Goal: Task Accomplishment & Management: Use online tool/utility

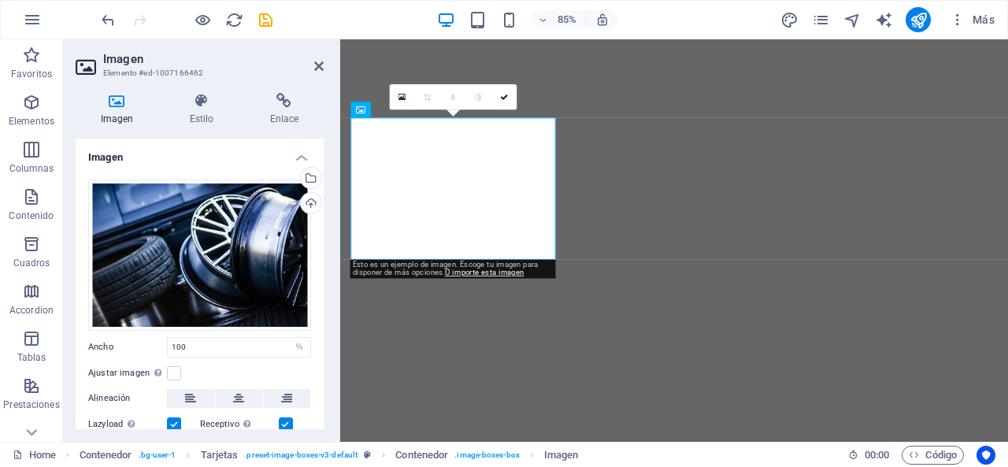
select select "%"
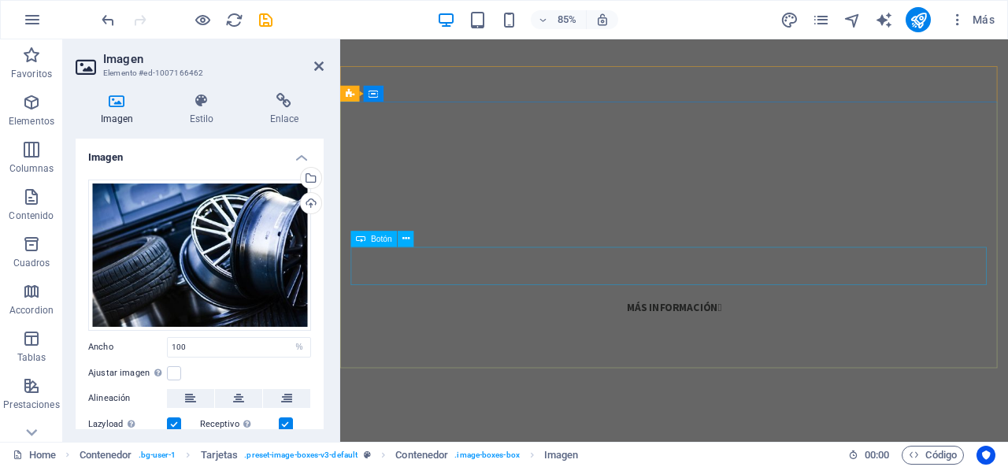
scroll to position [104, 0]
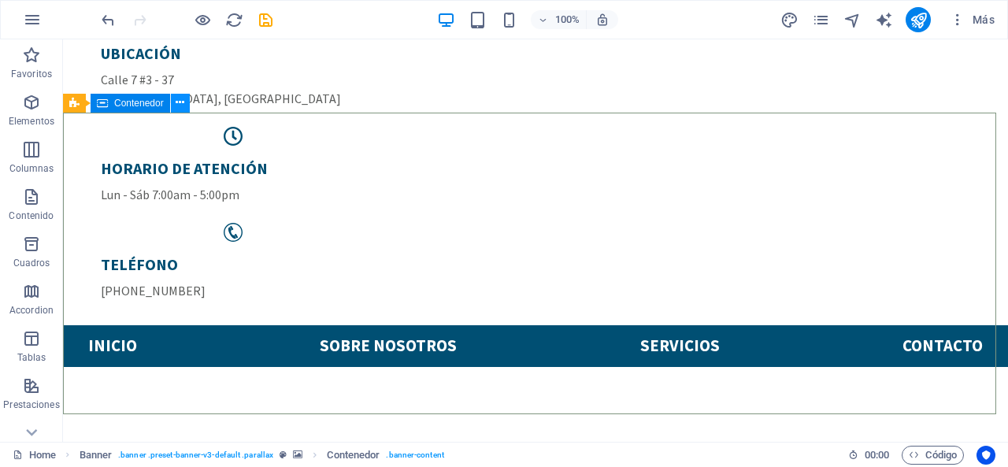
click at [179, 109] on icon at bounding box center [180, 103] width 9 height 17
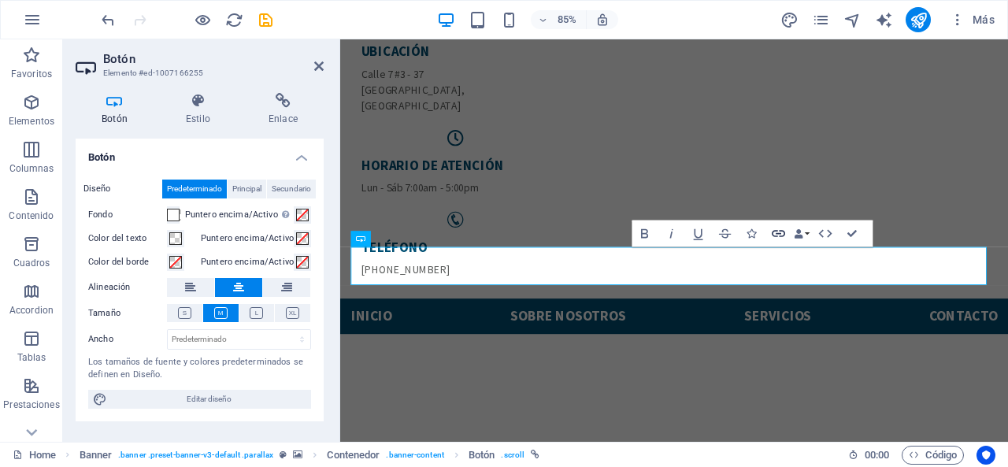
click at [778, 235] on icon "button" at bounding box center [778, 233] width 16 height 16
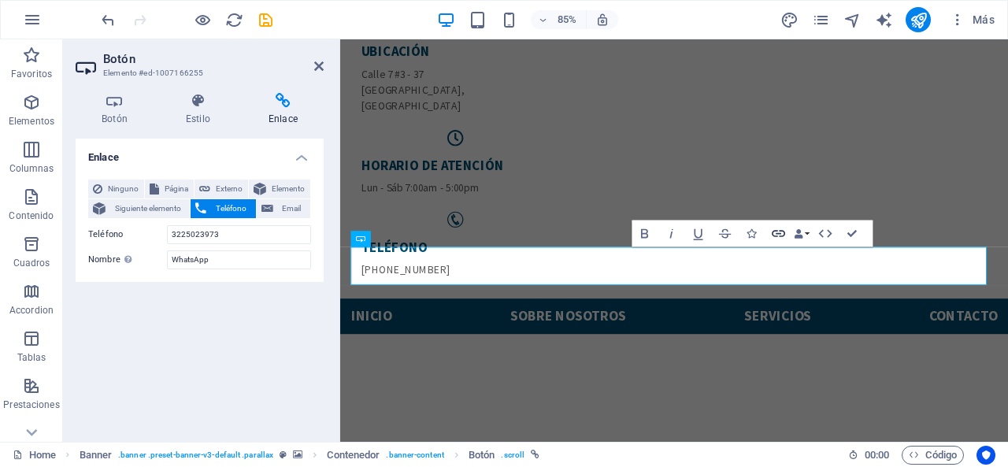
click at [778, 235] on icon "button" at bounding box center [778, 233] width 16 height 16
click at [219, 180] on span "Externo" at bounding box center [229, 189] width 28 height 19
select select "blank"
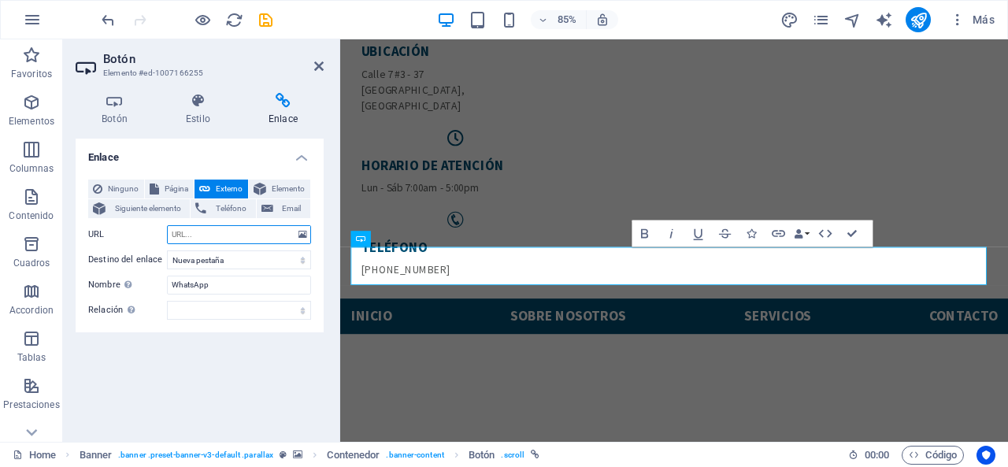
click at [191, 228] on input "URL" at bounding box center [239, 234] width 144 height 19
paste input "wa.link/4h9594"
type input "wa.link/4h9594"
click at [227, 256] on select "Nueva pestaña Misma pestaña Superposición" at bounding box center [239, 259] width 144 height 19
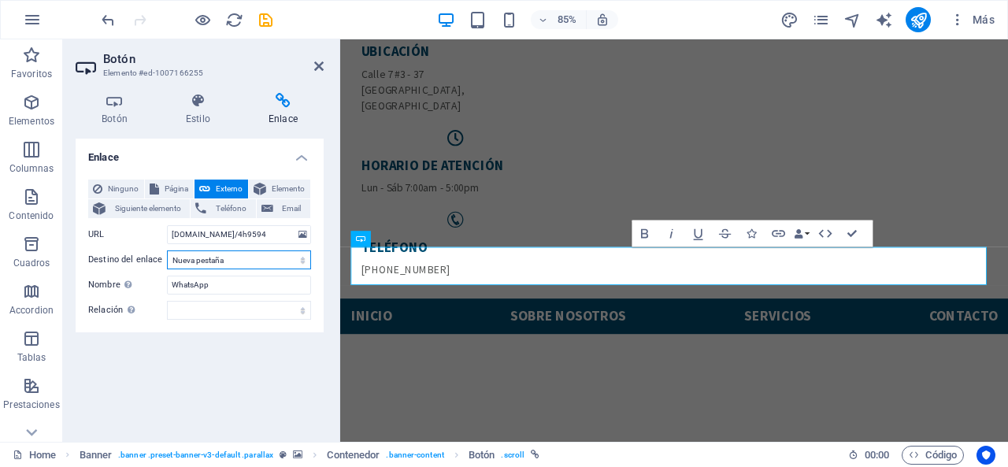
click at [227, 256] on select "Nueva pestaña Misma pestaña Superposición" at bounding box center [239, 259] width 144 height 19
click at [186, 95] on icon at bounding box center [198, 101] width 76 height 16
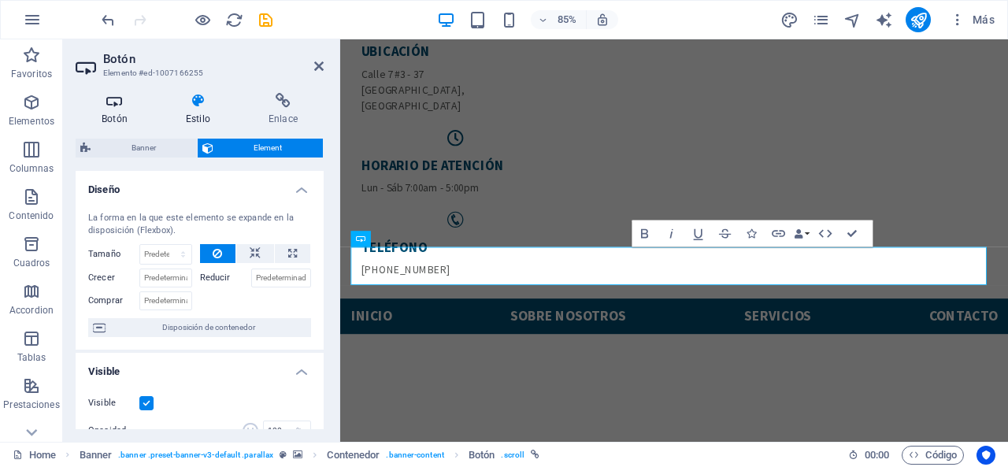
click at [112, 105] on icon at bounding box center [115, 101] width 78 height 16
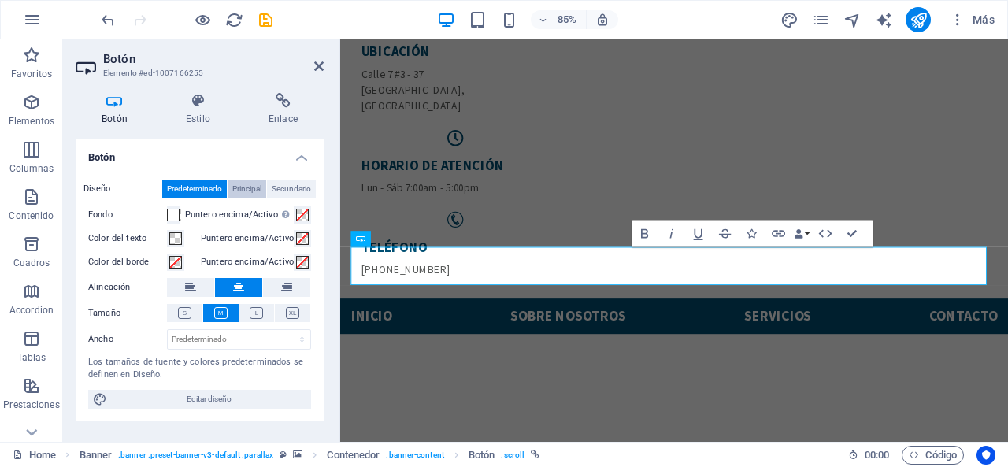
click at [263, 185] on button "Principal" at bounding box center [247, 189] width 39 height 19
click at [274, 185] on span "Secundario" at bounding box center [291, 189] width 39 height 19
click at [201, 180] on span "Predeterminado" at bounding box center [194, 189] width 55 height 19
click at [288, 317] on icon at bounding box center [292, 313] width 13 height 12
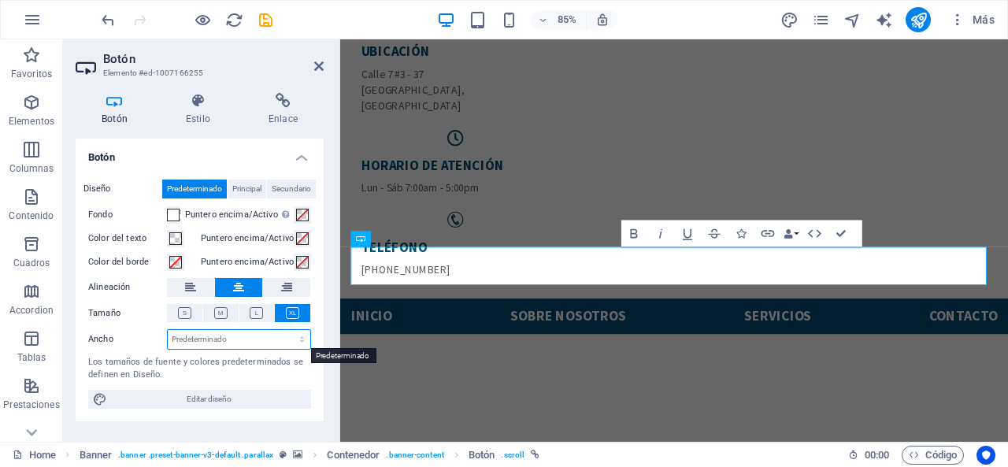
click at [290, 341] on select "Predeterminado px rem % em vh vw" at bounding box center [239, 339] width 143 height 19
select select "%"
click at [288, 330] on select "Predeterminado px rem % em vh vw" at bounding box center [239, 339] width 143 height 19
click at [225, 344] on input "15.05" at bounding box center [239, 339] width 143 height 19
type input "20"
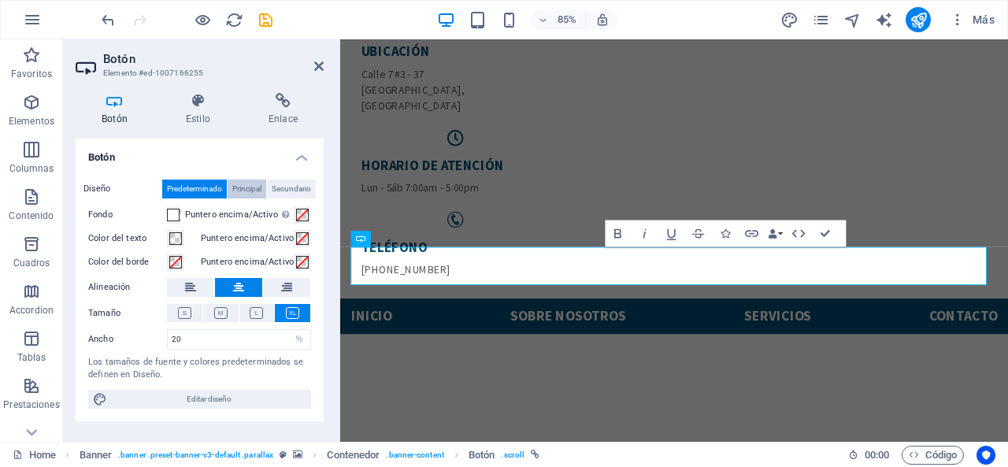
click at [249, 192] on span "Principal" at bounding box center [246, 189] width 29 height 19
click at [299, 184] on span "Secundario" at bounding box center [291, 189] width 39 height 19
click at [224, 180] on button "Predeterminado" at bounding box center [194, 189] width 65 height 19
click at [176, 104] on icon at bounding box center [198, 101] width 76 height 16
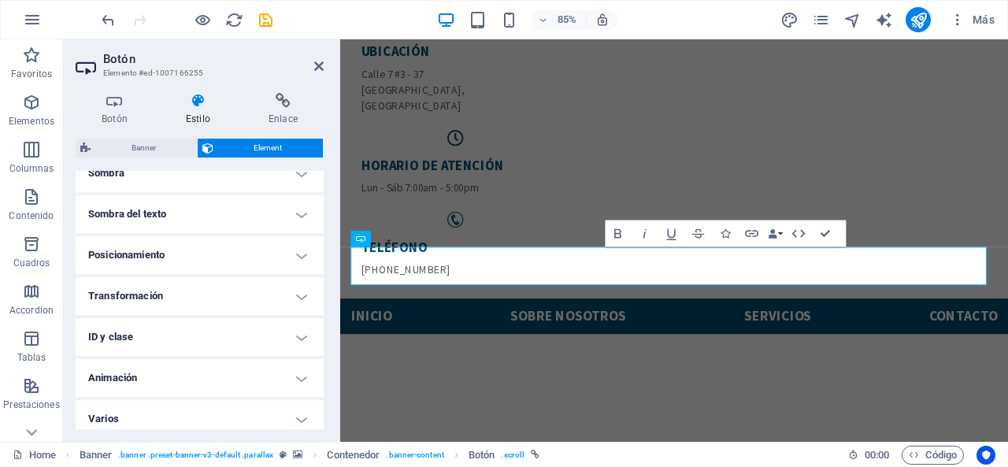
scroll to position [419, 0]
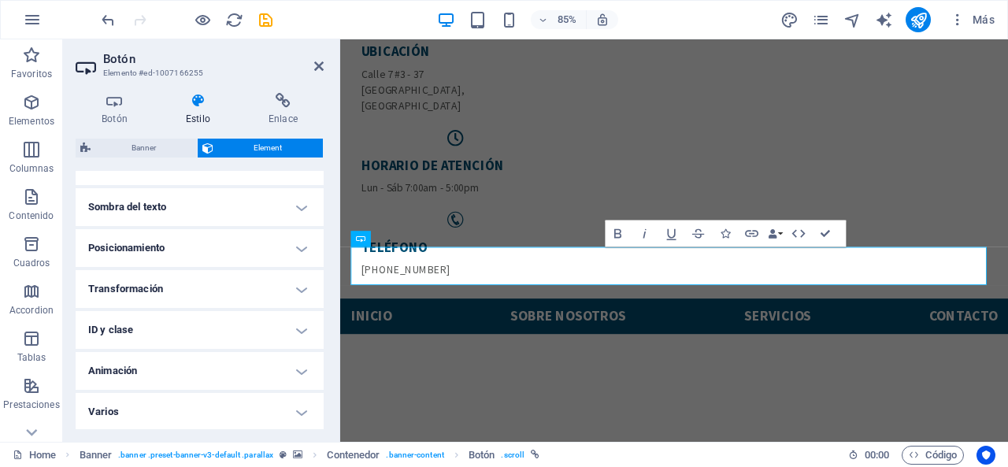
click at [288, 366] on h4 "Animación" at bounding box center [200, 371] width 248 height 38
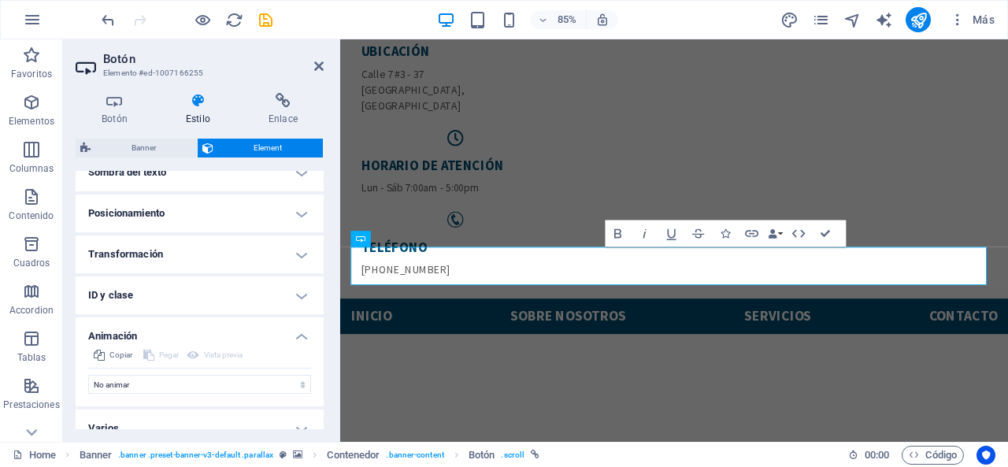
scroll to position [470, 0]
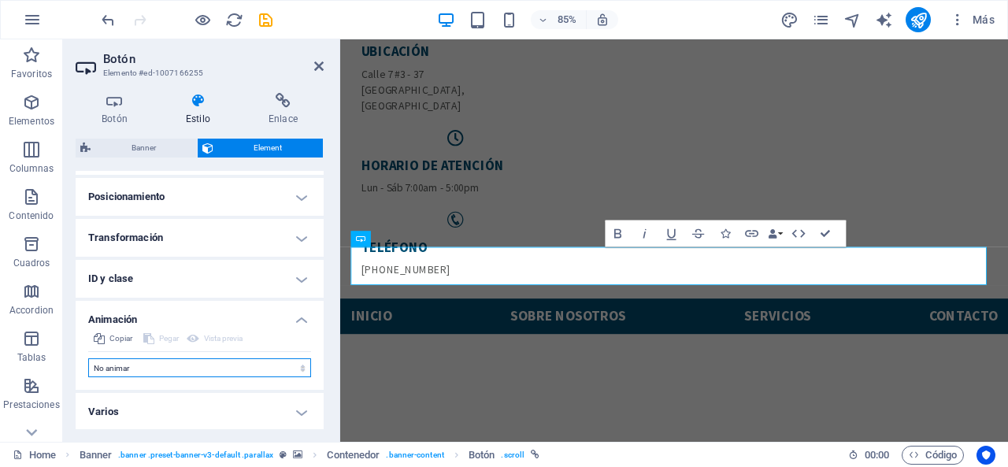
click at [288, 366] on select "No animar Mostrar / Ocultar Subir/bajar Acercar/alejar Deslizar de izquierda a …" at bounding box center [199, 367] width 223 height 19
select select "slide"
click at [88, 358] on select "No animar Mostrar / Ocultar Subir/bajar Acercar/alejar Deslizar de izquierda a …" at bounding box center [199, 367] width 223 height 19
select select "scroll"
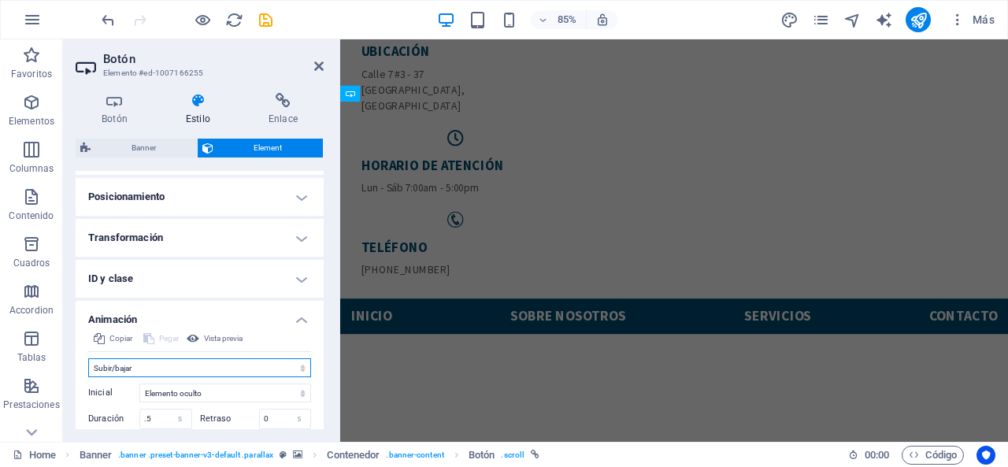
click at [269, 365] on select "No animar Mostrar / Ocultar Subir/bajar Acercar/alejar Deslizar de izquierda a …" at bounding box center [199, 367] width 223 height 19
select select "pulse"
click at [88, 358] on select "No animar Mostrar / Ocultar Subir/bajar Acercar/alejar Deslizar de izquierda a …" at bounding box center [199, 367] width 223 height 19
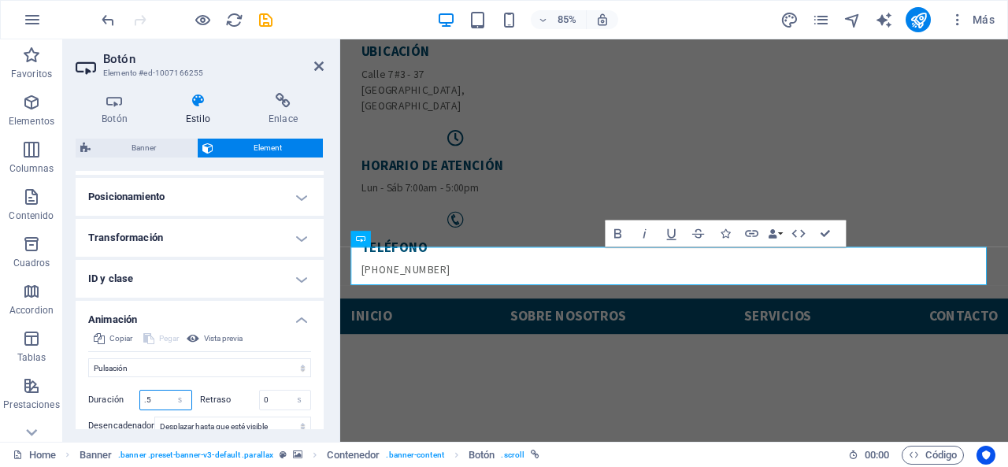
click at [159, 395] on input ".5" at bounding box center [165, 400] width 51 height 19
type input ".2"
type input ".10"
click at [158, 395] on input ".10" at bounding box center [165, 400] width 51 height 19
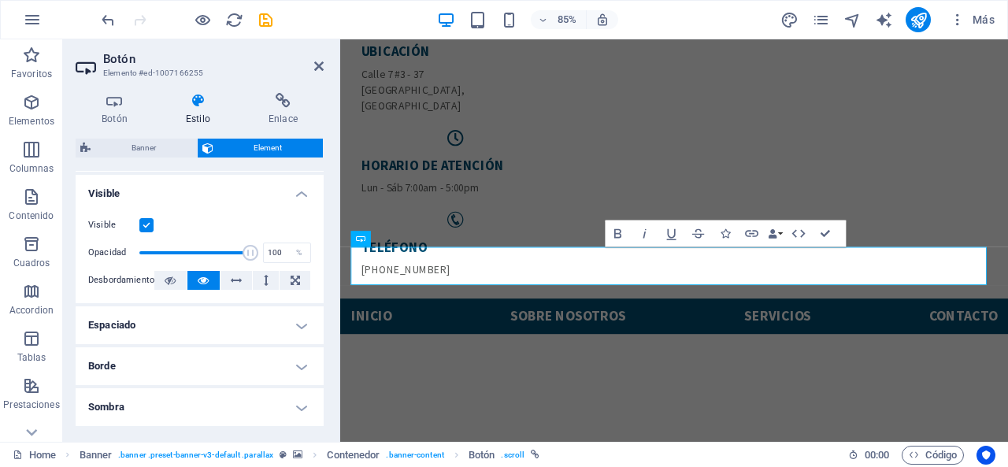
scroll to position [247, 0]
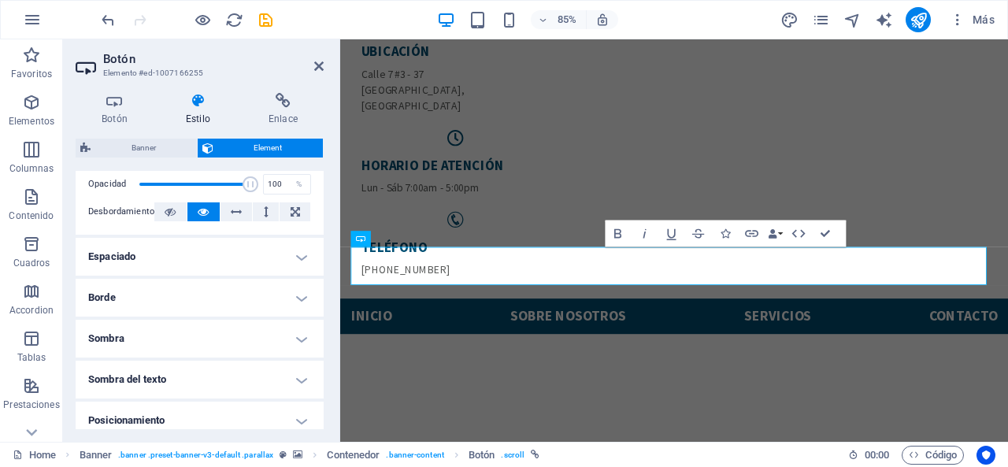
click at [205, 284] on h4 "Borde" at bounding box center [200, 298] width 248 height 38
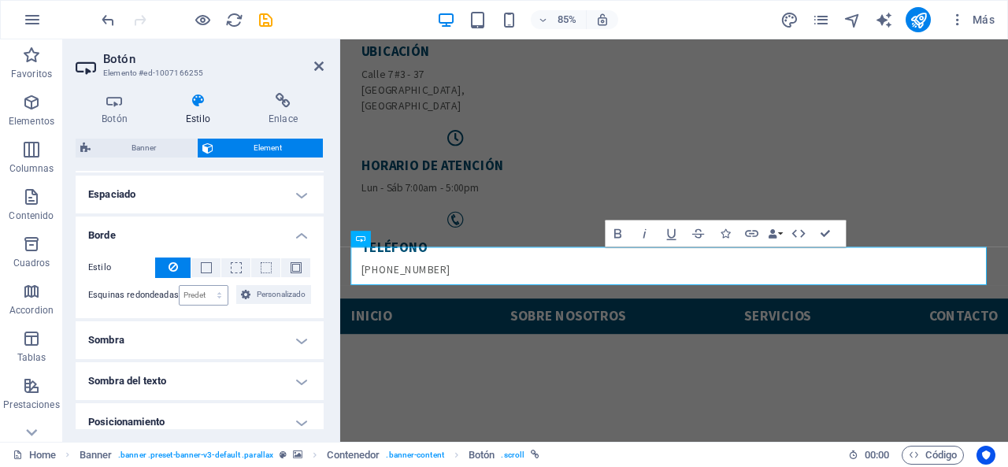
scroll to position [315, 0]
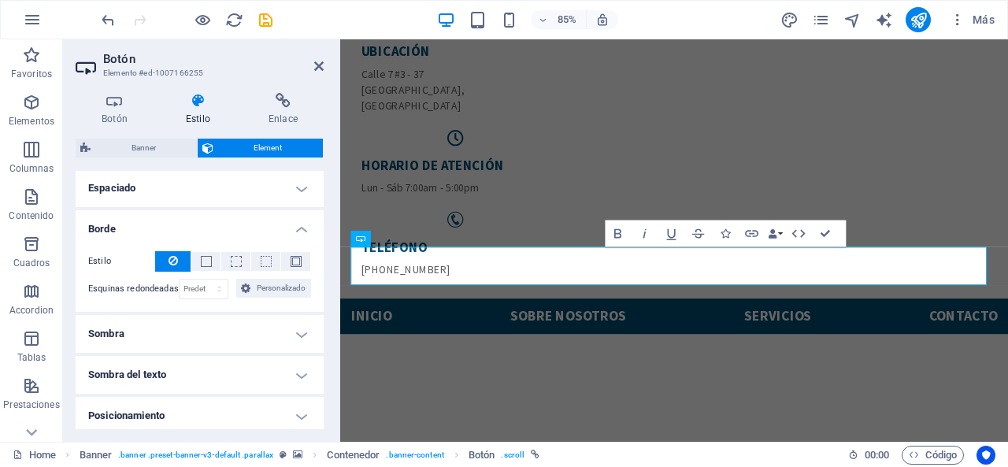
click at [273, 180] on h4 "Espaciado" at bounding box center [200, 188] width 248 height 38
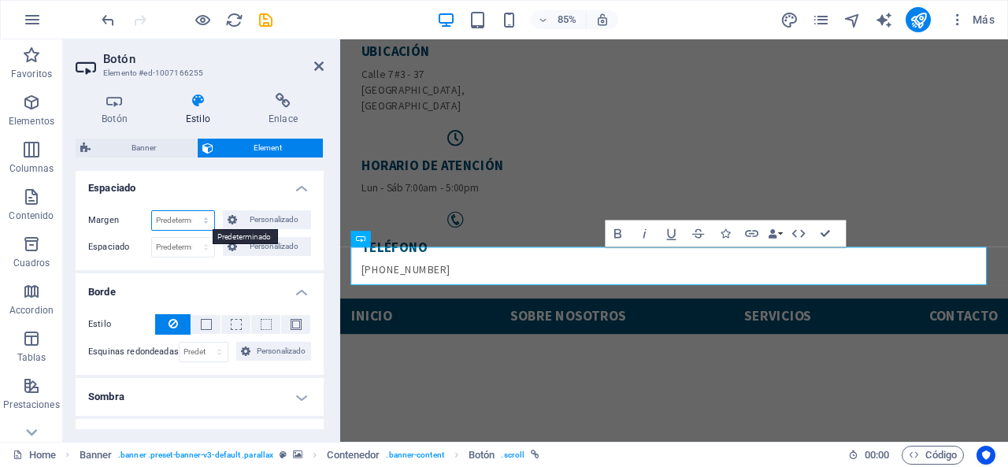
click at [161, 213] on select "Predeterminado automático px % rem vw vh Personalizado" at bounding box center [183, 220] width 62 height 19
click at [228, 222] on icon at bounding box center [232, 219] width 9 height 19
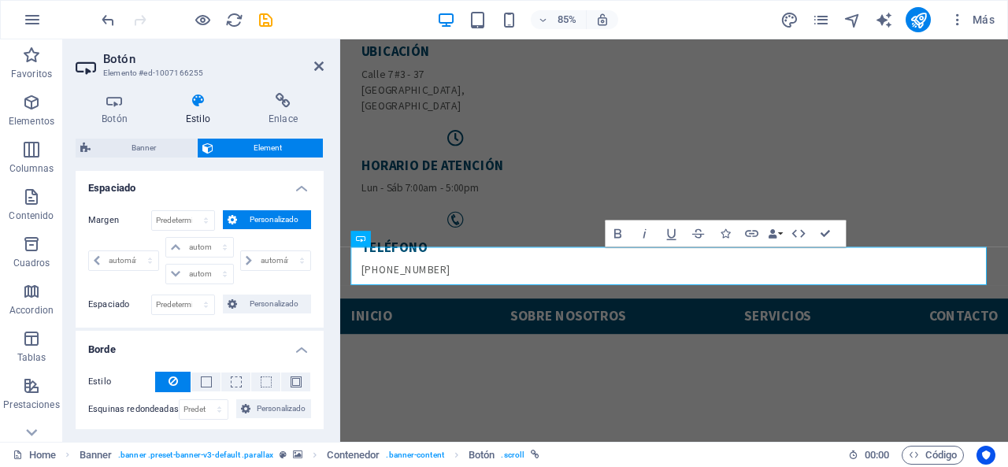
click at [228, 222] on icon at bounding box center [232, 219] width 9 height 19
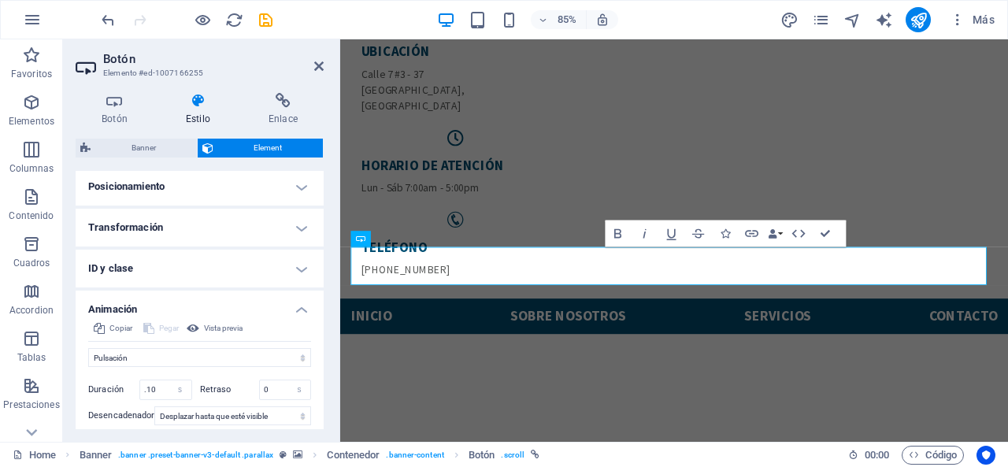
scroll to position [630, 0]
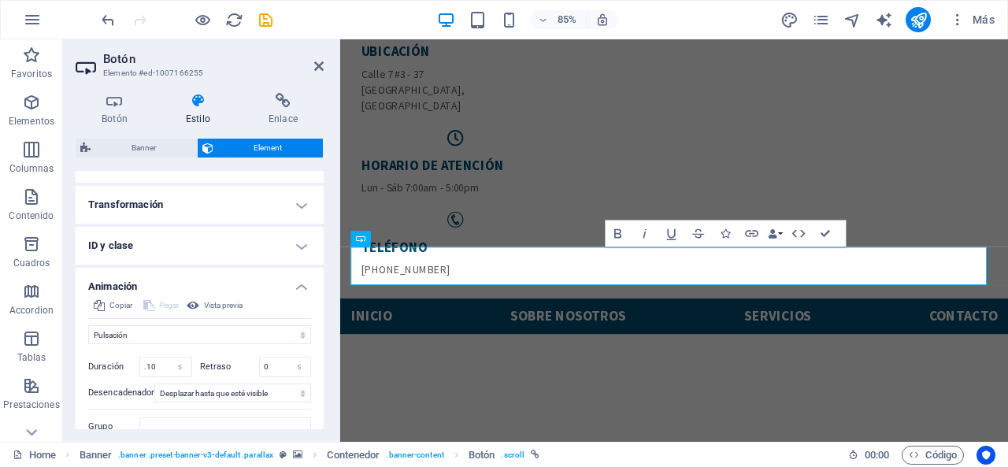
click at [286, 242] on h4 "ID y clase" at bounding box center [200, 246] width 248 height 38
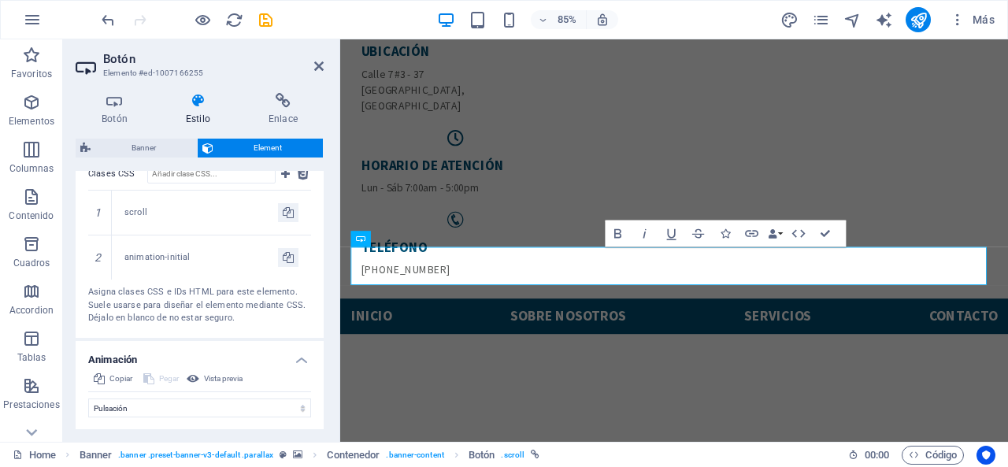
scroll to position [709, 0]
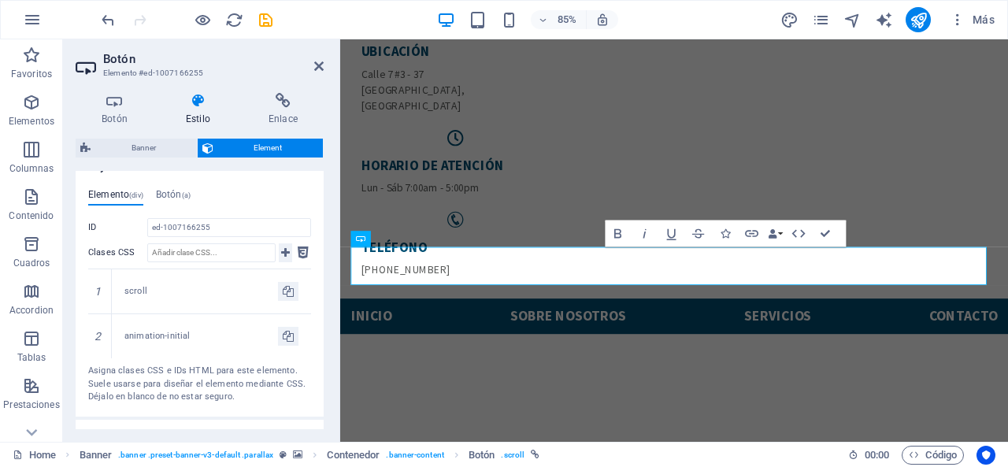
click at [279, 252] on button at bounding box center [285, 252] width 13 height 19
click at [307, 251] on button at bounding box center [303, 252] width 16 height 19
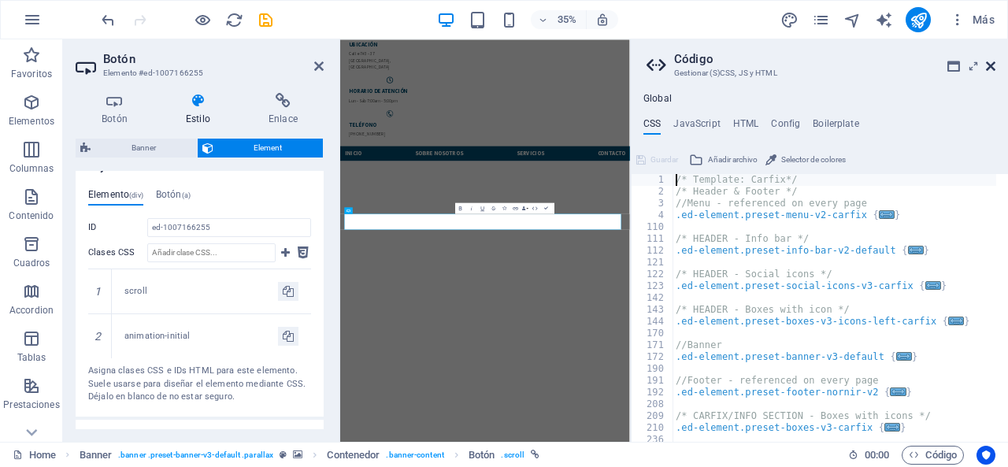
click at [990, 62] on icon at bounding box center [990, 66] width 9 height 13
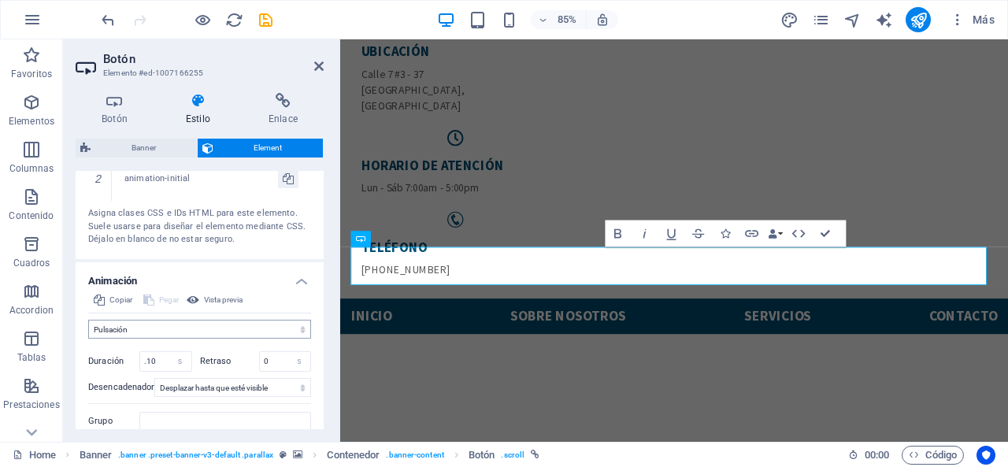
scroll to position [917, 0]
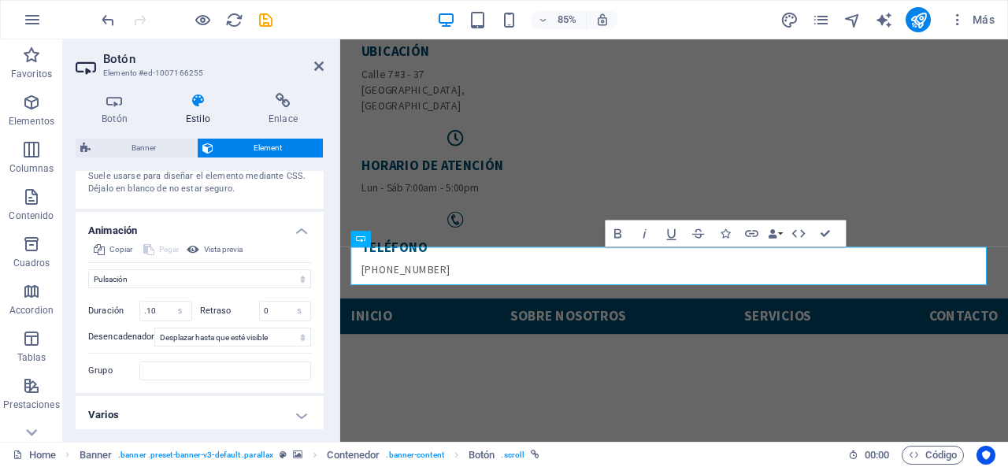
click at [279, 398] on h4 "Varios" at bounding box center [200, 415] width 248 height 38
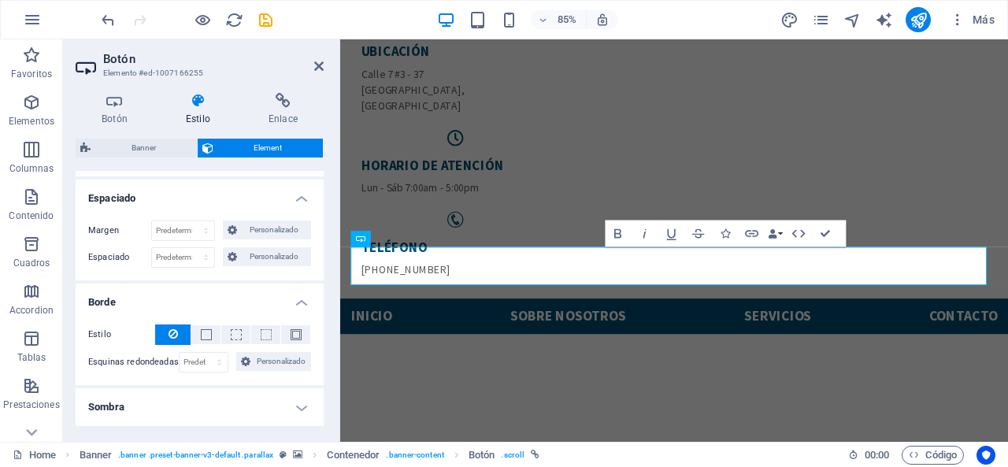
scroll to position [0, 0]
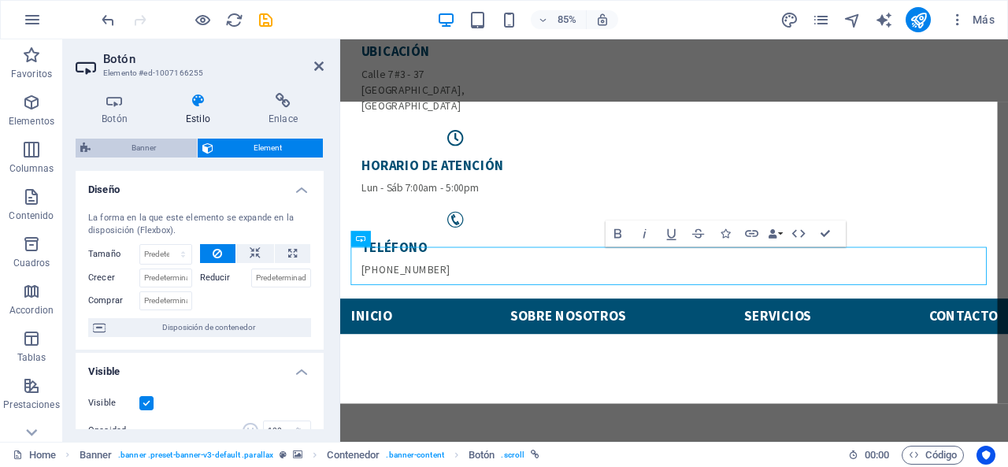
click at [145, 146] on span "Banner" at bounding box center [143, 148] width 97 height 19
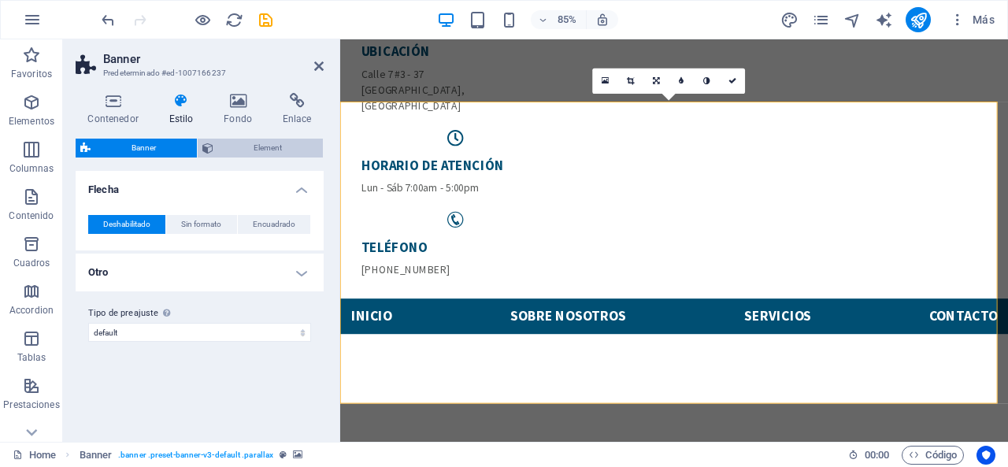
click at [272, 146] on span "Element" at bounding box center [268, 148] width 101 height 19
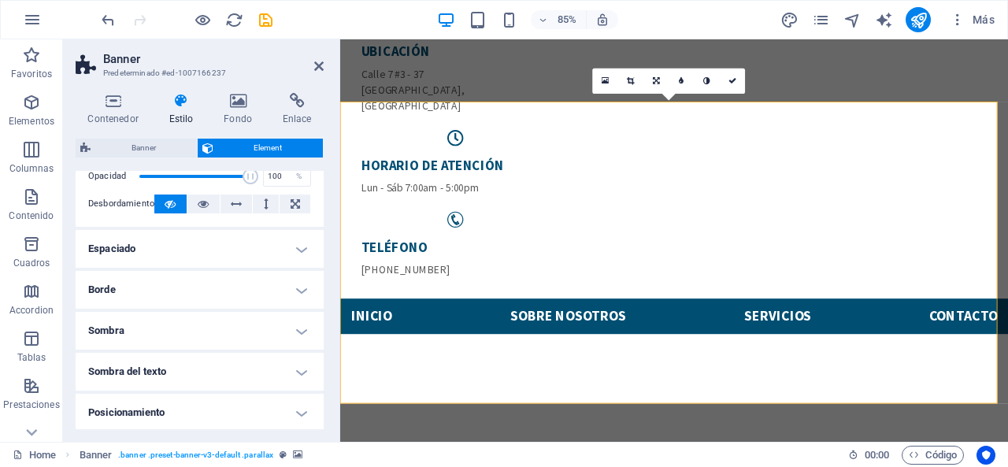
scroll to position [158, 0]
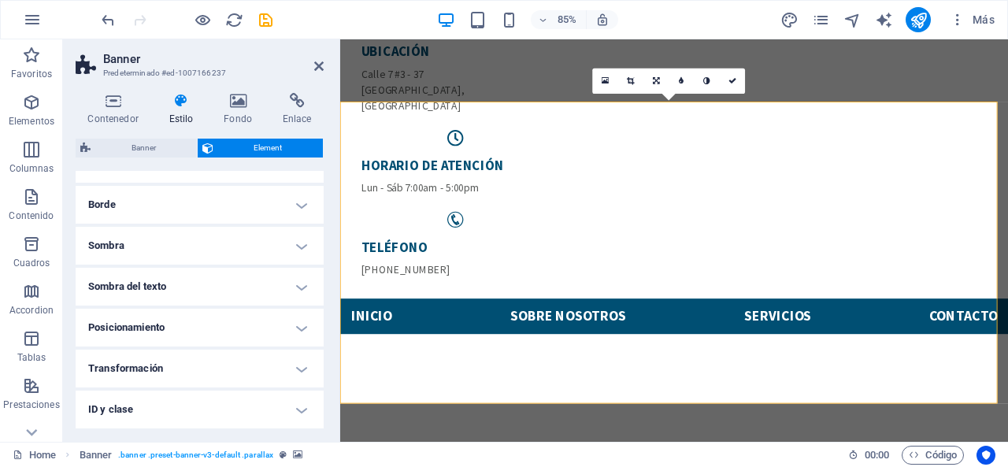
click at [235, 270] on h4 "Sombra del texto" at bounding box center [200, 287] width 248 height 38
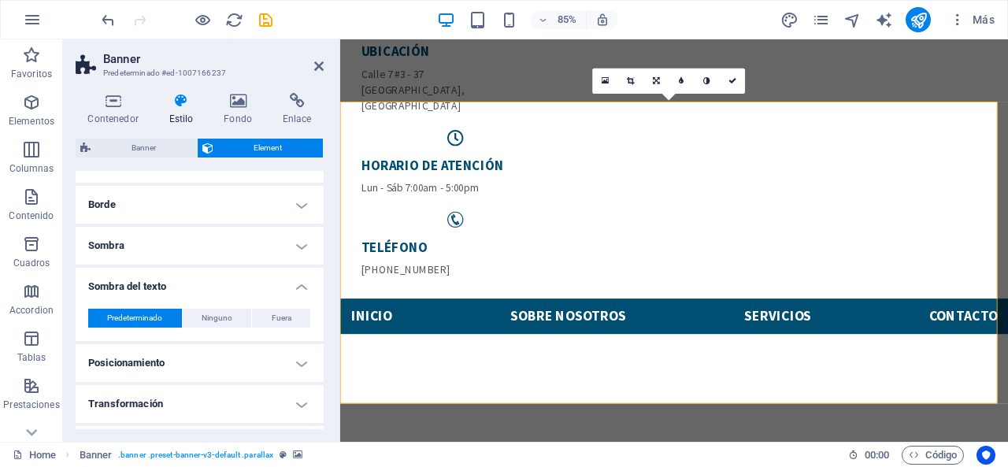
click at [239, 273] on h4 "Sombra del texto" at bounding box center [200, 282] width 248 height 28
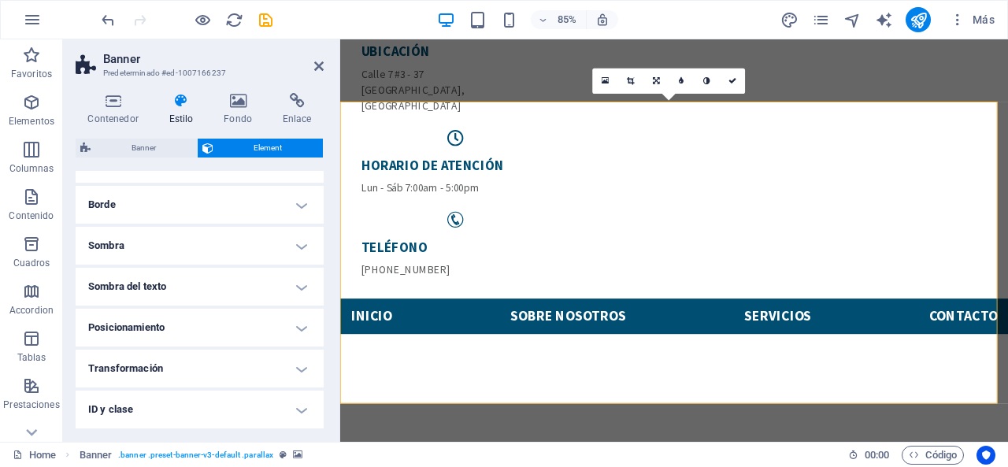
scroll to position [238, 0]
click at [244, 272] on h4 "Transformación" at bounding box center [200, 288] width 248 height 38
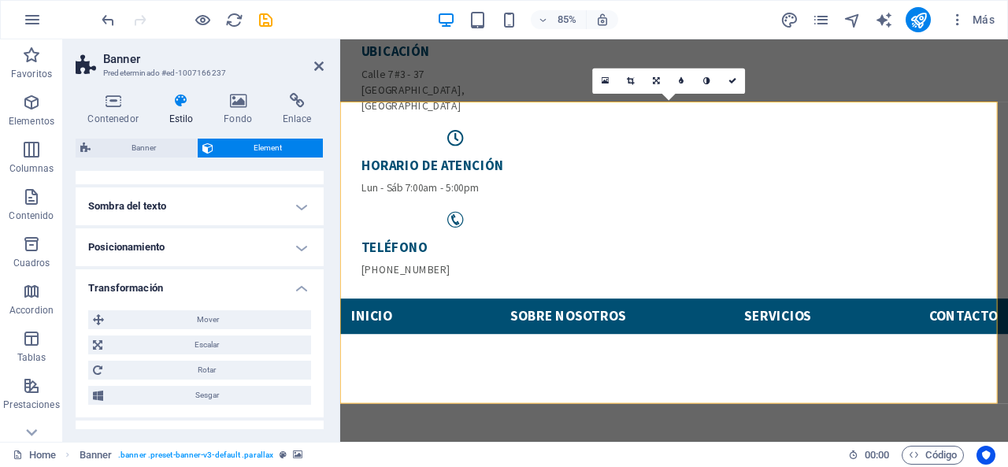
click at [250, 280] on h4 "Transformación" at bounding box center [200, 283] width 248 height 28
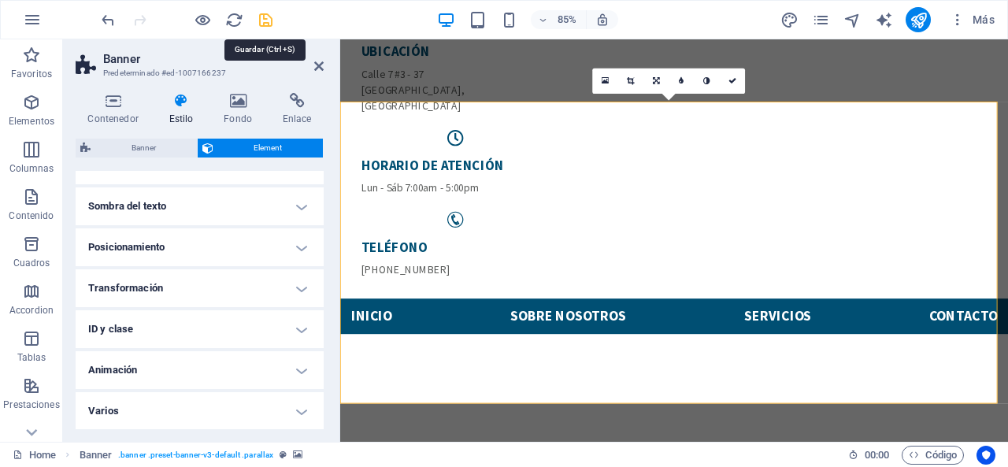
click at [263, 22] on icon "save" at bounding box center [266, 20] width 18 height 18
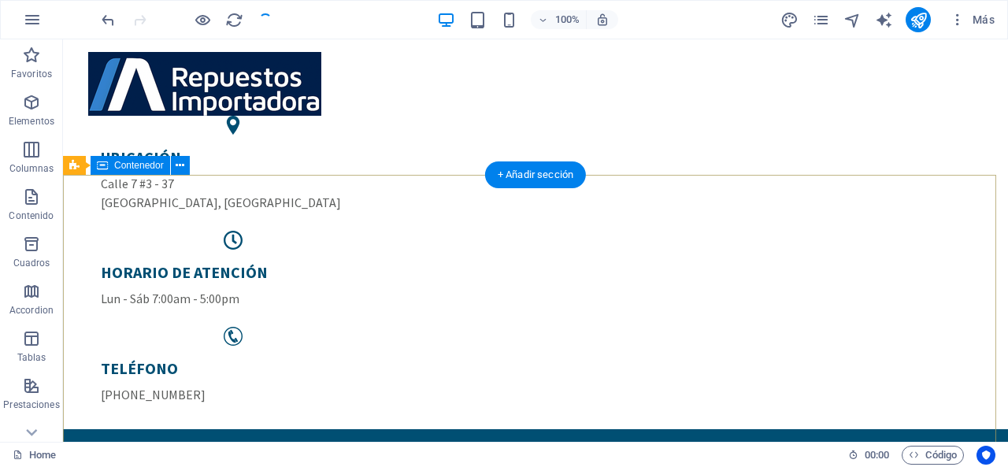
scroll to position [79, 0]
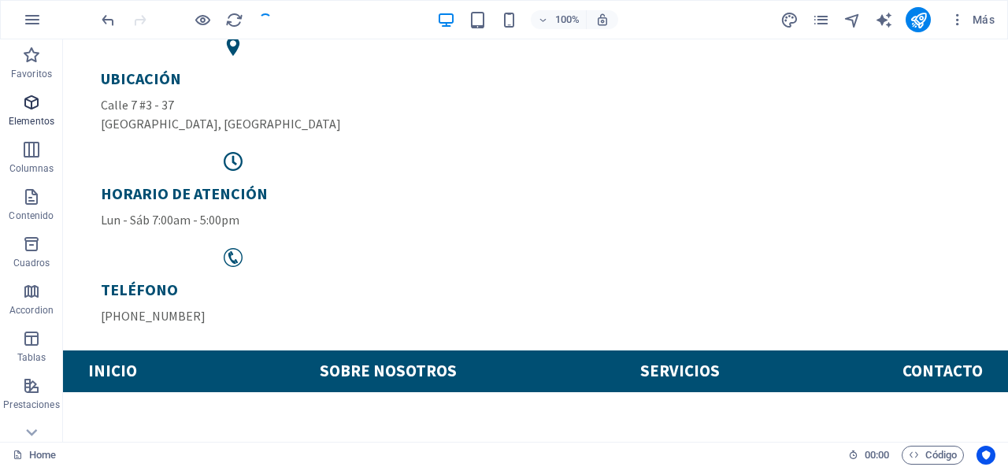
click at [18, 115] on p "Elementos" at bounding box center [32, 121] width 46 height 13
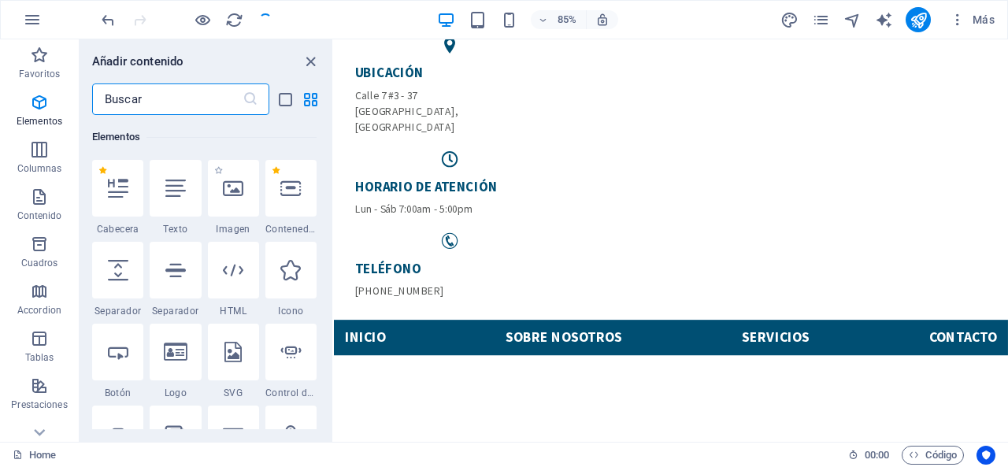
scroll to position [376, 0]
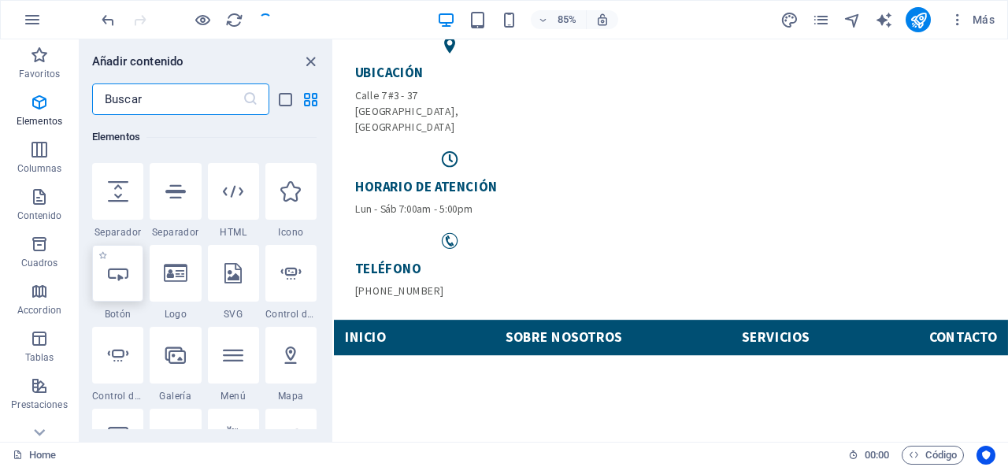
click at [104, 276] on div at bounding box center [117, 273] width 51 height 57
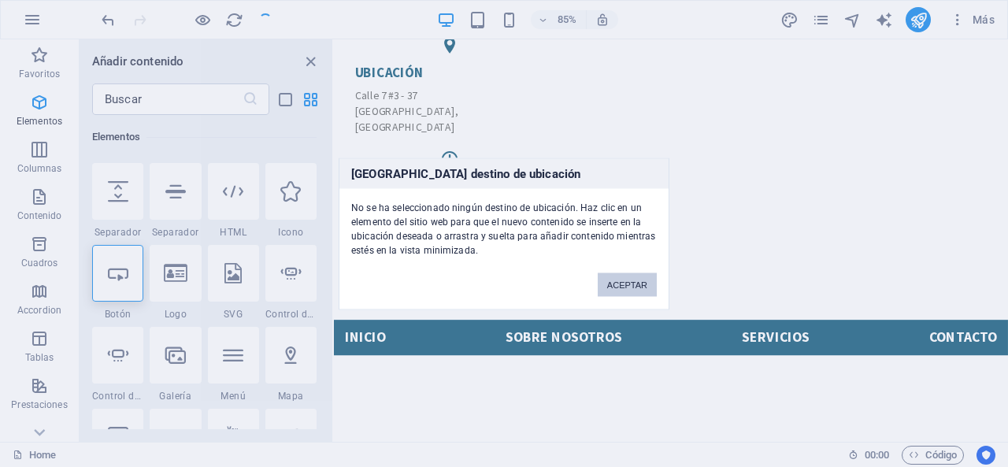
click at [508, 370] on div "Ningún destino de ubicación No se ha seleccionado ningún destino de ubicación. …" at bounding box center [504, 233] width 1008 height 467
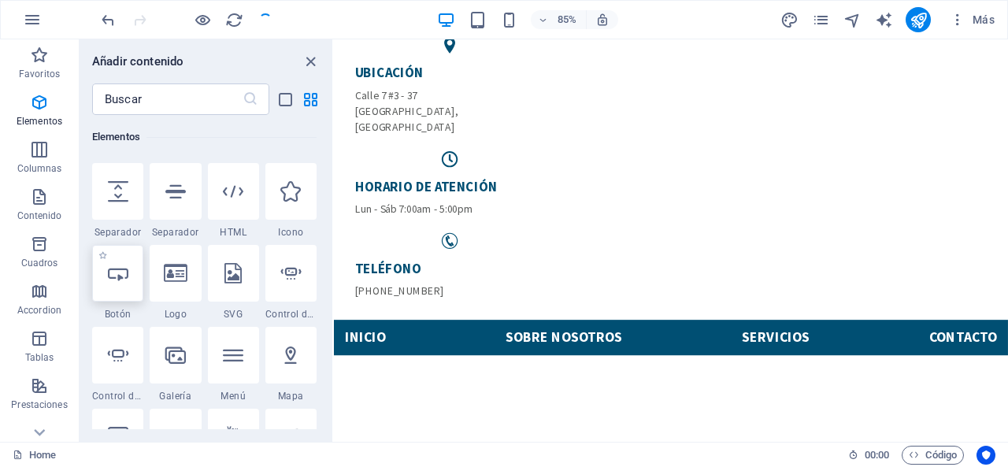
click at [129, 265] on div at bounding box center [117, 273] width 51 height 57
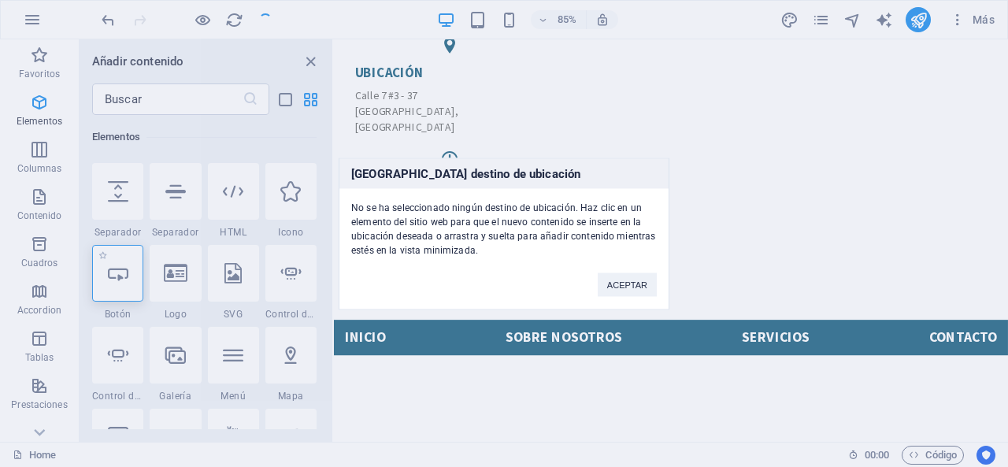
click at [620, 328] on div "Ningún destino de ubicación No se ha seleccionado ningún destino de ubicación. …" at bounding box center [504, 233] width 1008 height 467
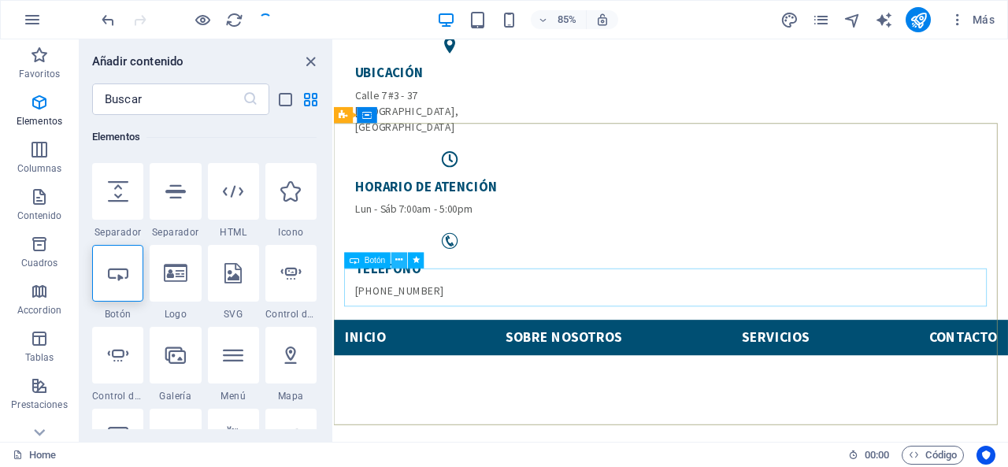
click at [399, 262] on icon at bounding box center [399, 260] width 7 height 14
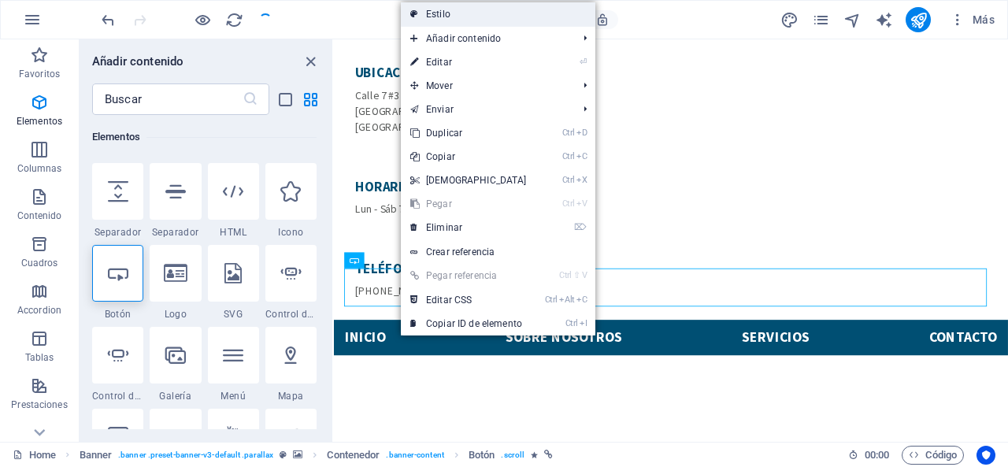
click at [448, 20] on link "Estilo" at bounding box center [498, 14] width 195 height 24
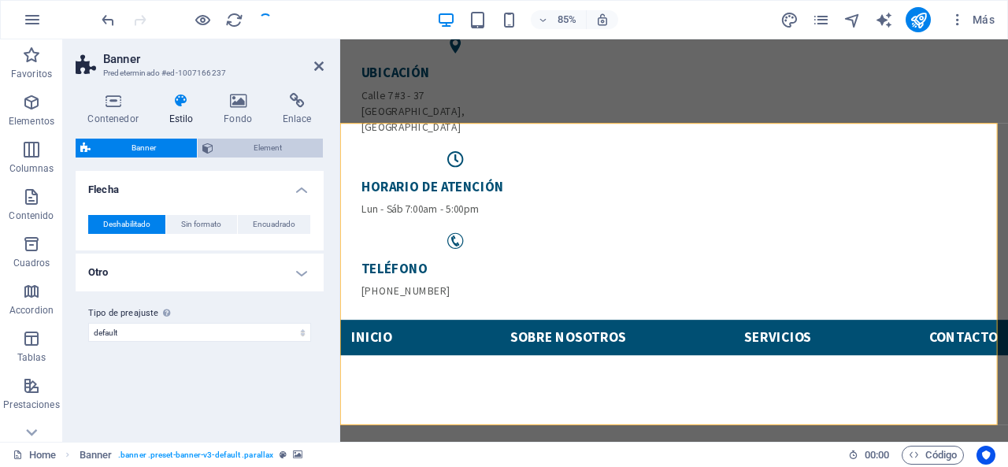
click at [246, 144] on span "Element" at bounding box center [268, 148] width 101 height 19
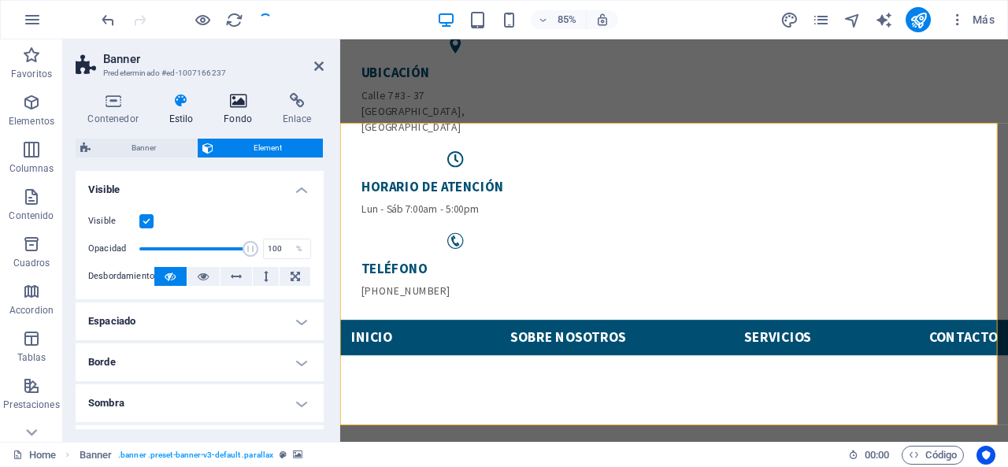
click at [241, 109] on h4 "Fondo" at bounding box center [241, 109] width 59 height 33
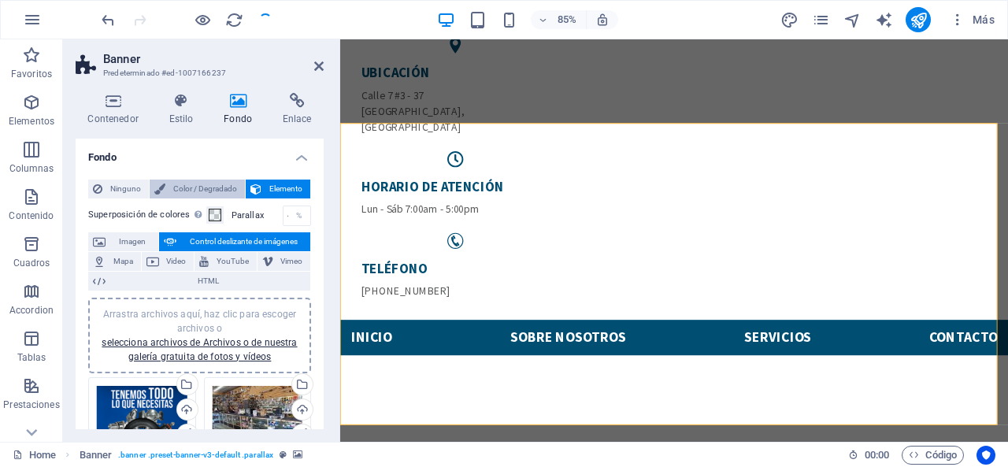
click at [188, 185] on span "Color / Degradado" at bounding box center [205, 189] width 70 height 19
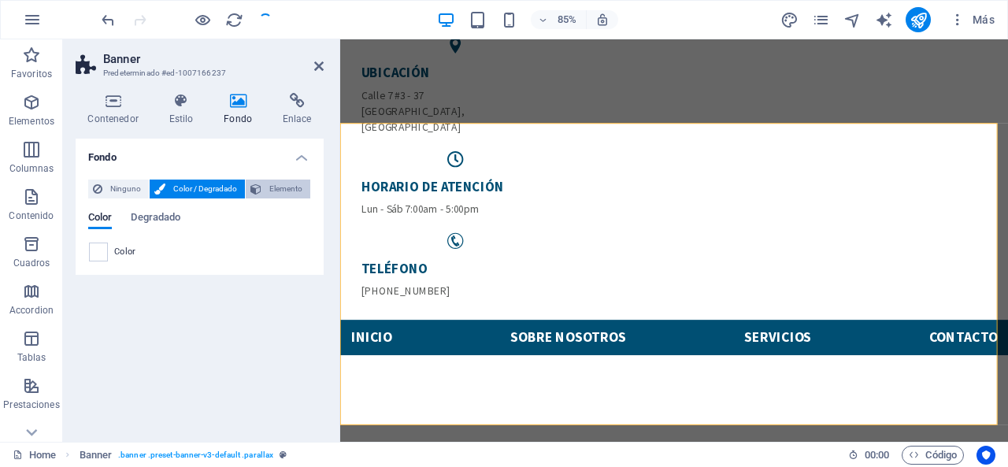
click at [257, 187] on icon at bounding box center [255, 189] width 11 height 19
select select "ms"
select select "s"
select select "progressive"
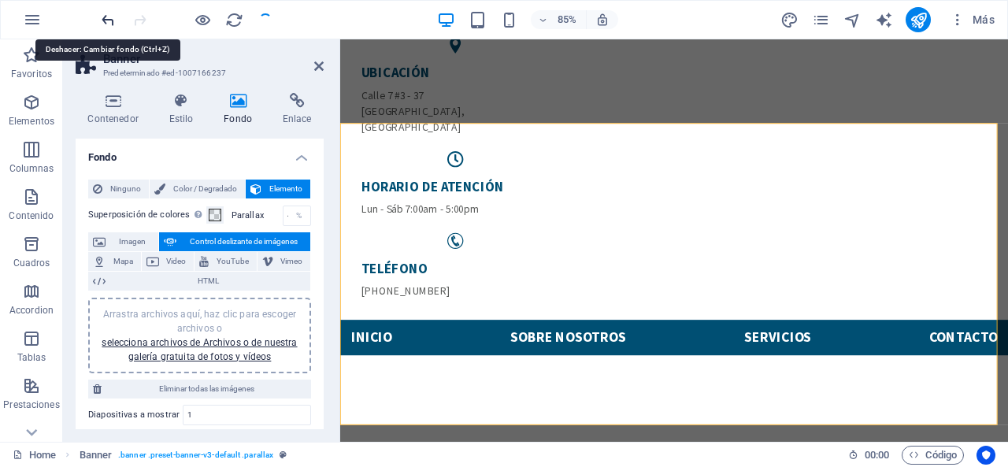
click at [112, 22] on icon "undo" at bounding box center [108, 20] width 18 height 18
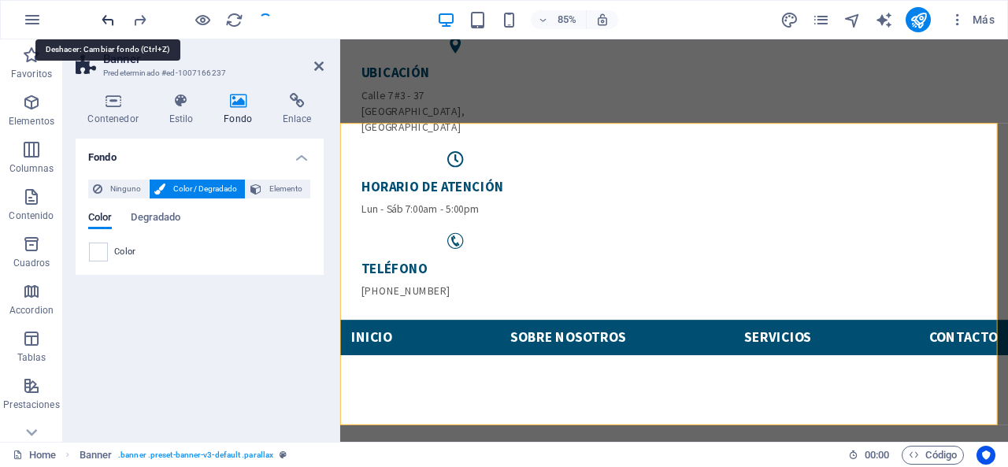
click at [112, 22] on icon "undo" at bounding box center [108, 20] width 18 height 18
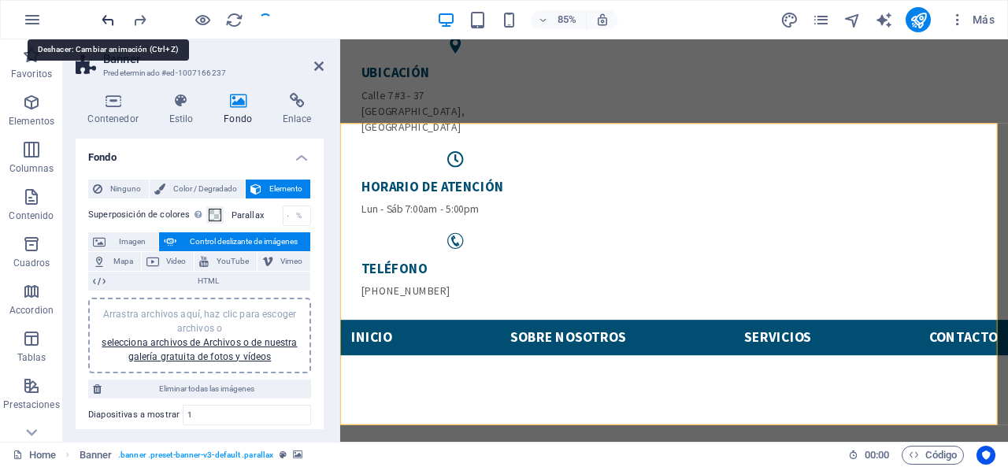
click at [112, 22] on icon "undo" at bounding box center [108, 20] width 18 height 18
click at [145, 21] on icon "redo" at bounding box center [140, 20] width 18 height 18
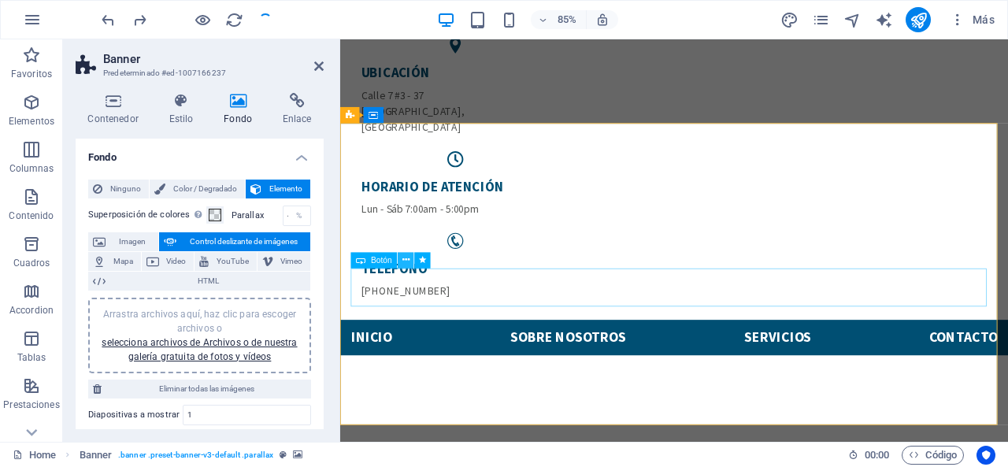
click at [407, 258] on icon at bounding box center [405, 260] width 7 height 14
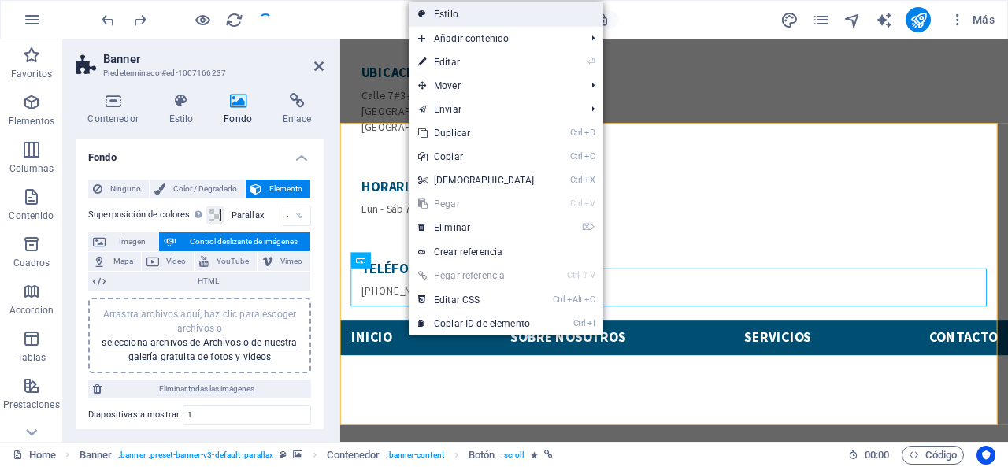
click at [462, 7] on link "Estilo" at bounding box center [506, 14] width 195 height 24
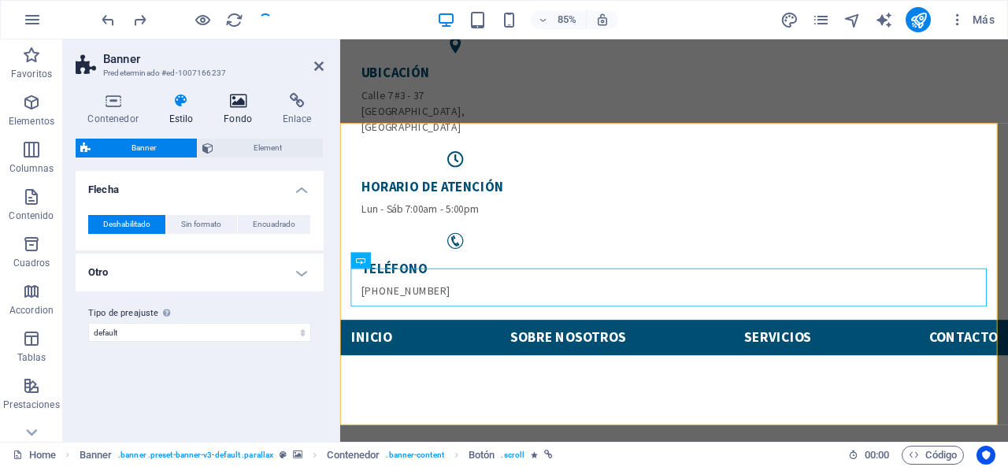
click at [238, 111] on h4 "Fondo" at bounding box center [241, 109] width 59 height 33
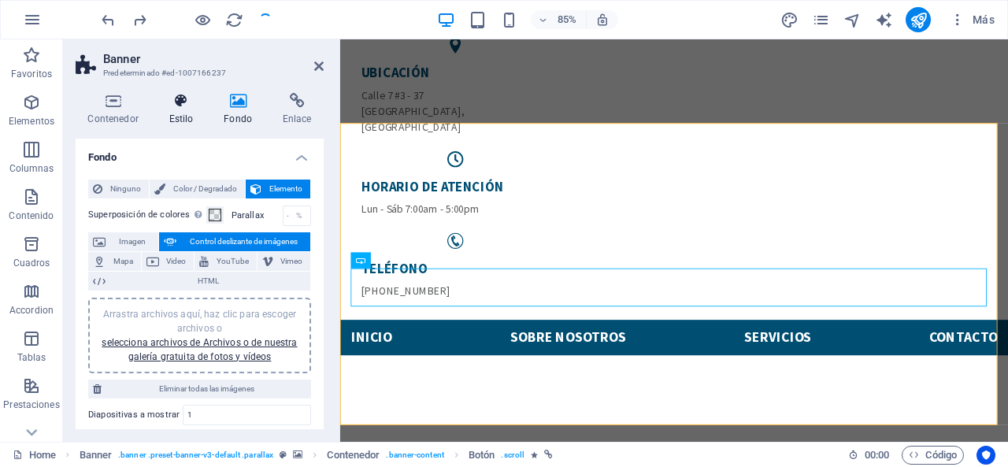
click at [192, 103] on icon at bounding box center [181, 101] width 49 height 16
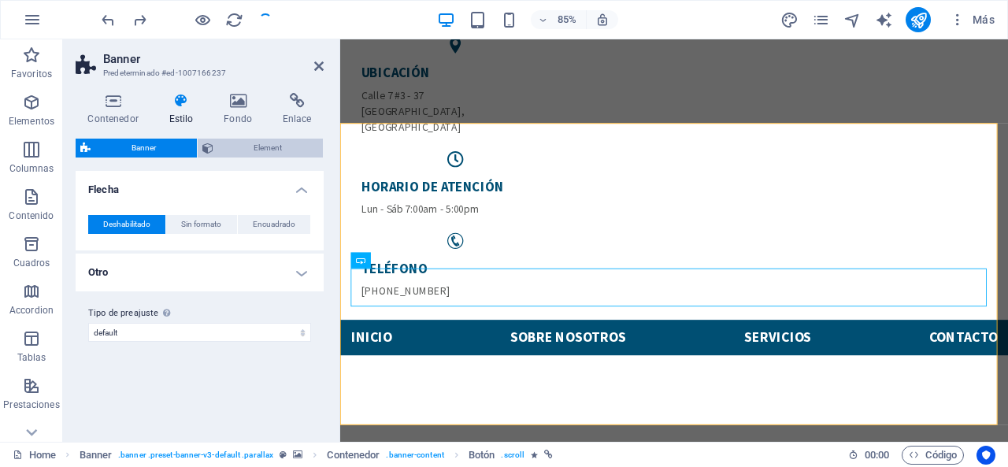
click at [247, 154] on span "Element" at bounding box center [268, 148] width 101 height 19
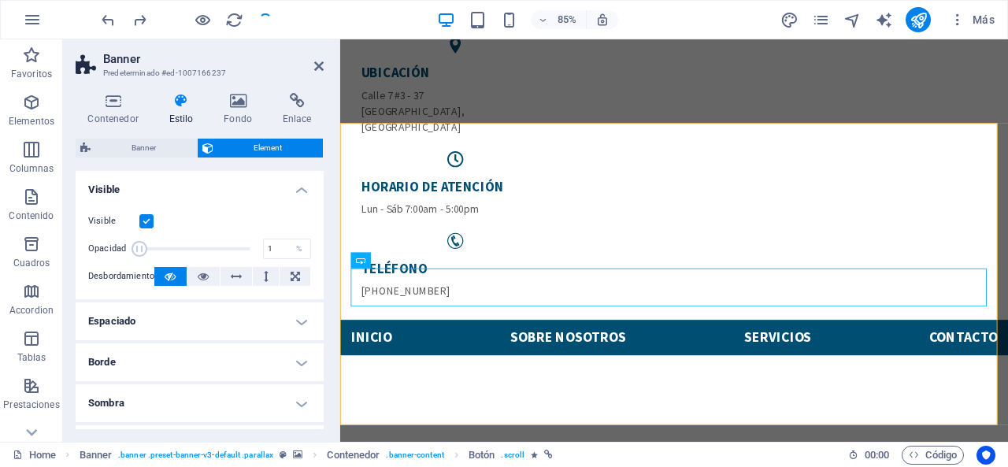
drag, startPoint x: 247, startPoint y: 247, endPoint x: 139, endPoint y: 226, distance: 109.8
click at [139, 226] on div "Visible Opacidad 1 % Desbordamiento" at bounding box center [200, 249] width 248 height 100
type input "100"
drag, startPoint x: 135, startPoint y: 243, endPoint x: 261, endPoint y: 258, distance: 126.0
click at [261, 258] on div "Opacidad 100 %" at bounding box center [199, 249] width 223 height 24
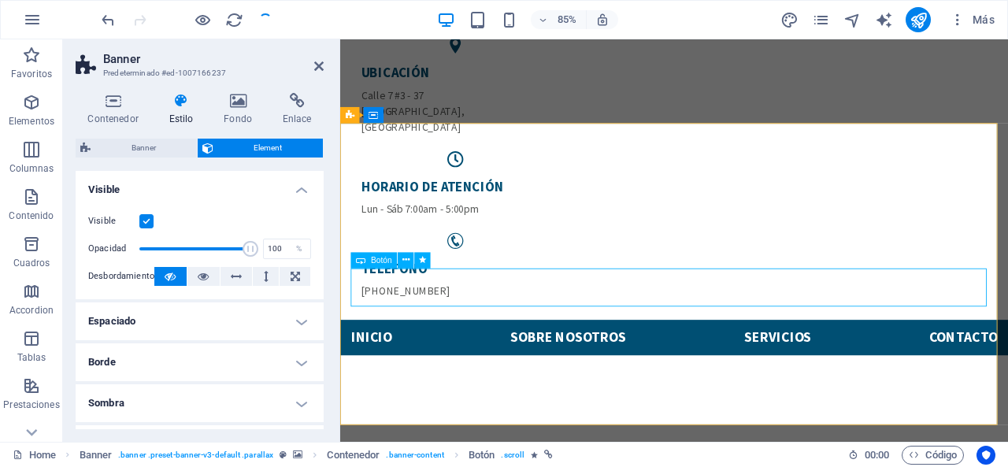
select select "pulse"
select select "s"
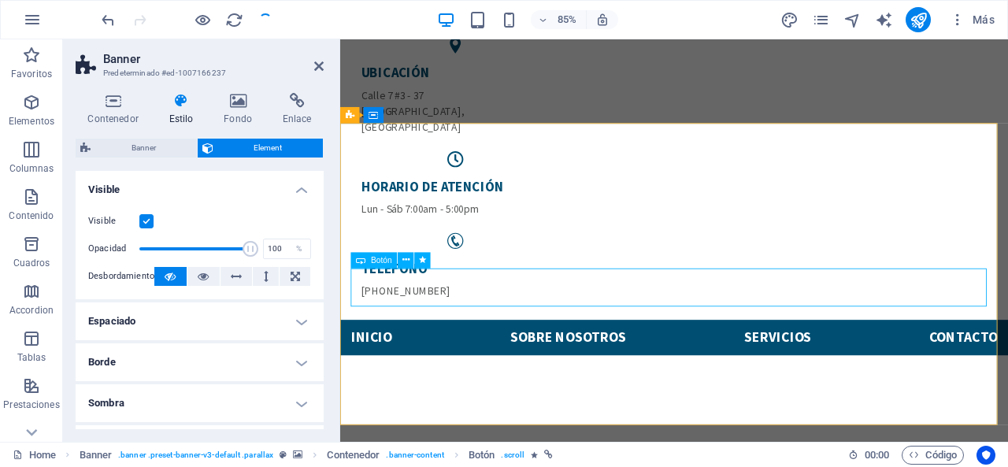
select select "s"
select select "scroll"
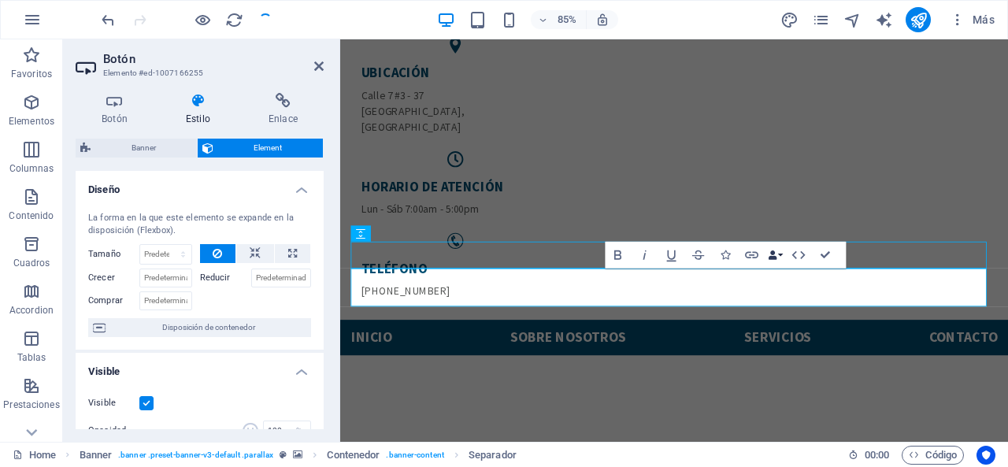
click at [783, 256] on button "Data Bindings" at bounding box center [775, 254] width 19 height 27
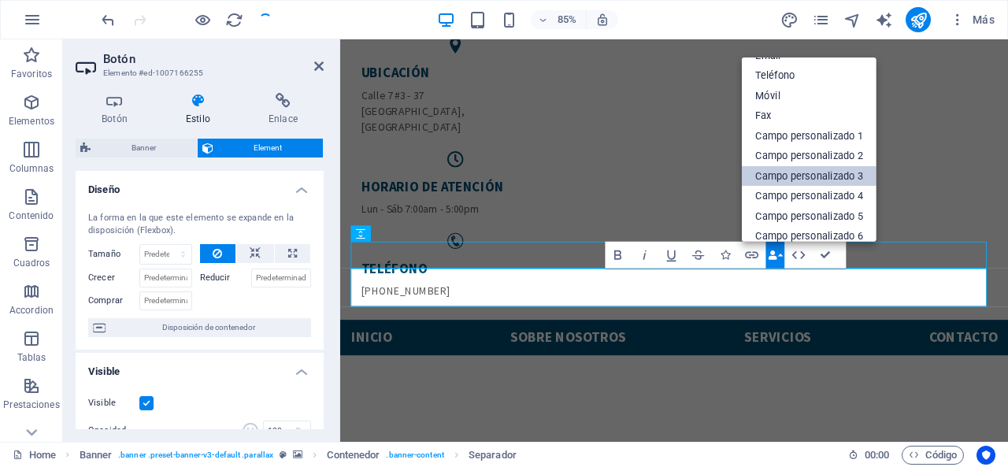
scroll to position [173, 0]
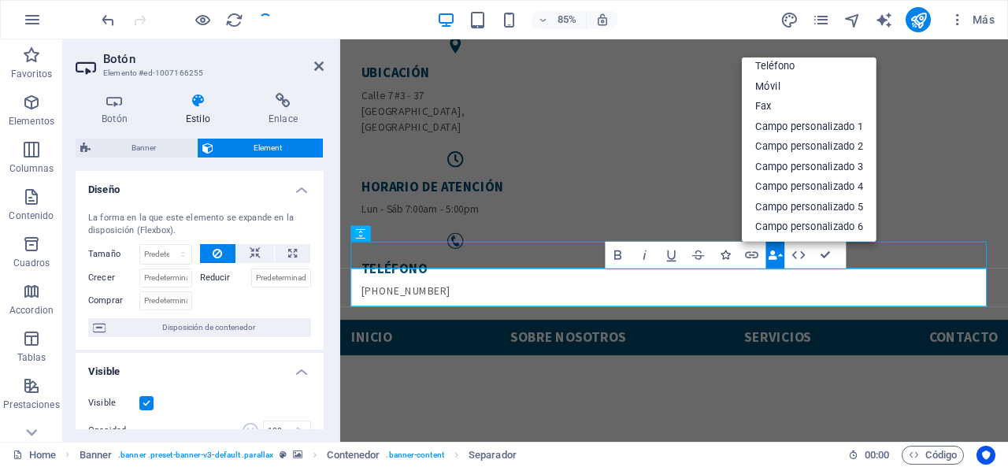
click at [724, 253] on icon "button" at bounding box center [725, 254] width 9 height 9
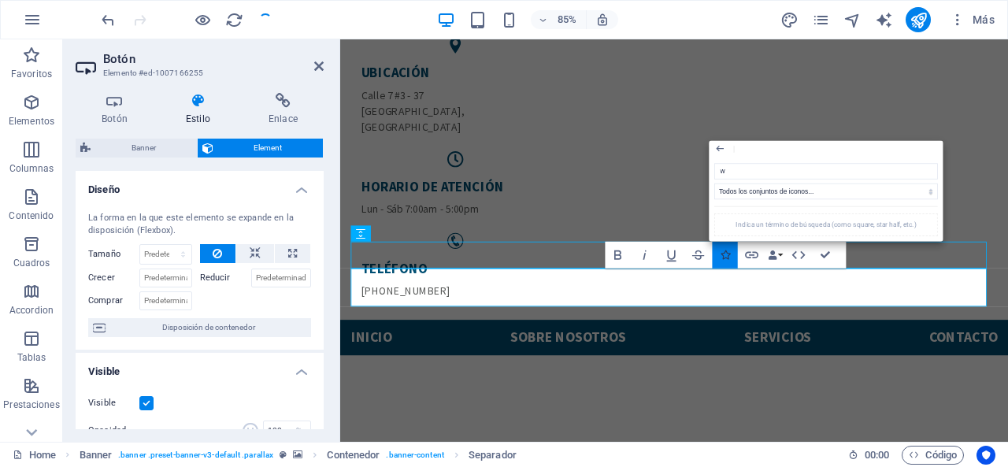
type input "wh"
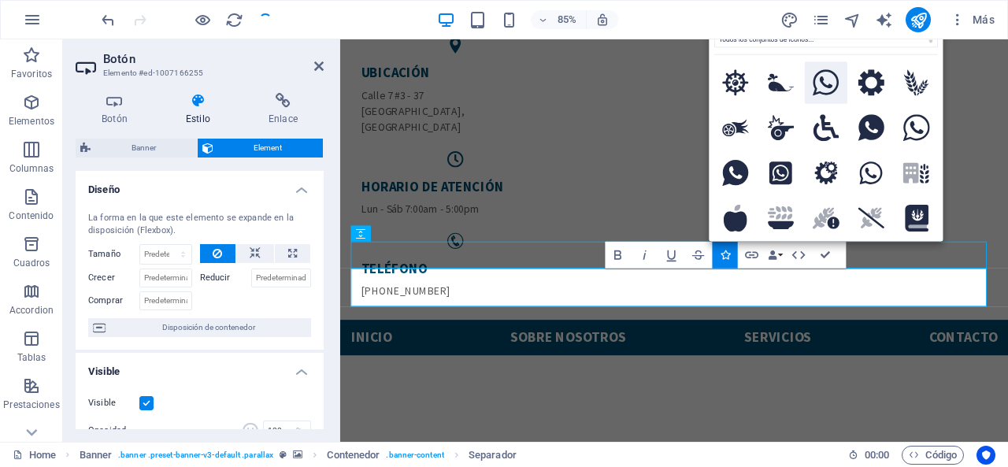
click at [822, 86] on icon at bounding box center [826, 82] width 27 height 27
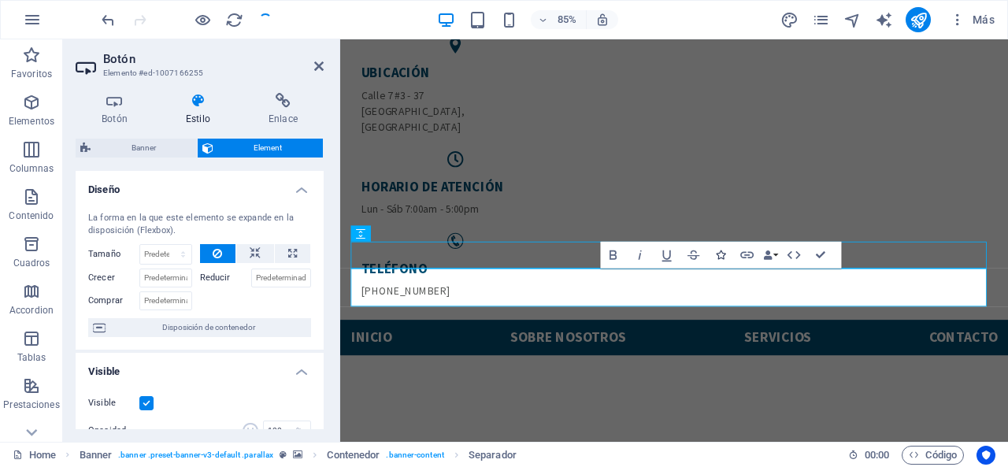
click at [724, 252] on icon "button" at bounding box center [720, 254] width 9 height 9
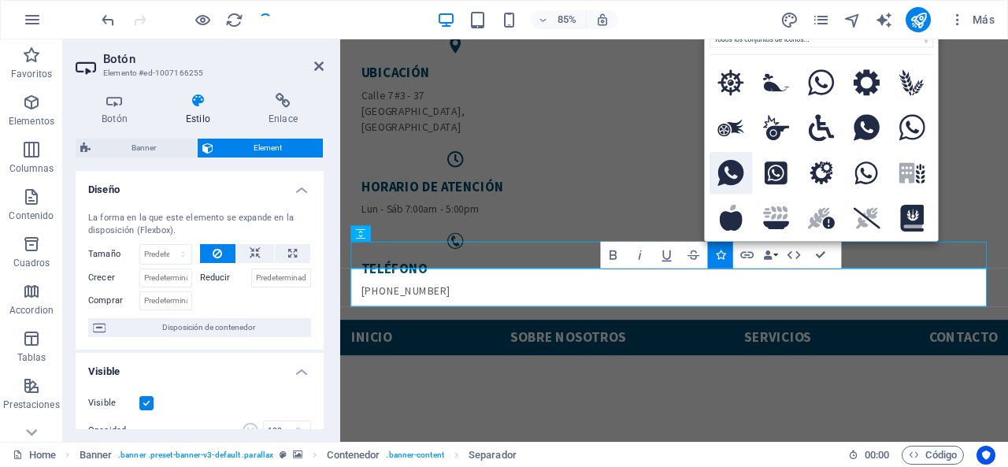
click at [720, 170] on icon at bounding box center [731, 173] width 27 height 27
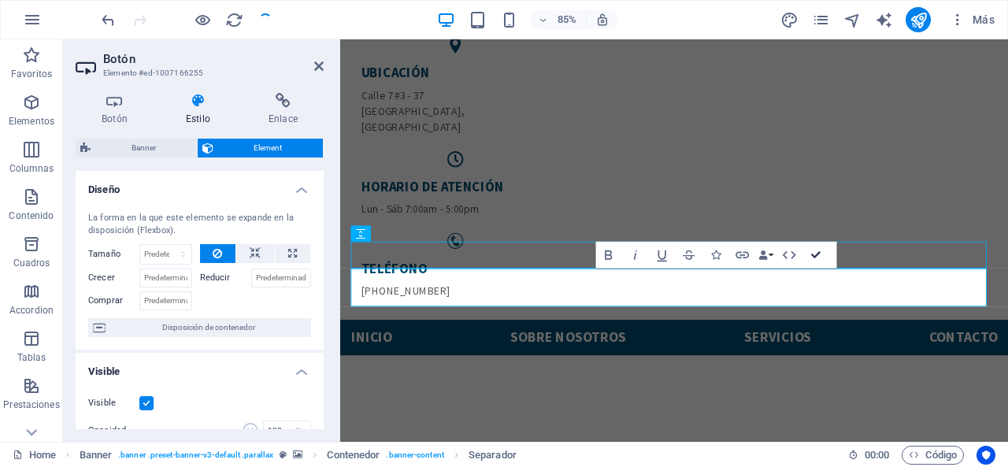
drag, startPoint x: 818, startPoint y: 253, endPoint x: 740, endPoint y: 261, distance: 77.7
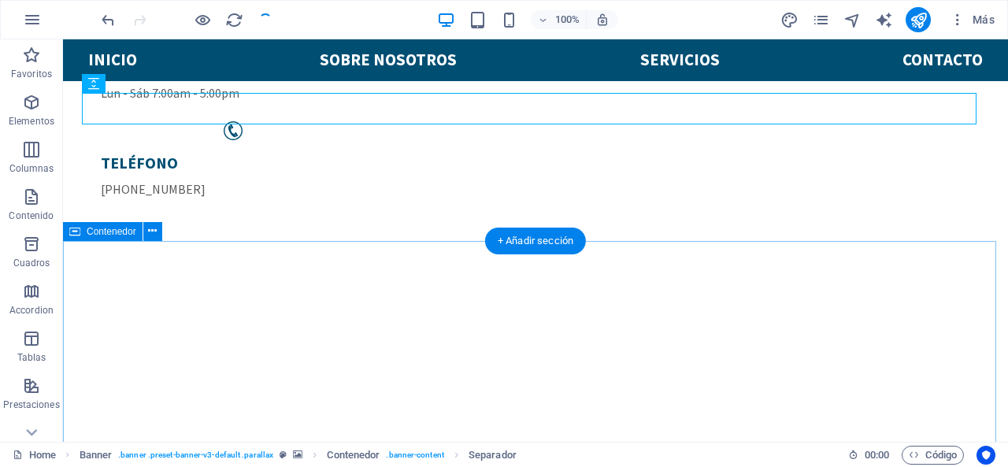
scroll to position [236, 0]
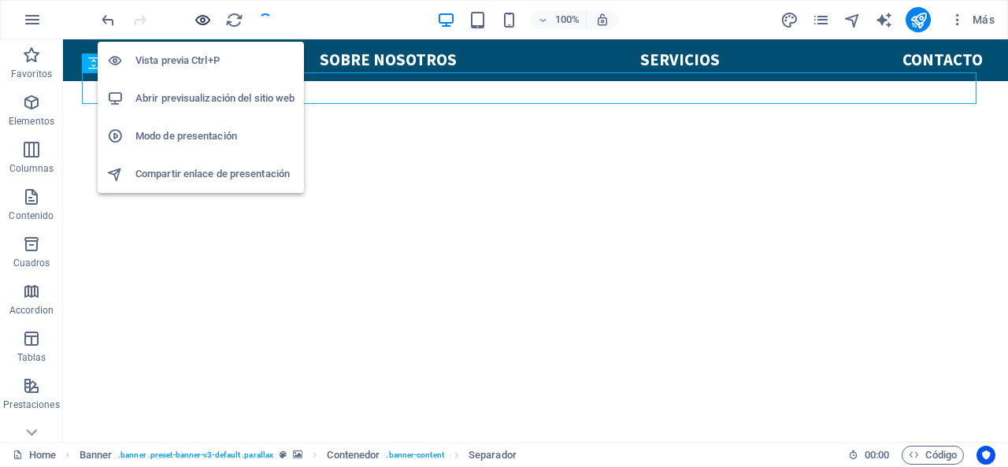
click at [200, 13] on icon "button" at bounding box center [203, 20] width 18 height 18
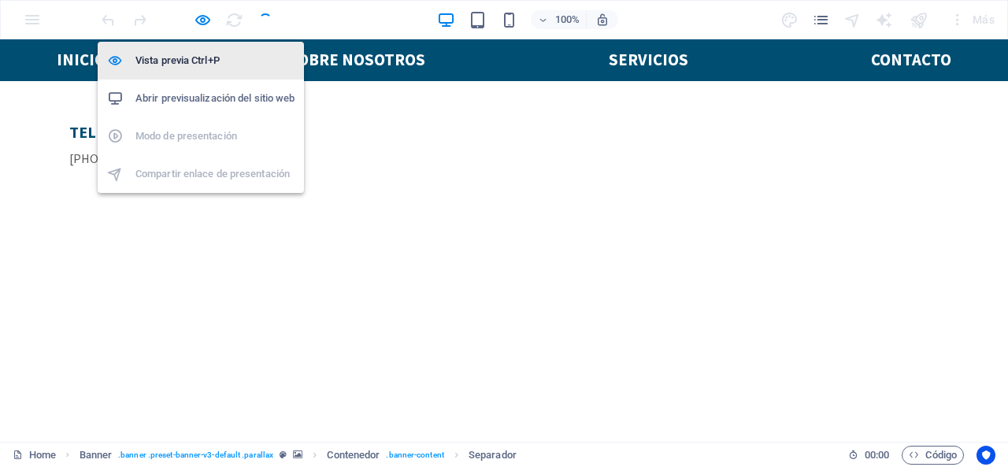
click at [198, 56] on h6 "Vista previa Ctrl+P" at bounding box center [214, 60] width 159 height 19
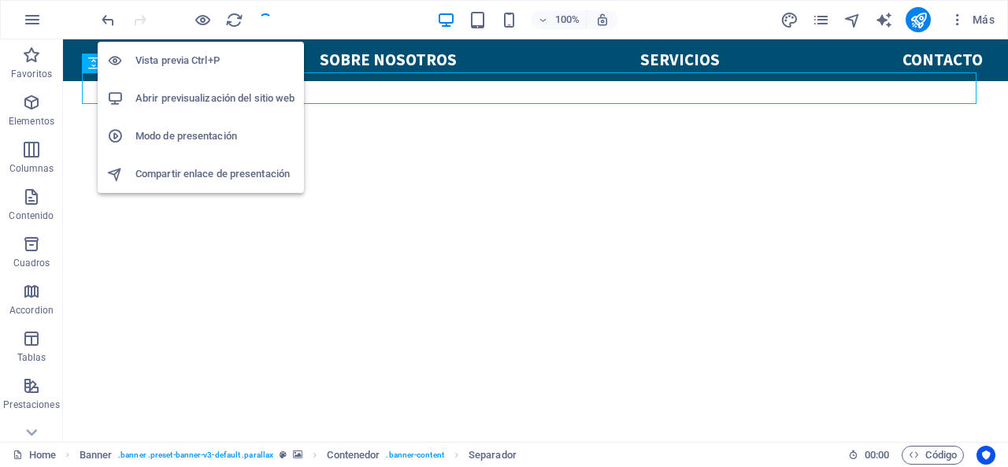
click at [226, 55] on h6 "Vista previa Ctrl+P" at bounding box center [214, 60] width 159 height 19
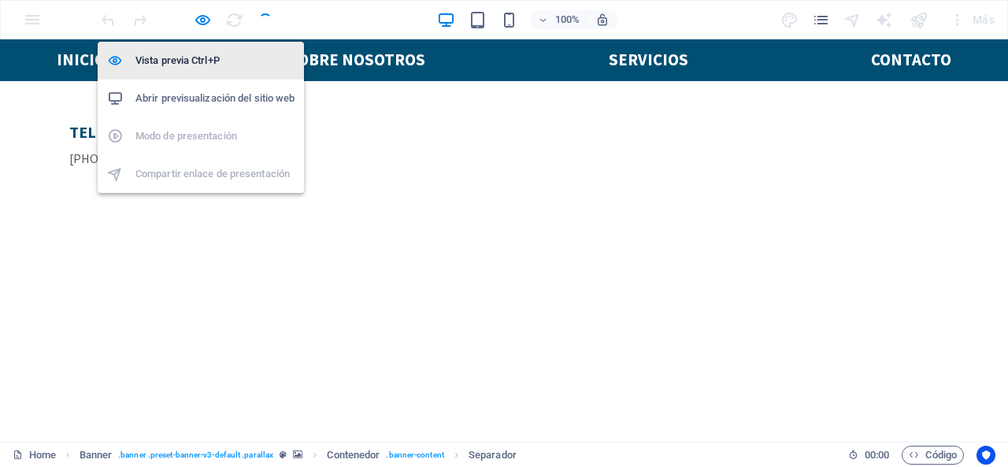
click at [206, 61] on h6 "Vista previa Ctrl+P" at bounding box center [214, 60] width 159 height 19
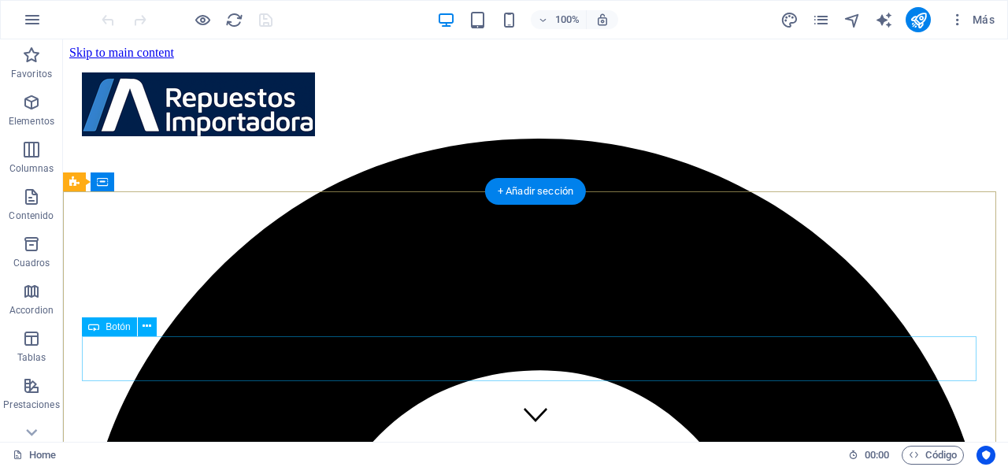
scroll to position [79, 0]
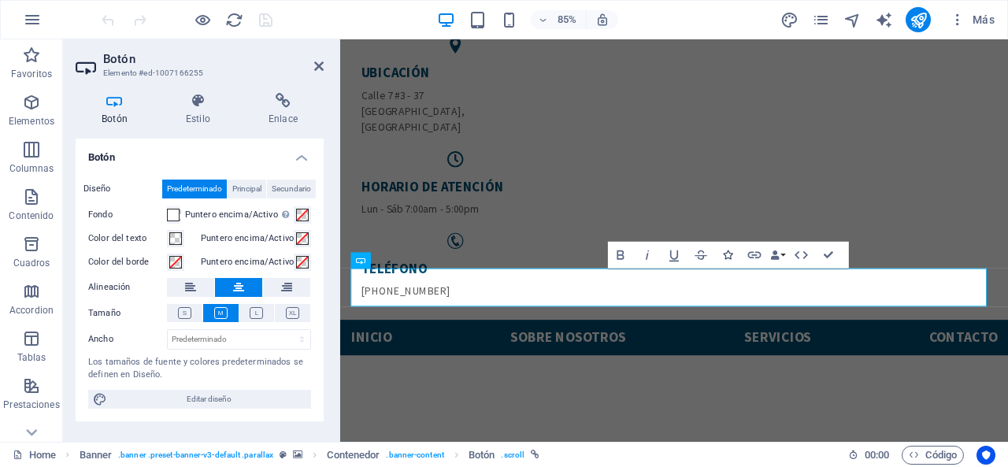
click at [725, 254] on icon "button" at bounding box center [727, 254] width 9 height 9
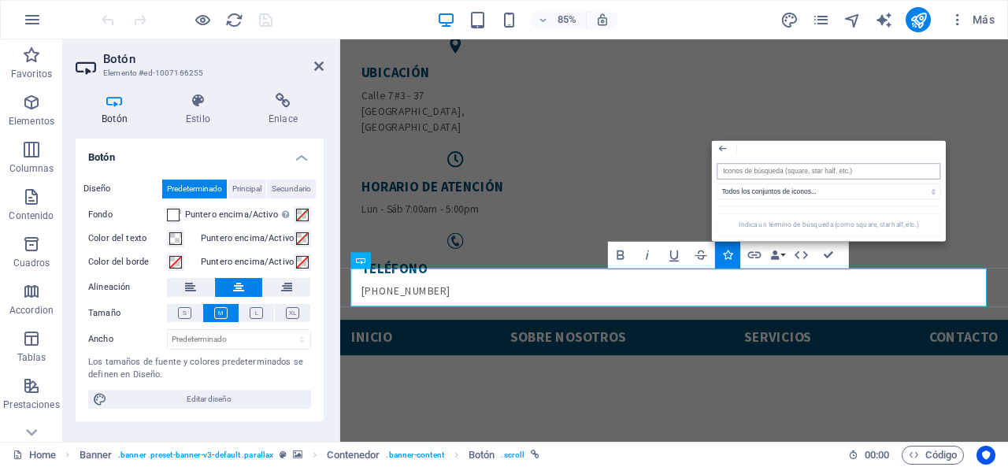
click at [747, 172] on input "search" at bounding box center [830, 171] width 224 height 16
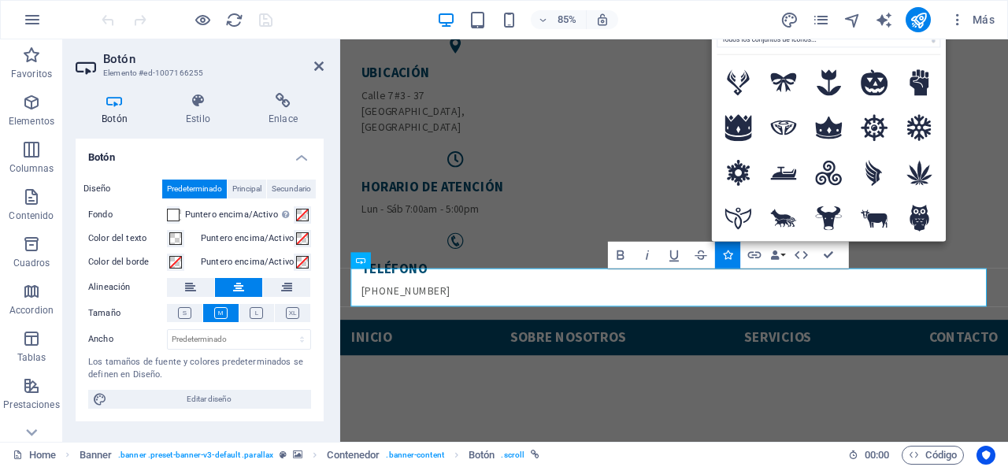
type input "wh"
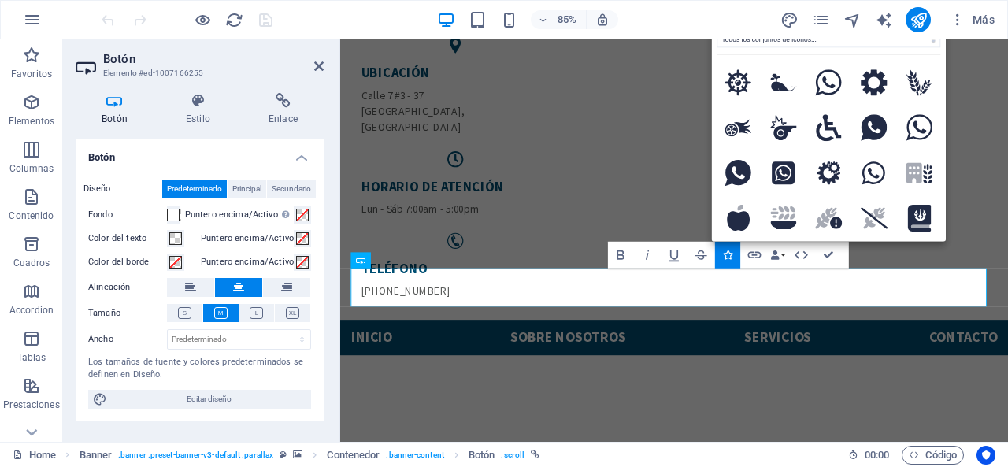
click at [747, 172] on icon at bounding box center [738, 173] width 27 height 27
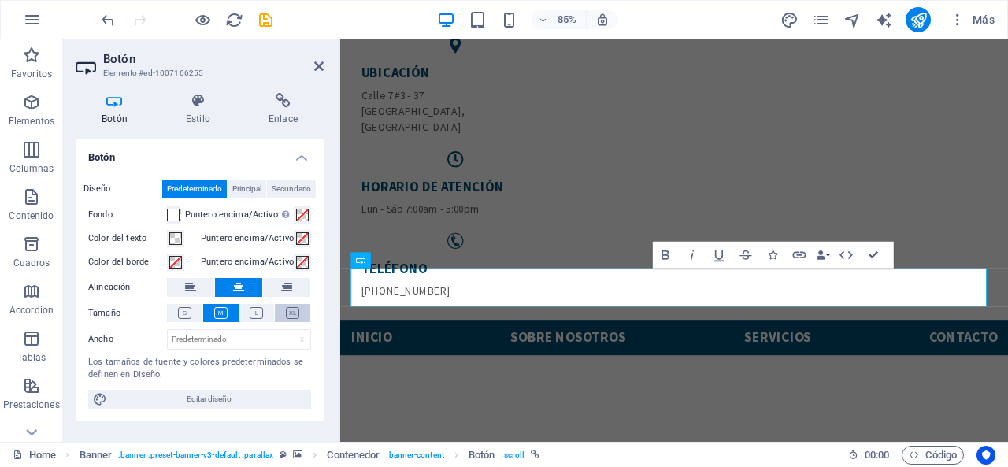
click at [298, 311] on icon at bounding box center [292, 313] width 13 height 12
click at [174, 213] on span at bounding box center [173, 215] width 13 height 13
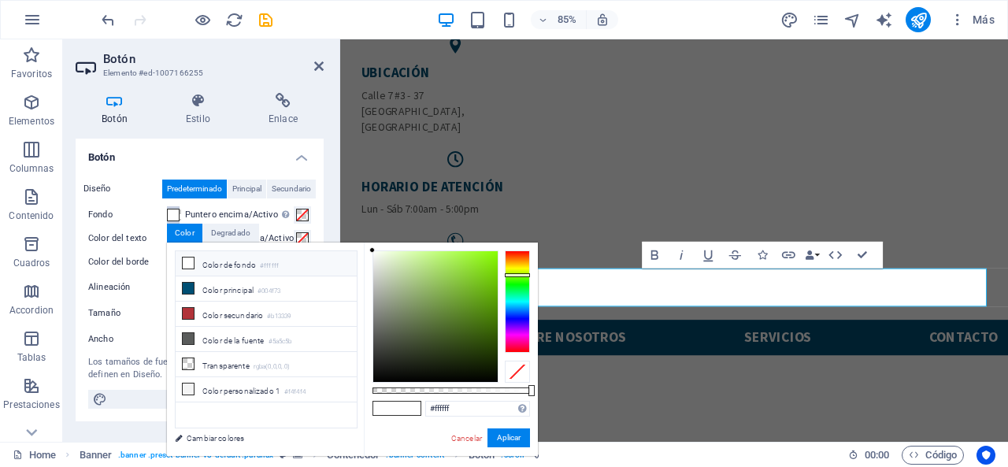
click at [524, 275] on div at bounding box center [517, 301] width 25 height 102
click at [439, 254] on div at bounding box center [435, 316] width 124 height 131
click at [509, 434] on button "Aplicar" at bounding box center [509, 437] width 43 height 19
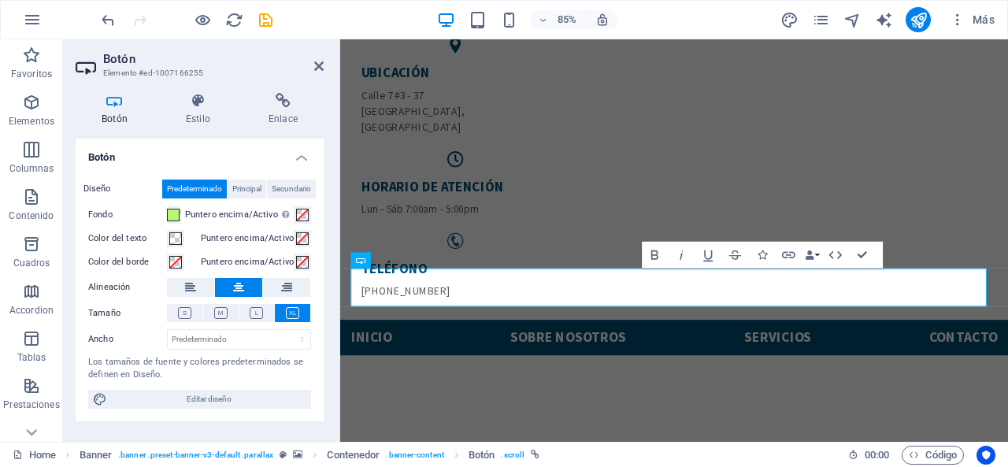
click at [181, 210] on div "Fondo" at bounding box center [134, 216] width 93 height 21
click at [180, 214] on span at bounding box center [173, 215] width 13 height 13
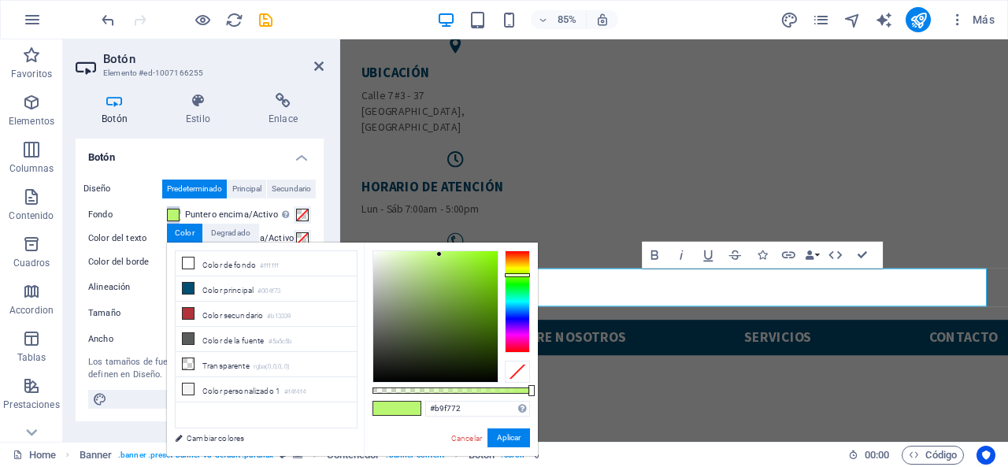
type input "#c7f197"
click at [419, 258] on div at bounding box center [435, 316] width 124 height 131
click at [499, 432] on button "Aplicar" at bounding box center [509, 437] width 43 height 19
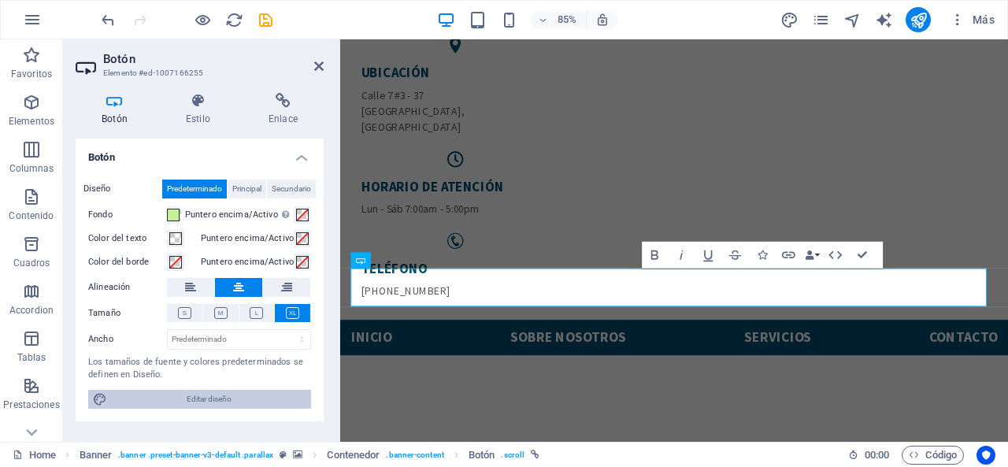
click at [222, 395] on span "Editar diseño" at bounding box center [209, 399] width 195 height 19
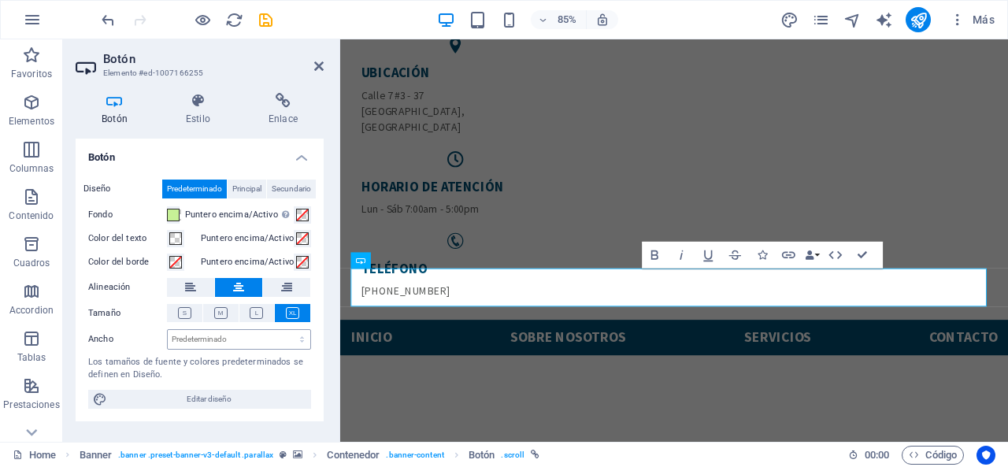
select select "px"
select select "400"
select select "px"
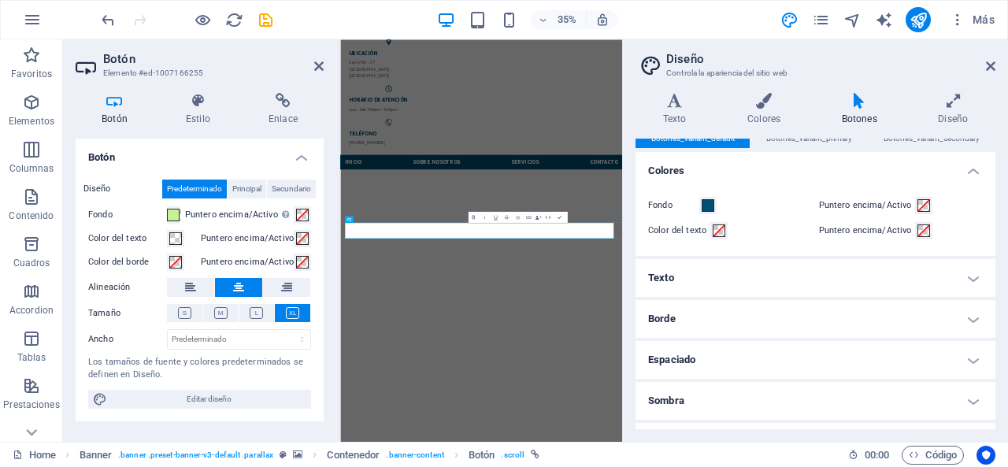
scroll to position [0, 0]
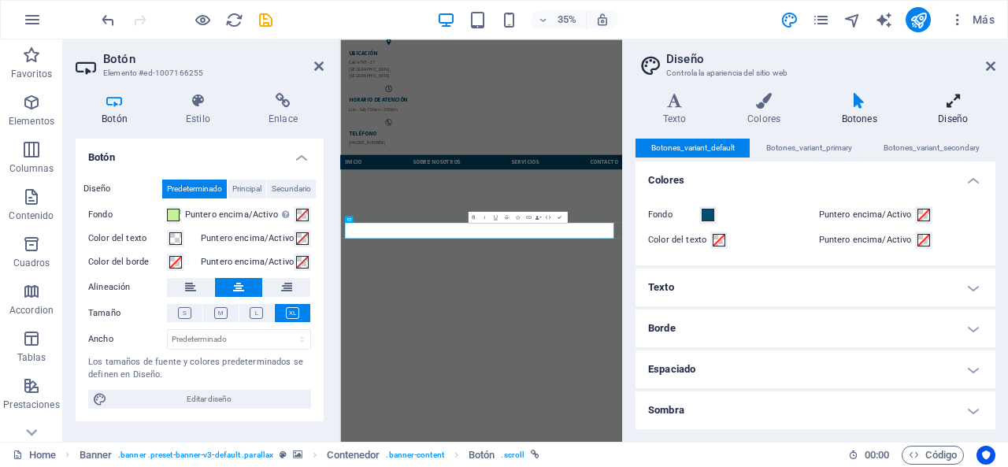
click at [943, 97] on icon at bounding box center [953, 101] width 84 height 16
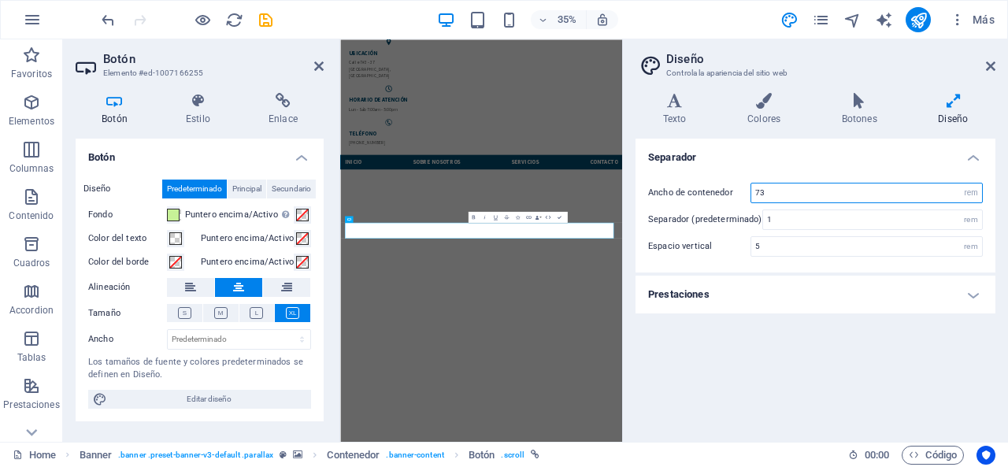
drag, startPoint x: 783, startPoint y: 192, endPoint x: 739, endPoint y: 190, distance: 44.2
click at [739, 190] on div "Ancho de contenedor 73 rem px" at bounding box center [815, 193] width 335 height 20
type input "200"
click at [815, 157] on h4 "Separador" at bounding box center [816, 153] width 360 height 28
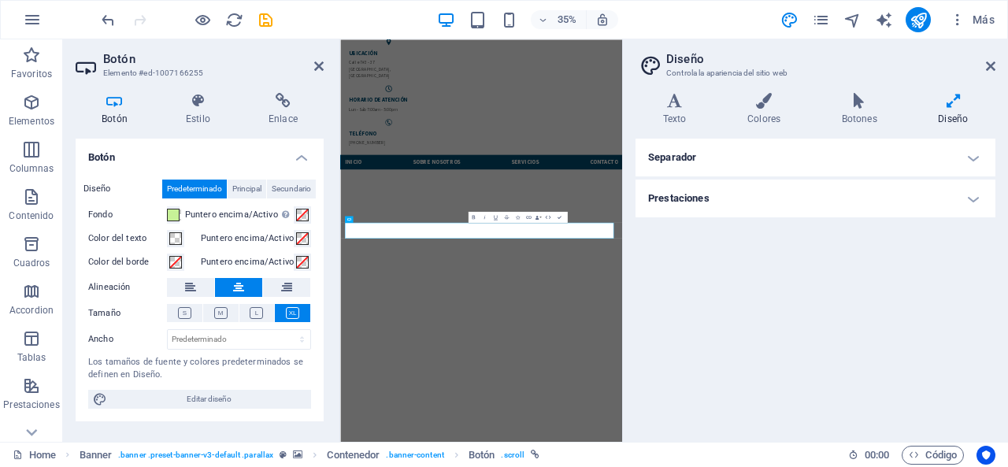
click at [814, 198] on h4 "Prestaciones" at bounding box center [816, 199] width 360 height 38
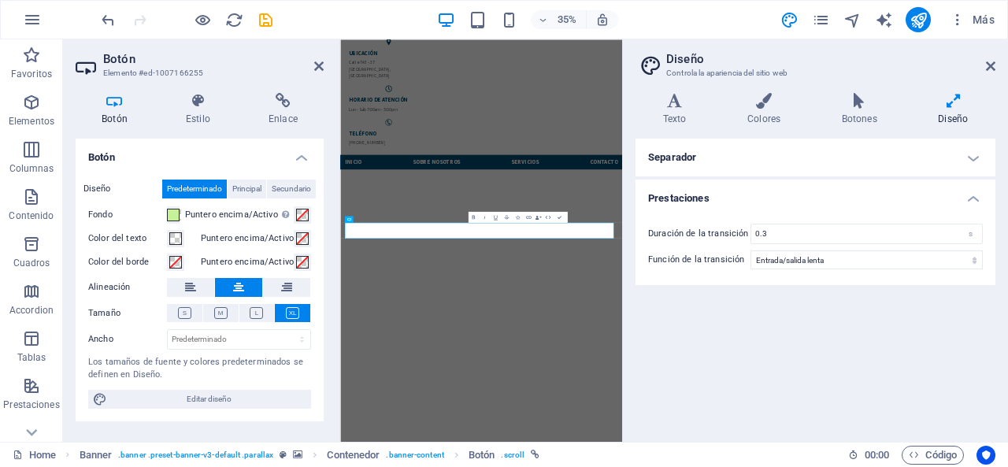
click at [814, 198] on h4 "Prestaciones" at bounding box center [816, 194] width 360 height 28
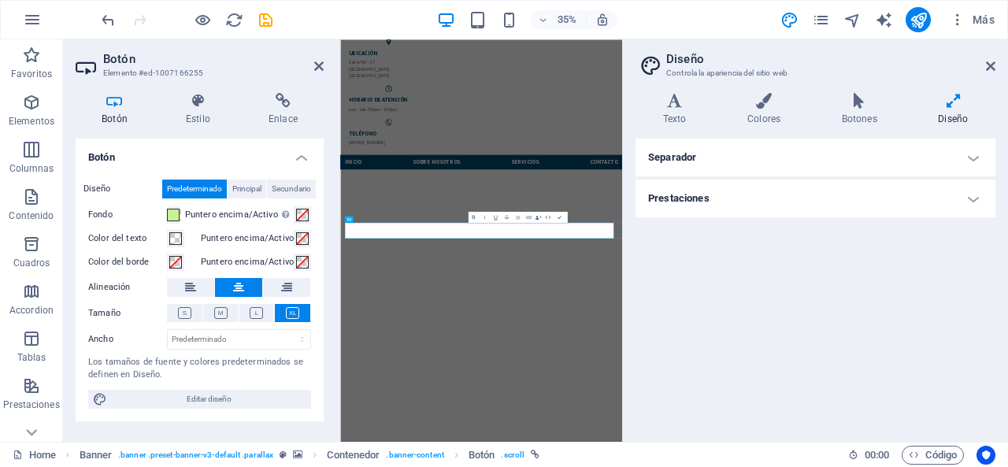
click at [806, 162] on h4 "Separador" at bounding box center [816, 158] width 360 height 38
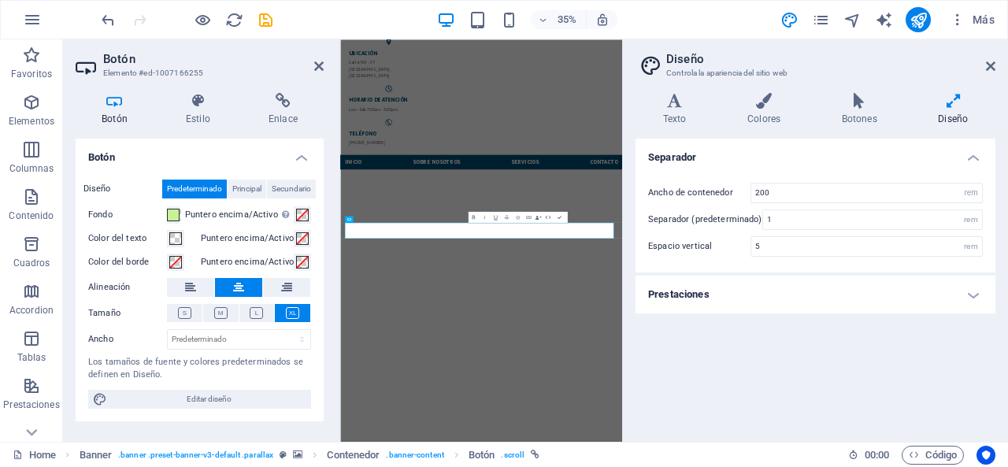
click at [806, 162] on h4 "Separador" at bounding box center [816, 153] width 360 height 28
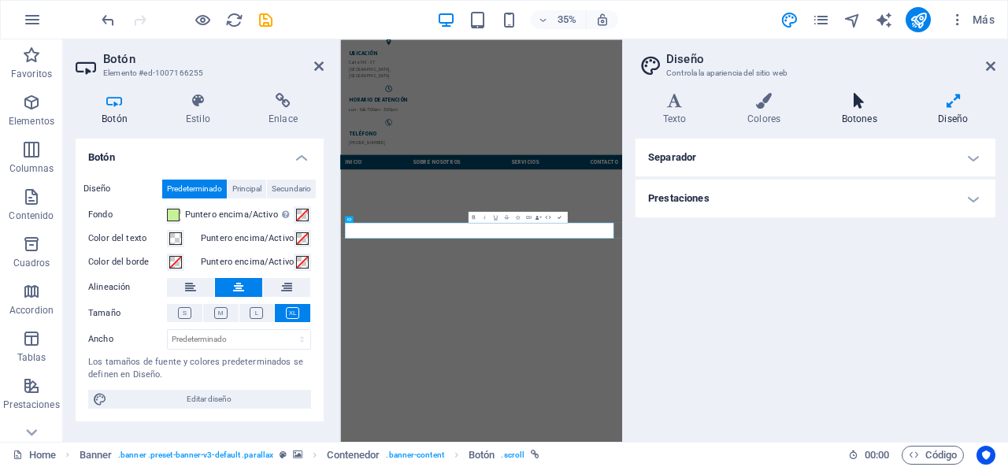
click at [860, 105] on icon at bounding box center [859, 101] width 91 height 16
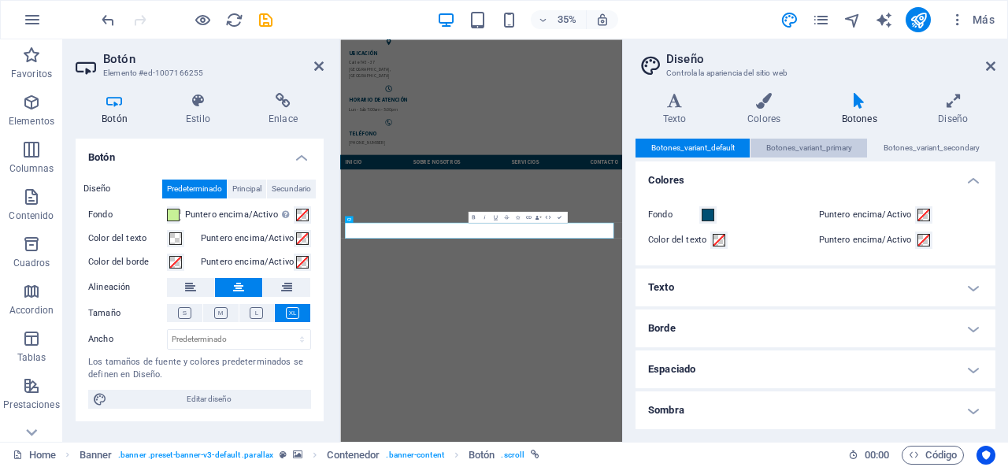
click at [797, 146] on span "Botones_variant_primary" at bounding box center [809, 148] width 86 height 19
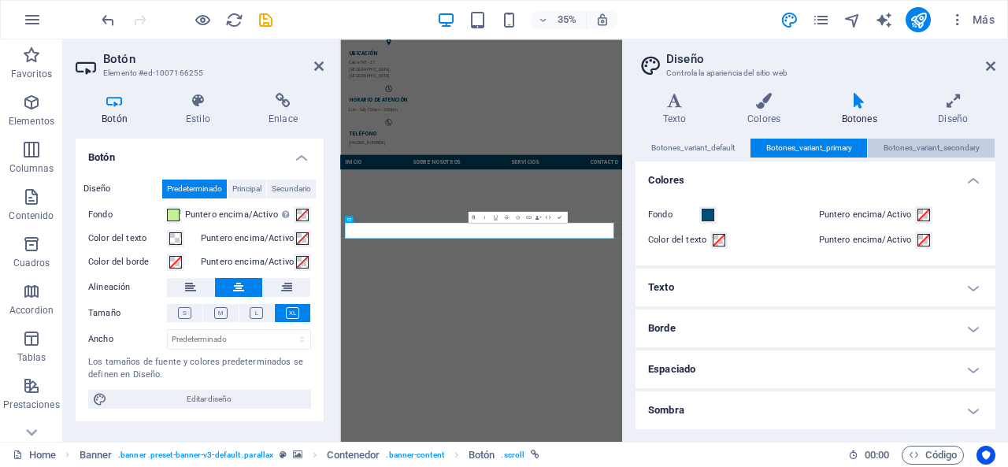
click at [917, 141] on span "Botones_variant_secondary" at bounding box center [932, 148] width 96 height 19
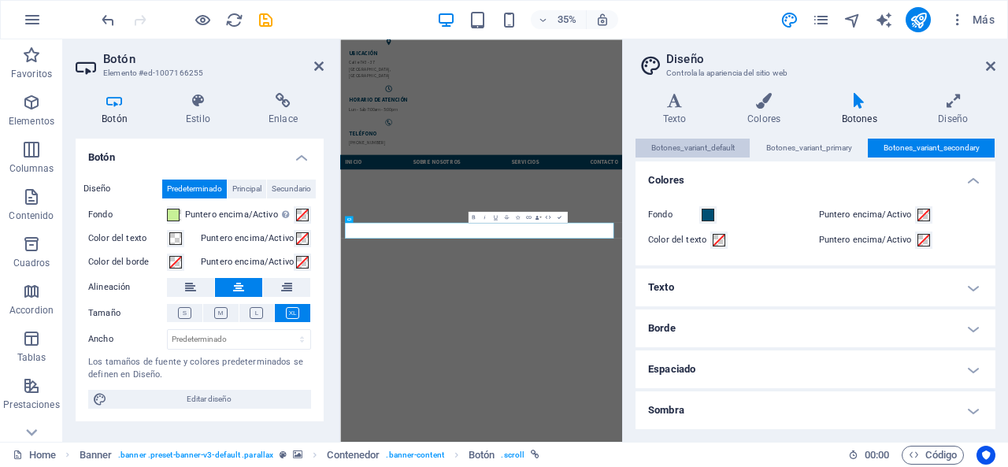
click at [712, 150] on span "Botones_variant_default" at bounding box center [692, 148] width 83 height 19
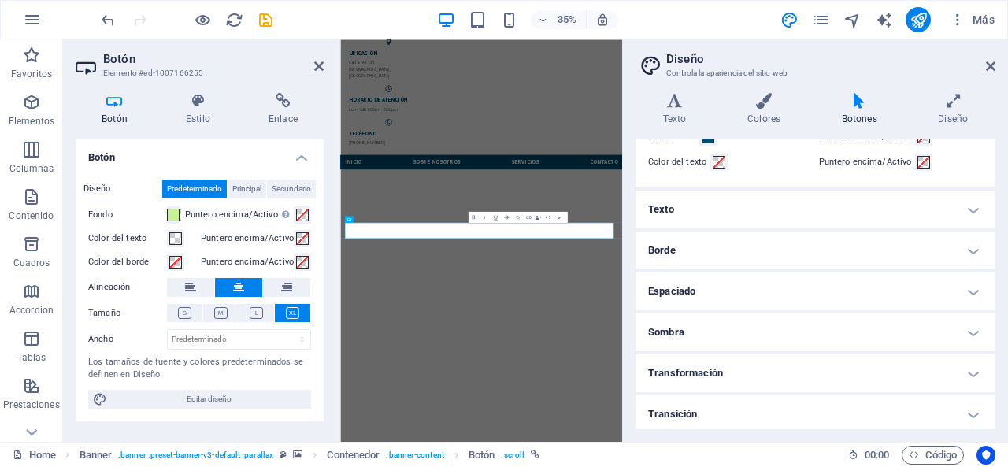
scroll to position [81, 0]
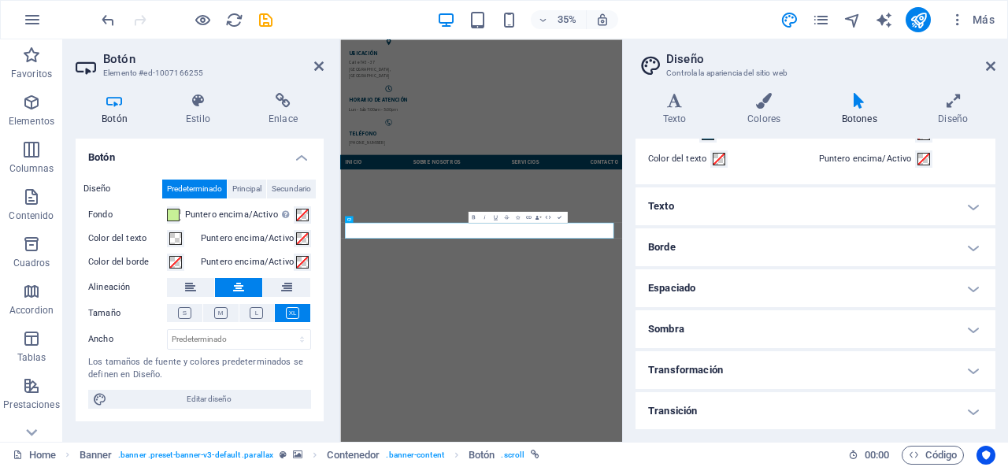
click at [725, 374] on h4 "Transformación" at bounding box center [816, 370] width 360 height 38
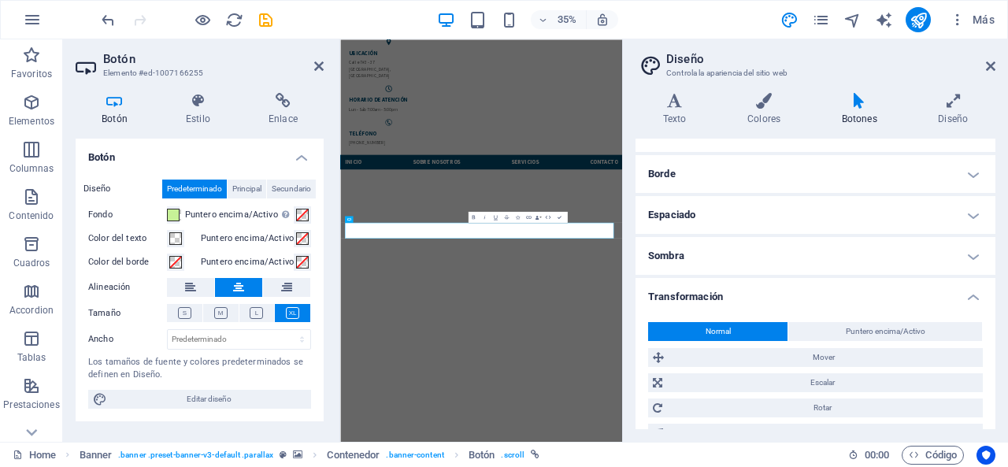
scroll to position [224, 0]
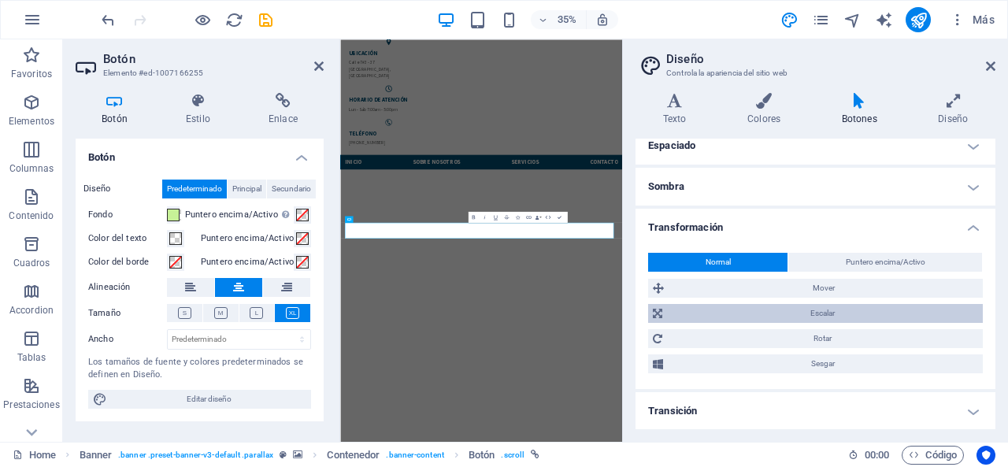
click at [824, 306] on span "Escalar" at bounding box center [822, 313] width 311 height 19
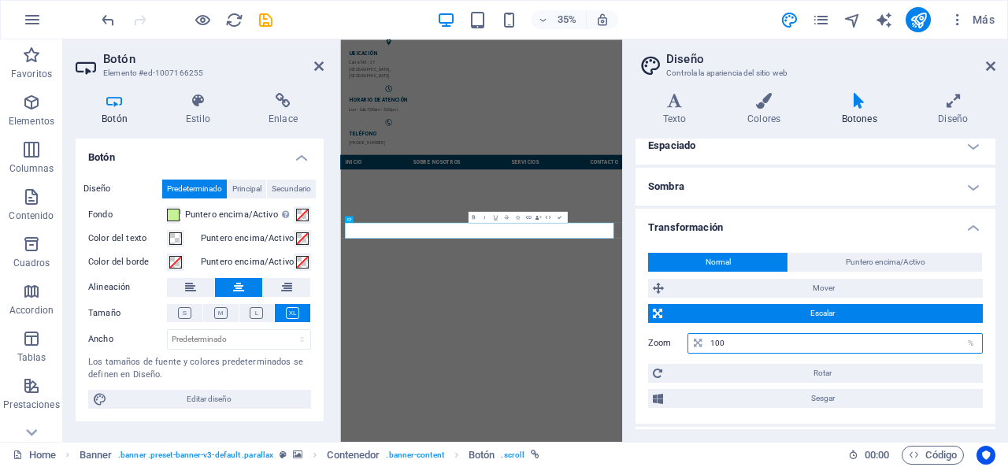
click at [837, 344] on input "100" at bounding box center [844, 343] width 276 height 19
drag, startPoint x: 837, startPoint y: 344, endPoint x: 692, endPoint y: 339, distance: 145.0
click at [692, 339] on div "100 %" at bounding box center [835, 343] width 295 height 20
type input "500"
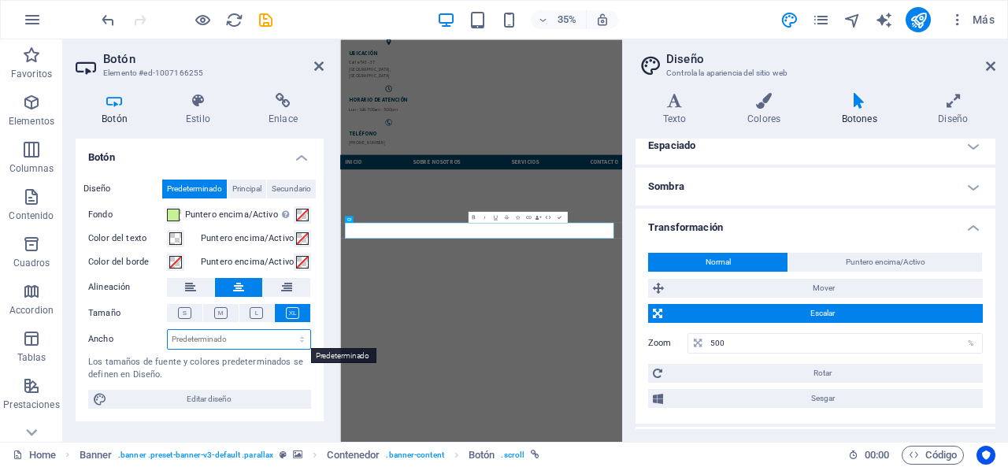
click at [237, 338] on select "Predeterminado px rem % em vh vw" at bounding box center [239, 339] width 143 height 19
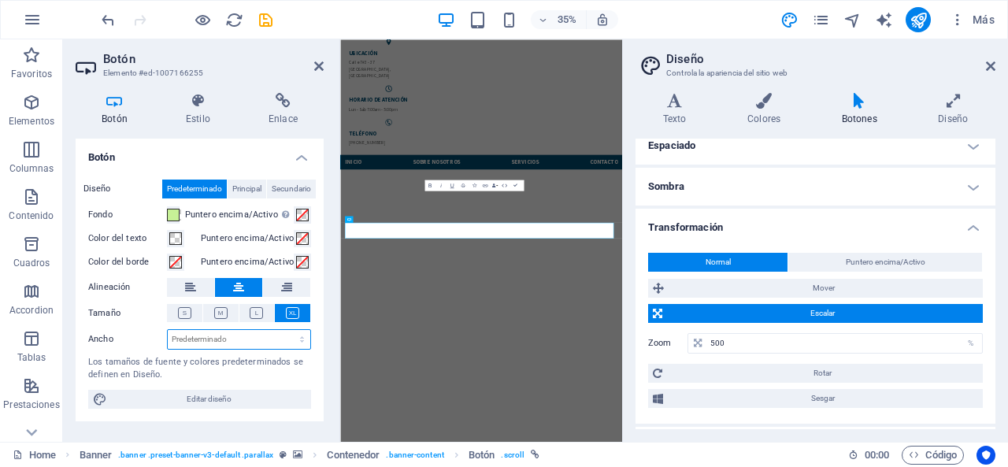
select select "%"
click at [288, 330] on select "Predeterminado px rem % em vh vw" at bounding box center [239, 339] width 143 height 19
type input "8.1"
click at [307, 214] on span at bounding box center [302, 215] width 13 height 13
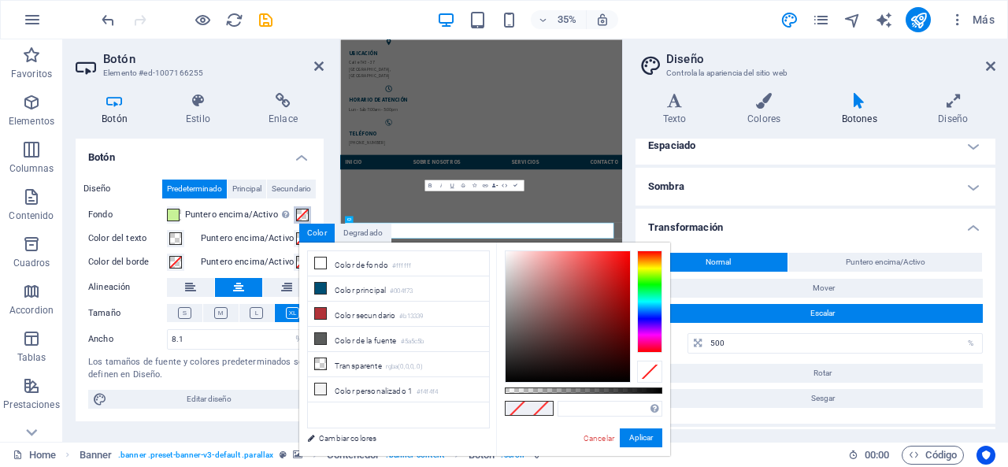
click at [307, 214] on span at bounding box center [302, 215] width 13 height 13
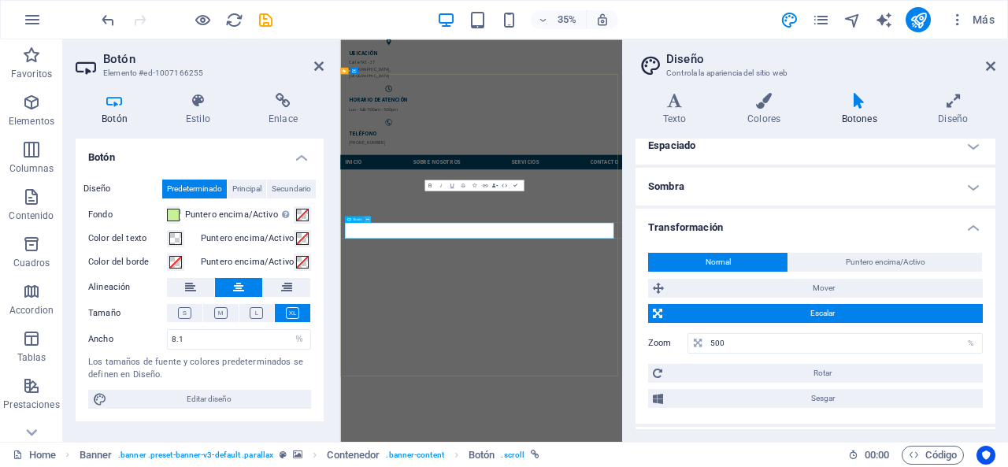
click at [369, 219] on button at bounding box center [367, 219] width 6 height 6
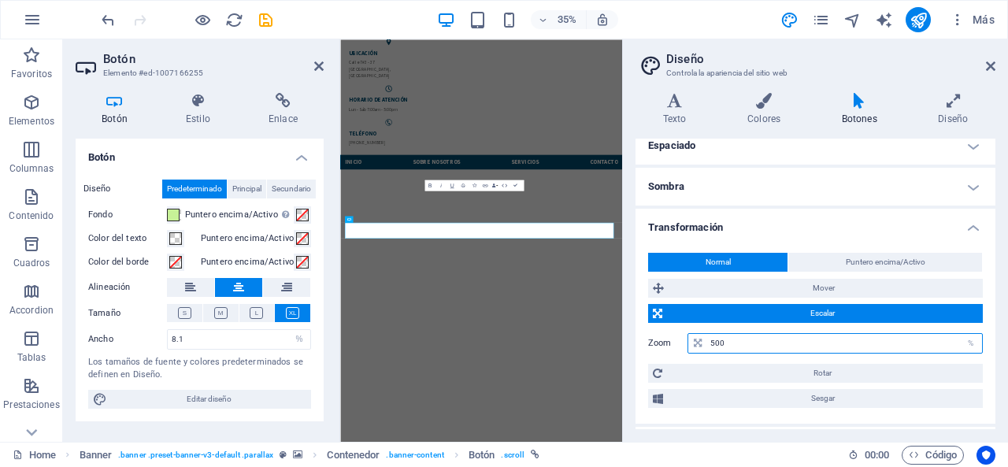
drag, startPoint x: 736, startPoint y: 336, endPoint x: 712, endPoint y: 334, distance: 24.5
click at [712, 334] on input "500" at bounding box center [844, 343] width 276 height 19
type input "200"
click at [667, 329] on div "Zoom 200 %" at bounding box center [815, 343] width 335 height 28
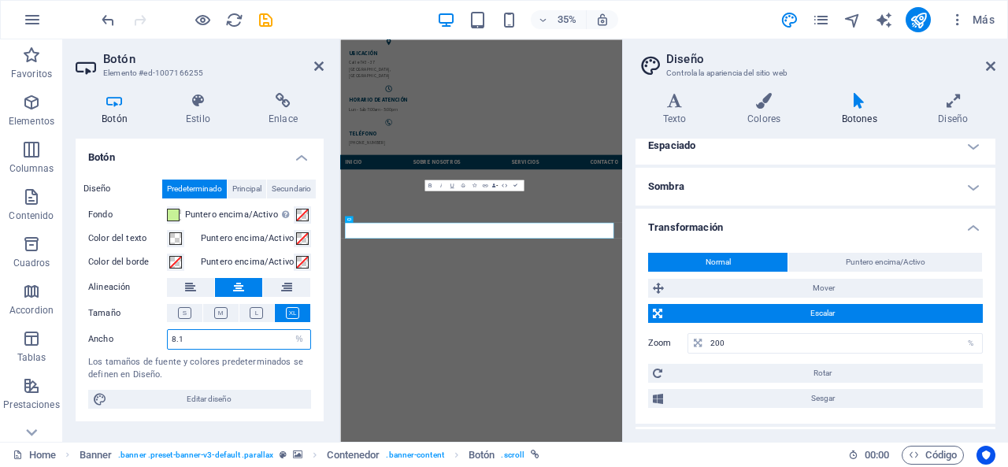
drag, startPoint x: 246, startPoint y: 344, endPoint x: 169, endPoint y: 344, distance: 76.4
click at [169, 344] on input "8.1" at bounding box center [239, 339] width 143 height 19
type input "5"
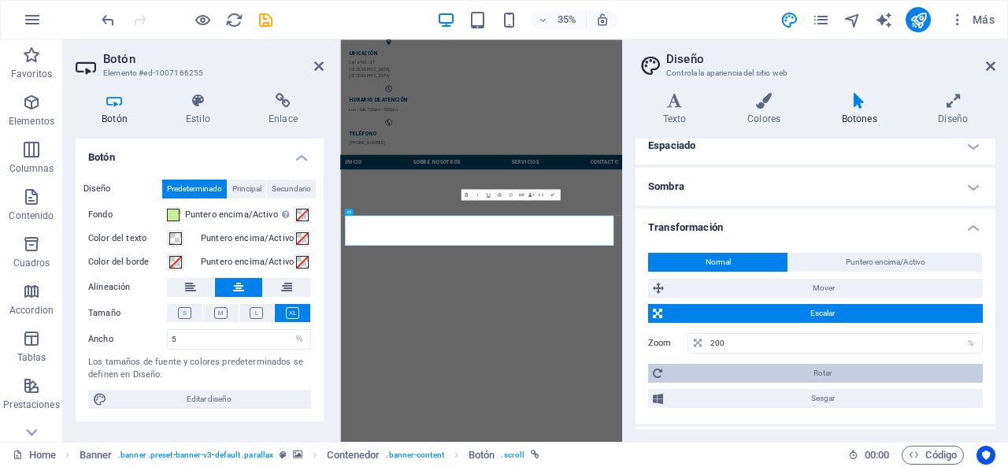
click at [703, 371] on span "Rotar" at bounding box center [822, 373] width 311 height 19
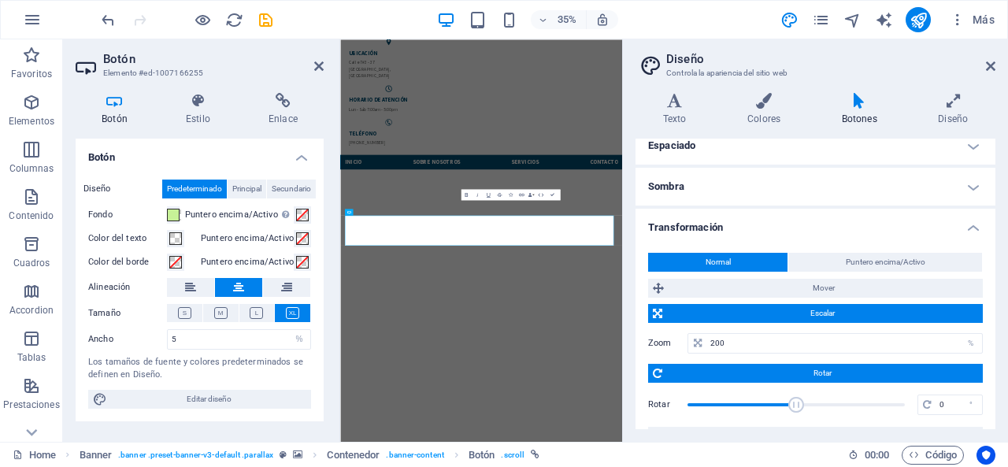
click at [703, 371] on span "Rotar" at bounding box center [822, 373] width 311 height 19
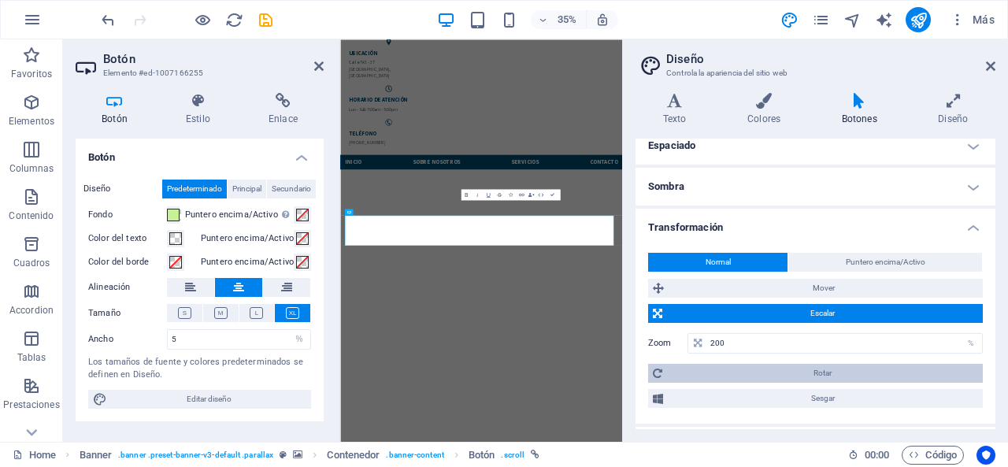
click at [703, 371] on span "Rotar" at bounding box center [822, 373] width 311 height 19
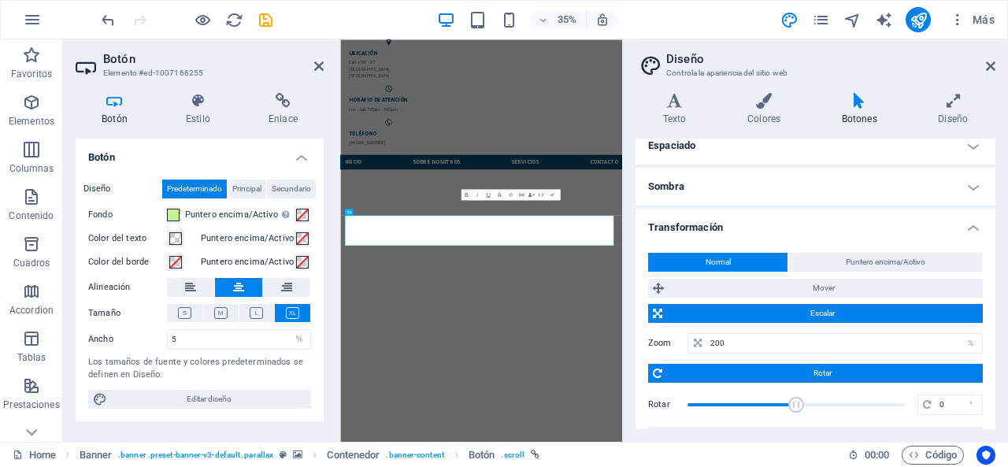
click at [703, 371] on span "Rotar" at bounding box center [822, 373] width 311 height 19
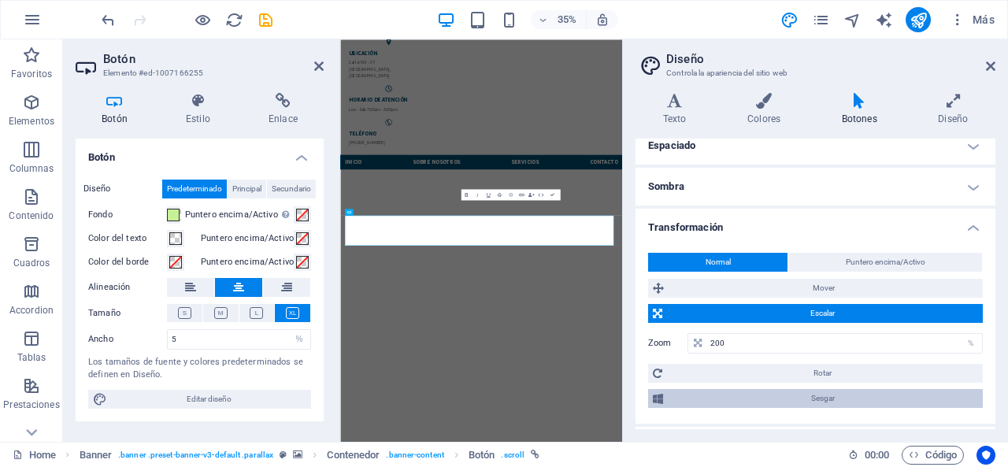
click at [799, 395] on span "Sesgar" at bounding box center [823, 398] width 310 height 19
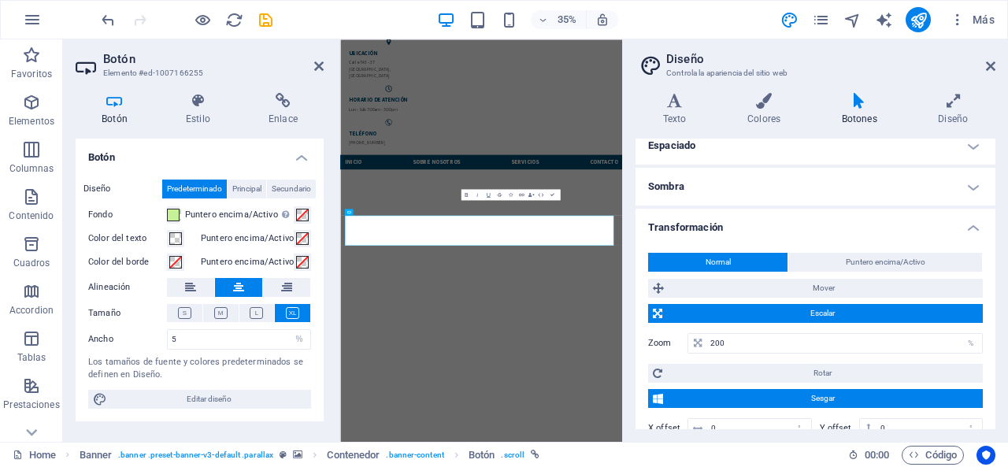
scroll to position [291, 0]
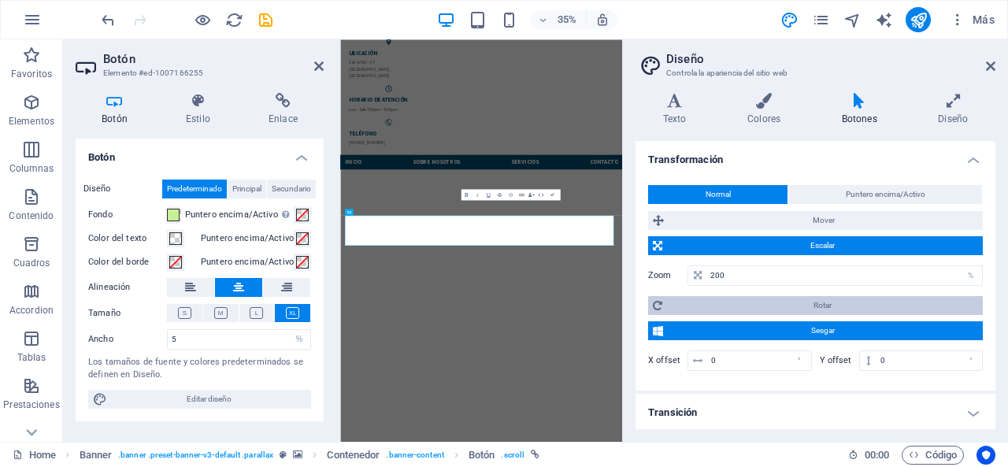
click at [805, 297] on span "Rotar" at bounding box center [822, 305] width 311 height 19
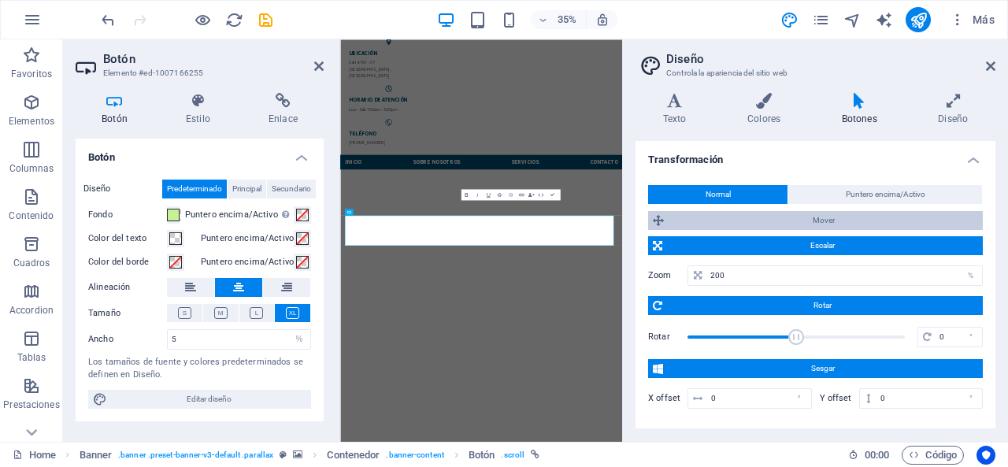
click at [713, 226] on span "Mover" at bounding box center [824, 220] width 310 height 19
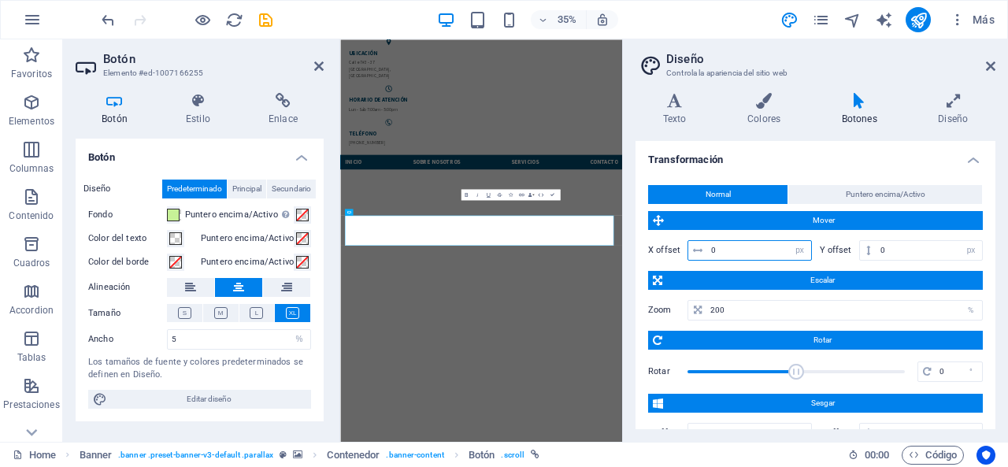
click at [784, 250] on input "0" at bounding box center [759, 250] width 104 height 19
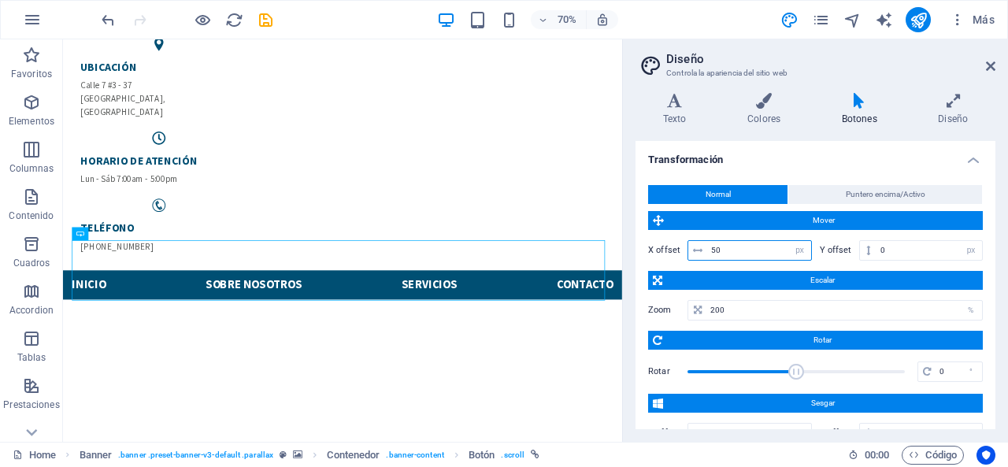
drag, startPoint x: 732, startPoint y: 249, endPoint x: 712, endPoint y: 247, distance: 20.6
click at [712, 247] on input "50" at bounding box center [759, 250] width 104 height 19
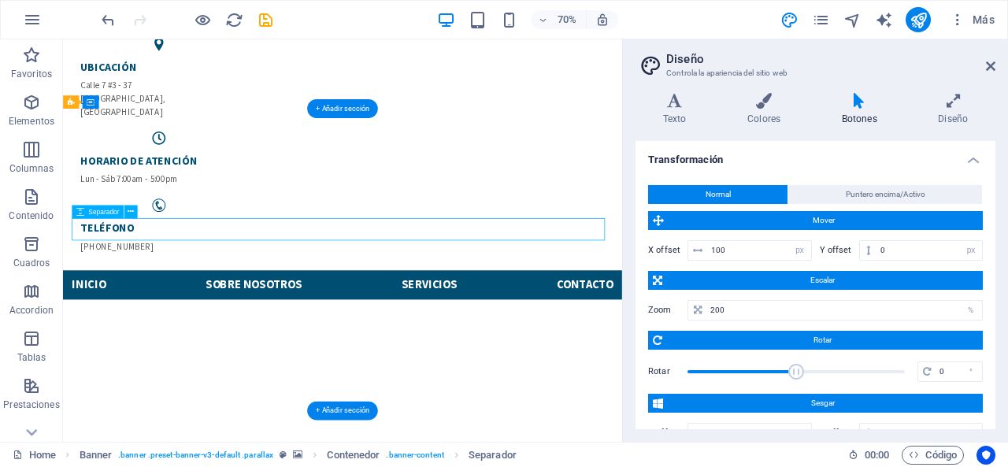
drag, startPoint x: 492, startPoint y: 302, endPoint x: 606, endPoint y: 324, distance: 115.5
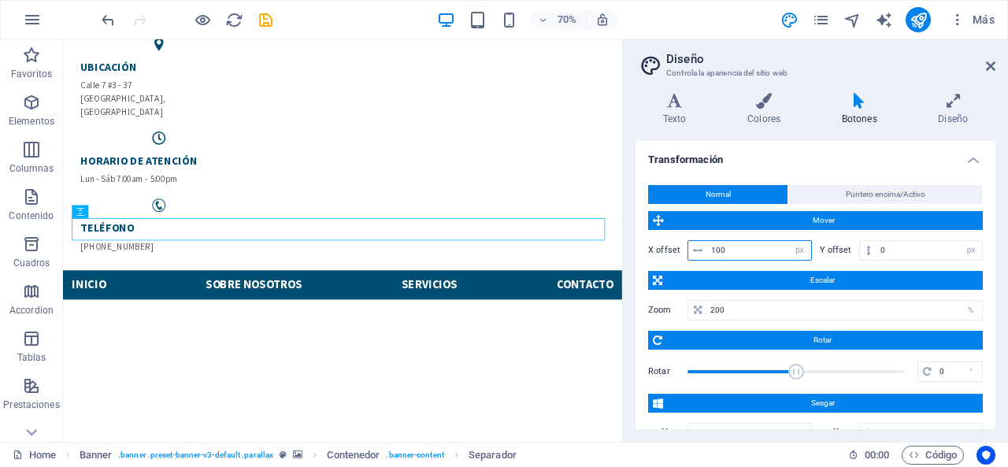
drag, startPoint x: 744, startPoint y: 254, endPoint x: 710, endPoint y: 255, distance: 33.1
click at [710, 255] on input "100" at bounding box center [759, 250] width 104 height 19
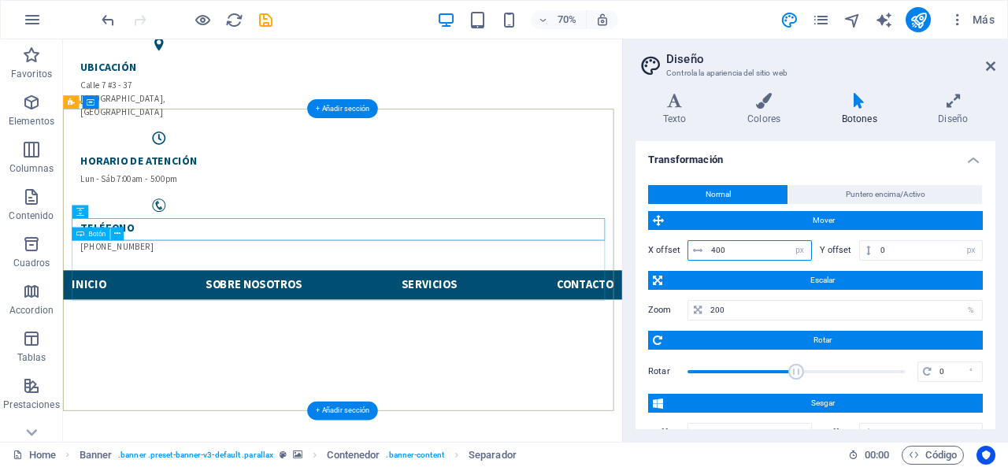
type input "400"
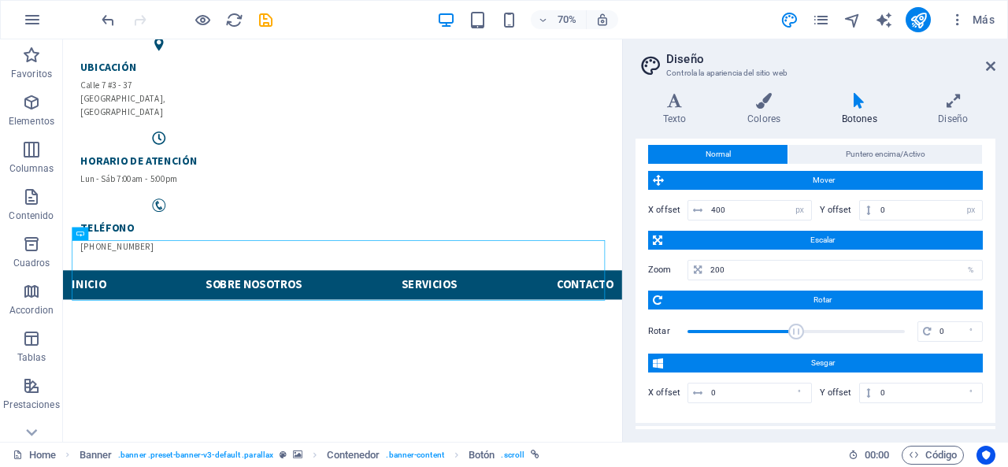
scroll to position [364, 0]
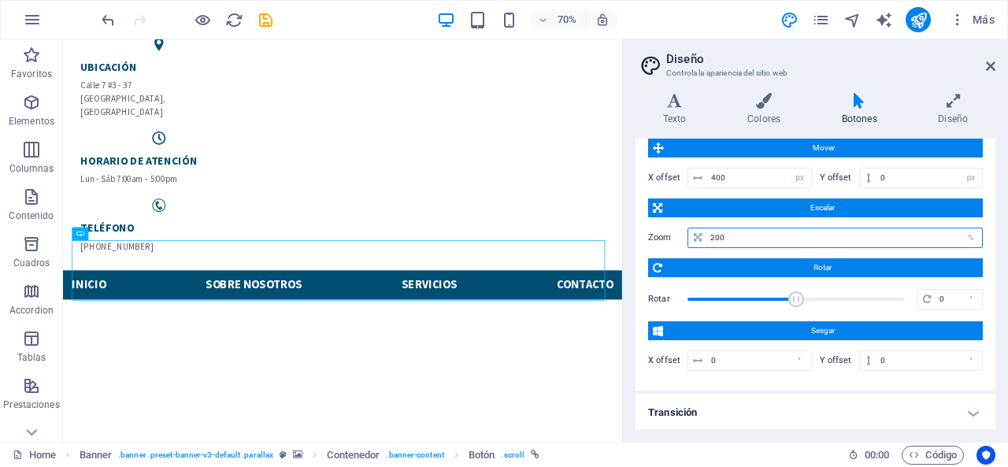
drag, startPoint x: 725, startPoint y: 237, endPoint x: 703, endPoint y: 229, distance: 23.4
click at [703, 229] on div "200 %" at bounding box center [835, 238] width 295 height 20
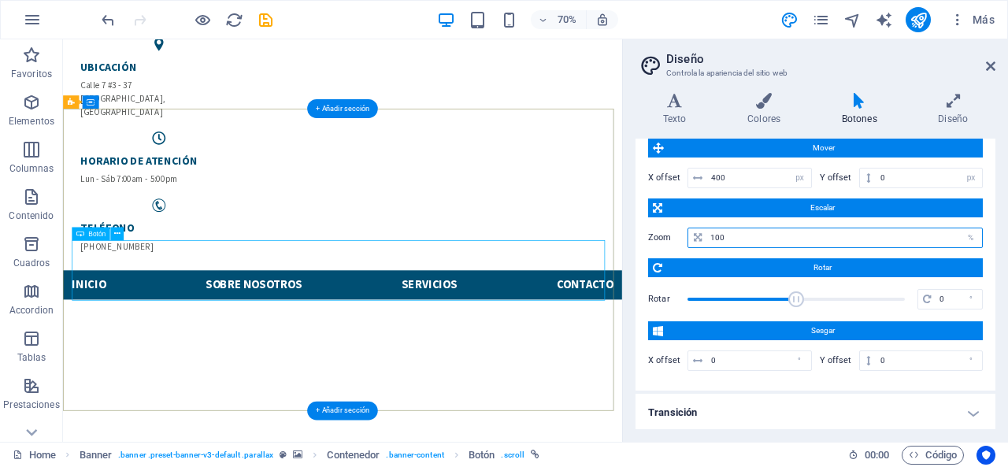
type input "100"
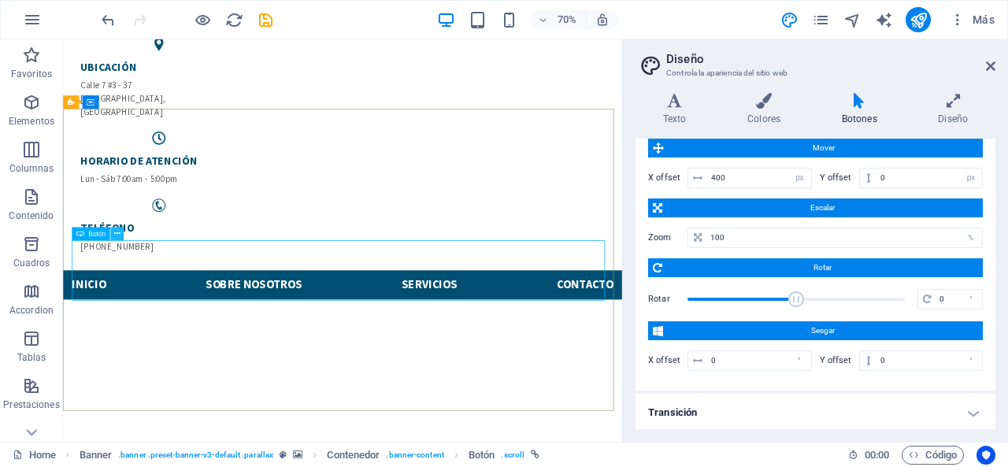
click at [120, 229] on icon at bounding box center [117, 234] width 6 height 12
click at [117, 236] on icon at bounding box center [117, 234] width 6 height 12
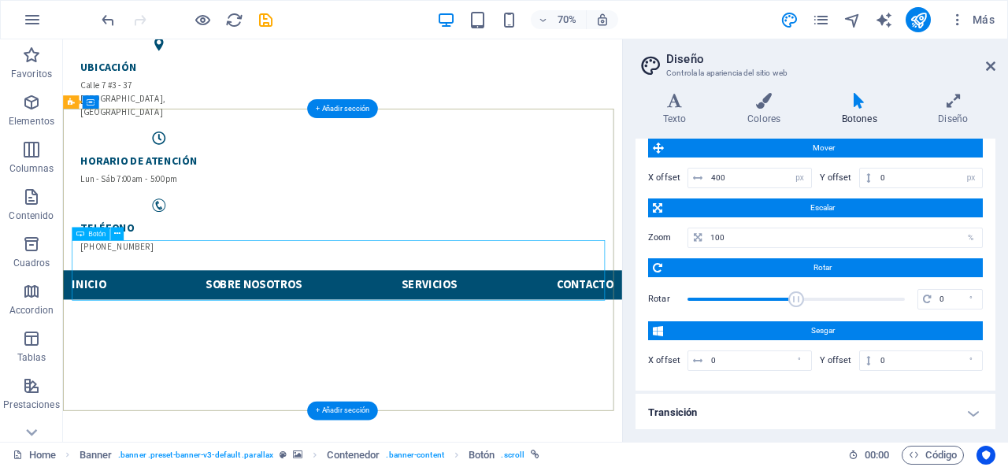
select select "%"
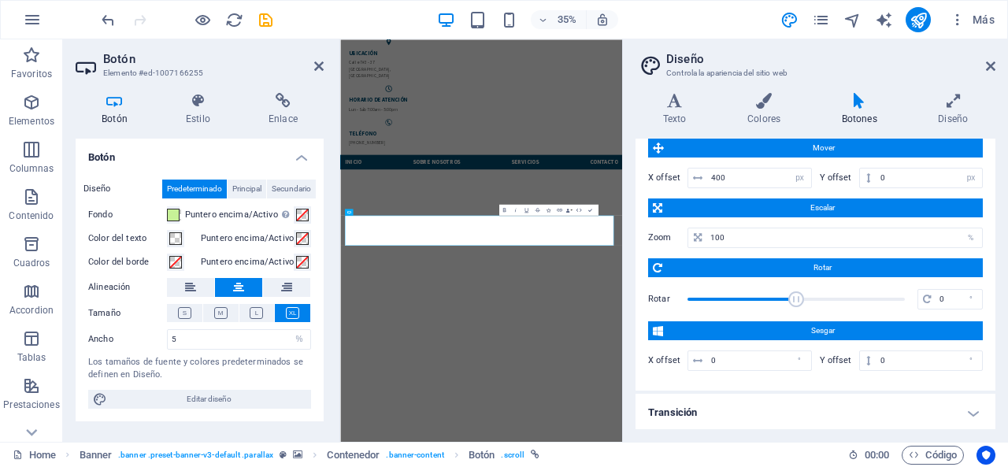
click at [545, 208] on button "Icons" at bounding box center [548, 209] width 10 height 11
click at [553, 177] on input "search" at bounding box center [568, 175] width 92 height 6
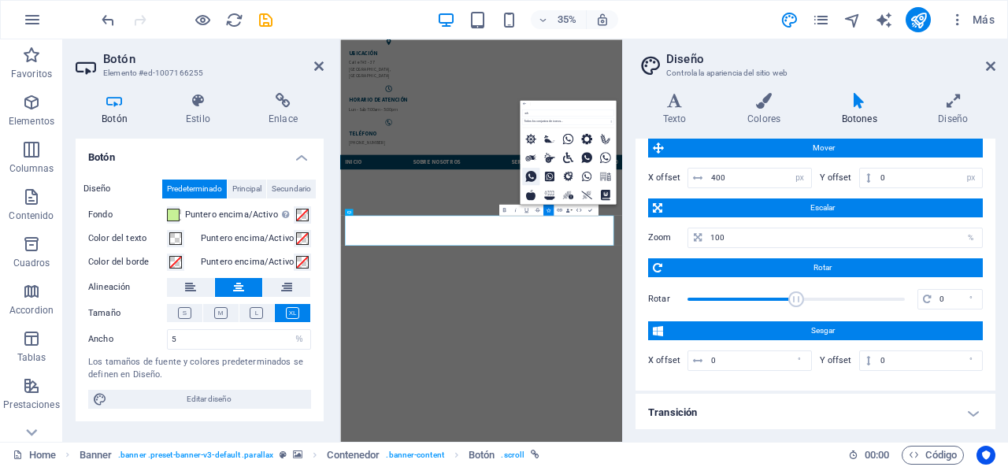
type input "wha"
drag, startPoint x: 528, startPoint y: 159, endPoint x: 532, endPoint y: 344, distance: 185.2
click at [526, 160] on icon at bounding box center [530, 157] width 9 height 9
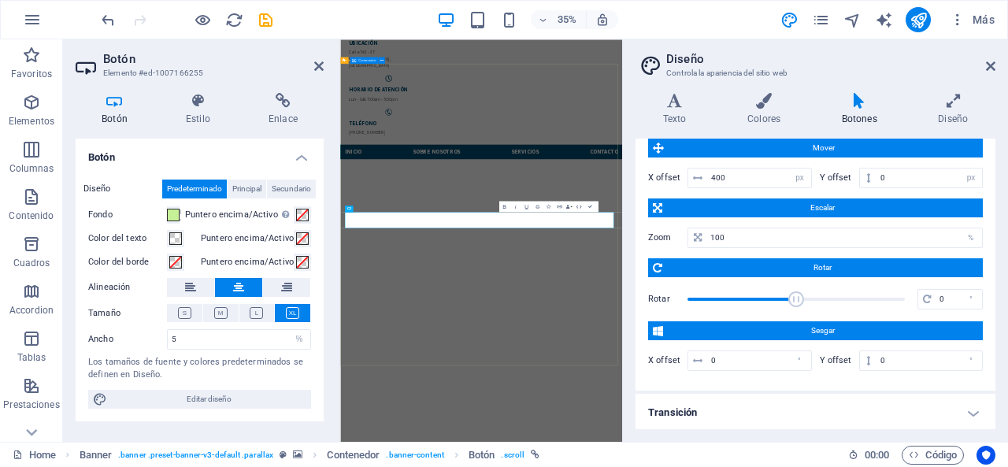
scroll to position [99, 0]
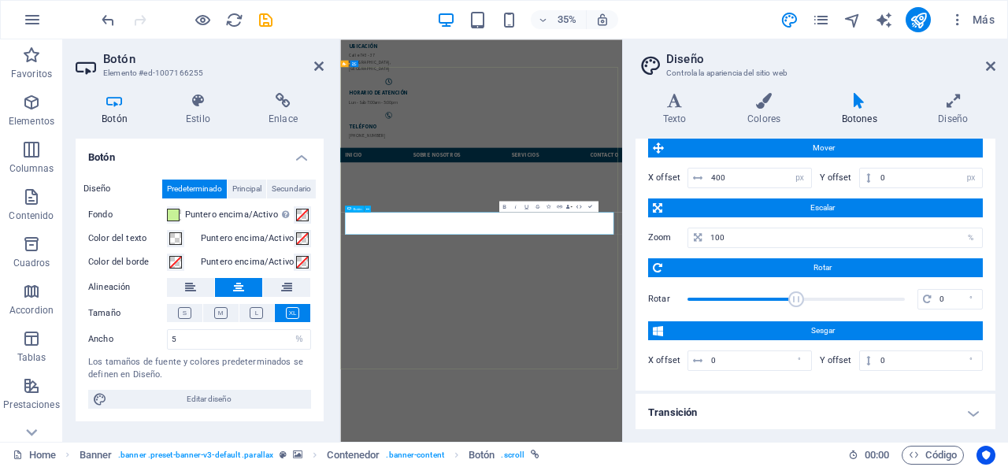
click at [192, 102] on icon at bounding box center [198, 101] width 76 height 16
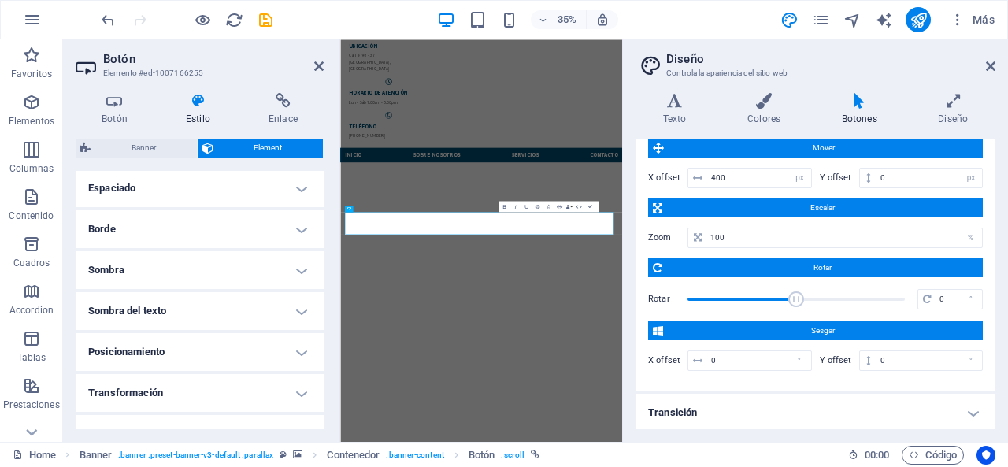
scroll to position [158, 0]
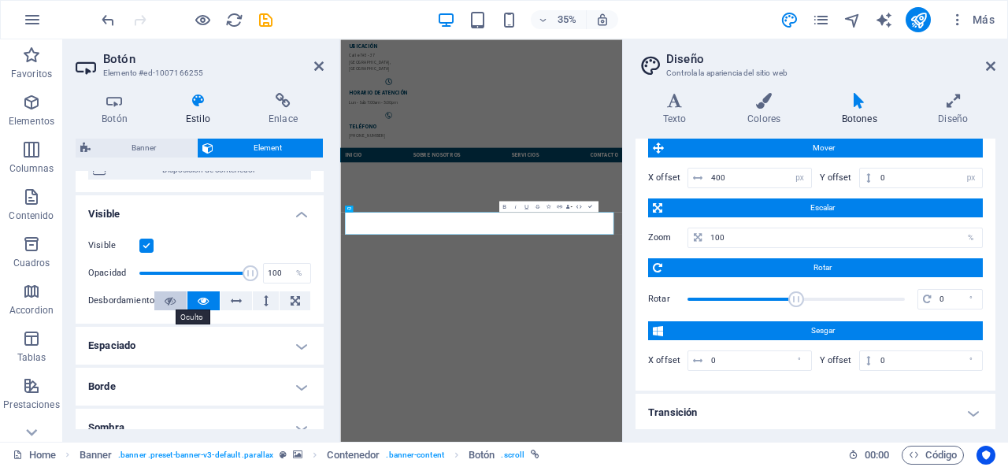
click at [167, 297] on icon at bounding box center [170, 300] width 11 height 19
click at [189, 297] on button at bounding box center [203, 300] width 32 height 19
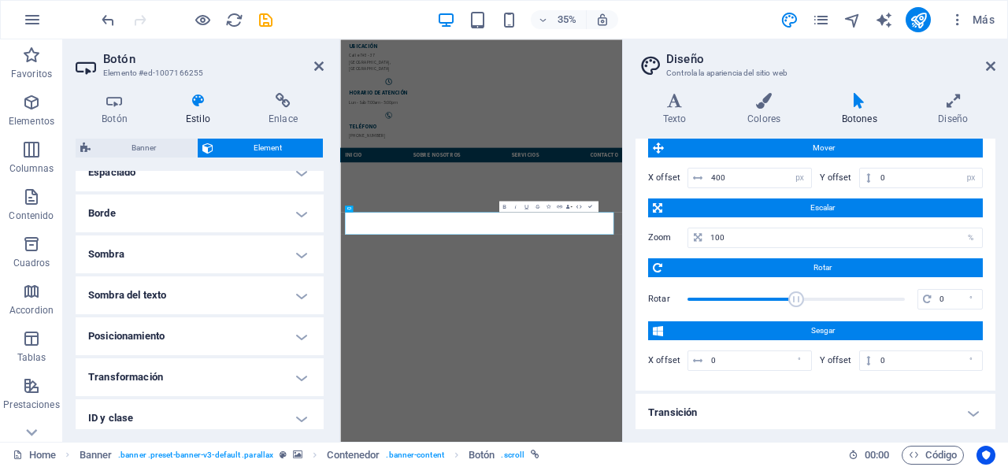
scroll to position [236, 0]
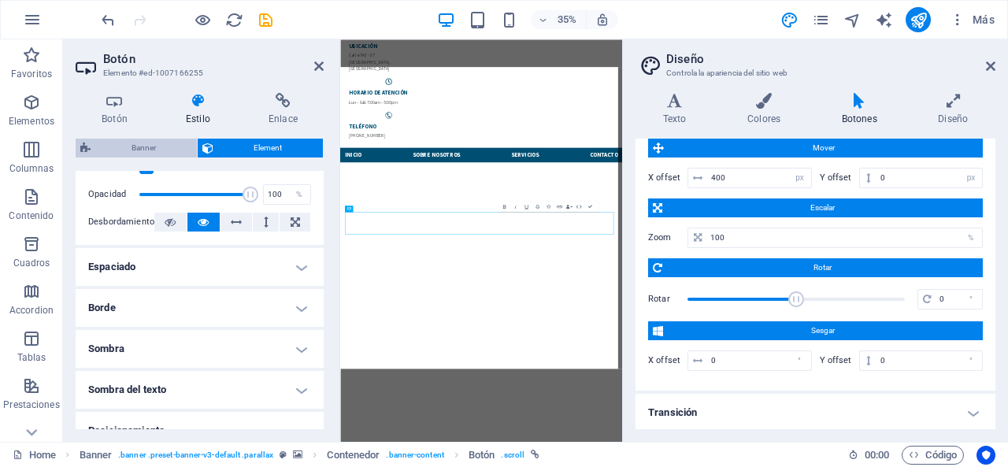
click at [162, 148] on span "Banner" at bounding box center [143, 148] width 97 height 19
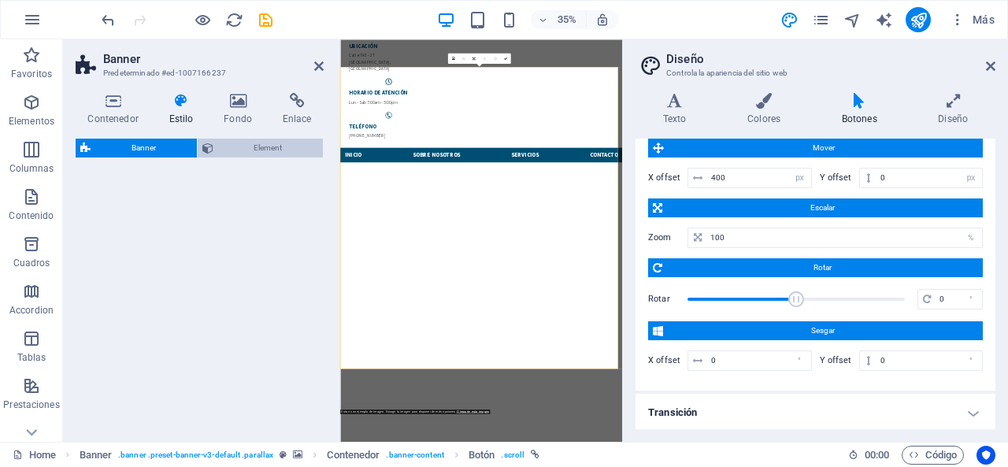
click at [236, 148] on span "Element" at bounding box center [268, 148] width 101 height 19
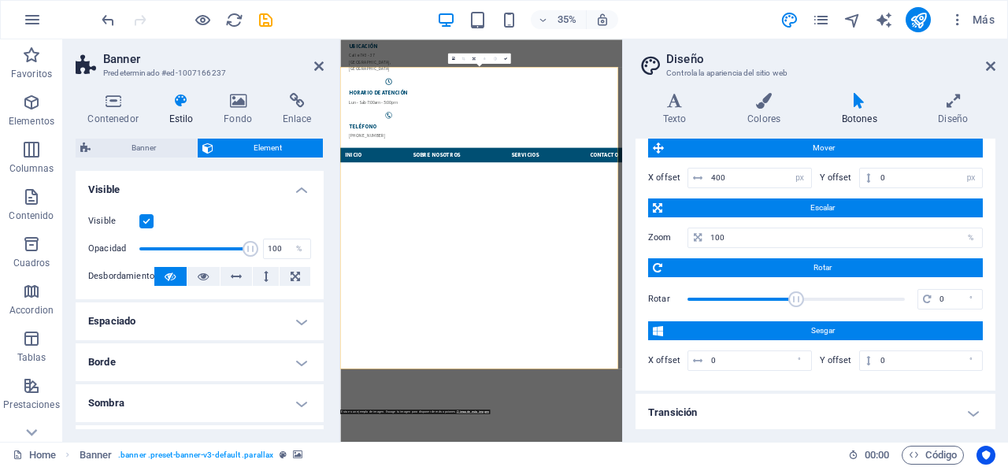
scroll to position [79, 0]
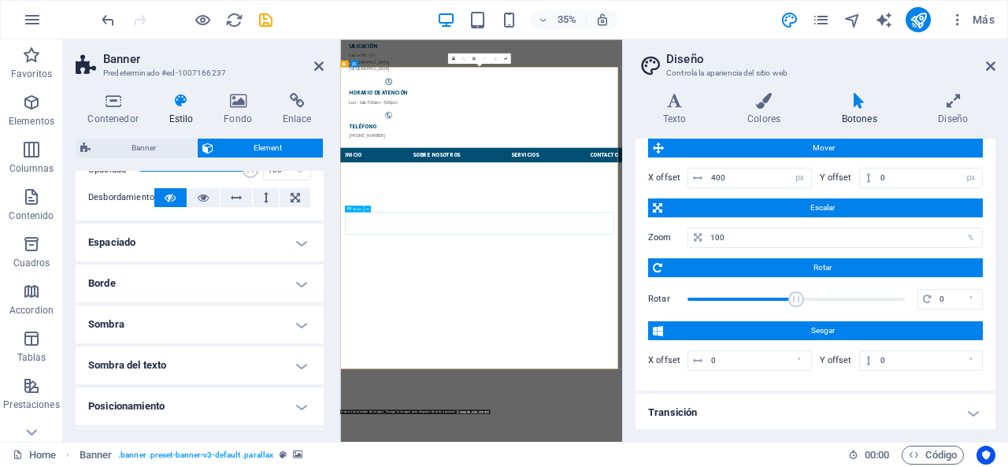
select select "%"
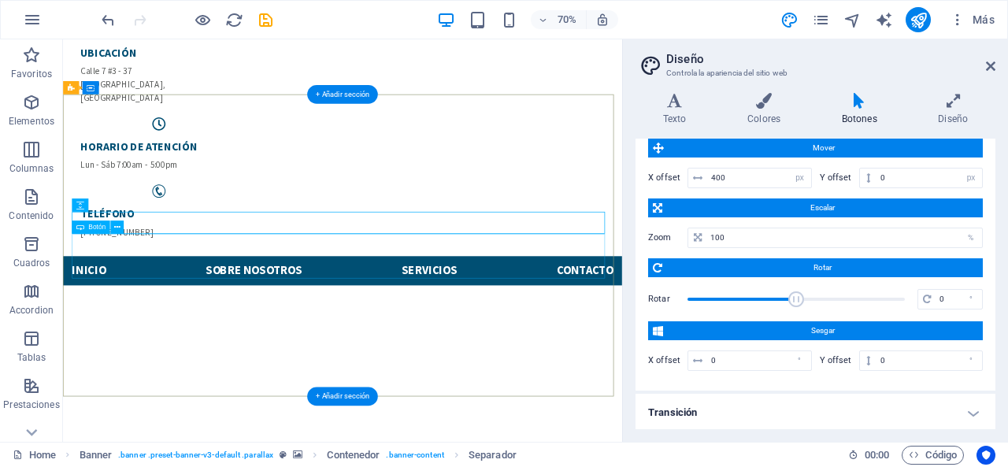
select select "%"
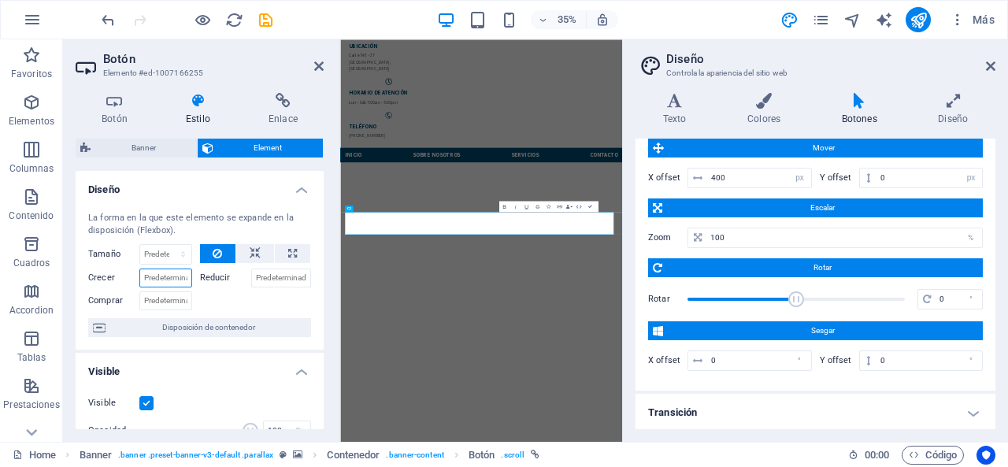
click at [161, 275] on input "Crecer" at bounding box center [165, 278] width 53 height 19
type input "100"
click at [161, 253] on select "Predeterminado automático px % 1/1 1/2 1/3 1/4 1/5 1/6 1/7 1/8 1/9 1/10" at bounding box center [165, 254] width 51 height 19
select select "1/10"
click at [168, 245] on select "Predeterminado automático px % 1/1 1/2 1/3 1/4 1/5 1/6 1/7 1/8 1/9 1/10" at bounding box center [165, 254] width 51 height 19
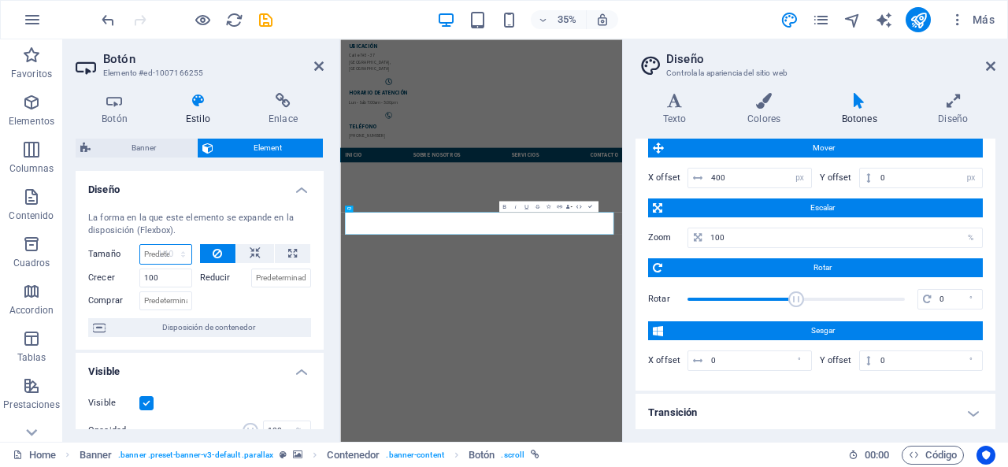
type input "10"
select select "%"
click at [175, 254] on select "Predeterminado automático px % 1/1 1/2 1/3 1/4 1/5 1/6 1/7 1/8 1/9 1/10" at bounding box center [180, 254] width 22 height 19
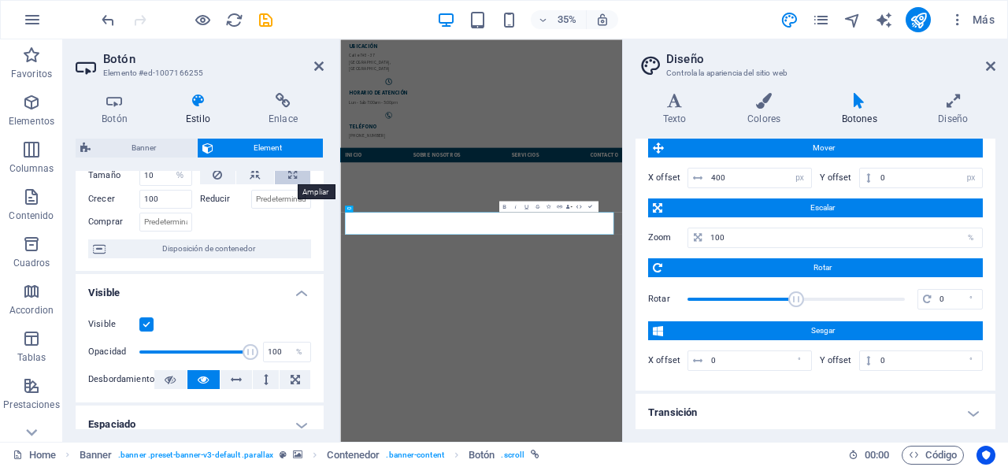
click at [291, 176] on icon at bounding box center [292, 174] width 9 height 19
type input "100"
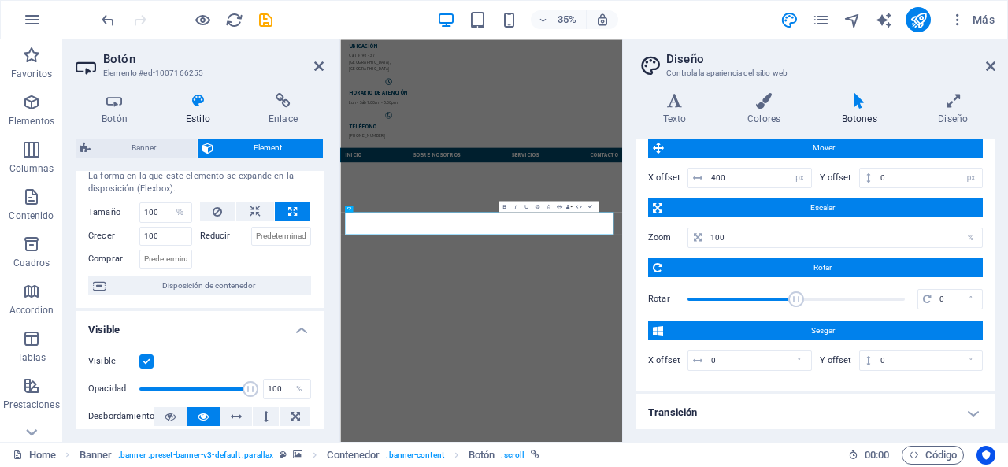
scroll to position [0, 0]
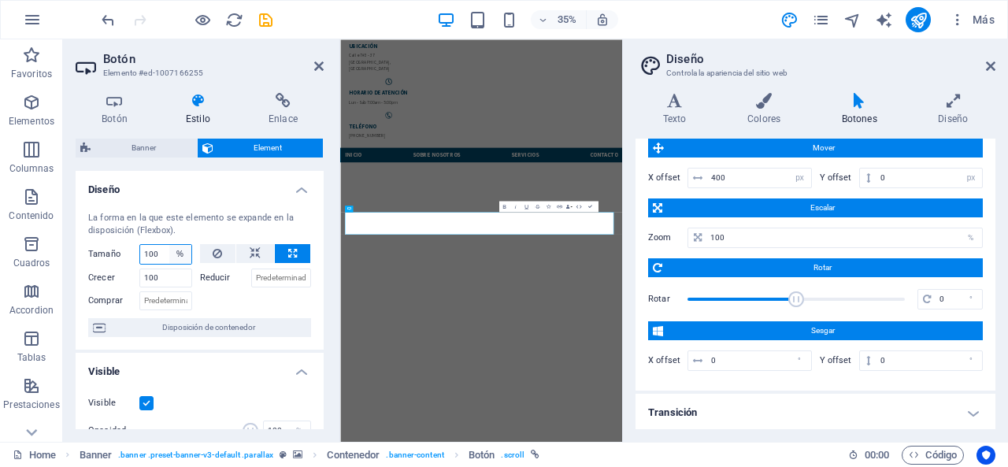
click at [170, 249] on select "Predeterminado automático px % 1/1 1/2 1/3 1/4 1/5 1/6 1/7 1/8 1/9 1/10" at bounding box center [180, 254] width 22 height 19
select select "1/6"
click at [169, 245] on select "Predeterminado automático px % 1/1 1/2 1/3 1/4 1/5 1/6 1/7 1/8 1/9 1/10" at bounding box center [180, 254] width 22 height 19
type input "16.66"
select select "%"
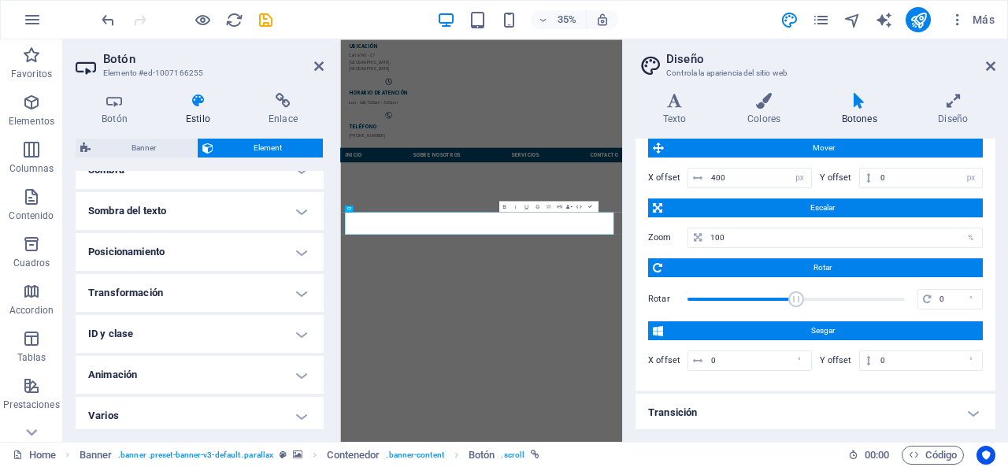
scroll to position [419, 0]
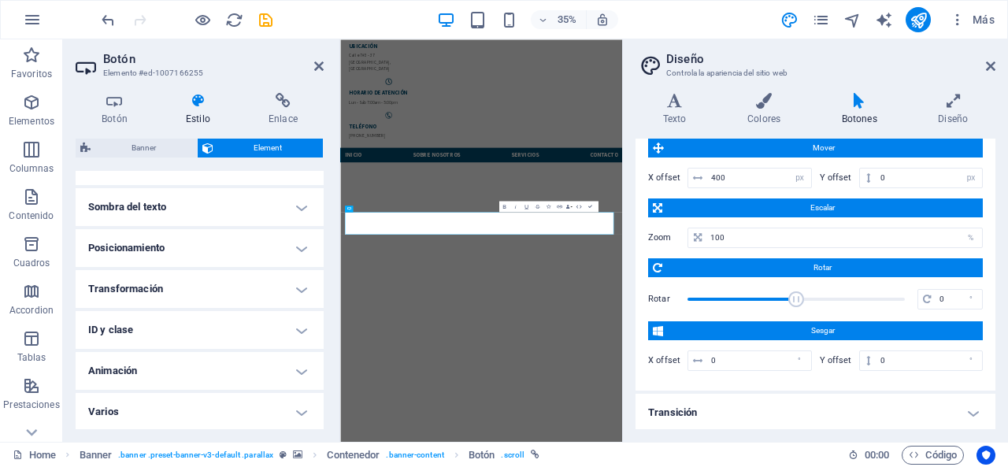
click at [168, 411] on h4 "Varios" at bounding box center [200, 412] width 248 height 38
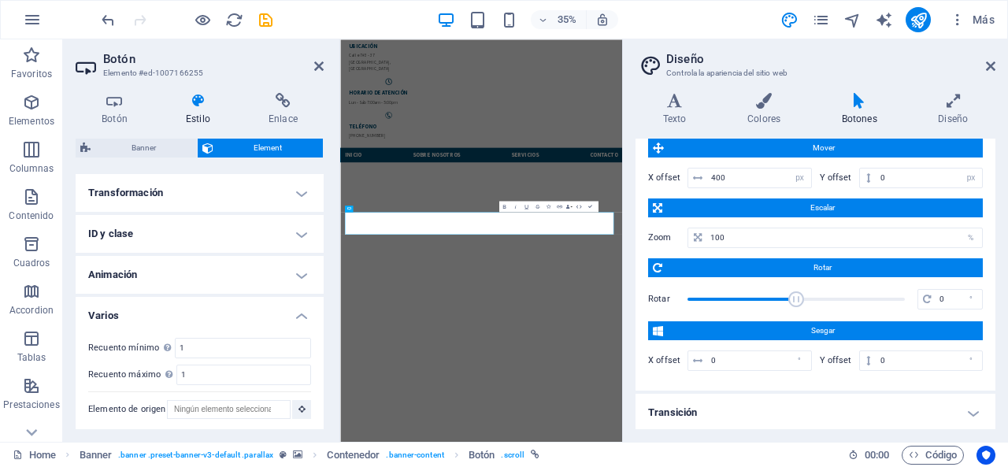
scroll to position [516, 0]
click at [964, 109] on h4 "Diseño" at bounding box center [953, 109] width 84 height 33
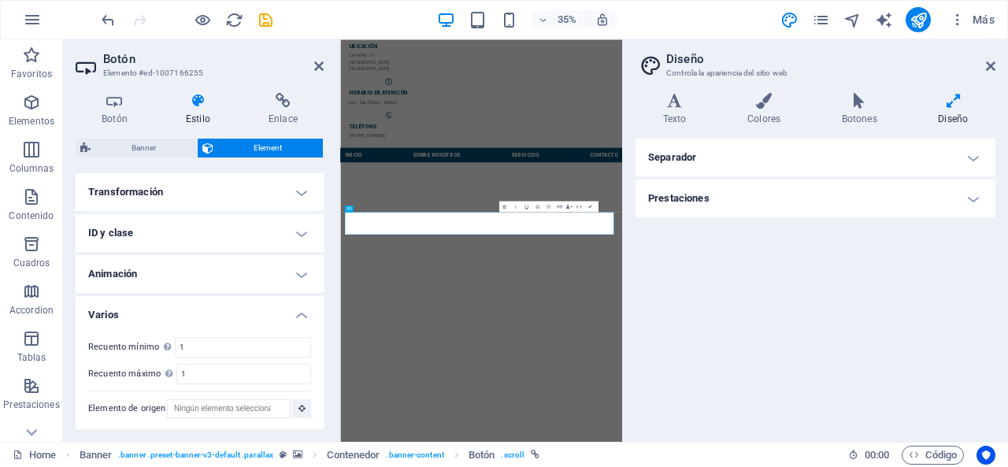
click at [745, 154] on h4 "Separador" at bounding box center [816, 158] width 360 height 38
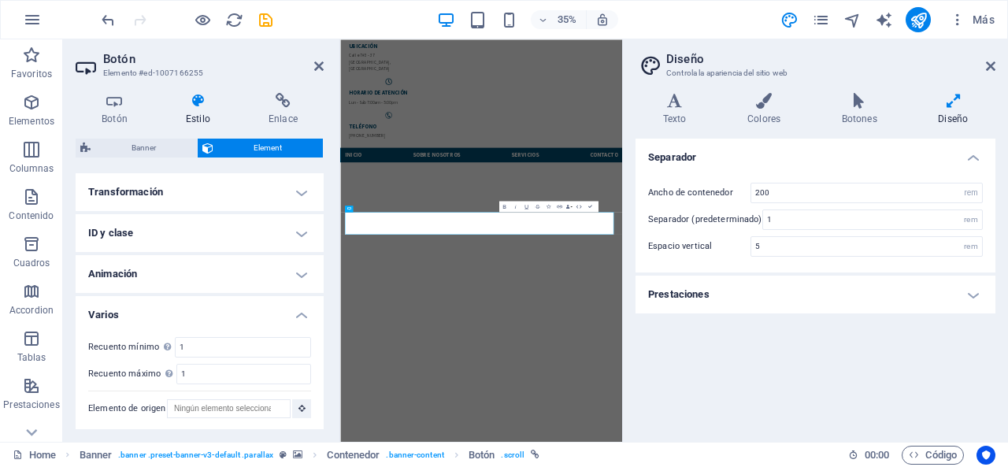
click at [668, 307] on h4 "Prestaciones" at bounding box center [816, 295] width 360 height 38
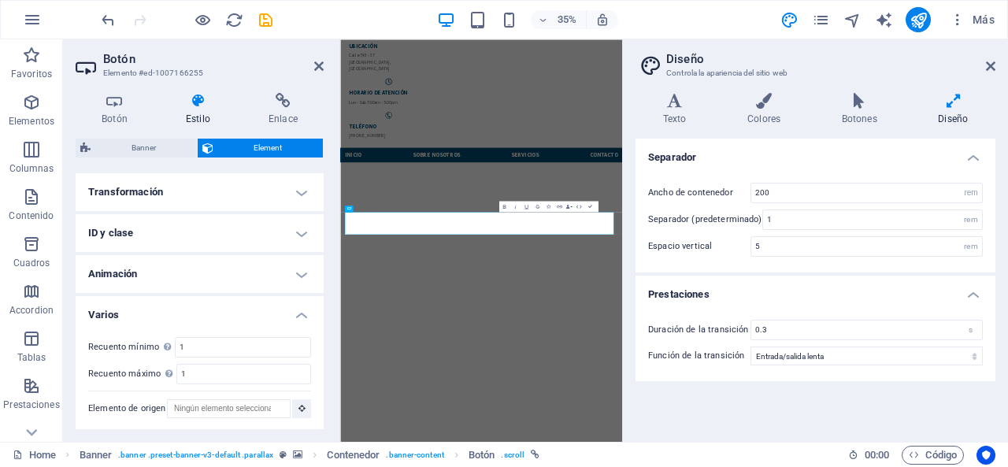
click at [685, 281] on h4 "Prestaciones" at bounding box center [816, 290] width 360 height 28
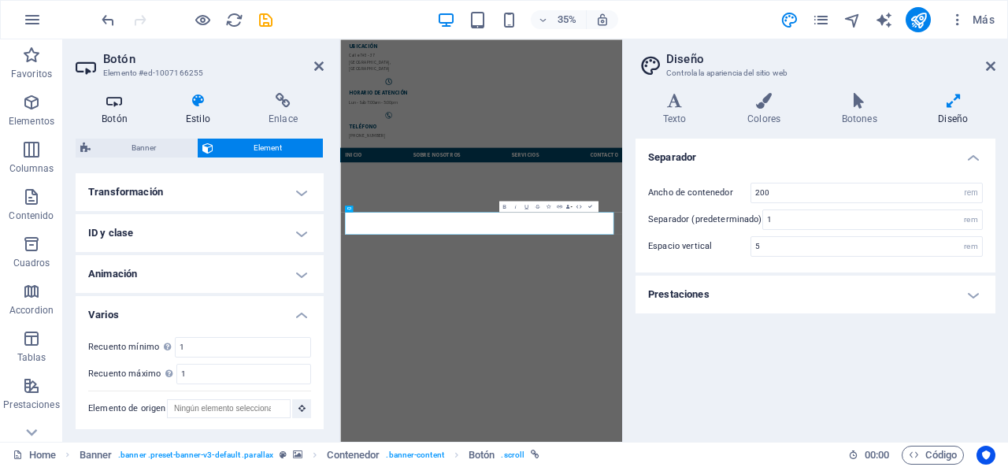
click at [126, 104] on icon at bounding box center [115, 101] width 78 height 16
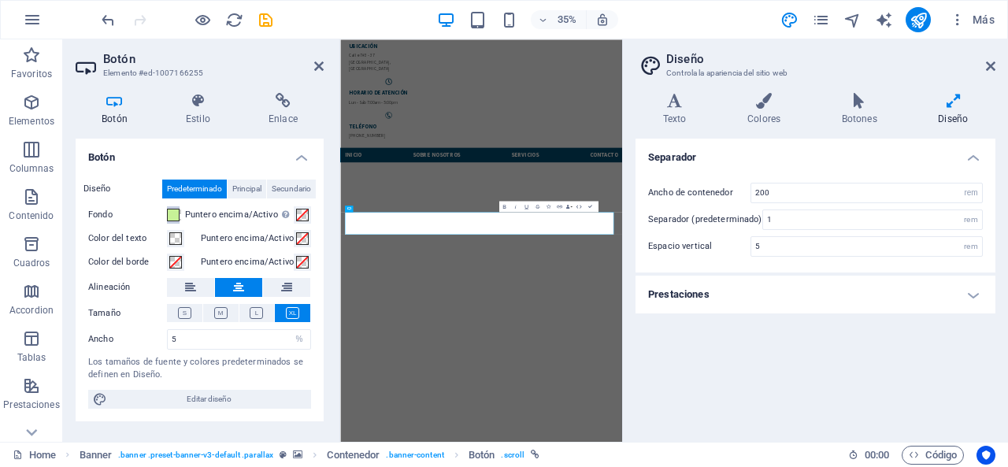
click at [172, 216] on span at bounding box center [173, 215] width 13 height 13
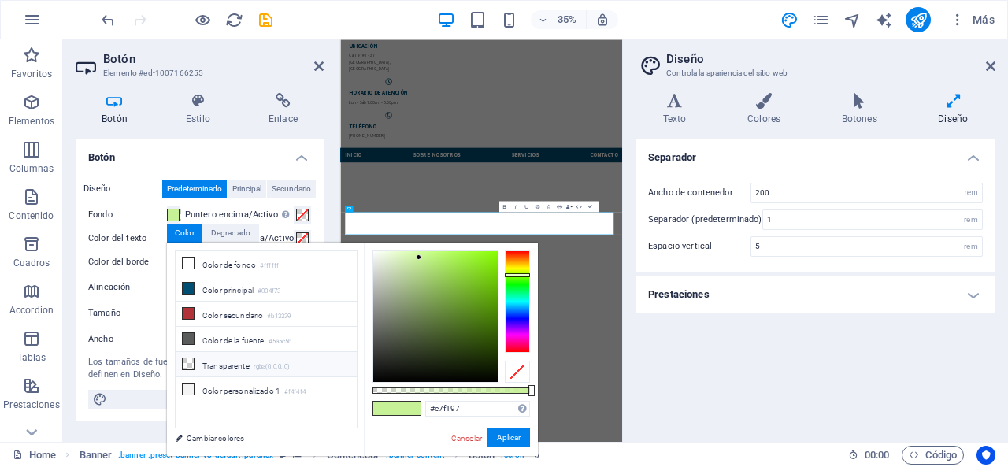
click at [195, 362] on li "Transparente rgba(0,0,0,.0)" at bounding box center [266, 364] width 181 height 25
type input "rgba(0, 0, 0, 0)"
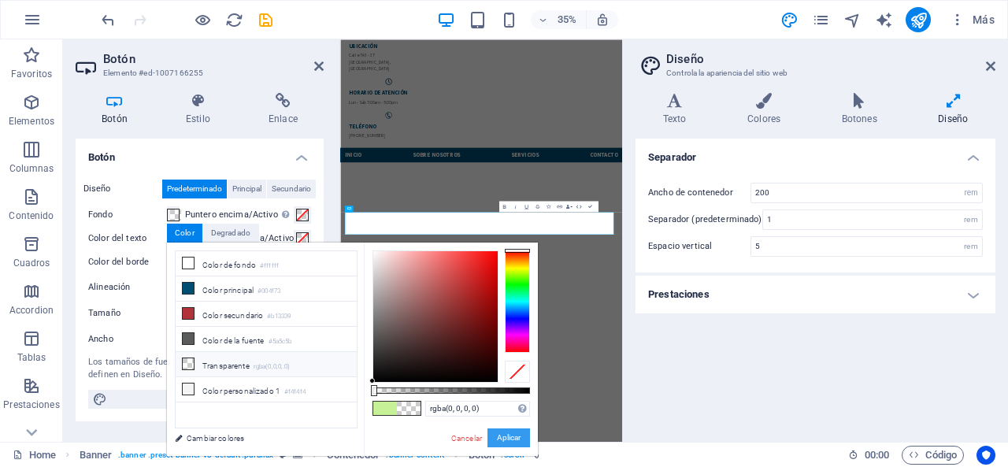
click at [506, 433] on button "Aplicar" at bounding box center [509, 437] width 43 height 19
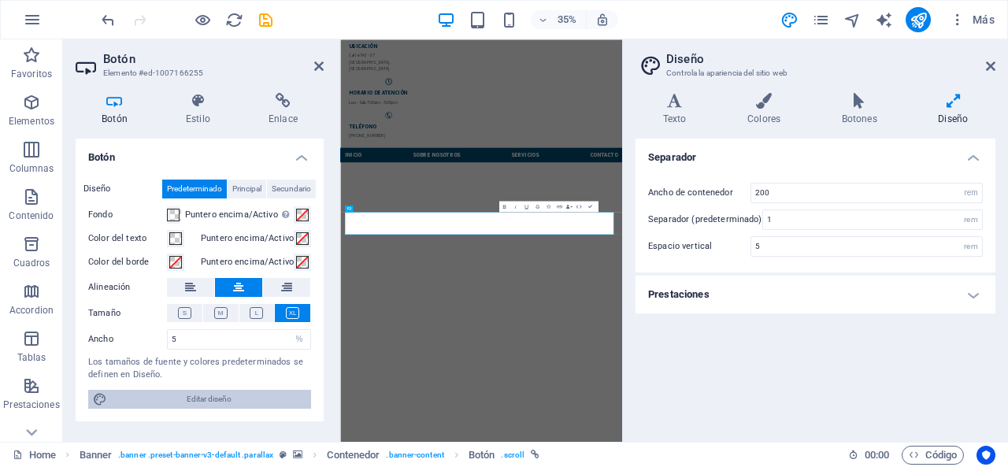
click at [212, 395] on span "Editar diseño" at bounding box center [209, 399] width 195 height 19
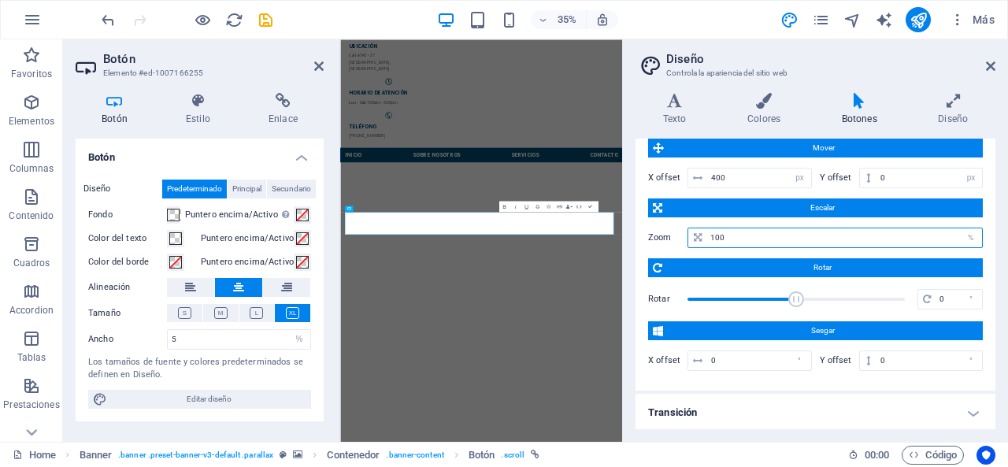
drag, startPoint x: 739, startPoint y: 235, endPoint x: 698, endPoint y: 235, distance: 41.0
click at [698, 235] on div "100 %" at bounding box center [835, 238] width 295 height 20
type input "1000"
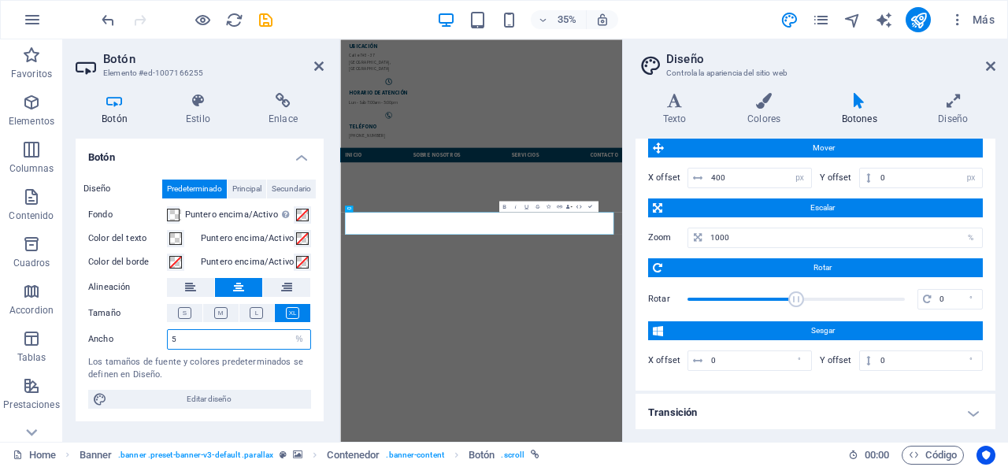
click at [199, 347] on input "5" at bounding box center [239, 339] width 143 height 19
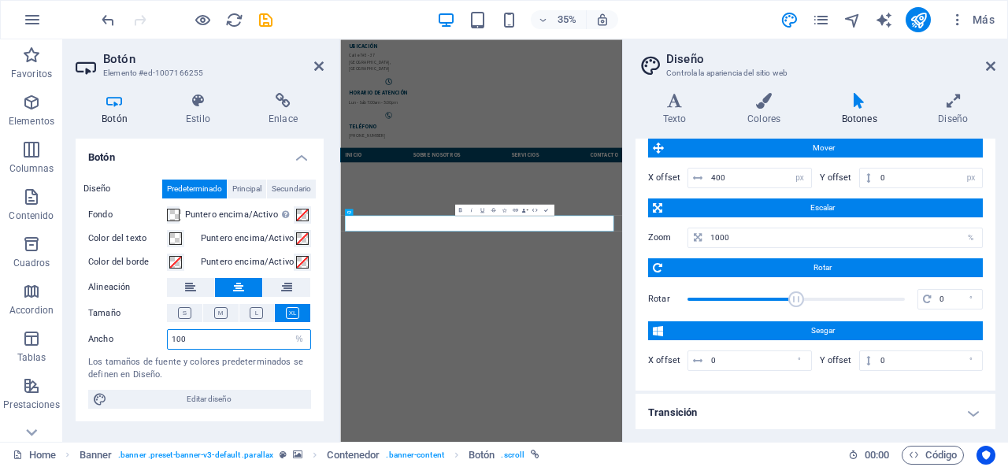
click at [208, 336] on input "100" at bounding box center [239, 339] width 143 height 19
click at [263, 187] on button "Principal" at bounding box center [247, 189] width 39 height 19
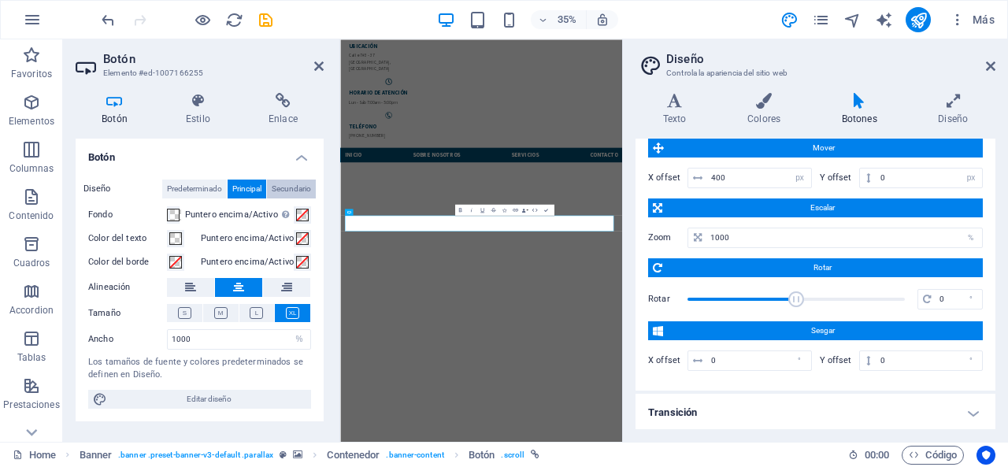
click at [284, 187] on span "Secundario" at bounding box center [291, 189] width 39 height 19
click at [208, 182] on span "Predeterminado" at bounding box center [194, 189] width 55 height 19
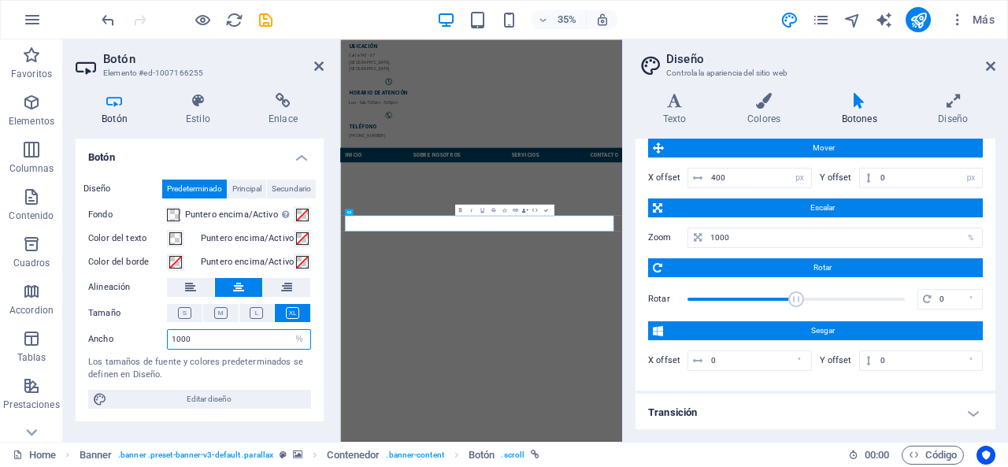
drag, startPoint x: 198, startPoint y: 343, endPoint x: 154, endPoint y: 345, distance: 43.4
click at [154, 345] on div "Ancho 1000 Predeterminado px rem % em vh vw" at bounding box center [199, 339] width 223 height 20
type input "1000"
click at [258, 193] on span "Principal" at bounding box center [246, 189] width 29 height 19
click at [202, 185] on span "Predeterminado" at bounding box center [194, 189] width 55 height 19
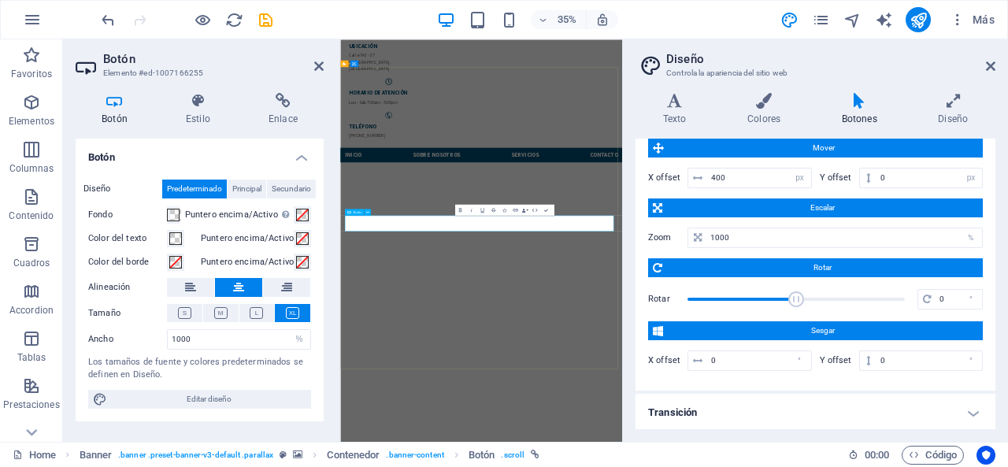
click at [755, 114] on h4 "Colores" at bounding box center [767, 109] width 95 height 33
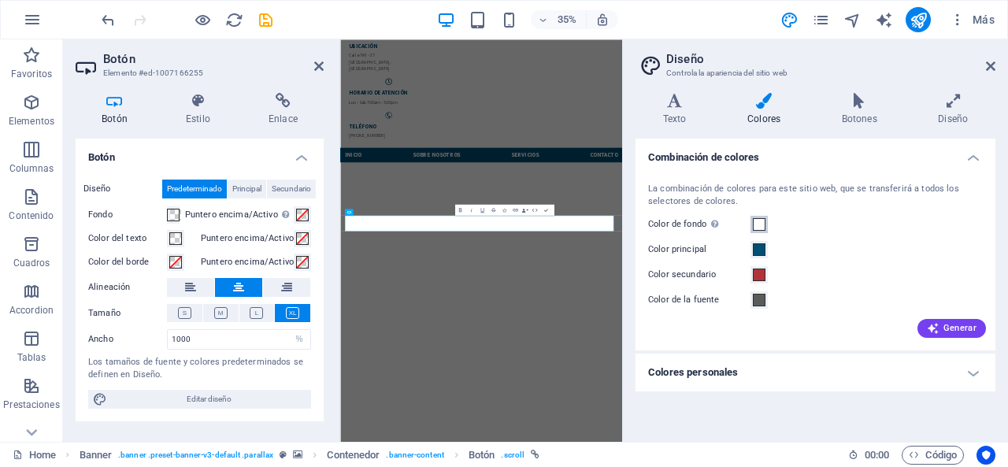
click at [764, 221] on span at bounding box center [759, 224] width 13 height 13
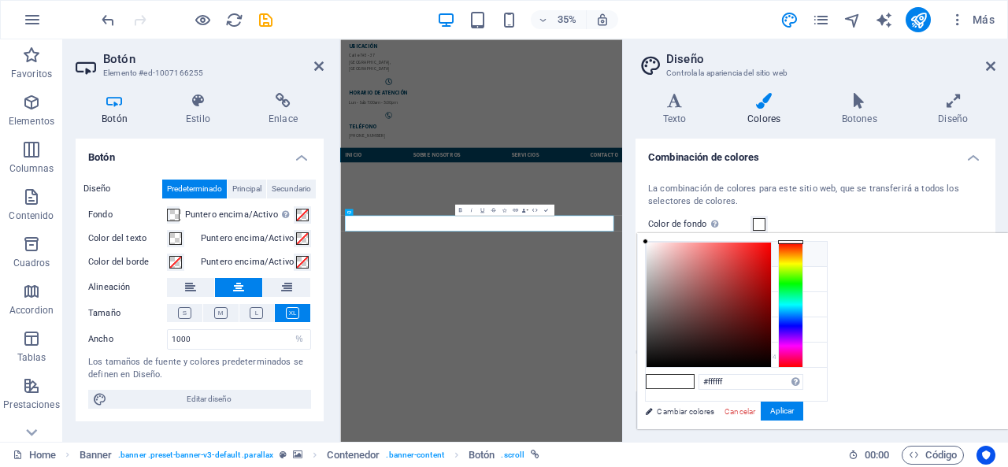
click at [653, 254] on icon at bounding box center [658, 253] width 11 height 11
click at [666, 249] on li "Color de fondo #ffffff" at bounding box center [736, 254] width 181 height 25
click at [771, 278] on div at bounding box center [709, 305] width 124 height 124
click at [803, 402] on button "Aplicar" at bounding box center [782, 411] width 43 height 19
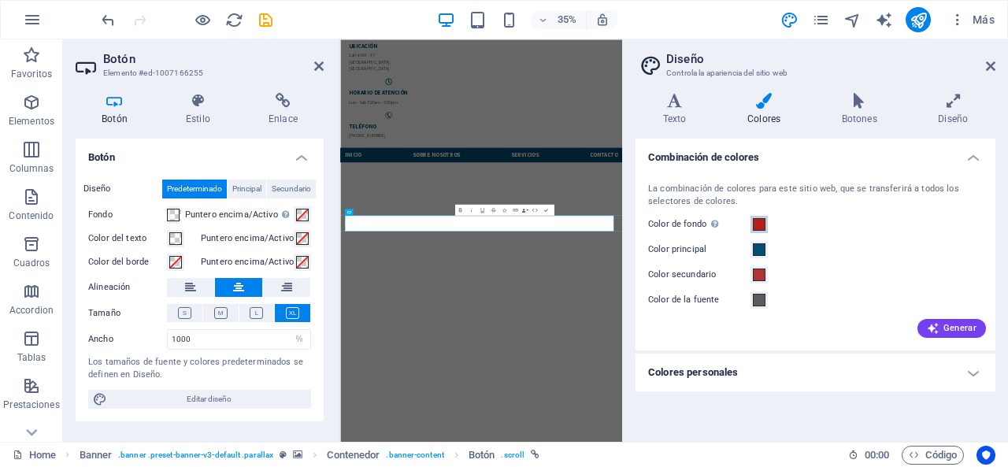
click at [758, 221] on span at bounding box center [759, 224] width 13 height 13
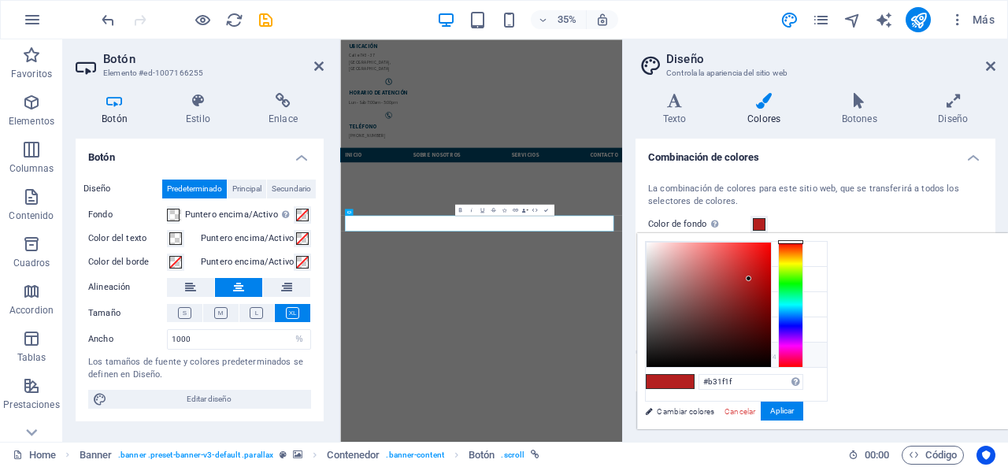
click at [673, 349] on li "Color personalizado 1 #f4f4f4" at bounding box center [736, 355] width 181 height 25
type input "#f4f4f4"
click at [803, 414] on button "Aplicar" at bounding box center [782, 411] width 43 height 19
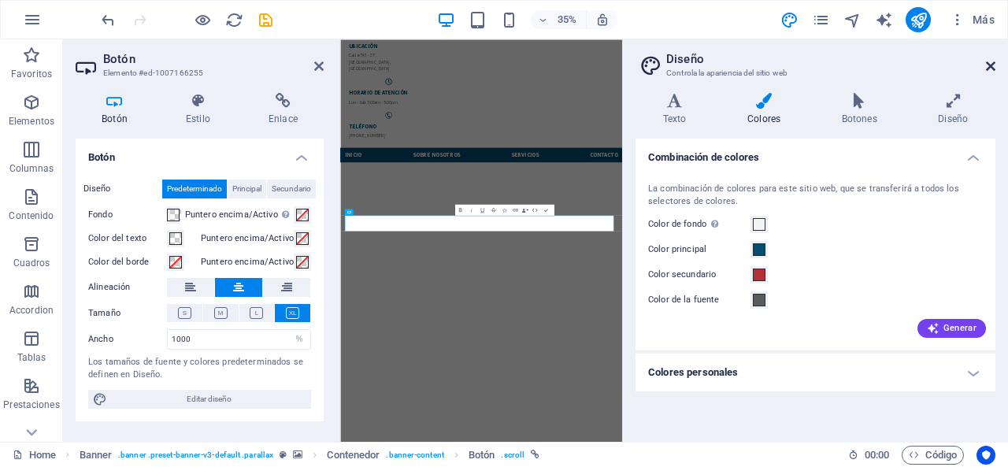
click at [989, 67] on icon at bounding box center [990, 66] width 9 height 13
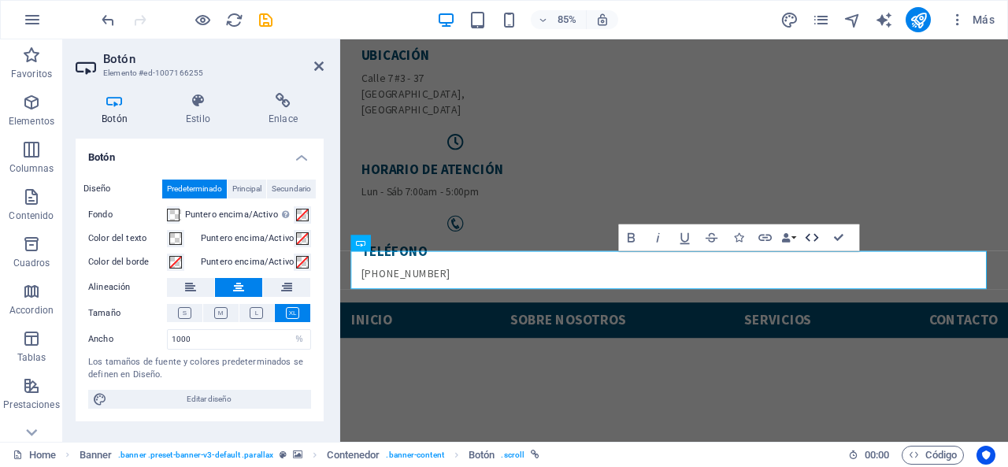
click at [813, 236] on icon "button" at bounding box center [812, 237] width 16 height 16
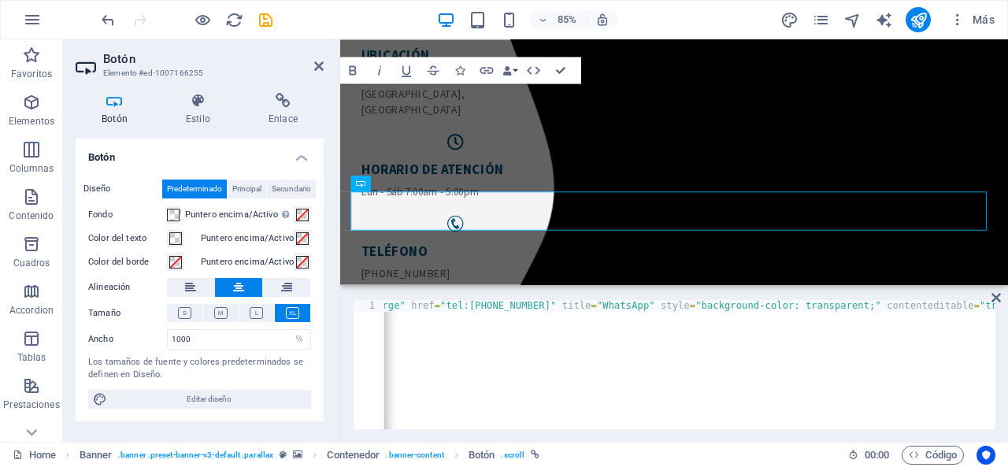
scroll to position [0, 0]
click at [994, 297] on icon at bounding box center [996, 297] width 9 height 13
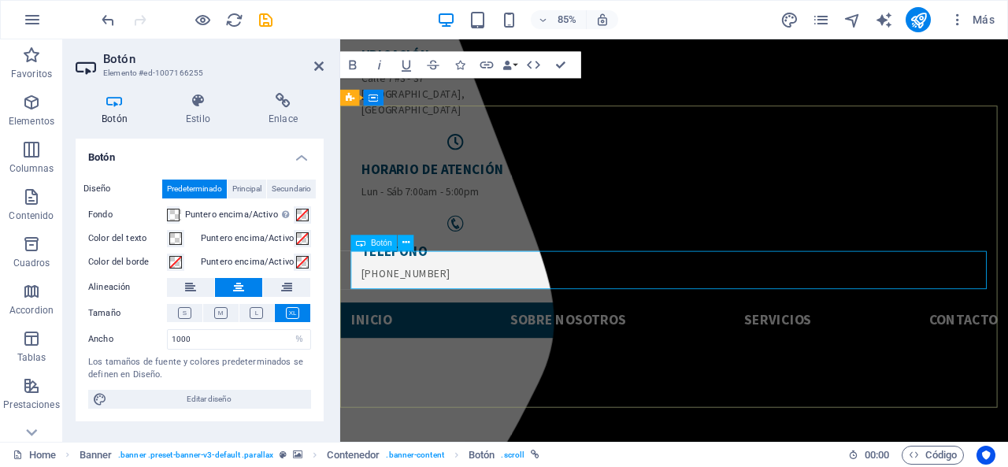
click at [408, 235] on icon at bounding box center [405, 242] width 7 height 14
click at [318, 62] on icon at bounding box center [318, 66] width 9 height 13
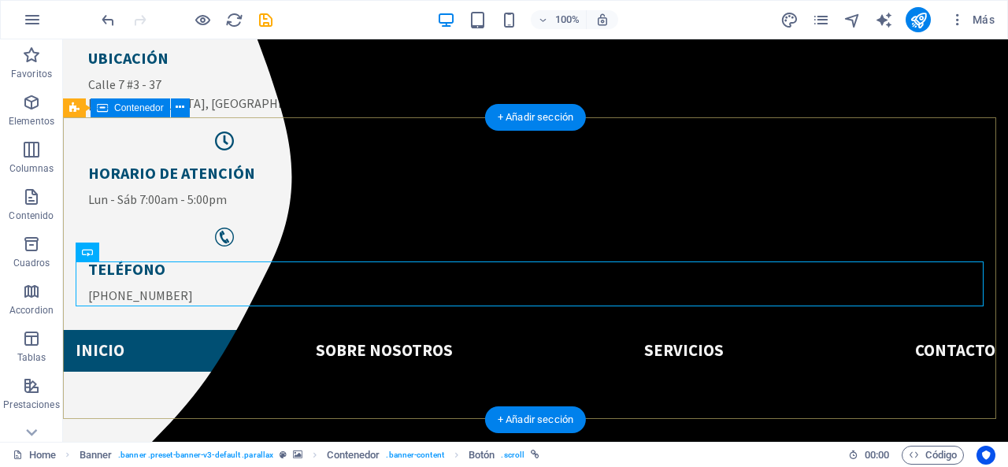
select select "%"
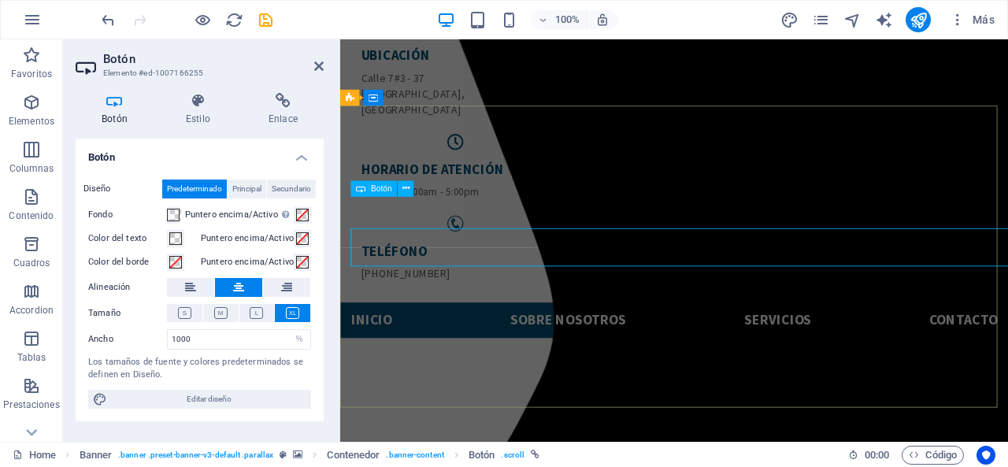
scroll to position [63, 0]
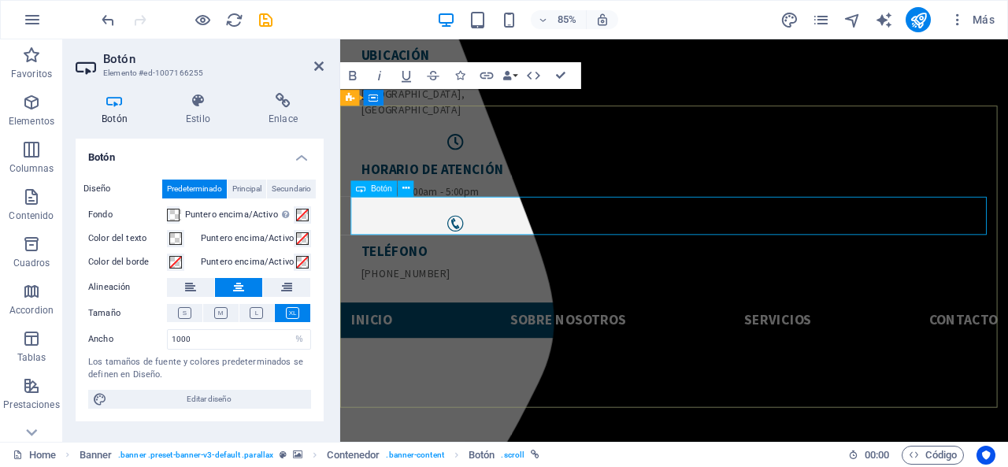
drag, startPoint x: 1027, startPoint y: 258, endPoint x: 1056, endPoint y: 250, distance: 30.4
drag, startPoint x: 1063, startPoint y: 239, endPoint x: 1013, endPoint y: 229, distance: 50.5
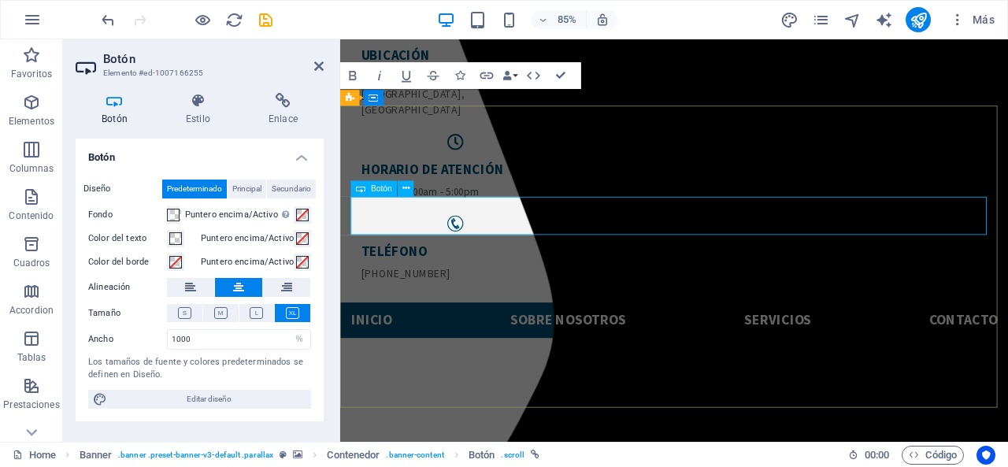
drag, startPoint x: 1003, startPoint y: 251, endPoint x: 990, endPoint y: 258, distance: 14.1
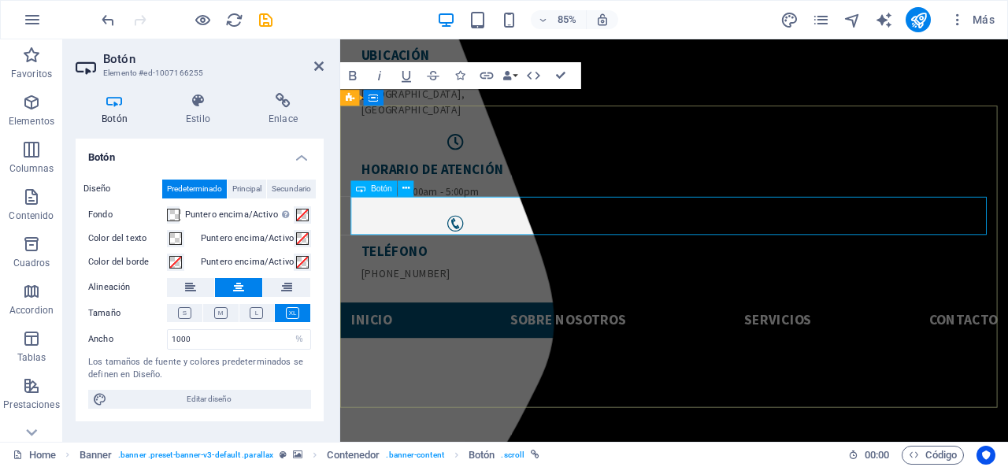
click at [169, 216] on button "Fondo" at bounding box center [173, 214] width 13 height 17
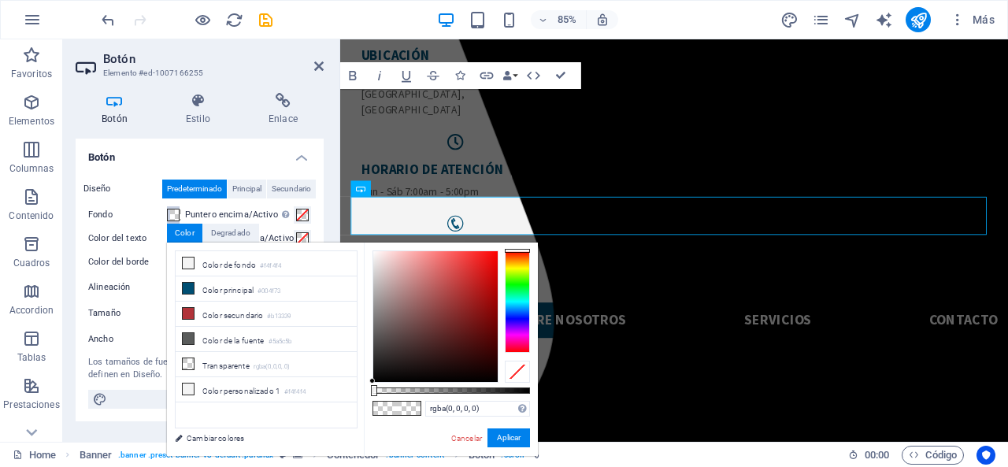
type input "rgba(255, 147, 147, 0)"
click at [425, 250] on div at bounding box center [436, 316] width 126 height 132
click at [508, 448] on div "rgba(255, 147, 147, 0) Formatos soportados #0852ed rgb(8, 82, 237) rgba(8, 82, …" at bounding box center [451, 464] width 174 height 442
click at [507, 442] on button "Aplicar" at bounding box center [509, 437] width 43 height 19
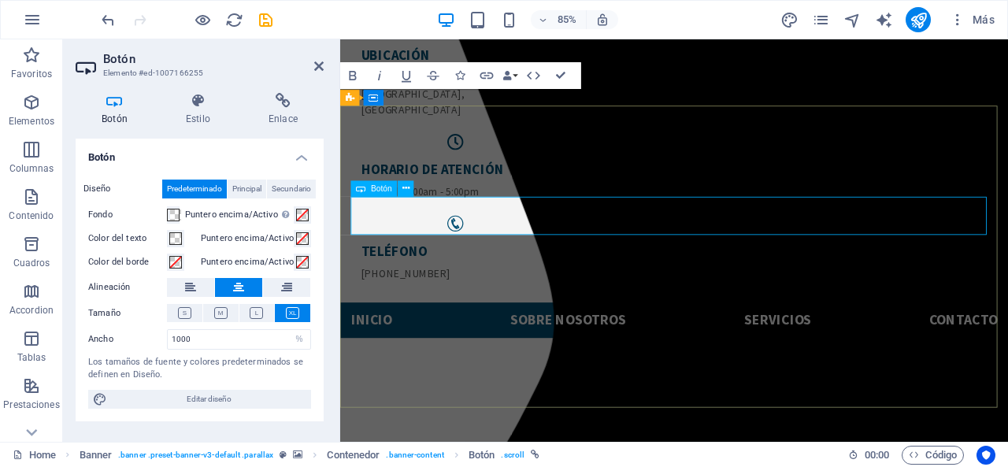
click at [314, 64] on icon at bounding box center [318, 66] width 9 height 13
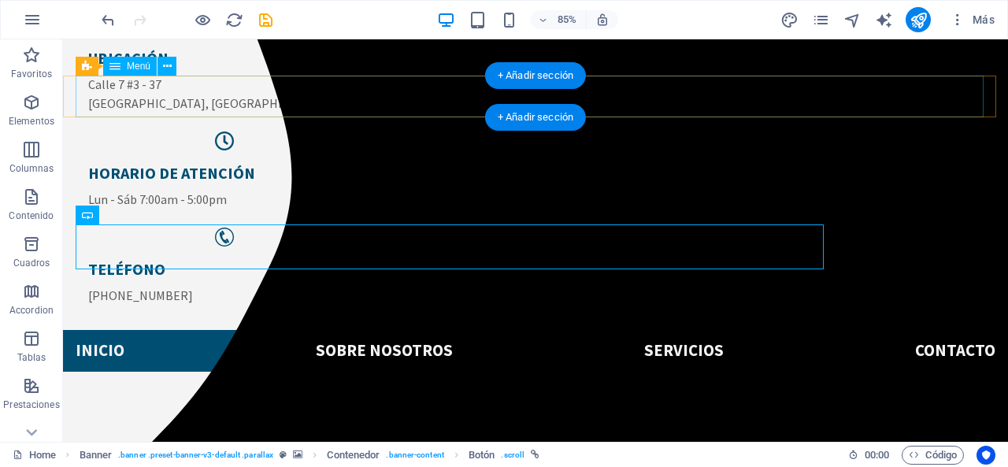
scroll to position [37, 0]
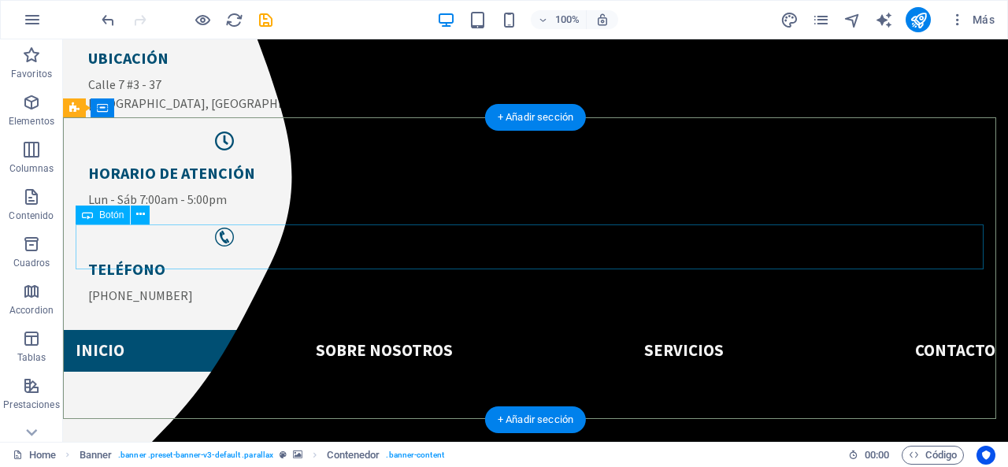
select select "%"
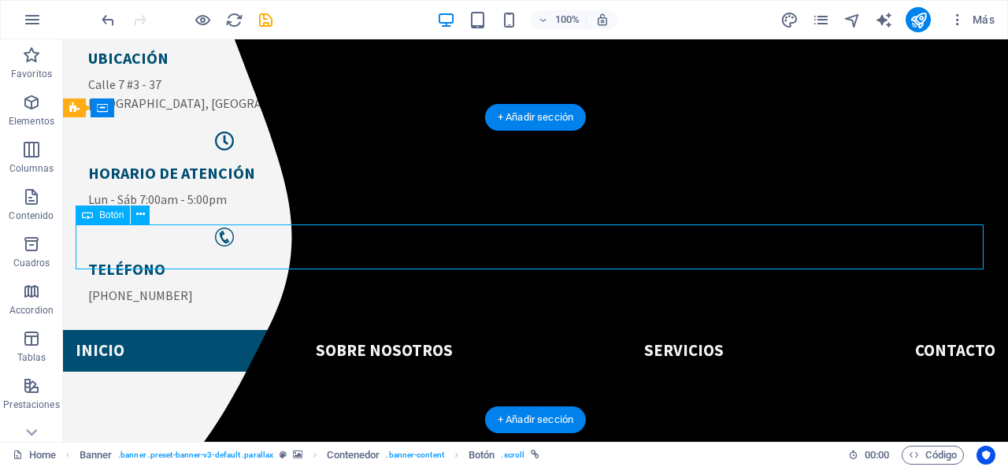
select select "%"
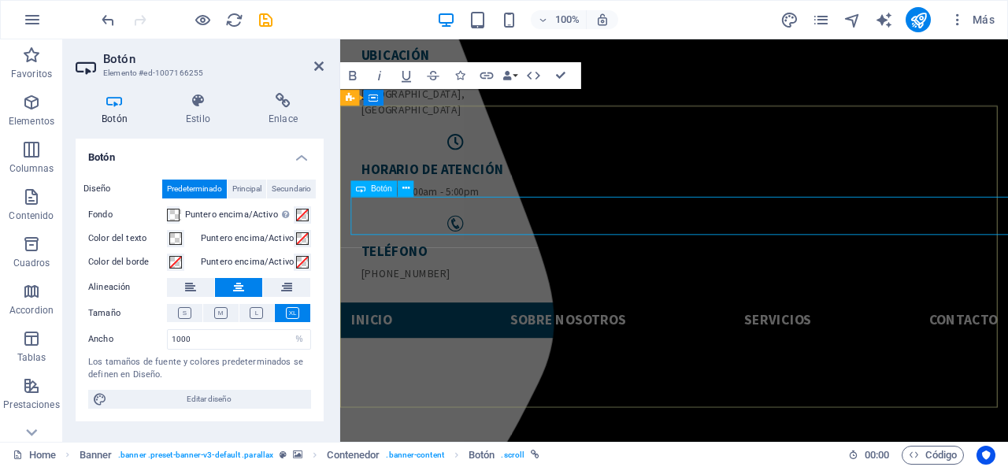
scroll to position [63, 0]
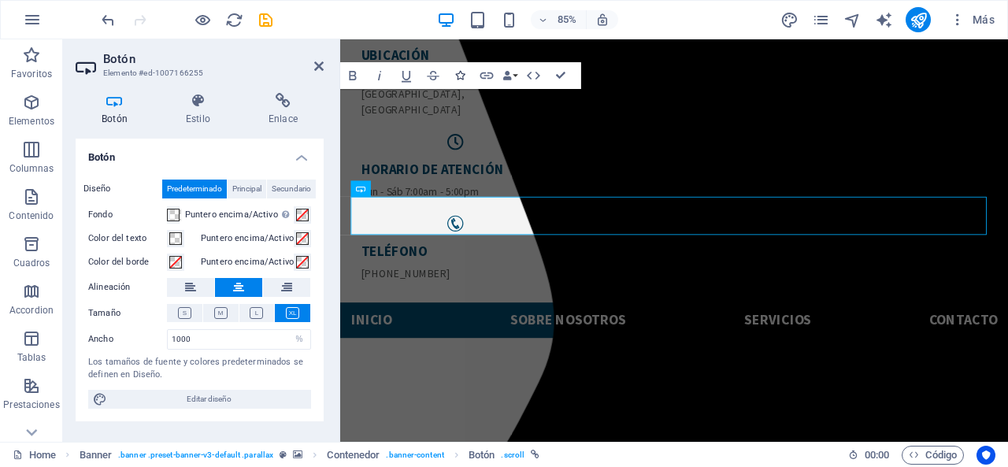
click at [458, 75] on icon "button" at bounding box center [459, 75] width 9 height 9
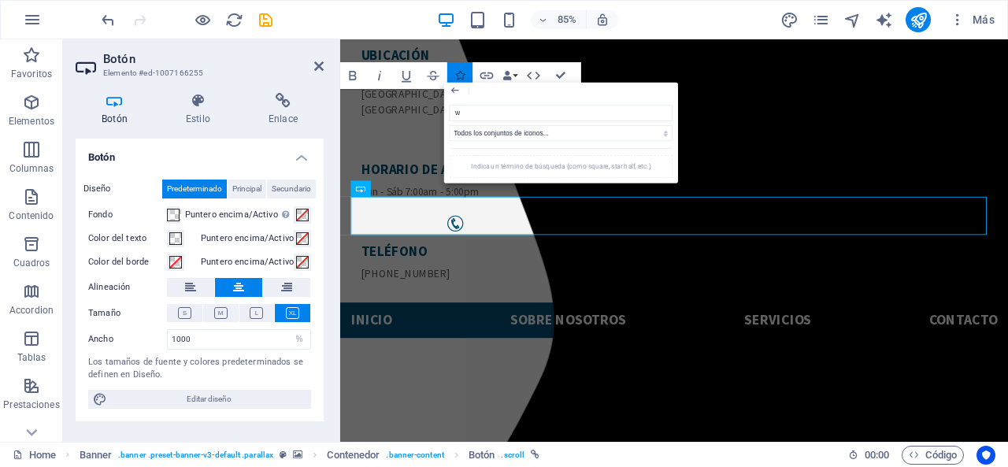
type input "wh"
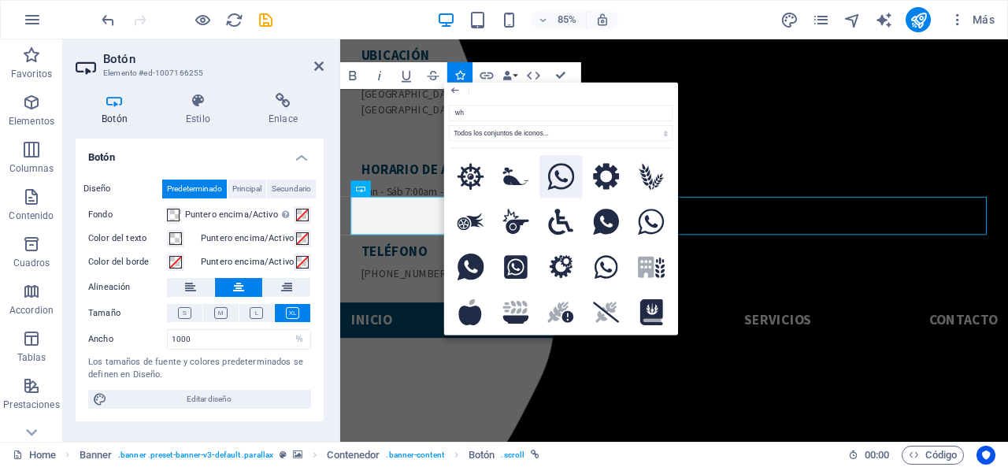
click at [570, 175] on icon at bounding box center [561, 176] width 27 height 27
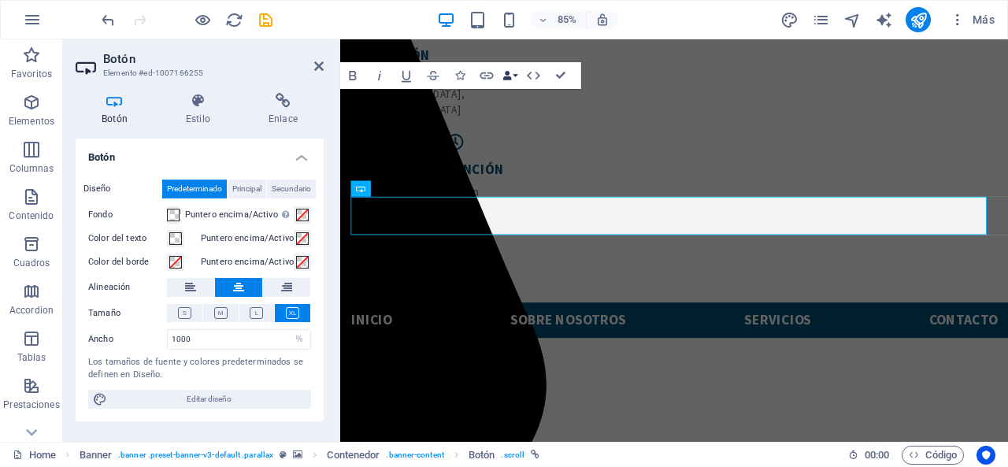
click at [517, 77] on button "Data Bindings" at bounding box center [510, 75] width 19 height 27
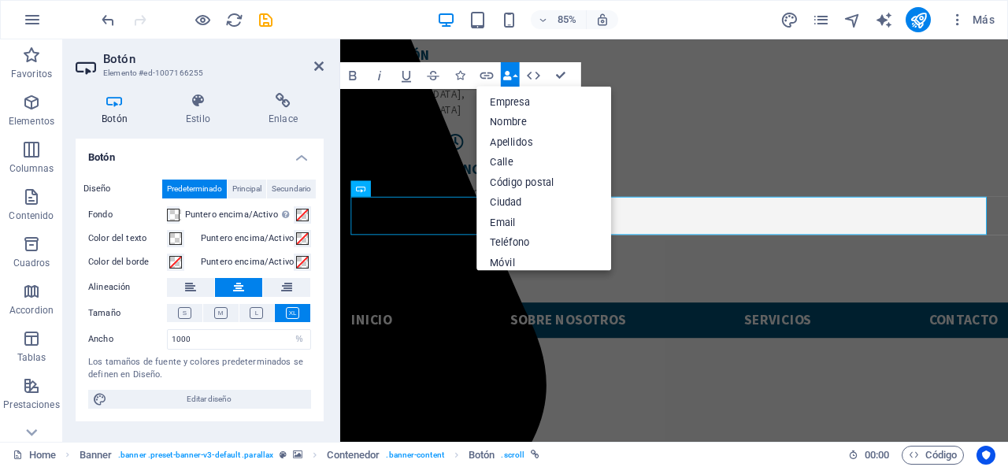
click at [517, 77] on button "Data Bindings" at bounding box center [510, 75] width 19 height 27
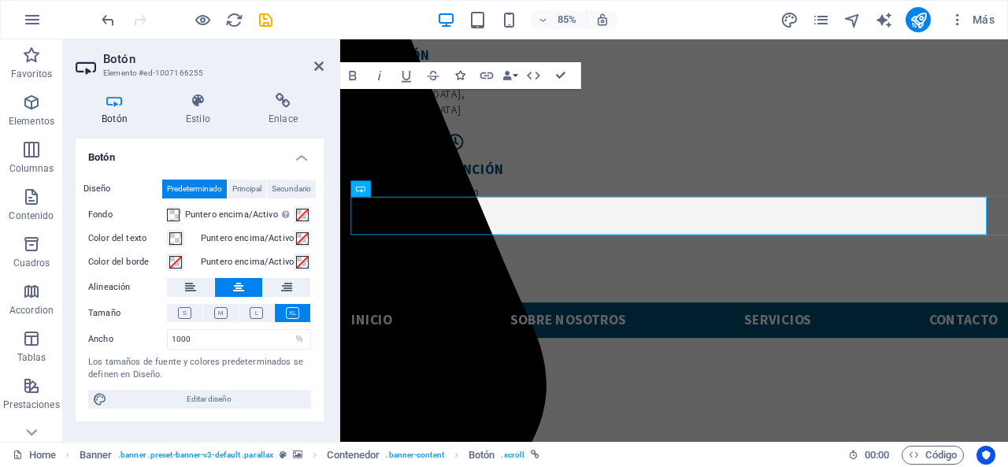
click at [460, 69] on button "Icons" at bounding box center [459, 75] width 25 height 27
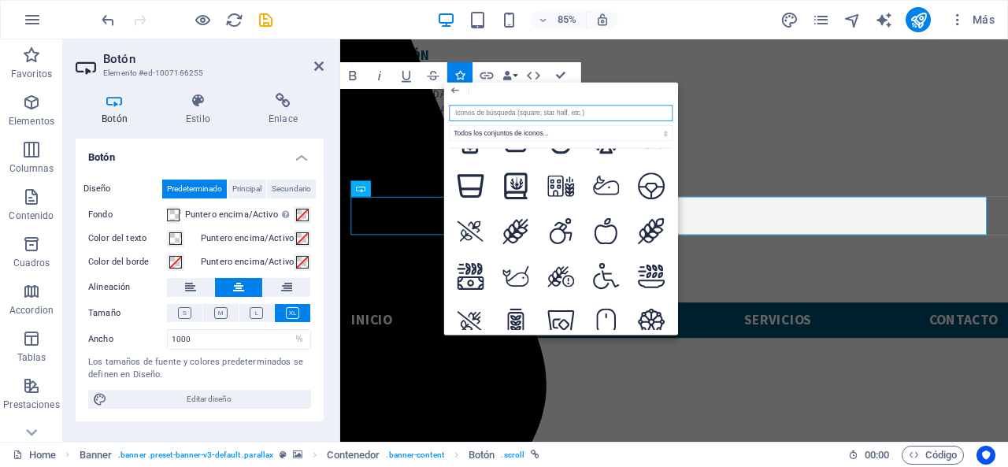
scroll to position [866, 0]
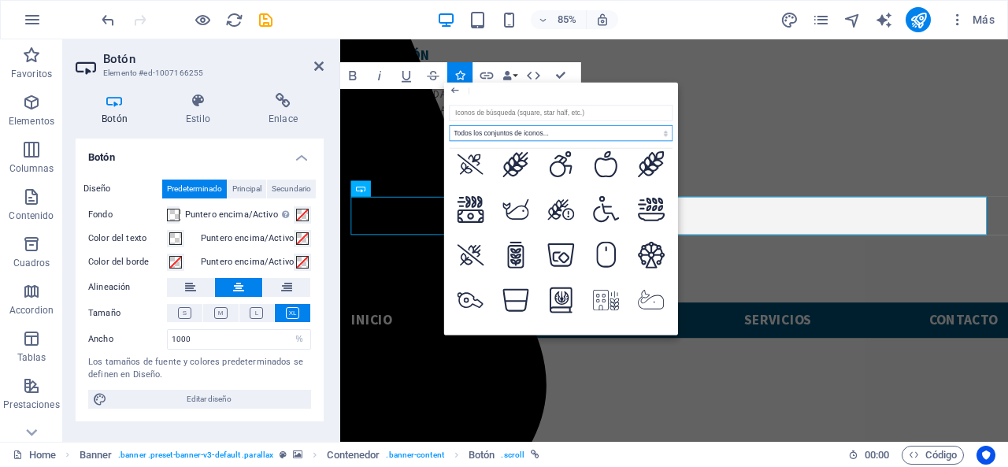
click at [495, 133] on select "Todos los conjuntos de iconos... IcoFont Ionicons FontAwesome Brands FontAwesom…" at bounding box center [562, 133] width 224 height 16
select select "icofont"
click at [450, 125] on select "Todos los conjuntos de iconos... IcoFont Ionicons FontAwesome Brands FontAwesom…" at bounding box center [562, 133] width 224 height 16
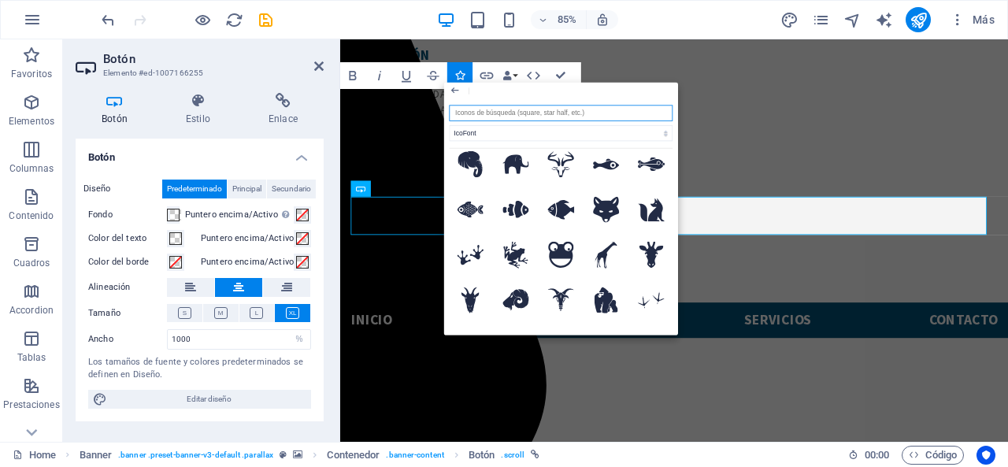
click at [499, 111] on input "search" at bounding box center [562, 113] width 224 height 16
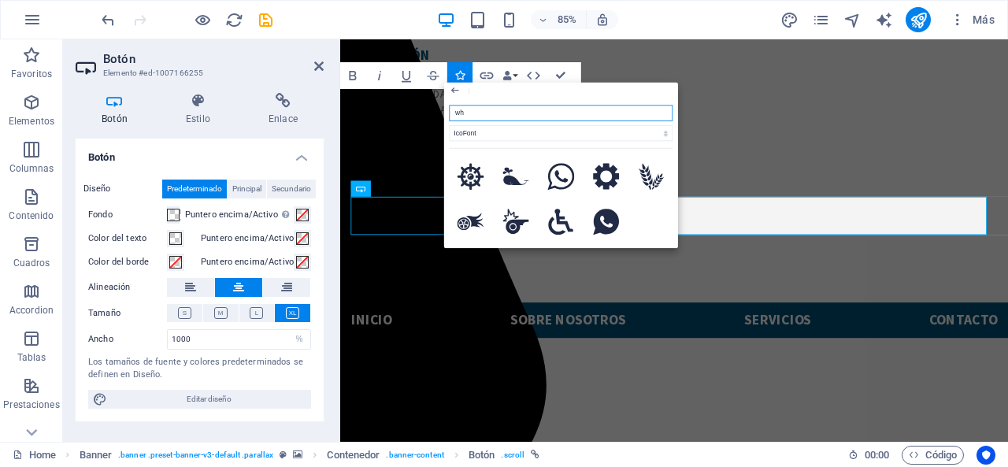
scroll to position [0, 0]
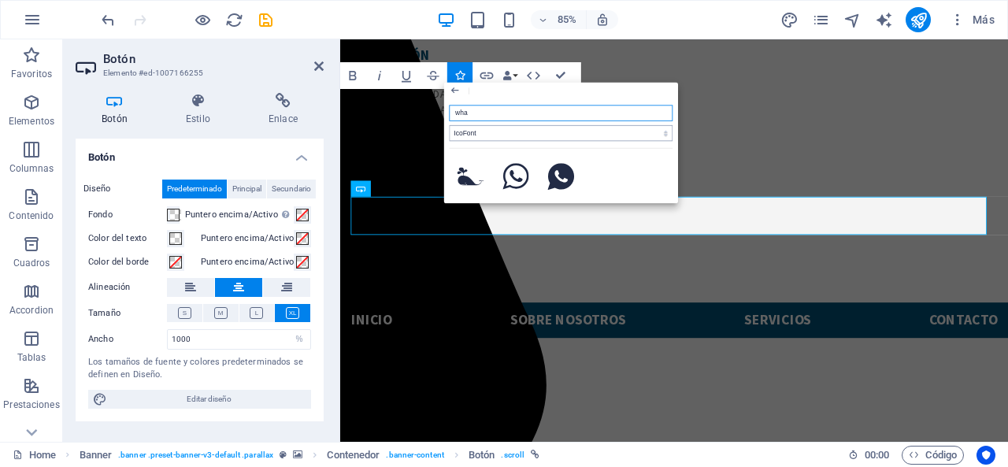
type input "wha"
click at [507, 134] on select "Todos los conjuntos de iconos... IcoFont Ionicons FontAwesome Brands FontAwesom…" at bounding box center [562, 133] width 224 height 16
click at [567, 89] on div "Close" at bounding box center [561, 90] width 235 height 17
click at [263, 317] on button at bounding box center [256, 313] width 35 height 18
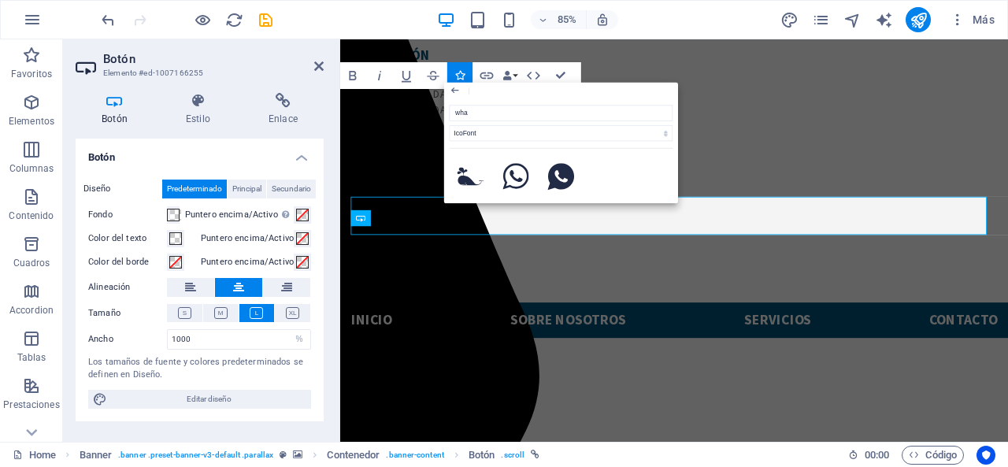
scroll to position [32, 0]
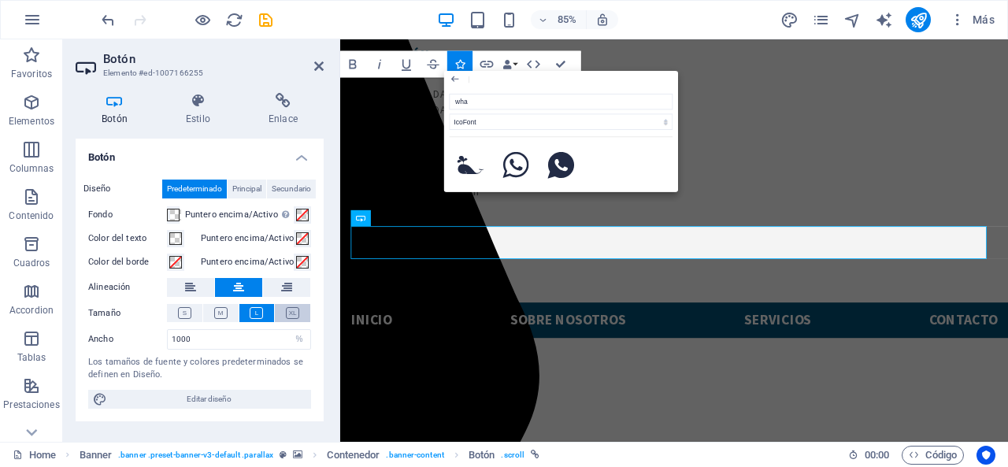
click at [290, 313] on icon at bounding box center [292, 313] width 13 height 12
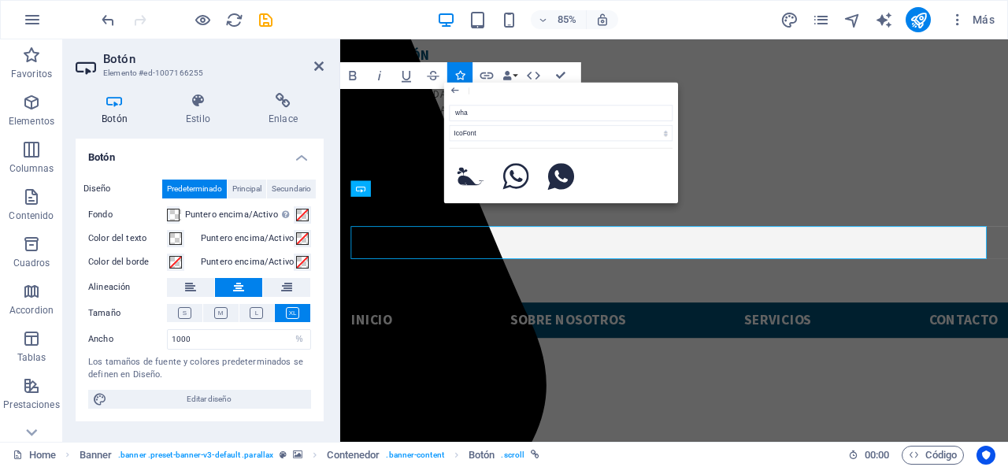
scroll to position [63, 0]
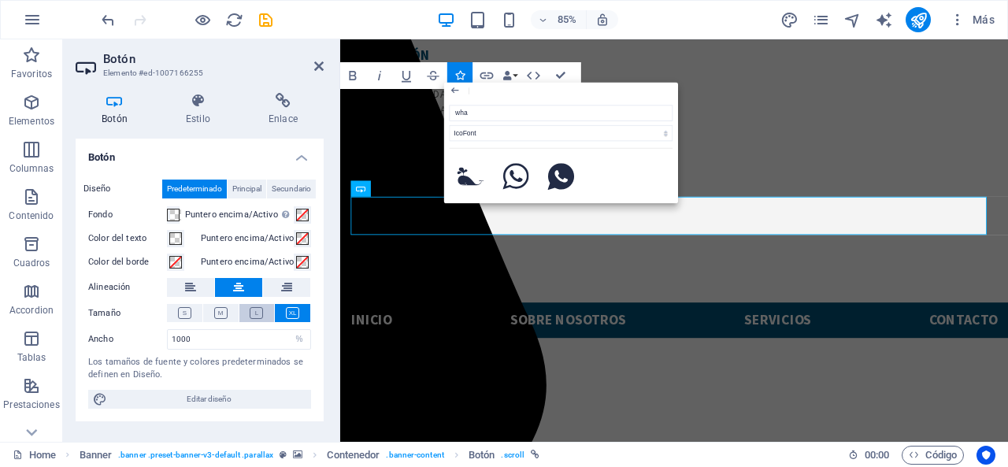
click at [253, 305] on button at bounding box center [256, 313] width 35 height 18
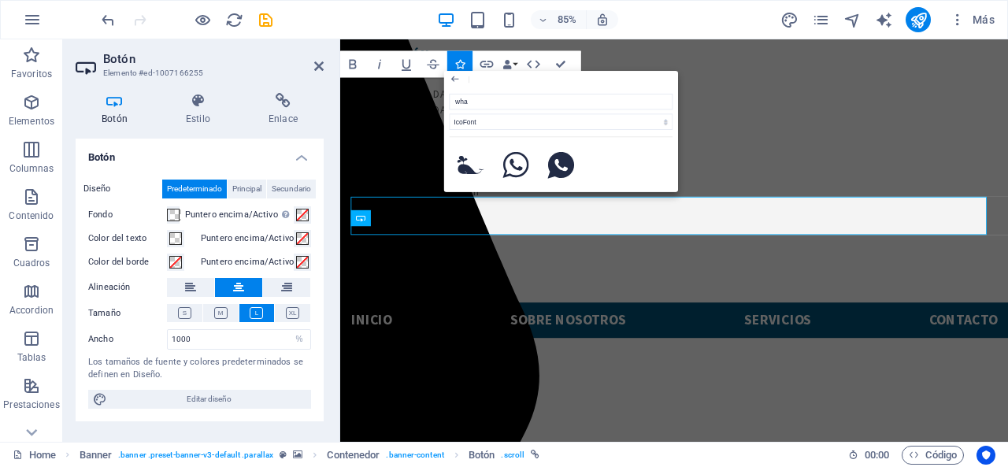
scroll to position [32, 0]
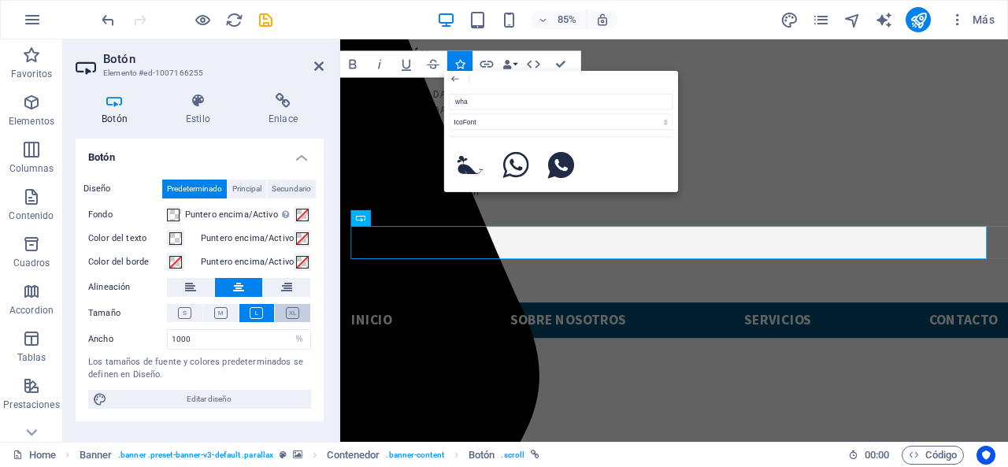
click at [291, 310] on icon at bounding box center [292, 313] width 13 height 12
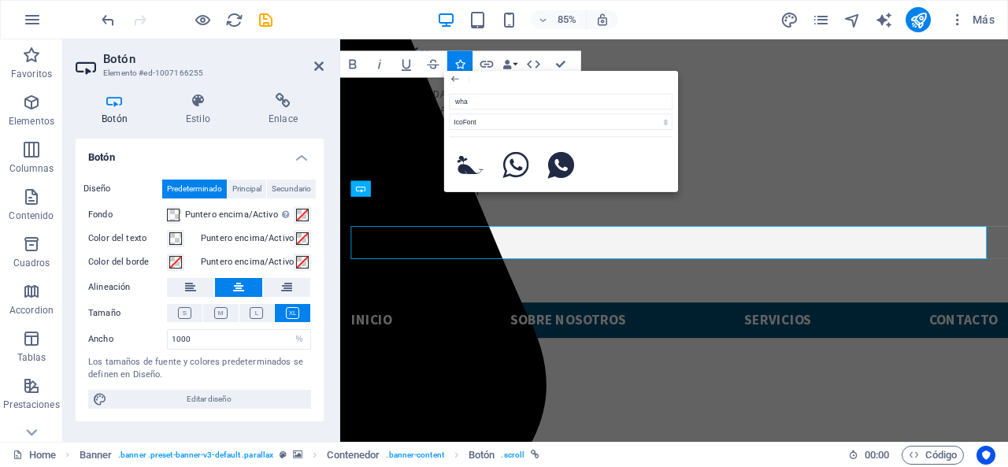
scroll to position [63, 0]
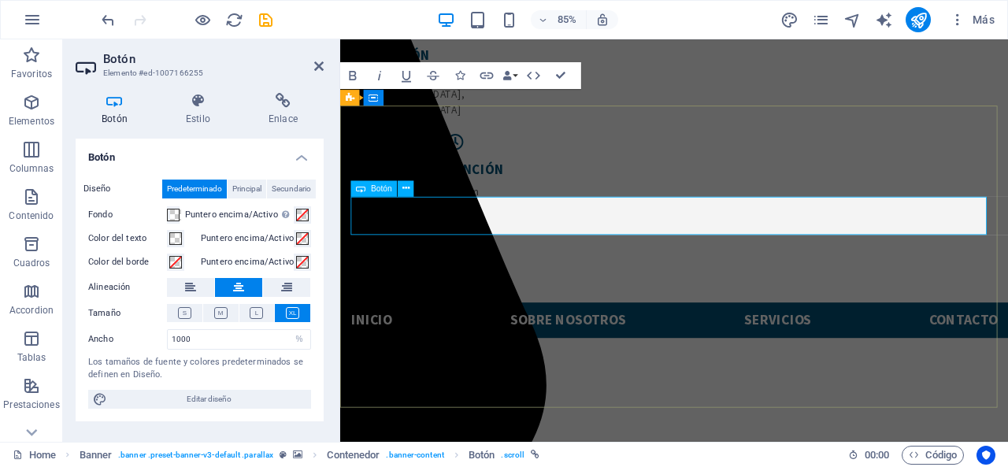
click at [316, 65] on icon at bounding box center [318, 66] width 9 height 13
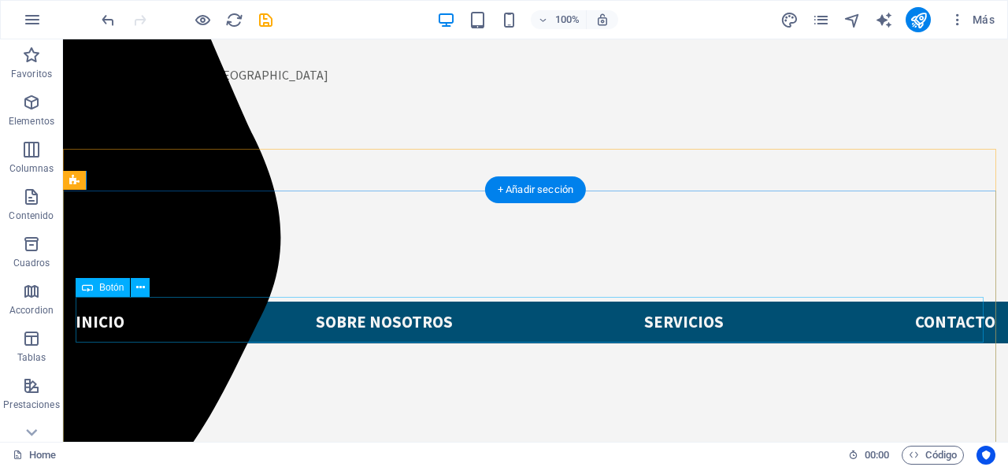
scroll to position [20, 0]
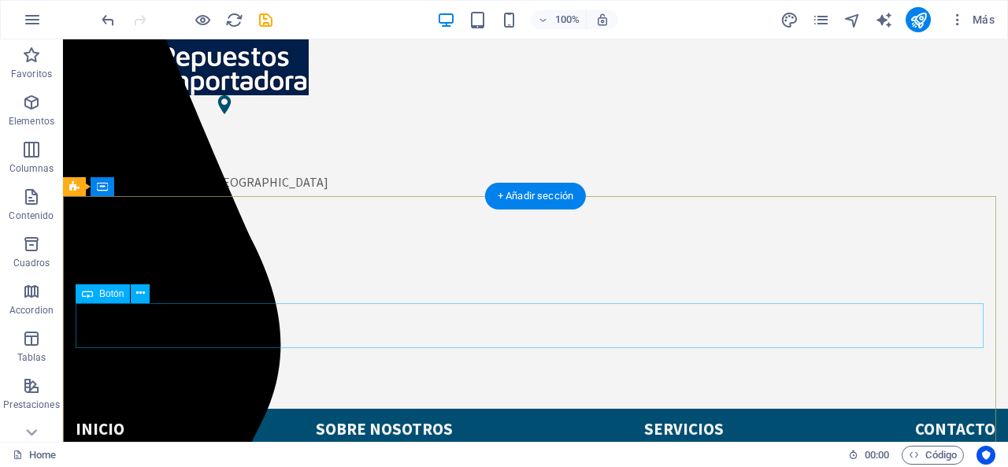
select select "%"
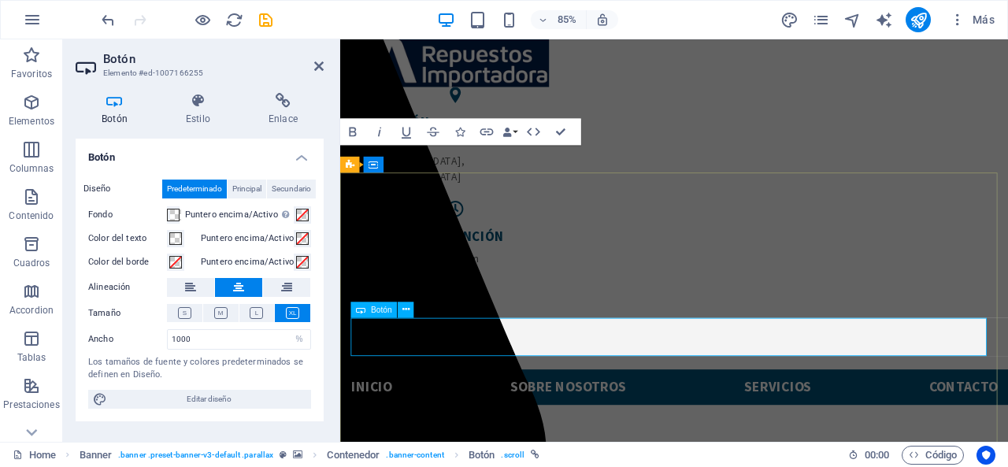
scroll to position [0, 0]
click at [391, 310] on span "Botón" at bounding box center [381, 310] width 21 height 8
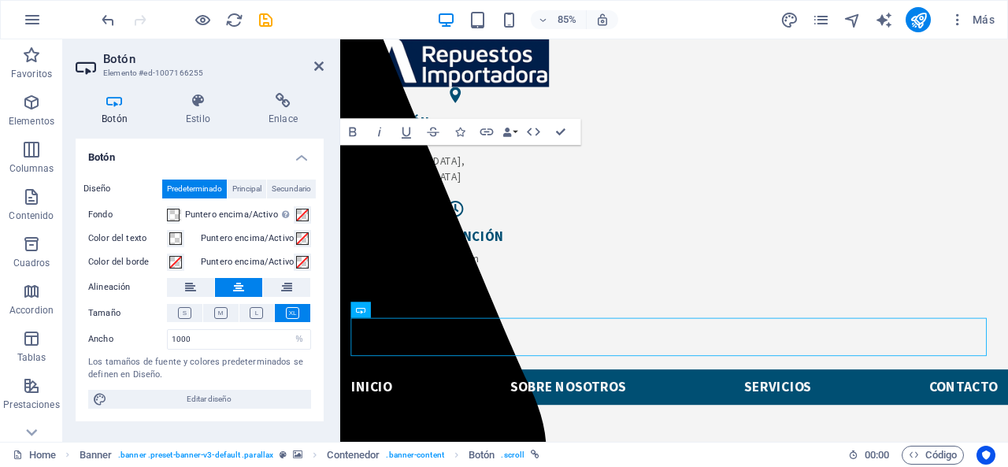
drag, startPoint x: 728, startPoint y: 347, endPoint x: 402, endPoint y: 432, distance: 336.8
drag, startPoint x: 703, startPoint y: 346, endPoint x: 365, endPoint y: 402, distance: 341.7
click at [414, 314] on button at bounding box center [406, 310] width 16 height 16
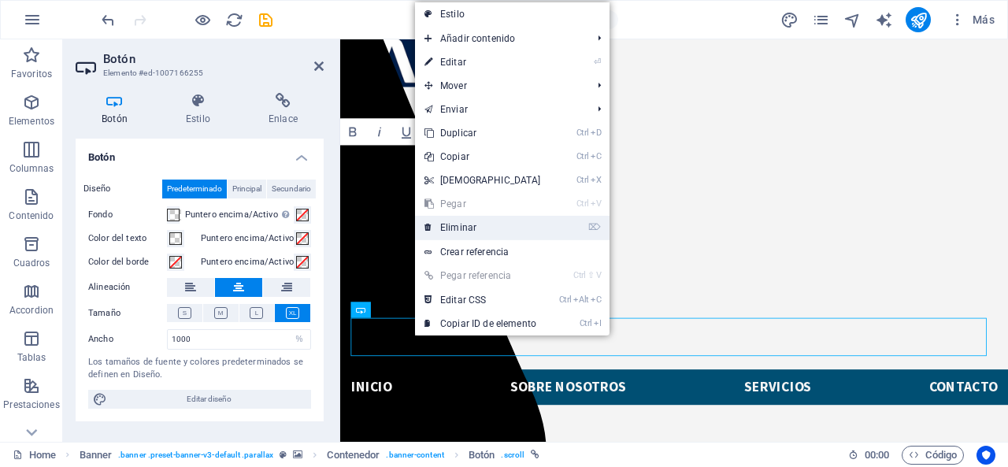
drag, startPoint x: 469, startPoint y: 224, endPoint x: 592, endPoint y: 226, distance: 123.7
click at [469, 224] on link "⌦ Eliminar" at bounding box center [482, 228] width 135 height 24
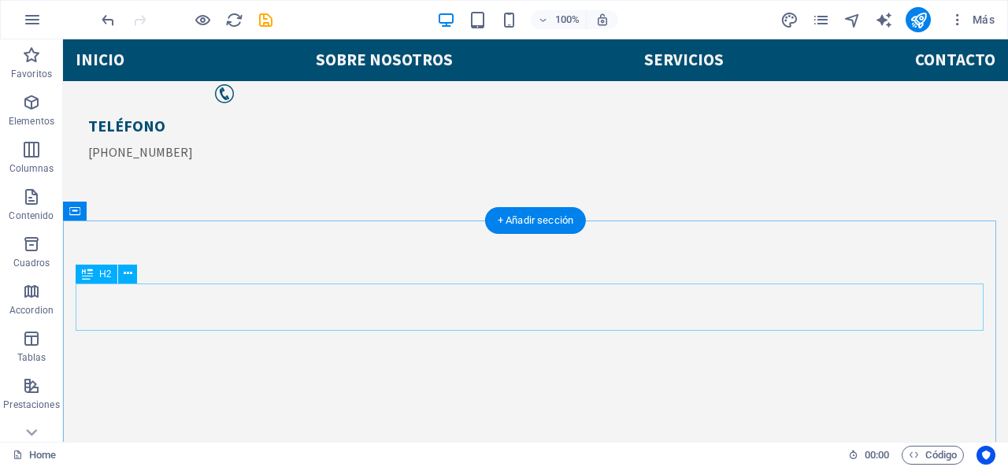
scroll to position [257, 0]
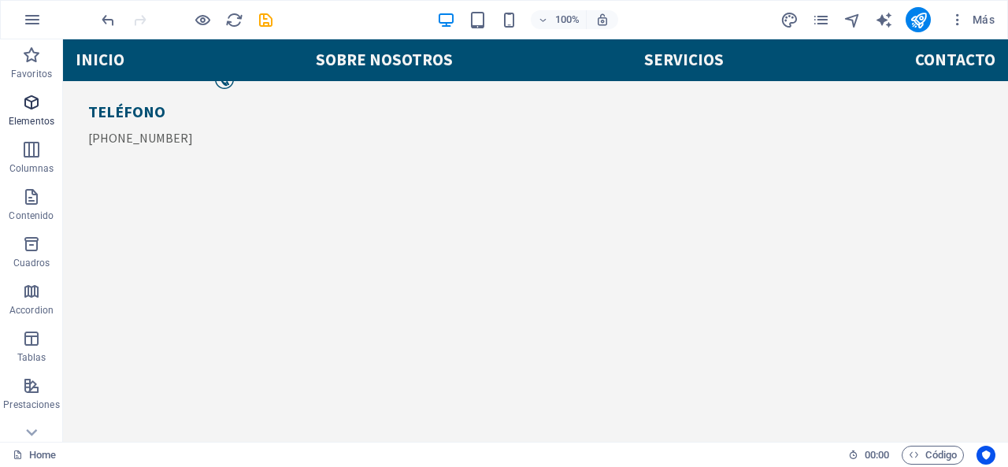
click at [29, 117] on p "Elementos" at bounding box center [32, 121] width 46 height 13
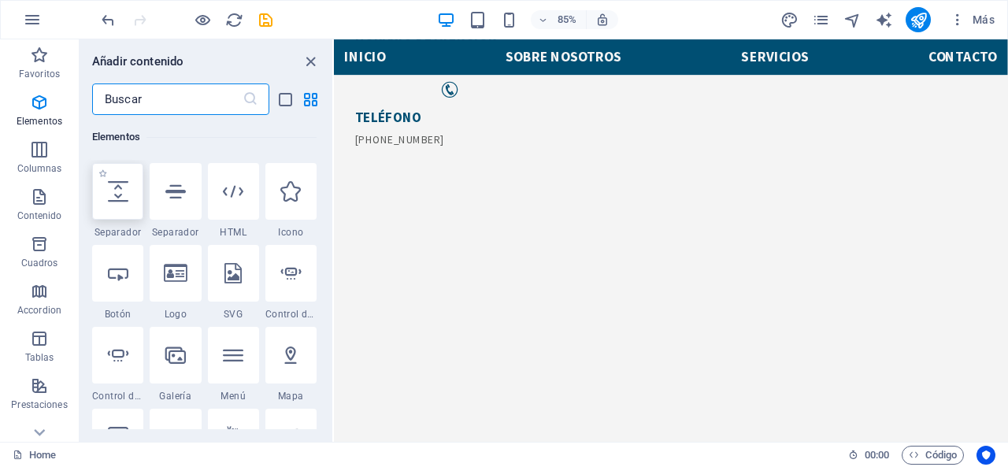
scroll to position [297, 0]
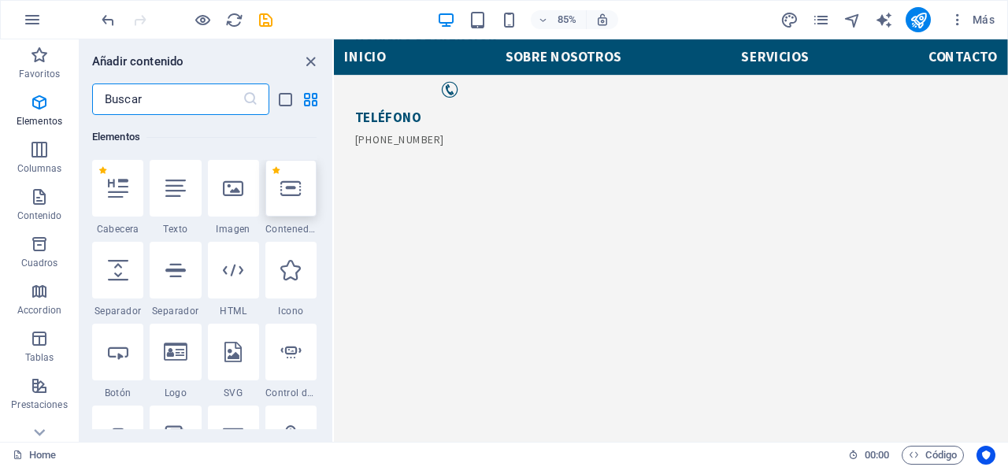
click at [286, 199] on div at bounding box center [290, 188] width 51 height 57
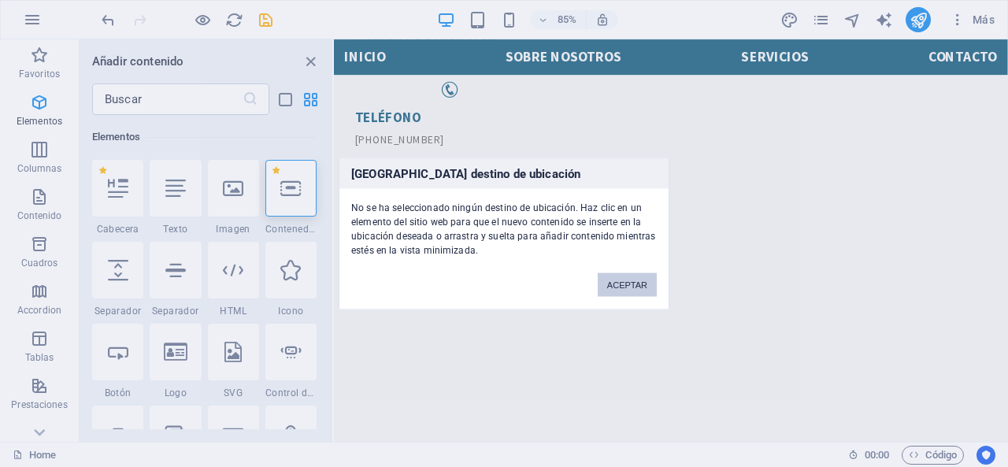
click at [615, 284] on button "ACEPTAR" at bounding box center [627, 285] width 59 height 24
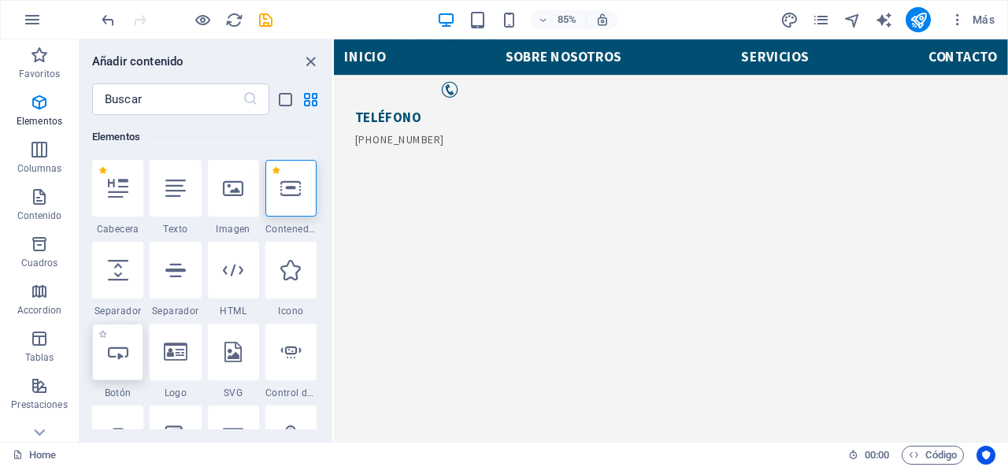
click at [117, 368] on div at bounding box center [117, 352] width 51 height 57
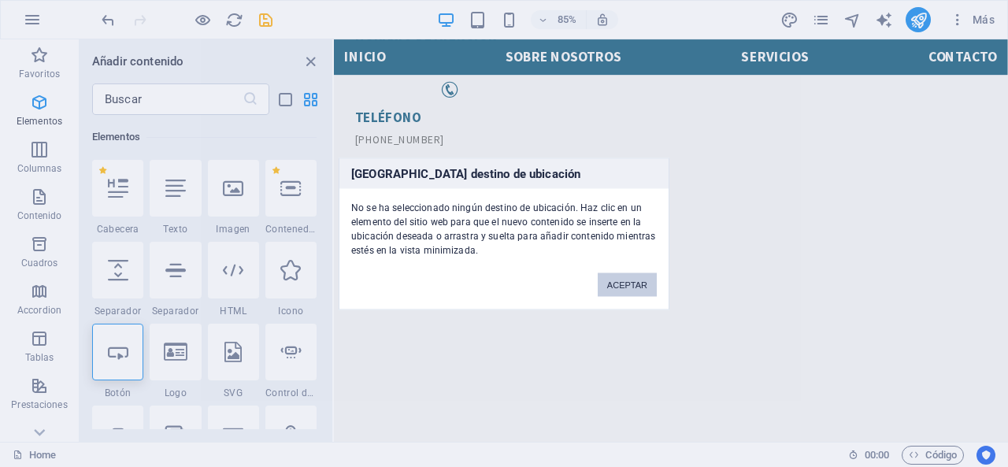
click at [652, 287] on button "ACEPTAR" at bounding box center [627, 285] width 59 height 24
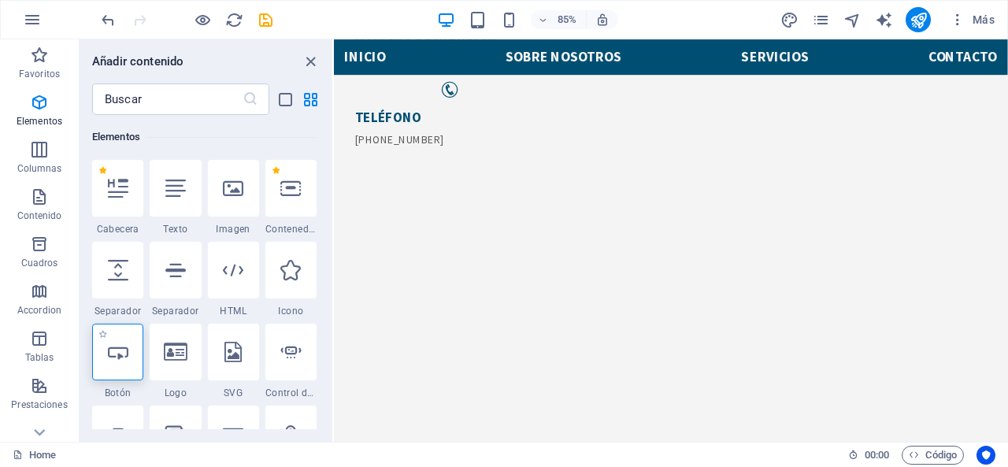
click at [113, 338] on div at bounding box center [117, 352] width 51 height 57
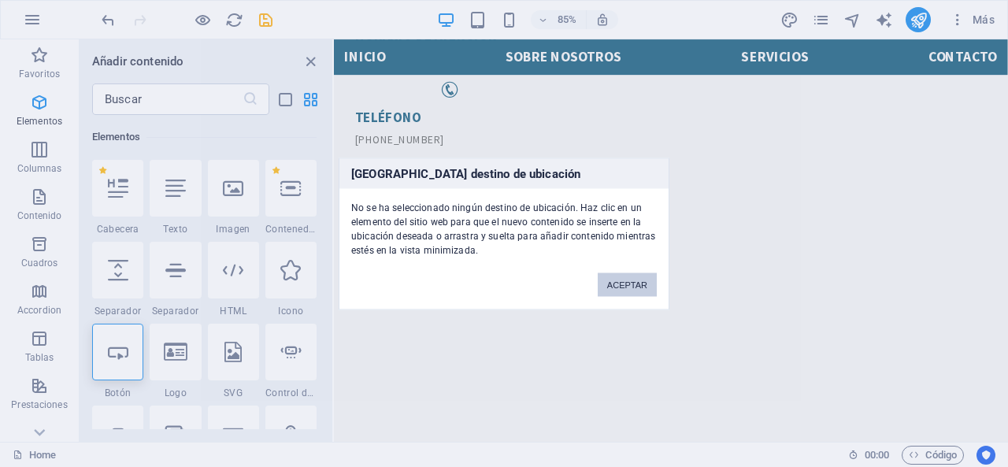
click at [621, 284] on button "ACEPTAR" at bounding box center [627, 285] width 59 height 24
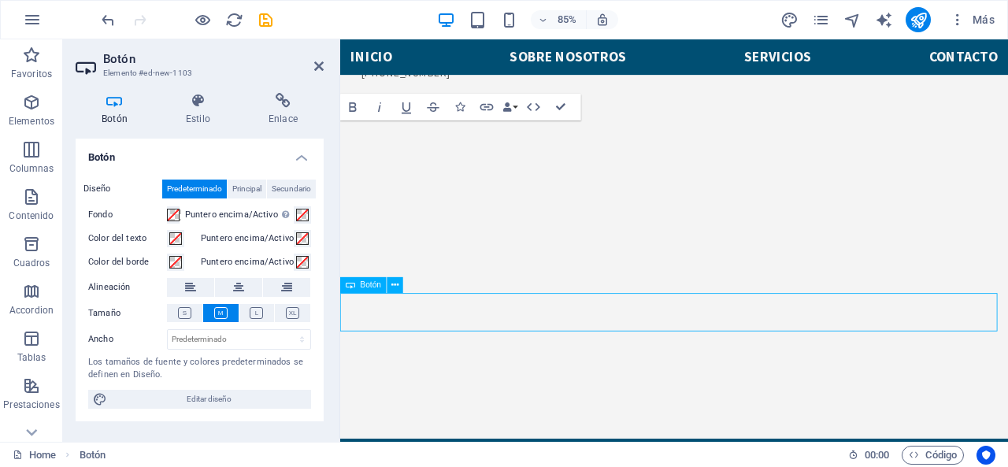
scroll to position [178, 0]
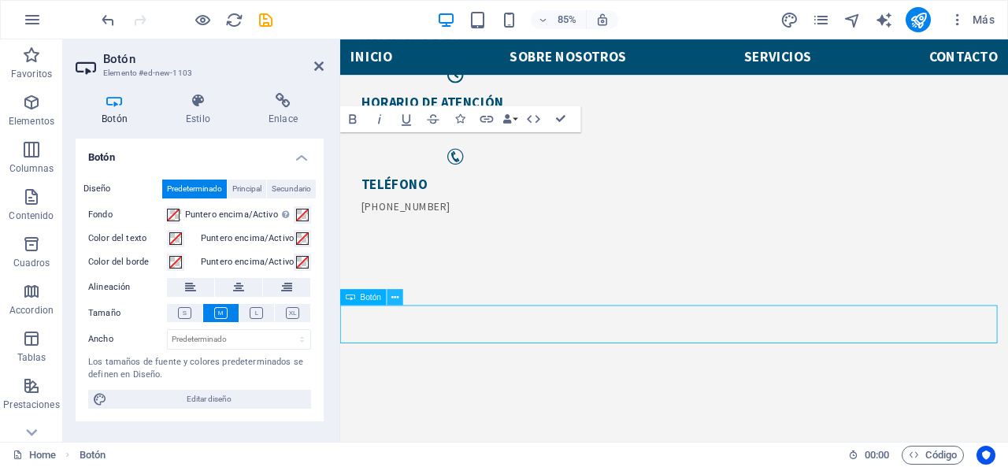
click at [392, 294] on icon at bounding box center [394, 297] width 7 height 14
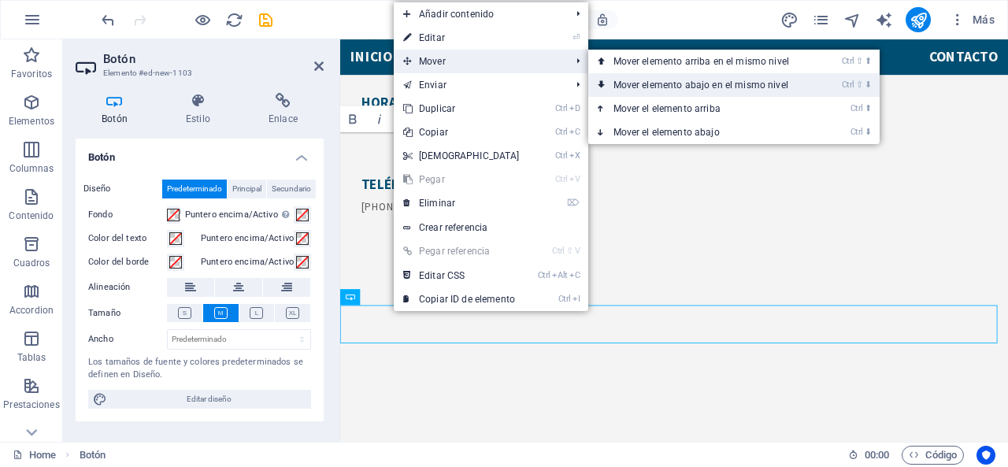
click at [610, 82] on link "Ctrl ⇧ ⬇ Mover elemento abajo en el mismo nivel" at bounding box center [704, 85] width 232 height 24
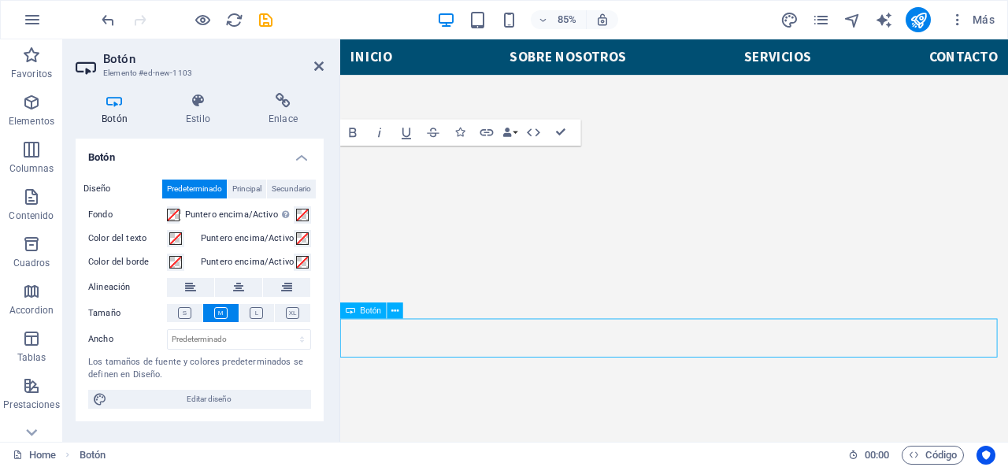
scroll to position [602, 0]
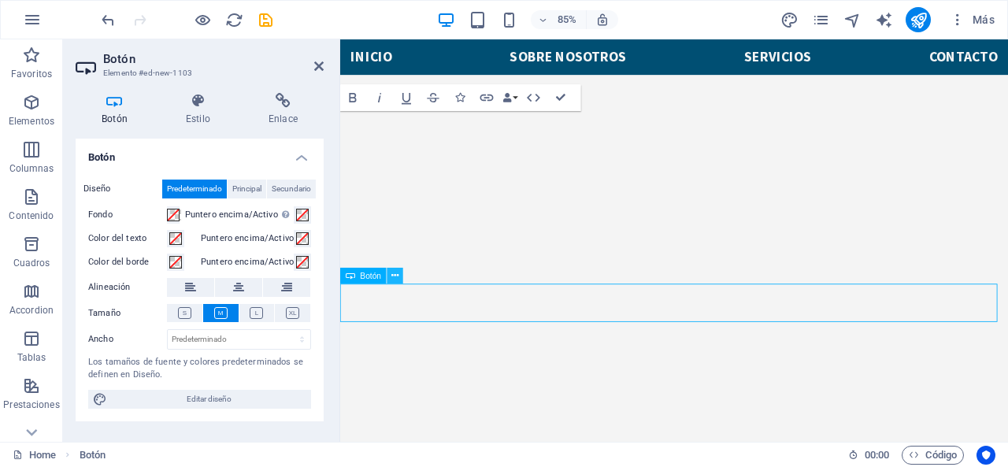
click at [397, 278] on icon at bounding box center [394, 276] width 7 height 14
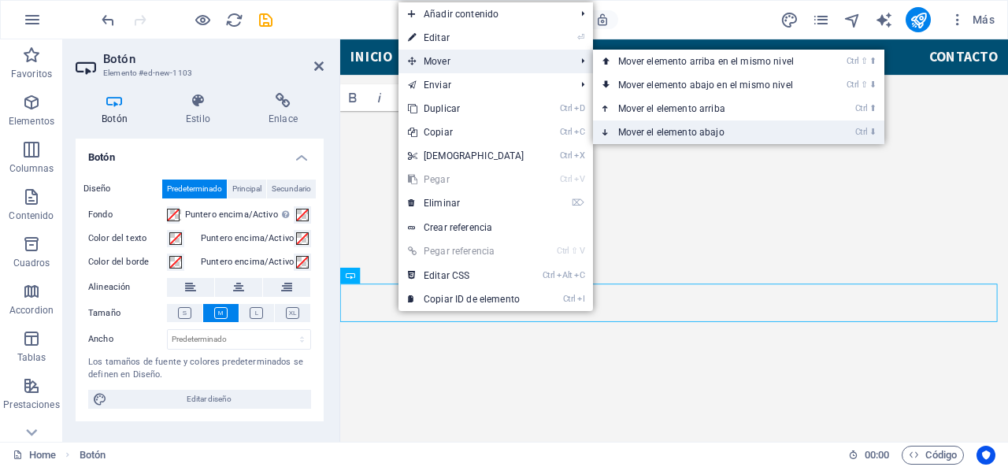
click at [645, 124] on link "Ctrl ⬇ Mover el elemento abajo" at bounding box center [709, 133] width 232 height 24
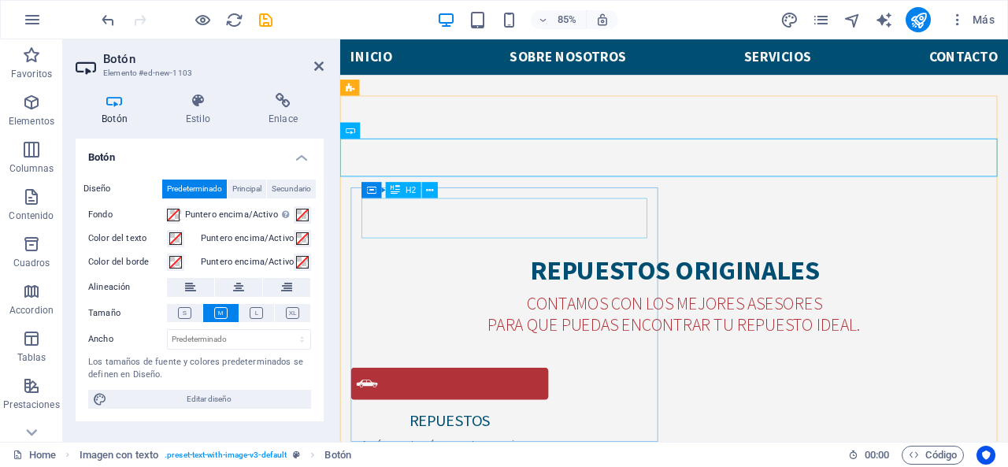
scroll to position [759, 0]
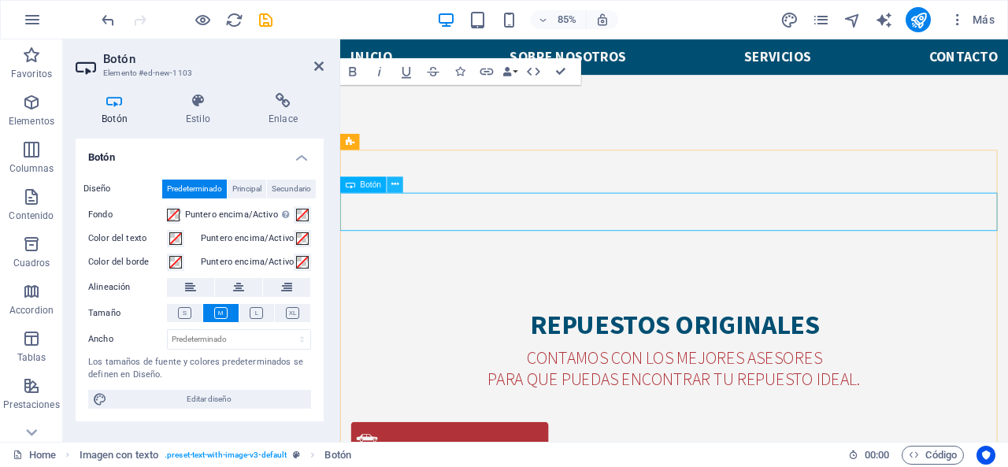
click at [398, 184] on icon at bounding box center [394, 184] width 7 height 14
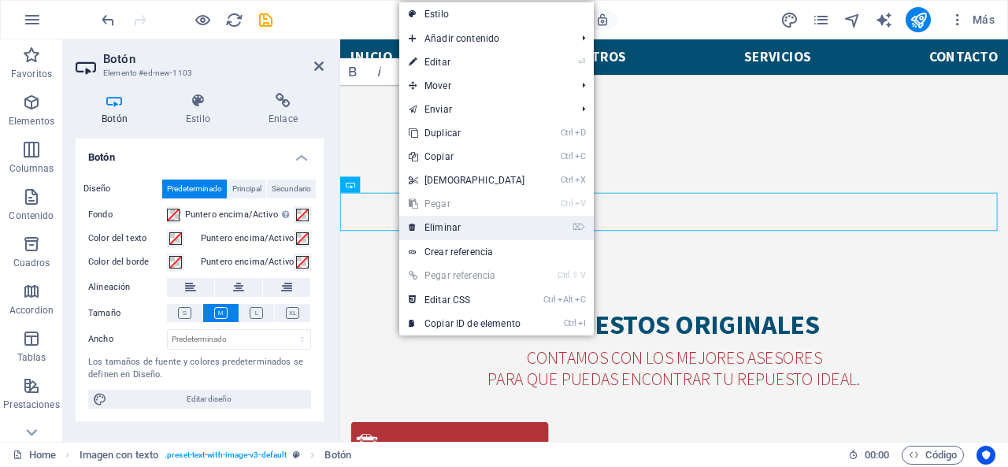
click at [479, 232] on link "⌦ Eliminar" at bounding box center [466, 228] width 135 height 24
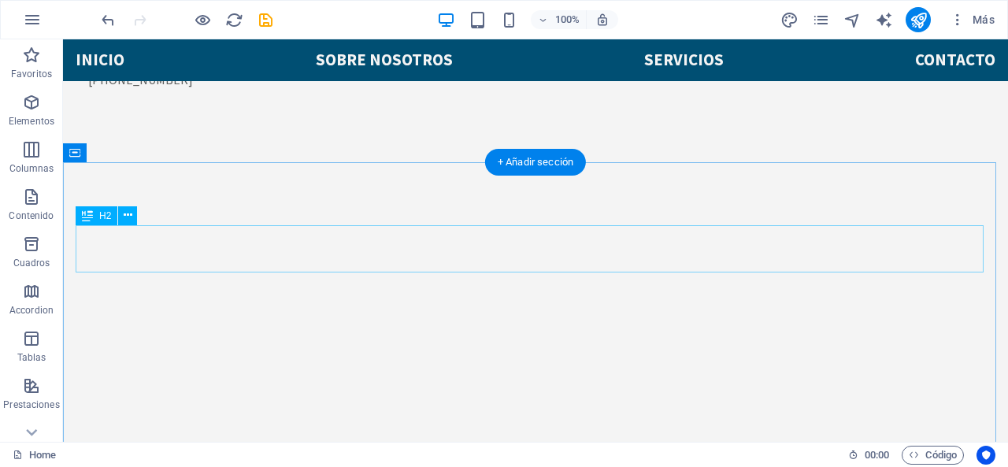
scroll to position [0, 0]
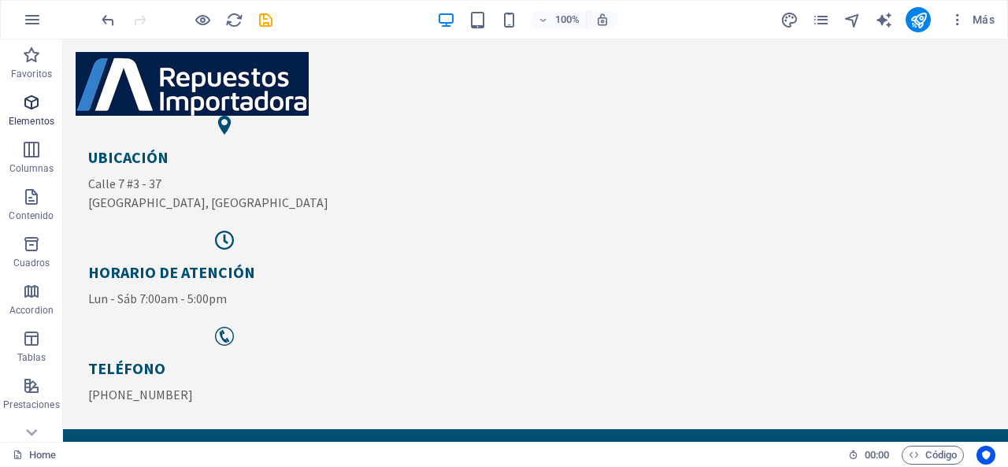
click at [36, 106] on icon "button" at bounding box center [31, 102] width 19 height 19
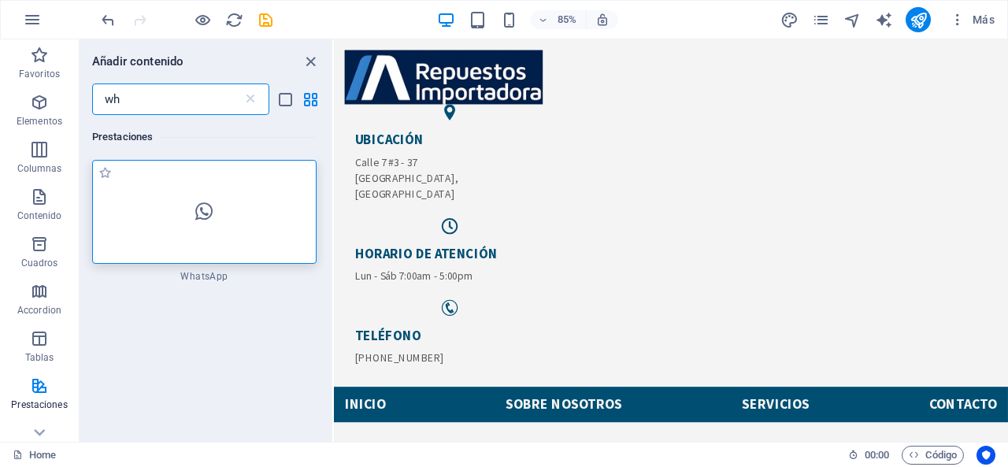
type input "wh"
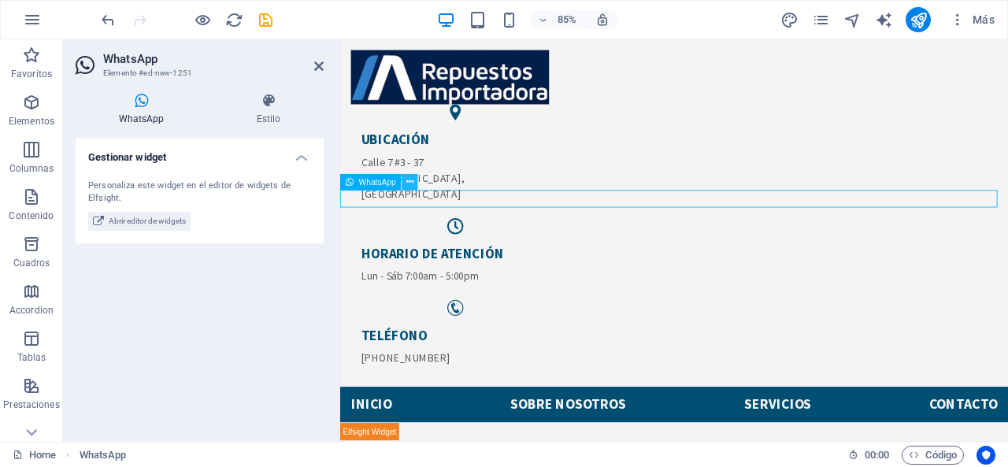
click at [411, 184] on icon at bounding box center [409, 182] width 7 height 14
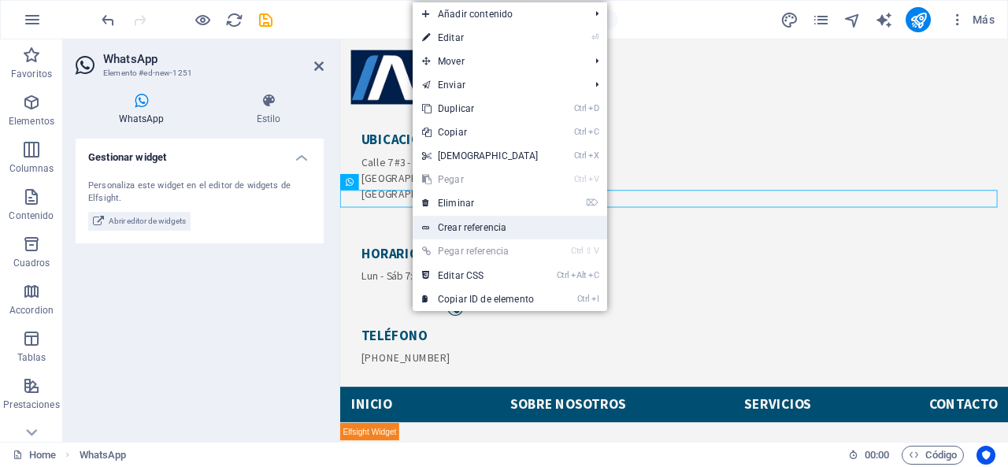
click at [463, 227] on link "Crear referencia" at bounding box center [510, 228] width 195 height 24
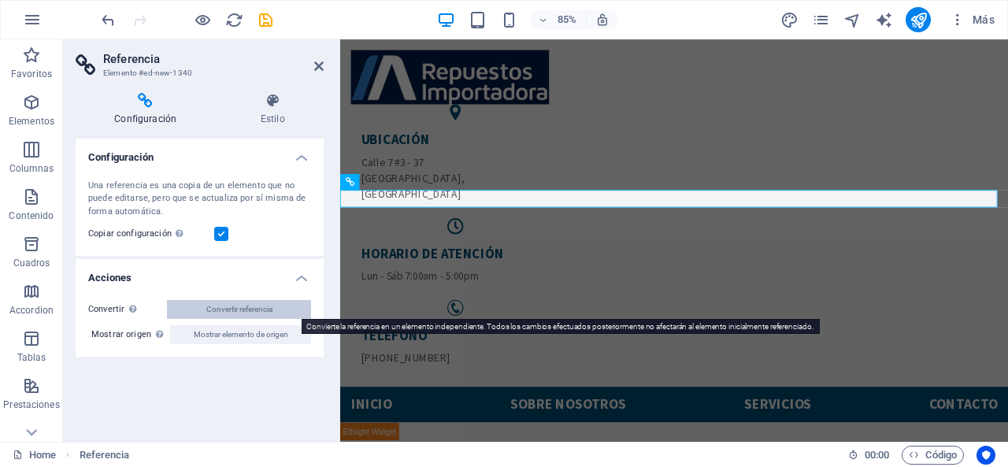
click at [241, 306] on span "Convertir referencia" at bounding box center [239, 309] width 66 height 19
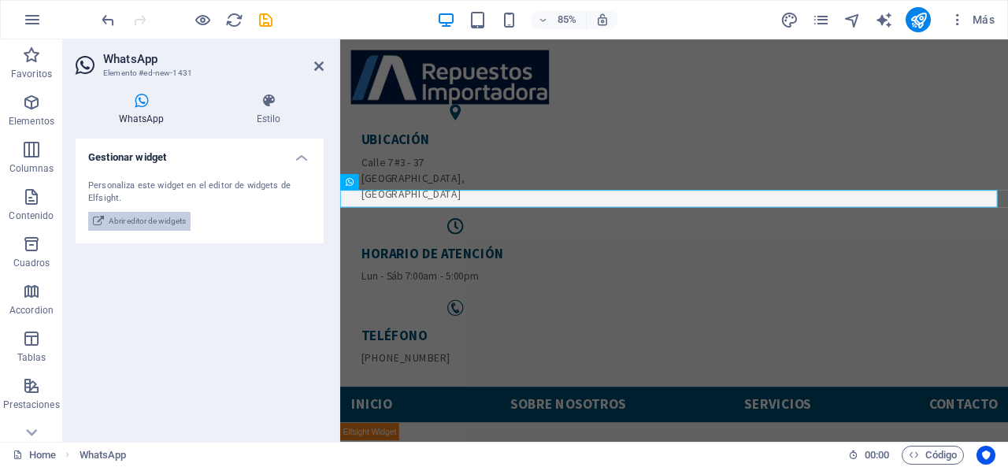
click at [170, 216] on span "Abrir editor de widgets" at bounding box center [147, 221] width 77 height 19
click at [163, 226] on span "Abrir editor de widgets" at bounding box center [147, 221] width 77 height 19
click at [165, 226] on span "Abrir editor de widgets" at bounding box center [147, 221] width 77 height 19
click at [162, 218] on span "Abrir editor de widgets" at bounding box center [147, 221] width 77 height 19
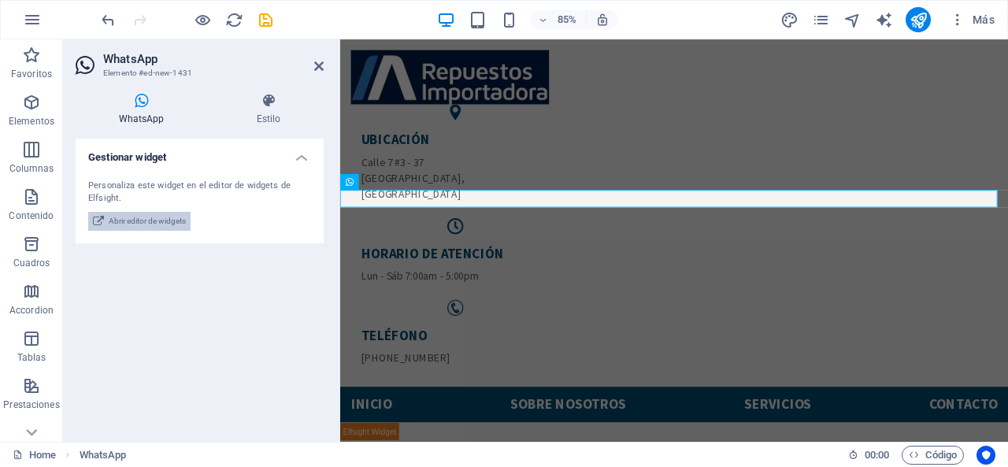
click at [162, 218] on span "Abrir editor de widgets" at bounding box center [147, 221] width 77 height 19
click at [271, 109] on h4 "Estilo" at bounding box center [268, 109] width 110 height 33
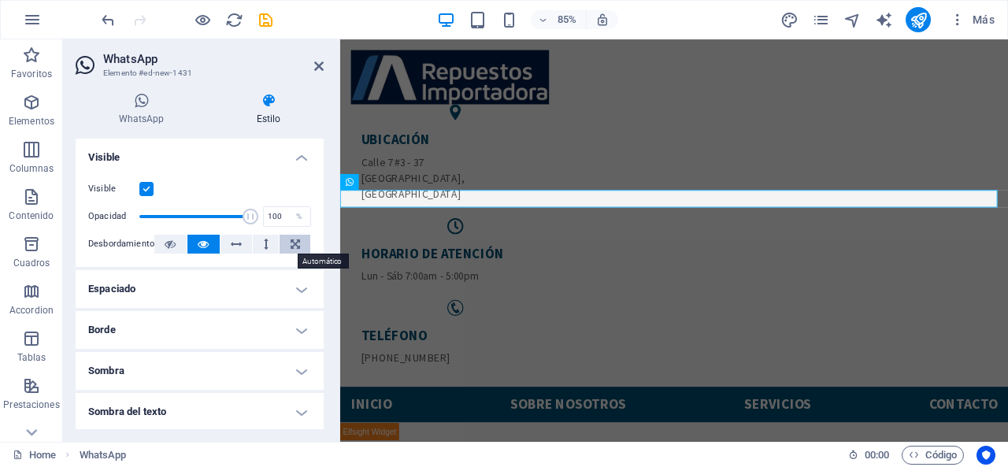
click at [285, 244] on button at bounding box center [295, 244] width 31 height 19
click at [210, 236] on button at bounding box center [203, 244] width 32 height 19
click at [265, 237] on icon at bounding box center [266, 244] width 5 height 19
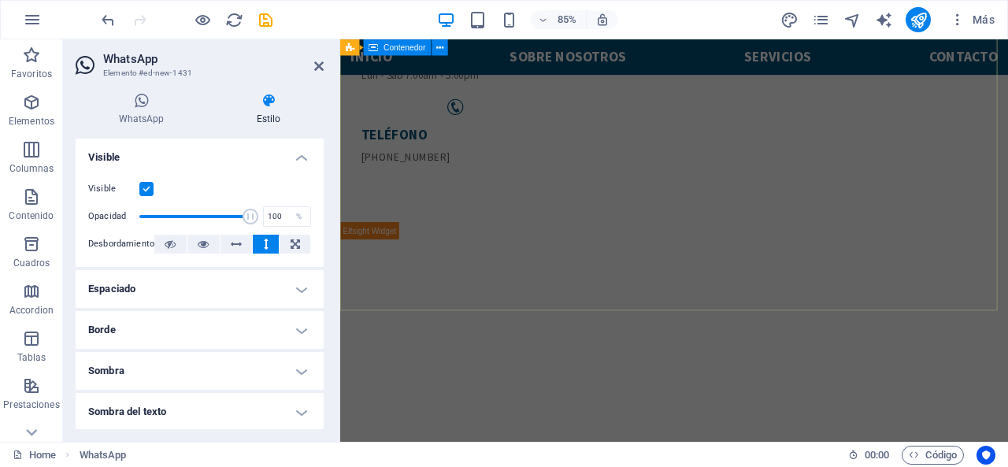
scroll to position [79, 0]
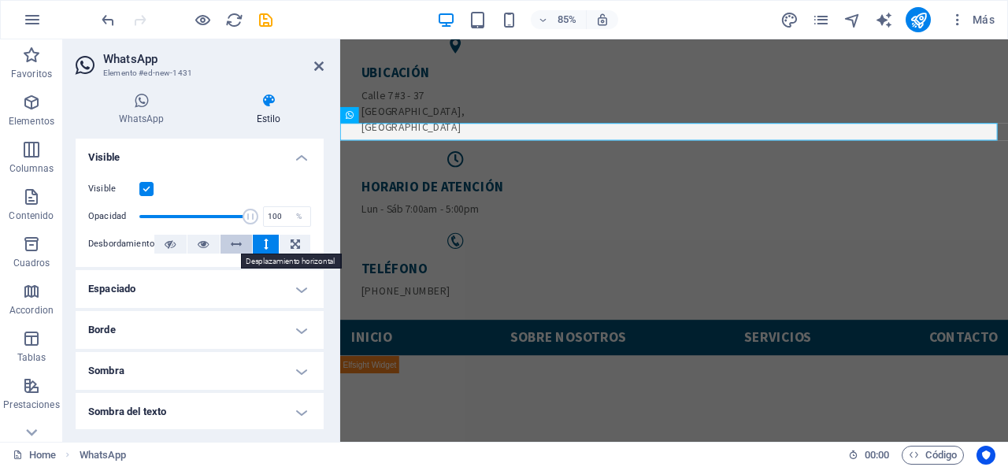
click at [234, 246] on icon at bounding box center [236, 244] width 11 height 19
click at [187, 244] on button at bounding box center [203, 244] width 32 height 19
click at [189, 292] on h4 "Espaciado" at bounding box center [200, 289] width 248 height 38
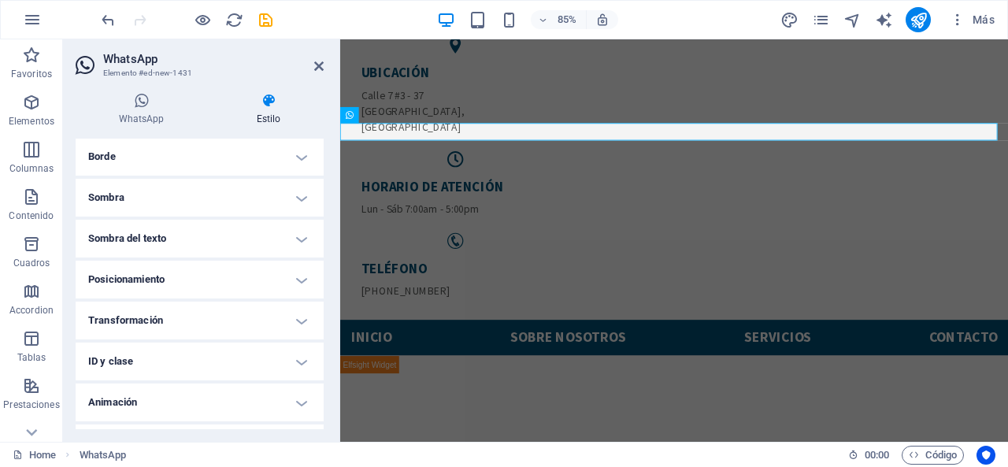
scroll to position [268, 0]
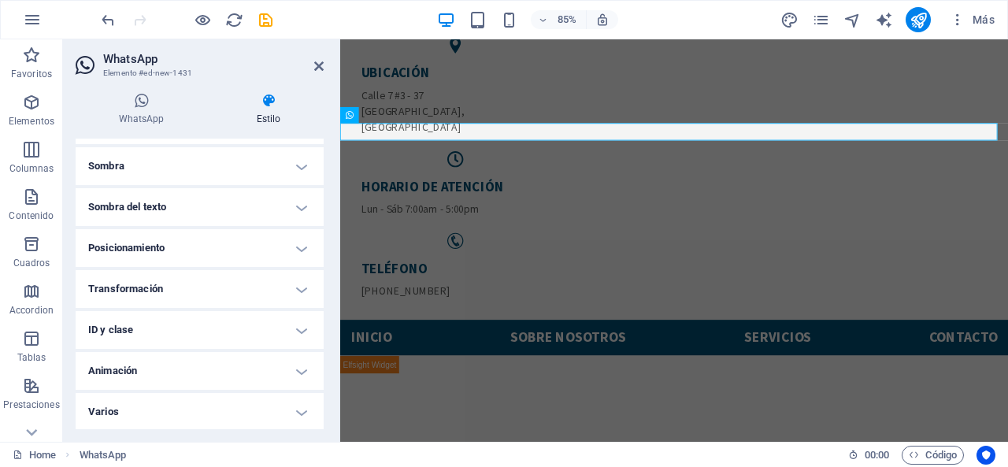
click at [228, 368] on h4 "Animación" at bounding box center [200, 371] width 248 height 38
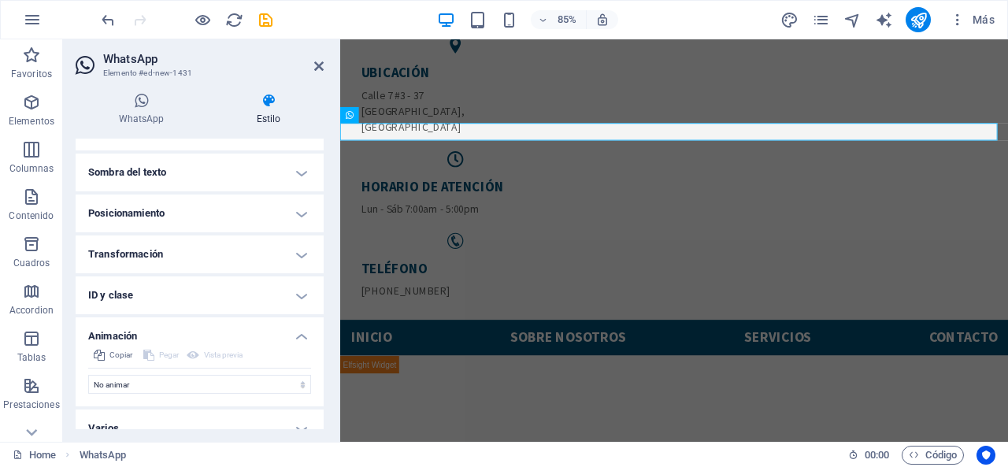
scroll to position [318, 0]
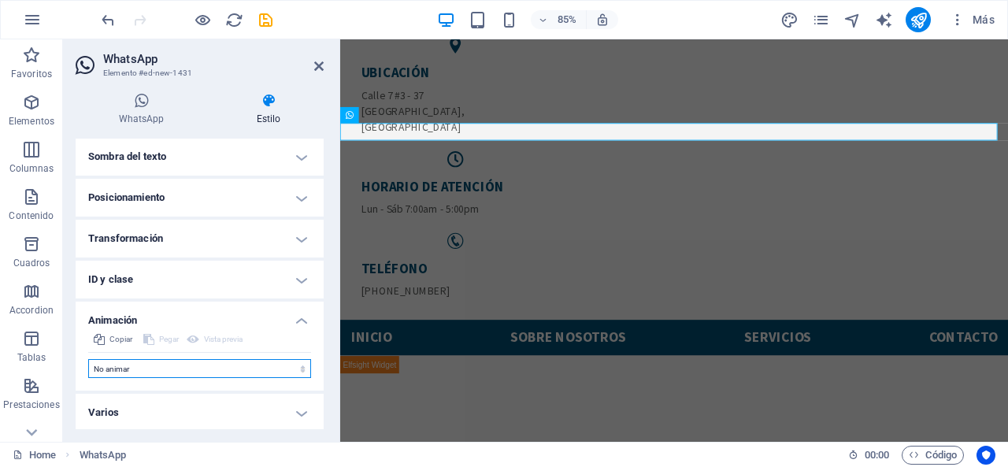
click at [229, 364] on select "No animar Mostrar / Ocultar Subir/bajar Acercar/alejar Deslizar de izquierda a …" at bounding box center [199, 368] width 223 height 19
select select "move-top-to-bottom"
click at [88, 359] on select "No animar Mostrar / Ocultar Subir/bajar Acercar/alejar Deslizar de izquierda a …" at bounding box center [199, 368] width 223 height 19
select select "scroll"
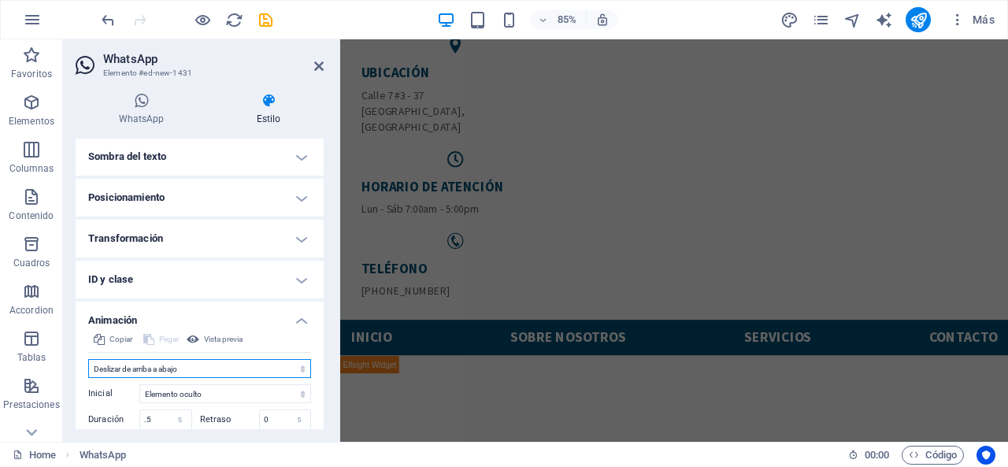
click at [160, 369] on select "No animar Mostrar / Ocultar Subir/bajar Acercar/alejar Deslizar de izquierda a …" at bounding box center [199, 368] width 223 height 19
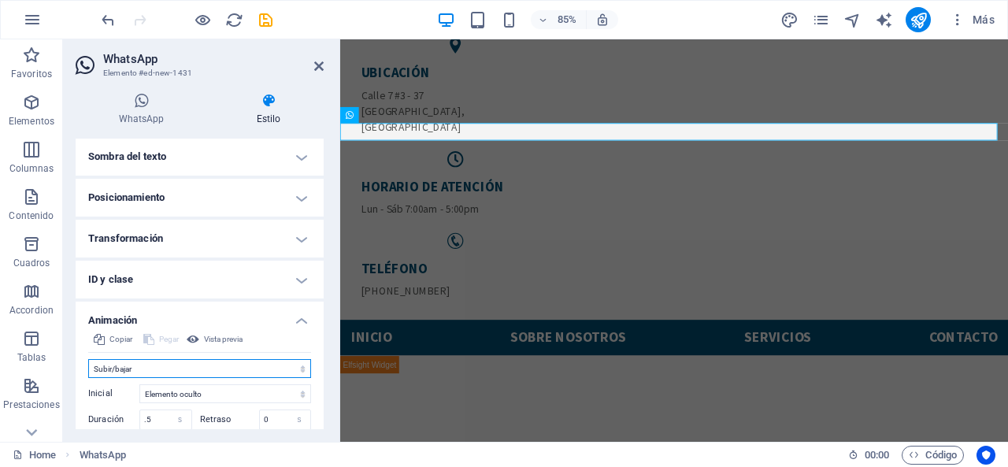
click at [88, 359] on select "No animar Mostrar / Ocultar Subir/bajar Acercar/alejar Deslizar de izquierda a …" at bounding box center [199, 368] width 223 height 19
click at [172, 362] on select "No animar Mostrar / Ocultar Subir/bajar Acercar/alejar Deslizar de izquierda a …" at bounding box center [199, 368] width 223 height 19
select select "flash"
click at [88, 359] on select "No animar Mostrar / Ocultar Subir/bajar Acercar/alejar Deslizar de izquierda a …" at bounding box center [199, 368] width 223 height 19
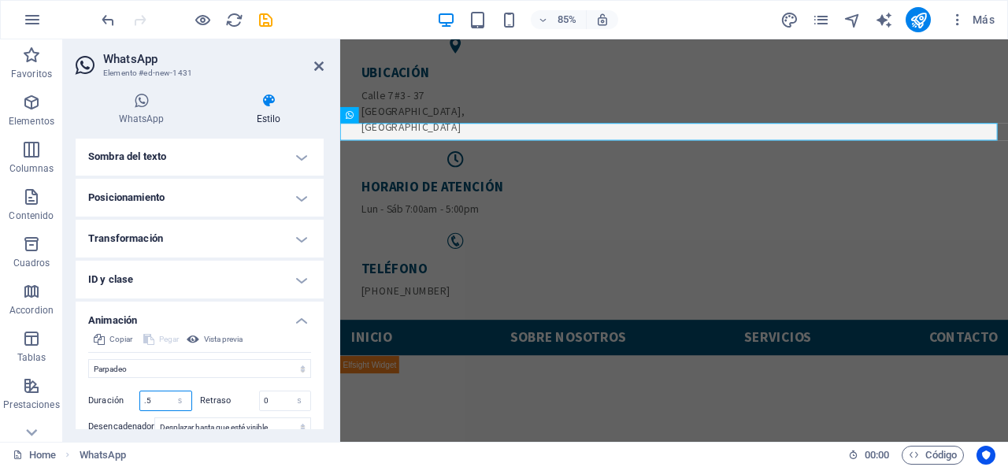
click at [161, 396] on input ".5" at bounding box center [165, 400] width 51 height 19
click at [170, 393] on select "s ms" at bounding box center [180, 400] width 22 height 19
click at [164, 391] on input ".15" at bounding box center [165, 400] width 51 height 19
type input ".1"
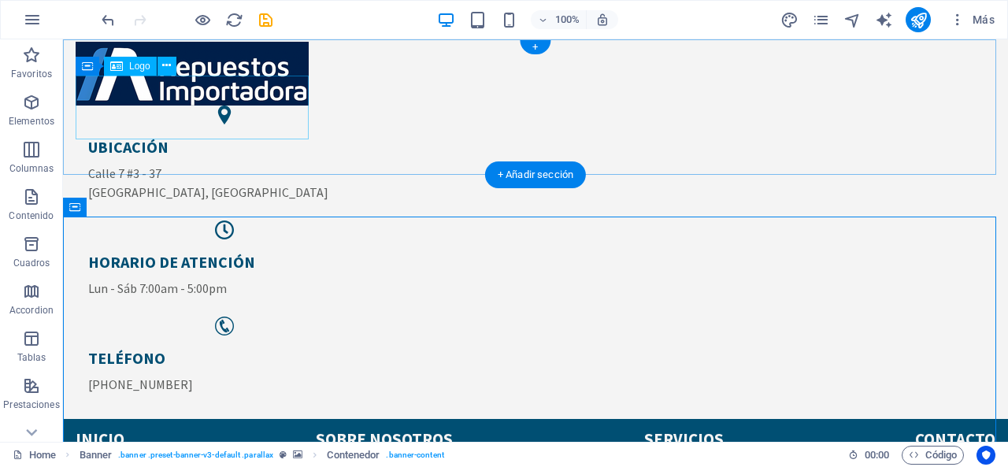
scroll to position [0, 0]
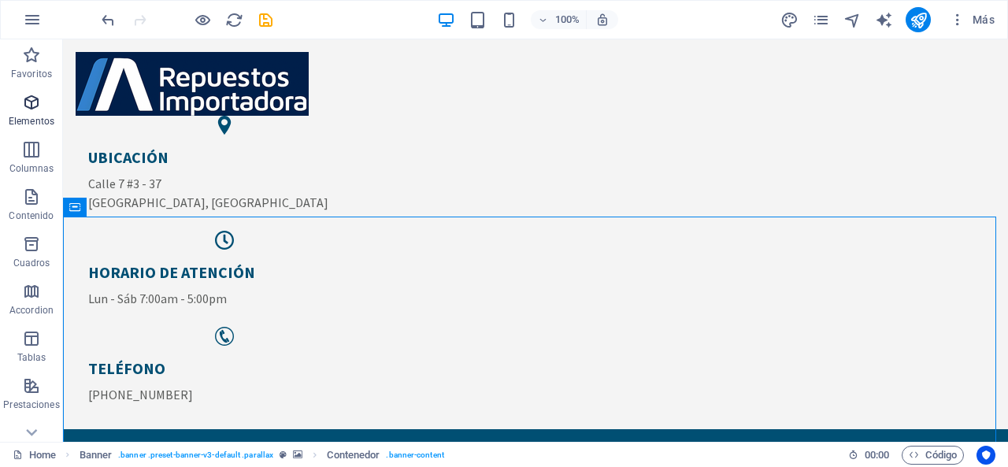
click at [35, 108] on icon "button" at bounding box center [31, 102] width 19 height 19
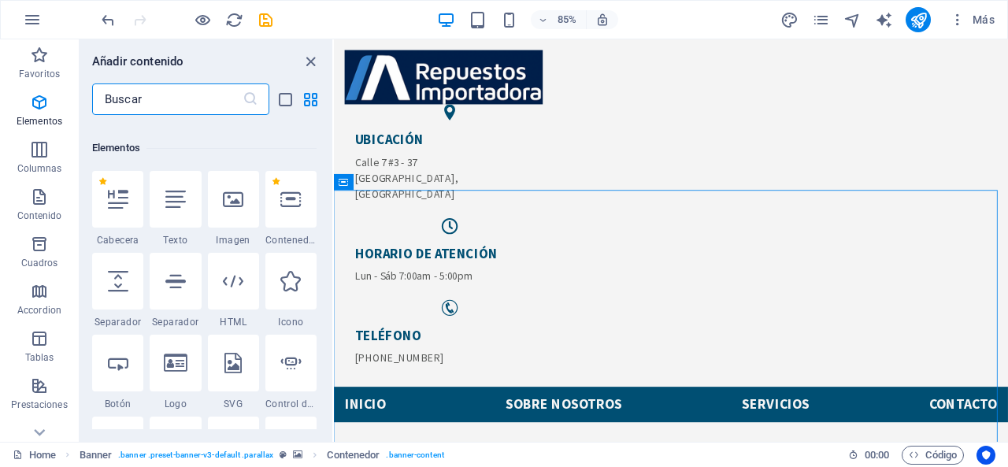
scroll to position [297, 0]
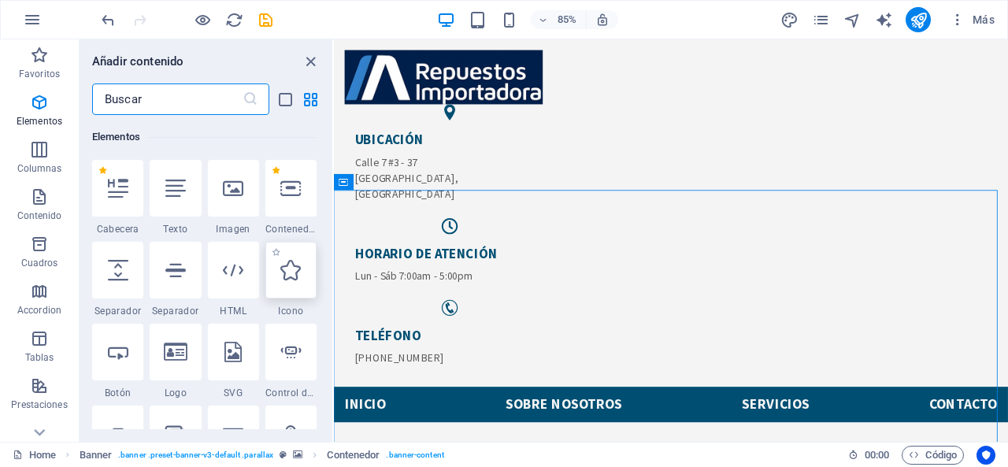
click at [300, 273] on icon at bounding box center [290, 270] width 20 height 20
select select "xMidYMid"
select select "px"
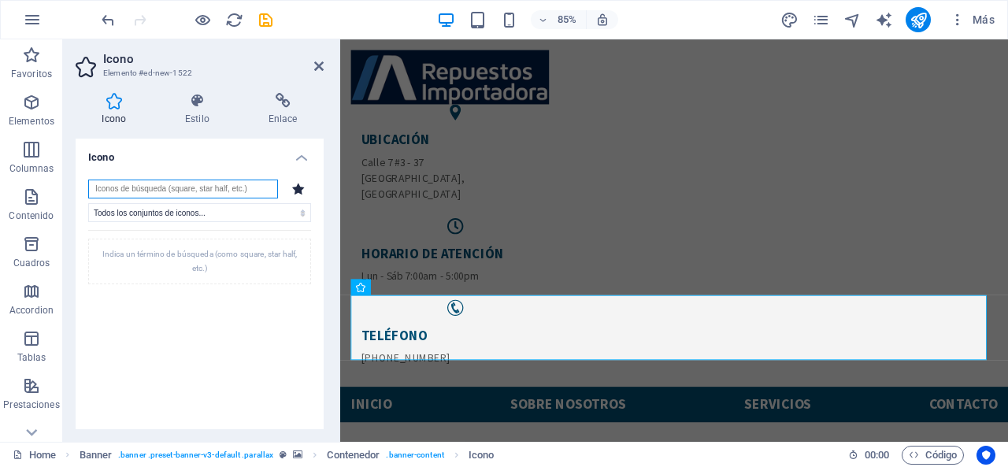
click at [169, 187] on input "search" at bounding box center [183, 189] width 190 height 19
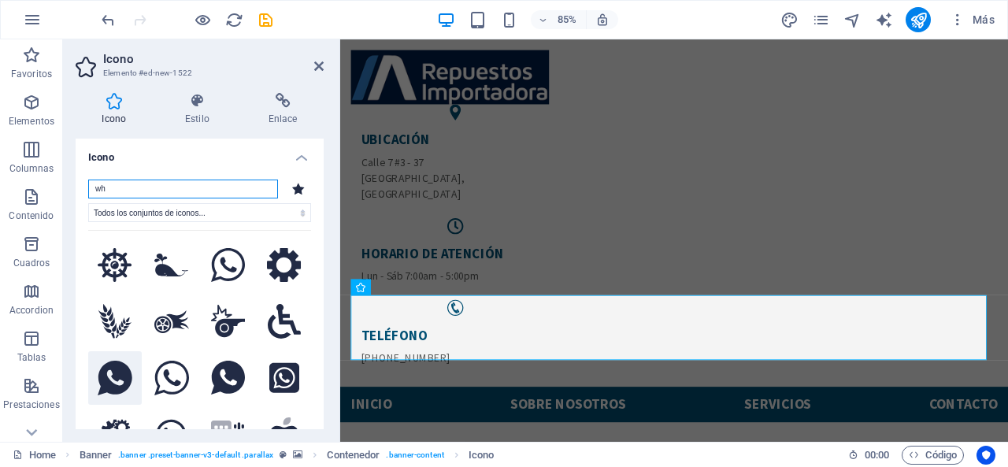
type input "wh"
click at [105, 372] on icon at bounding box center [115, 378] width 34 height 35
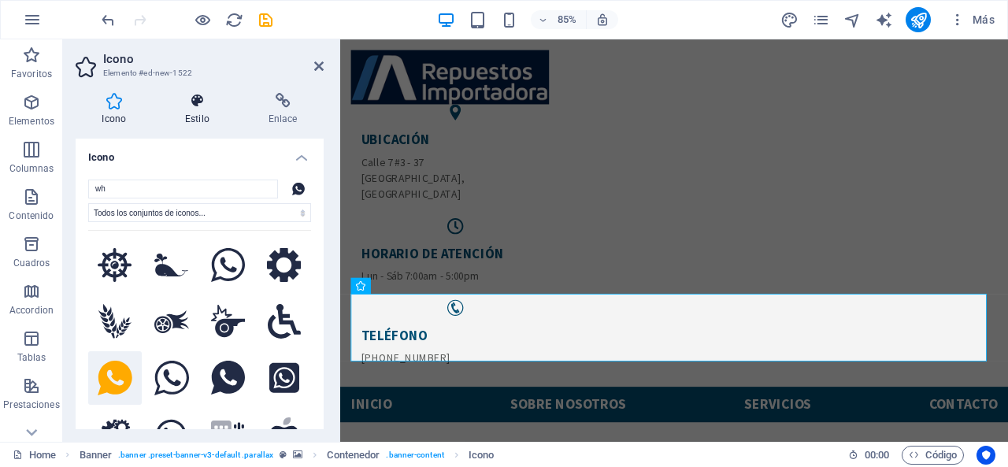
click at [198, 121] on h4 "Estilo" at bounding box center [200, 109] width 83 height 33
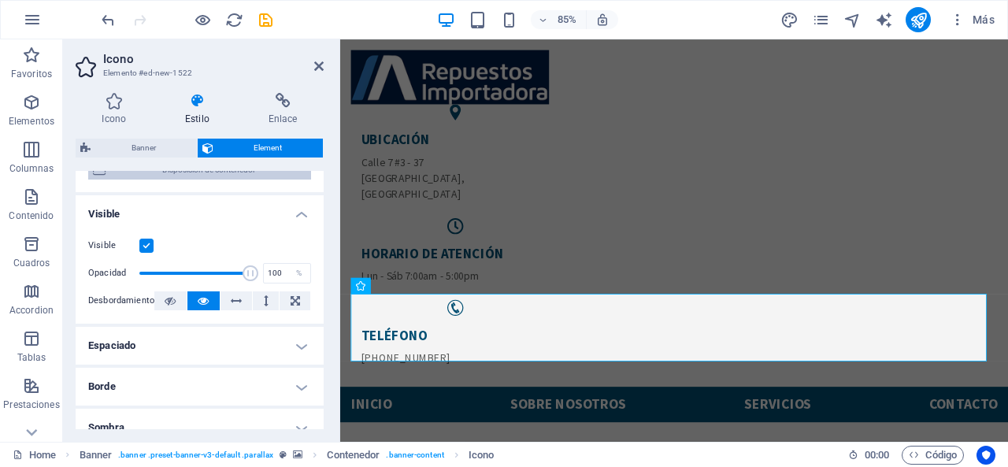
scroll to position [0, 0]
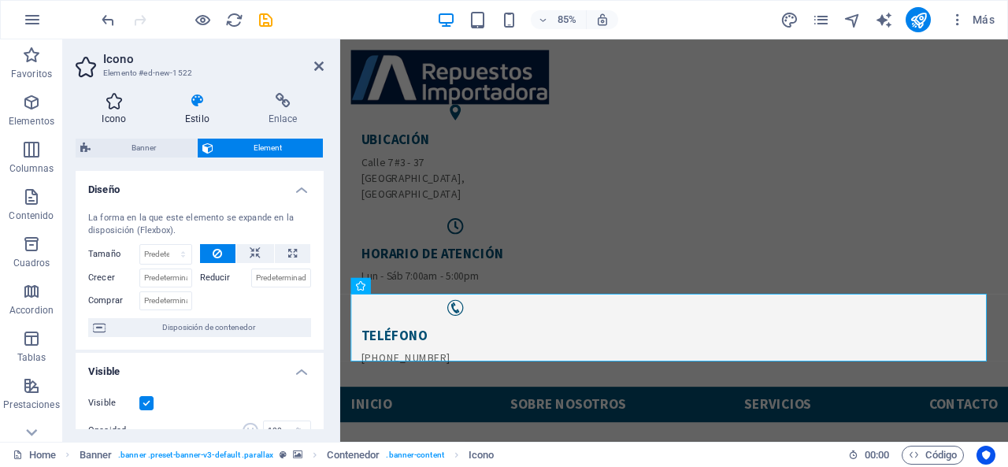
click at [119, 102] on icon at bounding box center [114, 101] width 77 height 16
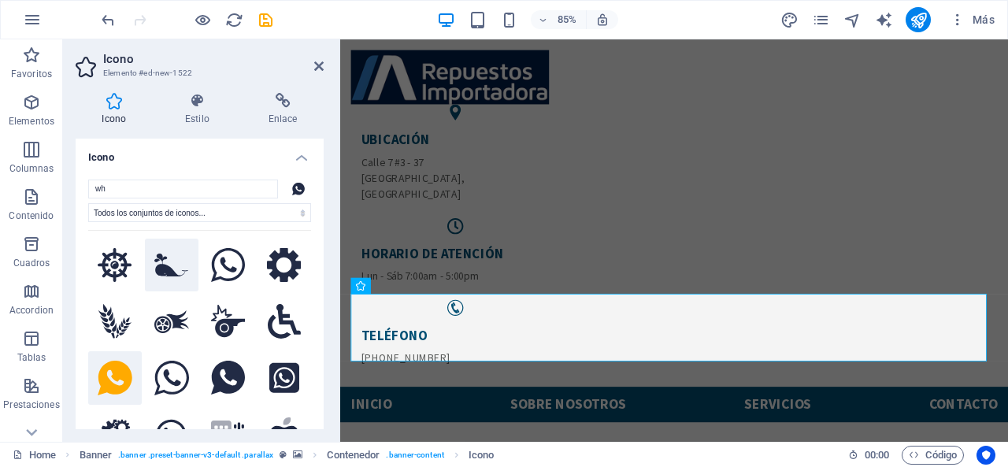
scroll to position [158, 0]
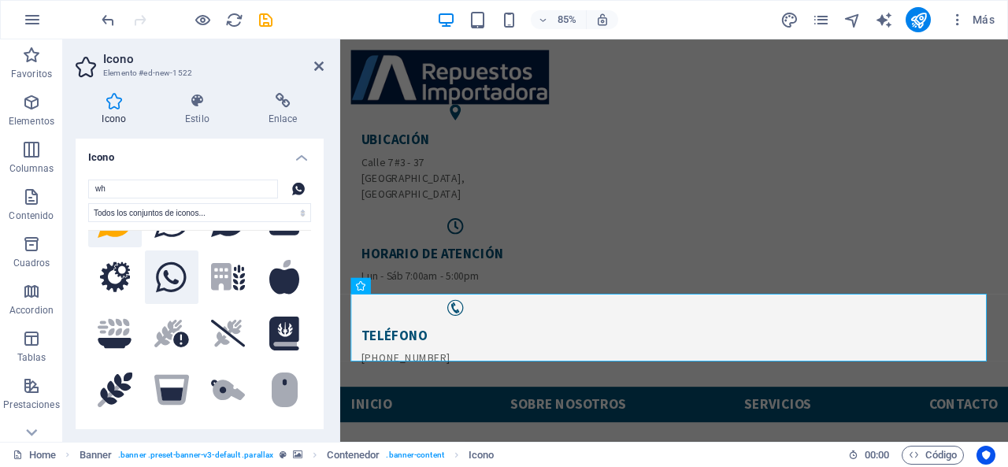
click at [163, 280] on icon at bounding box center [171, 277] width 30 height 35
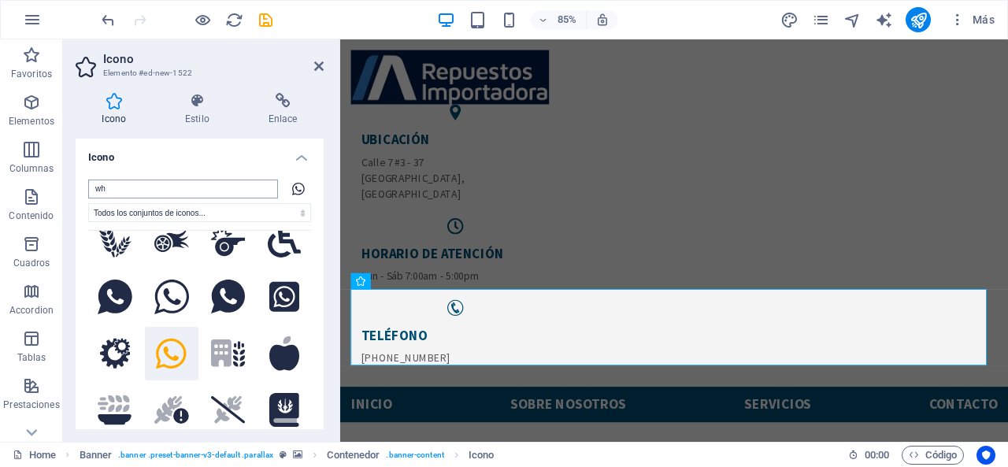
scroll to position [79, 0]
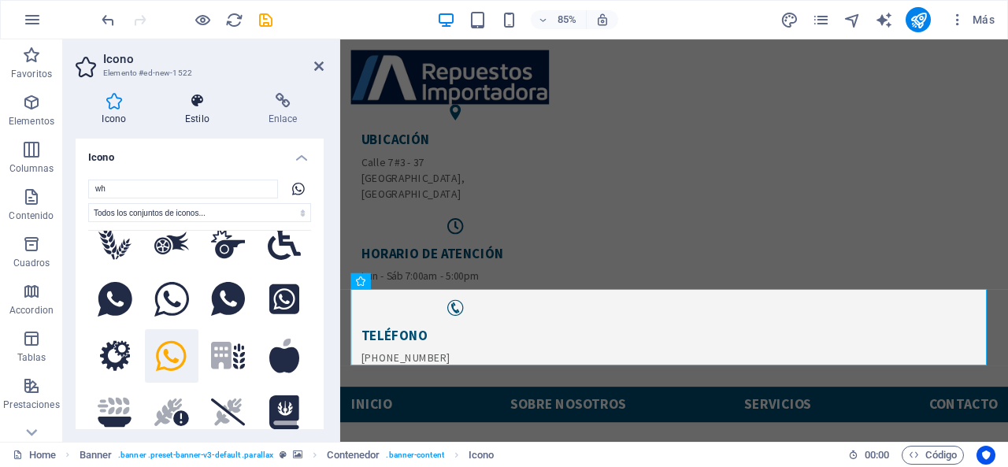
click at [184, 118] on h4 "Estilo" at bounding box center [200, 109] width 83 height 33
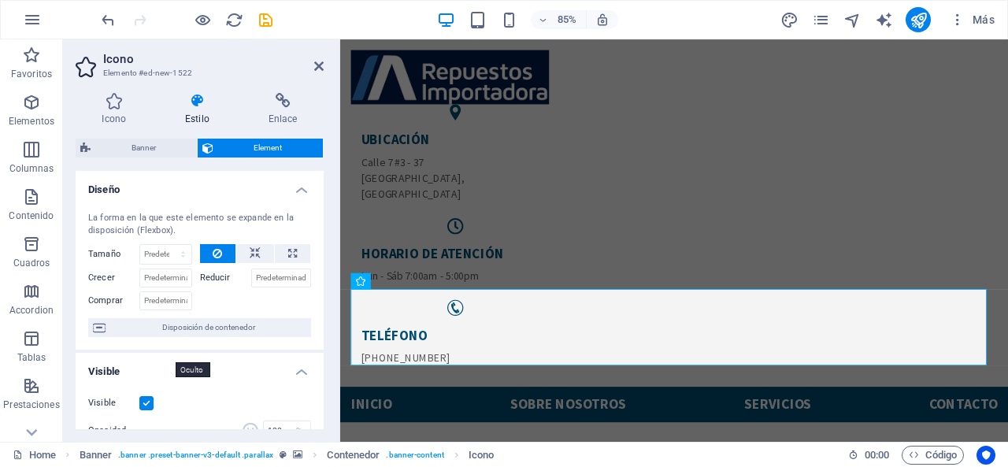
scroll to position [0, 0]
click at [178, 332] on span "Disposición de contenedor" at bounding box center [208, 327] width 196 height 19
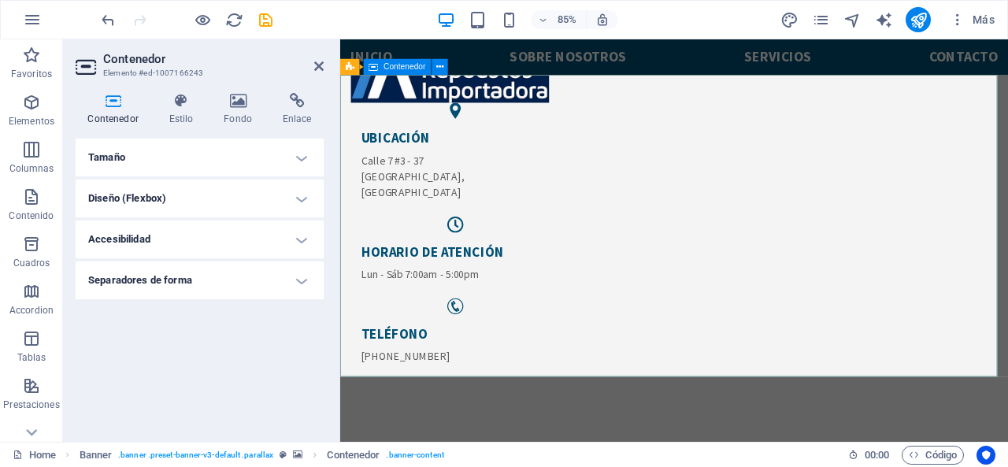
scroll to position [158, 0]
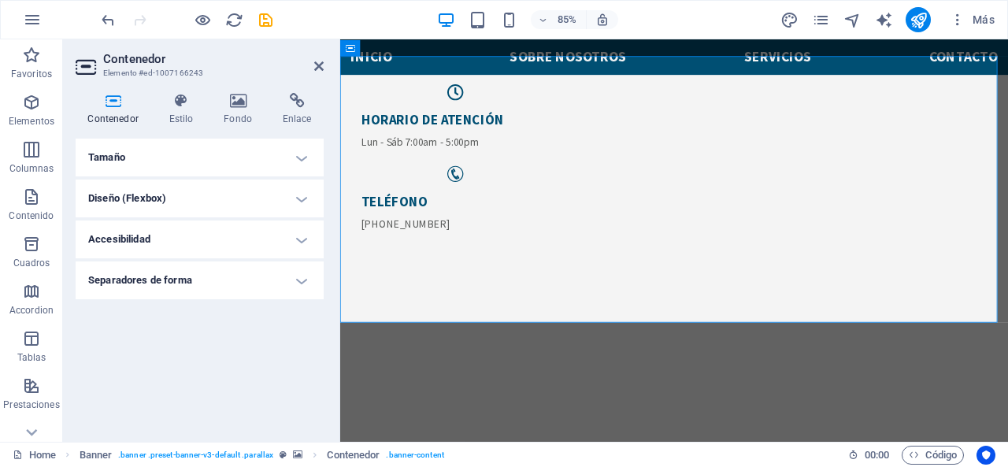
click at [142, 197] on h4 "Diseño (Flexbox)" at bounding box center [200, 199] width 248 height 38
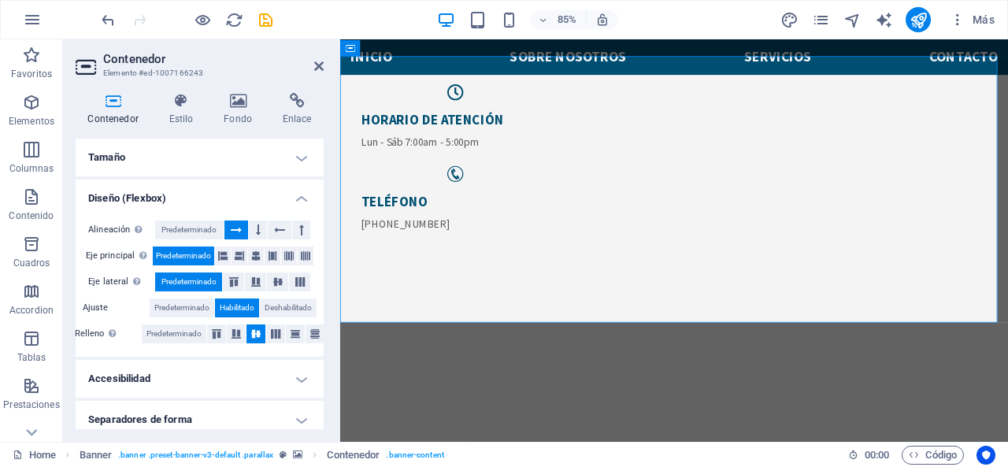
click at [142, 197] on h4 "Diseño (Flexbox)" at bounding box center [200, 194] width 248 height 28
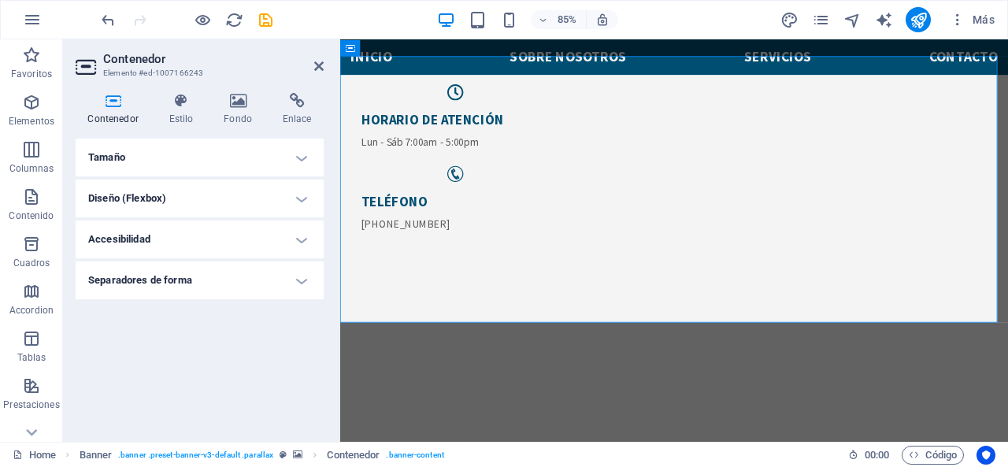
click at [145, 239] on h4 "Accesibilidad" at bounding box center [200, 240] width 248 height 38
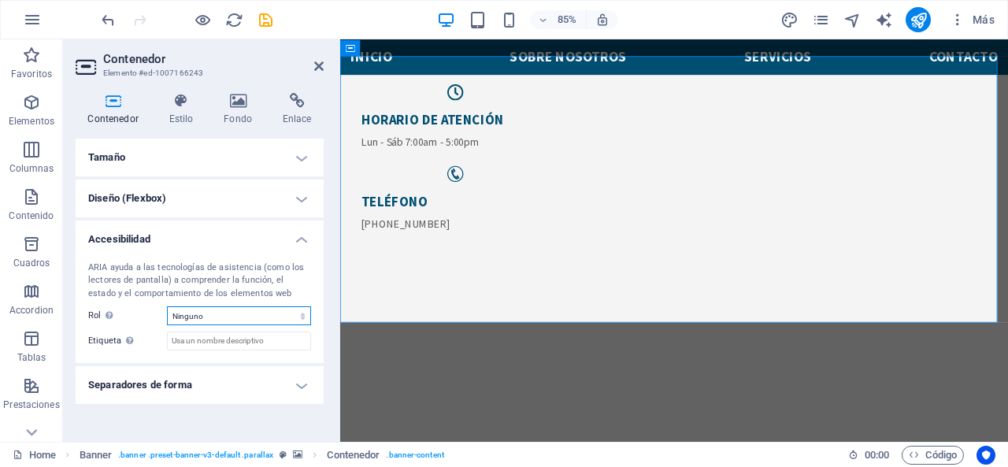
click at [206, 311] on select "Ninguno Alert Article Banner Comment Complementary Dialog Encabezado Marquee Pi…" at bounding box center [239, 315] width 144 height 19
click at [167, 306] on select "Ninguno Alert Article Banner Comment Complementary Dialog Encabezado Marquee Pi…" at bounding box center [239, 315] width 144 height 19
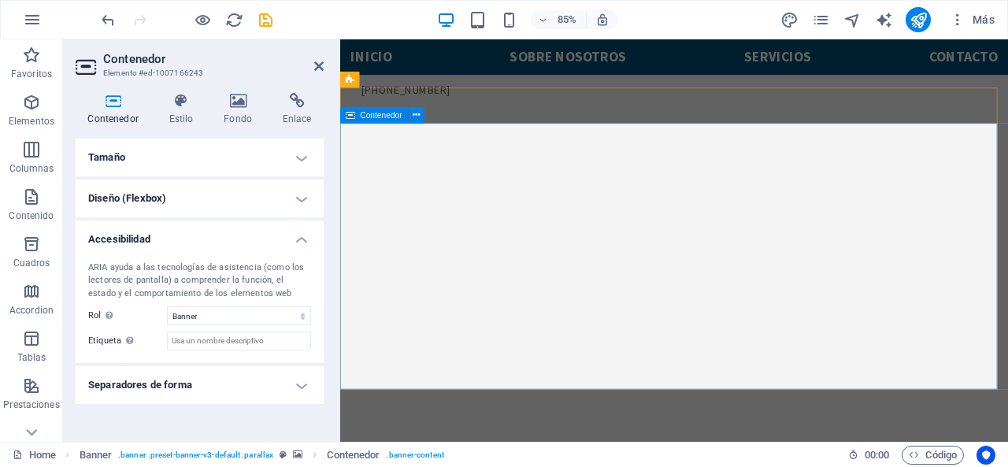
scroll to position [79, 0]
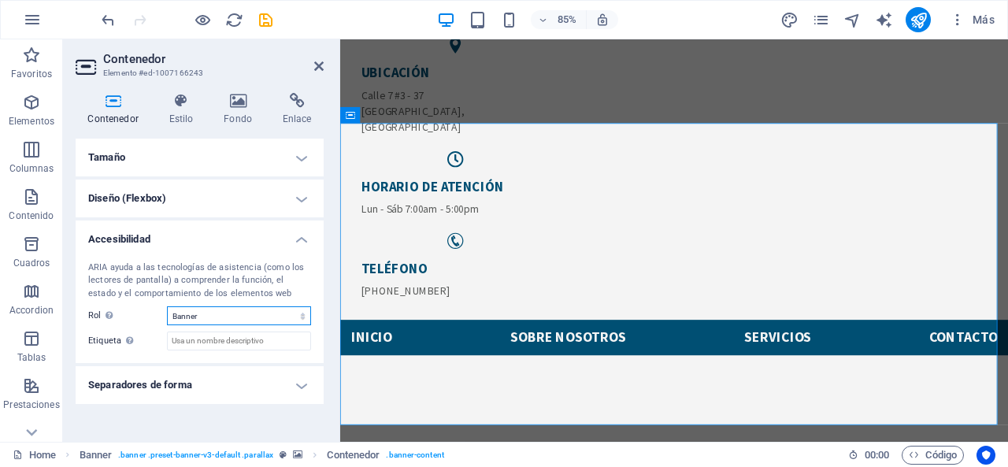
click at [185, 317] on select "Ninguno Alert Article Banner Comment Complementary Dialog Encabezado Marquee Pi…" at bounding box center [239, 315] width 144 height 19
click at [167, 306] on select "Ninguno Alert Article Banner Comment Complementary Dialog Encabezado Marquee Pi…" at bounding box center [239, 315] width 144 height 19
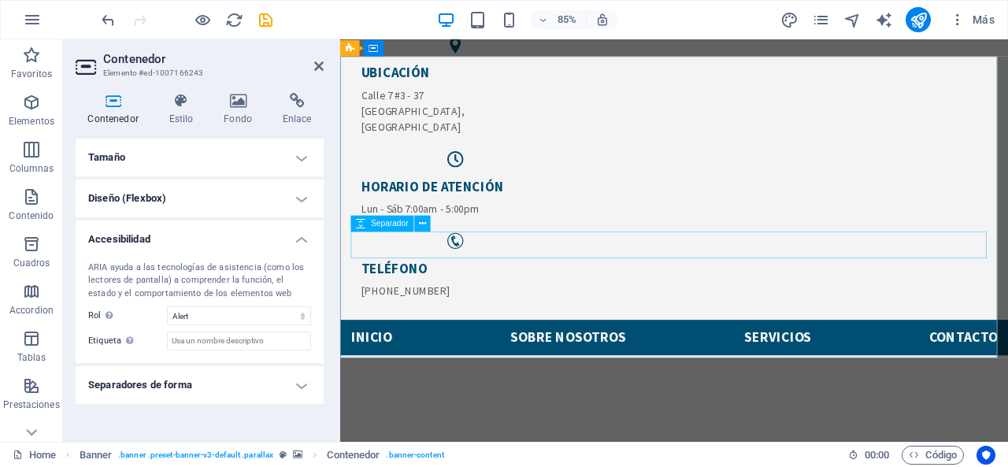
scroll to position [158, 0]
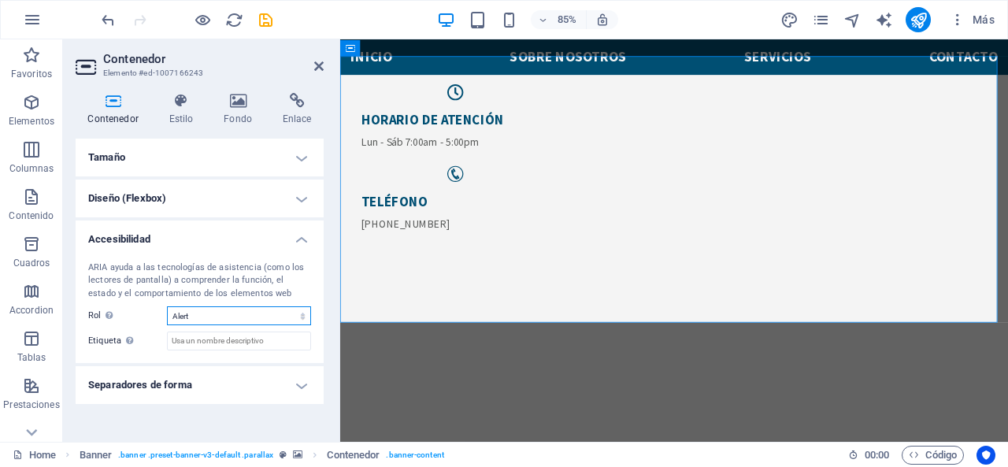
click at [229, 308] on select "Ninguno Alert Article Banner Comment Complementary Dialog Encabezado Marquee Pi…" at bounding box center [239, 315] width 144 height 19
select select "none"
click at [167, 306] on select "Ninguno Alert Article Banner Comment Complementary Dialog Encabezado Marquee Pi…" at bounding box center [239, 315] width 144 height 19
click at [216, 397] on h4 "Separadores de forma" at bounding box center [200, 385] width 248 height 38
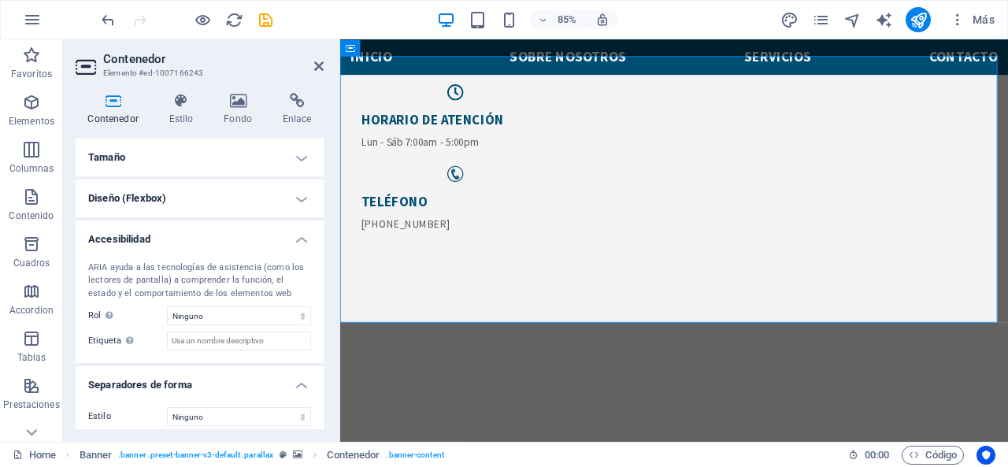
click at [224, 240] on h4 "Accesibilidad" at bounding box center [200, 235] width 248 height 28
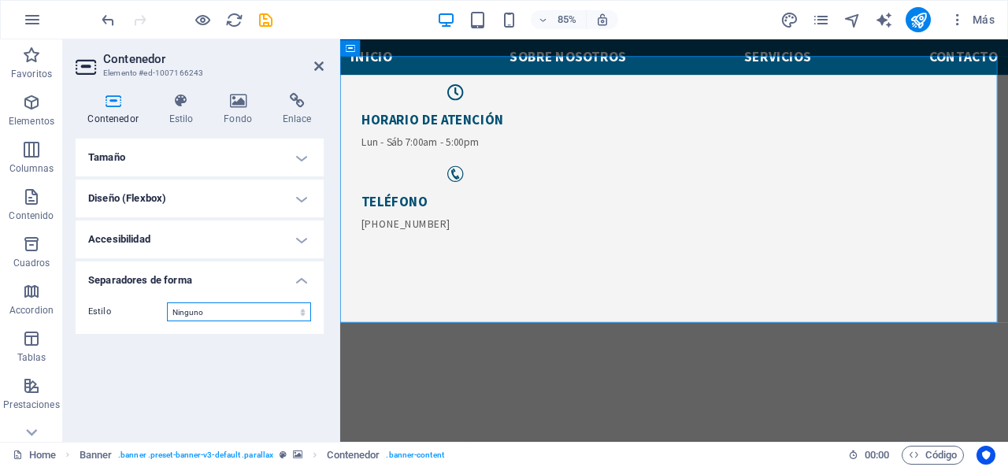
click at [220, 318] on select "Ninguno Triángulo Cuadrado Diagonal Polígono 1 Polígono 2 Zigzag Múltiples zigz…" at bounding box center [239, 311] width 144 height 19
select select "waves"
click at [167, 302] on select "Ninguno Triángulo Cuadrado Diagonal Polígono 1 Polígono 2 Zigzag Múltiples zigz…" at bounding box center [239, 311] width 144 height 19
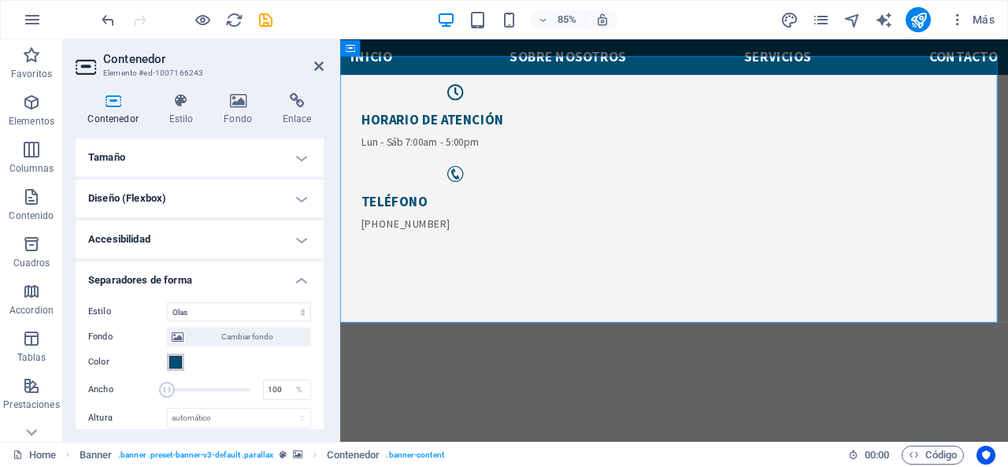
click at [175, 363] on span at bounding box center [175, 362] width 13 height 13
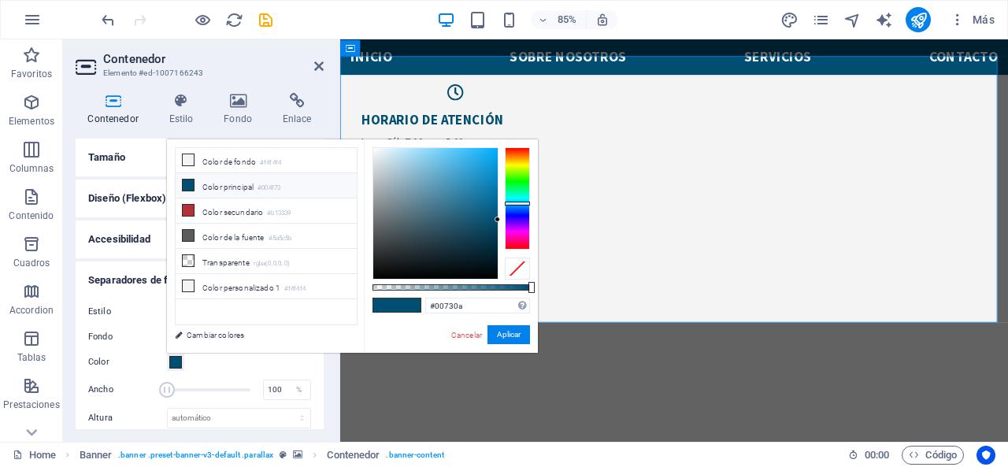
click at [515, 183] on div at bounding box center [517, 198] width 25 height 102
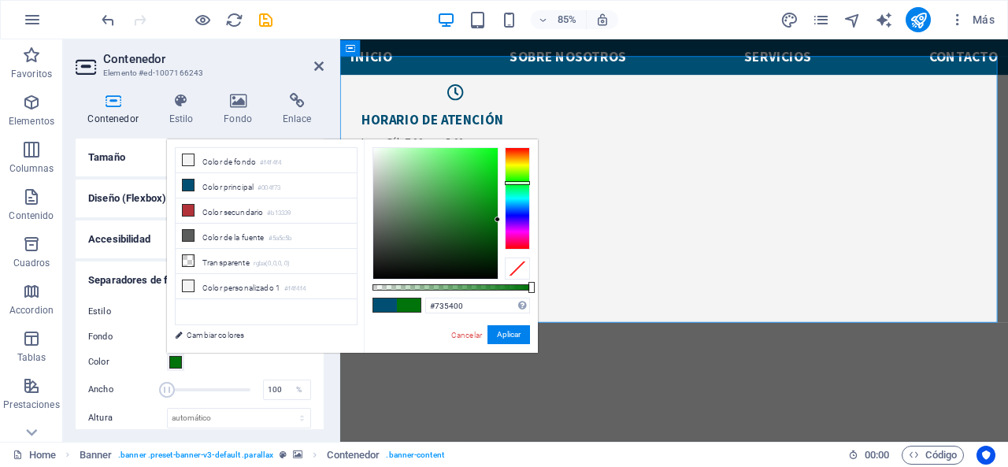
click at [508, 160] on div at bounding box center [517, 198] width 25 height 102
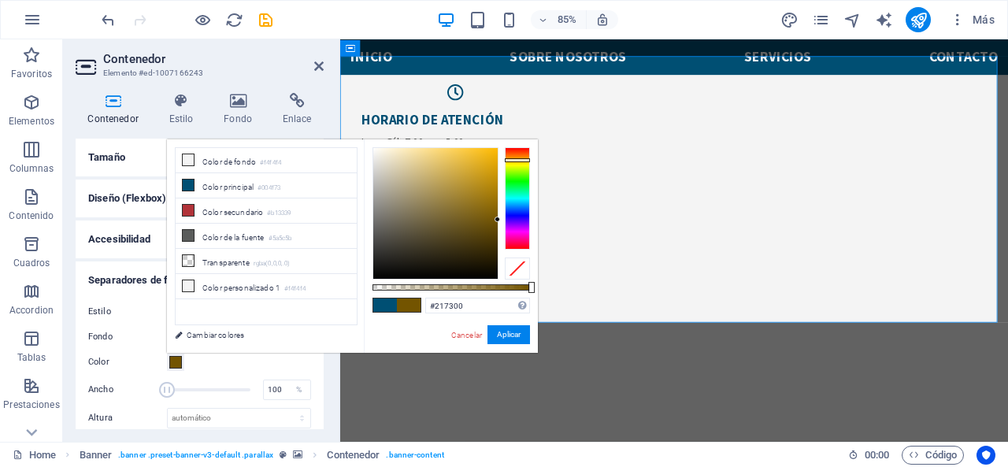
click at [510, 176] on div at bounding box center [517, 198] width 25 height 102
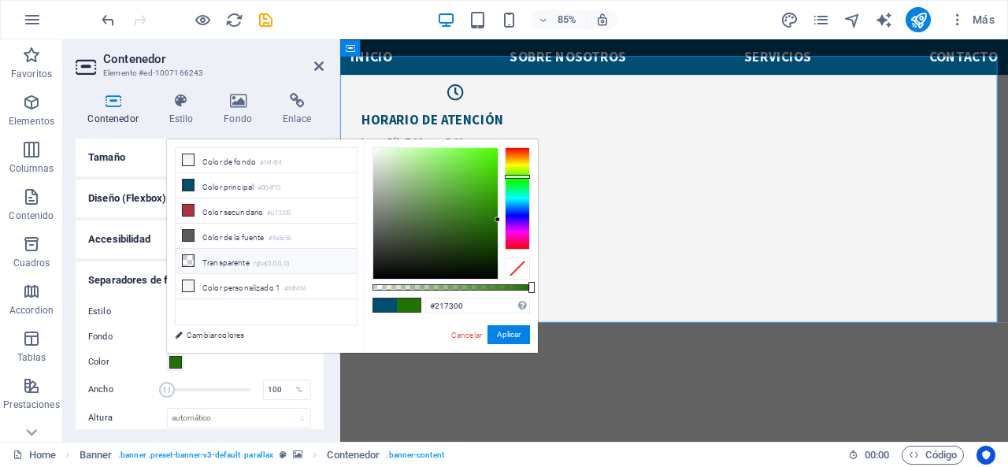
click at [235, 267] on li "Transparente rgba(0,0,0,.0)" at bounding box center [266, 261] width 181 height 25
type input "rgba(0, 0, 0, 0)"
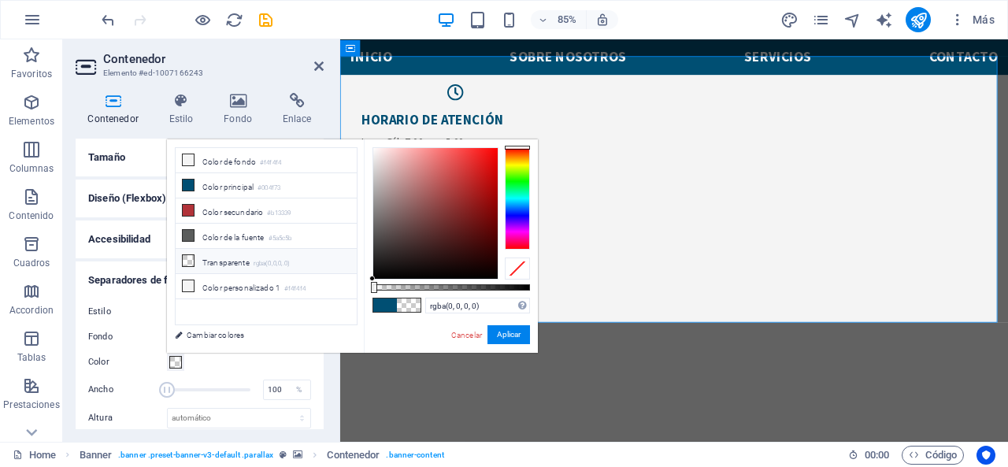
click at [427, 330] on div "rgba(0, 0, 0, 0) Formatos soportados #0852ed rgb(8, 82, 237) rgba(8, 82, 237, 9…" at bounding box center [451, 360] width 174 height 442
click at [469, 338] on link "Cancelar" at bounding box center [467, 335] width 34 height 12
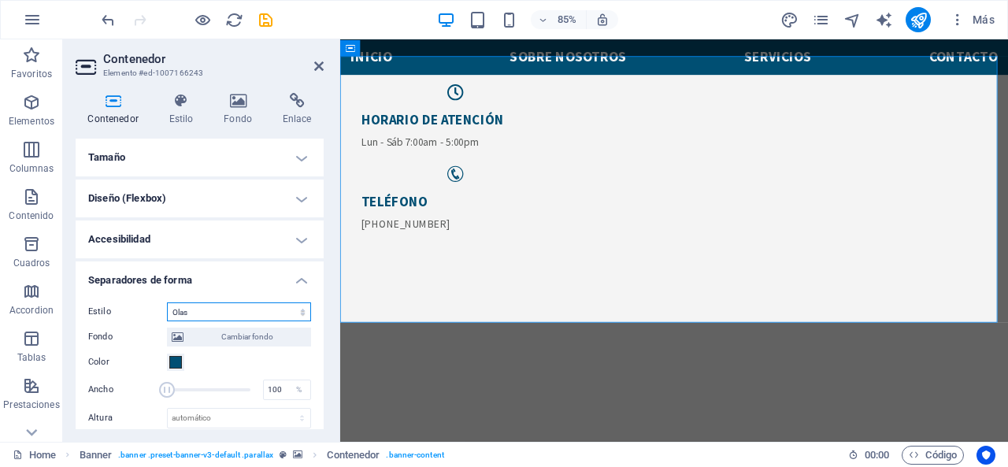
click at [228, 315] on select "Ninguno Triángulo Cuadrado Diagonal Polígono 1 Polígono 2 Zigzag Múltiples zigz…" at bounding box center [239, 311] width 144 height 19
select select "none"
click at [167, 302] on select "Ninguno Triángulo Cuadrado Diagonal Polígono 1 Polígono 2 Zigzag Múltiples zigz…" at bounding box center [239, 311] width 144 height 19
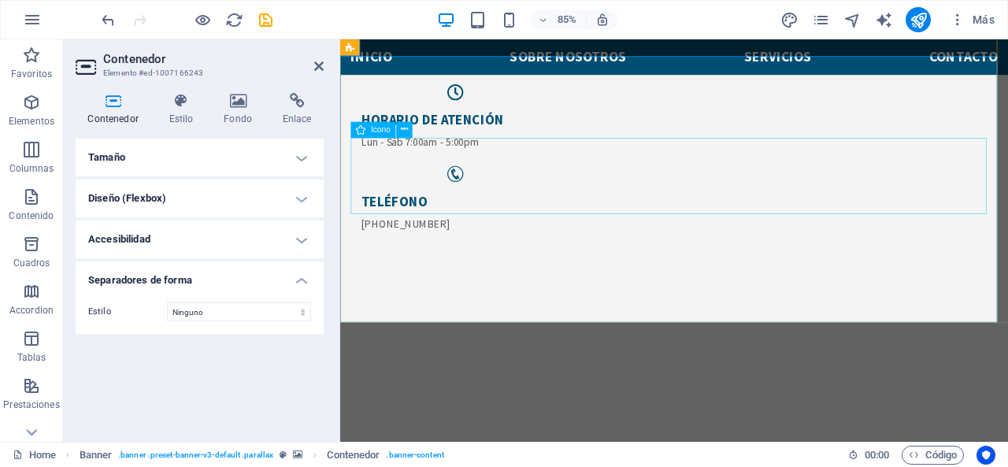
click at [406, 132] on icon at bounding box center [404, 130] width 7 height 14
click at [188, 117] on h4 "Estilo" at bounding box center [184, 109] width 55 height 33
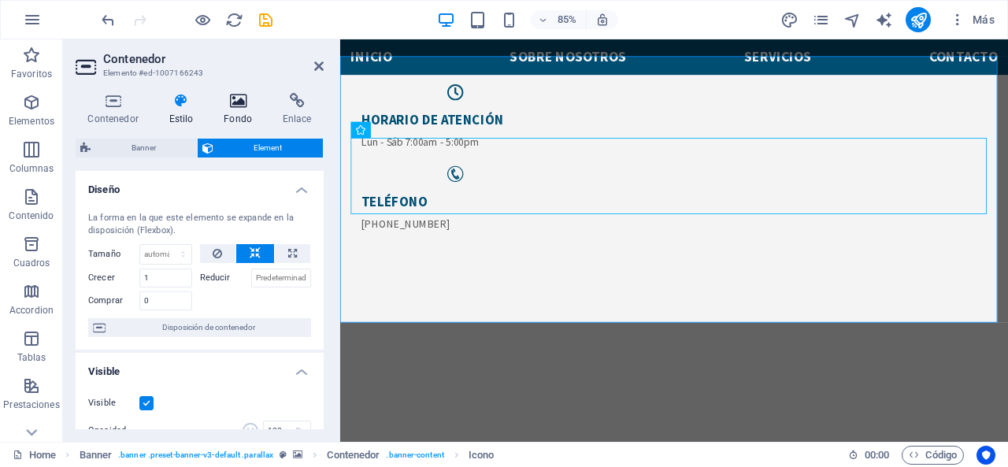
click at [245, 109] on h4 "Fondo" at bounding box center [241, 109] width 59 height 33
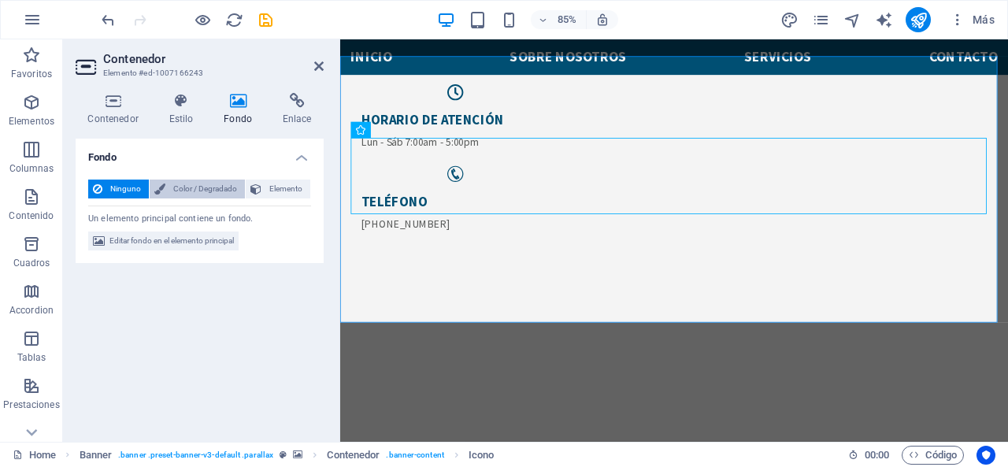
click at [170, 187] on span "Color / Degradado" at bounding box center [205, 189] width 70 height 19
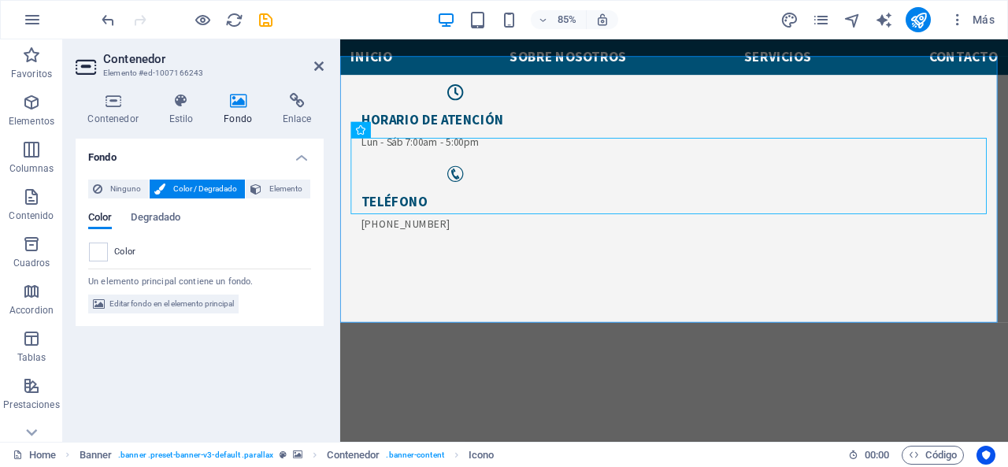
click at [115, 178] on div "Ninguno Color / Degradado Elemento Estirar fondo a ancho completo Superposición…" at bounding box center [200, 247] width 248 height 160
click at [126, 185] on span "Ninguno" at bounding box center [125, 189] width 37 height 19
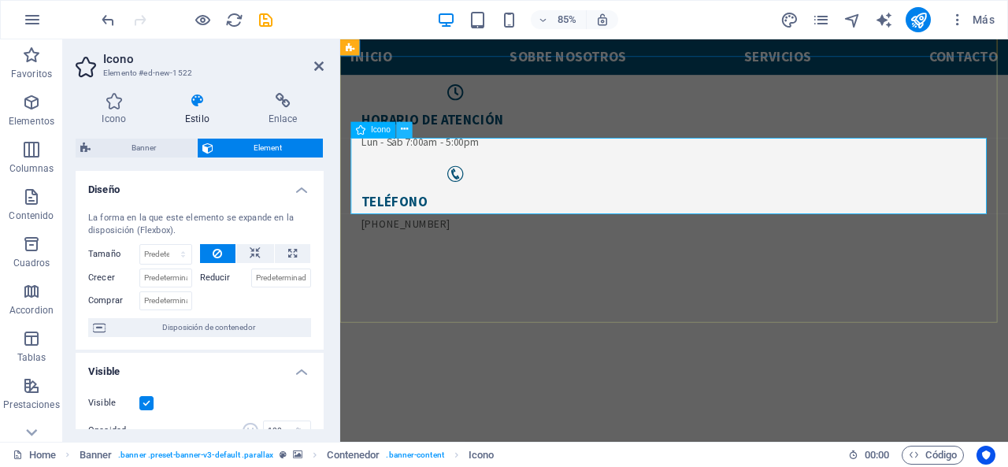
click at [402, 125] on icon at bounding box center [404, 130] width 7 height 14
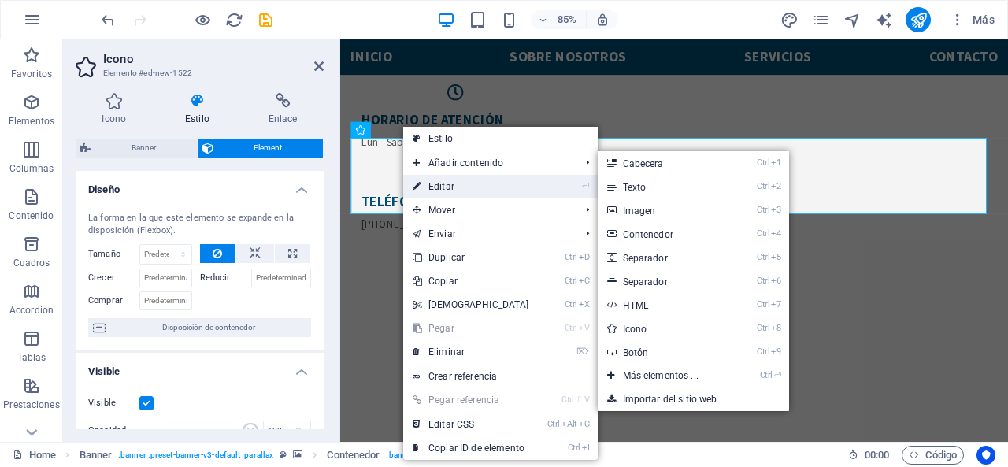
click at [432, 178] on link "⏎ Editar" at bounding box center [470, 187] width 135 height 24
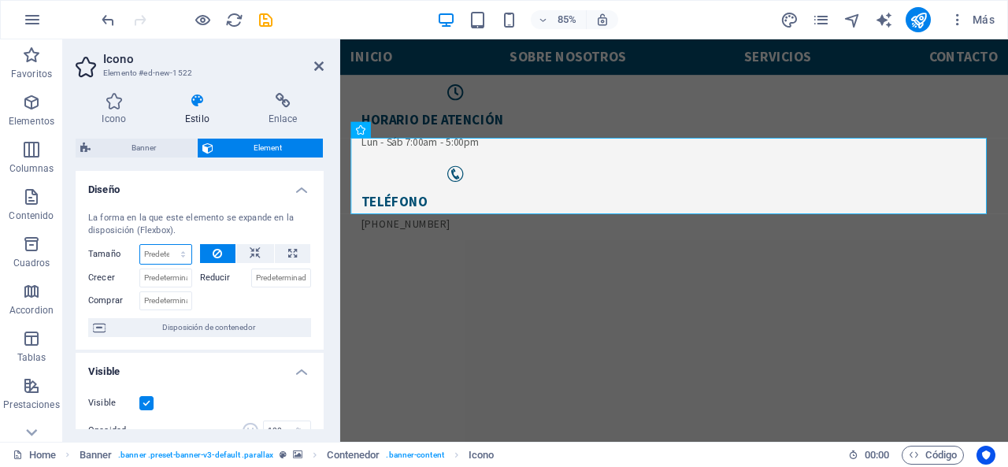
click at [165, 250] on select "Predeterminado automático px % 1/1 1/2 1/3 1/4 1/5 1/6 1/7 1/8 1/9 1/10" at bounding box center [165, 254] width 51 height 19
click at [165, 249] on select "Predeterminado automático px % 1/1 1/2 1/3 1/4 1/5 1/6 1/7 1/8 1/9 1/10" at bounding box center [165, 254] width 51 height 19
click at [105, 106] on icon at bounding box center [114, 101] width 77 height 16
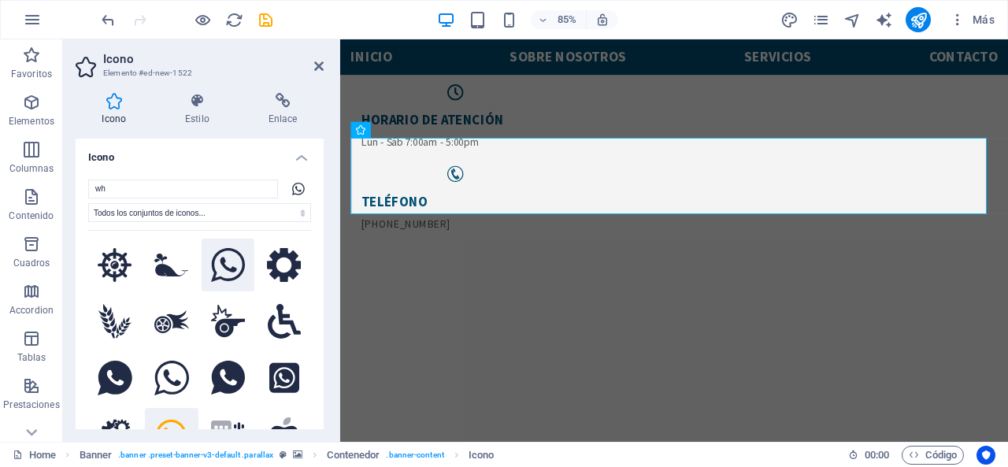
click at [212, 265] on icon at bounding box center [228, 265] width 35 height 35
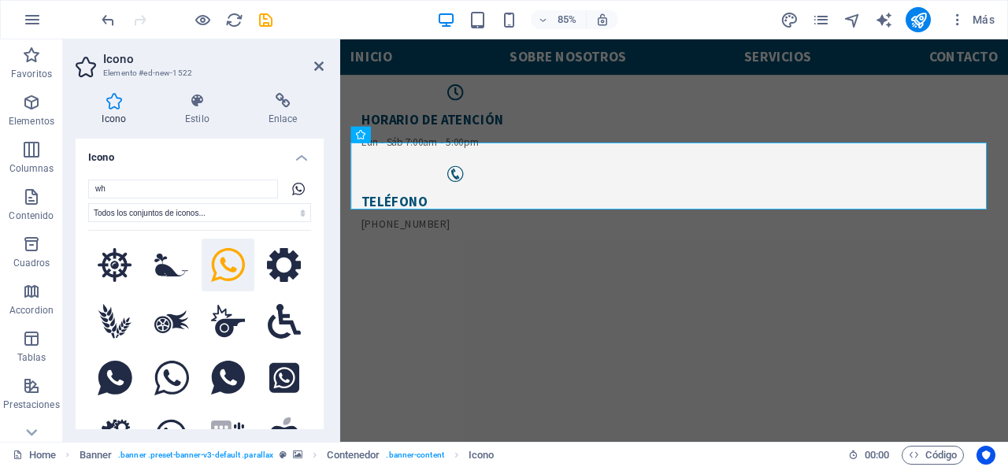
click at [211, 265] on icon at bounding box center [228, 265] width 35 height 35
click at [295, 217] on select "Todos los conjuntos de iconos... IcoFont Ionicons FontAwesome Brands FontAwesom…" at bounding box center [199, 212] width 223 height 19
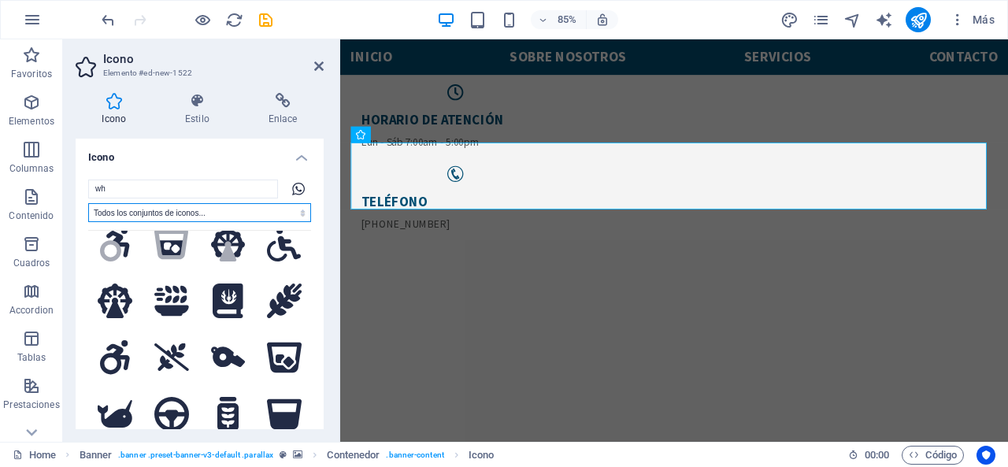
scroll to position [79, 0]
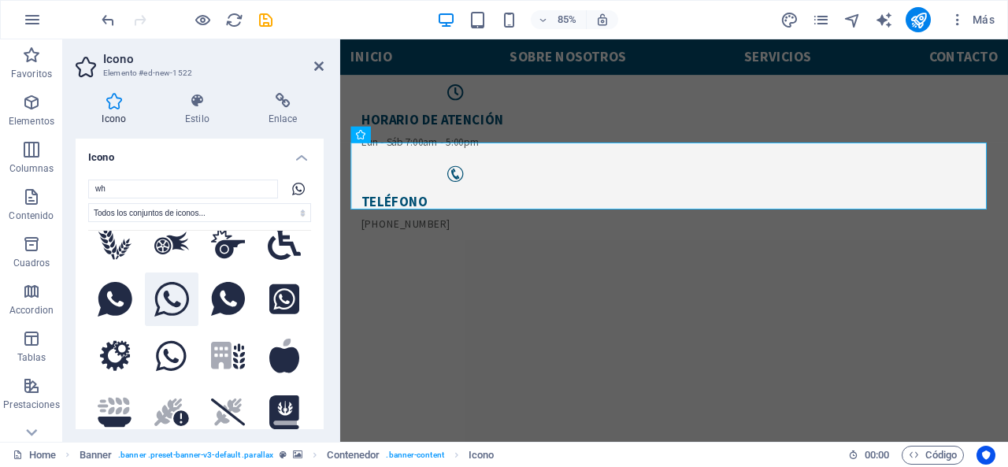
click at [185, 295] on icon at bounding box center [171, 299] width 35 height 35
click at [227, 293] on icon at bounding box center [228, 299] width 35 height 35
click at [197, 102] on icon at bounding box center [197, 101] width 77 height 16
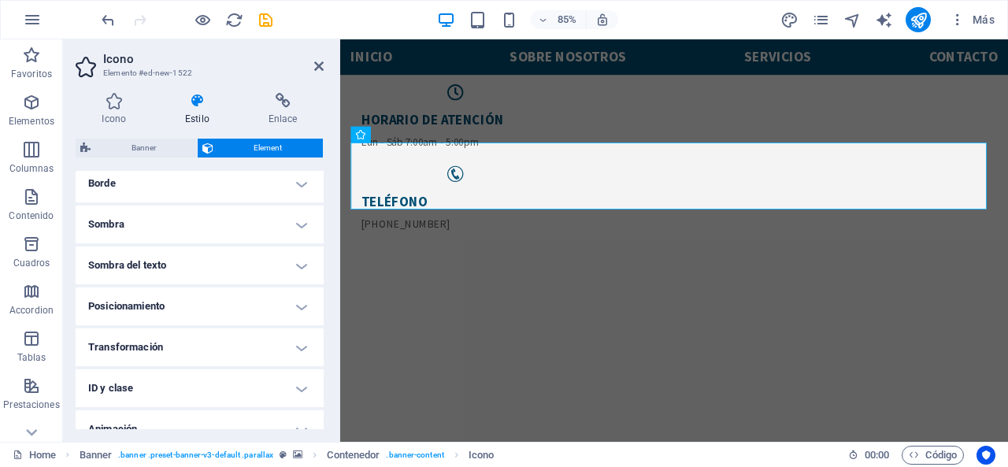
scroll to position [394, 0]
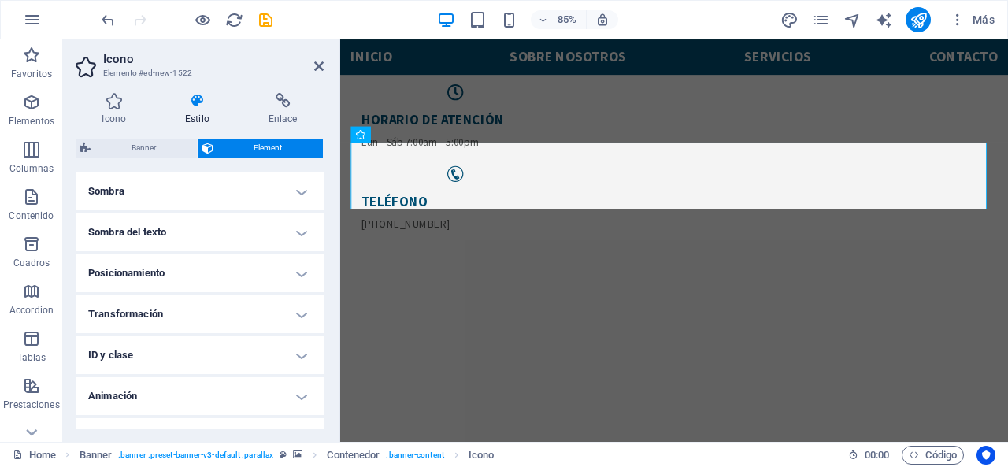
click at [208, 274] on h4 "Posicionamiento" at bounding box center [200, 273] width 248 height 38
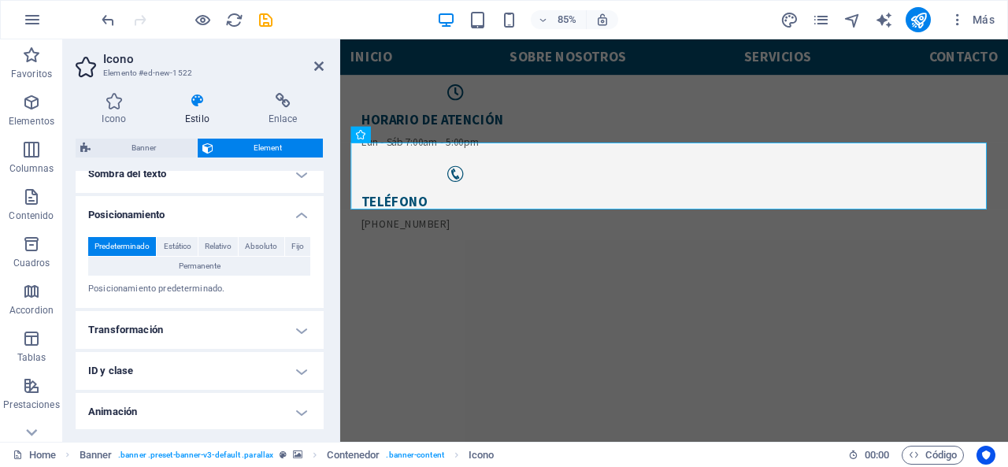
scroll to position [473, 0]
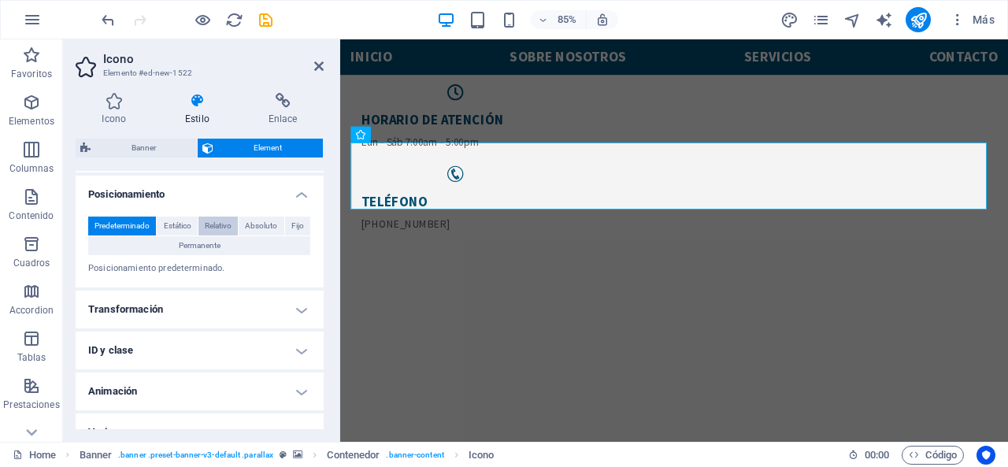
click at [223, 223] on span "Relativo" at bounding box center [218, 226] width 27 height 19
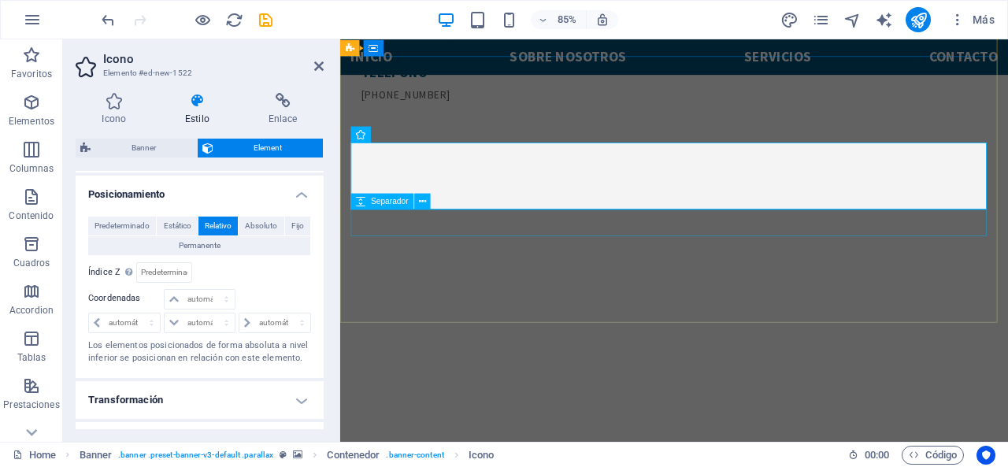
scroll to position [158, 0]
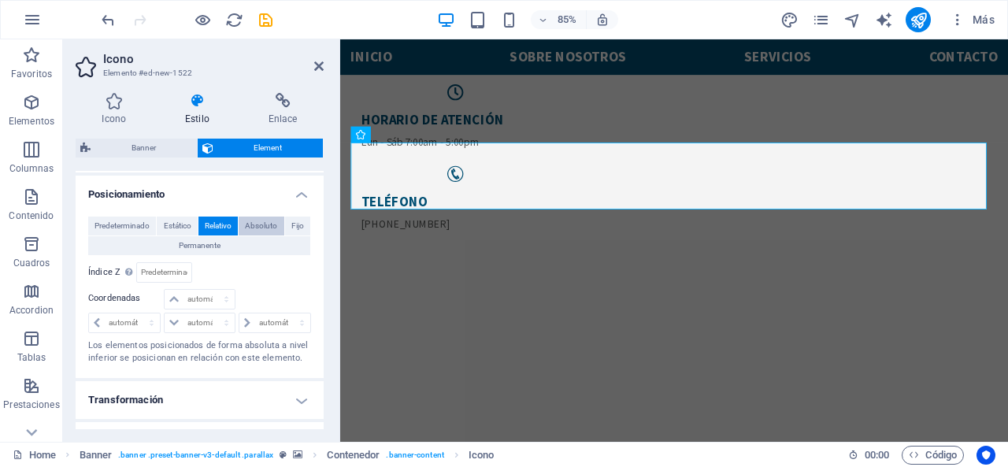
click at [269, 221] on span "Absoluto" at bounding box center [261, 226] width 32 height 19
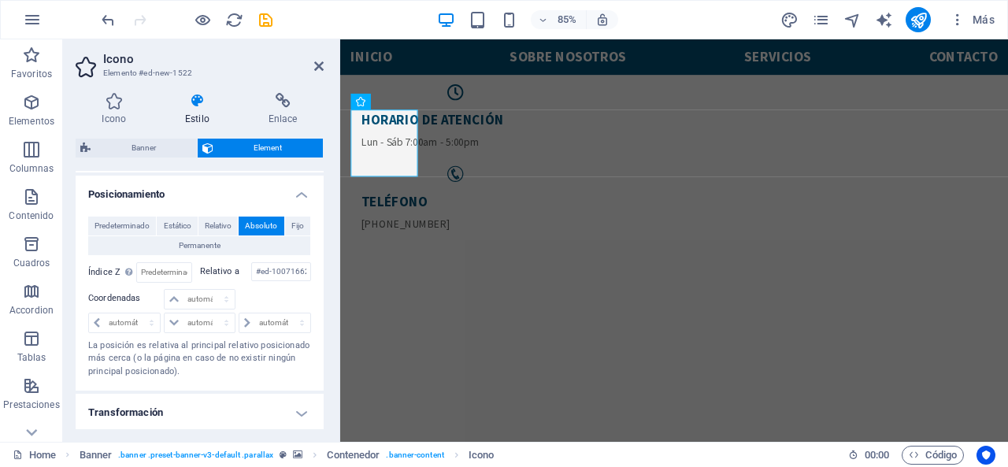
click at [281, 221] on button "Absoluto" at bounding box center [261, 226] width 45 height 19
click at [297, 223] on span "Fijo" at bounding box center [297, 226] width 13 height 19
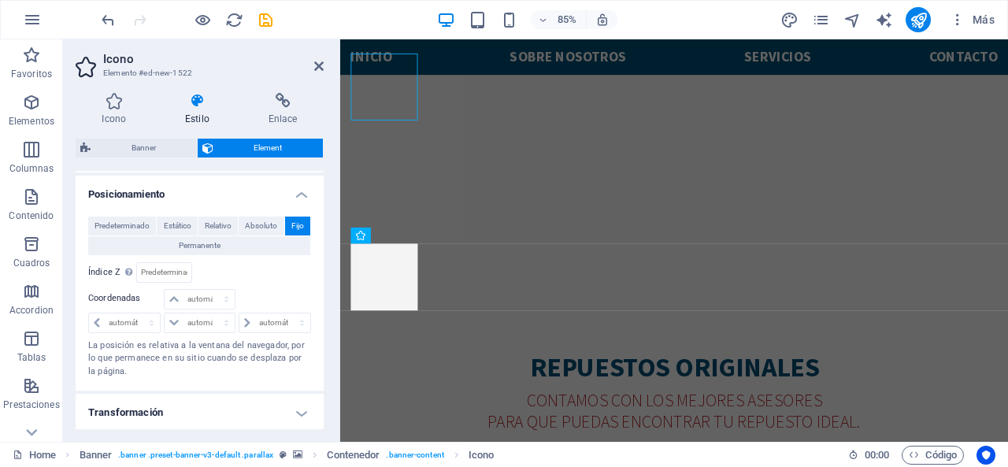
scroll to position [595, 0]
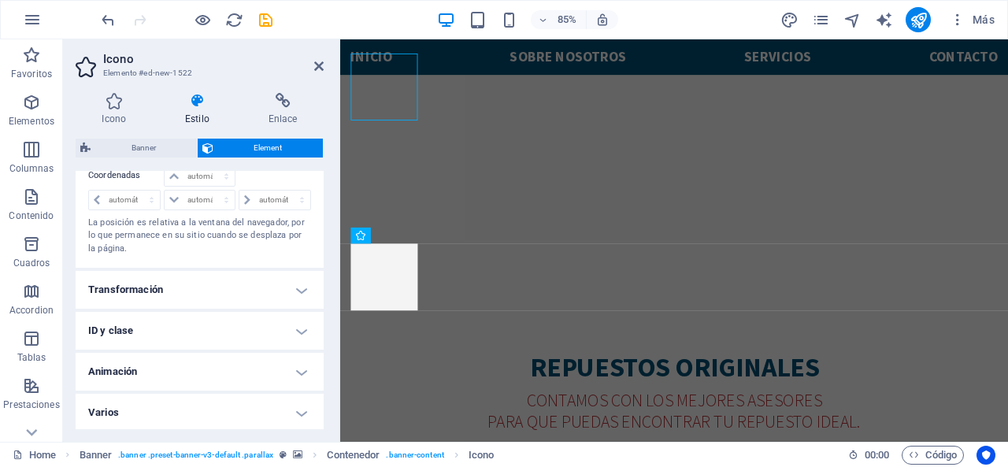
click at [144, 408] on h4 "Varios" at bounding box center [200, 413] width 248 height 38
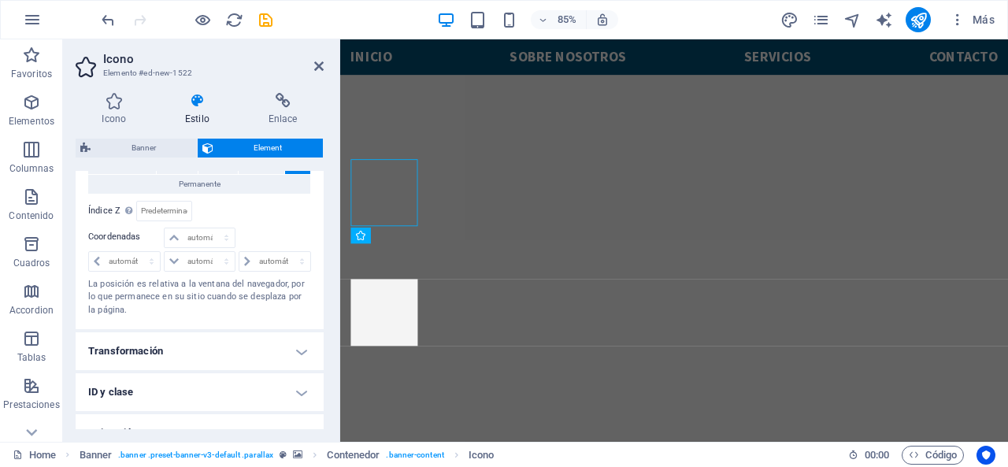
scroll to position [613, 0]
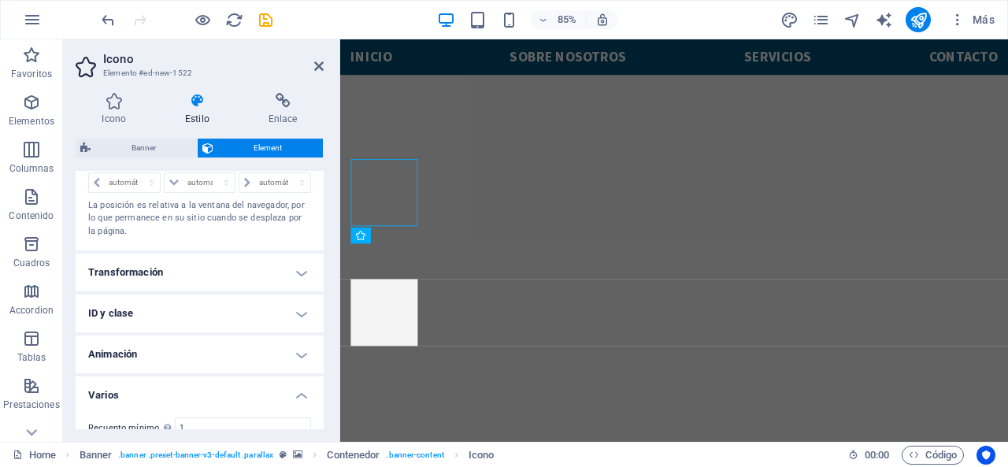
click at [198, 269] on h4 "Transformación" at bounding box center [200, 273] width 248 height 38
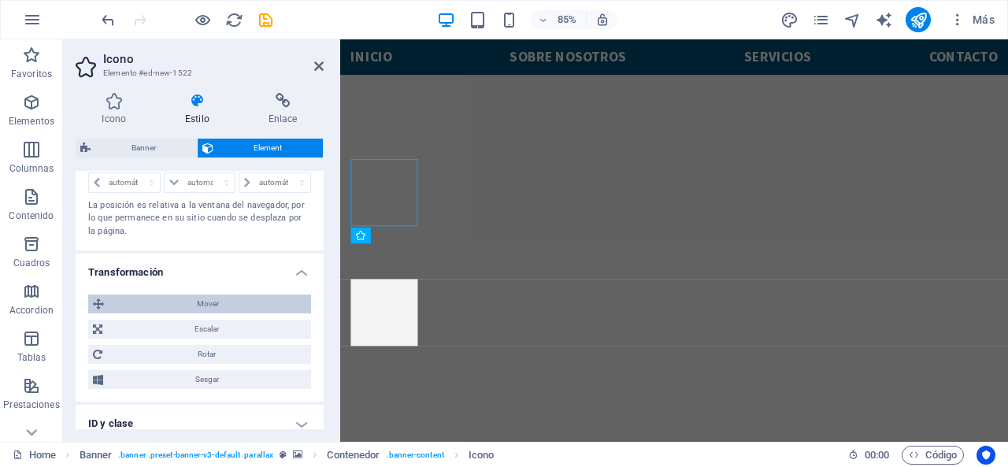
click at [210, 299] on span "Mover" at bounding box center [208, 304] width 198 height 19
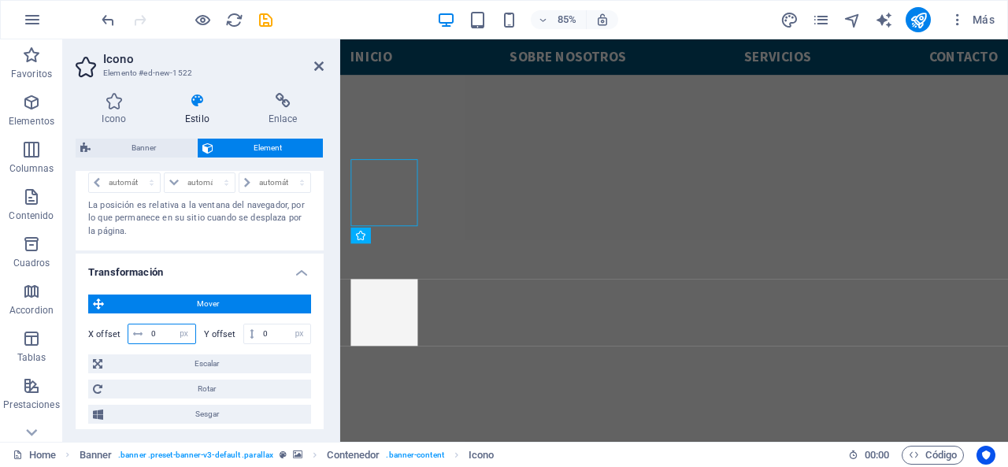
click at [164, 335] on input "0" at bounding box center [171, 333] width 48 height 19
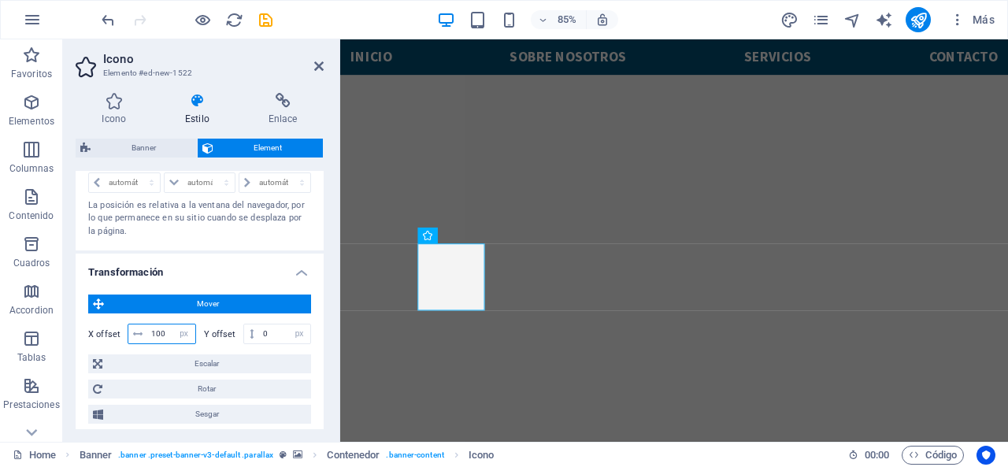
click at [164, 335] on input "100" at bounding box center [171, 333] width 48 height 19
type input "1000"
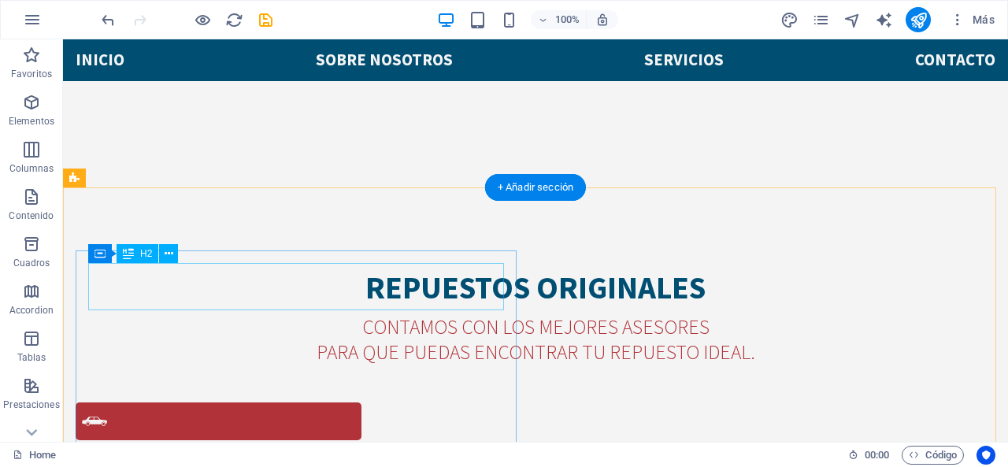
scroll to position [452, 0]
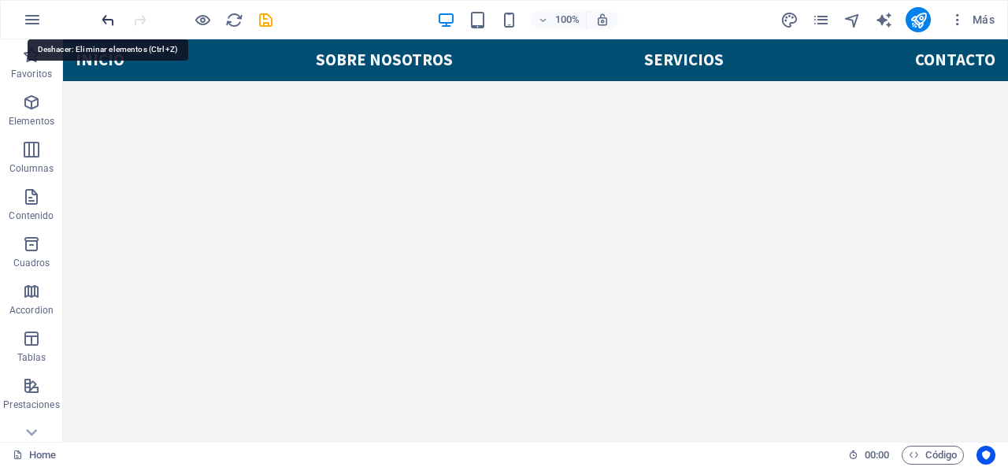
click at [110, 18] on icon "undo" at bounding box center [108, 20] width 18 height 18
click at [105, 19] on icon "undo" at bounding box center [108, 20] width 18 height 18
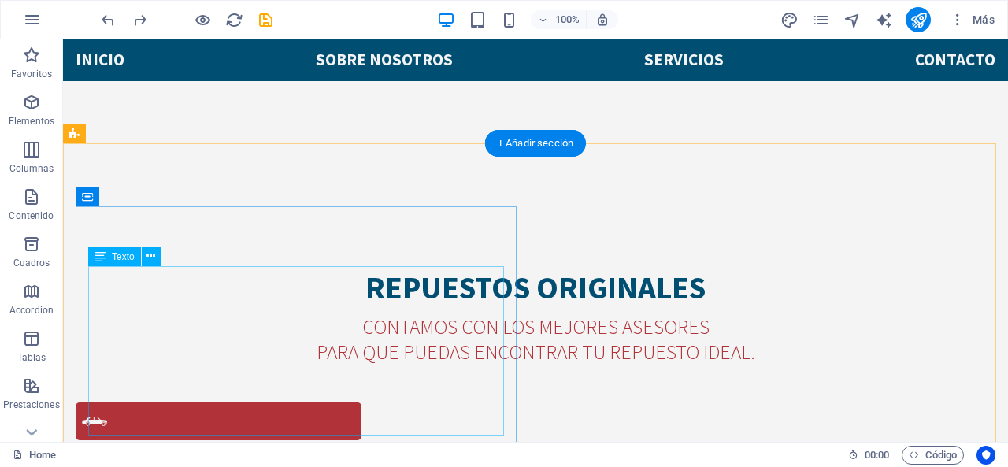
scroll to position [610, 0]
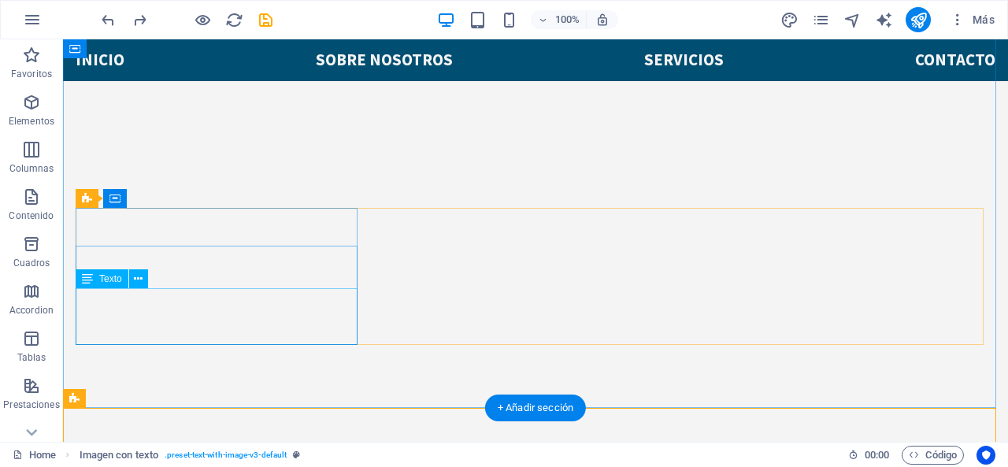
scroll to position [531, 0]
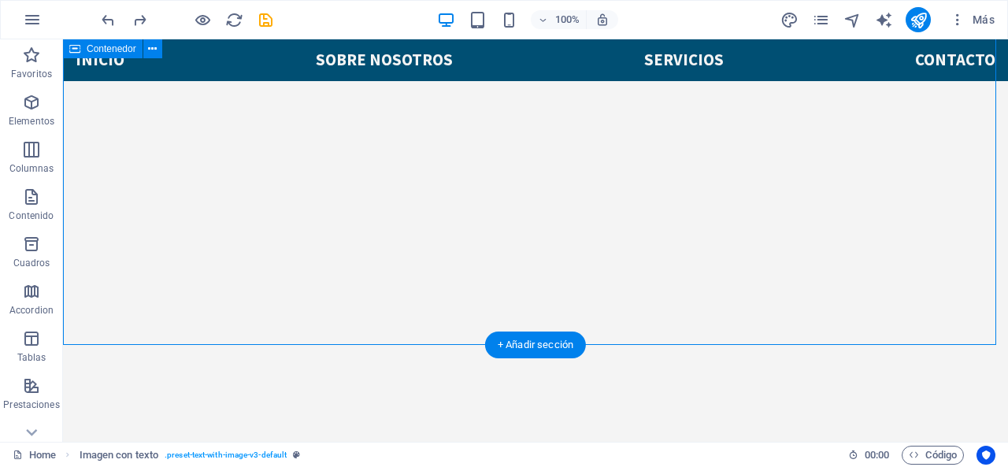
click at [132, 306] on div "H2 Contenedor H6 Cuadros Contenedor Contenedor Banner Contenedor Banner Cuadros…" at bounding box center [535, 240] width 945 height 402
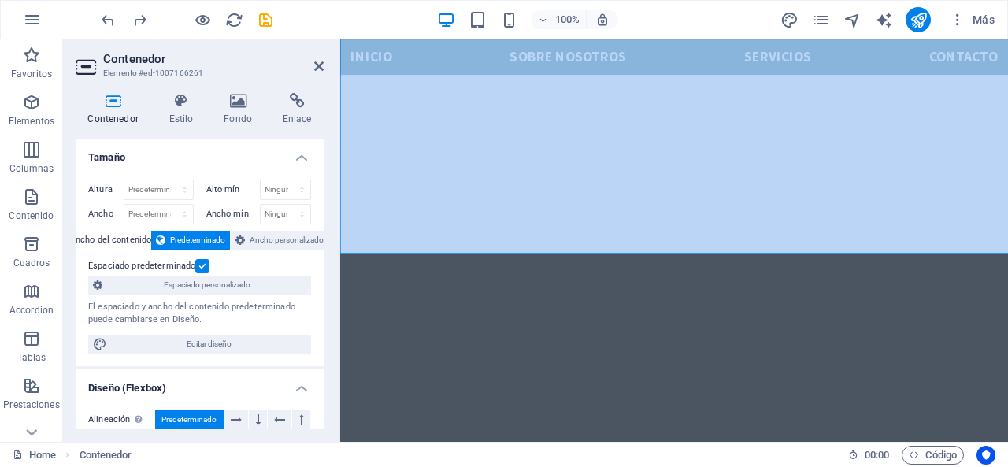
scroll to position [584, 0]
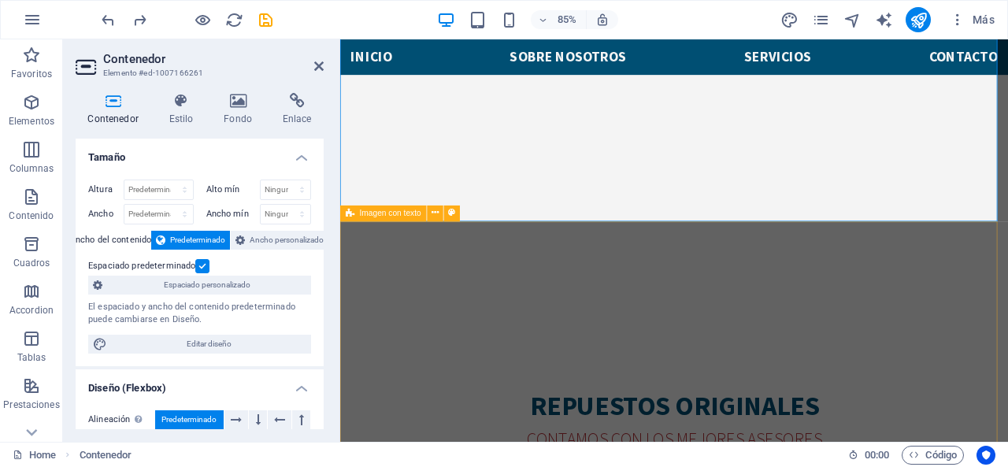
scroll to position [663, 0]
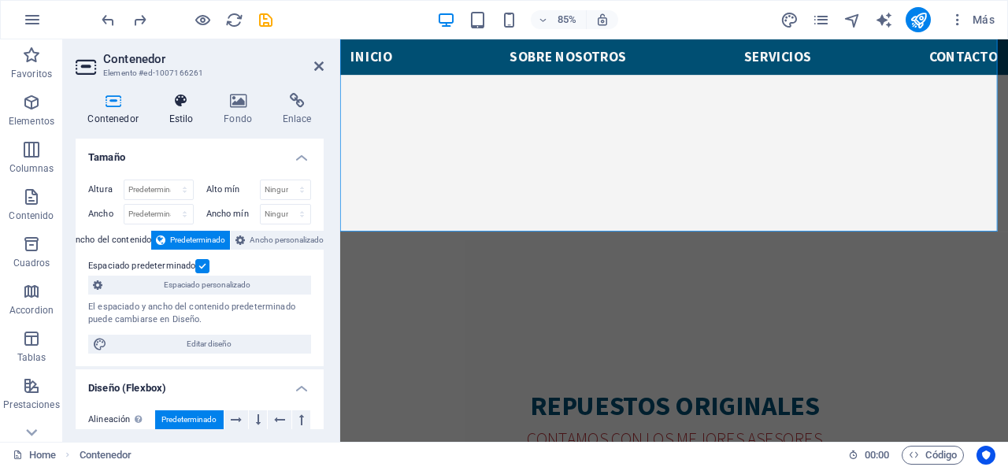
click at [195, 109] on h4 "Estilo" at bounding box center [184, 109] width 55 height 33
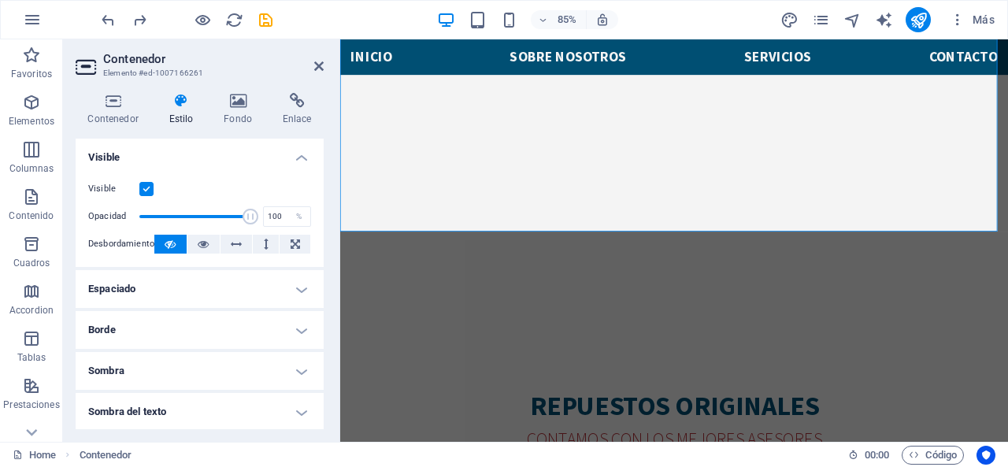
scroll to position [79, 0]
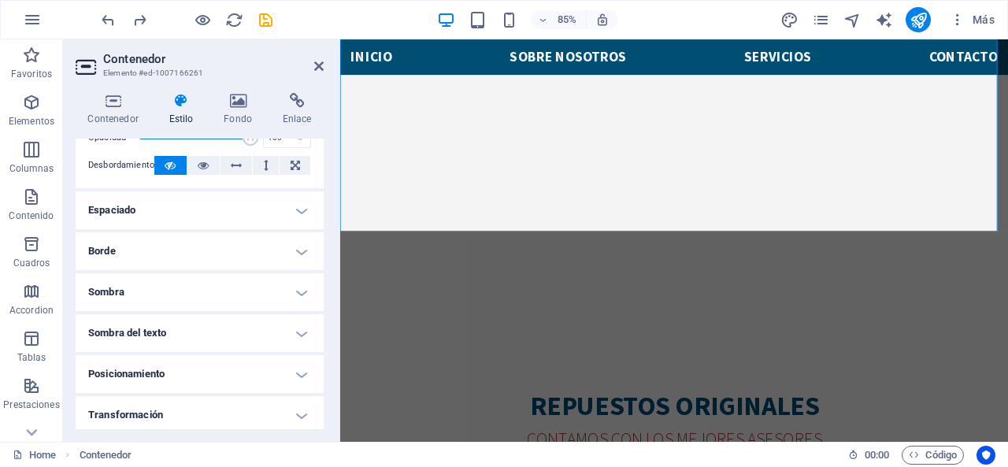
click at [228, 321] on h4 "Sombra del texto" at bounding box center [200, 333] width 248 height 38
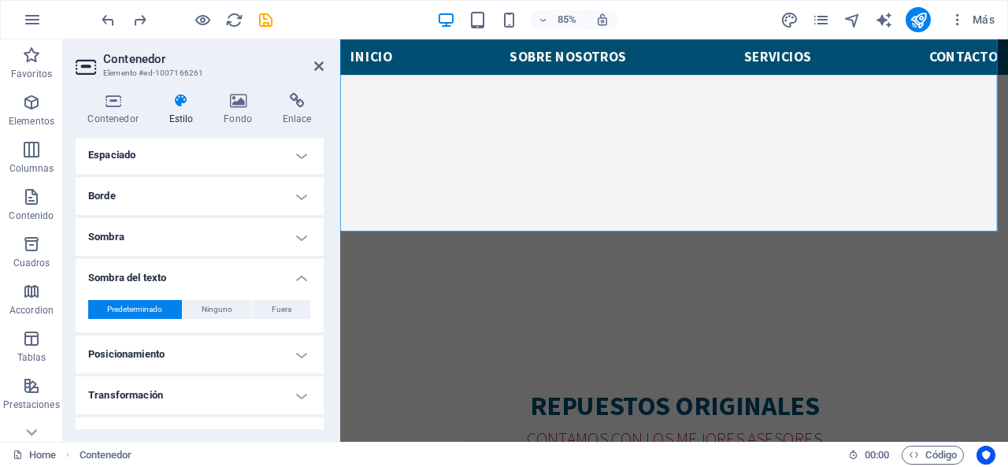
scroll to position [158, 0]
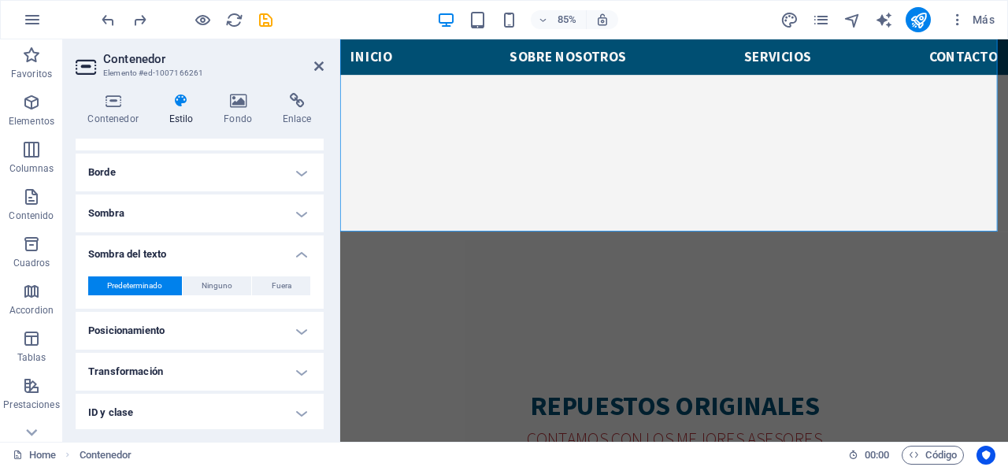
click at [224, 256] on h4 "Sombra del texto" at bounding box center [200, 249] width 248 height 28
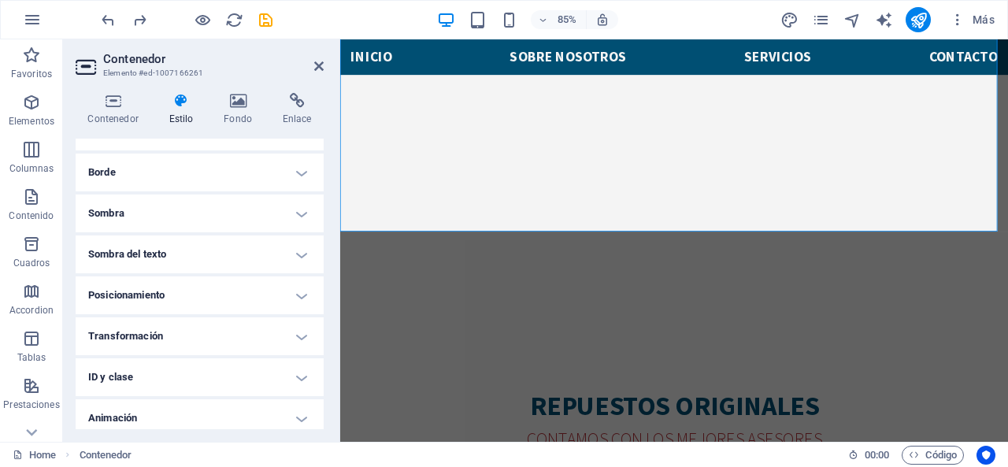
click at [224, 176] on h4 "Borde" at bounding box center [200, 173] width 248 height 38
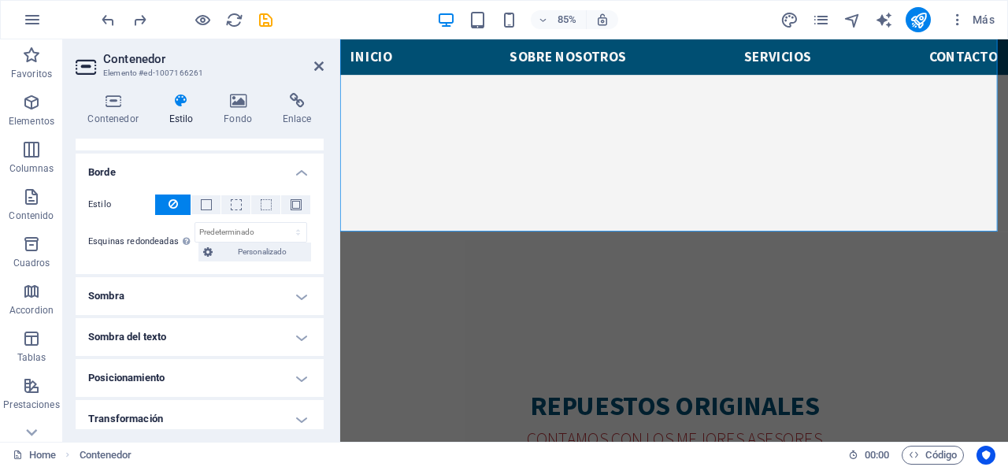
click at [224, 176] on h4 "Borde" at bounding box center [200, 168] width 248 height 28
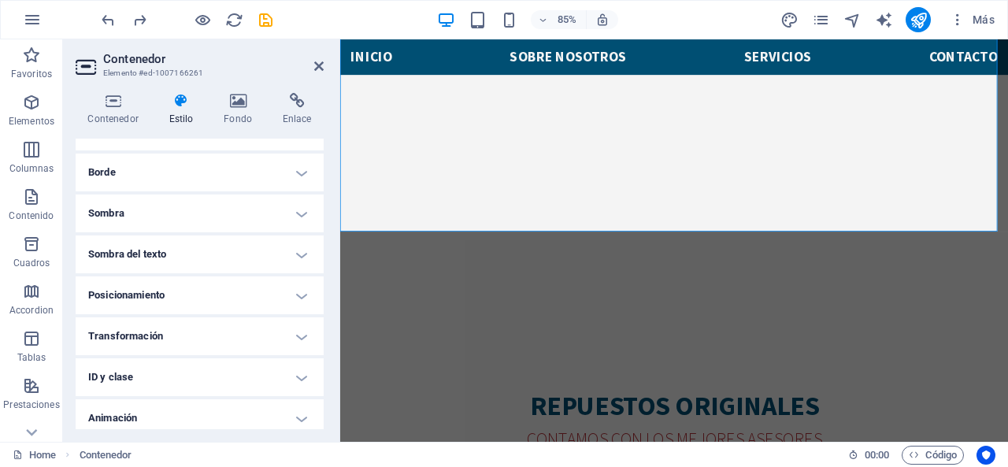
click at [224, 176] on h4 "Borde" at bounding box center [200, 173] width 248 height 38
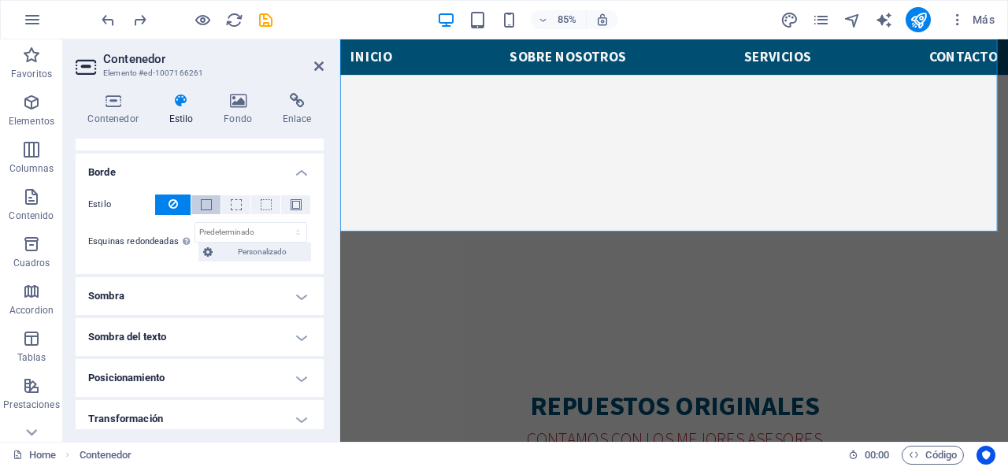
click at [205, 210] on span at bounding box center [206, 204] width 3 height 19
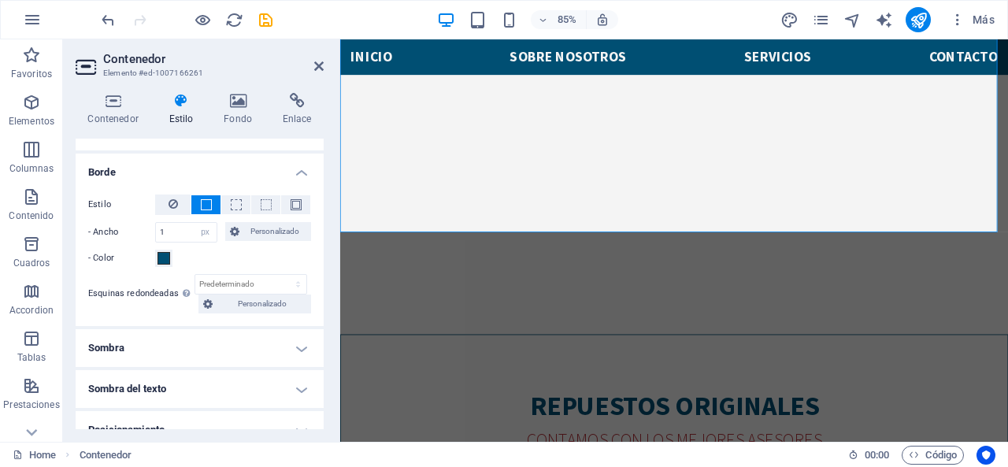
scroll to position [663, 0]
click at [160, 255] on span at bounding box center [164, 258] width 13 height 13
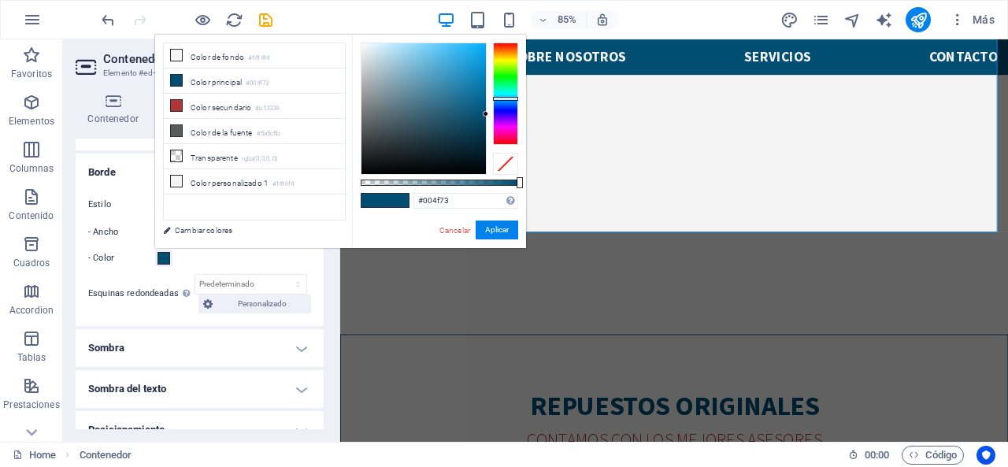
type input "#157300"
click at [509, 73] on div at bounding box center [505, 94] width 25 height 102
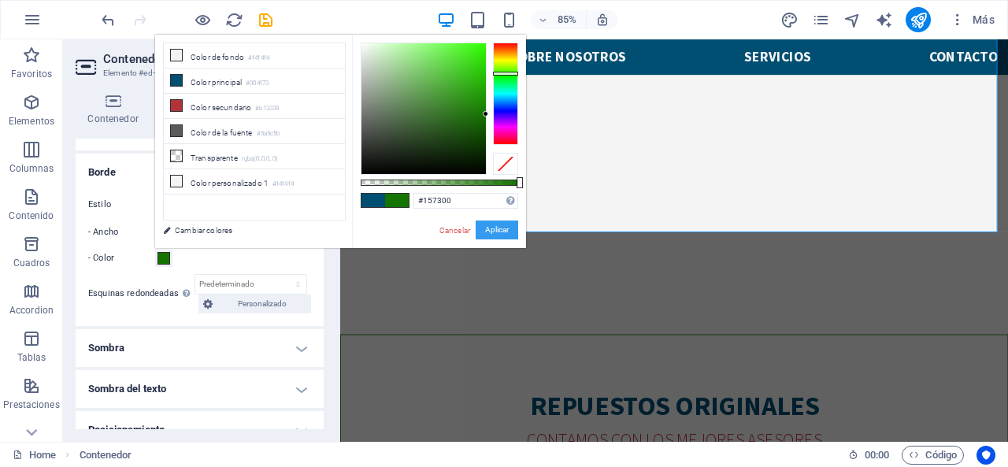
click at [509, 231] on button "Aplicar" at bounding box center [497, 230] width 43 height 19
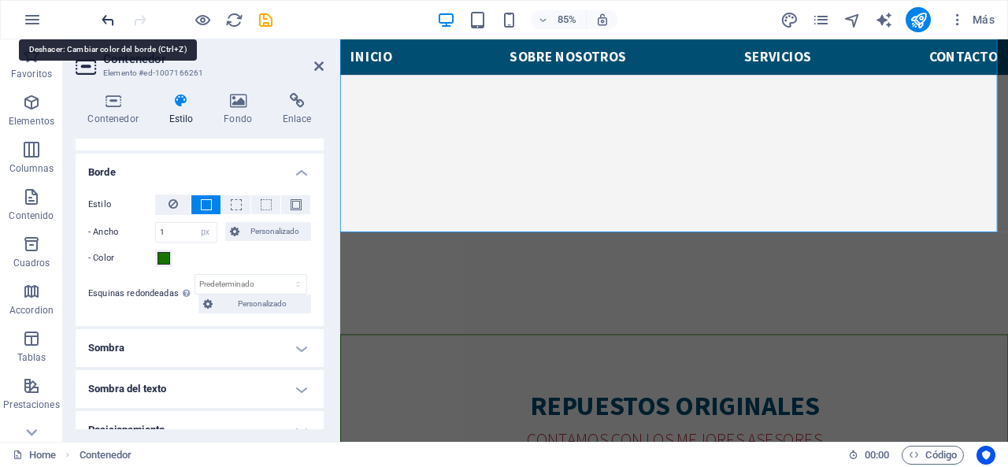
click at [109, 23] on icon "undo" at bounding box center [108, 20] width 18 height 18
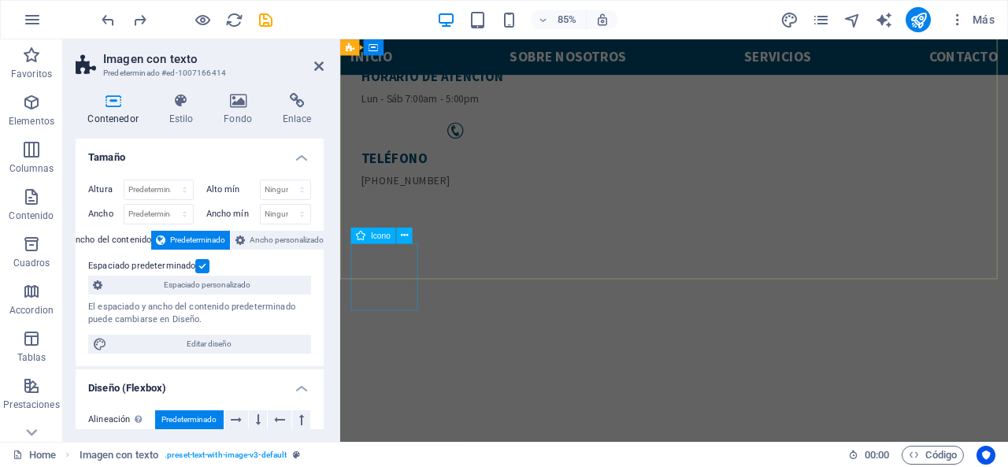
scroll to position [198, 0]
click at [380, 239] on span "Icono" at bounding box center [381, 236] width 20 height 8
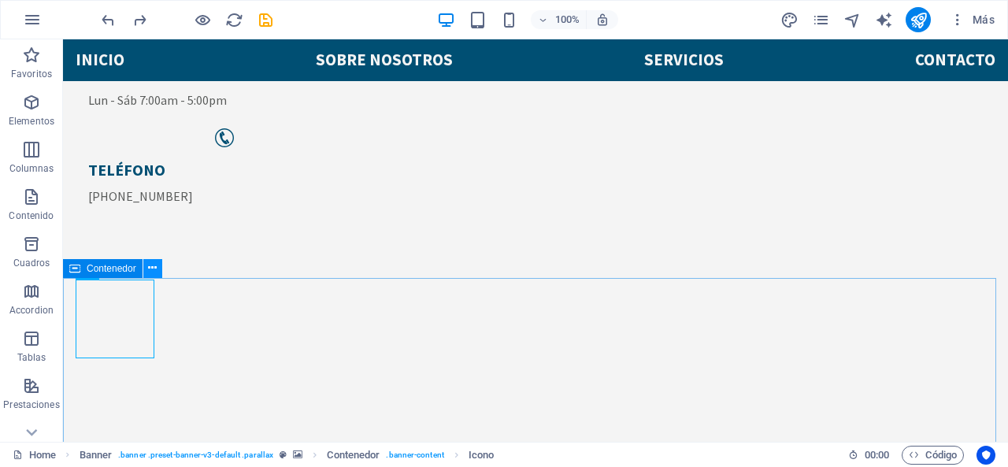
click at [154, 262] on icon at bounding box center [152, 268] width 9 height 17
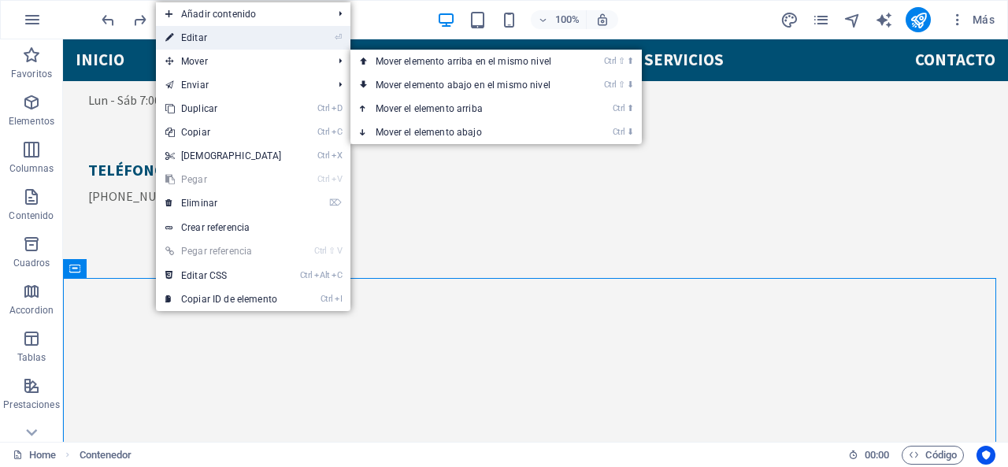
click at [217, 40] on link "⏎ Editar" at bounding box center [223, 38] width 135 height 24
select select "px"
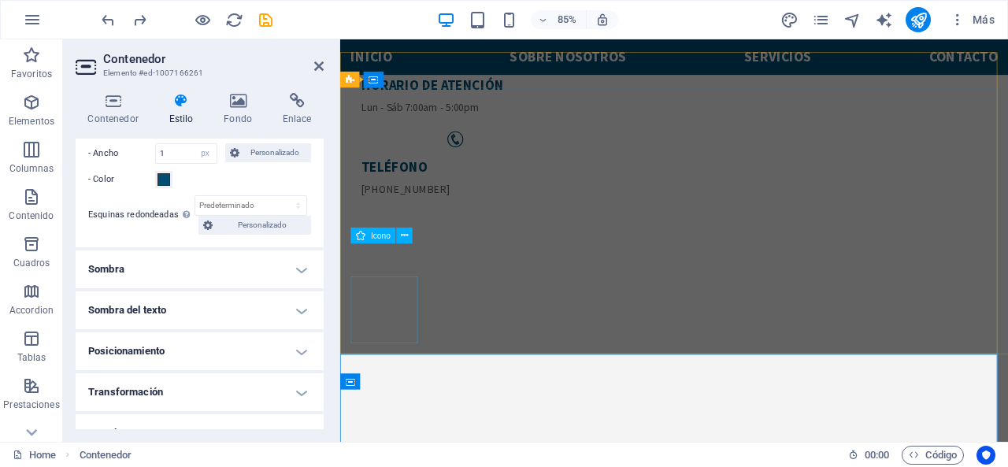
scroll to position [120, 0]
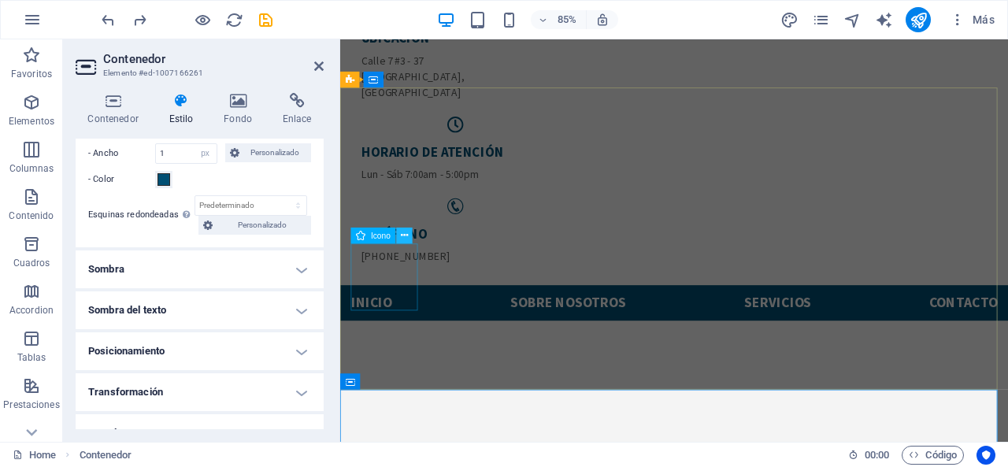
click at [406, 239] on icon at bounding box center [404, 235] width 7 height 14
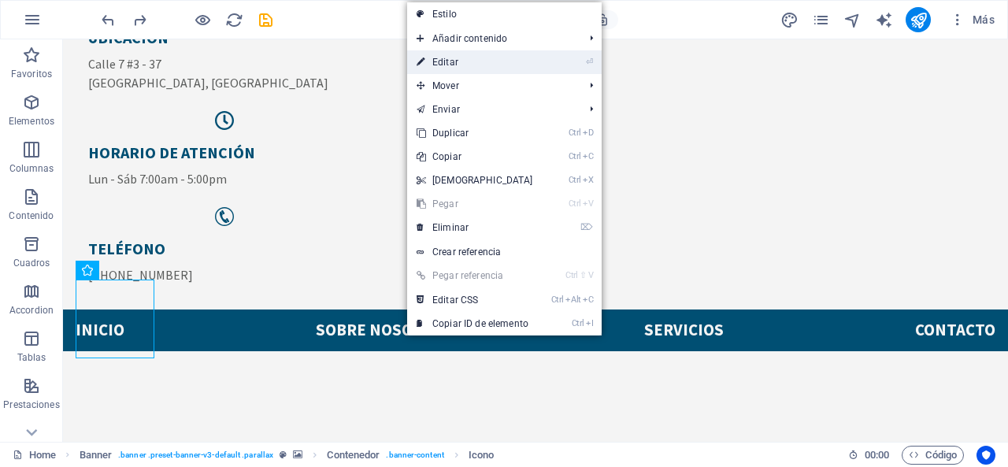
click at [435, 61] on link "⏎ Editar" at bounding box center [474, 62] width 135 height 24
select select "px"
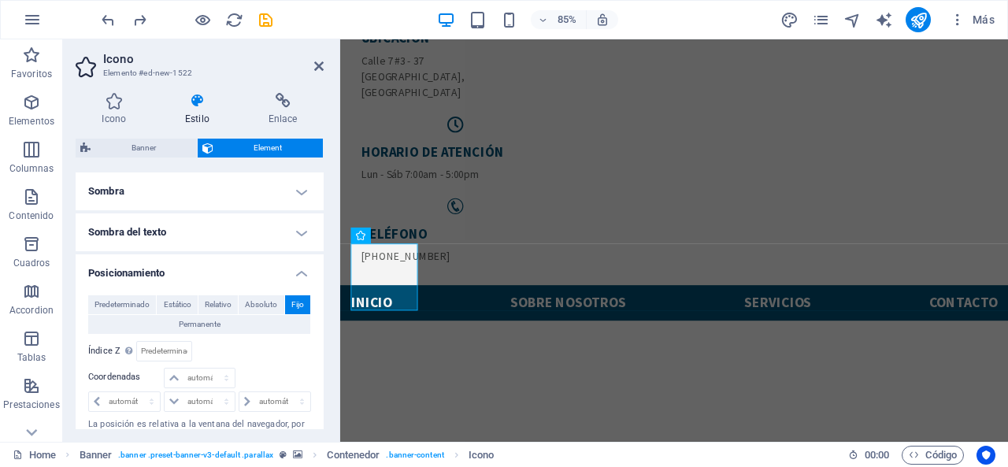
scroll to position [315, 0]
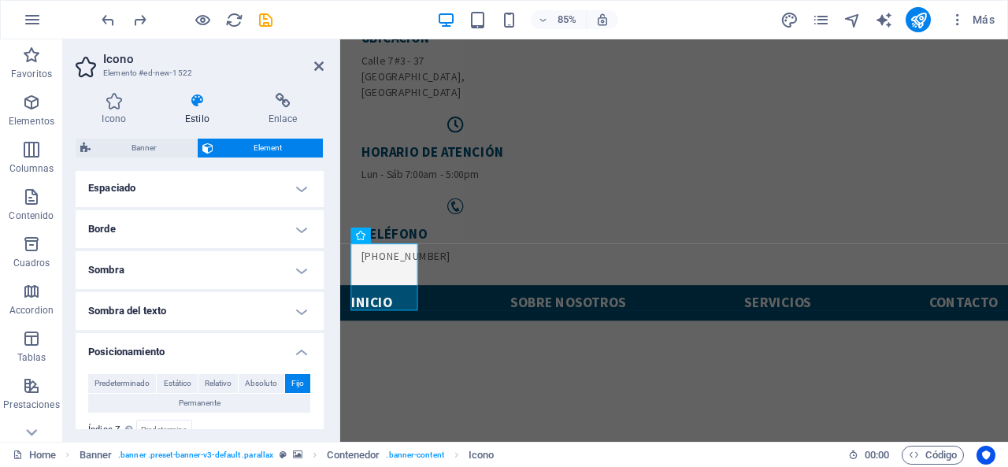
click at [213, 224] on h4 "Borde" at bounding box center [200, 229] width 248 height 38
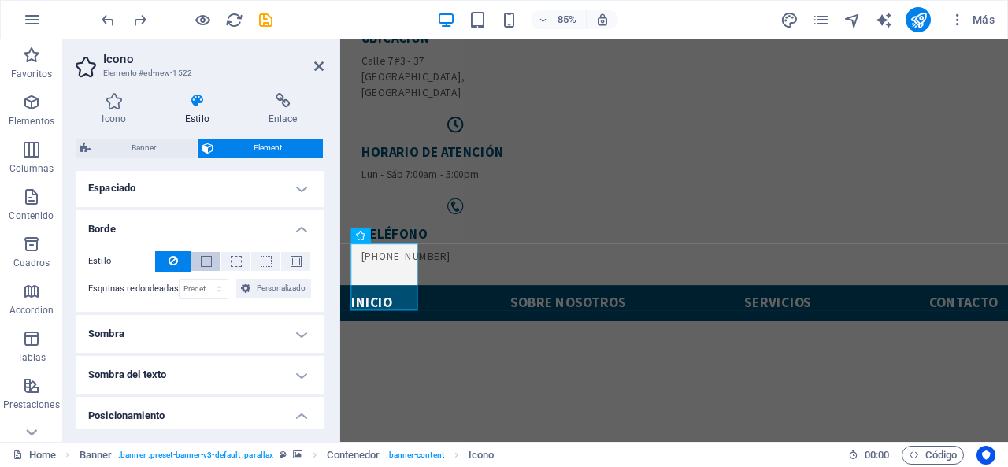
click at [206, 262] on span at bounding box center [206, 261] width 11 height 11
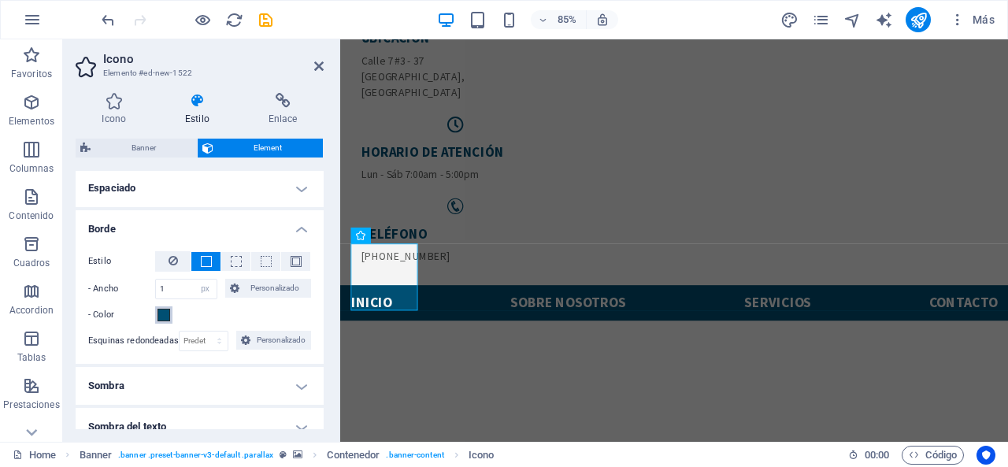
click at [171, 313] on button "- Color" at bounding box center [163, 314] width 17 height 17
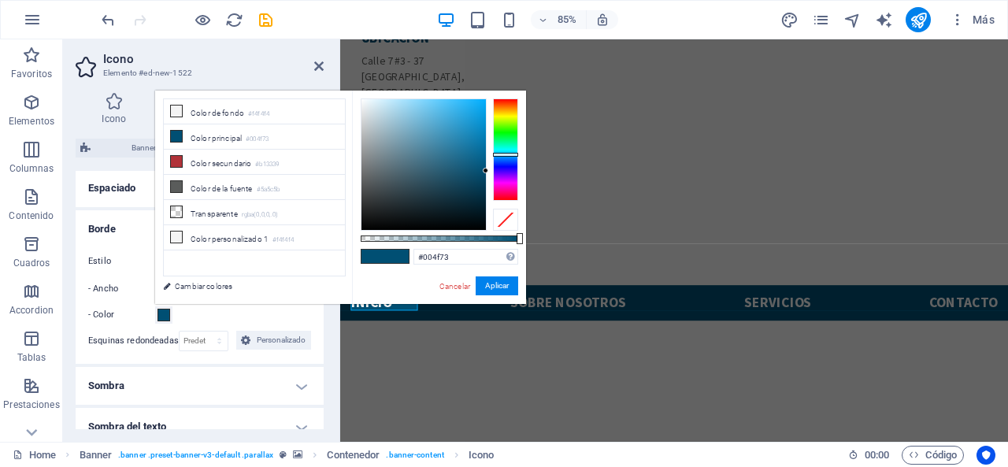
type input "#00730f"
click at [501, 135] on div at bounding box center [505, 149] width 25 height 102
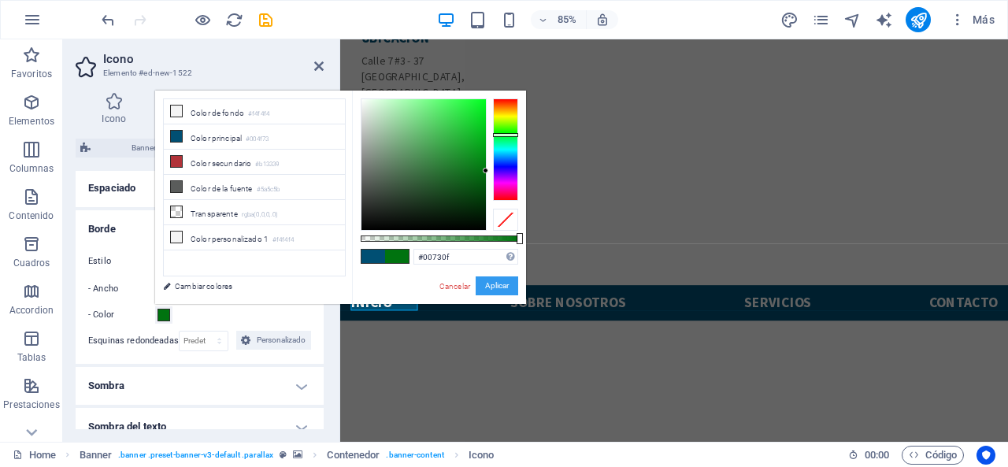
click at [479, 286] on button "Aplicar" at bounding box center [497, 285] width 43 height 19
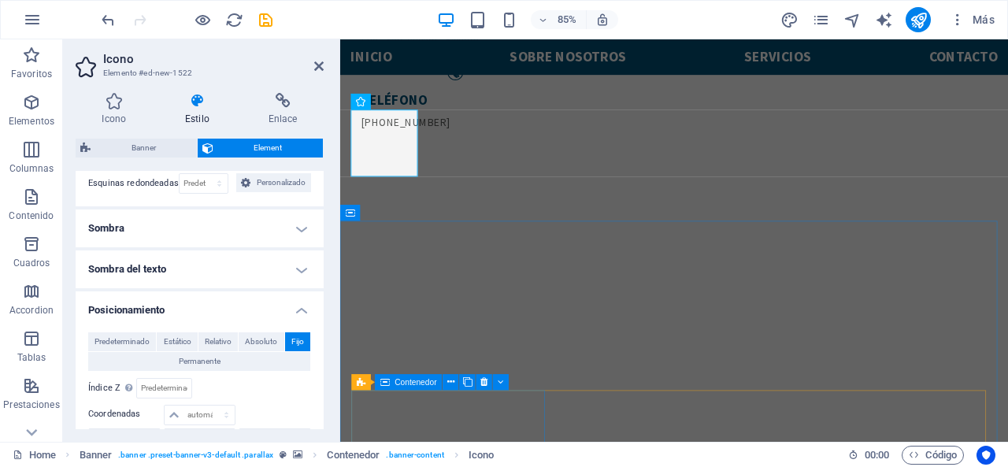
scroll to position [277, 0]
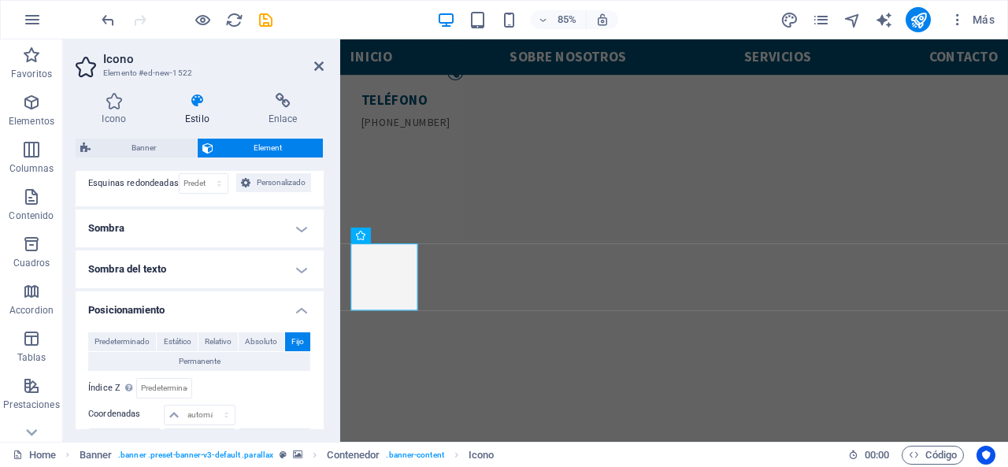
click at [195, 297] on h4 "Posicionamiento" at bounding box center [200, 305] width 248 height 28
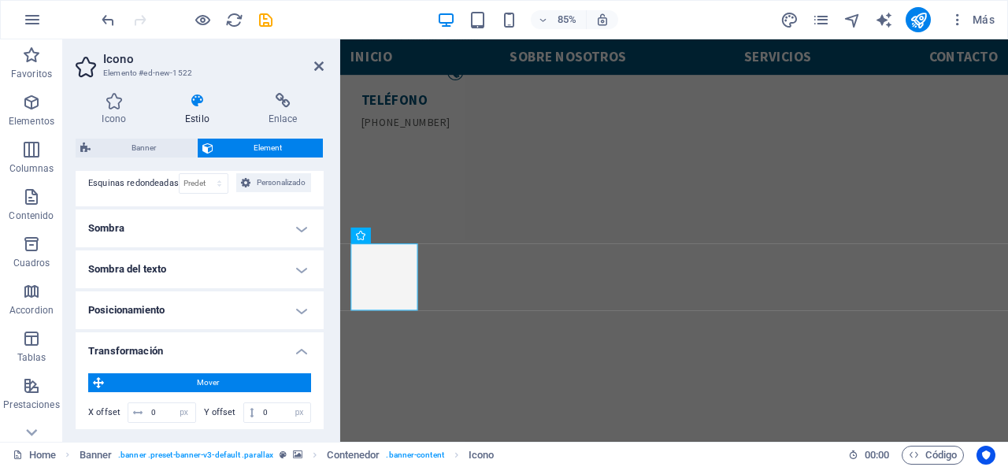
click at [195, 297] on h4 "Posicionamiento" at bounding box center [200, 310] width 248 height 38
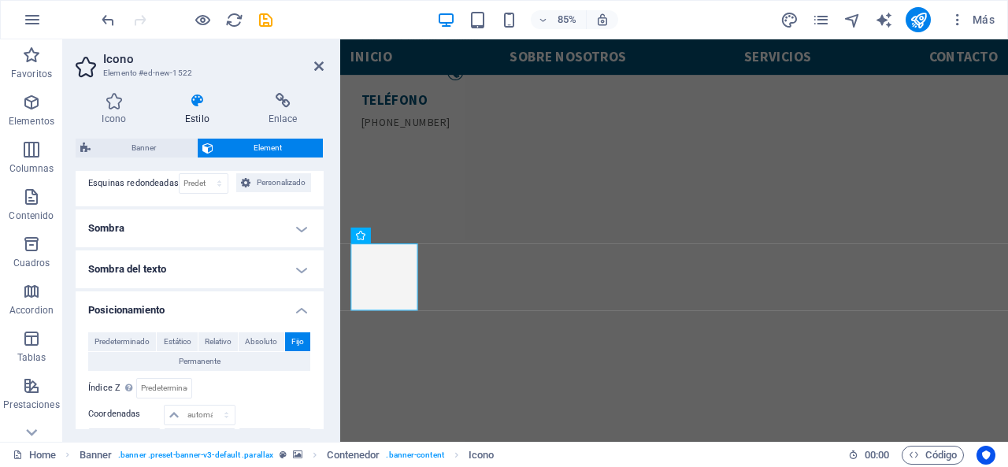
scroll to position [315, 0]
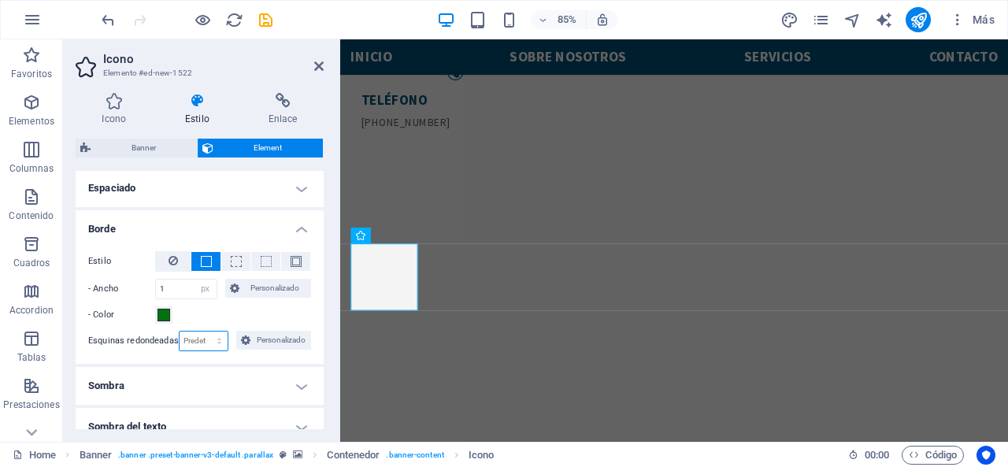
click at [211, 336] on select "Predeterminado px rem % vh vw Personalizado" at bounding box center [204, 341] width 49 height 19
click at [200, 341] on select "Predeterminado px rem % vh vw Personalizado" at bounding box center [204, 341] width 49 height 19
select select "%"
click at [203, 332] on select "Predeterminado px rem % vh vw Personalizado" at bounding box center [204, 341] width 49 height 19
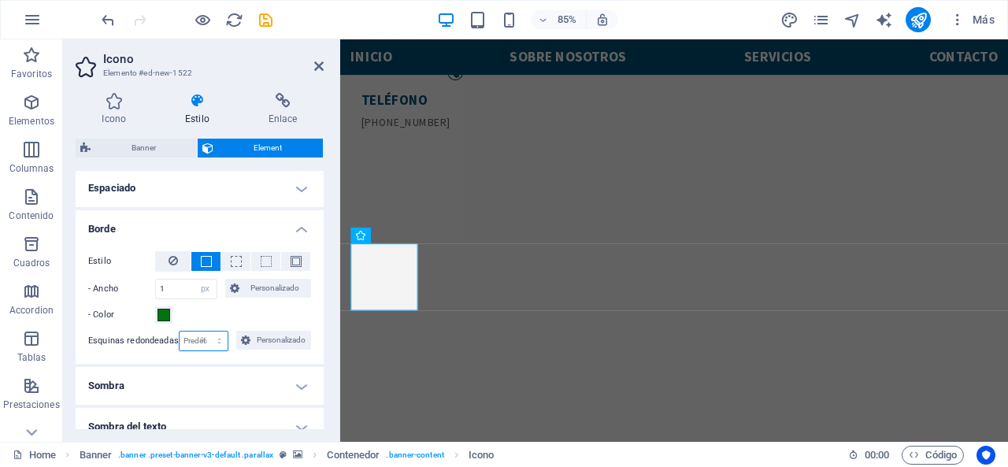
type input "100"
click at [178, 292] on input "1" at bounding box center [186, 289] width 61 height 19
click at [180, 288] on input "10" at bounding box center [186, 289] width 61 height 19
type input "1"
type input "6"
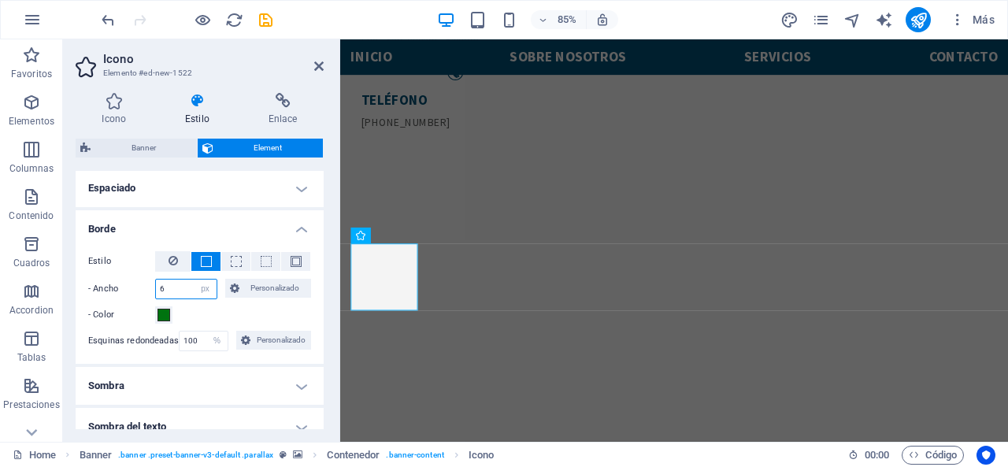
click at [171, 280] on input "6" at bounding box center [186, 289] width 61 height 19
type input "4"
click at [171, 280] on input "4" at bounding box center [186, 289] width 61 height 19
click at [171, 280] on input "12" at bounding box center [186, 289] width 61 height 19
type input "1"
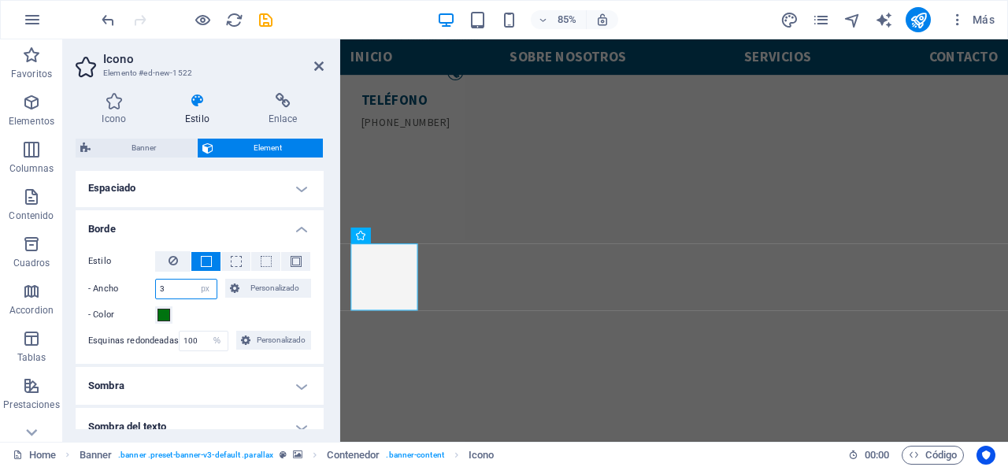
type input "3"
click at [198, 339] on input "100" at bounding box center [204, 341] width 49 height 19
type input "1"
type input "70"
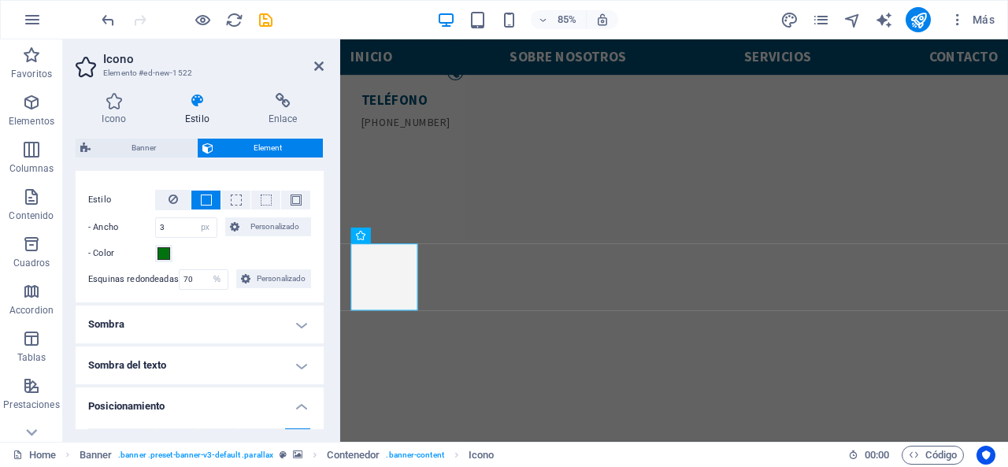
scroll to position [394, 0]
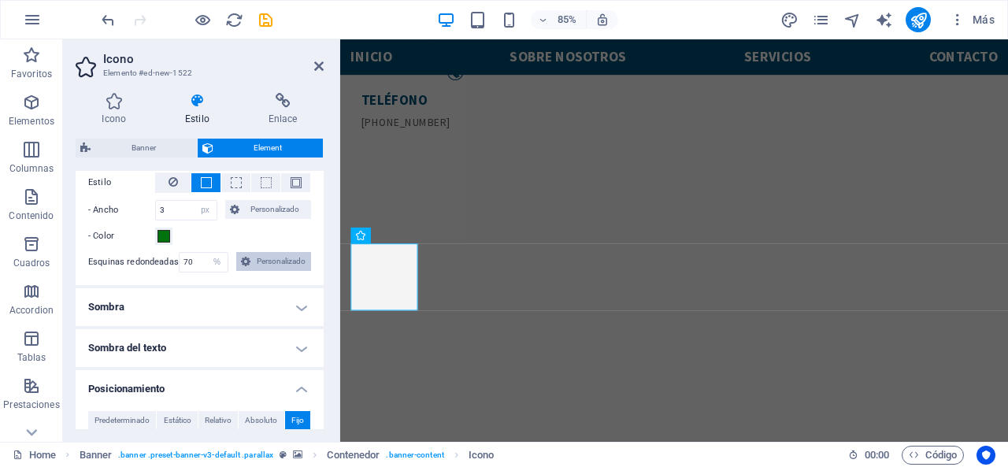
click at [273, 268] on span "Personalizado" at bounding box center [280, 261] width 51 height 19
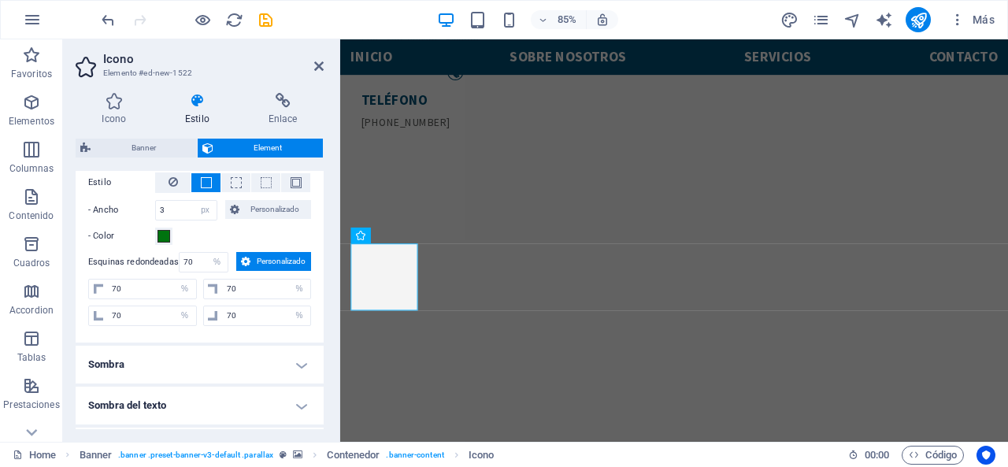
click at [273, 268] on span "Personalizado" at bounding box center [280, 261] width 51 height 19
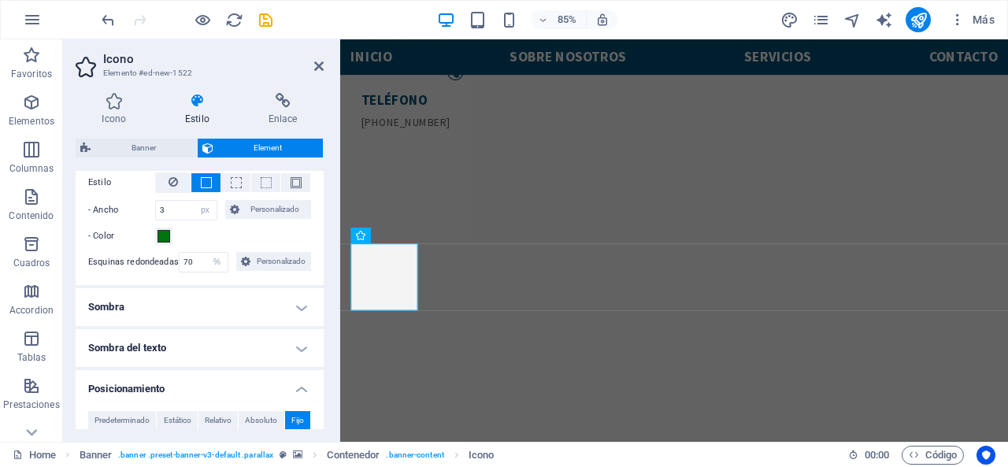
click at [215, 307] on h4 "Sombra" at bounding box center [200, 307] width 248 height 38
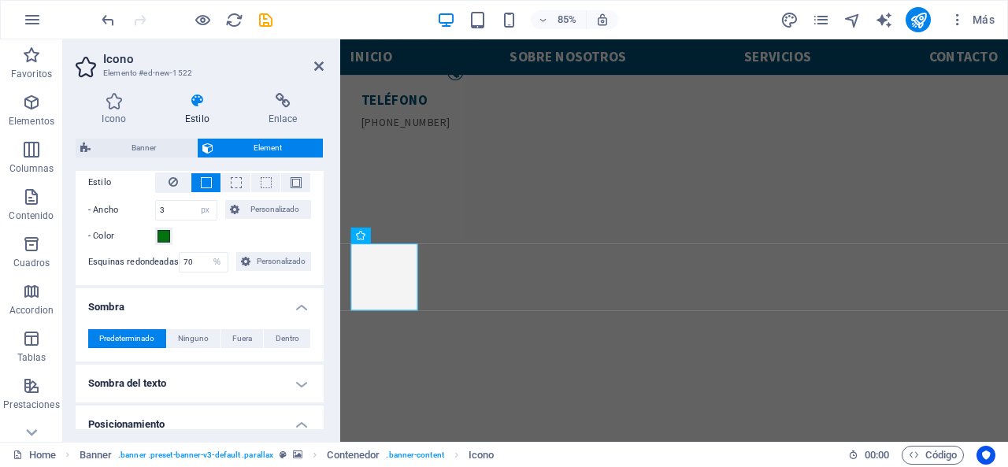
click at [214, 306] on h4 "Sombra" at bounding box center [200, 302] width 248 height 28
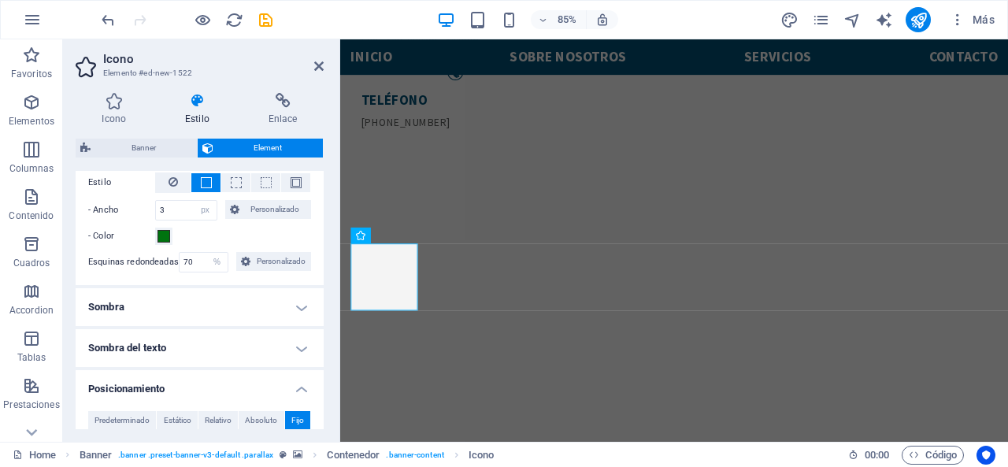
scroll to position [551, 0]
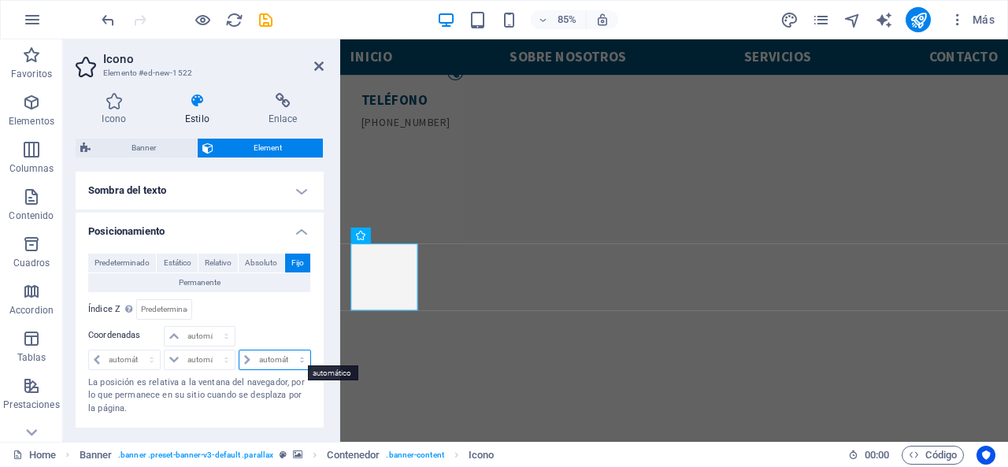
click at [266, 358] on select "automático px rem % em" at bounding box center [274, 359] width 71 height 19
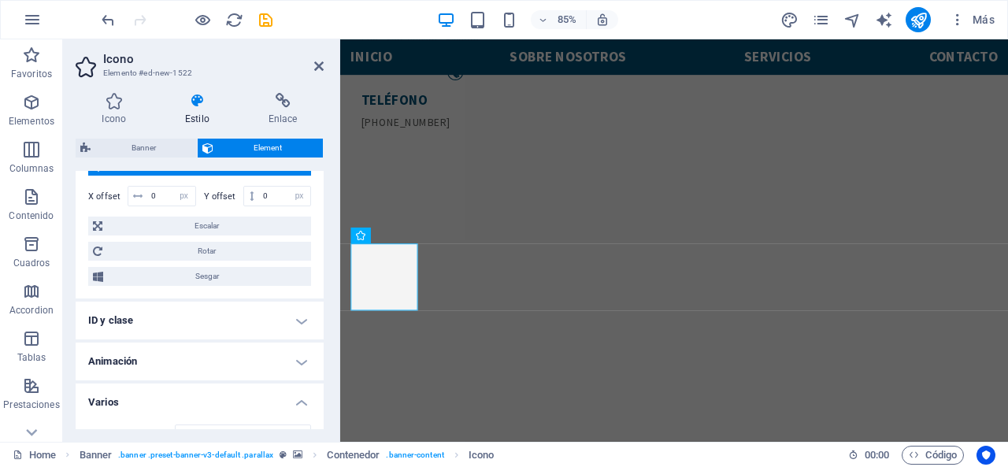
scroll to position [788, 0]
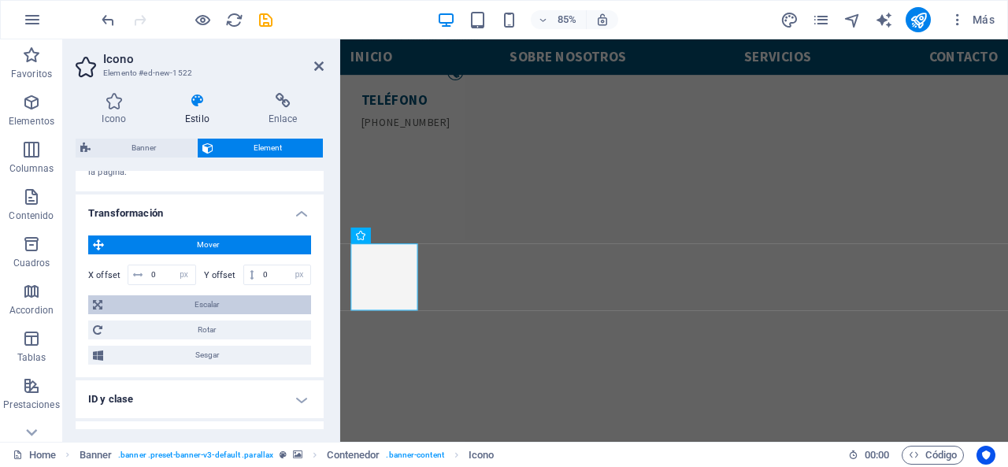
click at [203, 297] on span "Escalar" at bounding box center [206, 304] width 199 height 19
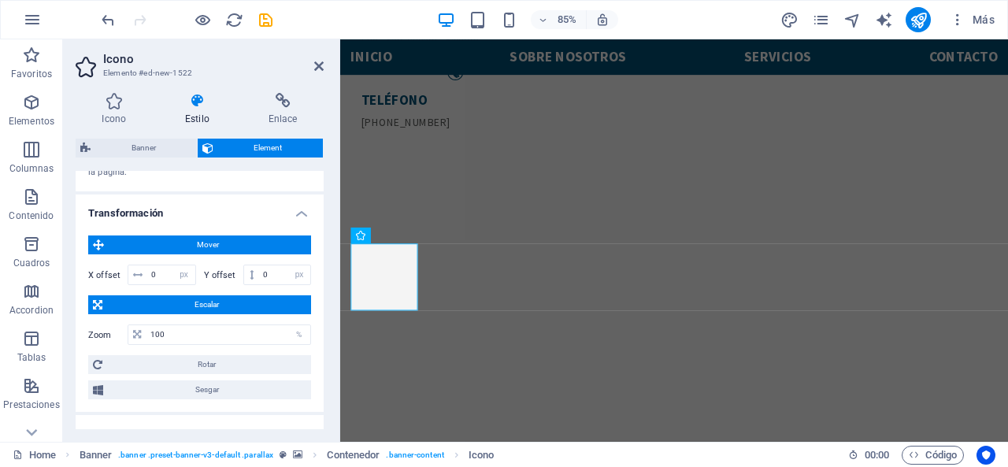
click at [219, 247] on span "Mover" at bounding box center [208, 244] width 198 height 19
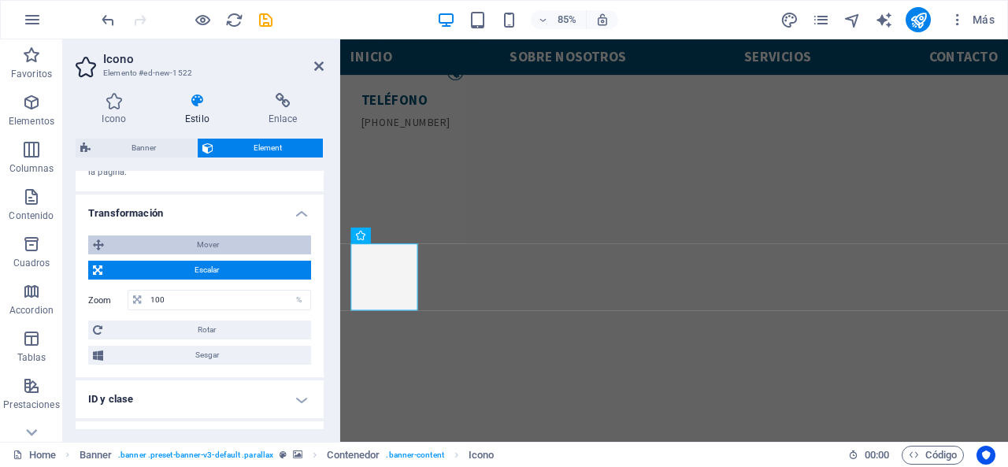
drag, startPoint x: 200, startPoint y: 250, endPoint x: 195, endPoint y: 241, distance: 9.9
click at [200, 248] on span "Mover" at bounding box center [208, 244] width 198 height 19
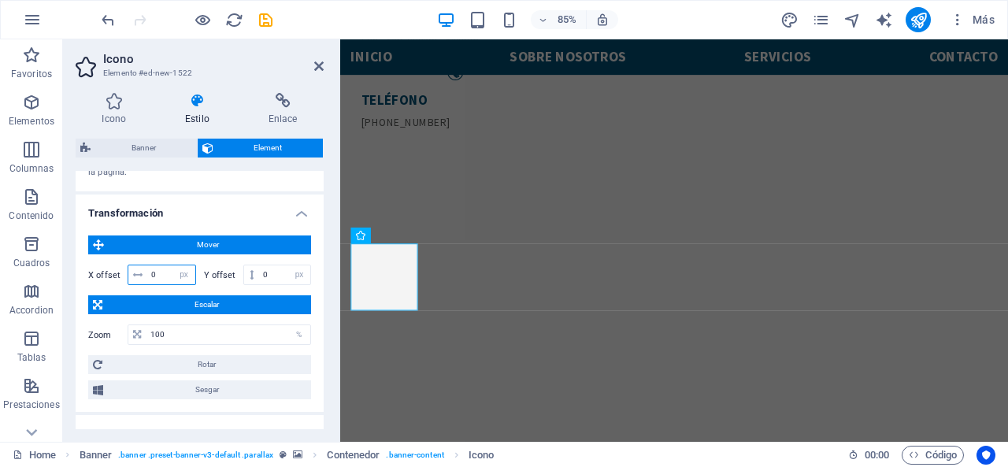
click at [161, 265] on input "0" at bounding box center [171, 274] width 48 height 19
type input "800"
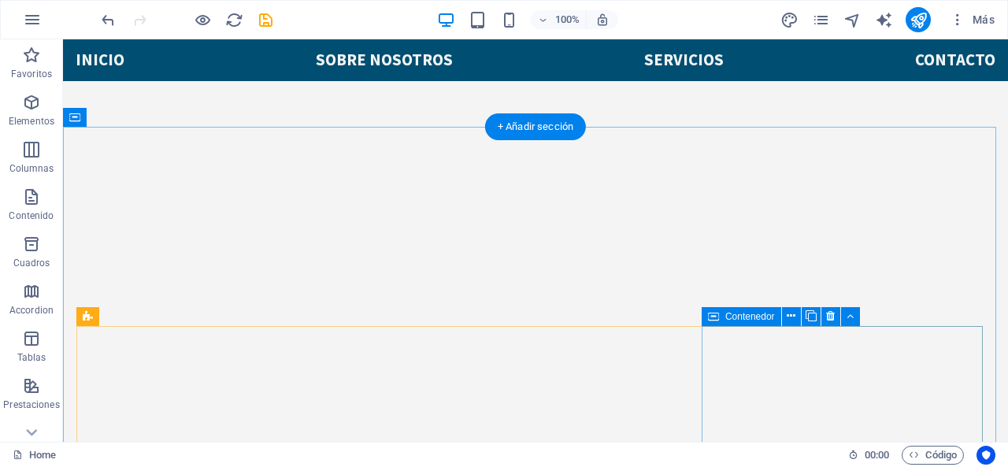
scroll to position [198, 0]
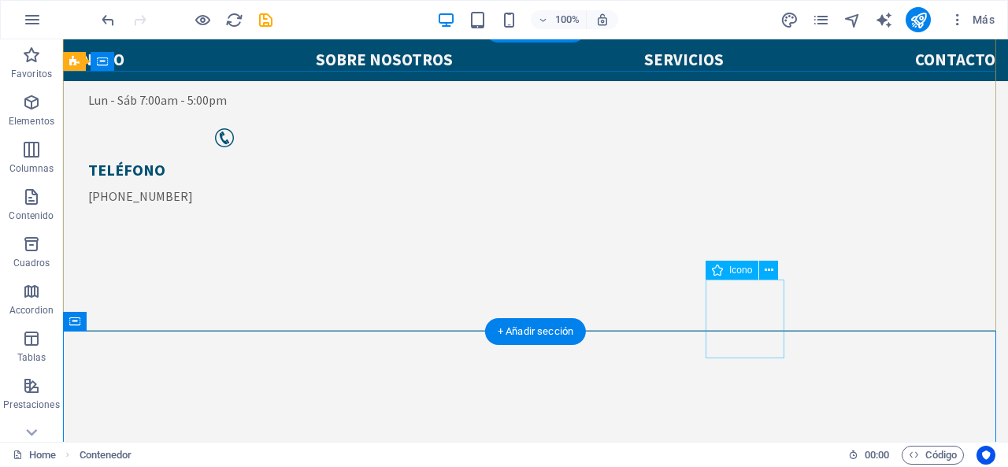
scroll to position [120, 0]
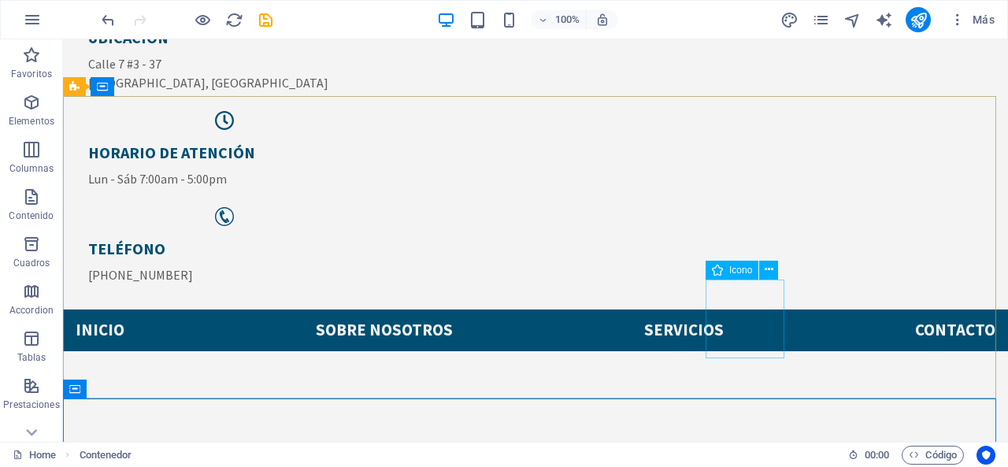
click at [747, 271] on span "Icono" at bounding box center [740, 269] width 23 height 9
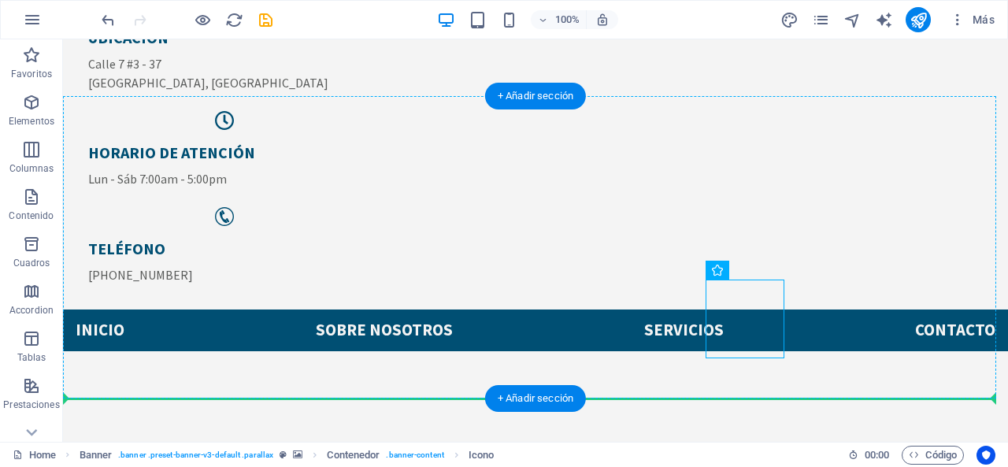
drag, startPoint x: 811, startPoint y: 310, endPoint x: 875, endPoint y: 278, distance: 71.2
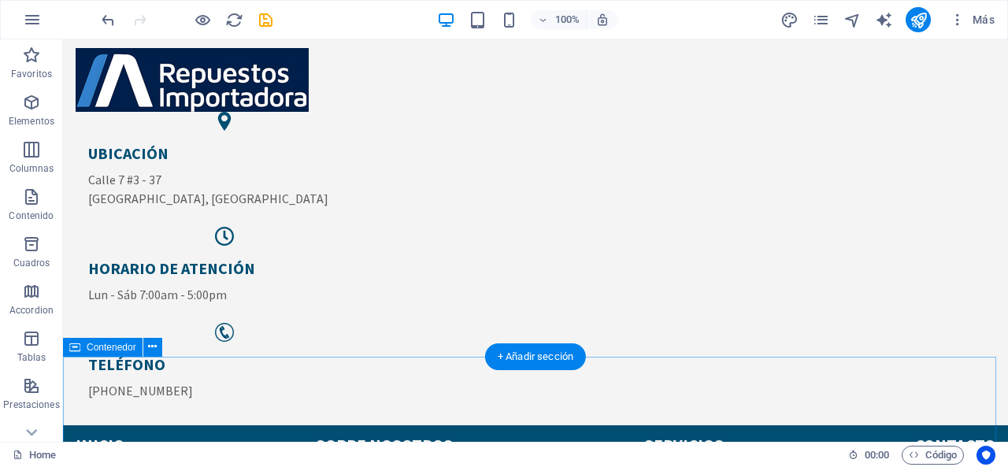
scroll to position [161, 0]
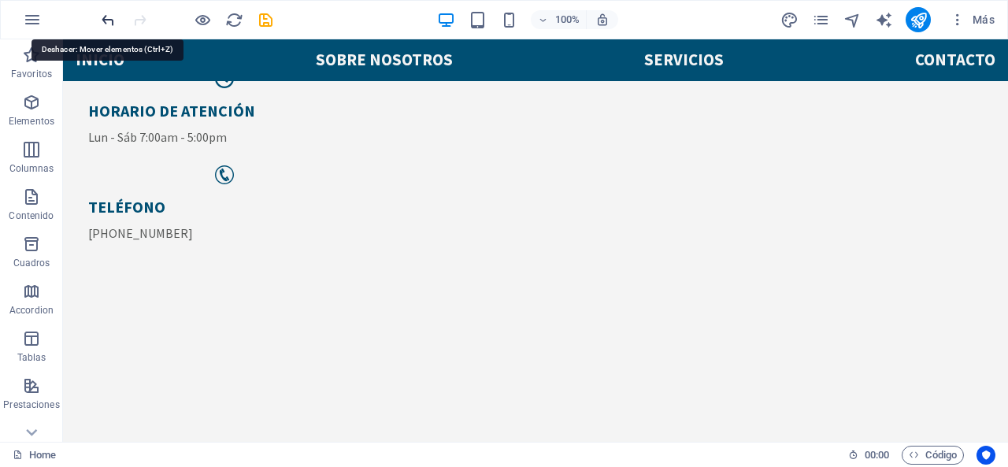
click at [108, 18] on icon "undo" at bounding box center [108, 20] width 18 height 18
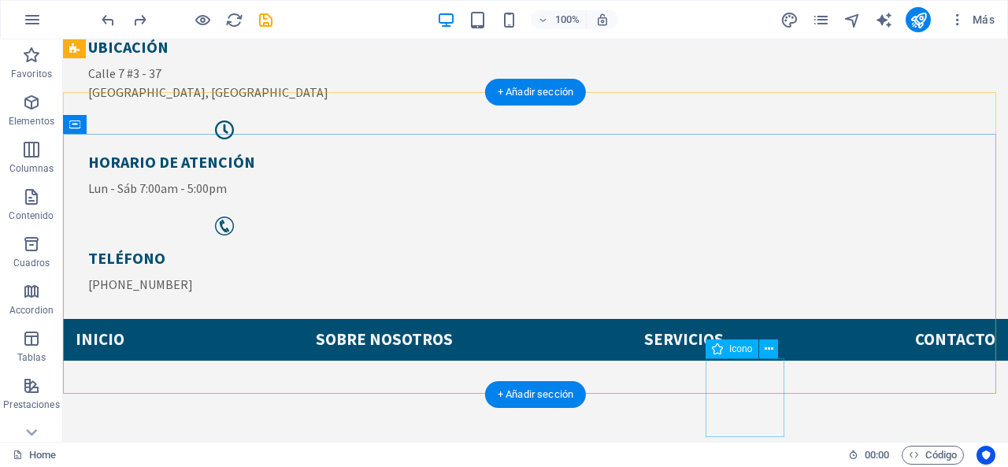
scroll to position [83, 0]
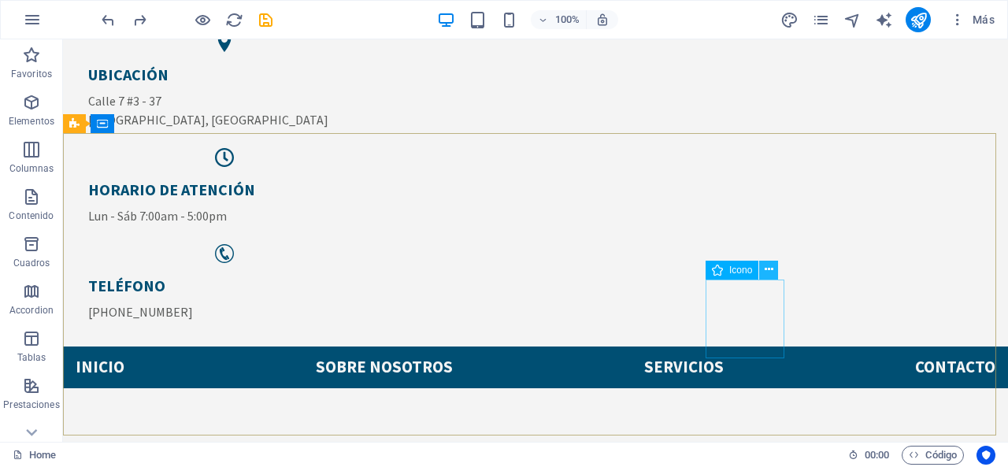
click at [769, 262] on icon at bounding box center [769, 269] width 9 height 17
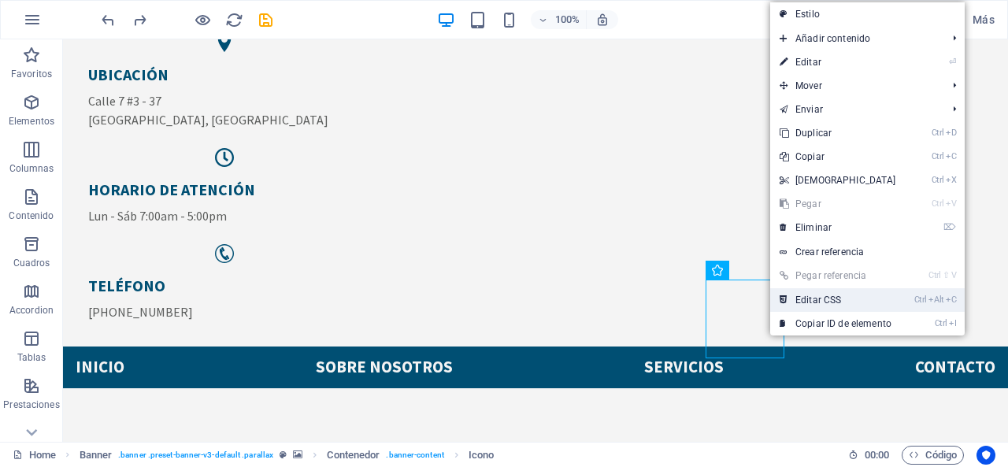
click at [786, 294] on icon at bounding box center [784, 300] width 8 height 24
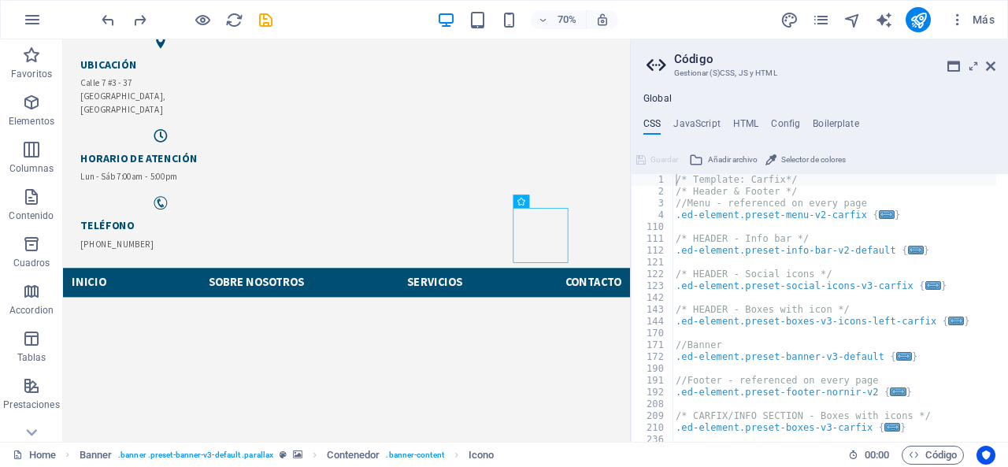
click at [791, 150] on span "Selector de colores" at bounding box center [813, 159] width 65 height 19
click at [803, 176] on div "/* Template: Carfix*/ /* Header & Footer */ //Menu - referenced on every page .…" at bounding box center [835, 319] width 324 height 291
click at [802, 160] on span "Selector de colores" at bounding box center [813, 159] width 65 height 19
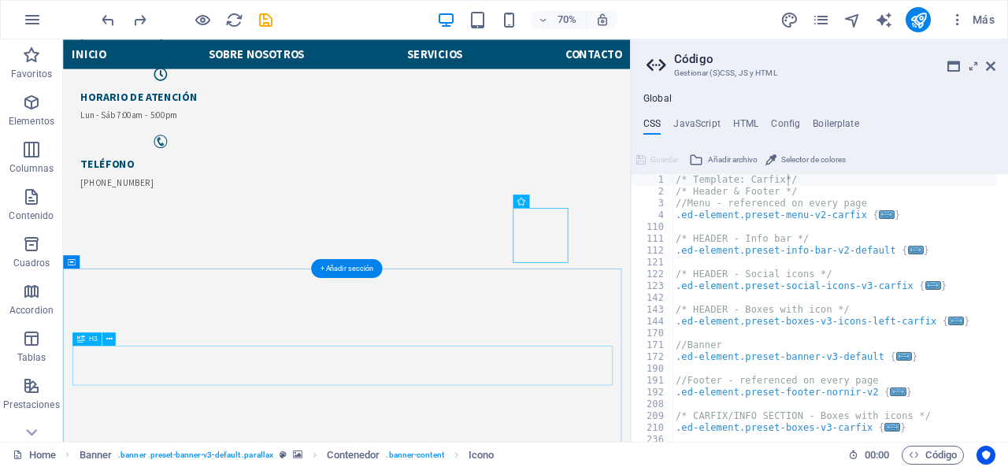
scroll to position [240, 0]
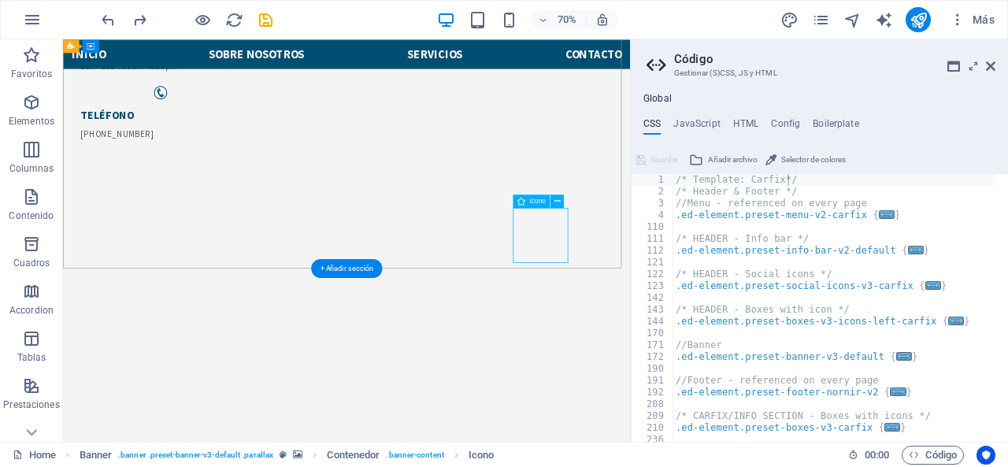
click at [826, 247] on div "/* Template: Carfix*/ /* Header & Footer */ //Menu - referenced on every page .…" at bounding box center [835, 319] width 324 height 291
click at [848, 247] on div "/* Template: Carfix*/ /* Header & Footer */ //Menu - referenced on every page .…" at bounding box center [835, 319] width 324 height 291
click at [908, 247] on span "..." at bounding box center [916, 250] width 16 height 9
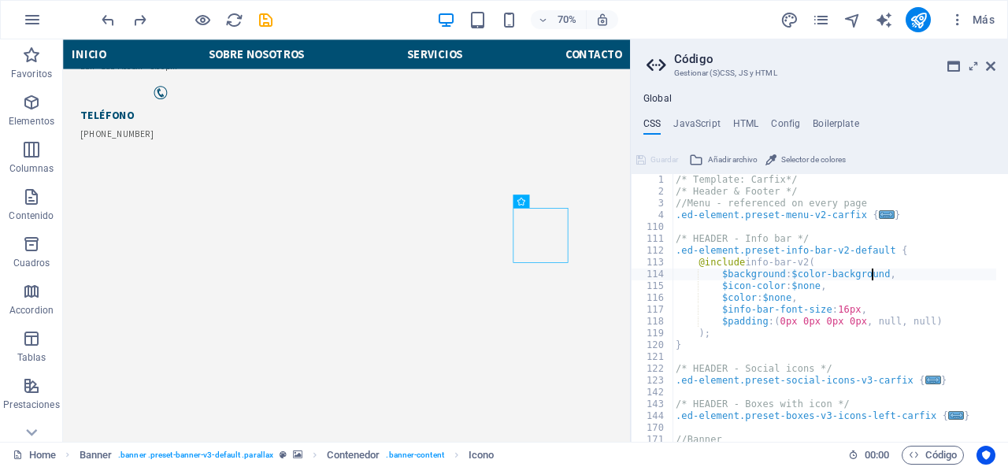
click at [874, 273] on div "/* Template: Carfix*/ /* Header & Footer */ //Menu - referenced on every page .…" at bounding box center [835, 319] width 324 height 291
click at [800, 284] on div "/* Template: Carfix*/ /* Header & Footer */ //Menu - referenced on every page .…" at bounding box center [835, 319] width 324 height 291
click at [812, 284] on div "/* Template: Carfix*/ /* Header & Footer */ //Menu - referenced on every page .…" at bounding box center [835, 319] width 324 height 291
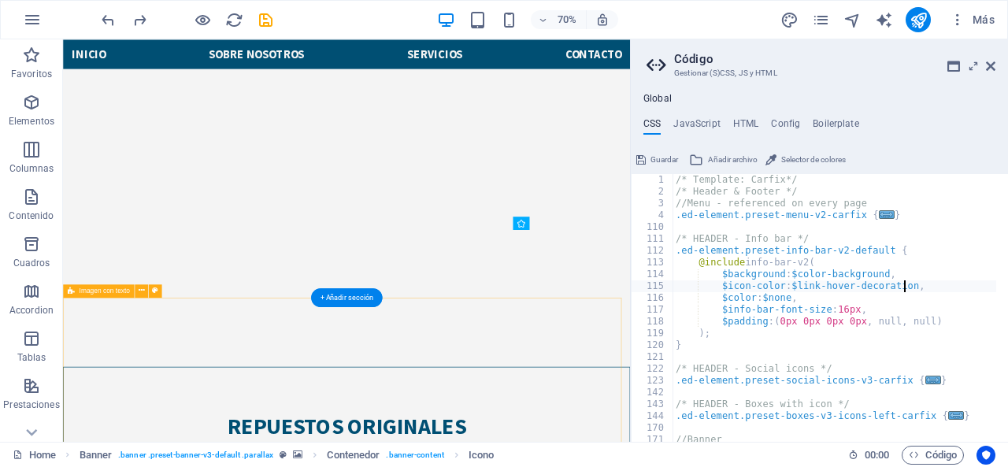
scroll to position [473, 0]
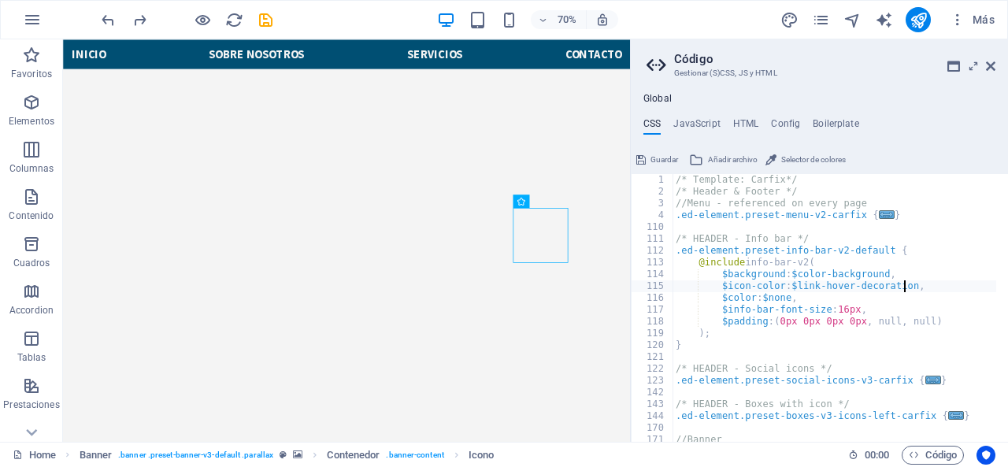
click at [786, 295] on div "/* Template: Carfix*/ /* Header & Footer */ //Menu - referenced on every page .…" at bounding box center [835, 319] width 324 height 291
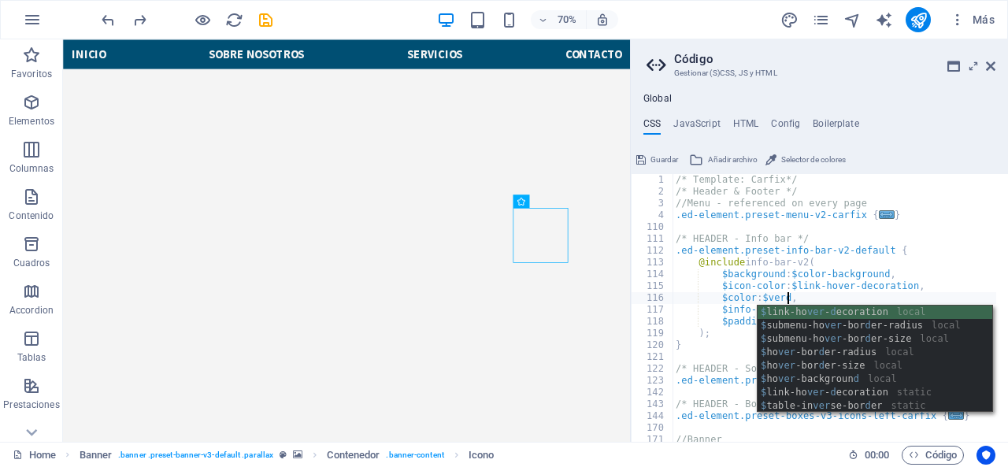
scroll to position [0, 13]
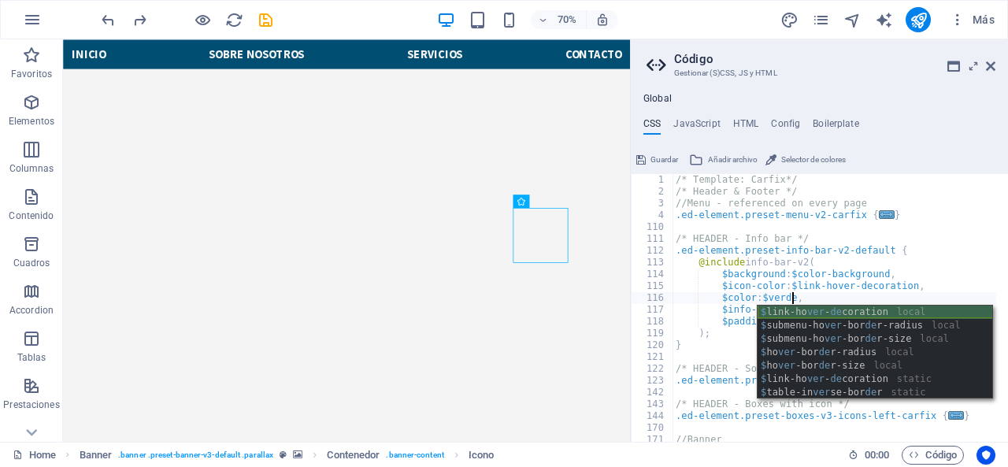
click at [830, 310] on div "$ link-ho ver - de coration local $ submenu-ho ver -bor de r-radius local $ sub…" at bounding box center [875, 366] width 235 height 121
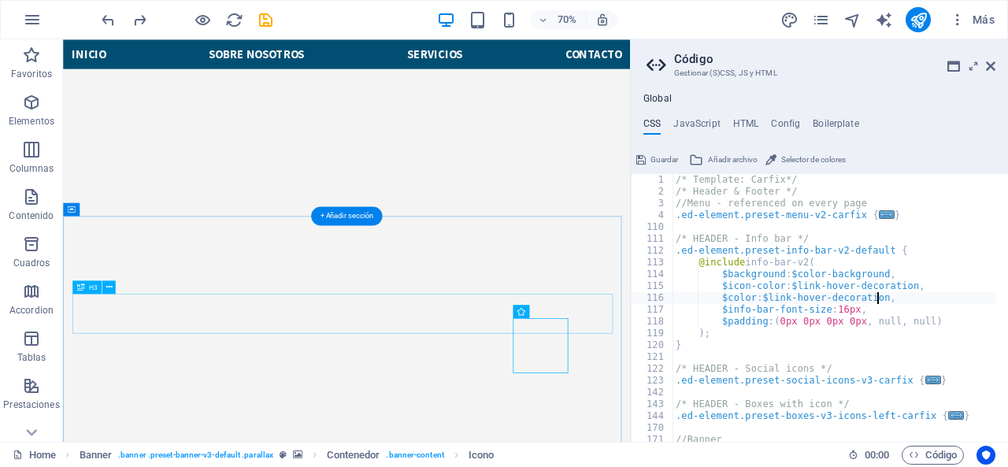
scroll to position [236, 0]
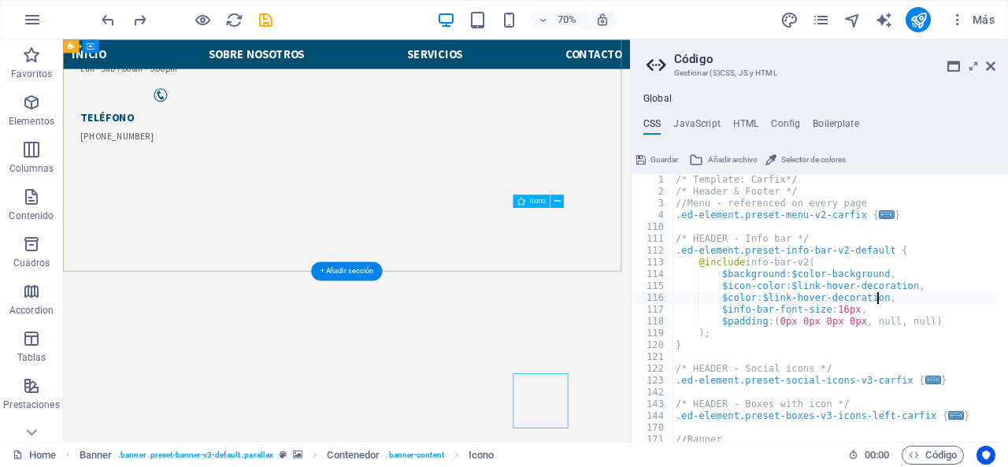
type textarea "$color: $link-hover-decoration,"
select select "px"
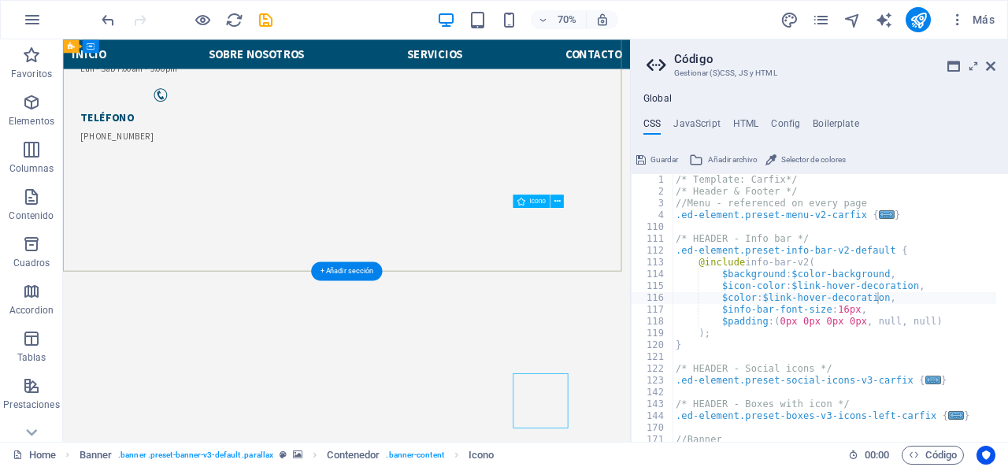
select select "%"
select select "px"
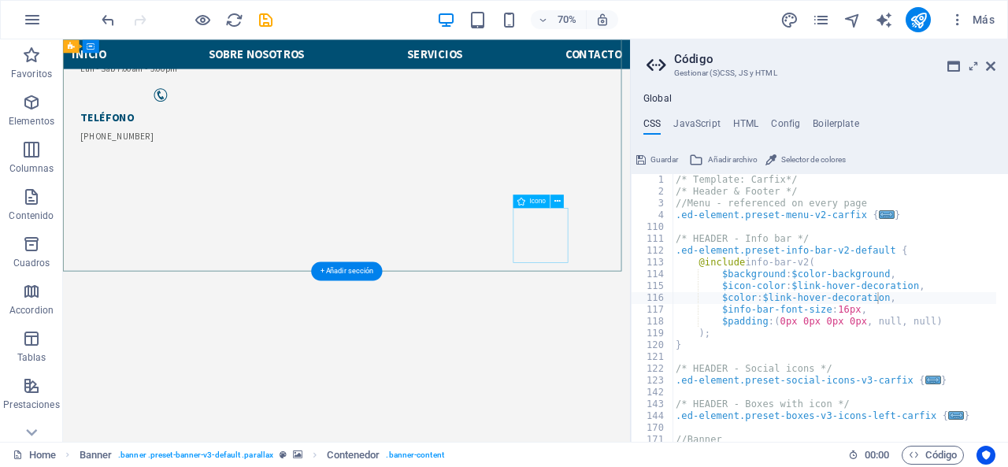
select select "px"
select select "%"
select select "px"
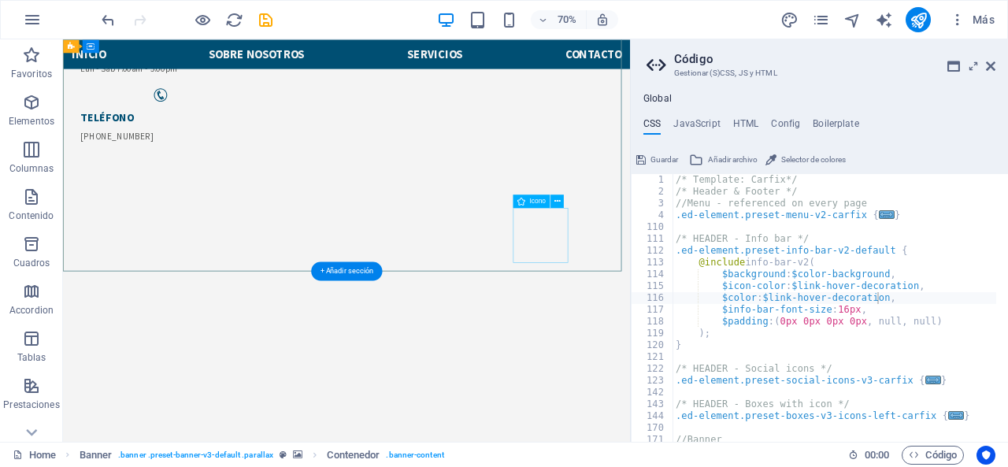
select select "px"
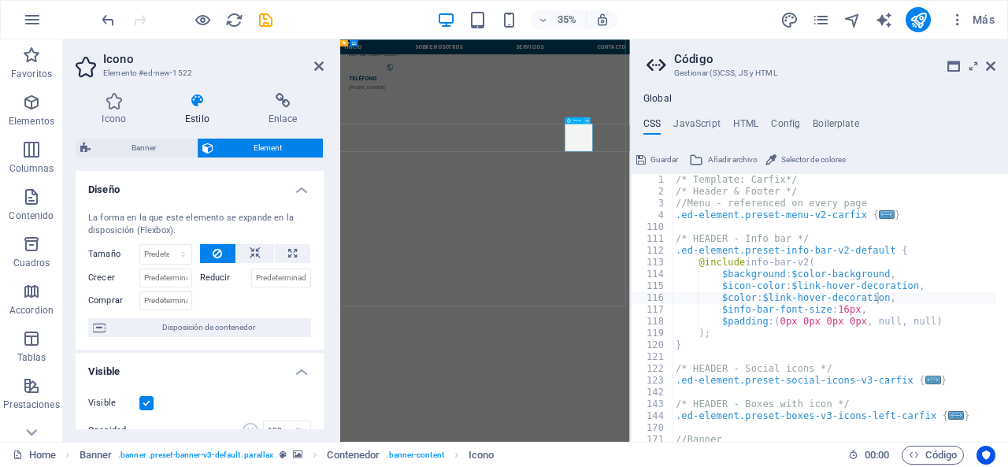
click at [589, 119] on button at bounding box center [587, 120] width 6 height 6
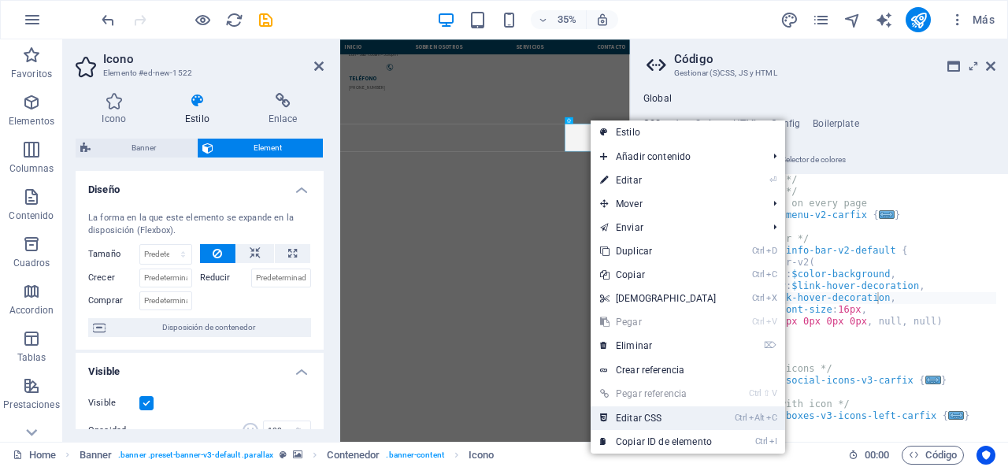
click at [673, 425] on link "Ctrl Alt C Editar CSS" at bounding box center [658, 418] width 135 height 24
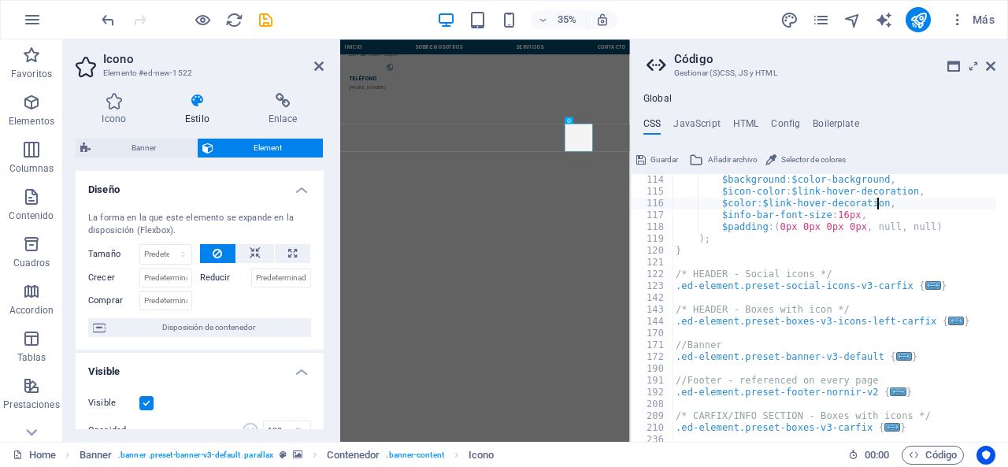
scroll to position [95, 0]
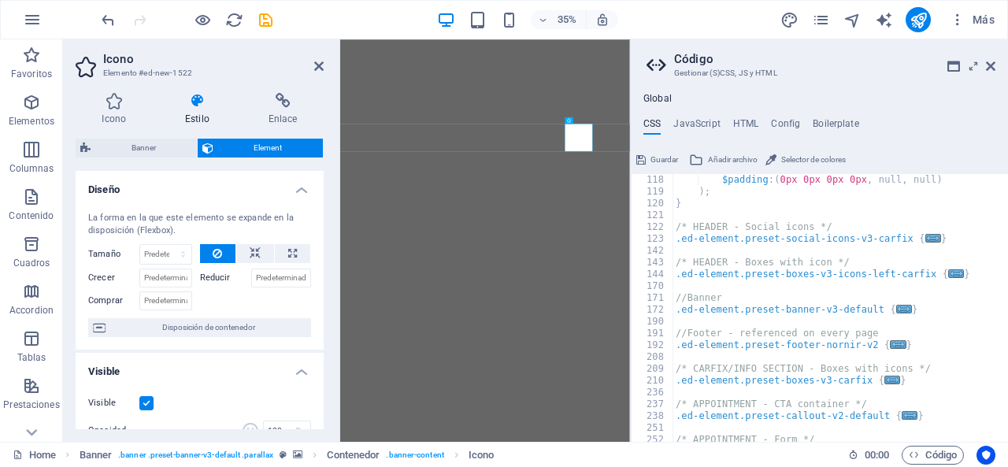
select select "px"
select select "%"
select select "px"
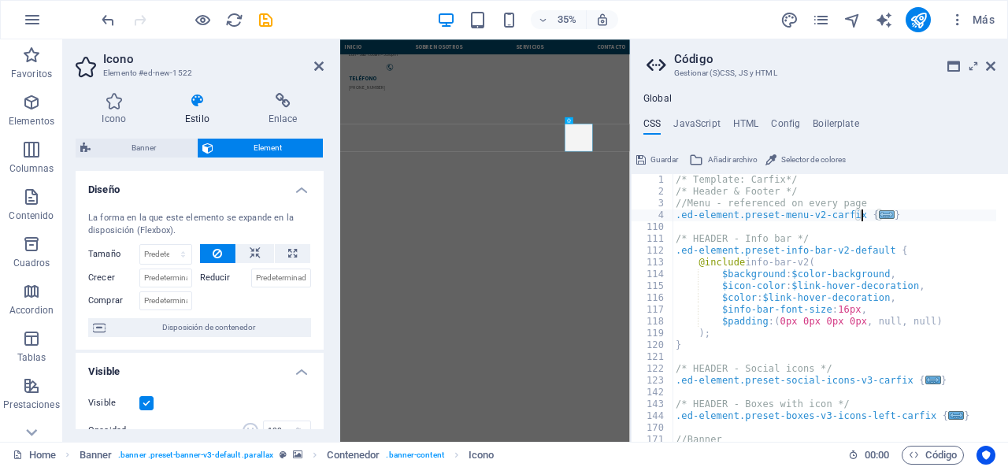
click at [879, 215] on span "..." at bounding box center [887, 214] width 16 height 9
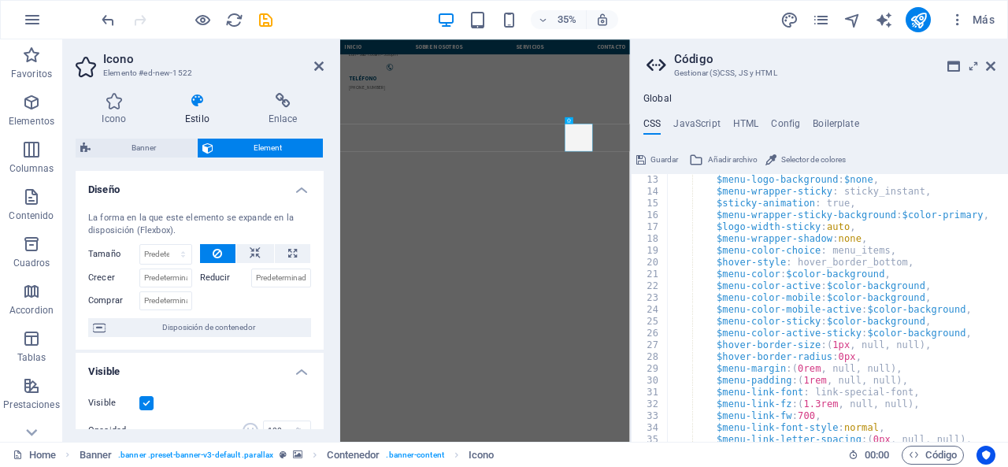
scroll to position [189, 0]
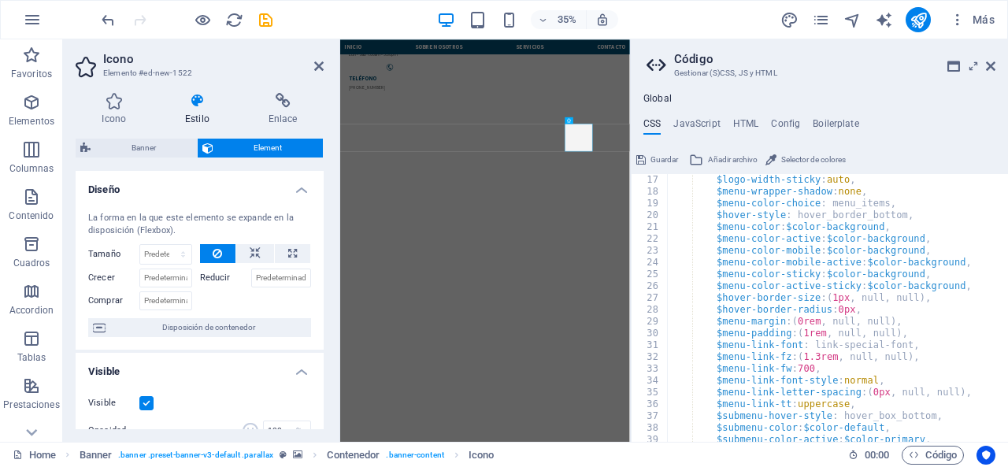
click at [902, 274] on div "$logo-width-sticky : auto , $menu-wrapper-shadow : none , $menu-color-choice : …" at bounding box center [877, 314] width 421 height 280
type textarea "$menu-color-sticky: $color-background,"
click at [996, 67] on aside "Código Gestionar (S)CSS, JS y HTML Global CSS JavaScript HTML Config Boilerplat…" at bounding box center [819, 240] width 378 height 402
click at [994, 67] on icon at bounding box center [990, 66] width 9 height 13
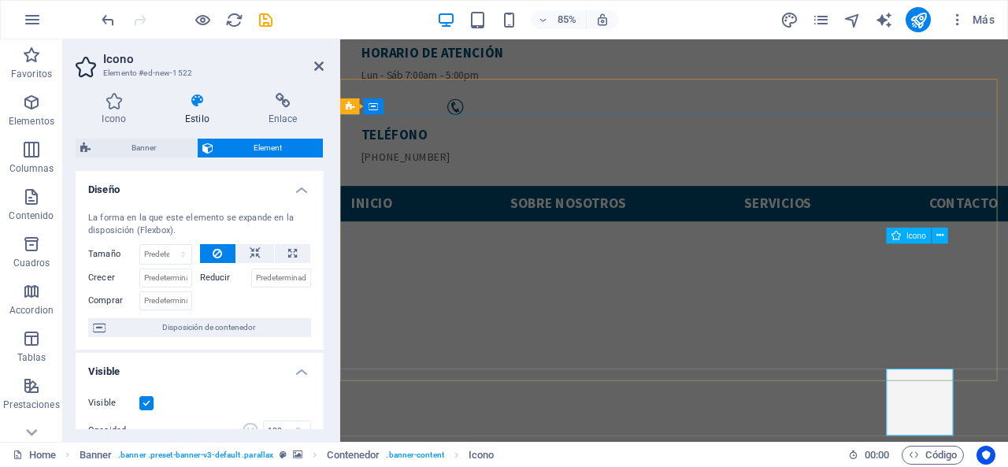
scroll to position [79, 0]
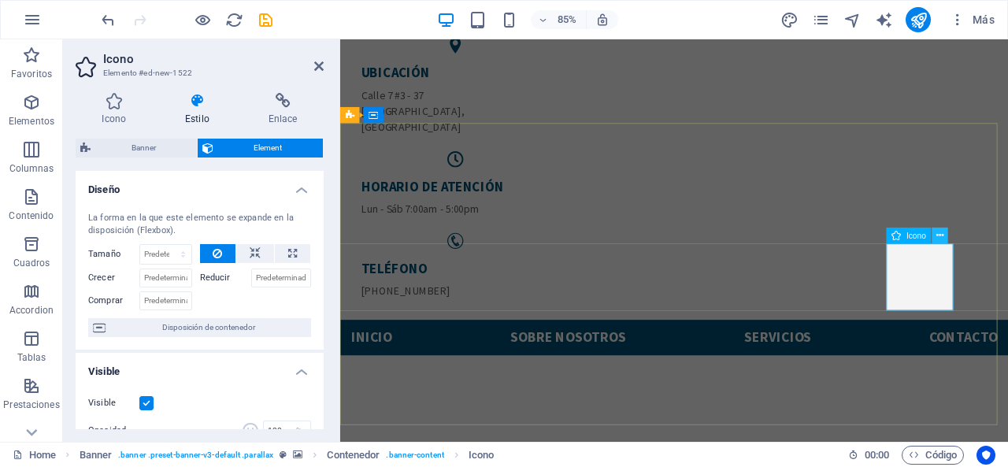
click at [940, 228] on icon at bounding box center [939, 235] width 7 height 14
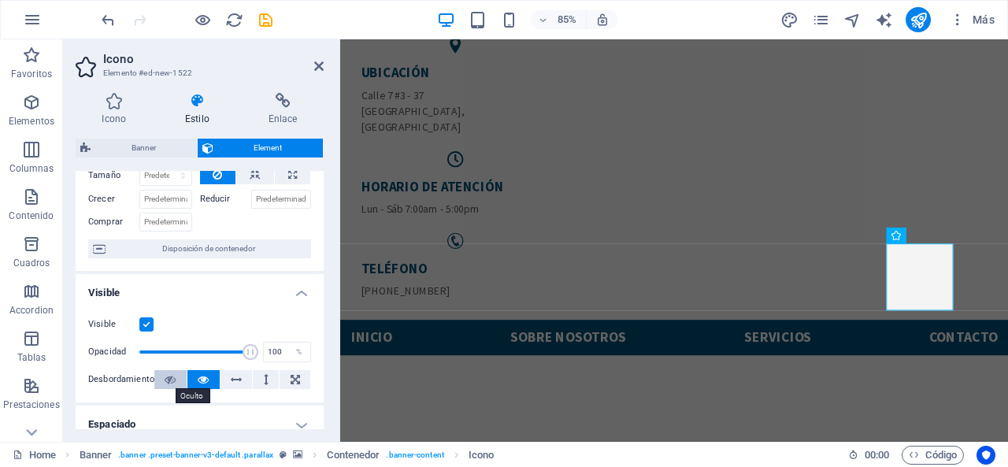
click at [161, 384] on button at bounding box center [170, 379] width 32 height 19
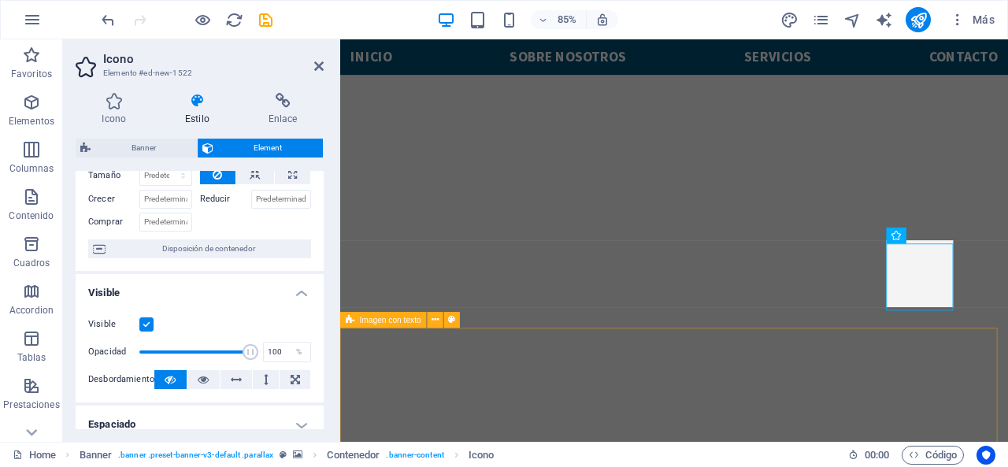
scroll to position [551, 0]
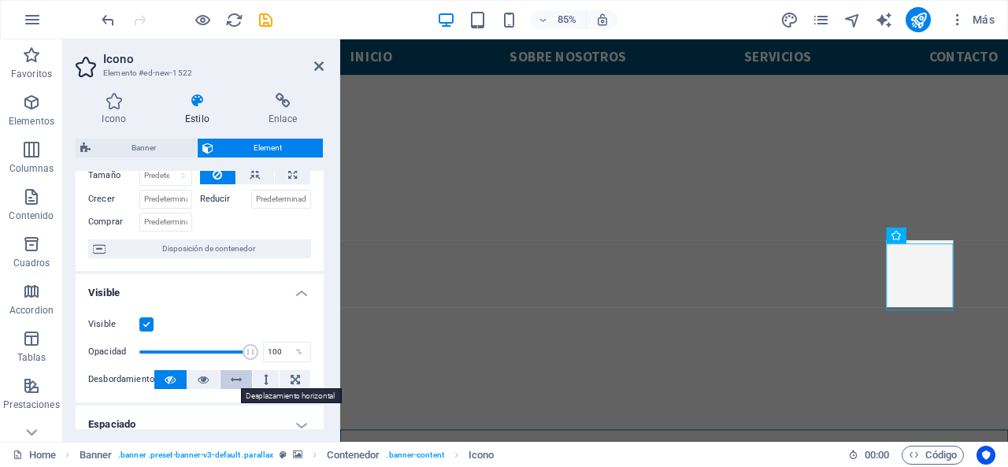
click at [240, 374] on button at bounding box center [237, 379] width 32 height 19
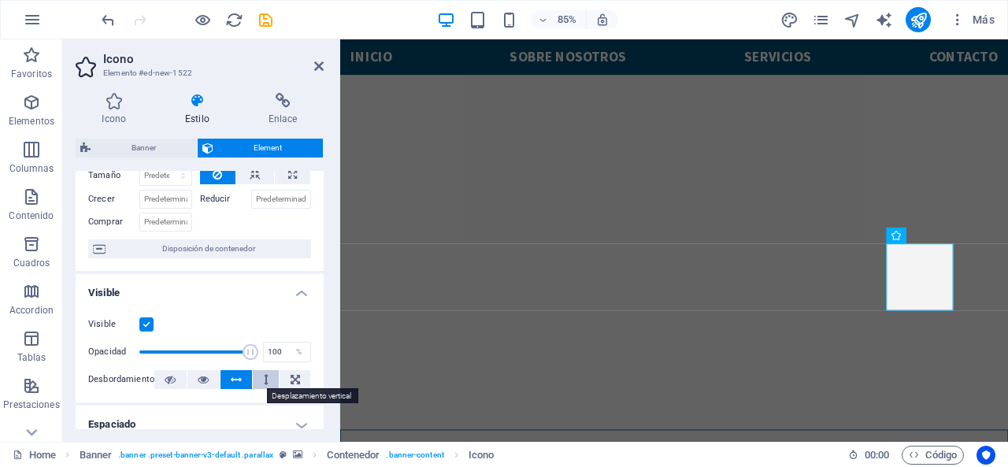
click at [258, 374] on button at bounding box center [266, 379] width 26 height 19
click at [291, 377] on icon at bounding box center [295, 379] width 9 height 19
click at [217, 377] on button at bounding box center [203, 379] width 32 height 19
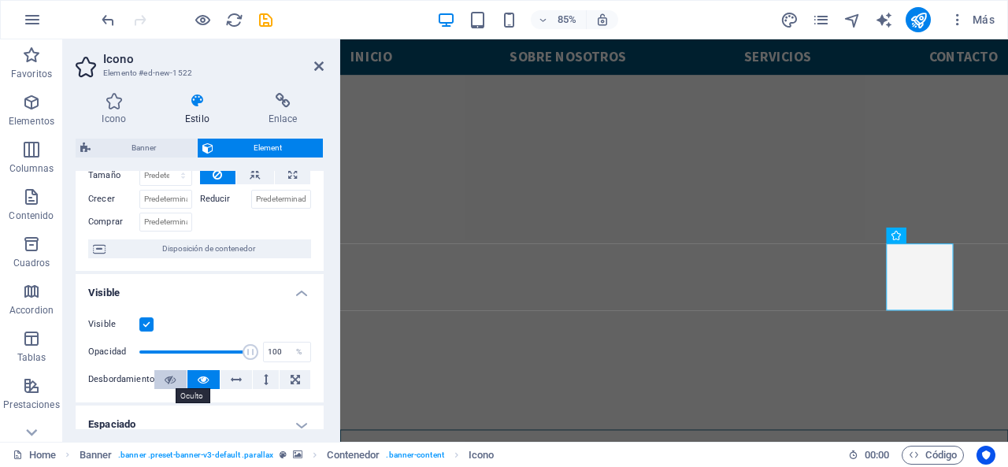
click at [176, 381] on button at bounding box center [170, 379] width 32 height 19
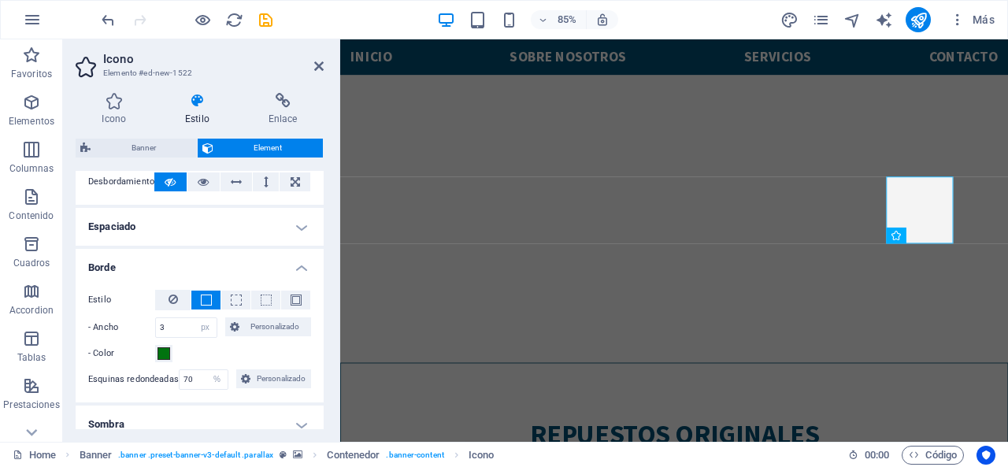
scroll to position [315, 0]
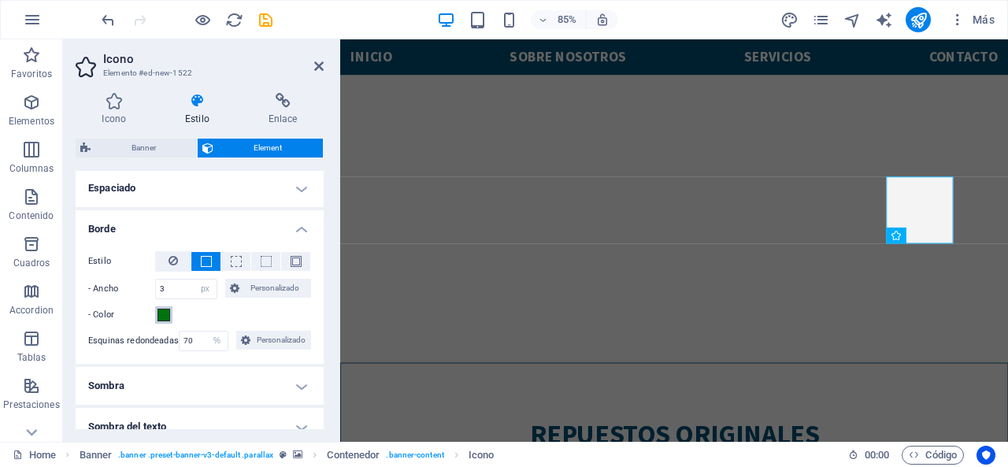
click at [167, 313] on span at bounding box center [164, 315] width 13 height 13
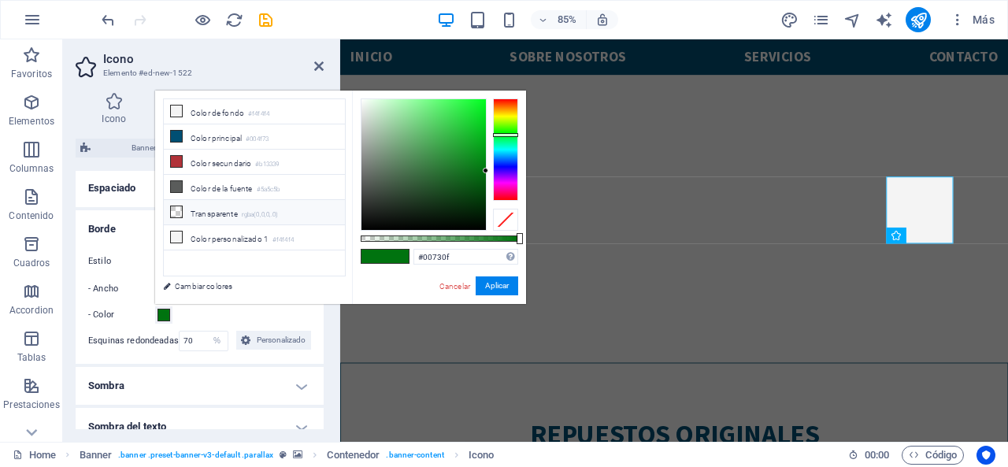
click at [184, 212] on li "Transparente rgba(0,0,0,.0)" at bounding box center [254, 212] width 181 height 25
type input "rgba(0, 0, 0, 0)"
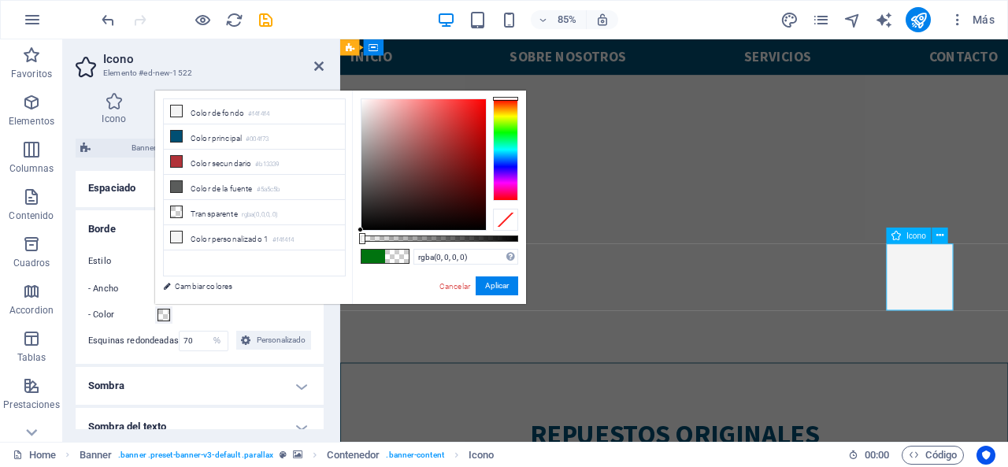
click at [892, 232] on icon at bounding box center [896, 236] width 9 height 16
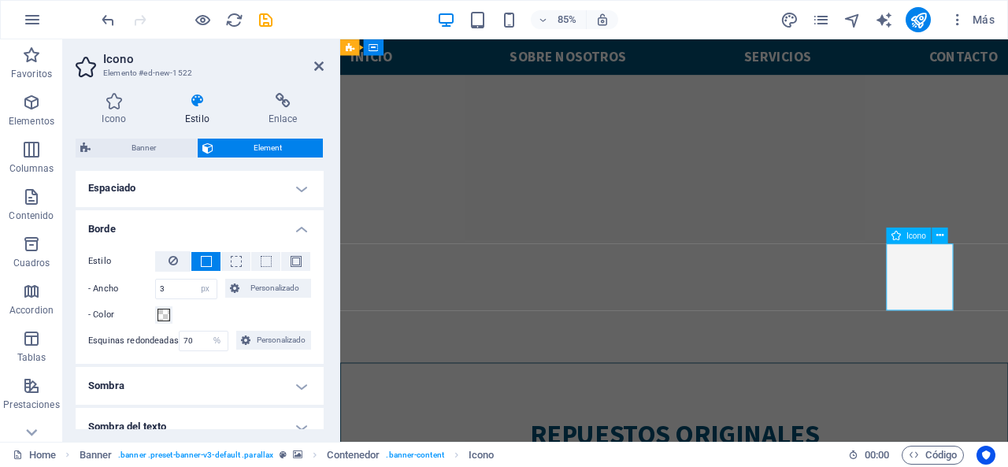
click at [903, 236] on div "Icono" at bounding box center [909, 236] width 45 height 16
click at [934, 237] on button at bounding box center [941, 236] width 16 height 16
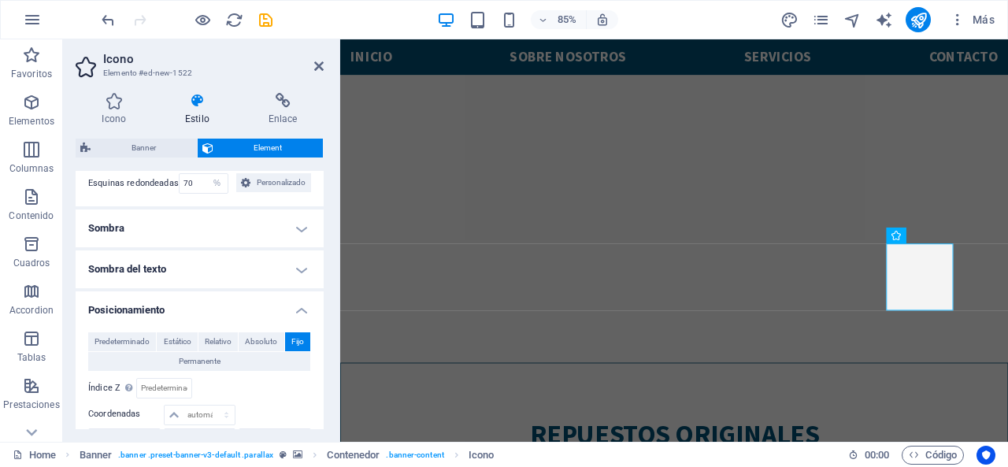
scroll to position [551, 0]
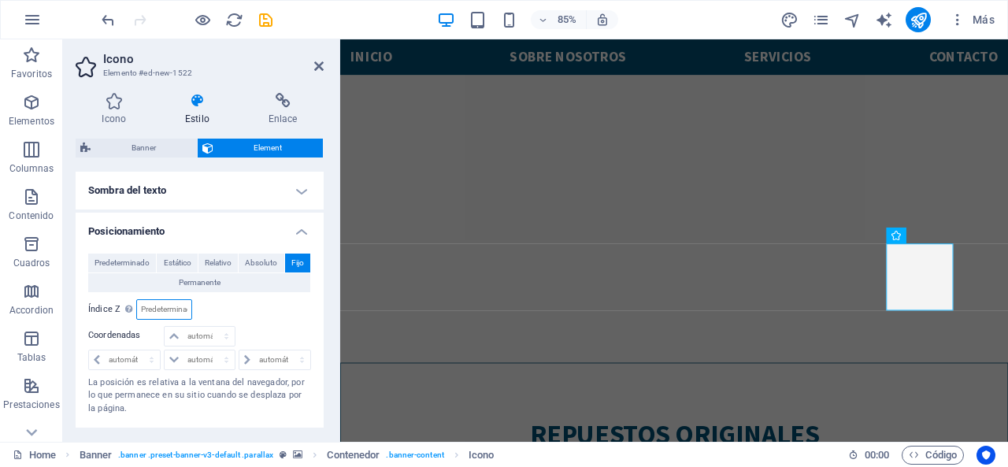
click at [154, 305] on input "number" at bounding box center [164, 309] width 54 height 19
click at [174, 303] on input "number" at bounding box center [164, 309] width 54 height 19
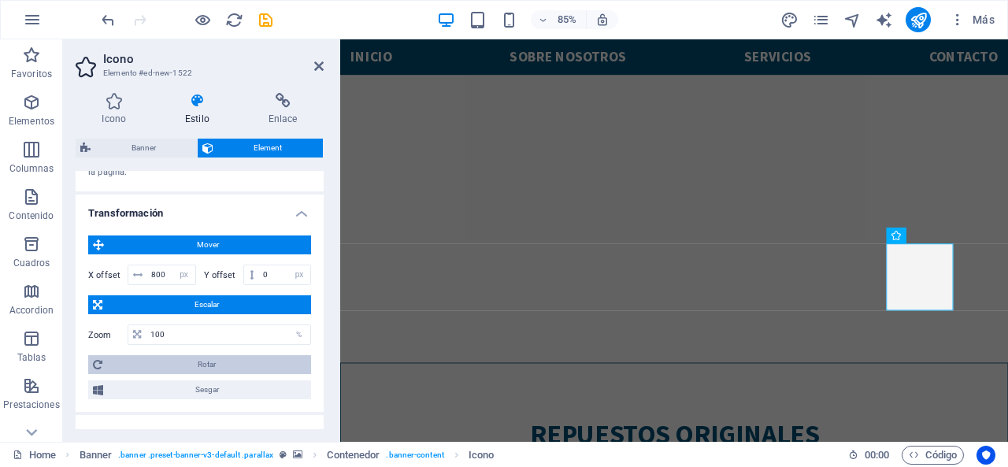
scroll to position [945, 0]
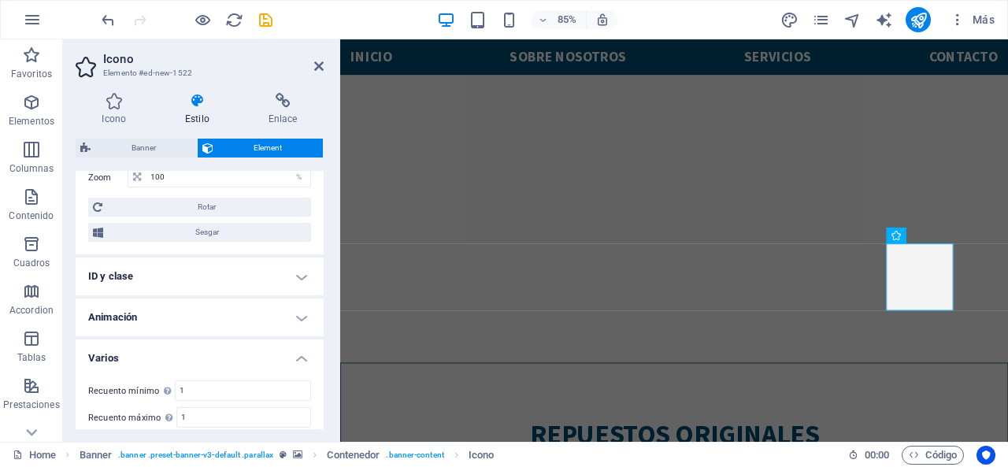
click at [184, 260] on h4 "ID y clase" at bounding box center [200, 277] width 248 height 38
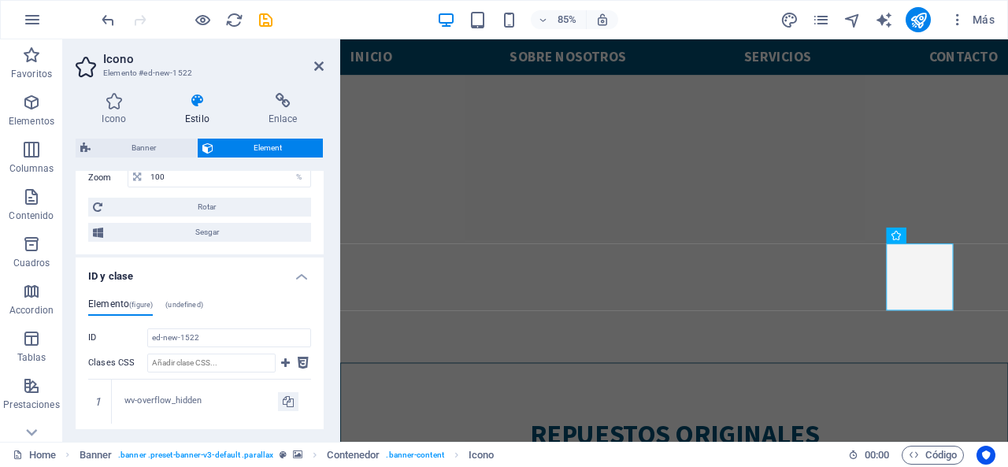
scroll to position [1024, 0]
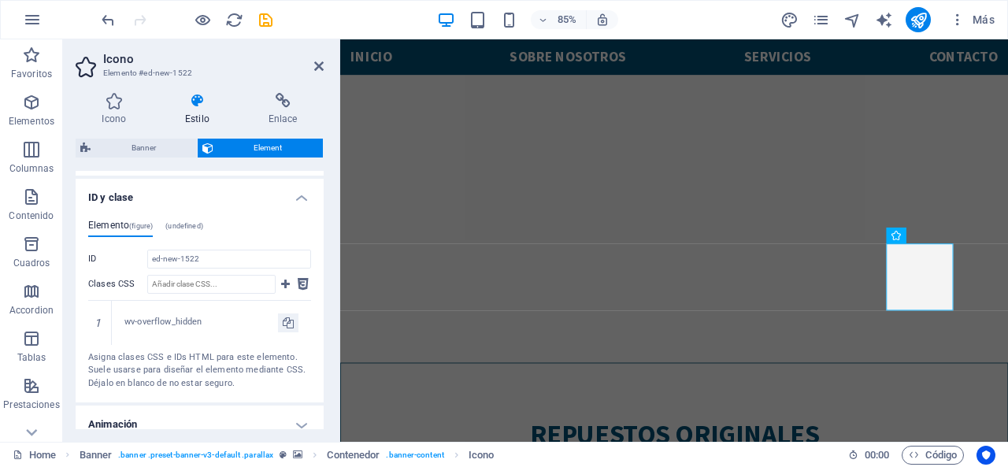
click at [197, 226] on h4 "(undefined)" at bounding box center [184, 228] width 38 height 17
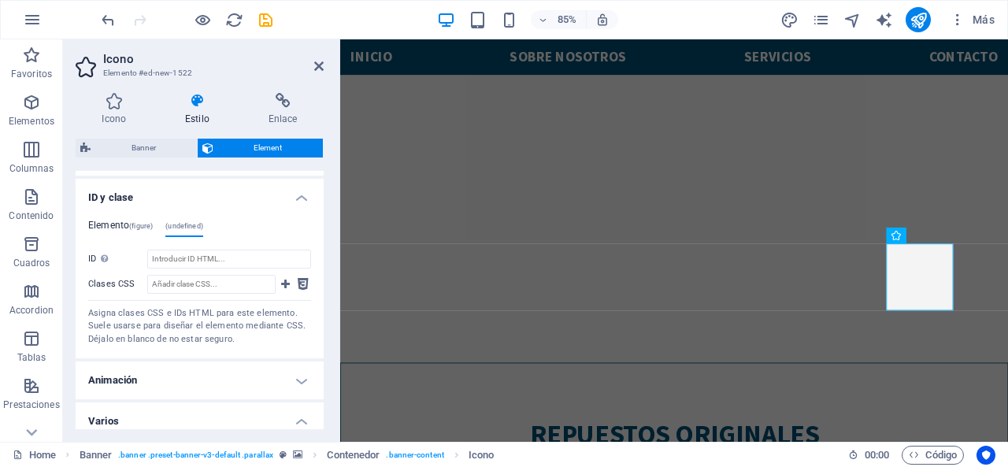
click at [129, 220] on h4 "Elemento (figure)" at bounding box center [120, 228] width 65 height 17
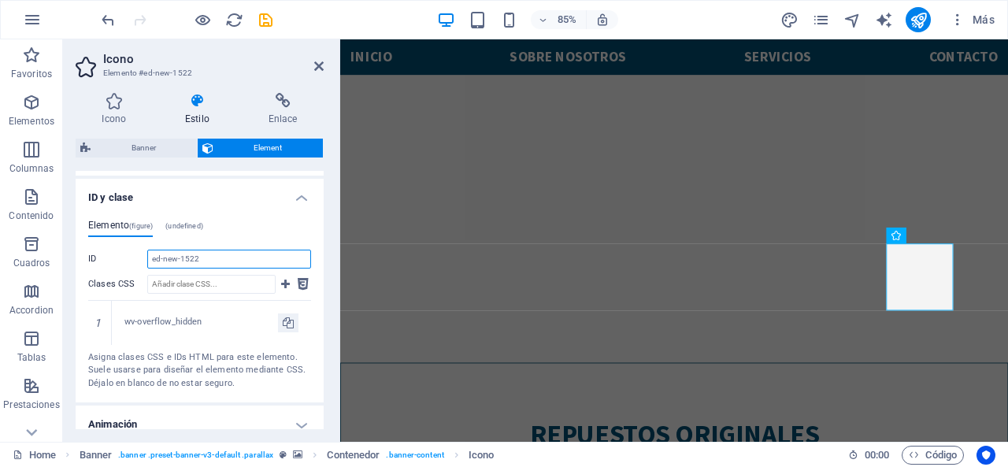
click at [186, 250] on input "ed-new-1522" at bounding box center [229, 259] width 164 height 19
click at [265, 278] on input "Clases CSS" at bounding box center [211, 284] width 128 height 19
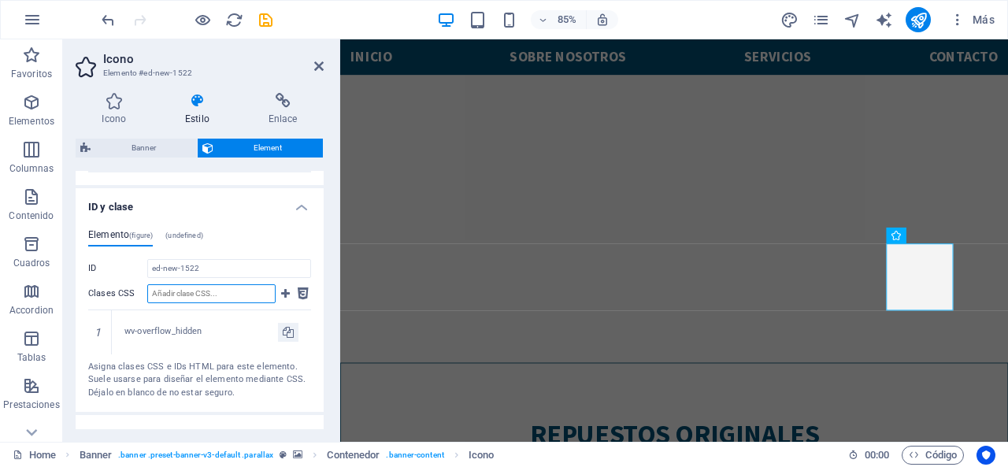
scroll to position [1013, 0]
click at [126, 330] on div "wv-overflow_hidden" at bounding box center [201, 333] width 154 height 13
click at [289, 325] on icon at bounding box center [288, 333] width 11 height 19
type input "wv-overflow_hidden"
click at [298, 292] on icon at bounding box center [303, 295] width 11 height 19
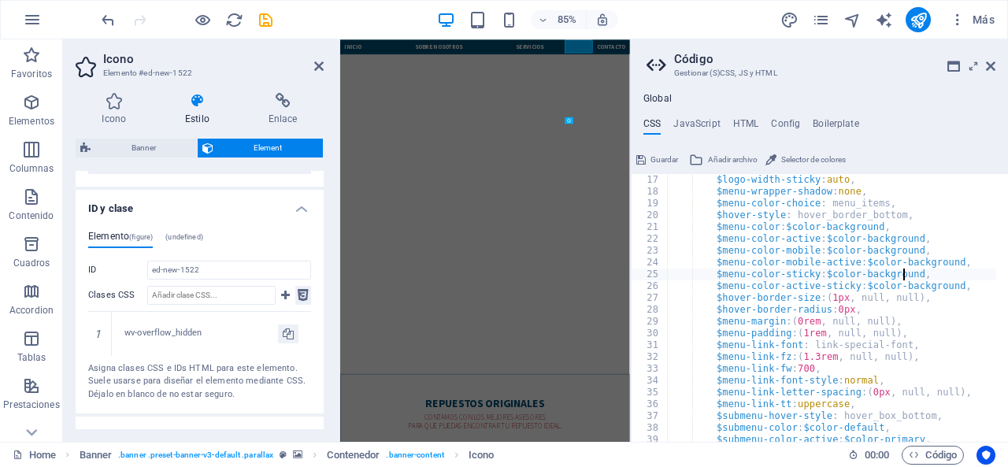
scroll to position [910, 0]
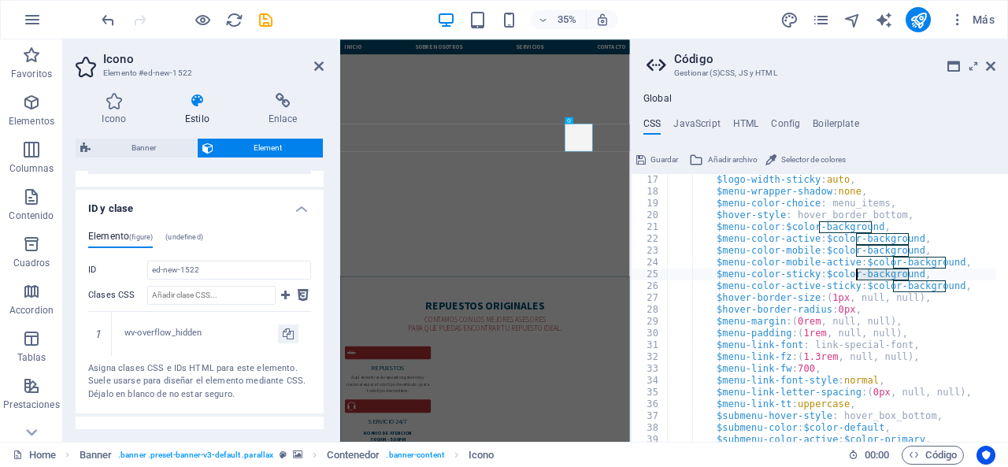
drag, startPoint x: 909, startPoint y: 273, endPoint x: 857, endPoint y: 269, distance: 52.1
click at [857, 269] on div "$logo-width-sticky : auto , $menu-wrapper-shadow : none , $menu-color-choice : …" at bounding box center [877, 314] width 421 height 280
click at [907, 276] on div "$logo-width-sticky : auto , $menu-wrapper-shadow : none , $menu-color-choice : …" at bounding box center [831, 308] width 329 height 268
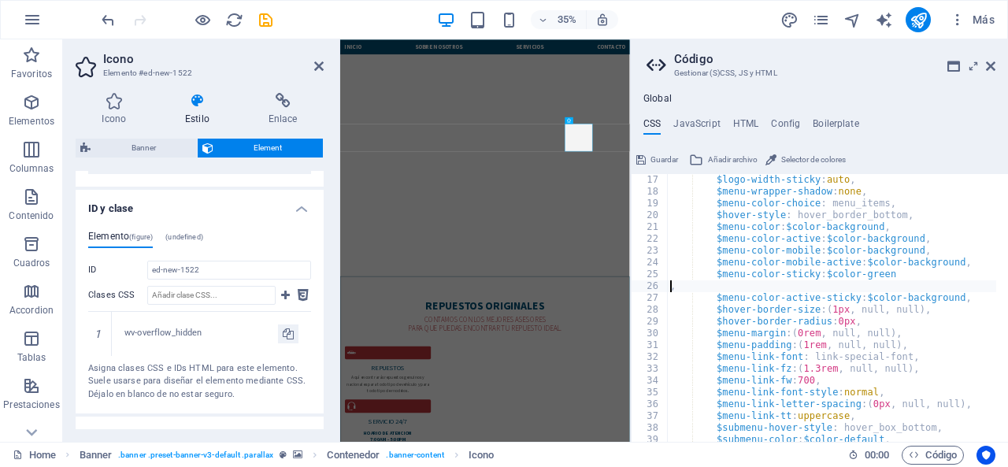
scroll to position [0, 0]
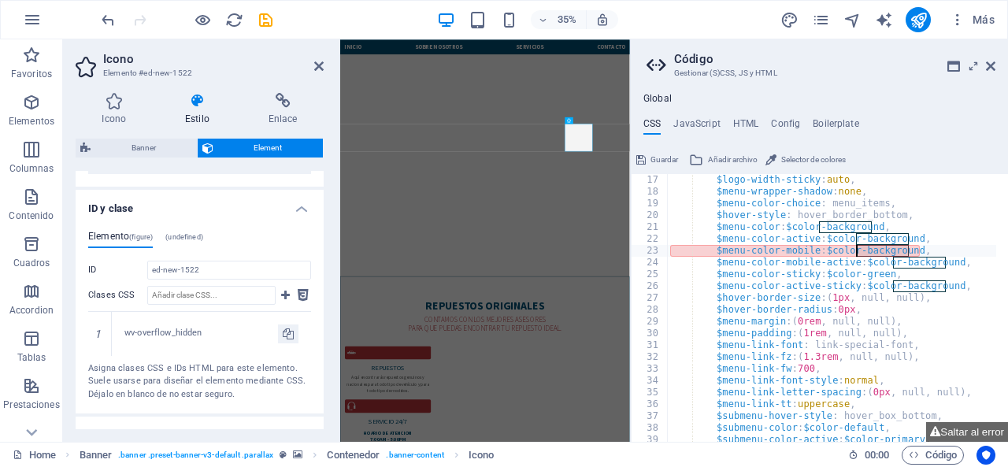
drag, startPoint x: 906, startPoint y: 251, endPoint x: 859, endPoint y: 250, distance: 47.3
click at [859, 250] on div "$logo-width-sticky : auto , $menu-wrapper-shadow : none , $menu-color-choice : …" at bounding box center [877, 314] width 421 height 280
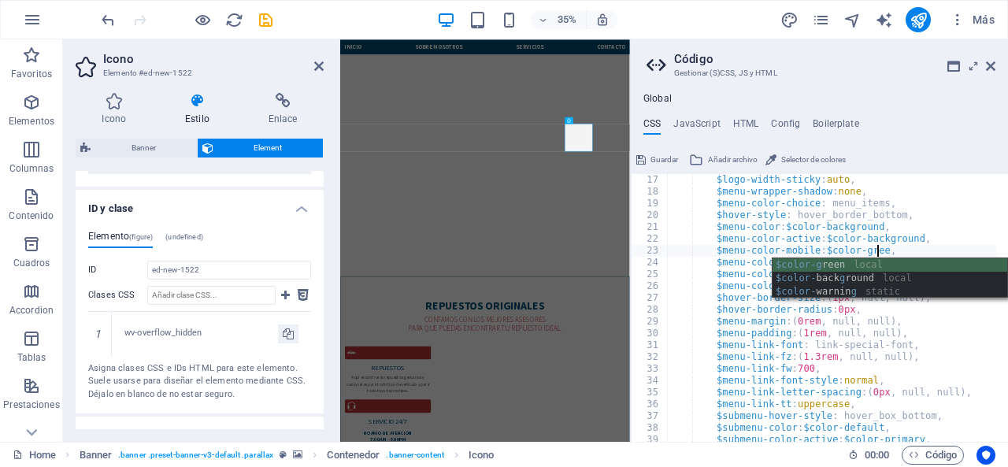
scroll to position [0, 20]
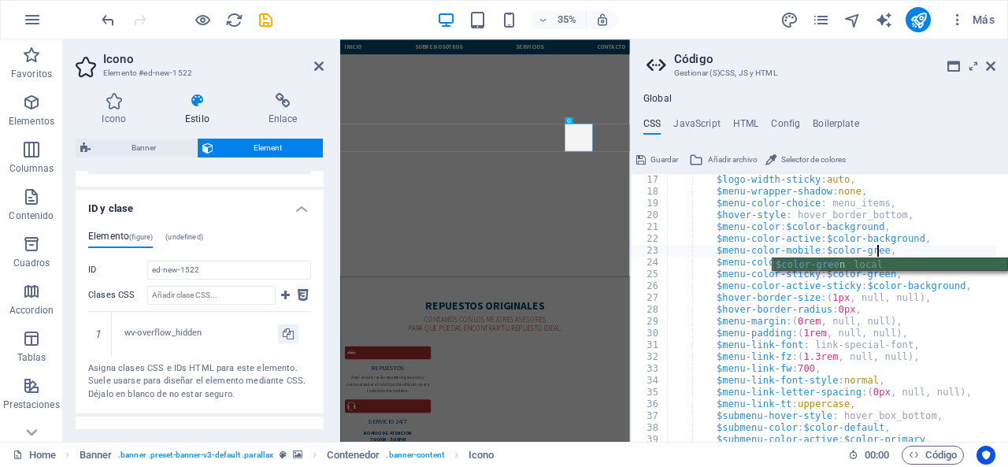
click at [848, 261] on div "$color-gree n local" at bounding box center [890, 278] width 235 height 40
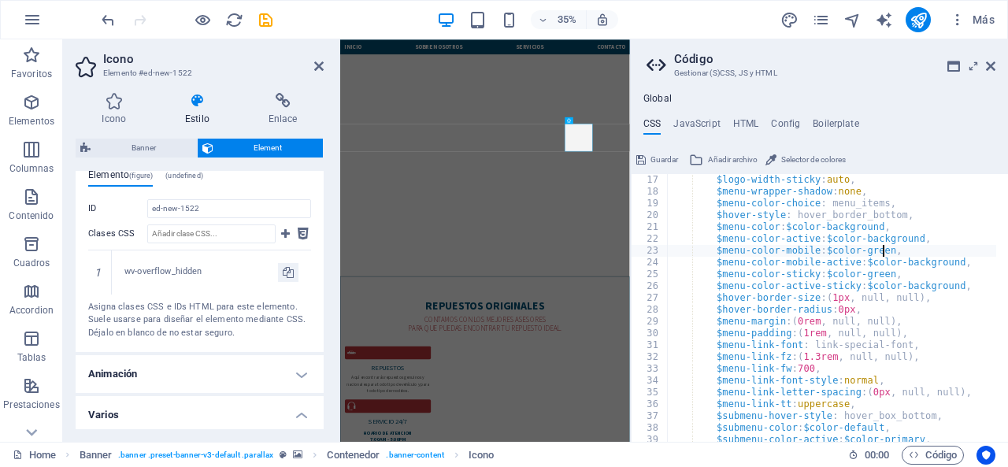
scroll to position [1092, 0]
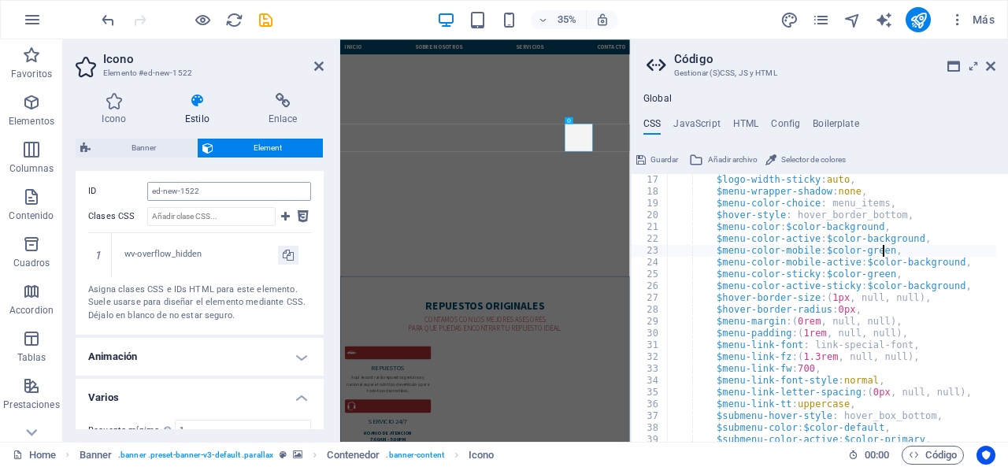
type textarea "$menu-color-mobile: $color-green,"
click at [209, 185] on input "ed-new-1522" at bounding box center [229, 191] width 164 height 19
click at [268, 352] on h4 "Animación" at bounding box center [200, 357] width 248 height 38
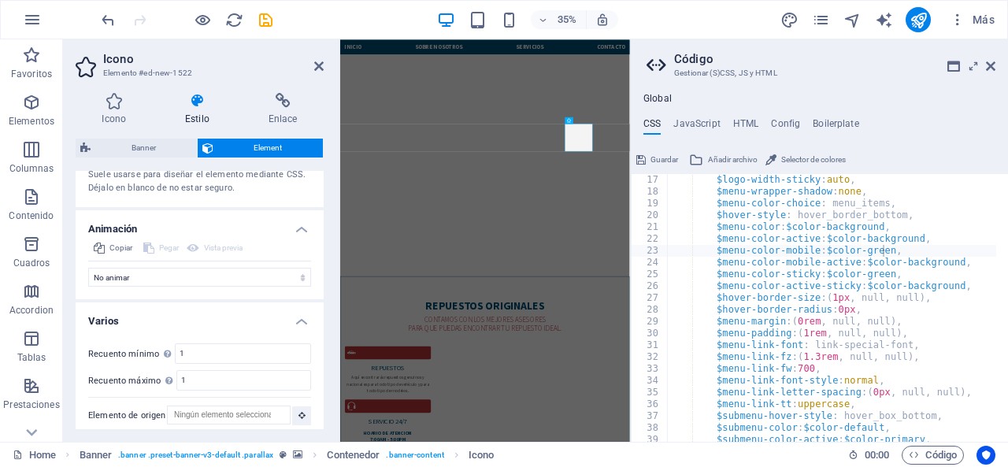
scroll to position [1221, 0]
click at [301, 223] on h4 "Animación" at bounding box center [200, 223] width 248 height 28
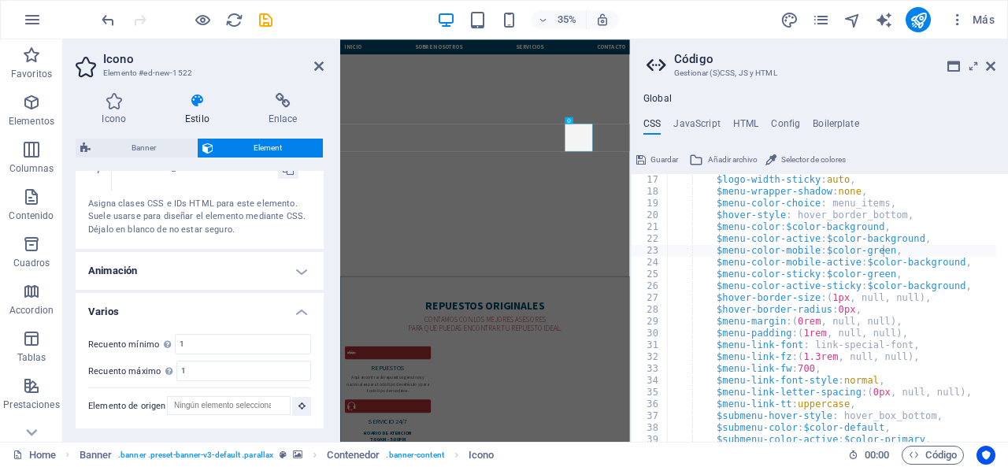
scroll to position [1170, 0]
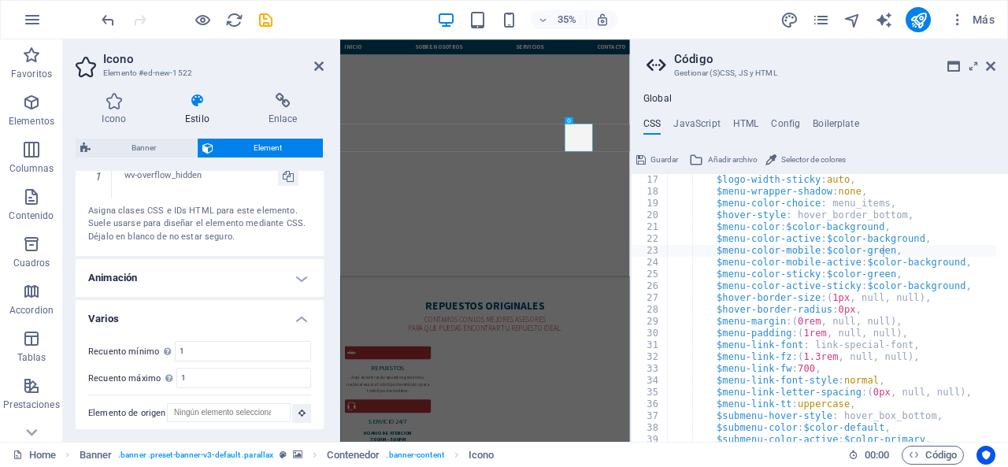
click at [269, 313] on h4 "Varios" at bounding box center [200, 314] width 248 height 28
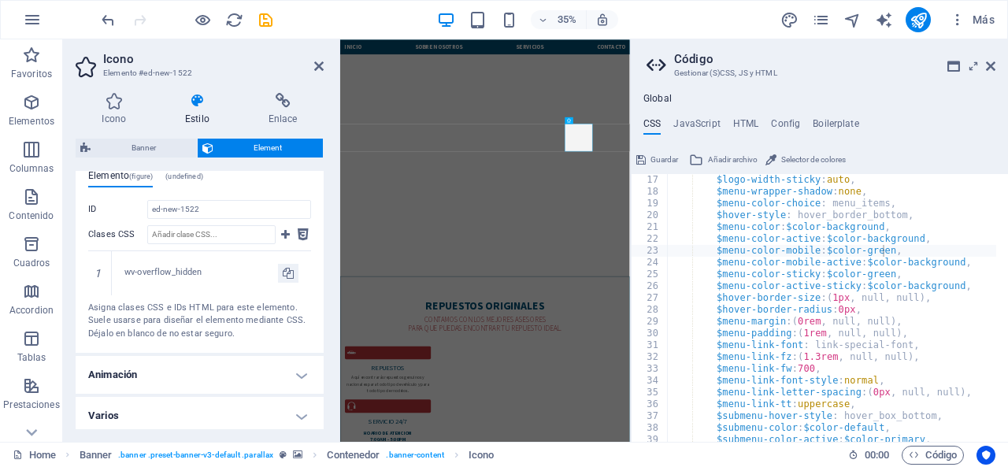
scroll to position [758, 0]
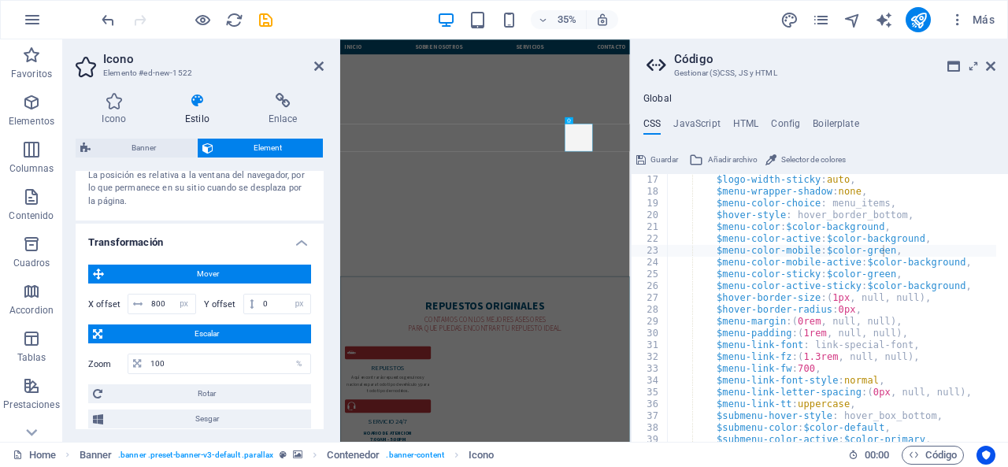
click at [314, 244] on h4 "Transformación" at bounding box center [200, 238] width 248 height 28
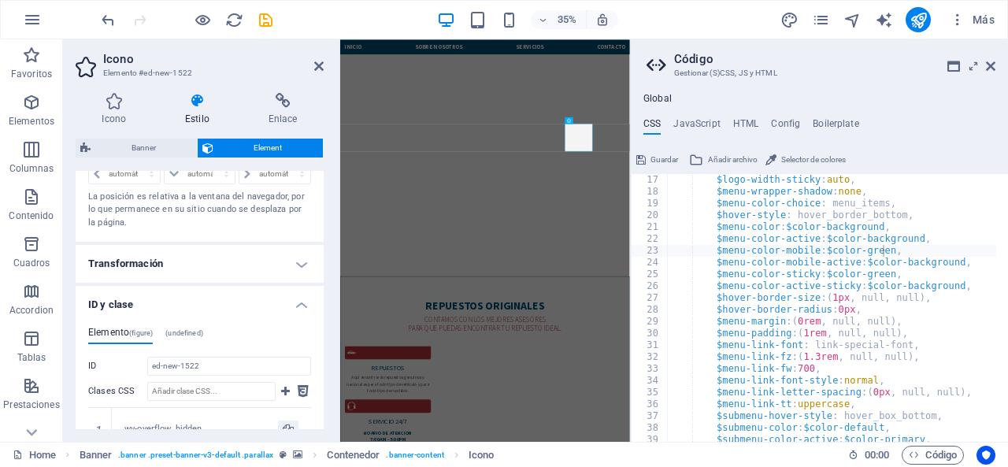
click at [291, 303] on h4 "ID y clase" at bounding box center [200, 300] width 248 height 28
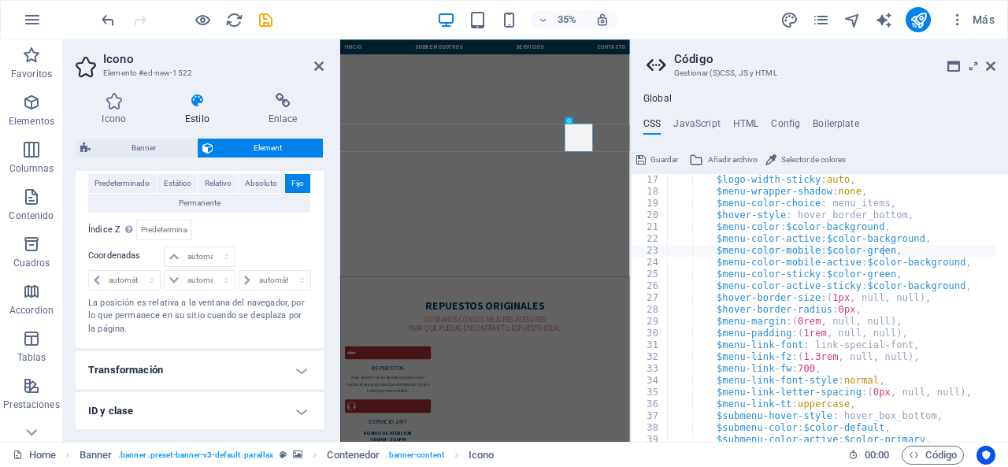
scroll to position [473, 0]
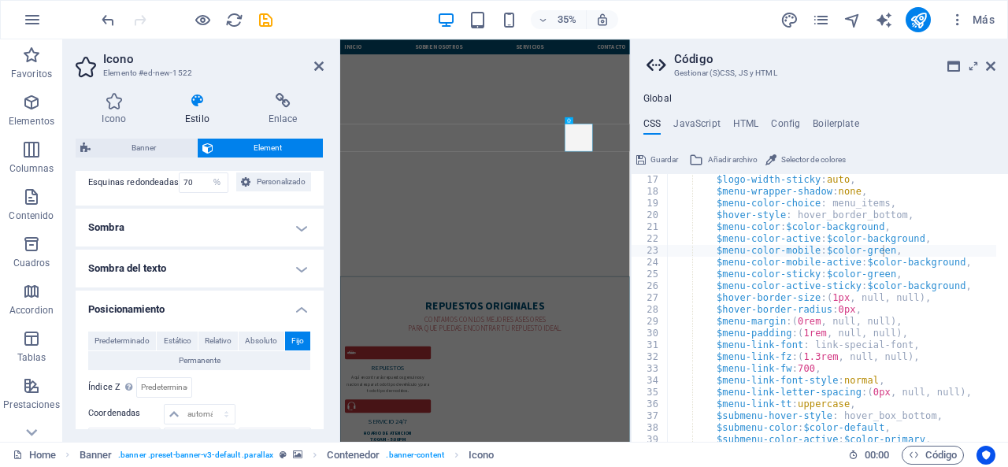
click at [292, 295] on h4 "Posicionamiento" at bounding box center [200, 305] width 248 height 28
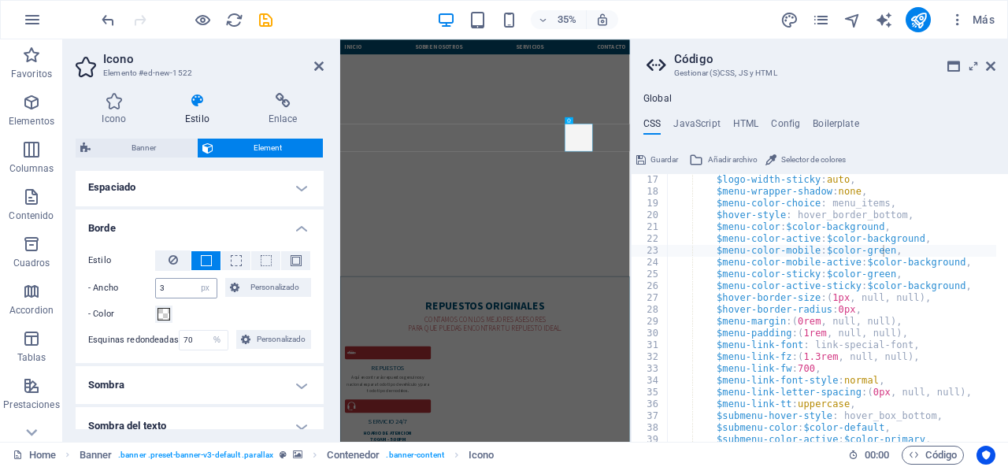
scroll to position [237, 0]
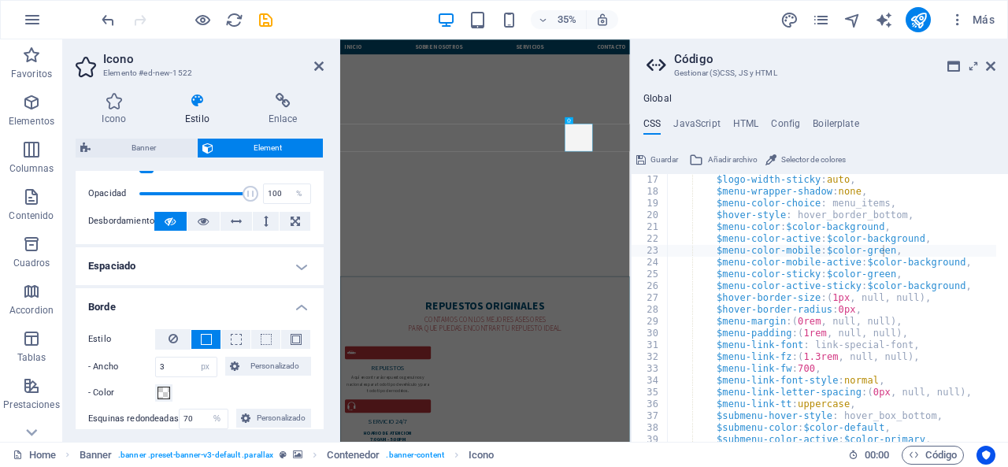
click at [250, 305] on h4 "Borde" at bounding box center [200, 302] width 248 height 28
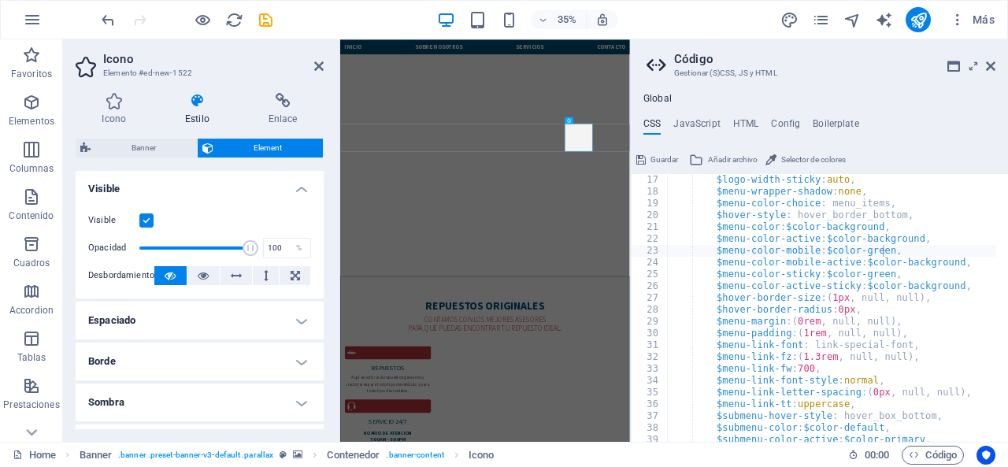
scroll to position [158, 0]
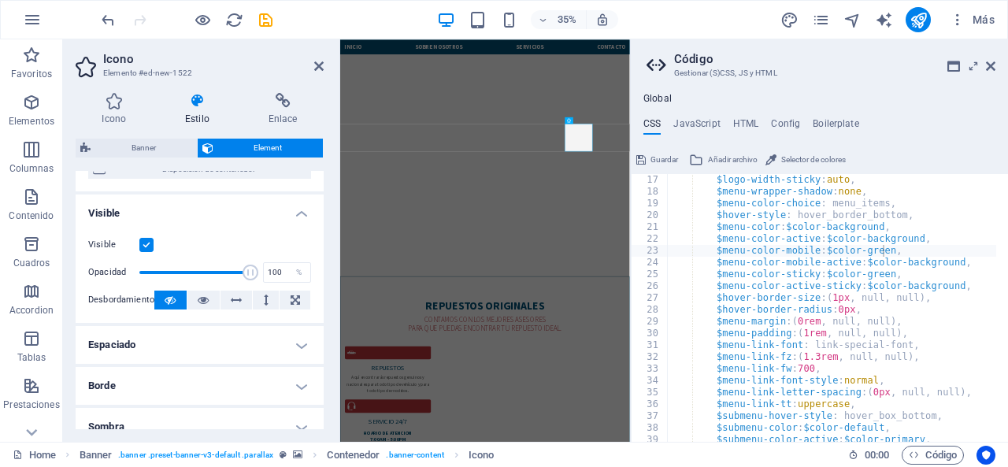
click at [198, 211] on h4 "Visible" at bounding box center [200, 209] width 248 height 28
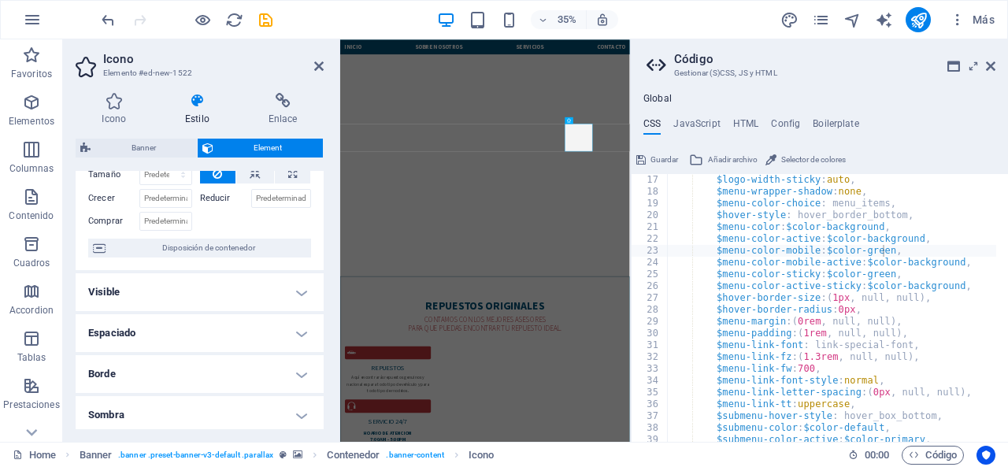
scroll to position [0, 0]
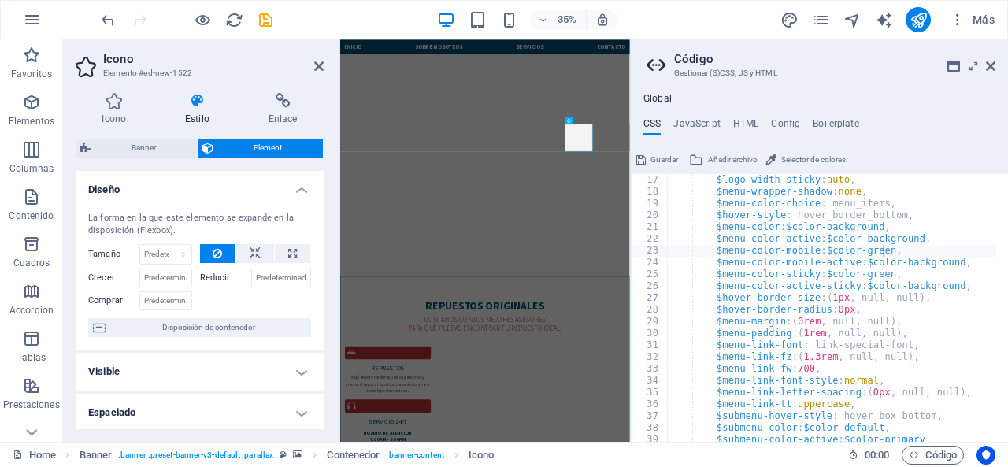
click at [290, 191] on h4 "Diseño" at bounding box center [200, 185] width 248 height 28
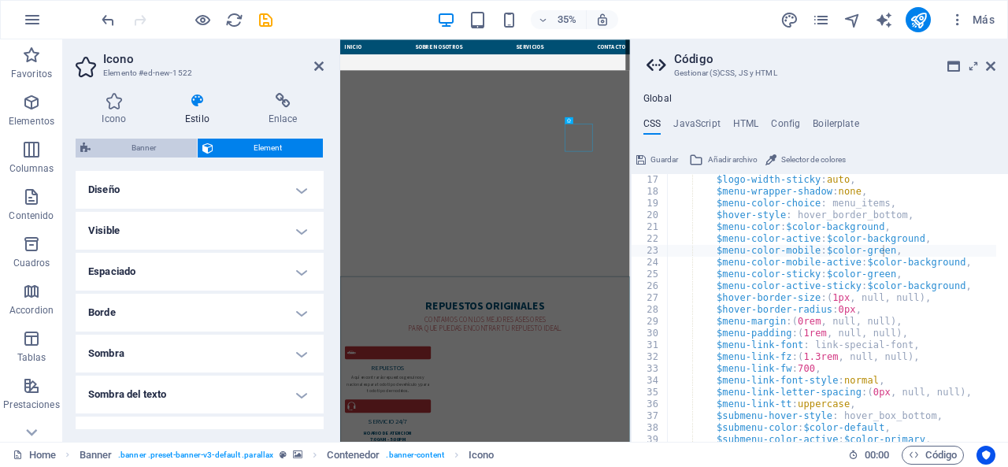
click at [170, 152] on span "Banner" at bounding box center [143, 148] width 97 height 19
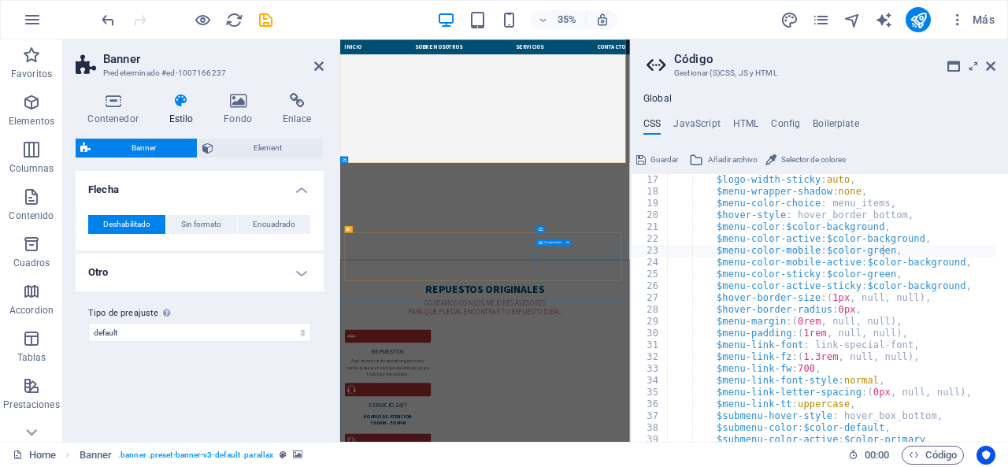
scroll to position [643, 0]
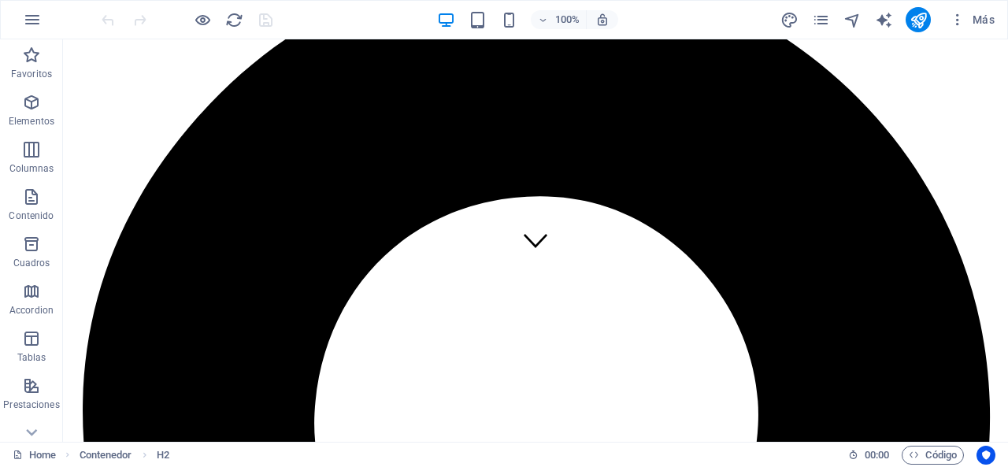
scroll to position [177, 0]
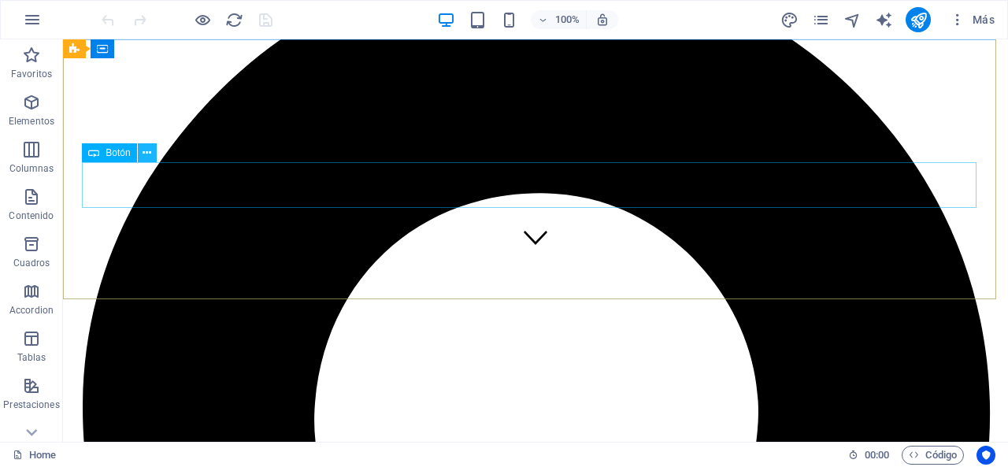
click at [148, 155] on icon at bounding box center [147, 153] width 9 height 17
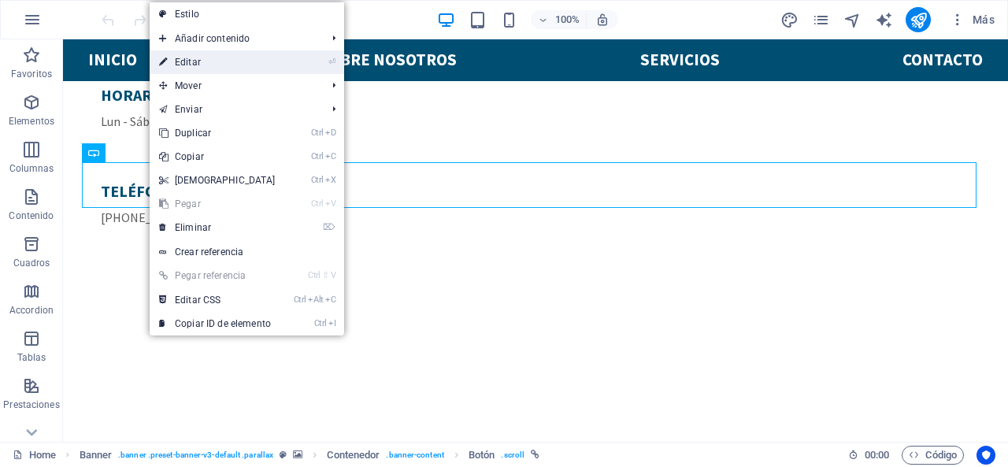
click at [209, 65] on link "⏎ Editar" at bounding box center [217, 62] width 135 height 24
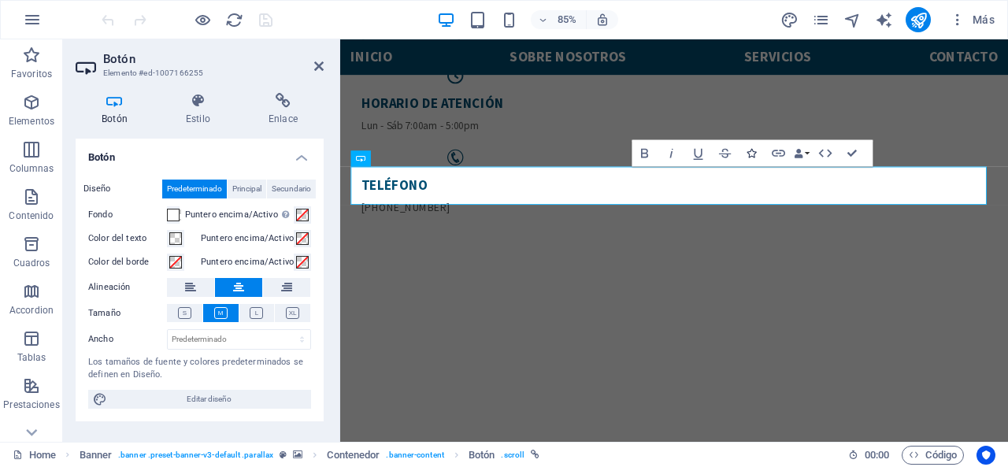
click at [751, 150] on icon "button" at bounding box center [751, 153] width 9 height 9
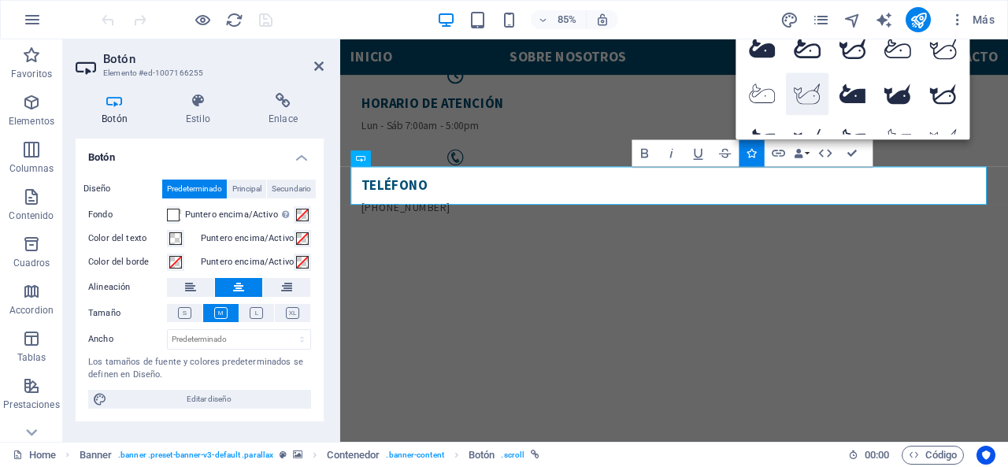
scroll to position [0, 0]
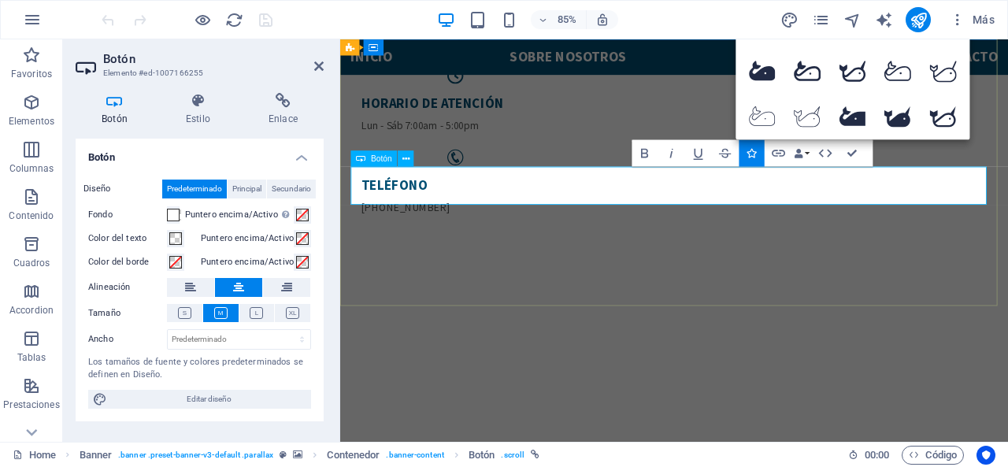
type input "WHA"
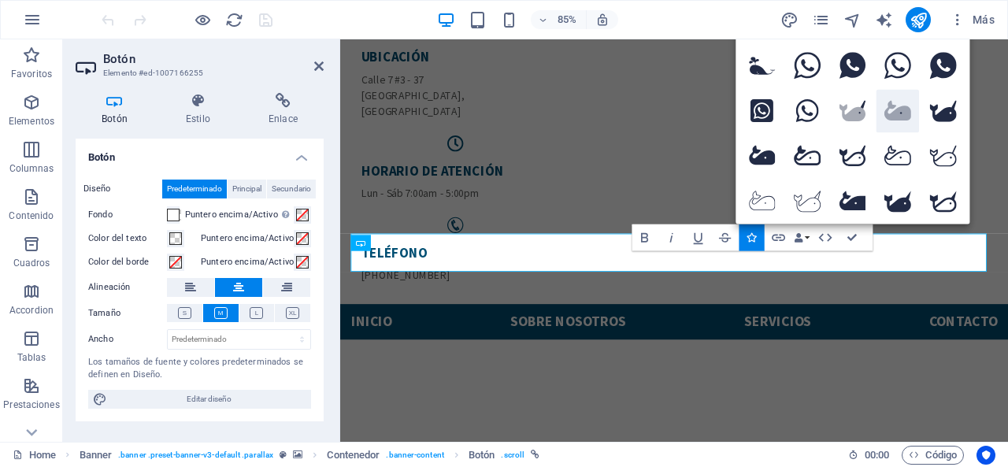
scroll to position [20, 0]
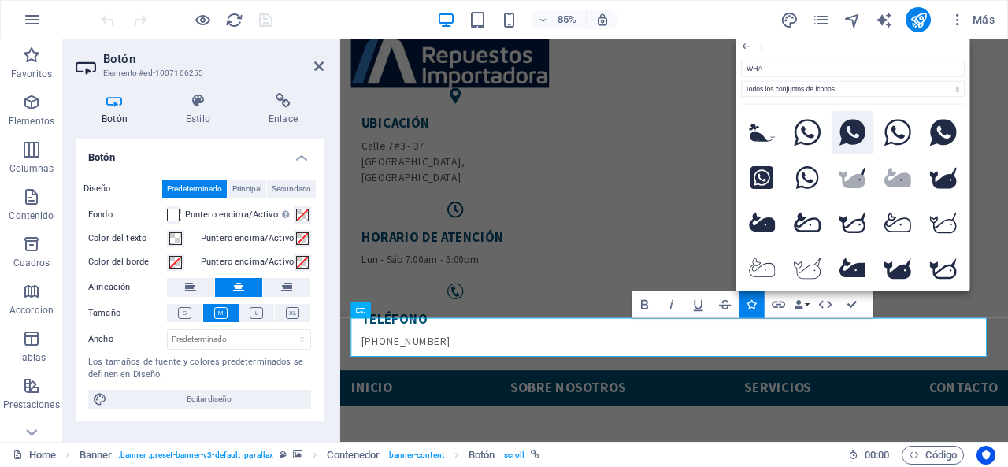
click at [842, 143] on icon at bounding box center [853, 132] width 26 height 27
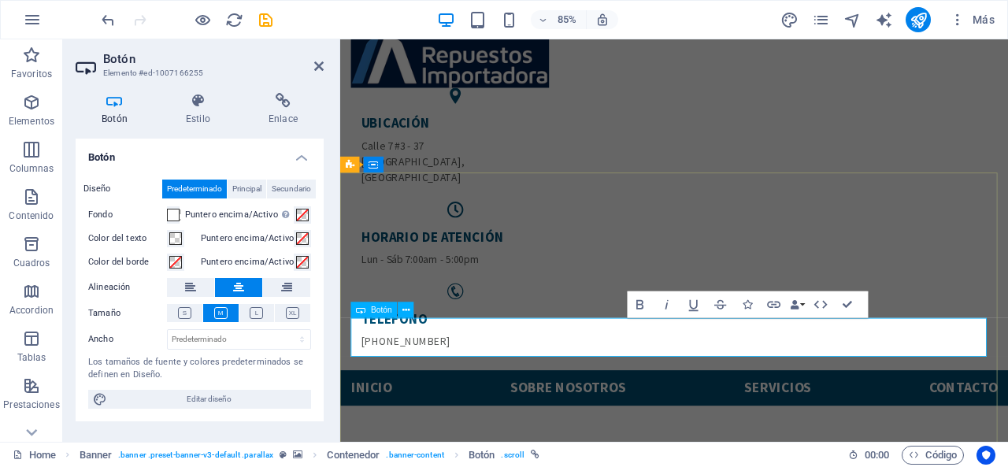
click at [299, 304] on button at bounding box center [292, 313] width 35 height 18
drag, startPoint x: 761, startPoint y: 387, endPoint x: 706, endPoint y: 387, distance: 54.3
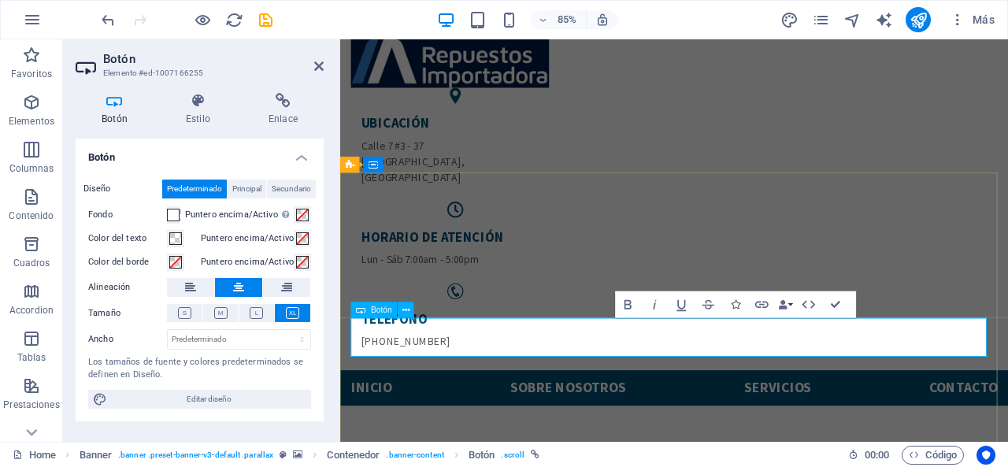
click at [191, 124] on h4 "Estilo" at bounding box center [201, 109] width 83 height 33
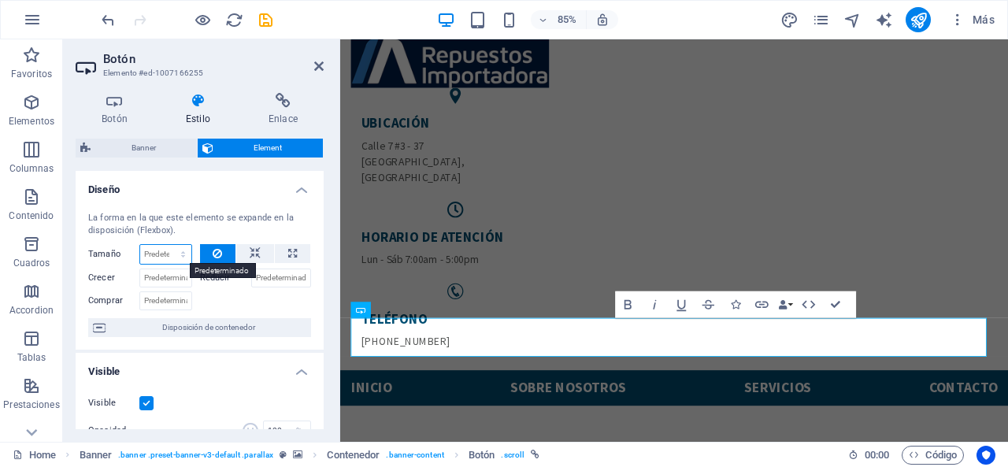
click at [158, 256] on select "Predeterminado automático px % 1/1 1/2 1/3 1/4 1/5 1/6 1/7 1/8 1/9 1/10" at bounding box center [165, 254] width 51 height 19
select select "1/8"
click at [168, 245] on select "Predeterminado automático px % 1/1 1/2 1/3 1/4 1/5 1/6 1/7 1/8 1/9 1/10" at bounding box center [165, 254] width 51 height 19
type input "12.5"
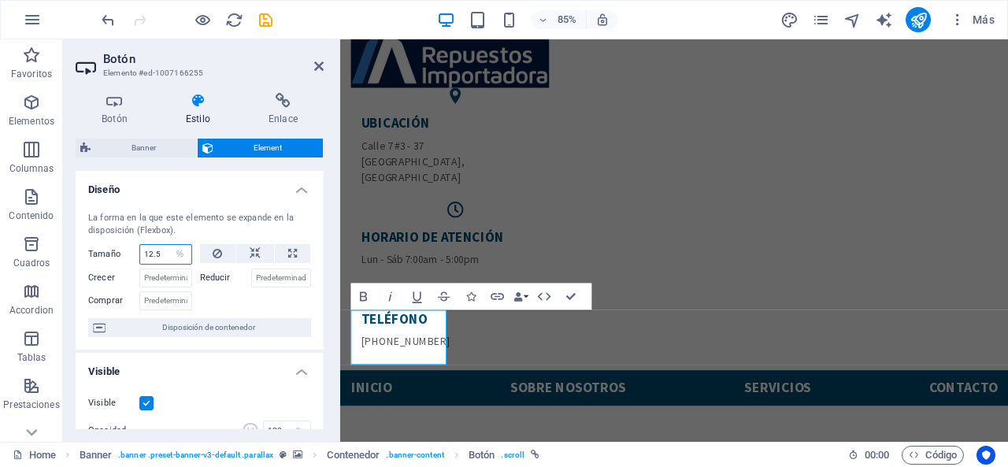
click at [161, 252] on input "12.5" at bounding box center [165, 254] width 51 height 19
click at [186, 252] on select "Predeterminado automático px % 1/1 1/2 1/3 1/4 1/5 1/6 1/7 1/8 1/9 1/10" at bounding box center [180, 254] width 22 height 19
select select "1/10"
click at [169, 245] on select "Predeterminado automático px % 1/1 1/2 1/3 1/4 1/5 1/6 1/7 1/8 1/9 1/10" at bounding box center [180, 254] width 22 height 19
type input "10"
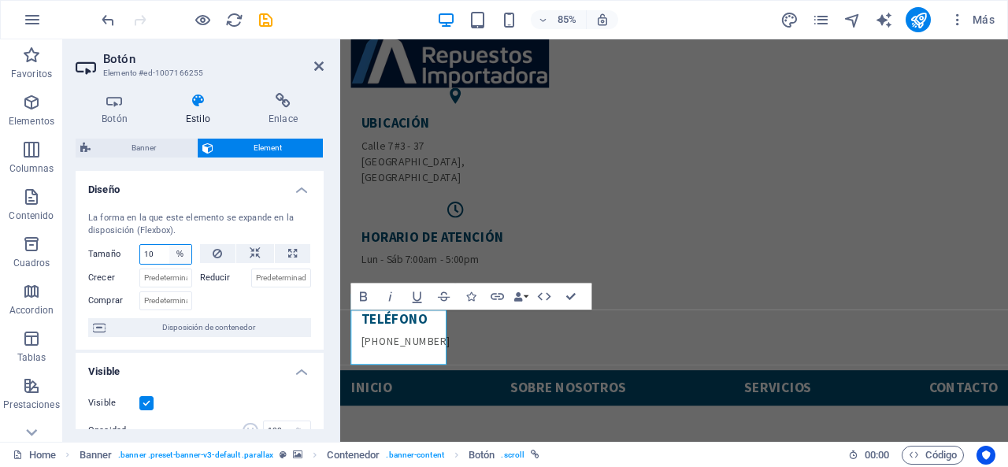
click at [177, 253] on select "Predeterminado automático px % 1/1 1/2 1/3 1/4 1/5 1/6 1/7 1/8 1/9 1/10" at bounding box center [180, 254] width 22 height 19
select select "1/2"
click at [169, 245] on select "Predeterminado automático px % 1/1 1/2 1/3 1/4 1/5 1/6 1/7 1/8 1/9 1/10" at bounding box center [180, 254] width 22 height 19
type input "50"
select select "%"
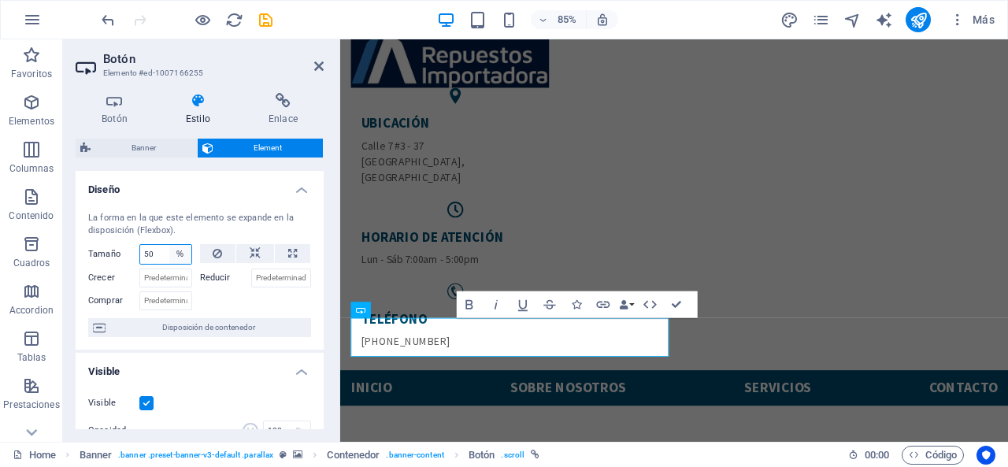
click at [180, 248] on select "Predeterminado automático px % 1/1 1/2 1/3 1/4 1/5 1/6 1/7 1/8 1/9 1/10" at bounding box center [180, 254] width 22 height 19
click at [222, 300] on div at bounding box center [256, 298] width 112 height 23
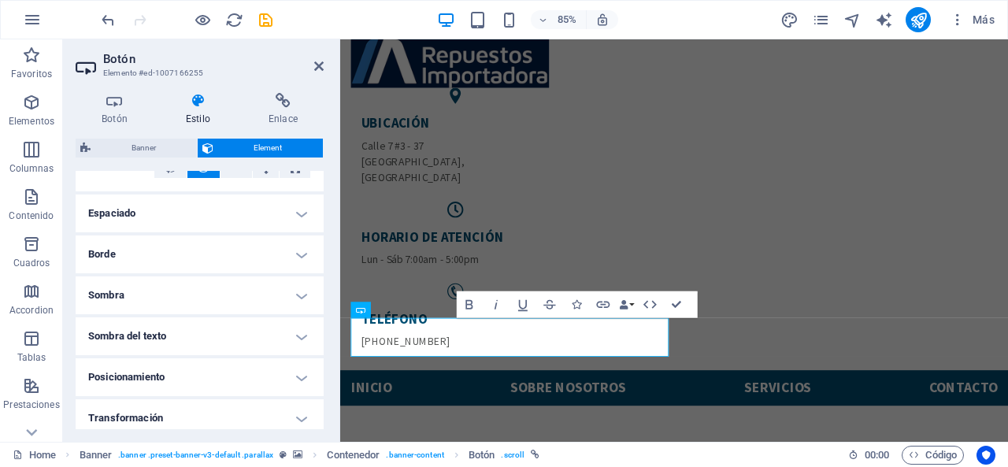
scroll to position [315, 0]
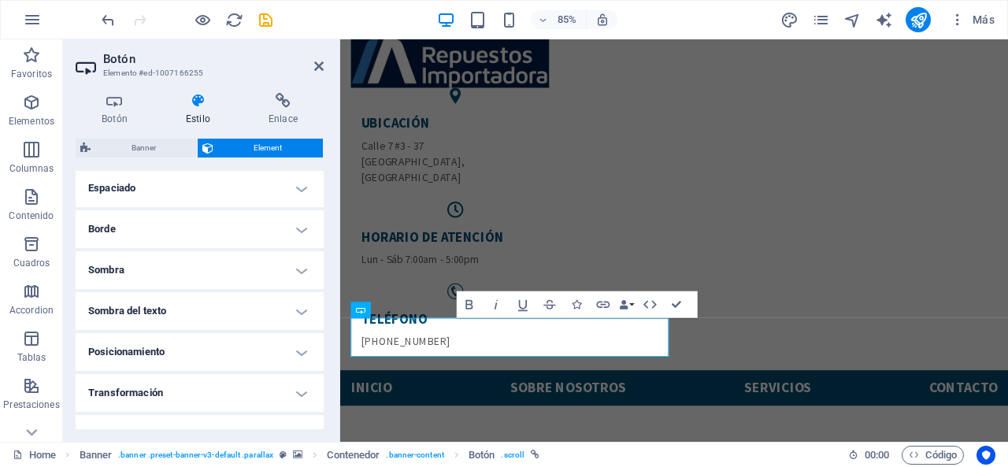
click at [285, 346] on h4 "Posicionamiento" at bounding box center [200, 352] width 248 height 38
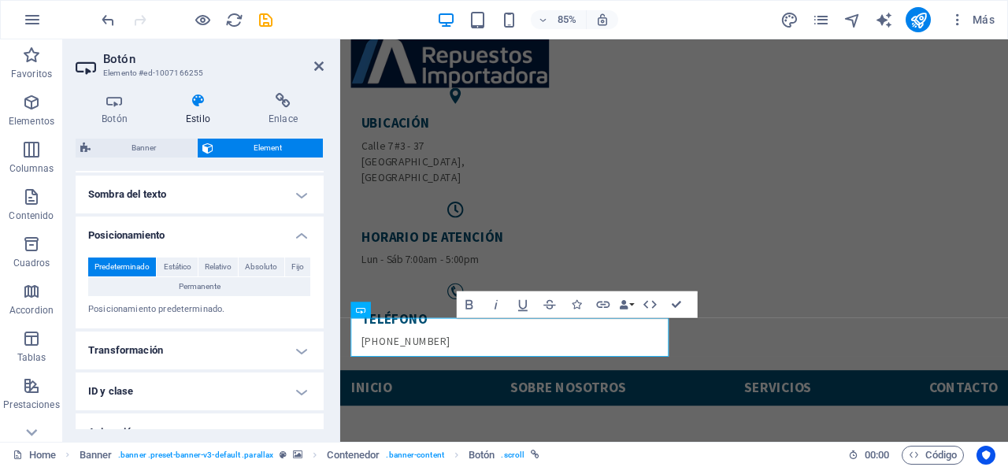
scroll to position [473, 0]
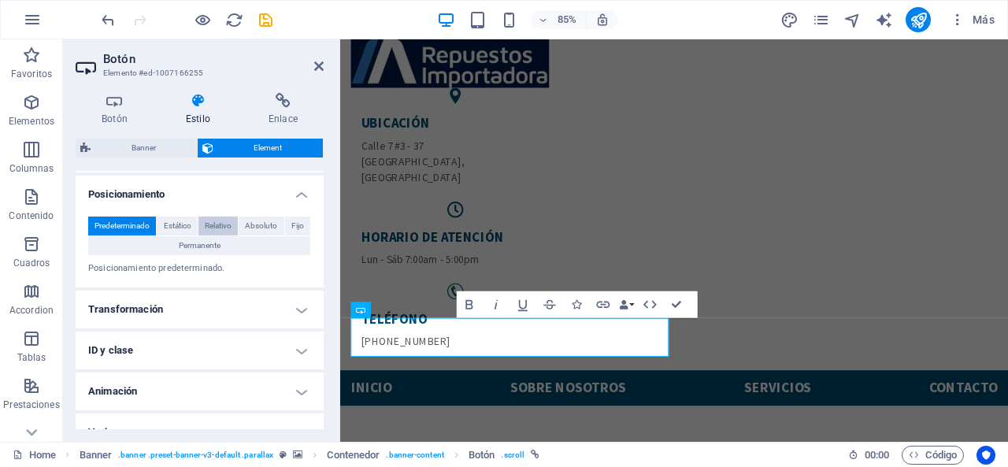
click at [224, 226] on span "Relativo" at bounding box center [218, 226] width 27 height 19
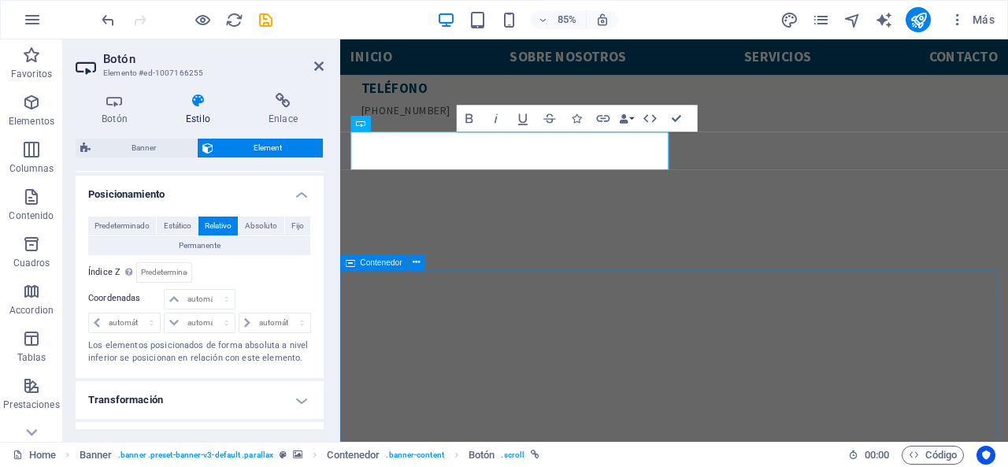
scroll to position [177, 0]
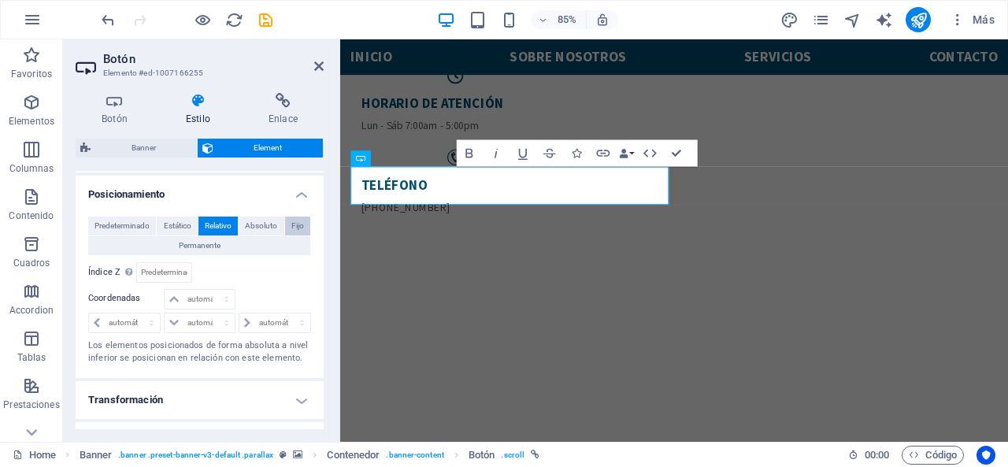
click at [291, 224] on span "Fijo" at bounding box center [297, 226] width 13 height 19
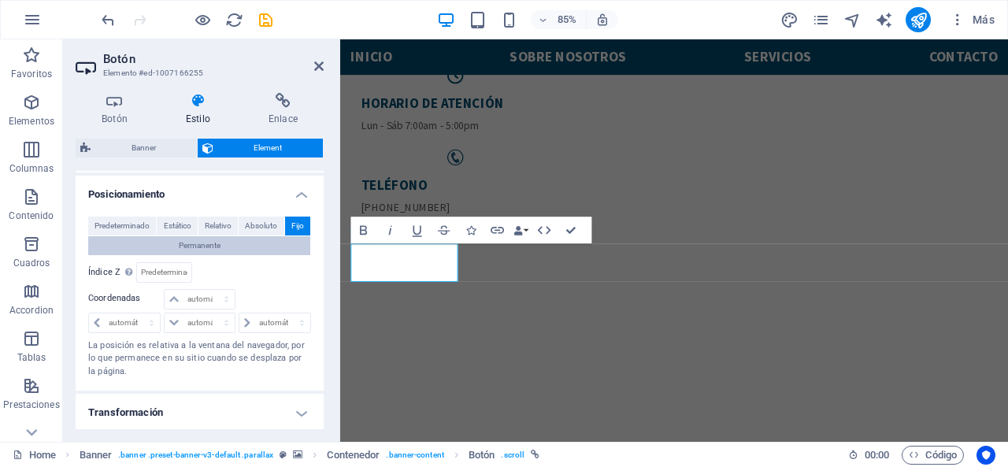
click at [197, 247] on span "Permanente" at bounding box center [200, 245] width 42 height 19
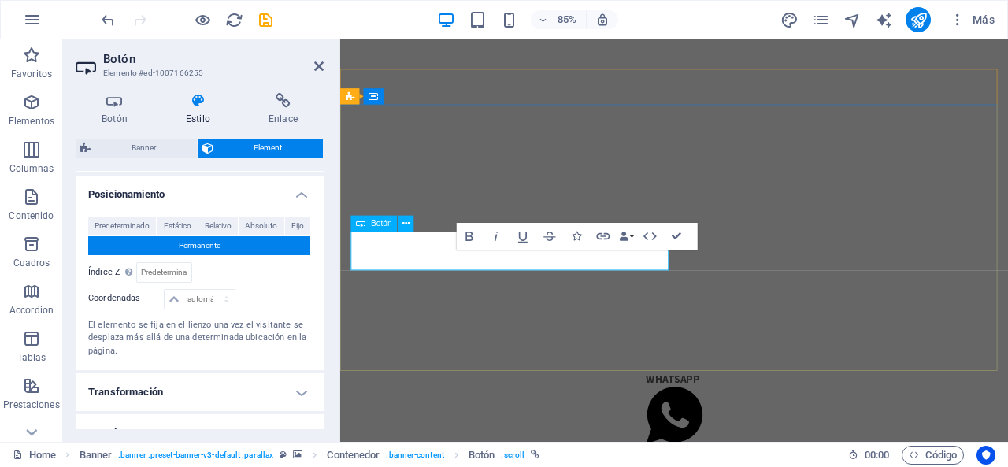
scroll to position [98, 0]
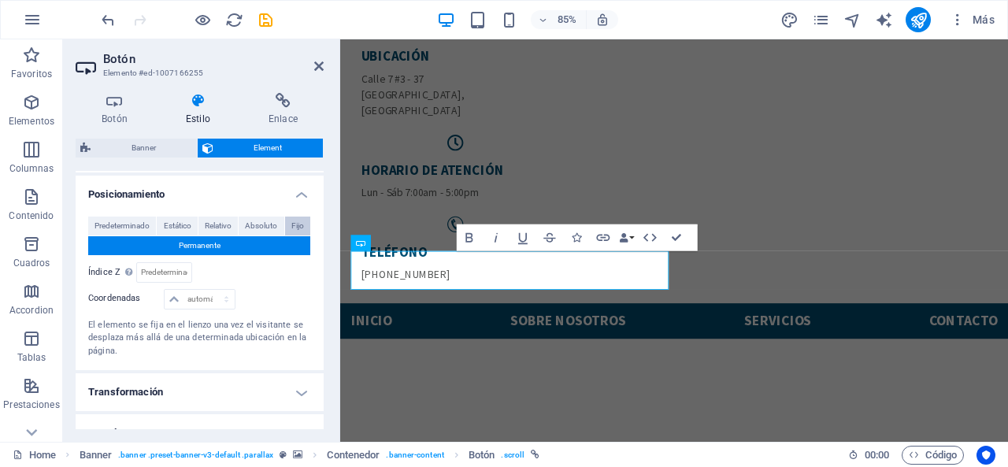
click at [287, 221] on button "Fijo" at bounding box center [297, 226] width 25 height 19
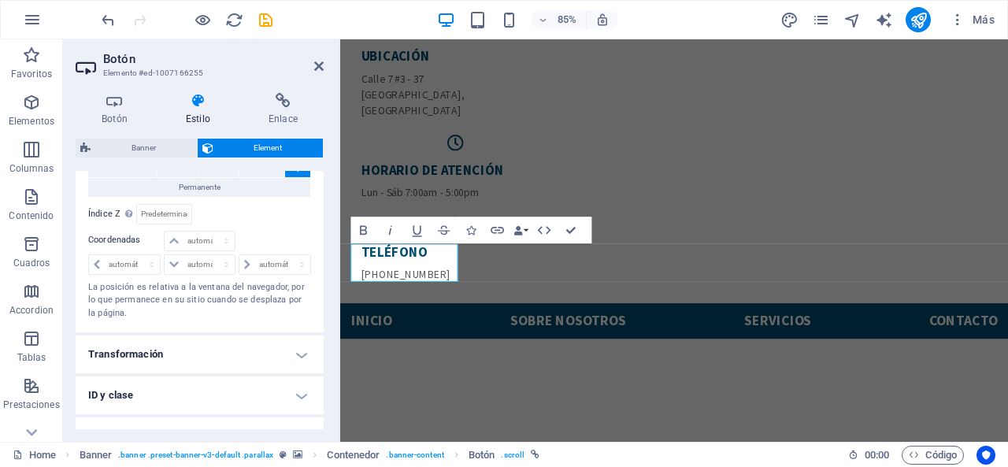
scroll to position [551, 0]
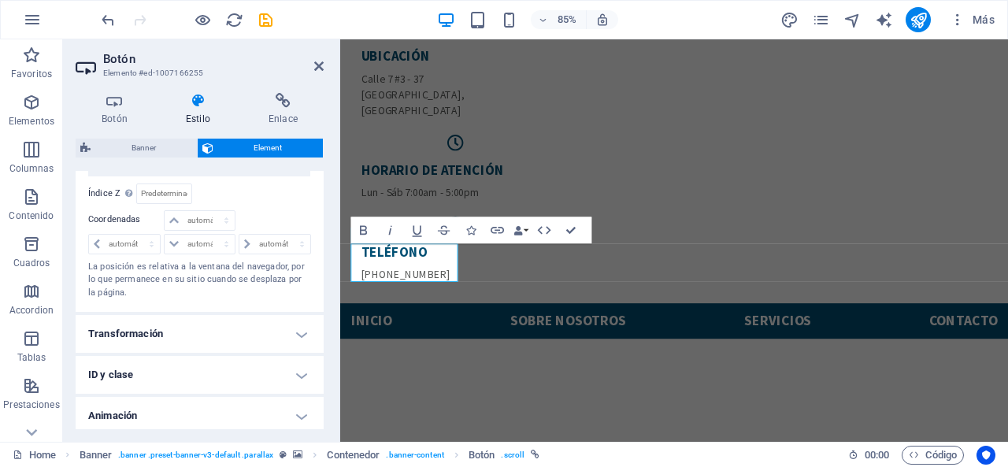
click at [202, 326] on h4 "Transformación" at bounding box center [200, 334] width 248 height 38
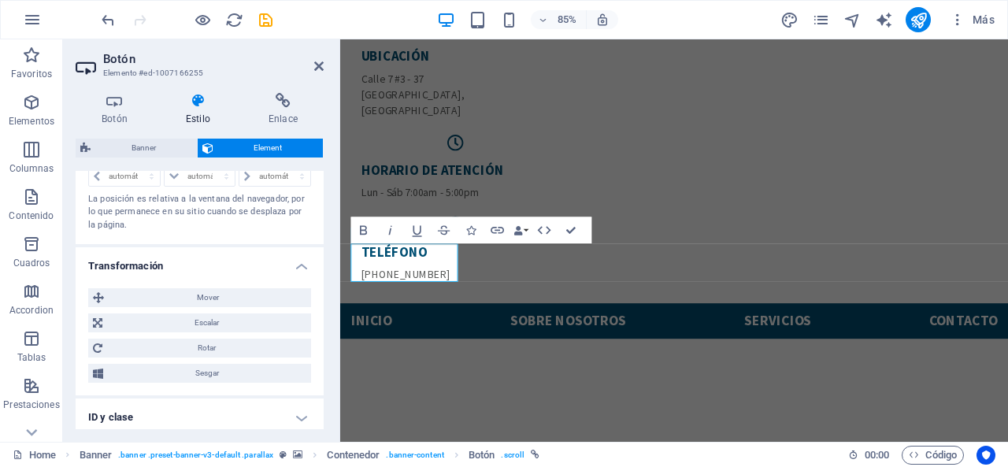
scroll to position [630, 0]
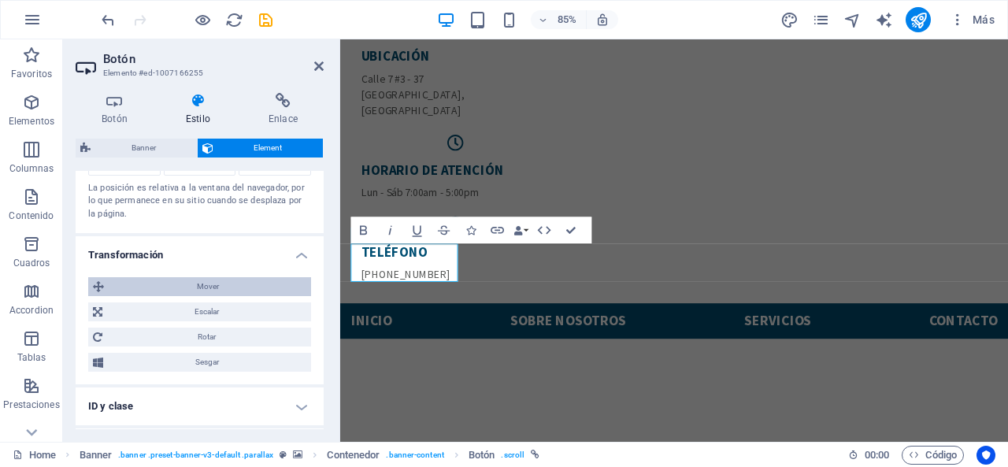
click at [202, 291] on span "Mover" at bounding box center [208, 286] width 198 height 19
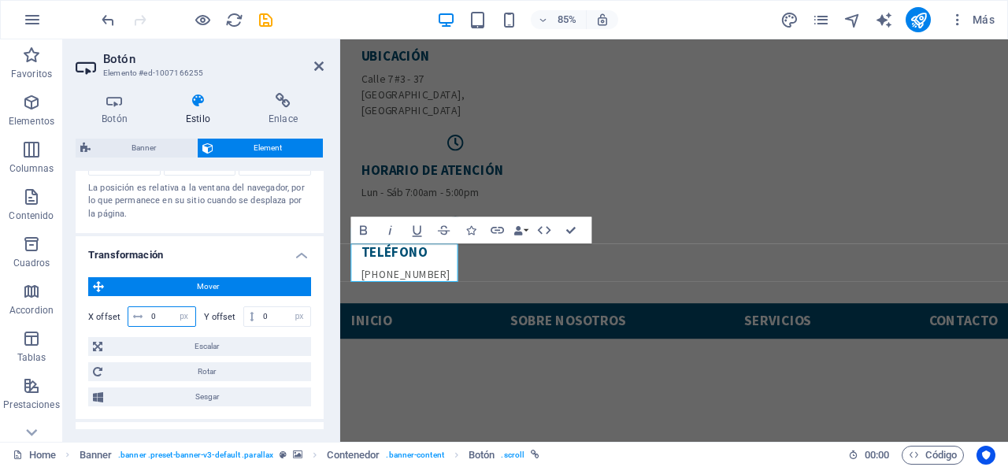
click at [165, 308] on input "0" at bounding box center [171, 316] width 48 height 19
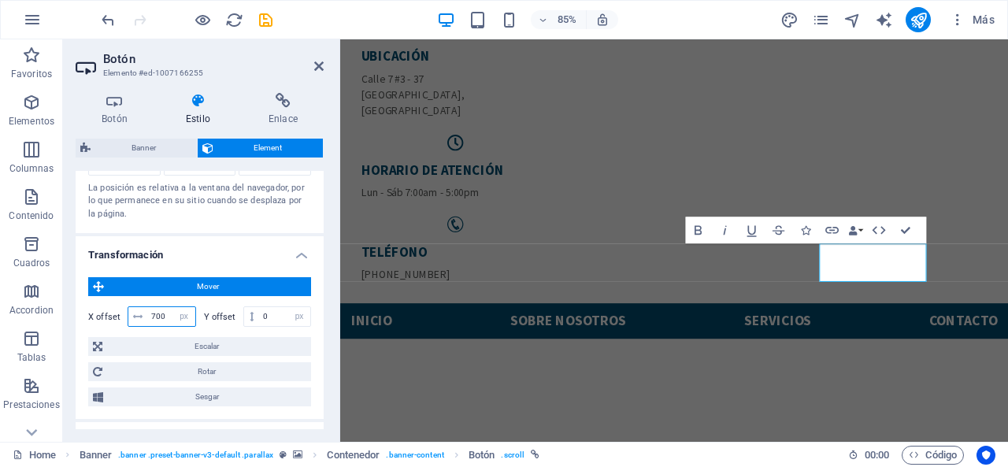
click at [169, 314] on input "700" at bounding box center [171, 316] width 48 height 19
type input "7"
type input "800"
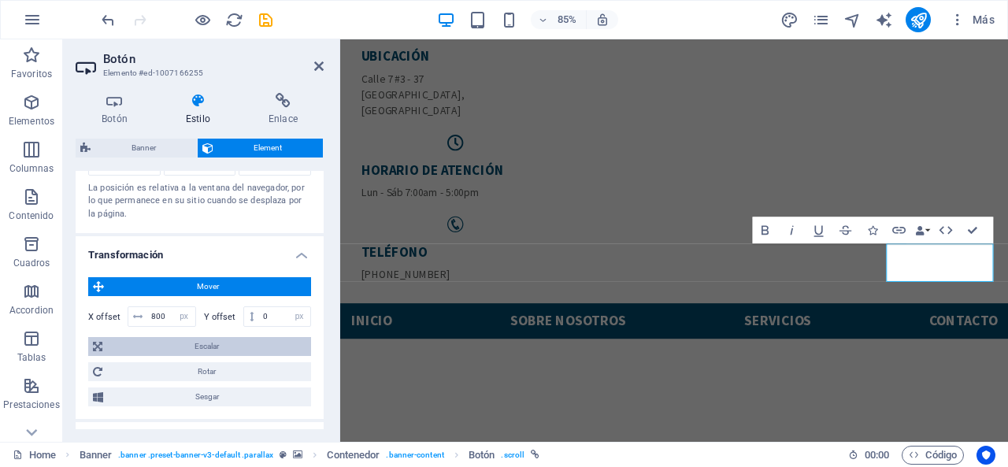
click at [188, 347] on span "Escalar" at bounding box center [206, 346] width 199 height 19
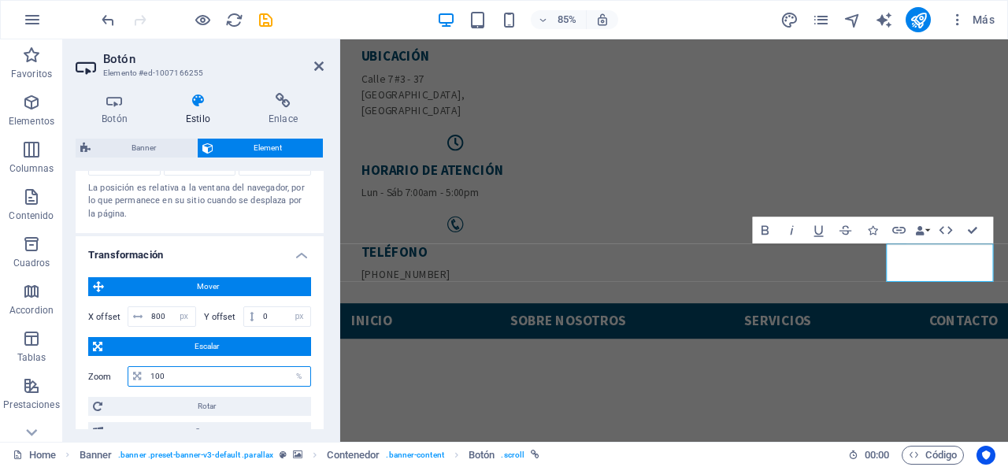
click at [176, 368] on input "100" at bounding box center [228, 376] width 164 height 19
type input "150"
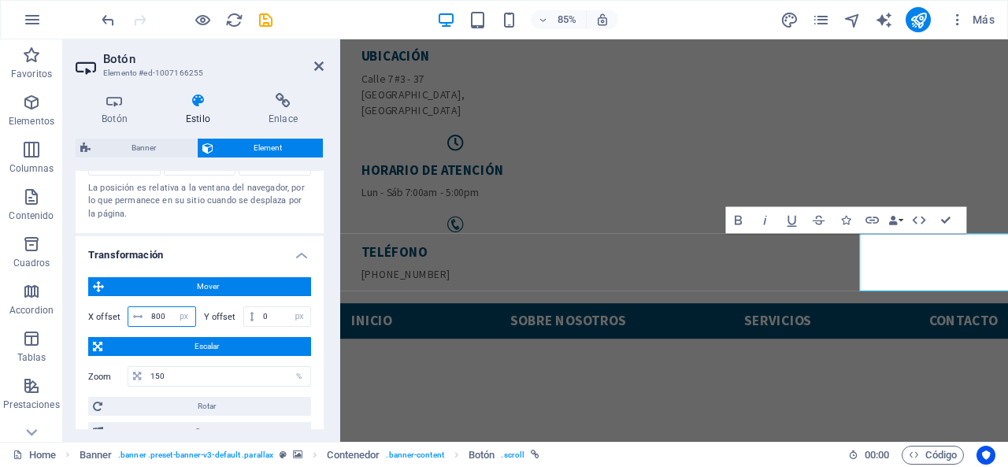
click at [171, 318] on input "800" at bounding box center [171, 316] width 48 height 19
type input "8"
type input "750"
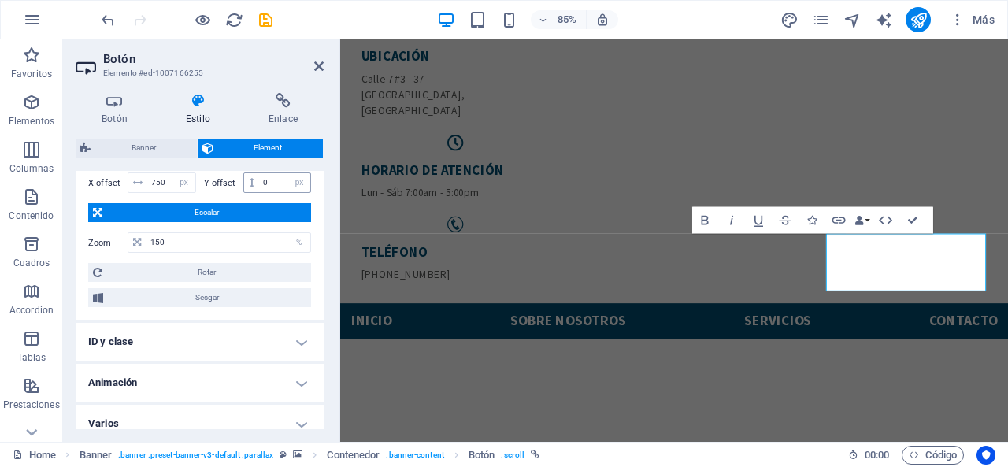
scroll to position [773, 0]
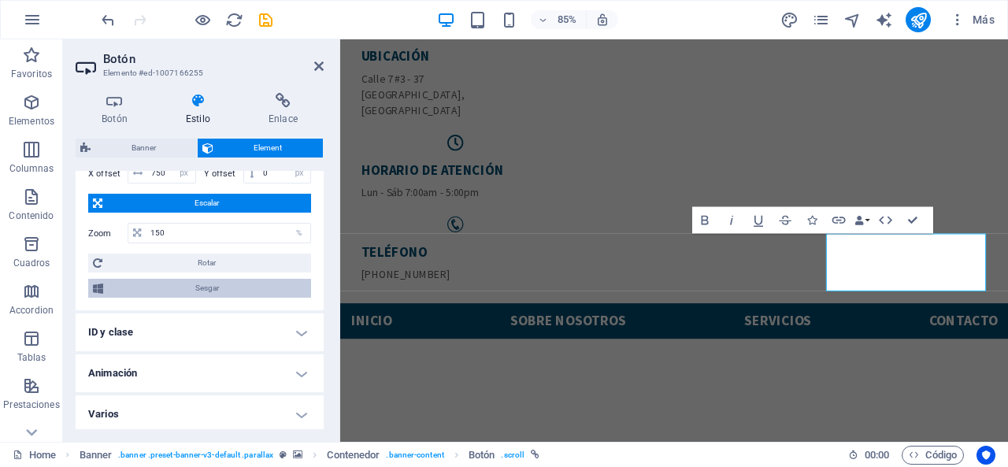
click at [223, 281] on span "Sesgar" at bounding box center [207, 288] width 198 height 19
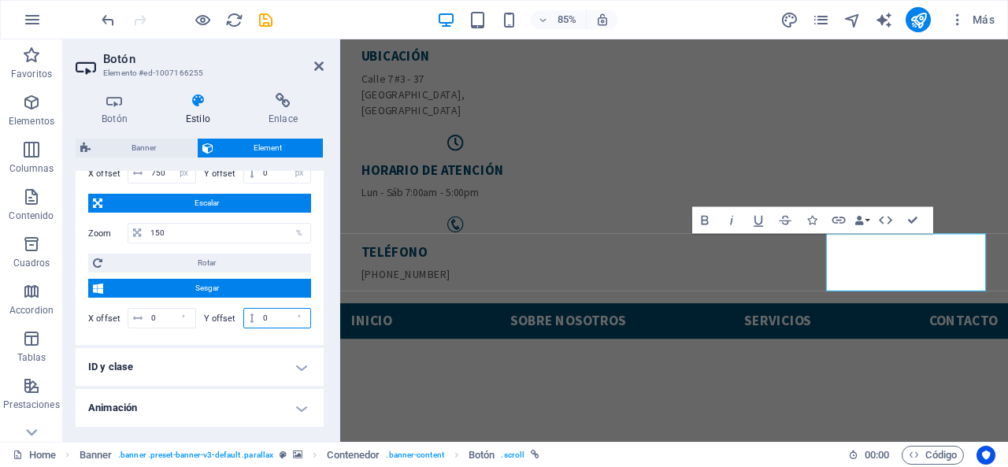
click at [269, 313] on input "0" at bounding box center [284, 318] width 51 height 19
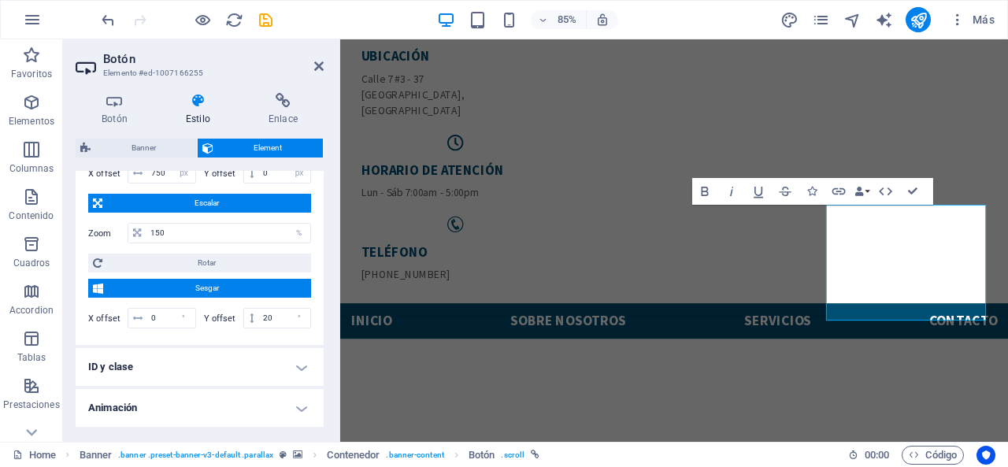
click at [332, 326] on div "Botón Estilo Enlace Botón Diseño Predeterminado Principal Secundario Fondo Punt…" at bounding box center [199, 261] width 273 height 362
click at [280, 310] on input "20" at bounding box center [284, 318] width 51 height 19
type input "2"
type input "0"
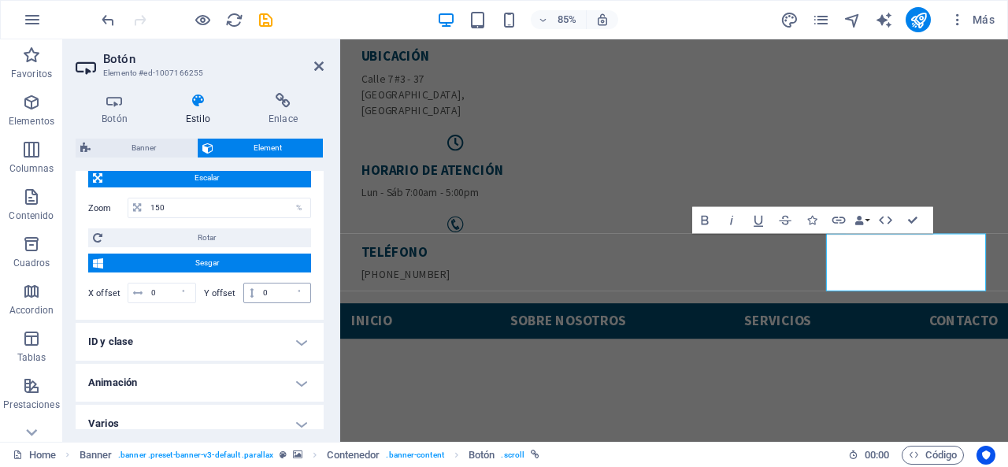
scroll to position [808, 0]
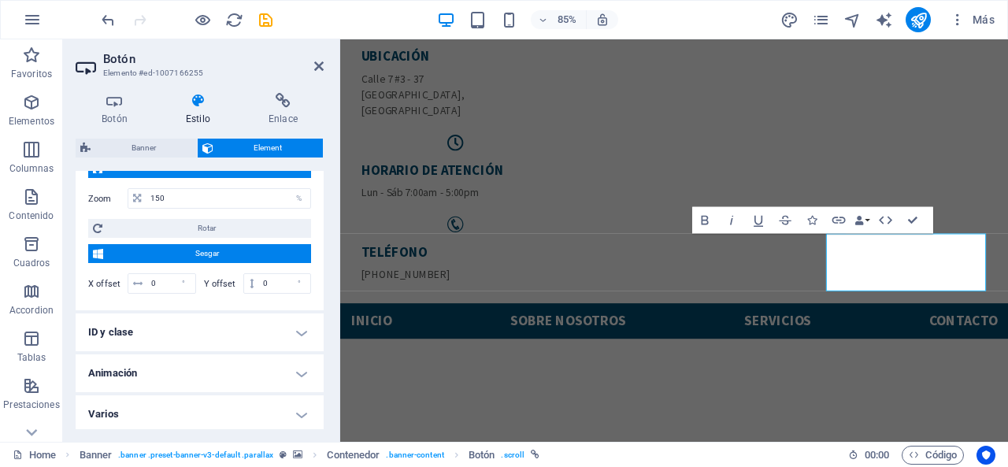
click at [279, 406] on h4 "Varios" at bounding box center [200, 414] width 248 height 38
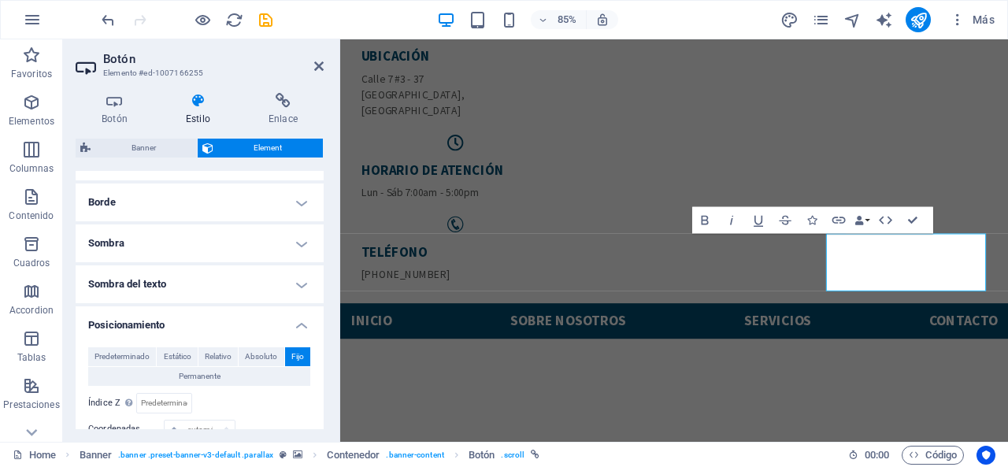
scroll to position [336, 0]
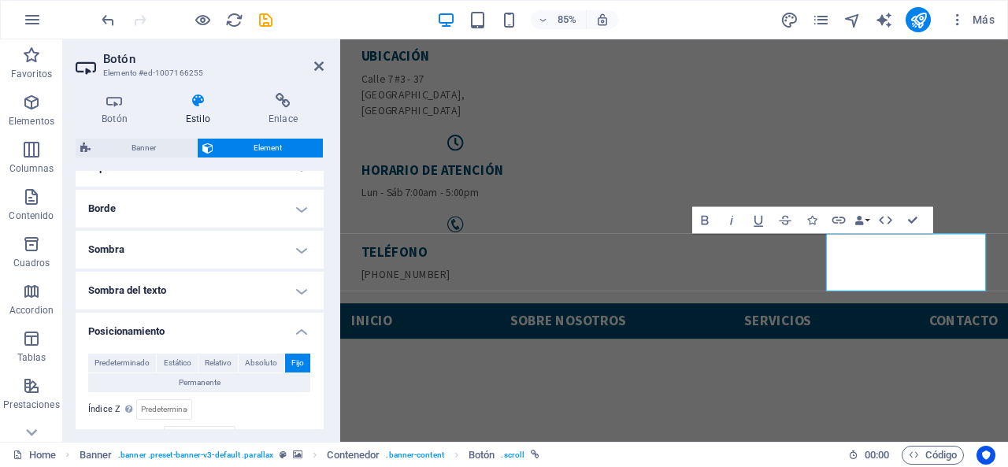
click at [192, 208] on h4 "Borde" at bounding box center [200, 209] width 248 height 38
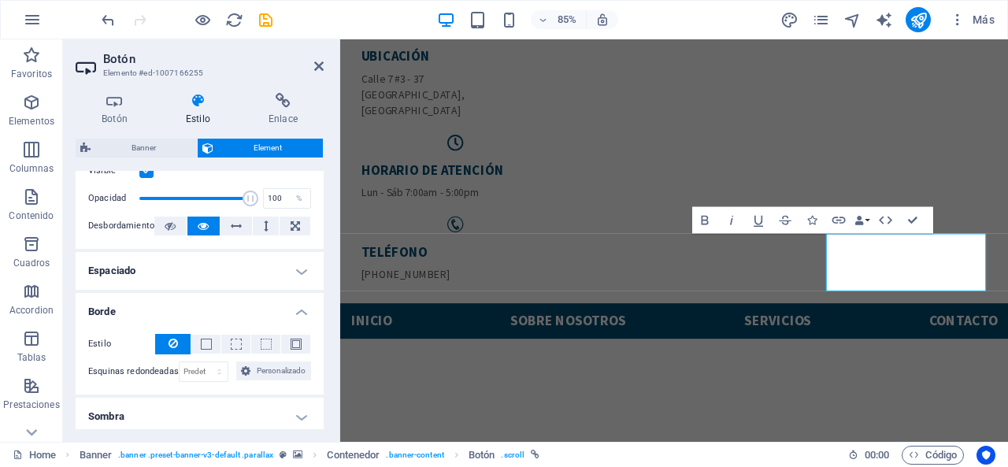
scroll to position [178, 0]
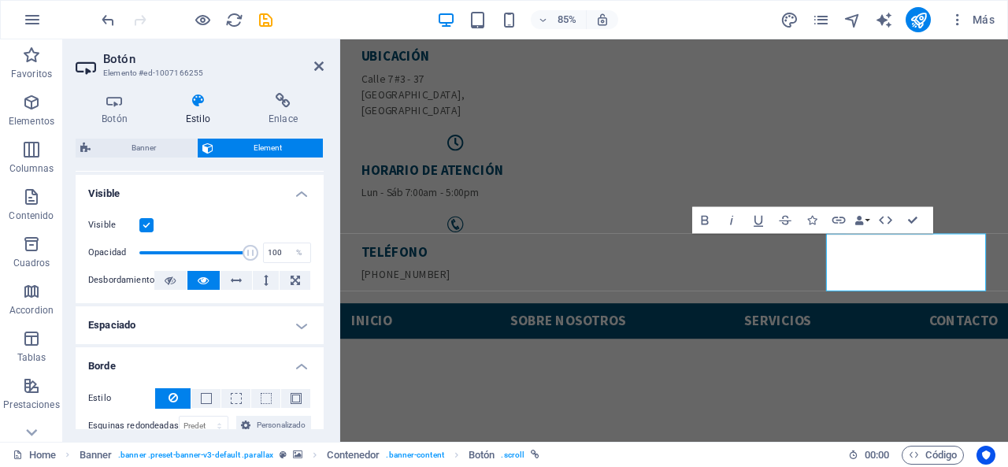
click at [198, 313] on h4 "Espaciado" at bounding box center [200, 325] width 248 height 38
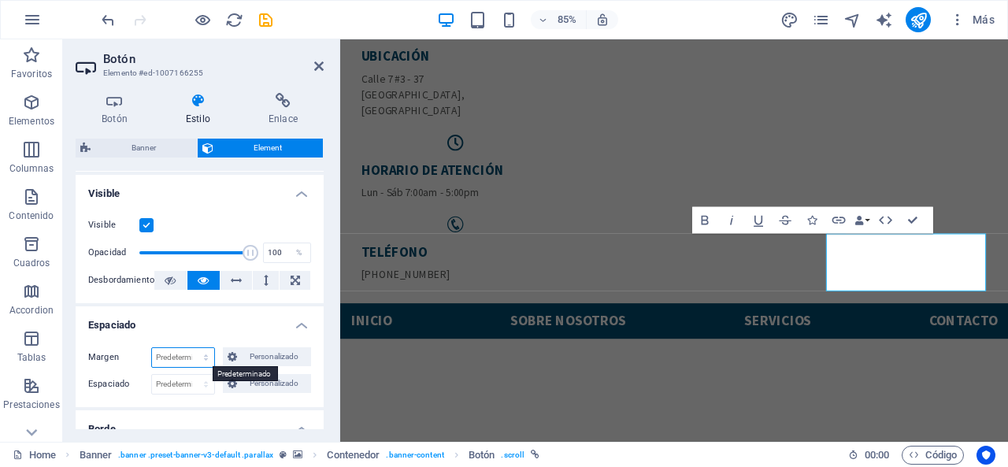
click at [182, 352] on select "Predeterminado automático px % rem vw vh Personalizado" at bounding box center [183, 357] width 62 height 19
select select "%"
click at [190, 348] on select "Predeterminado automático px % rem vw vh Personalizado" at bounding box center [183, 357] width 62 height 19
type input "100"
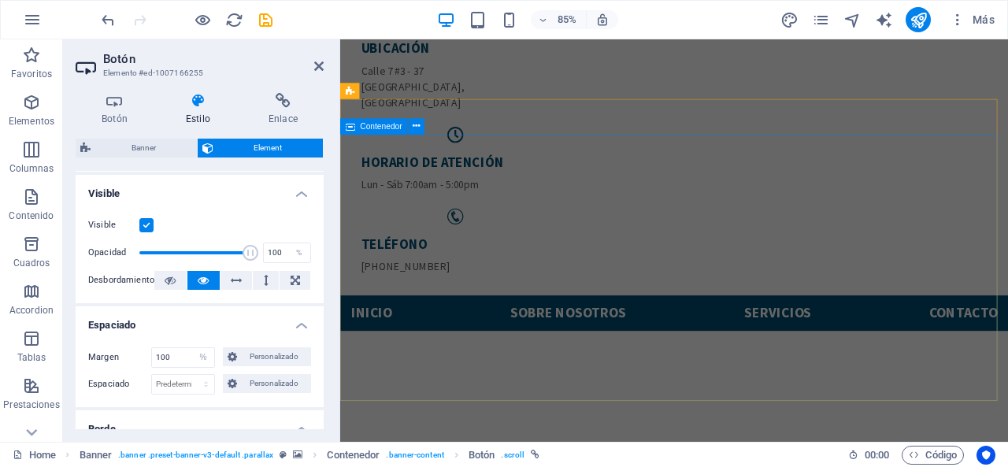
scroll to position [30, 0]
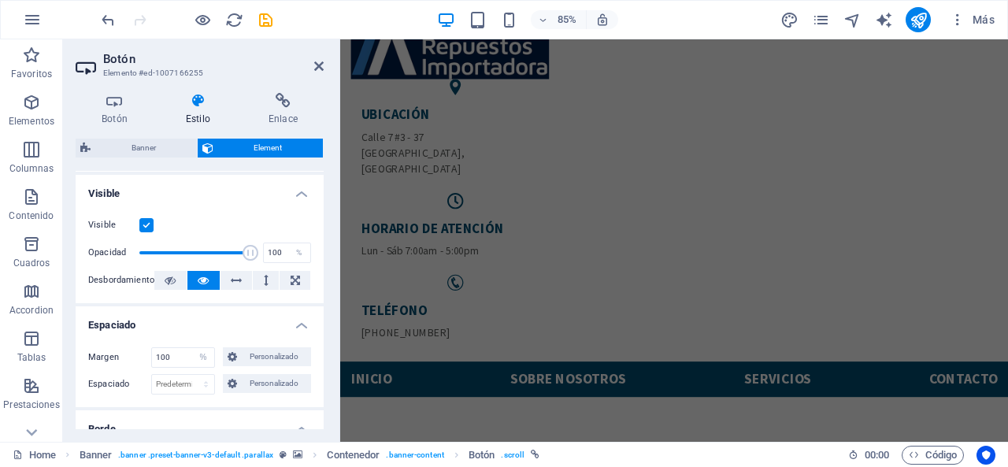
click at [95, 21] on div "85% Más" at bounding box center [504, 20] width 1007 height 38
click at [99, 23] on icon "undo" at bounding box center [108, 20] width 18 height 18
click at [107, 13] on icon "undo" at bounding box center [108, 20] width 18 height 18
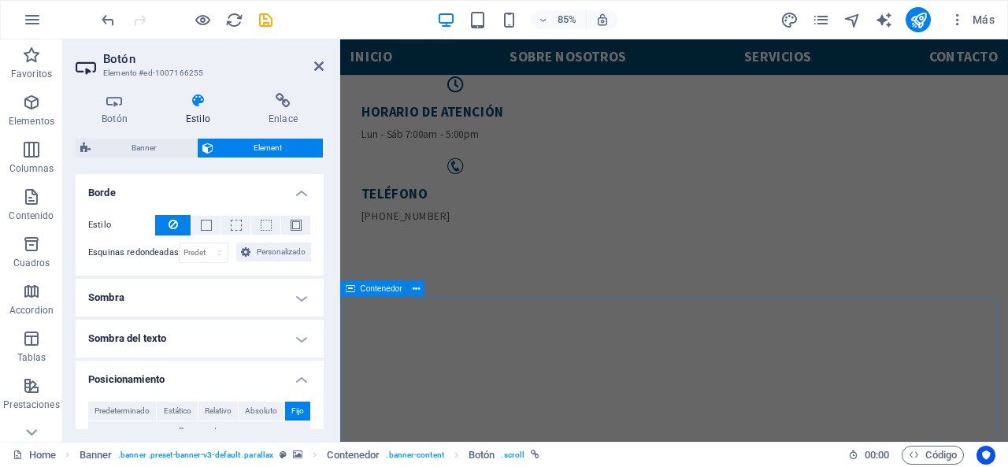
scroll to position [187, 0]
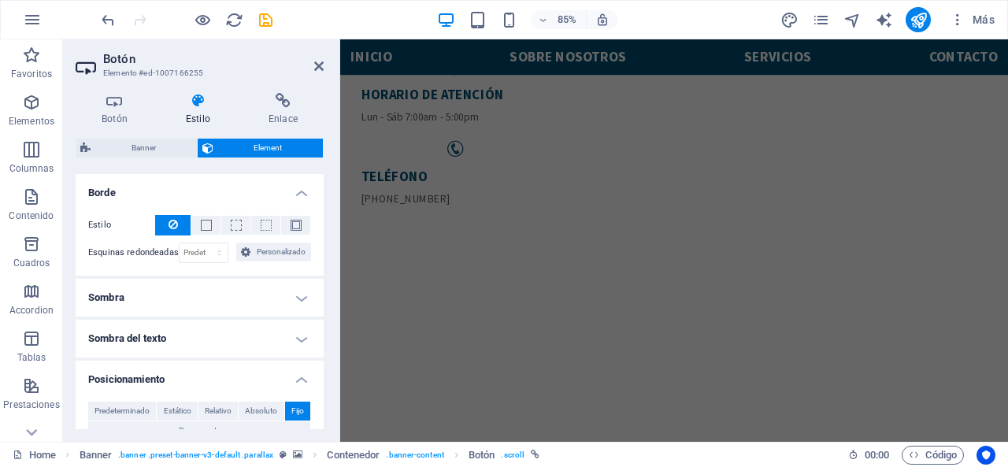
click at [96, 21] on div "85% Más" at bounding box center [504, 20] width 1007 height 38
click at [110, 17] on icon "undo" at bounding box center [108, 20] width 18 height 18
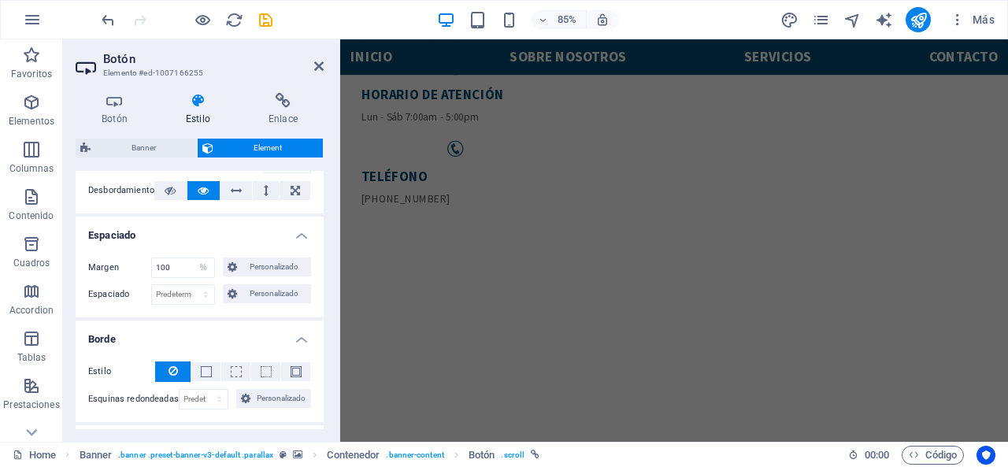
scroll to position [257, 0]
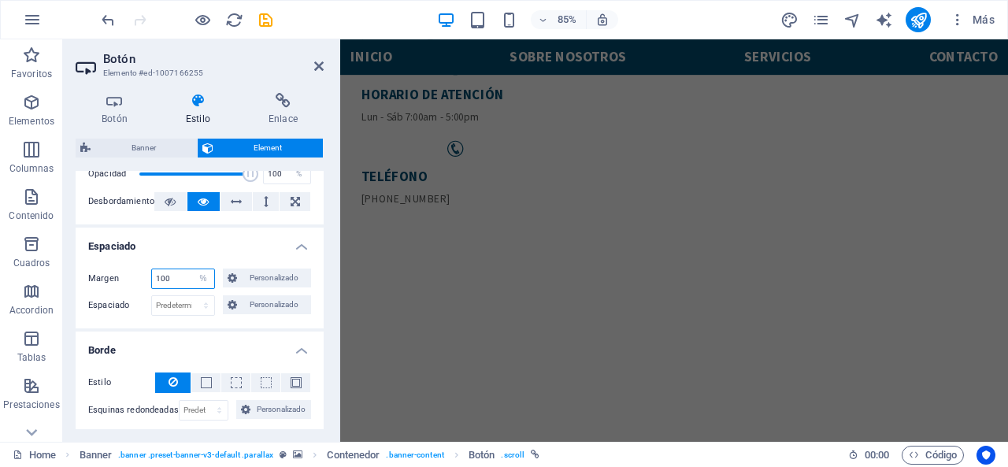
click at [189, 275] on input "100" at bounding box center [183, 278] width 62 height 19
type input "0"
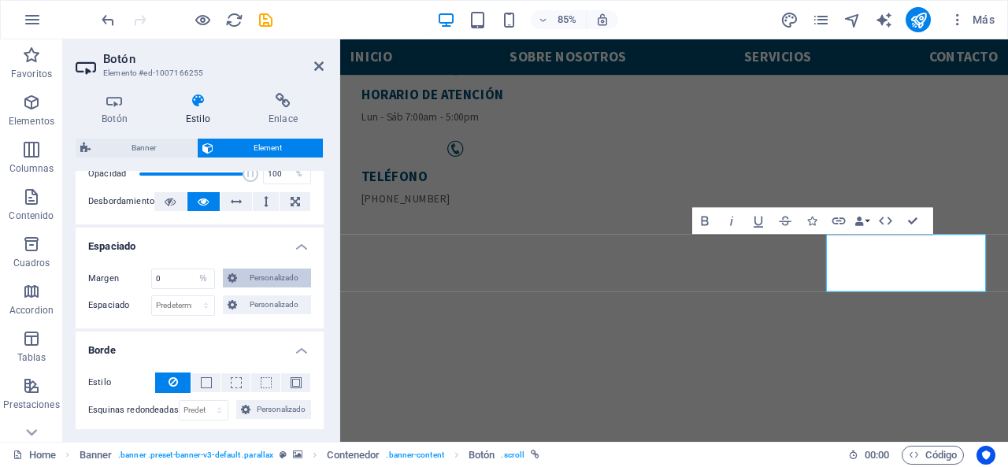
click at [270, 267] on div "Margen 0 Predeterminado automático px % rem vw vh Personalizado Personalizado 0…" at bounding box center [200, 292] width 248 height 72
click at [264, 276] on span "Personalizado" at bounding box center [274, 278] width 65 height 19
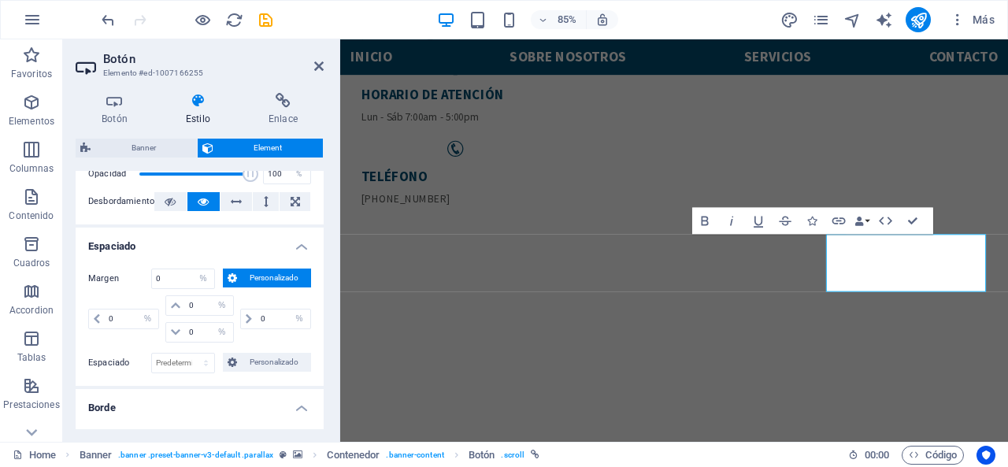
click at [259, 269] on span "Personalizado" at bounding box center [274, 278] width 65 height 19
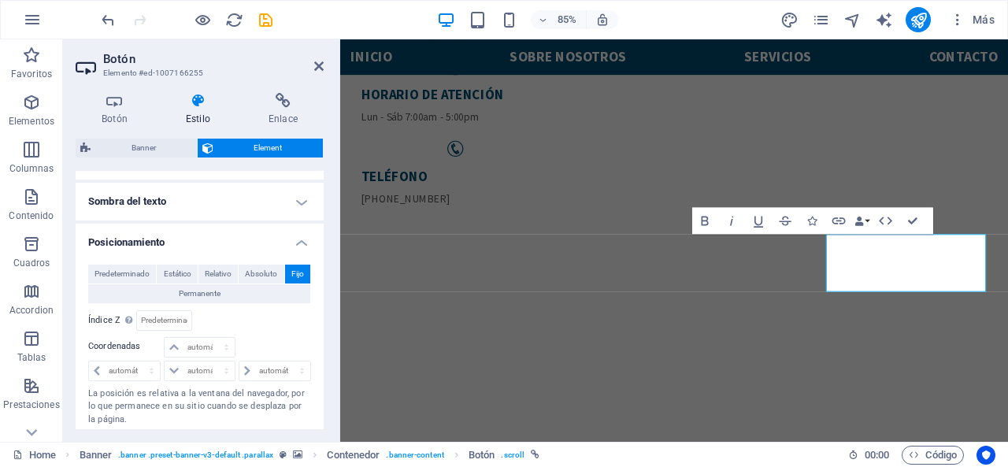
scroll to position [236, 0]
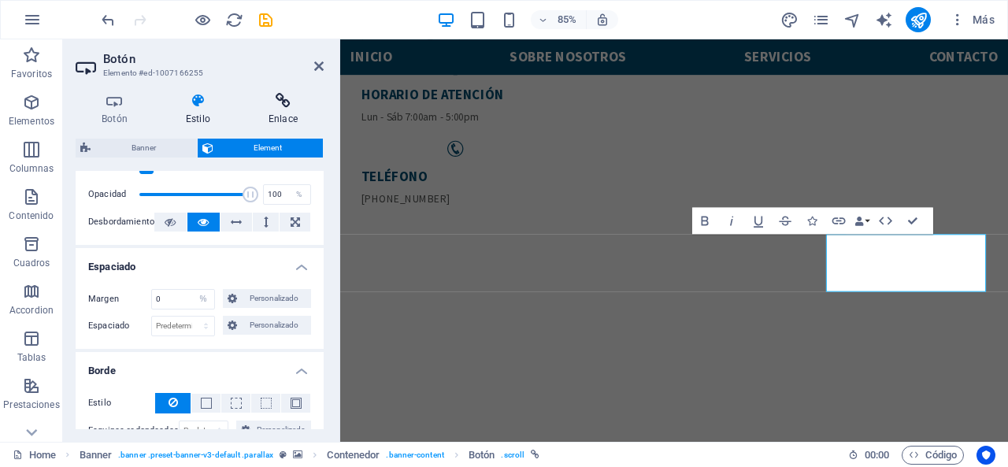
click at [274, 116] on h4 "Enlace" at bounding box center [283, 109] width 81 height 33
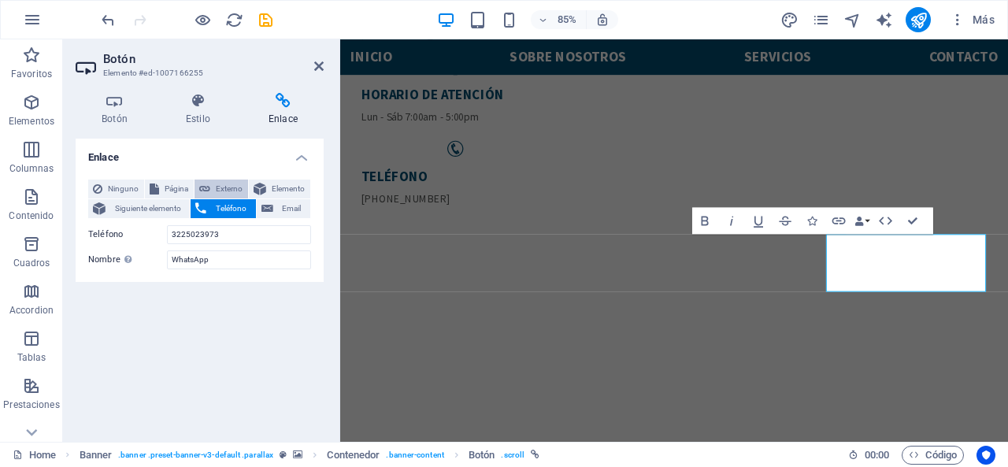
click at [240, 187] on span "Externo" at bounding box center [229, 189] width 28 height 19
select select "blank"
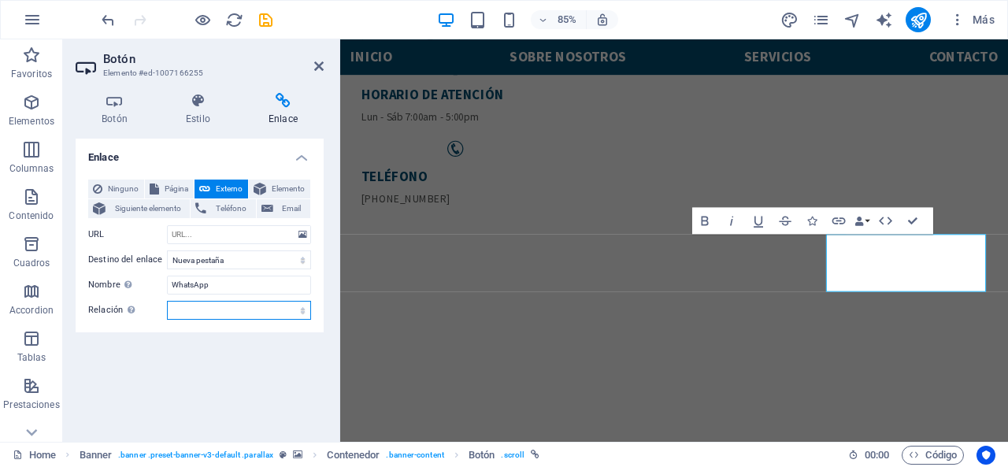
click at [213, 305] on select "alternativo autor marcador externo ayuda licencia siguiente nofollow noreferrer…" at bounding box center [239, 310] width 144 height 19
click at [261, 362] on div "Enlace Ninguno Página Externo Elemento Siguiente elemento Teléfono Email Página…" at bounding box center [200, 284] width 248 height 291
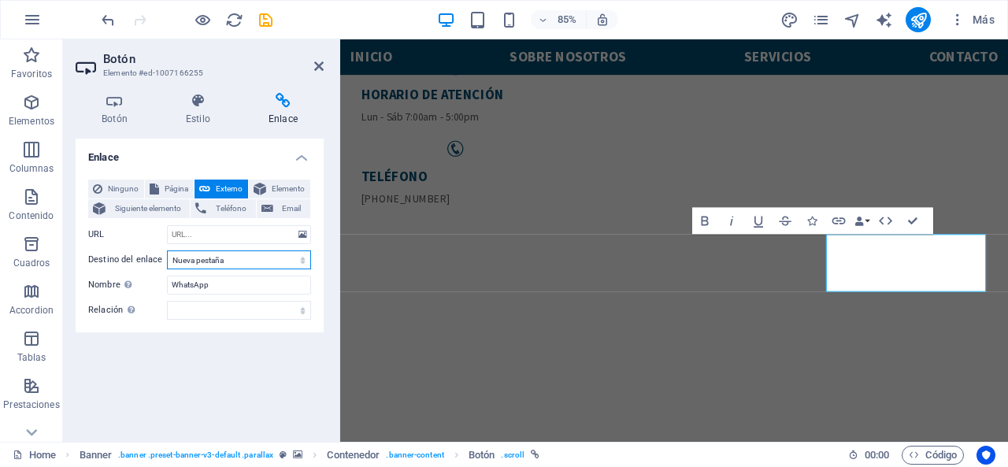
click at [213, 258] on select "Nueva pestaña Misma pestaña Superposición" at bounding box center [239, 259] width 144 height 19
click at [198, 234] on input "URL" at bounding box center [239, 234] width 144 height 19
paste input "wv-overflow_hidden"
type input "wv-overflow_hidden"
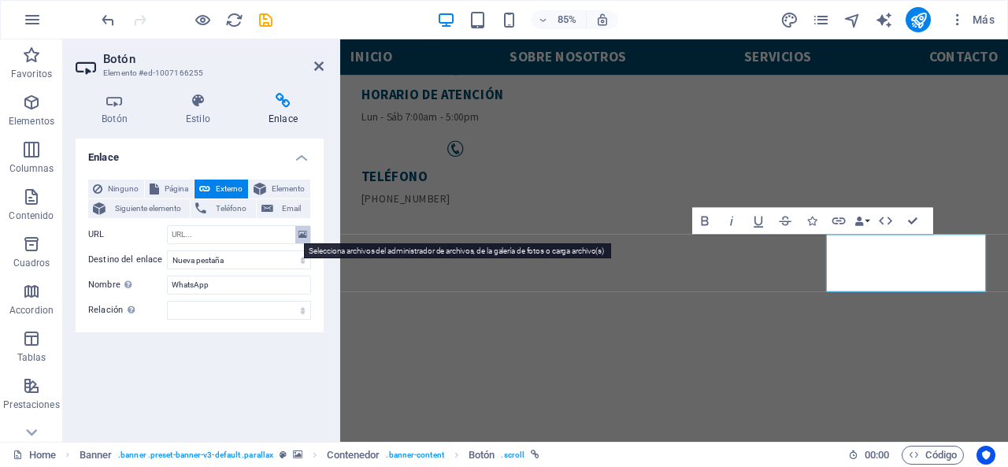
click at [307, 229] on button at bounding box center [302, 234] width 15 height 17
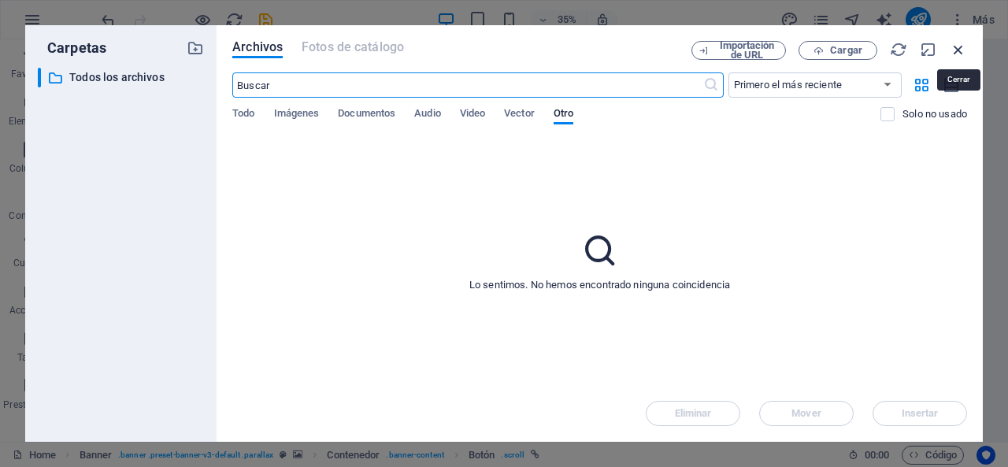
drag, startPoint x: 956, startPoint y: 46, endPoint x: 712, endPoint y: 42, distance: 244.2
click at [956, 46] on icon "button" at bounding box center [958, 49] width 17 height 17
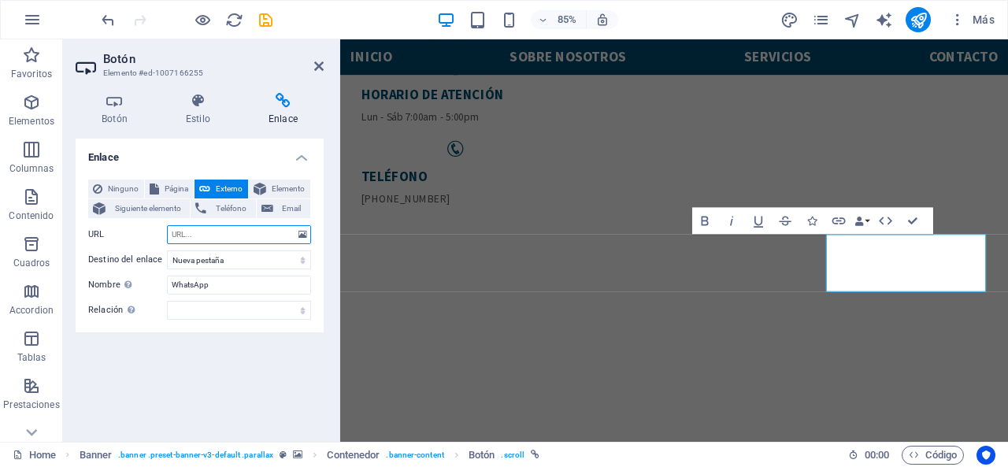
click at [203, 241] on input "URL" at bounding box center [239, 234] width 144 height 19
click at [175, 228] on input "URL" at bounding box center [239, 234] width 144 height 19
paste input "[DOMAIN_NAME]/4h9594"
type input "[DOMAIN_NAME]/4h9594"
click at [134, 109] on h4 "Botón" at bounding box center [118, 109] width 84 height 33
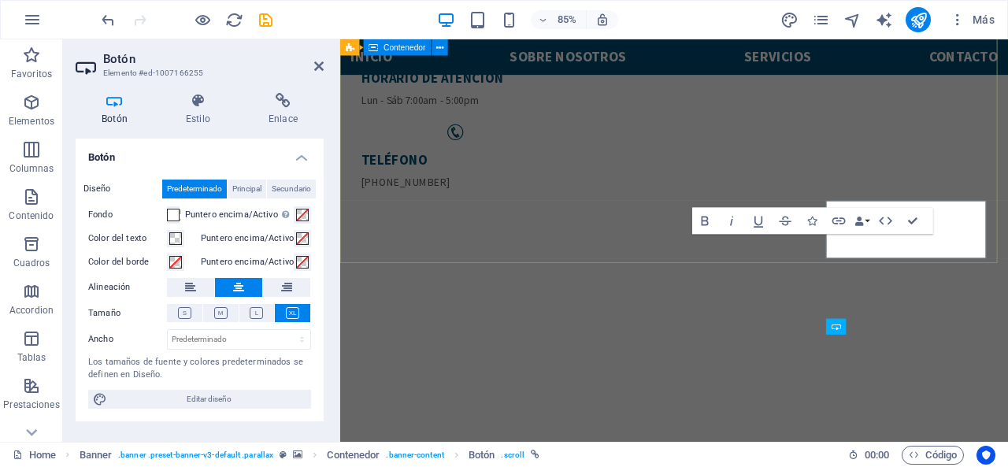
scroll to position [187, 0]
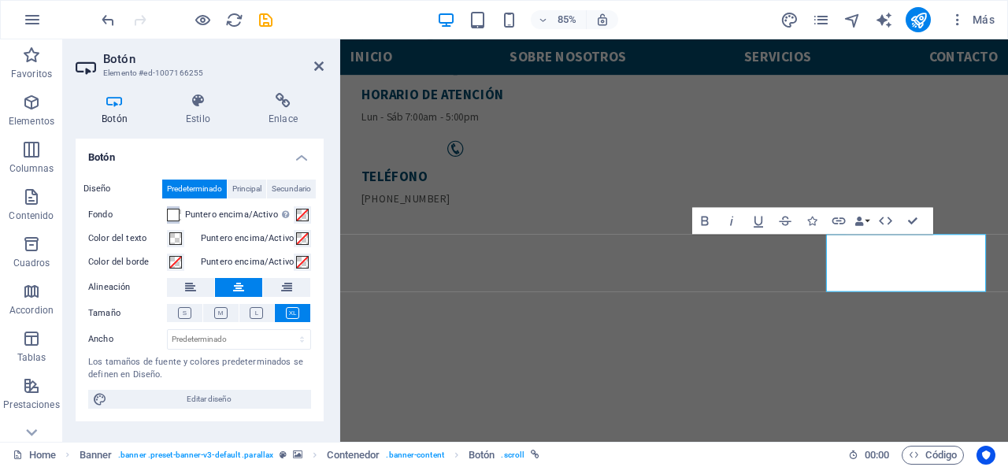
click at [175, 217] on span at bounding box center [173, 215] width 13 height 13
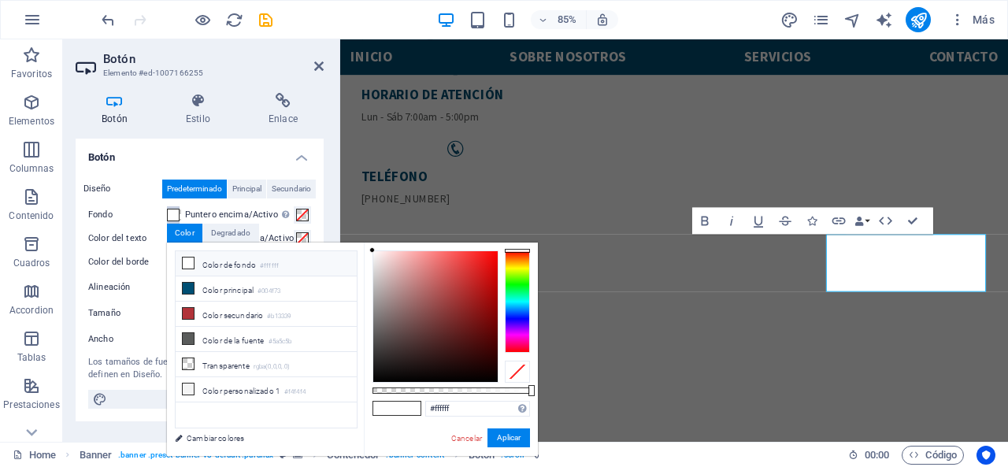
click at [506, 278] on div at bounding box center [517, 301] width 25 height 102
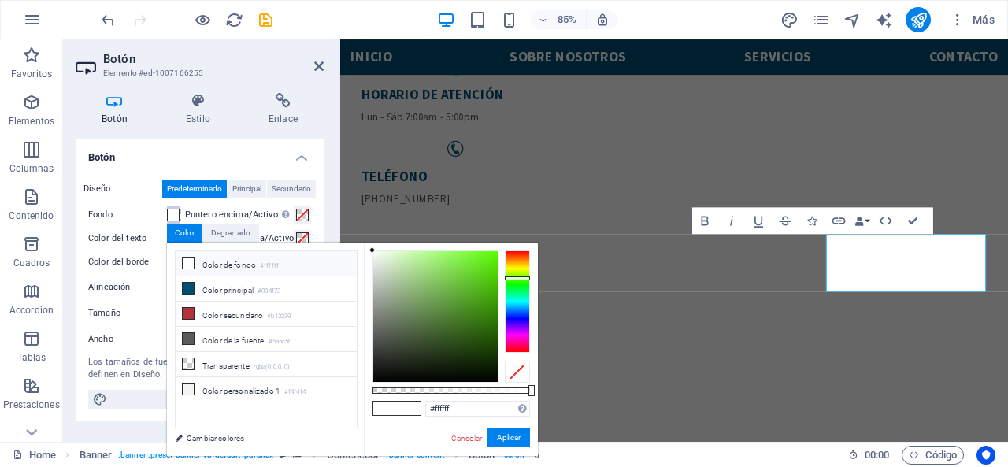
type input "#c6f1af"
click at [406, 258] on div at bounding box center [435, 316] width 124 height 131
click at [499, 436] on button "Aplicar" at bounding box center [509, 437] width 43 height 19
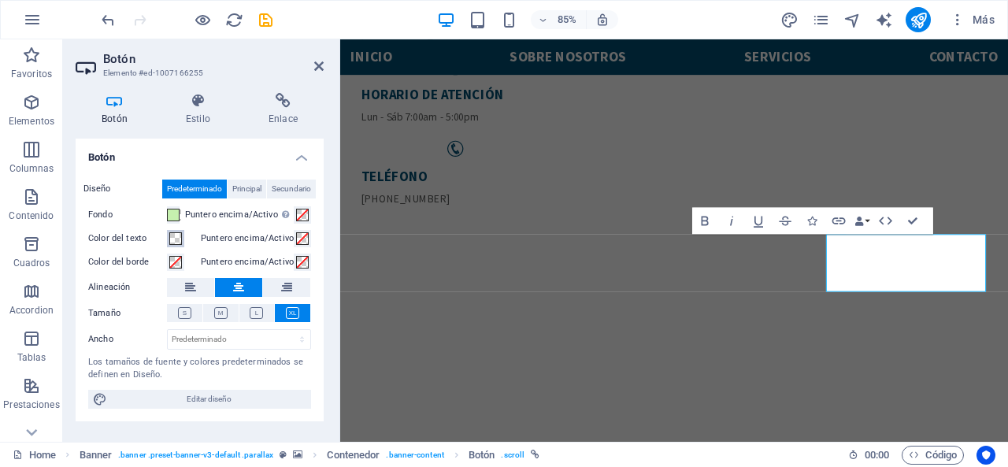
click at [173, 243] on span at bounding box center [175, 238] width 13 height 13
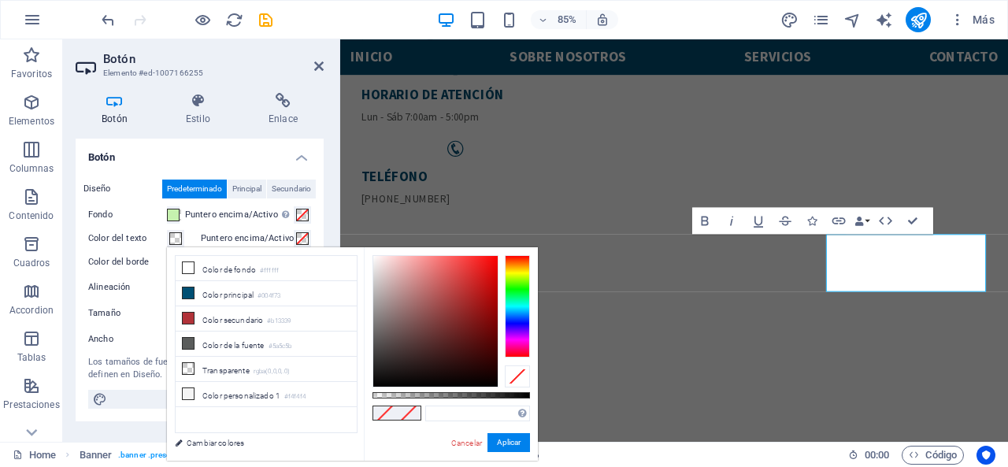
click at [173, 243] on span at bounding box center [175, 238] width 13 height 13
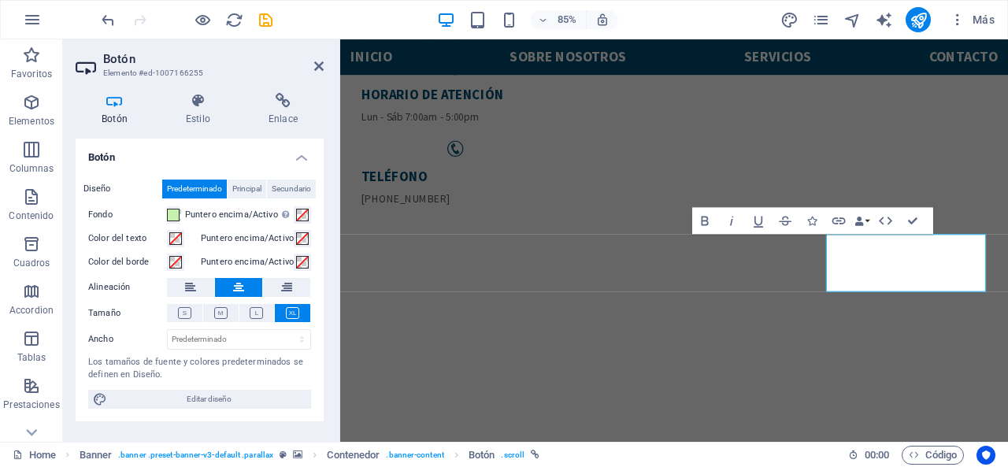
drag, startPoint x: 261, startPoint y: 400, endPoint x: 336, endPoint y: 247, distance: 170.5
click at [261, 401] on span "Editar diseño" at bounding box center [209, 399] width 195 height 19
click at [175, 212] on span at bounding box center [173, 215] width 13 height 13
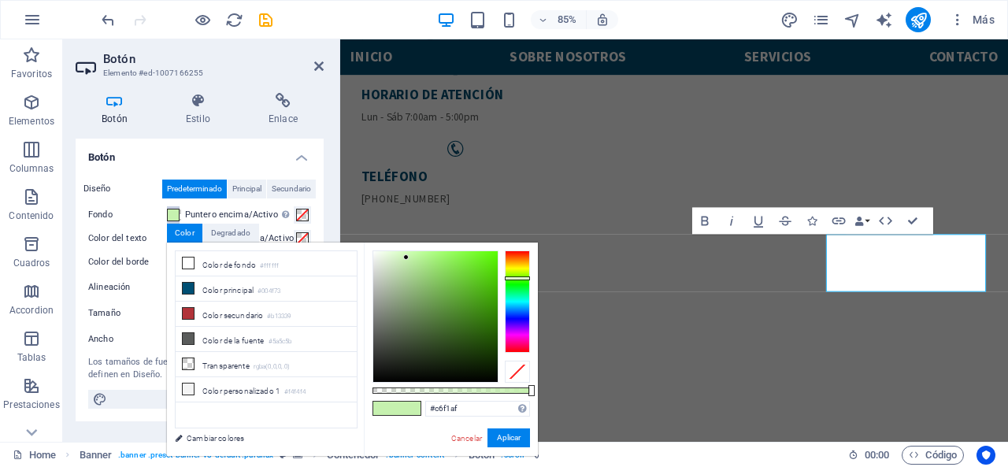
click at [454, 300] on div at bounding box center [435, 316] width 124 height 131
click at [510, 437] on button "Aplicar" at bounding box center [509, 437] width 43 height 19
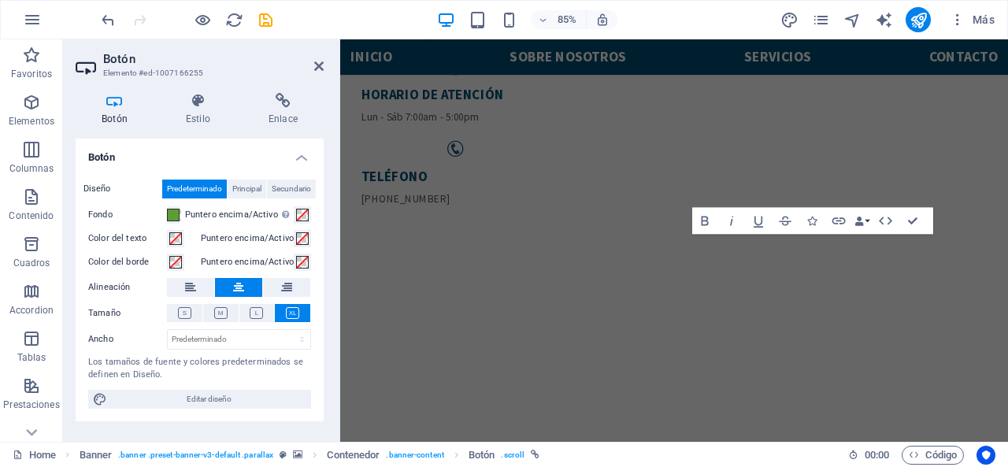
scroll to position [503, 0]
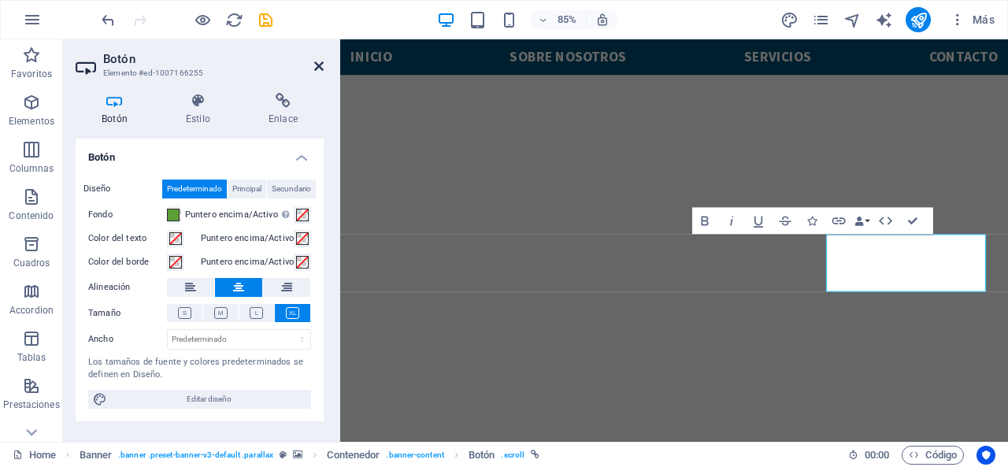
drag, startPoint x: 315, startPoint y: 68, endPoint x: 252, endPoint y: 31, distance: 73.1
click at [315, 68] on icon at bounding box center [318, 66] width 9 height 13
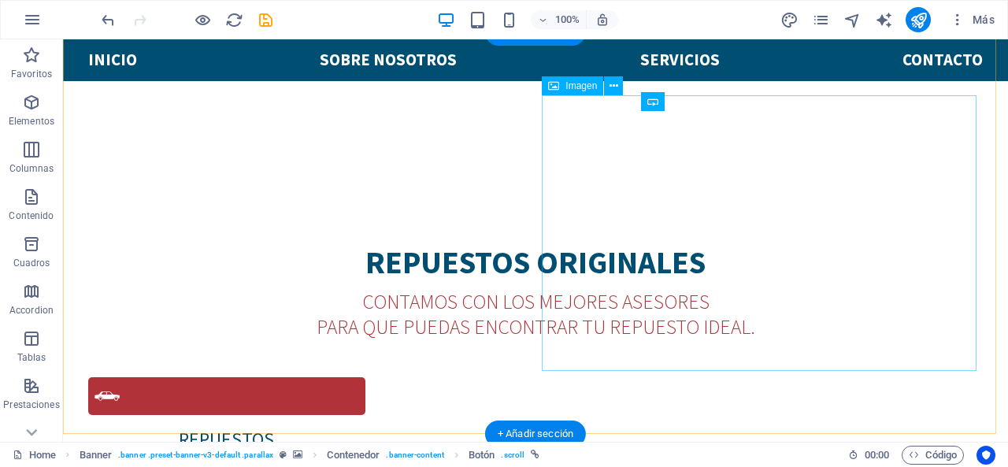
scroll to position [843, 0]
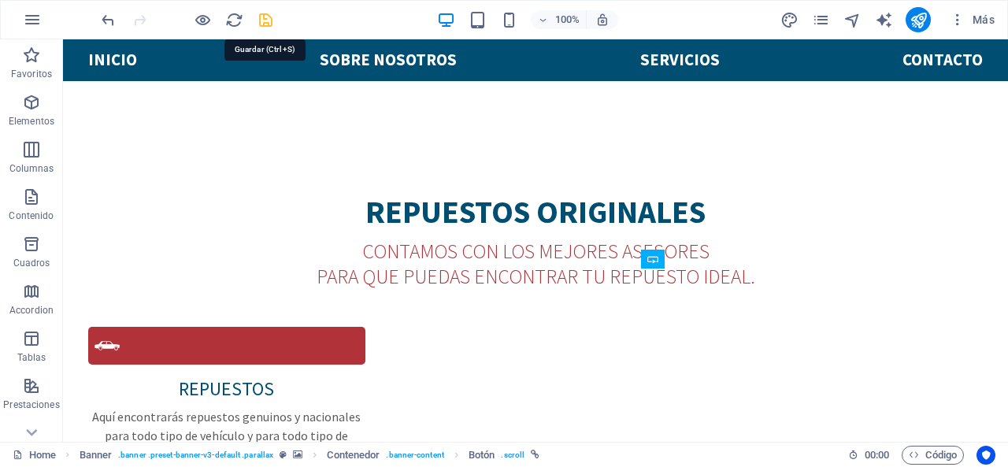
click at [269, 23] on icon "save" at bounding box center [266, 20] width 18 height 18
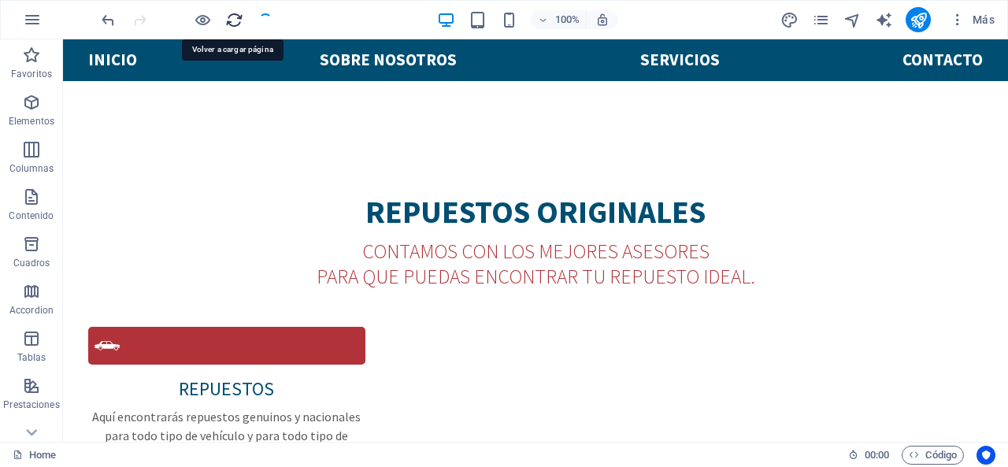
click at [225, 17] on icon "reload" at bounding box center [234, 20] width 18 height 18
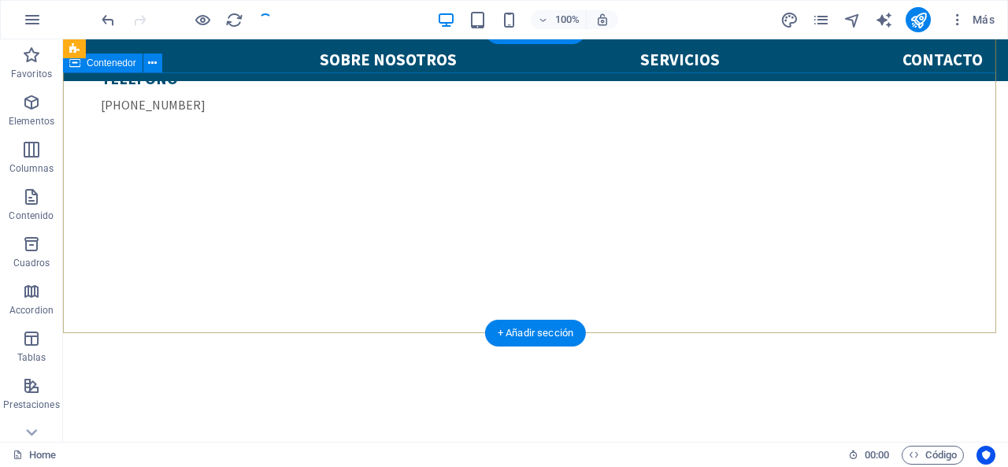
scroll to position [134, 0]
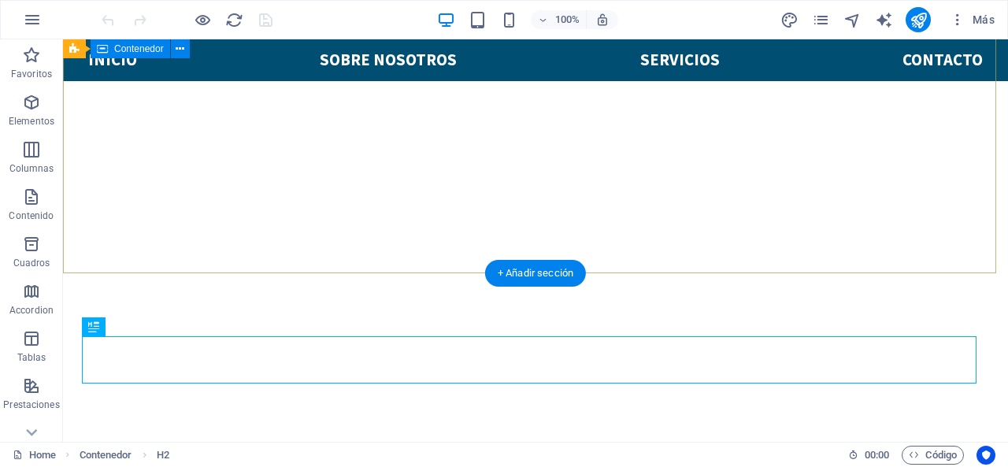
scroll to position [203, 0]
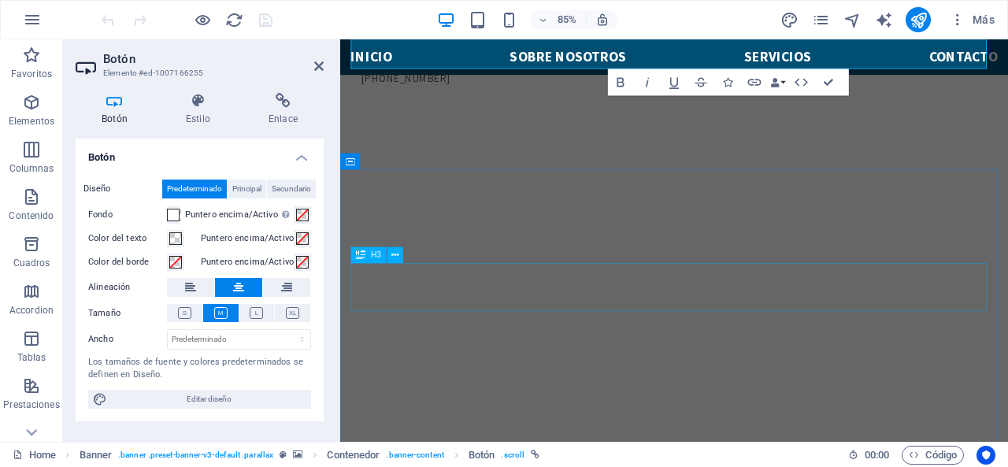
scroll to position [93, 0]
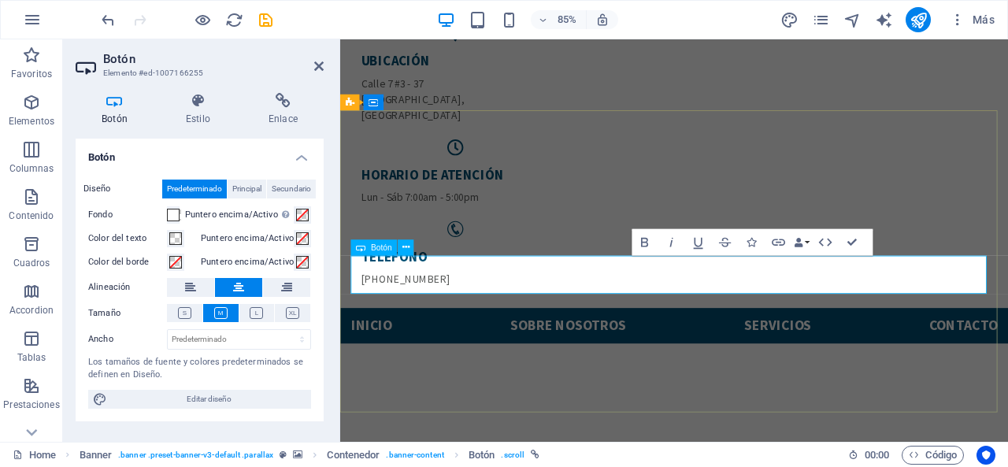
click at [756, 244] on icon "button" at bounding box center [751, 242] width 9 height 9
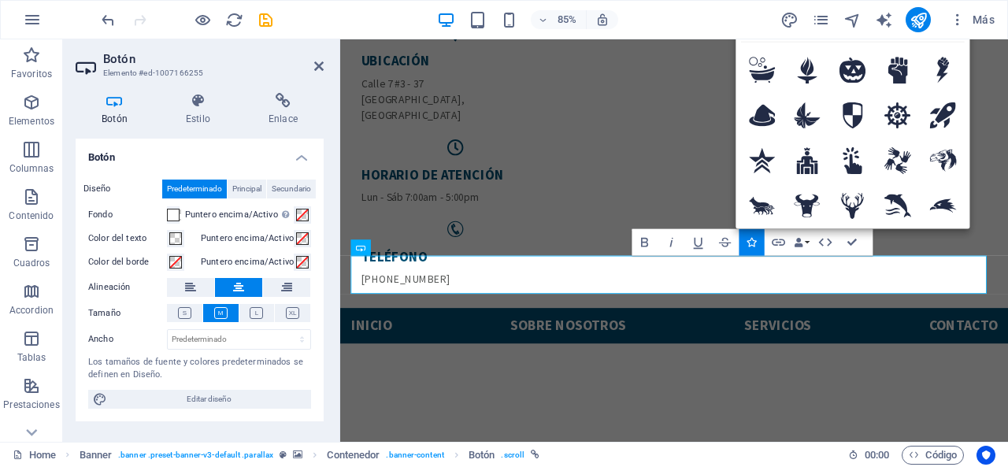
type input "HAT"
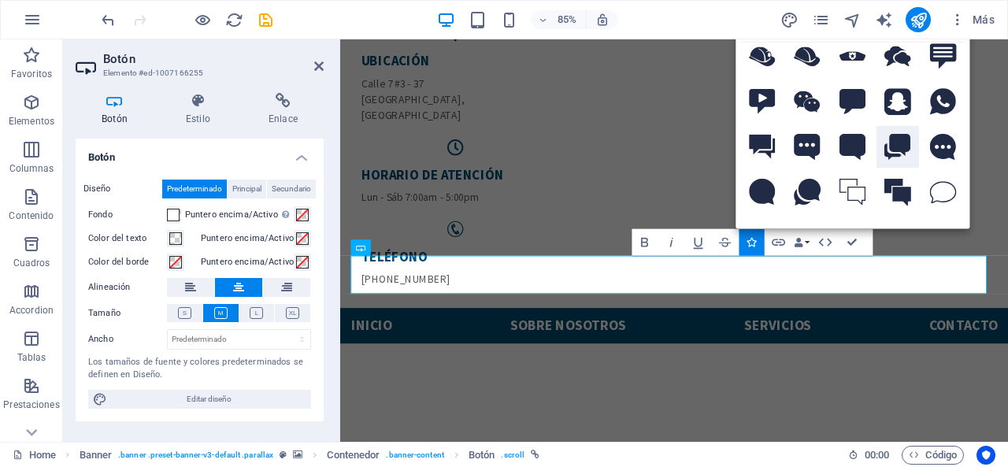
scroll to position [79, 0]
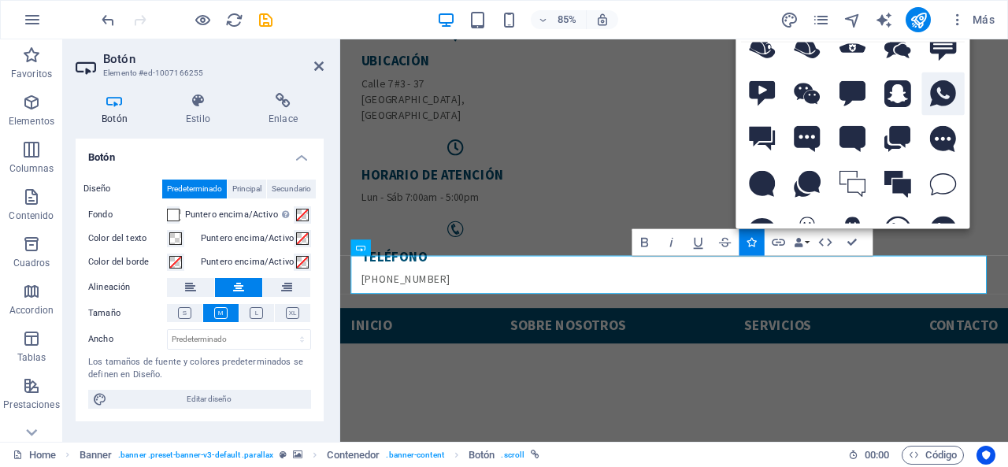
click at [941, 89] on icon at bounding box center [943, 93] width 26 height 27
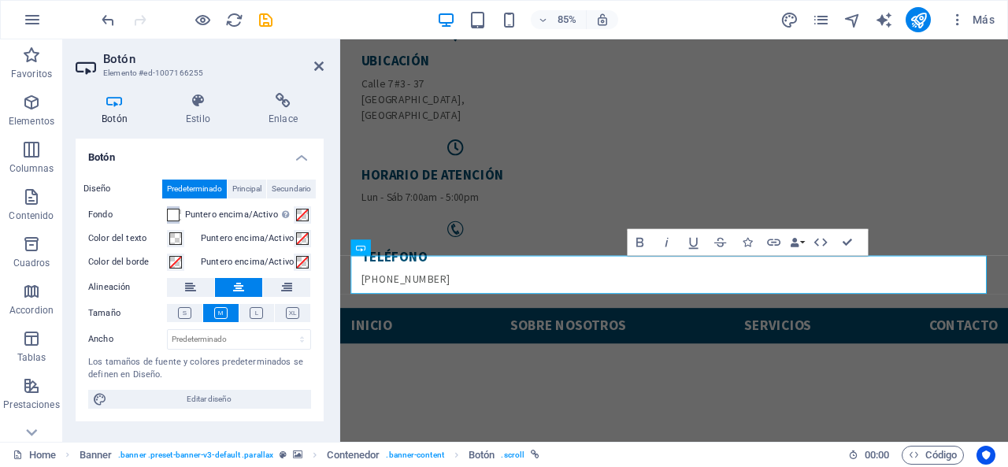
click at [176, 215] on span at bounding box center [173, 215] width 13 height 13
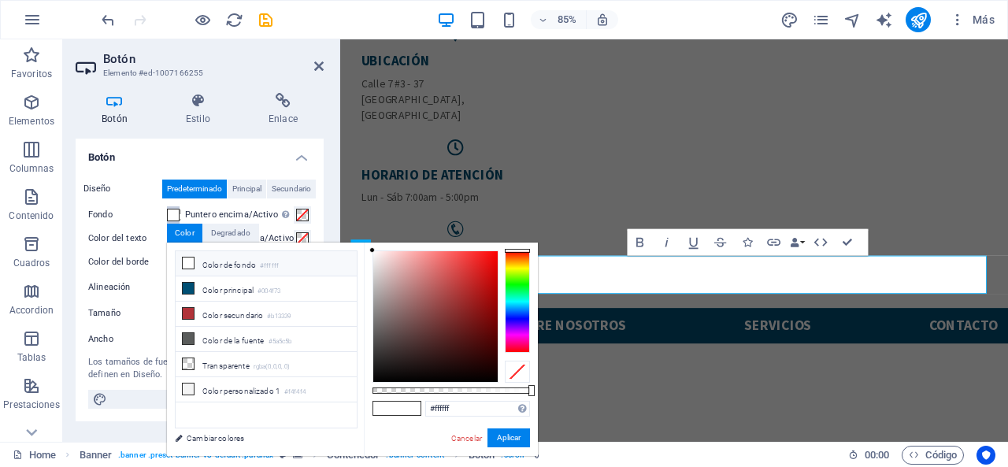
click at [519, 272] on div at bounding box center [517, 301] width 25 height 102
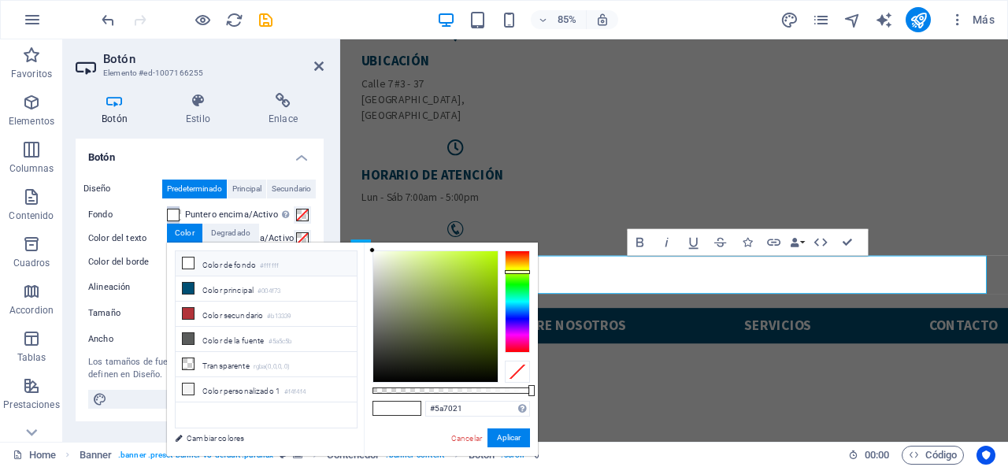
click at [460, 324] on div at bounding box center [435, 316] width 124 height 131
type input "#668c03"
drag, startPoint x: 462, startPoint y: 317, endPoint x: 495, endPoint y: 310, distance: 34.0
click at [495, 310] on div at bounding box center [435, 316] width 124 height 131
click at [499, 430] on button "Aplicar" at bounding box center [509, 437] width 43 height 19
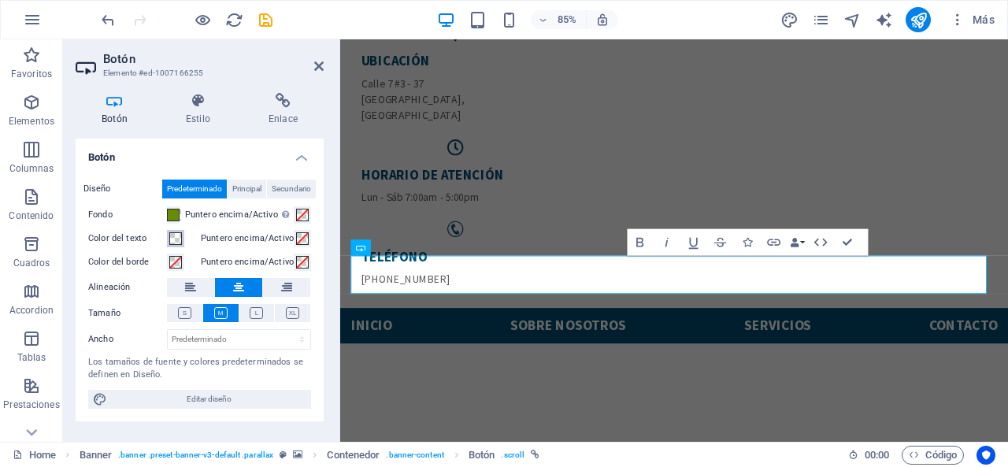
click at [180, 239] on span at bounding box center [175, 238] width 13 height 13
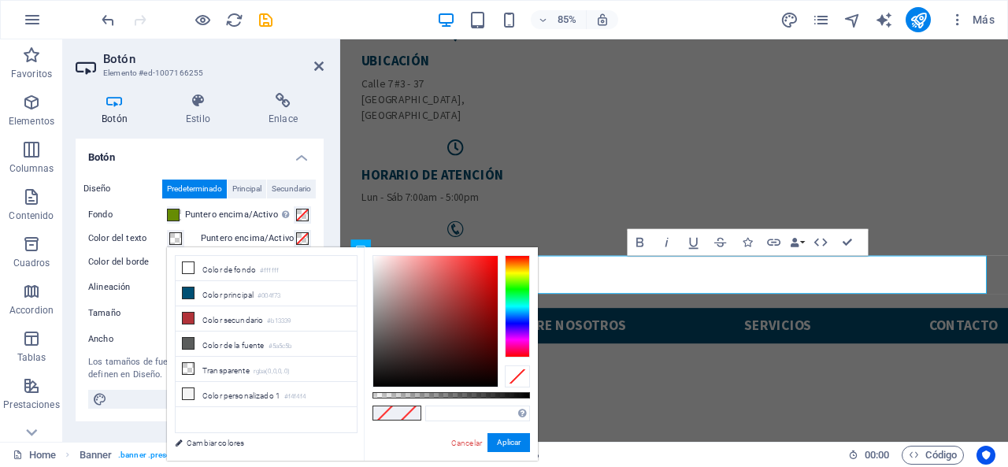
click at [372, 380] on div "Formatos soportados #0852ed rgb(8, 82, 237) rgba(8, 82, 237, 90%) hsv(221,97,93…" at bounding box center [451, 468] width 174 height 442
type input "#050505"
click at [376, 384] on div at bounding box center [435, 321] width 124 height 131
click at [503, 443] on button "Aplicar" at bounding box center [509, 442] width 43 height 19
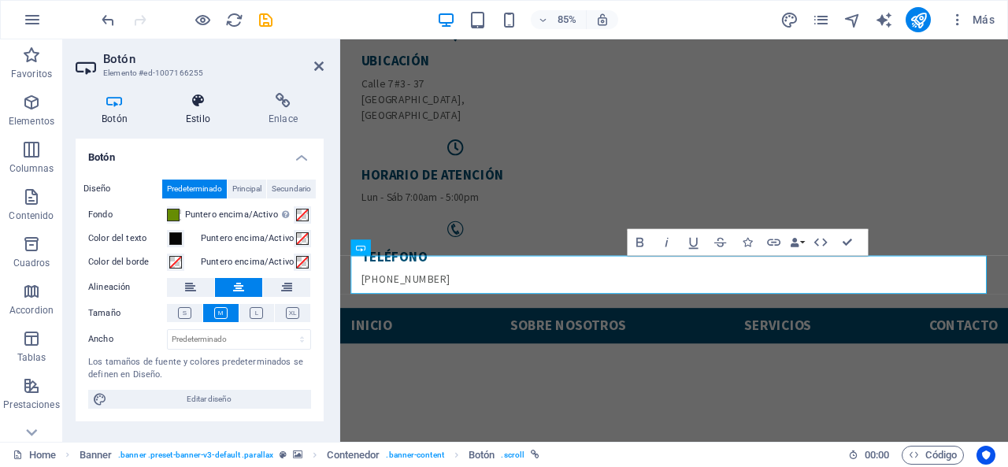
click at [189, 124] on h4 "Estilo" at bounding box center [201, 109] width 83 height 33
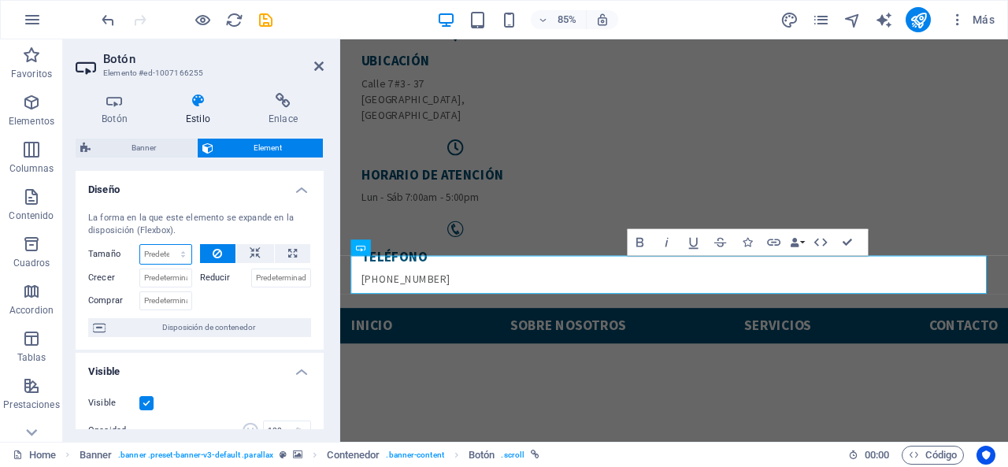
click at [170, 255] on select "Predeterminado automático px % 1/1 1/2 1/3 1/4 1/5 1/6 1/7 1/8 1/9 1/10" at bounding box center [165, 254] width 51 height 19
select select "1/10"
click at [168, 245] on select "Predeterminado automático px % 1/1 1/2 1/3 1/4 1/5 1/6 1/7 1/8 1/9 1/10" at bounding box center [165, 254] width 51 height 19
type input "10"
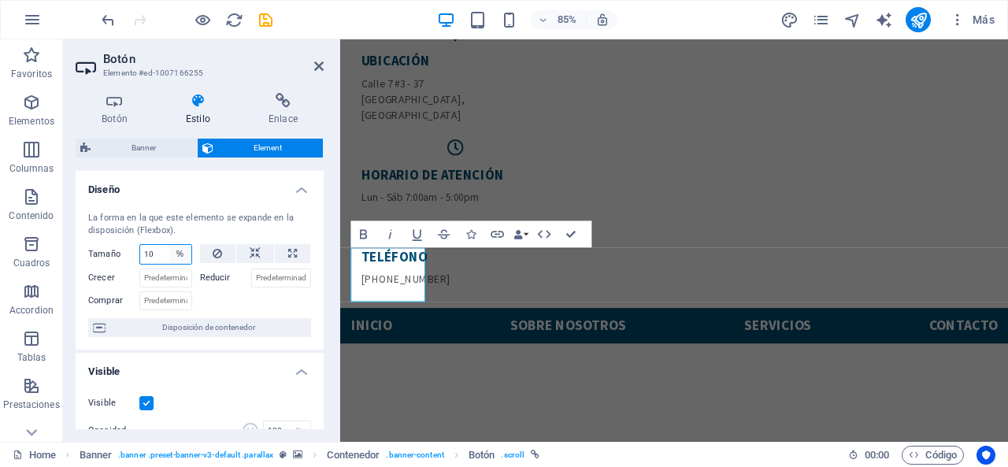
click at [176, 254] on select "Predeterminado automático px % 1/1 1/2 1/3 1/4 1/5 1/6 1/7 1/8 1/9 1/10" at bounding box center [180, 254] width 22 height 19
select select "1/9"
click at [169, 245] on select "Predeterminado automático px % 1/1 1/2 1/3 1/4 1/5 1/6 1/7 1/8 1/9 1/10" at bounding box center [180, 254] width 22 height 19
type input "11.11"
click at [180, 263] on div "11.11 Predeterminado automático px % 1/1 1/2 1/3 1/4 1/5 1/6 1/7 1/8 1/9 1/10" at bounding box center [165, 254] width 53 height 20
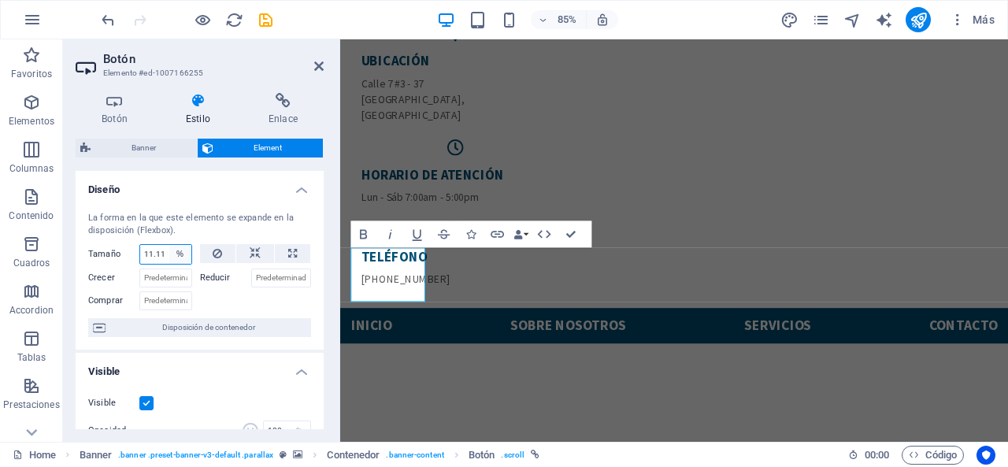
click at [178, 257] on select "Predeterminado automático px % 1/1 1/2 1/3 1/4 1/5 1/6 1/7 1/8 1/9 1/10" at bounding box center [180, 254] width 22 height 19
select select "1/8"
click at [169, 245] on select "Predeterminado automático px % 1/1 1/2 1/3 1/4 1/5 1/6 1/7 1/8 1/9 1/10" at bounding box center [180, 254] width 22 height 19
type input "12.5"
click at [176, 250] on select "Predeterminado automático px % 1/1 1/2 1/3 1/4 1/5 1/6 1/7 1/8 1/9 1/10" at bounding box center [180, 254] width 22 height 19
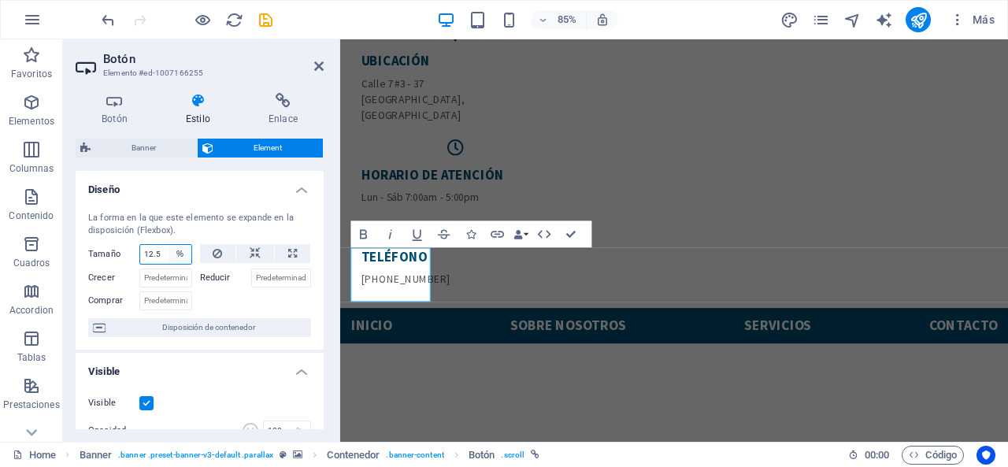
select select "1/5"
click at [169, 245] on select "Predeterminado automático px % 1/1 1/2 1/3 1/4 1/5 1/6 1/7 1/8 1/9 1/10" at bounding box center [180, 254] width 22 height 19
type input "20"
select select "%"
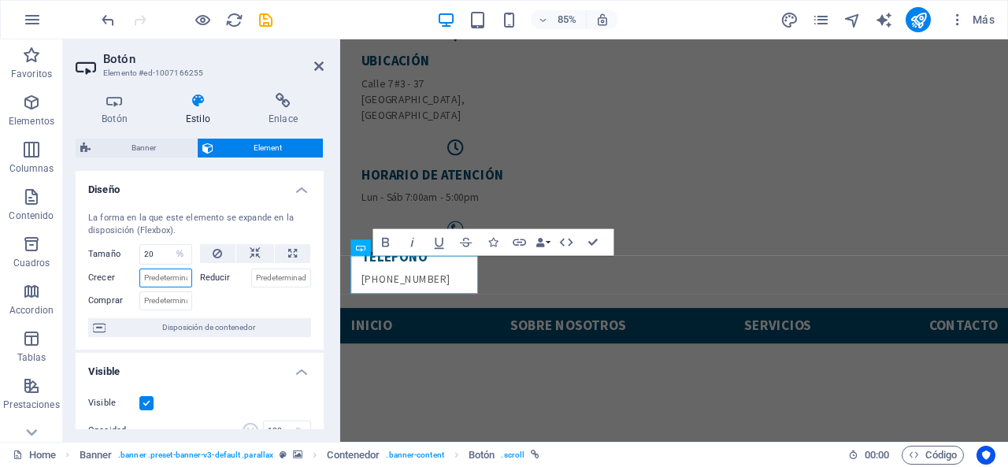
click at [176, 276] on input "Crecer" at bounding box center [165, 278] width 53 height 19
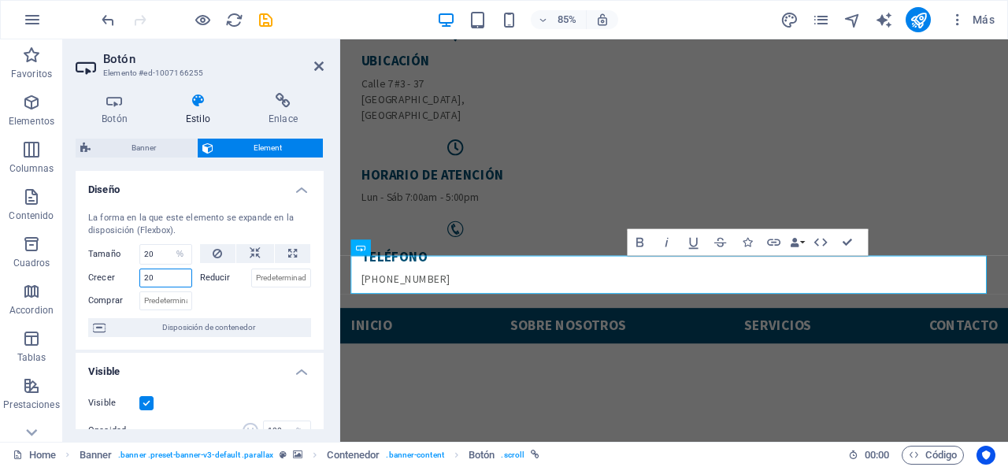
click at [179, 270] on input "20" at bounding box center [165, 278] width 53 height 19
type input "200"
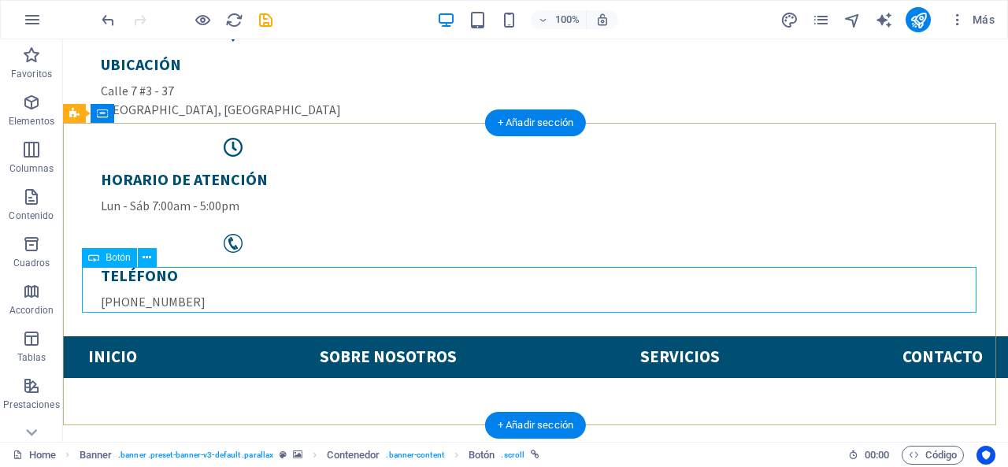
select select "%"
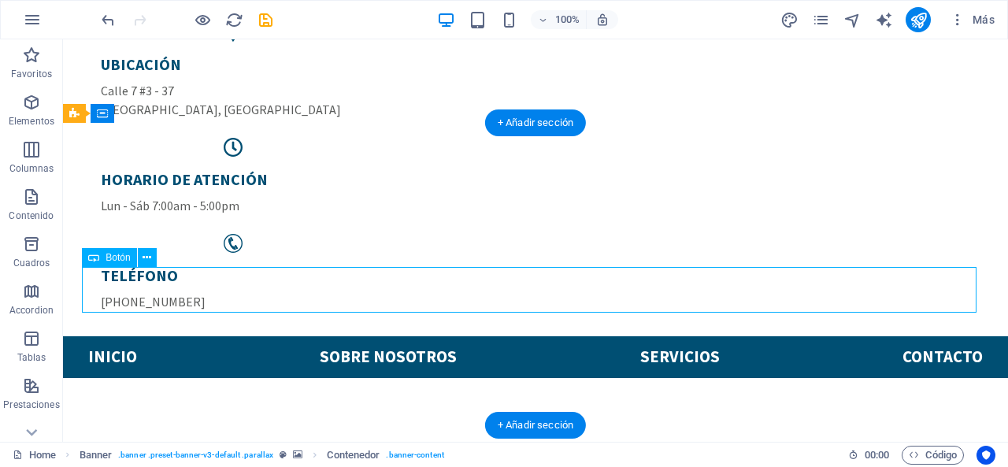
drag, startPoint x: 539, startPoint y: 283, endPoint x: 296, endPoint y: 324, distance: 246.2
select select "%"
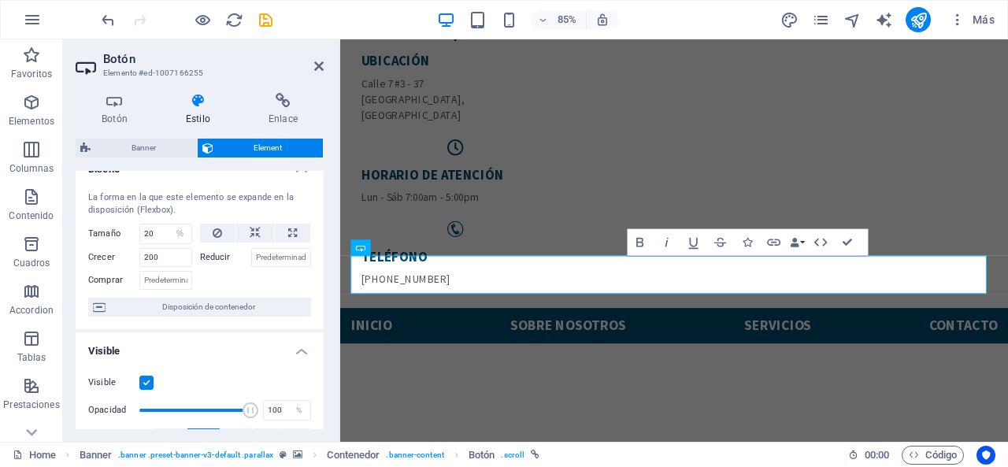
scroll to position [0, 0]
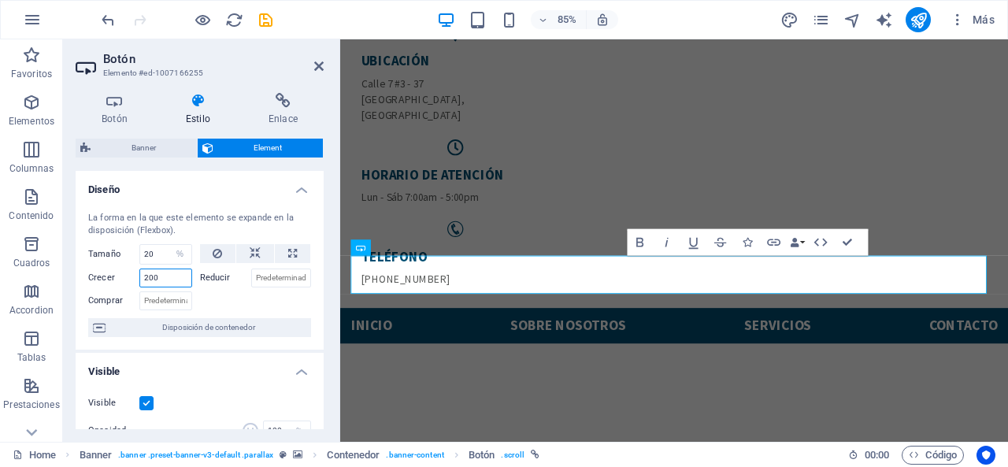
drag, startPoint x: 160, startPoint y: 280, endPoint x: 110, endPoint y: 290, distance: 50.5
click at [110, 290] on div "Tamaño 20 Predeterminado automático px % 1/1 1/2 1/3 1/4 1/5 1/6 1/7 1/8 1/9 1/…" at bounding box center [199, 277] width 223 height 66
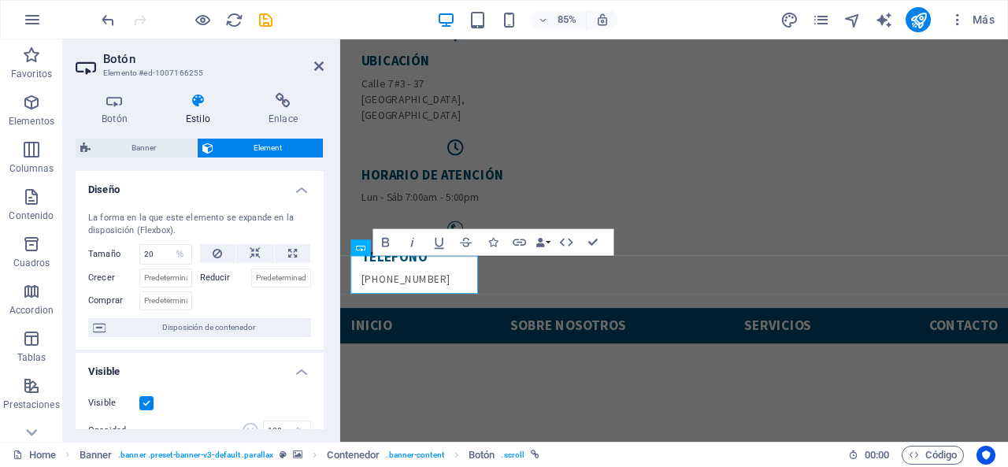
click at [245, 300] on div at bounding box center [256, 298] width 112 height 23
click at [275, 248] on button at bounding box center [292, 253] width 35 height 19
type input "100"
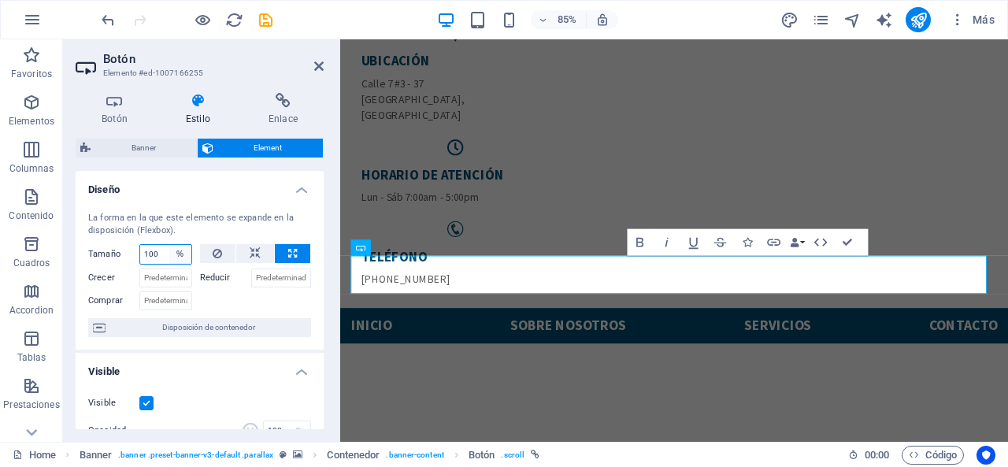
click at [169, 258] on select "Predeterminado automático px % 1/1 1/2 1/3 1/4 1/5 1/6 1/7 1/8 1/9 1/10" at bounding box center [180, 254] width 22 height 19
click at [164, 257] on input "100" at bounding box center [165, 254] width 51 height 19
click at [193, 256] on div "Tamaño 100 Predeterminado automático px % 1/1 1/2 1/3 1/4 1/5 1/6 1/7 1/8 1/9 1…" at bounding box center [144, 254] width 112 height 20
click at [180, 254] on select "Predeterminado automático px % 1/1 1/2 1/3 1/4 1/5 1/6 1/7 1/8 1/9 1/10" at bounding box center [180, 254] width 22 height 19
select select "1/10"
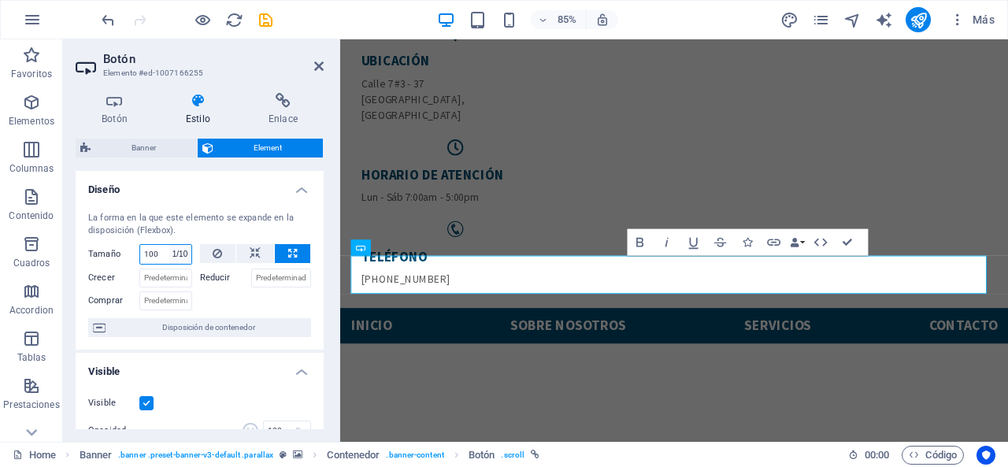
click at [169, 245] on select "Predeterminado automático px % 1/1 1/2 1/3 1/4 1/5 1/6 1/7 1/8 1/9 1/10" at bounding box center [180, 254] width 22 height 19
type input "10"
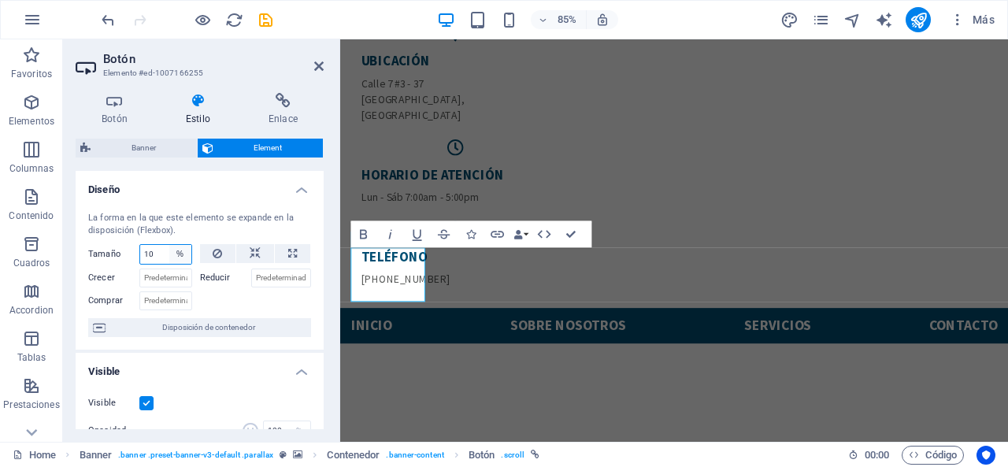
click at [180, 254] on select "Predeterminado automático px % 1/1 1/2 1/3 1/4 1/5 1/6 1/7 1/8 1/9 1/10" at bounding box center [180, 254] width 22 height 19
select select "1/9"
click at [169, 245] on select "Predeterminado automático px % 1/1 1/2 1/3 1/4 1/5 1/6 1/7 1/8 1/9 1/10" at bounding box center [180, 254] width 22 height 19
type input "11.11"
click at [180, 250] on select "Predeterminado automático px % 1/1 1/2 1/3 1/4 1/5 1/6 1/7 1/8 1/9 1/10" at bounding box center [180, 254] width 22 height 19
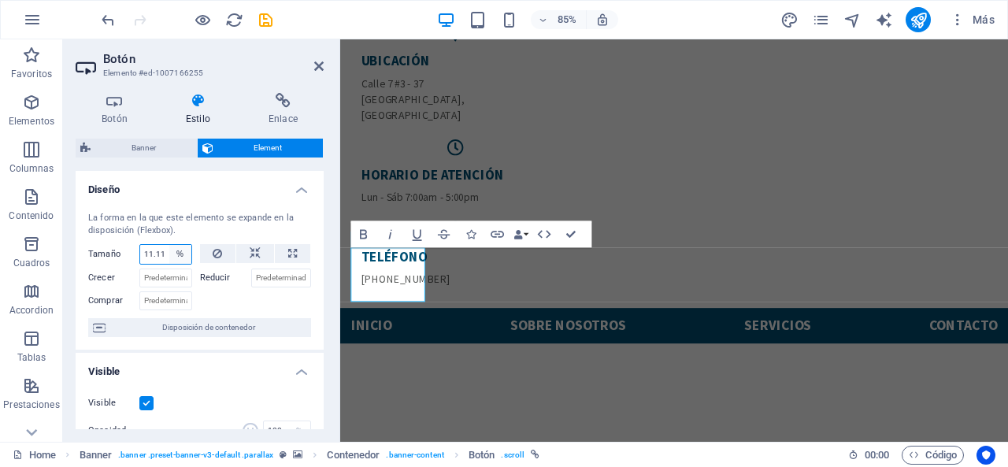
select select "1/9"
click at [169, 245] on select "Predeterminado automático px % 1/1 1/2 1/3 1/4 1/5 1/6 1/7 1/8 1/9 1/10" at bounding box center [180, 254] width 22 height 19
type input "11.11"
select select "%"
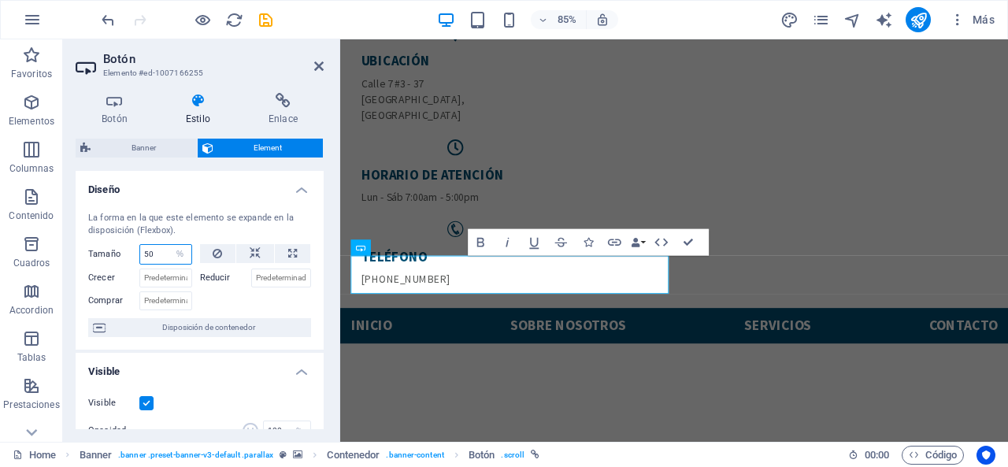
click at [155, 252] on input "50" at bounding box center [165, 254] width 51 height 19
type input "5"
type input "150"
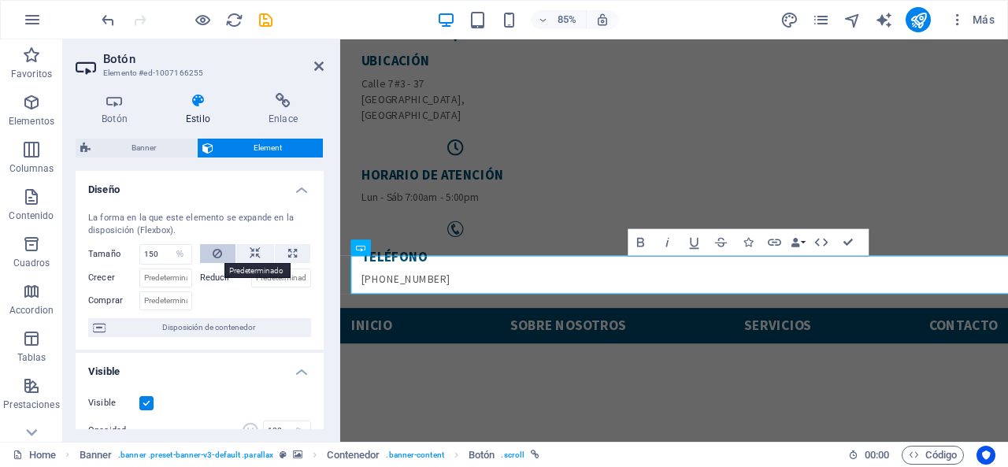
click at [224, 255] on button at bounding box center [218, 253] width 36 height 19
select select "DISABLED_OPTION_VALUE"
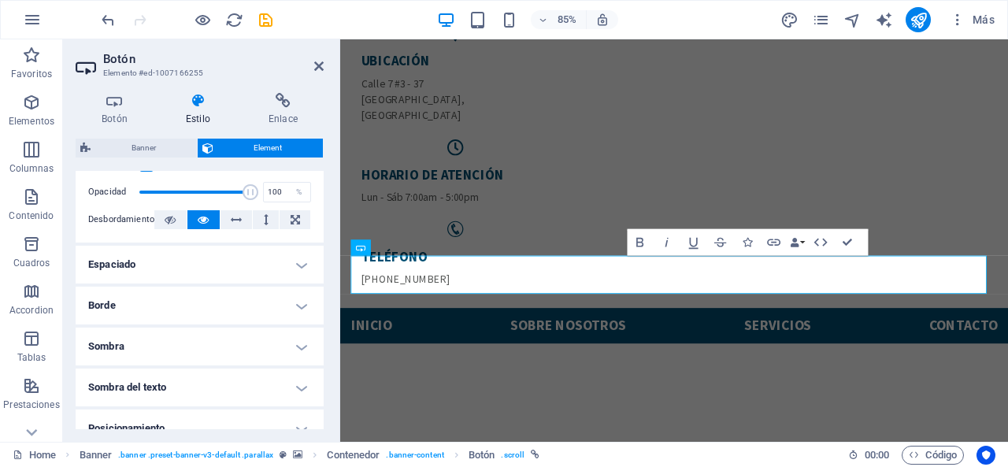
scroll to position [394, 0]
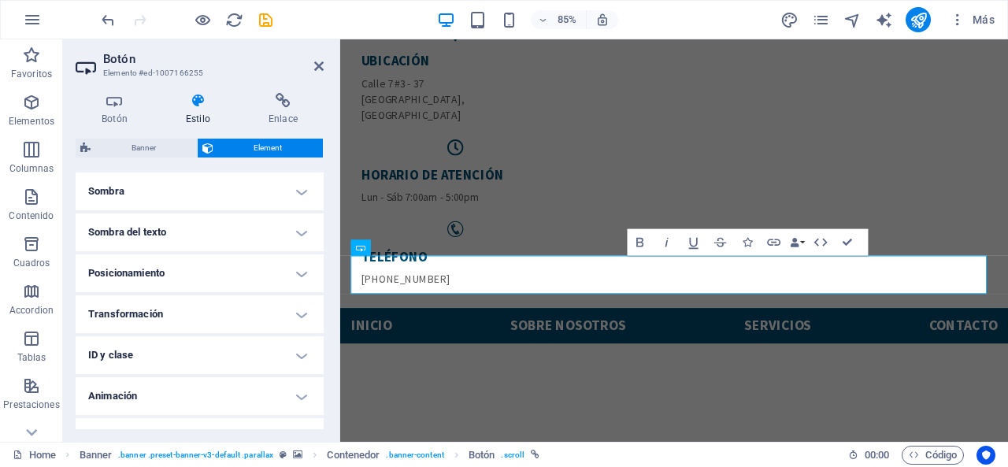
click at [218, 268] on h4 "Posicionamiento" at bounding box center [200, 273] width 248 height 38
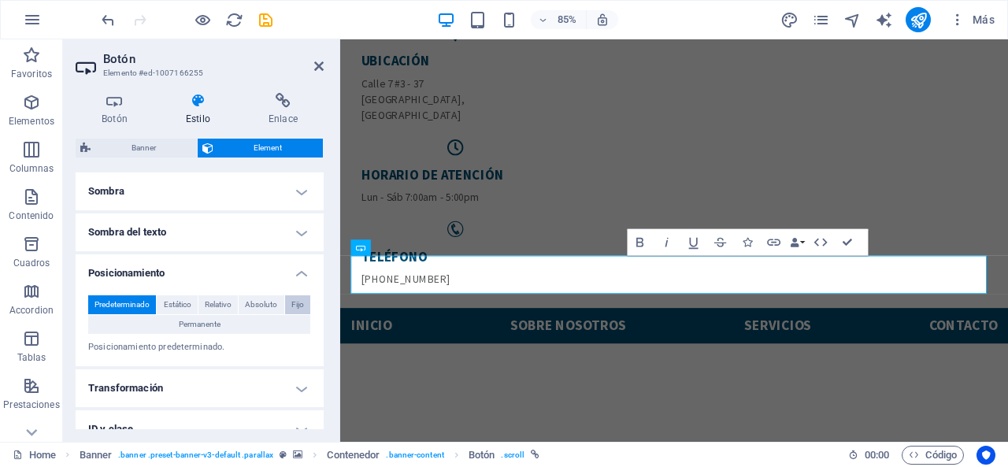
click at [293, 302] on span "Fijo" at bounding box center [297, 304] width 13 height 19
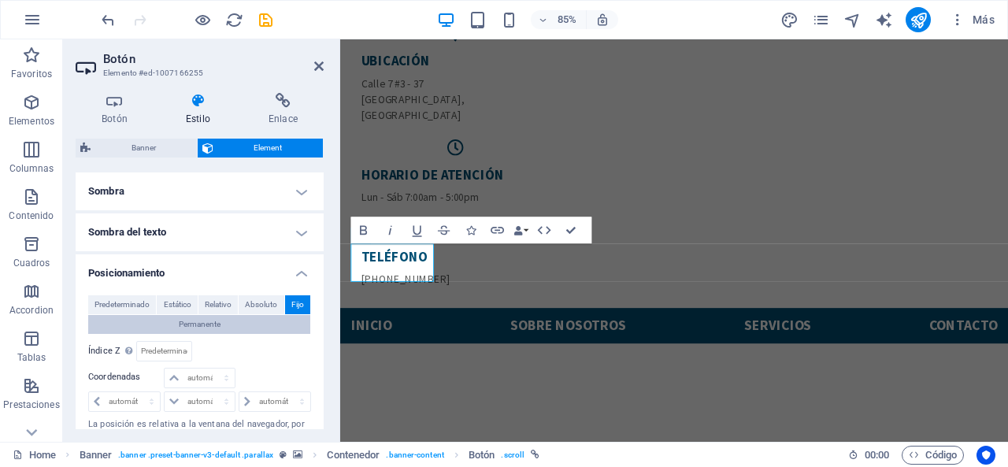
scroll to position [473, 0]
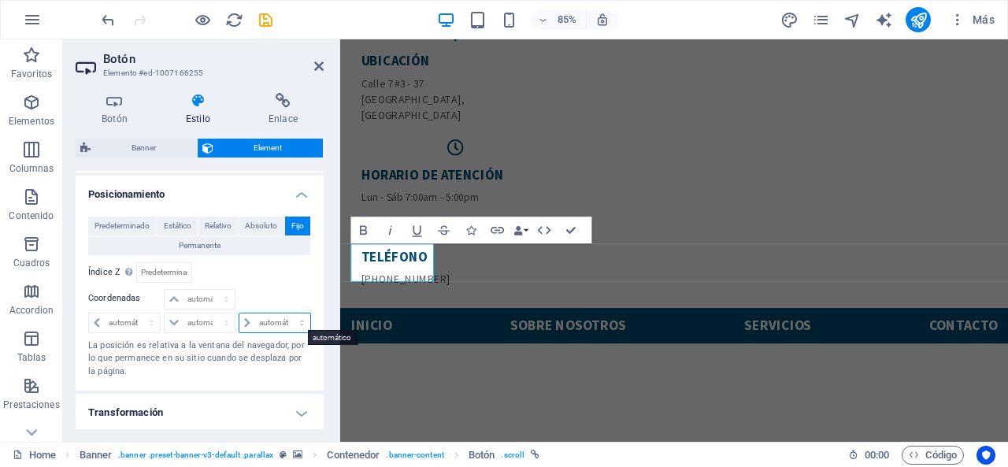
click at [240, 316] on select "automático px rem % em" at bounding box center [274, 322] width 71 height 19
click at [302, 318] on select "automático px rem % em" at bounding box center [274, 322] width 71 height 19
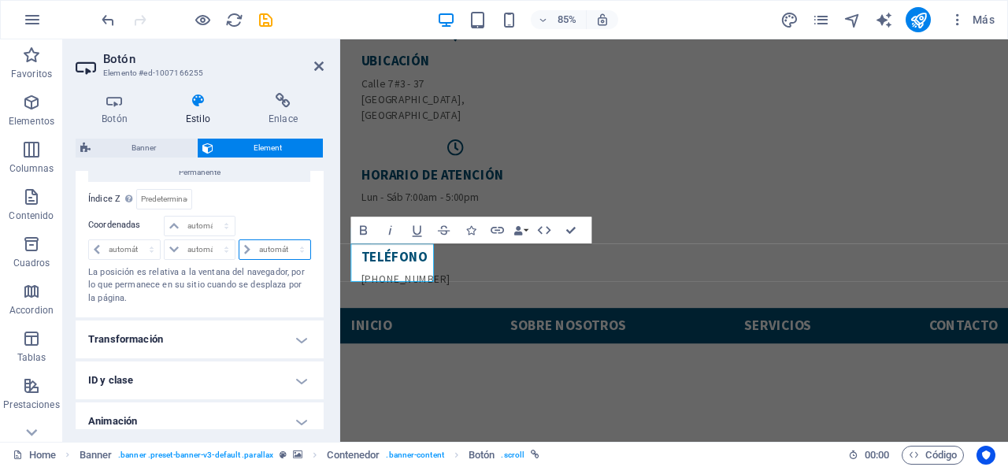
scroll to position [595, 0]
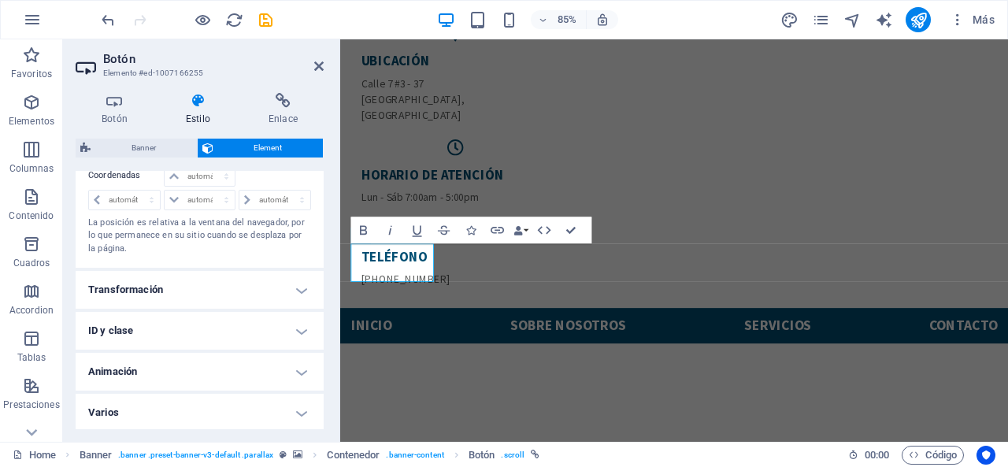
click at [211, 282] on h4 "Transformación" at bounding box center [200, 290] width 248 height 38
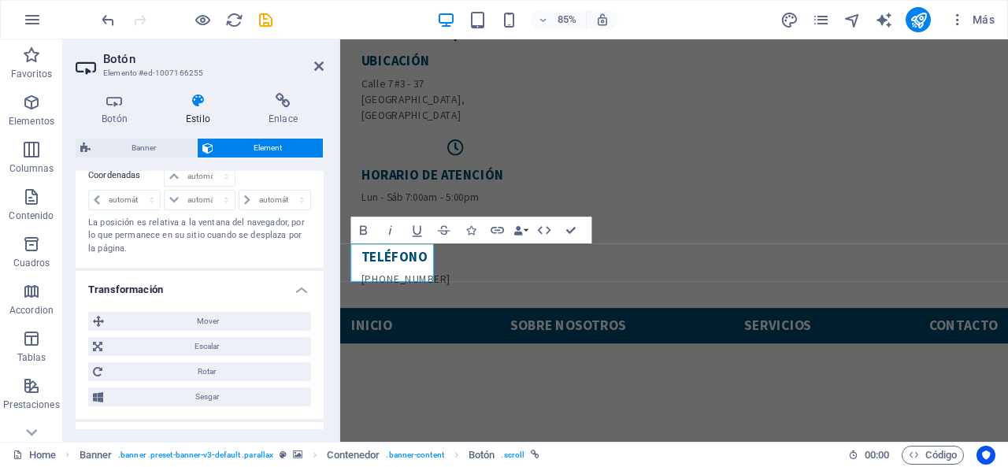
click at [211, 282] on h4 "Transformación" at bounding box center [200, 285] width 248 height 28
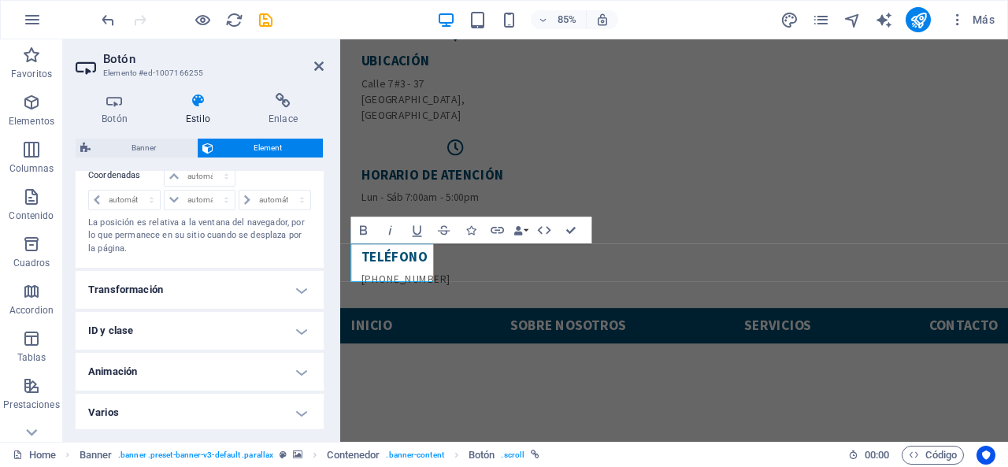
click at [211, 282] on h4 "Transformación" at bounding box center [200, 290] width 248 height 38
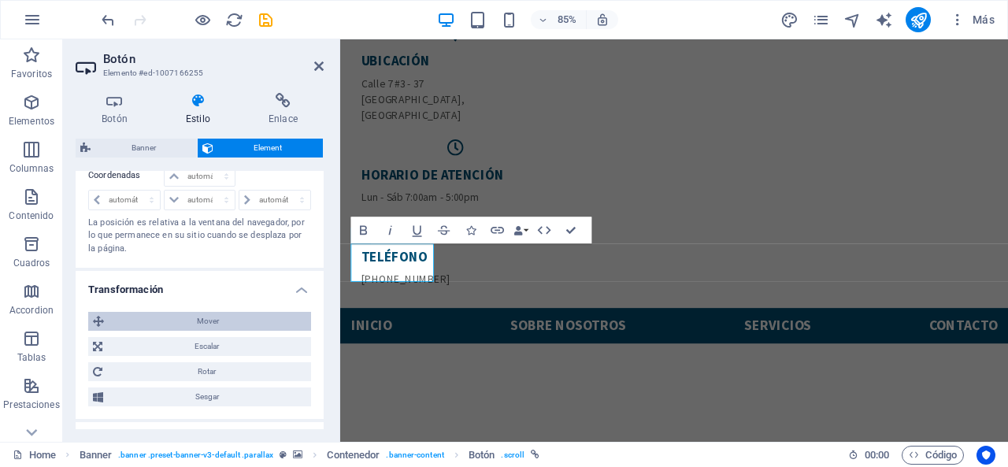
click at [206, 323] on span "Mover" at bounding box center [208, 321] width 198 height 19
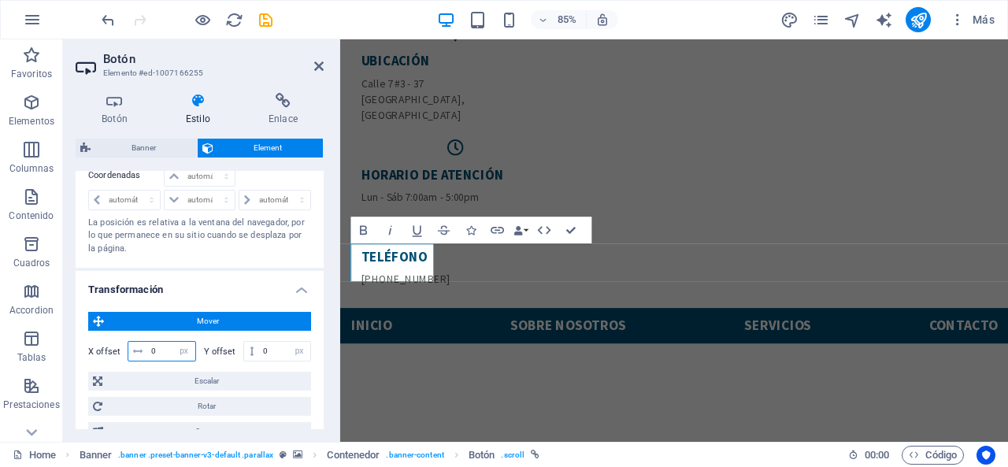
drag, startPoint x: 172, startPoint y: 347, endPoint x: 124, endPoint y: 350, distance: 47.3
click at [124, 350] on div "X offset 0 px rem % em vh vw" at bounding box center [142, 351] width 108 height 20
click at [159, 343] on input "0" at bounding box center [171, 351] width 48 height 19
type input "750"
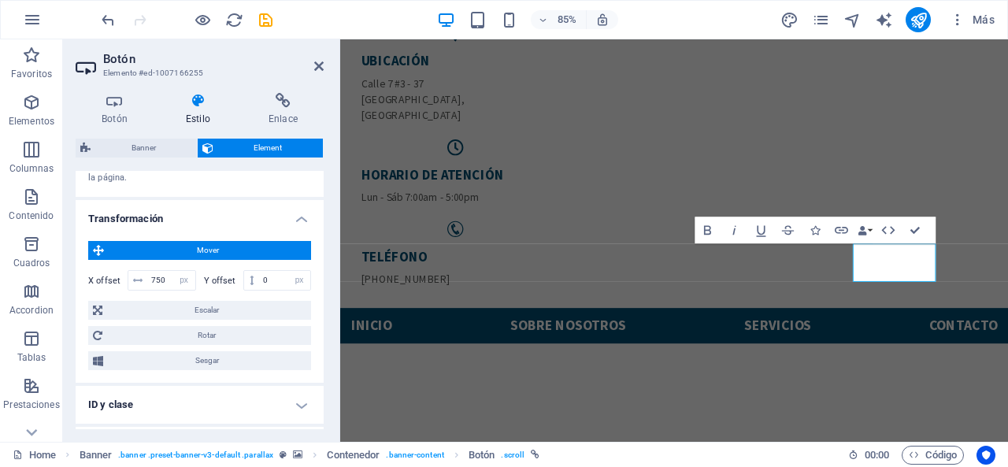
scroll to position [674, 0]
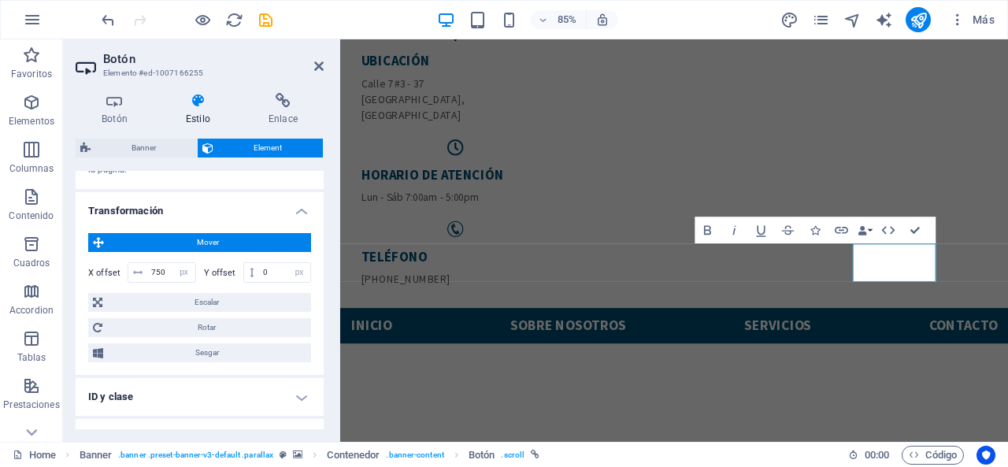
click at [227, 284] on div "Mover X offset 750 px rem % em vh vw Y offset 0 px rem % em vh vw Escalar Zoom …" at bounding box center [199, 297] width 223 height 129
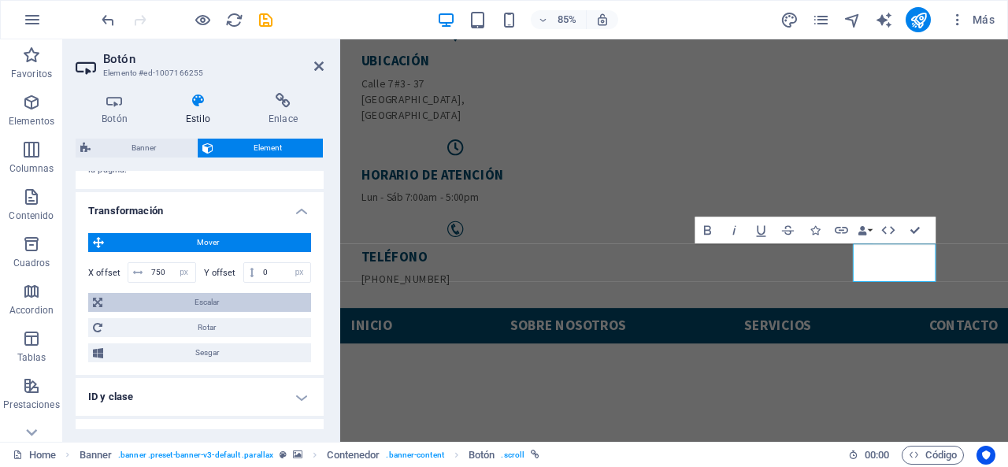
click at [227, 293] on span "Escalar" at bounding box center [206, 302] width 199 height 19
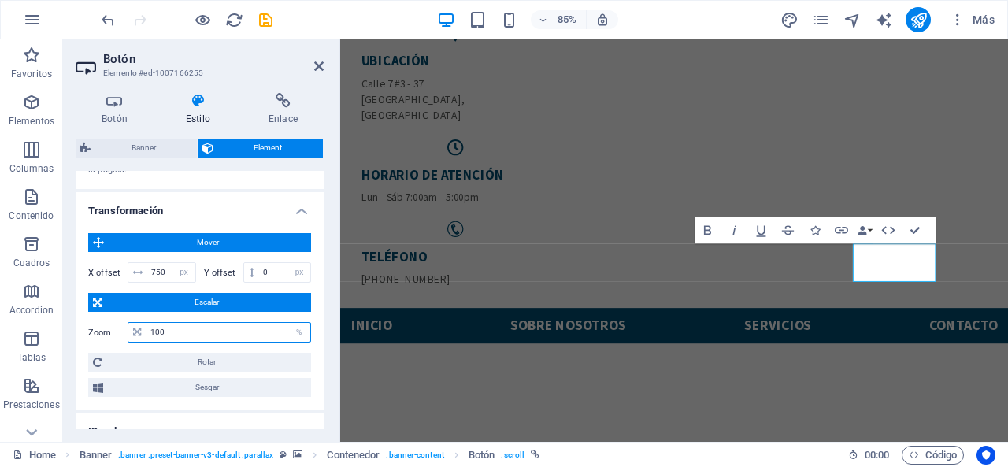
drag, startPoint x: 168, startPoint y: 334, endPoint x: 146, endPoint y: 335, distance: 21.3
click at [146, 335] on input "100" at bounding box center [228, 332] width 164 height 19
type input "200"
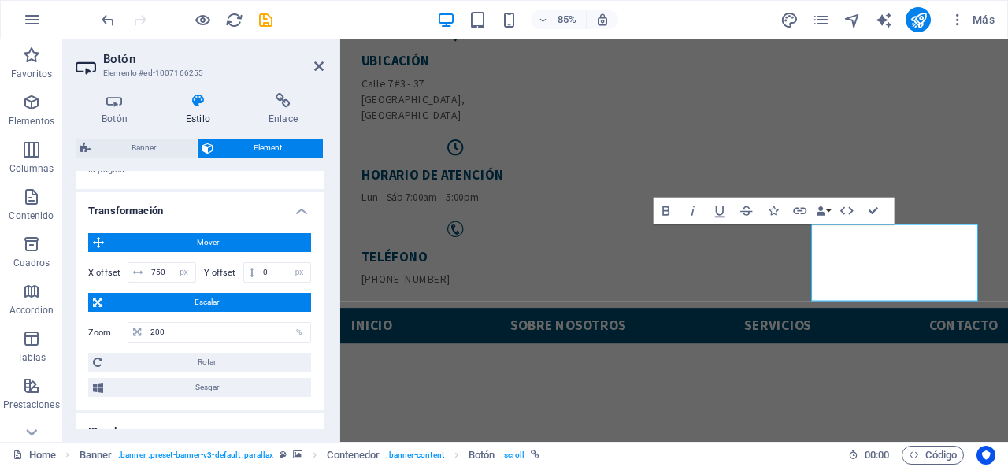
click at [314, 57] on h2 "Botón" at bounding box center [213, 59] width 221 height 14
click at [288, 104] on icon at bounding box center [283, 101] width 81 height 16
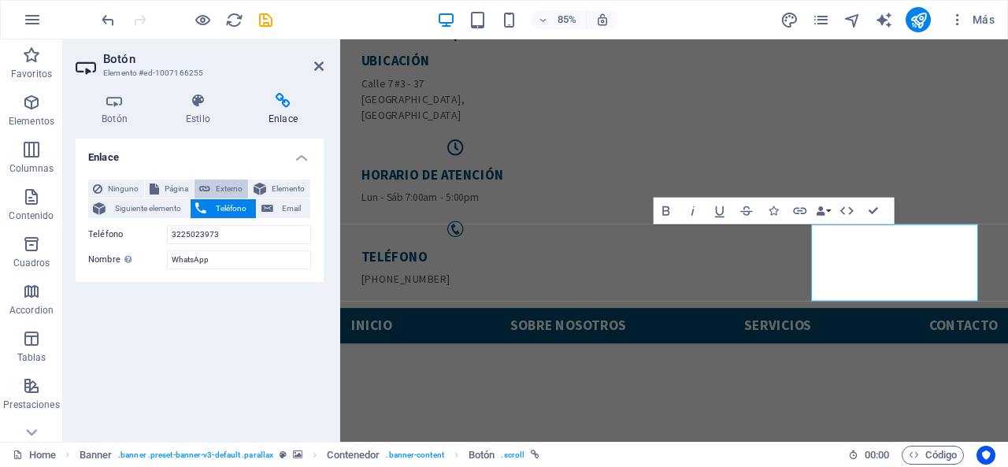
click at [216, 191] on span "Externo" at bounding box center [229, 189] width 28 height 19
select select "blank"
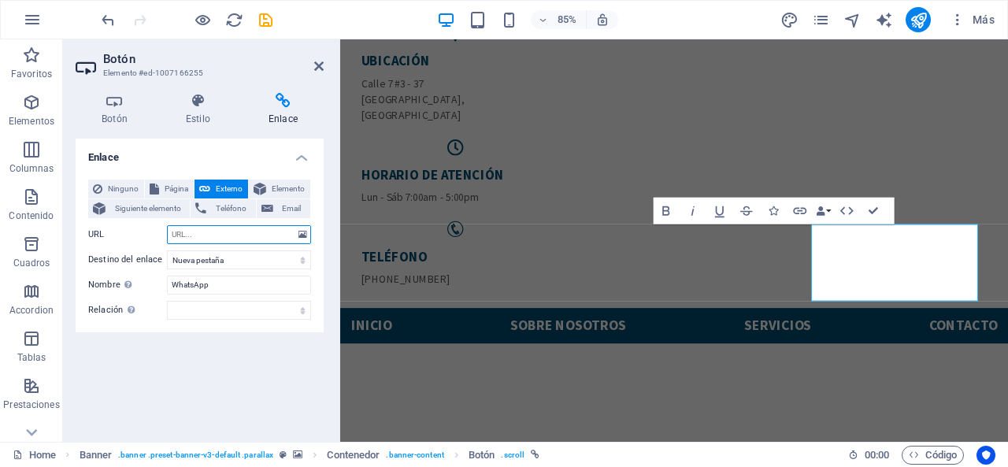
paste input "wa.link/4h9594"
type input "wa.link/4h9594"
click at [238, 335] on div "Enlace Ninguno Página Externo Elemento Siguiente elemento Teléfono Email Página…" at bounding box center [200, 284] width 248 height 291
click at [236, 239] on input "wa.link/4h9594" at bounding box center [239, 234] width 144 height 19
click at [322, 68] on icon at bounding box center [318, 66] width 9 height 13
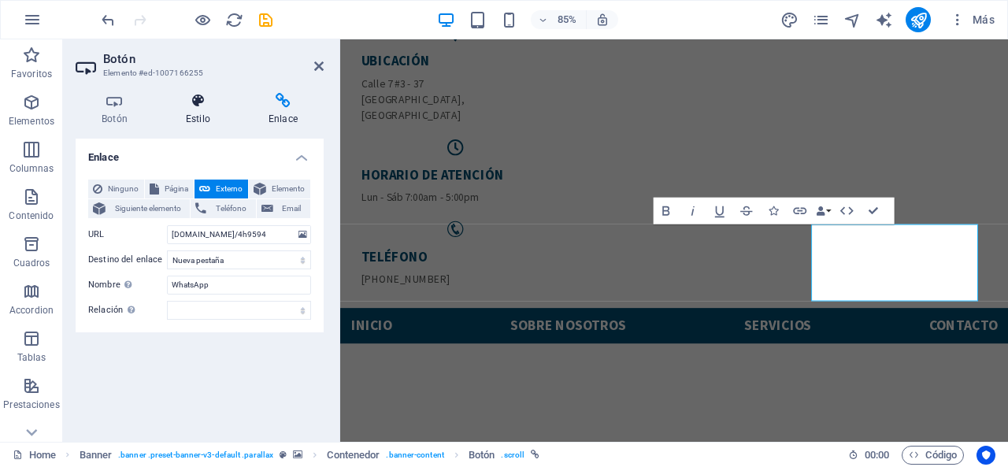
click at [202, 108] on icon at bounding box center [198, 101] width 76 height 16
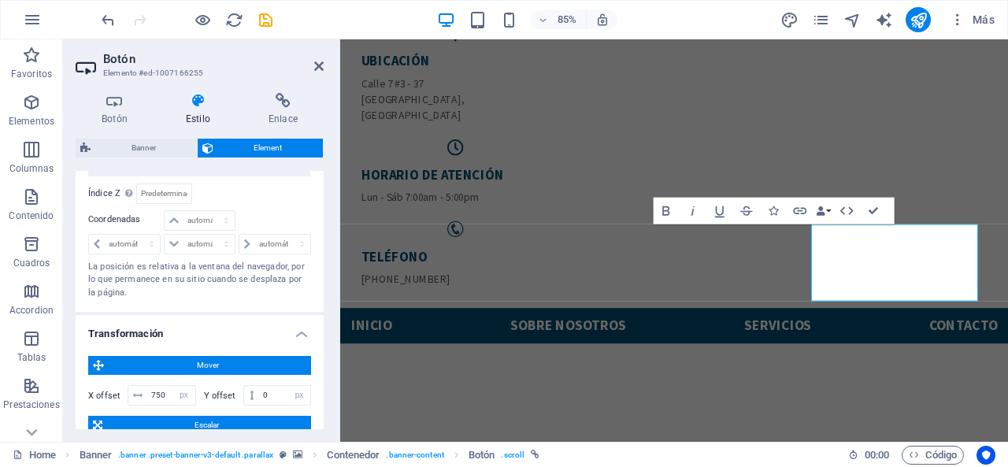
scroll to position [709, 0]
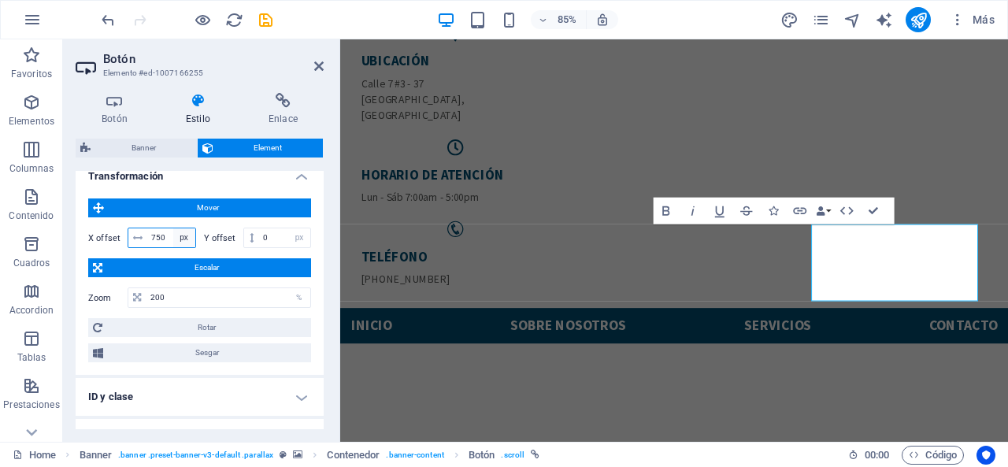
click at [173, 236] on select "px rem % em vh vw" at bounding box center [184, 237] width 22 height 19
click at [168, 235] on input "750" at bounding box center [171, 237] width 48 height 19
type input "7"
type input "8"
type input "950"
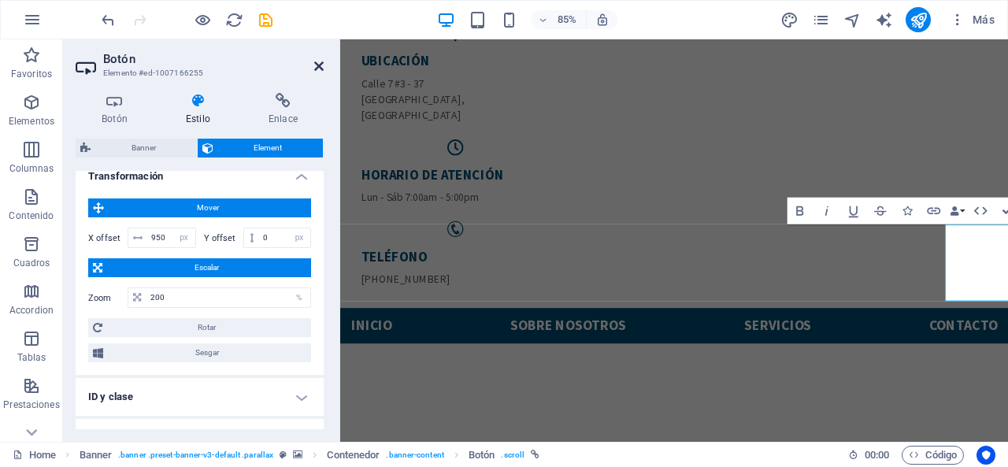
click at [318, 61] on icon at bounding box center [318, 66] width 9 height 13
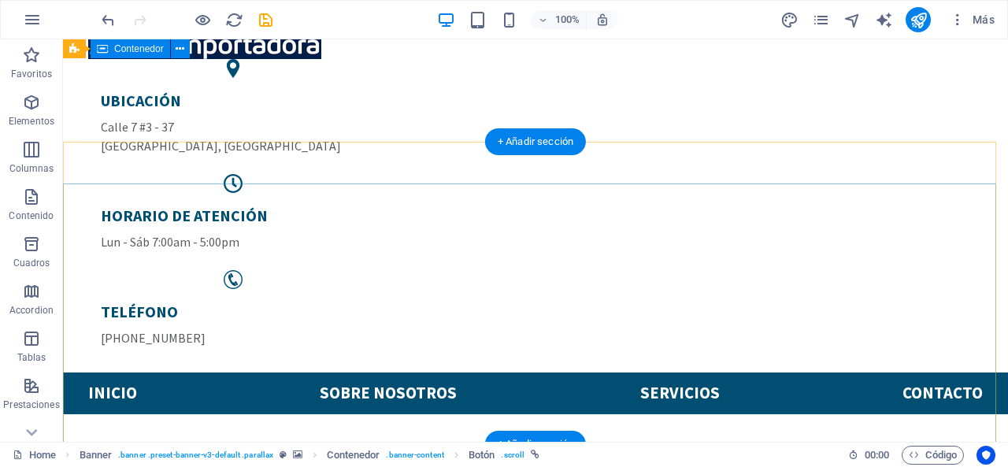
scroll to position [14, 0]
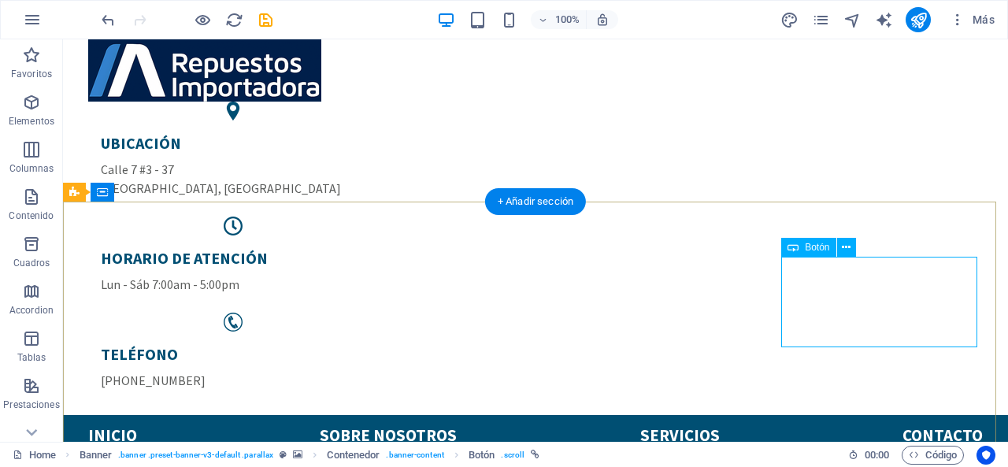
select select "px"
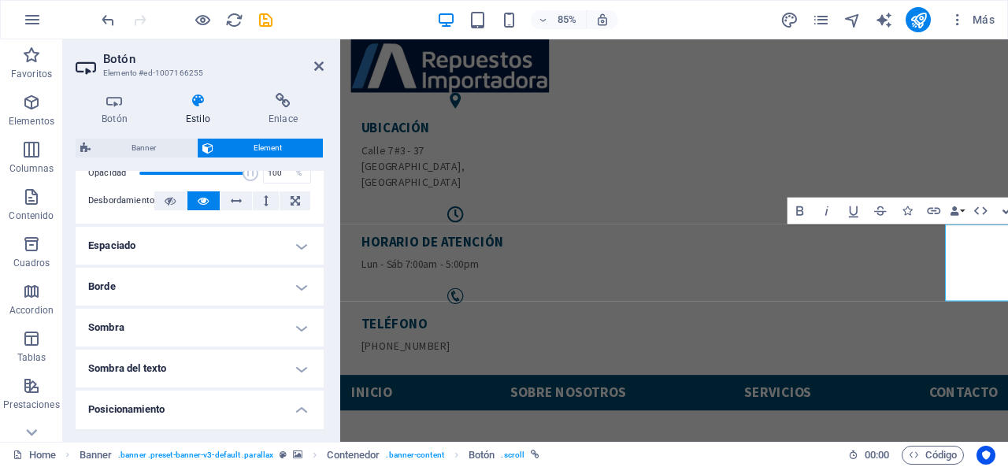
scroll to position [315, 0]
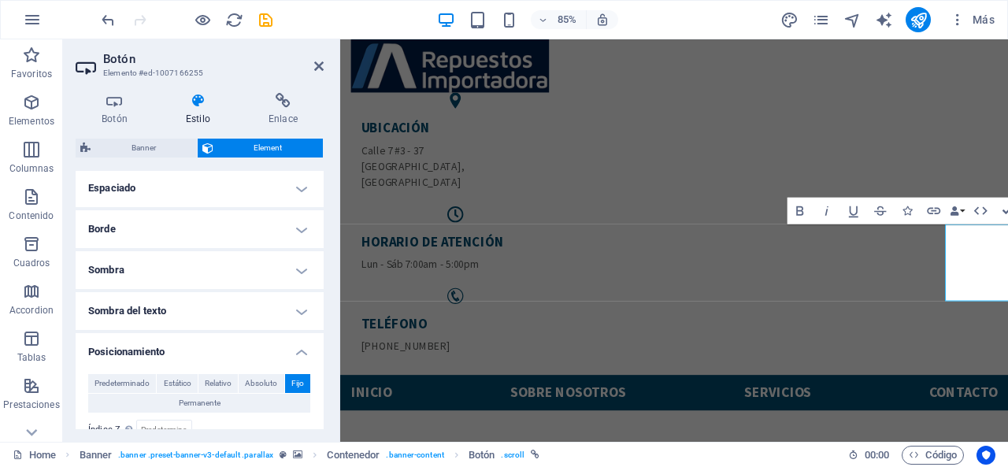
click at [169, 223] on h4 "Borde" at bounding box center [200, 229] width 248 height 38
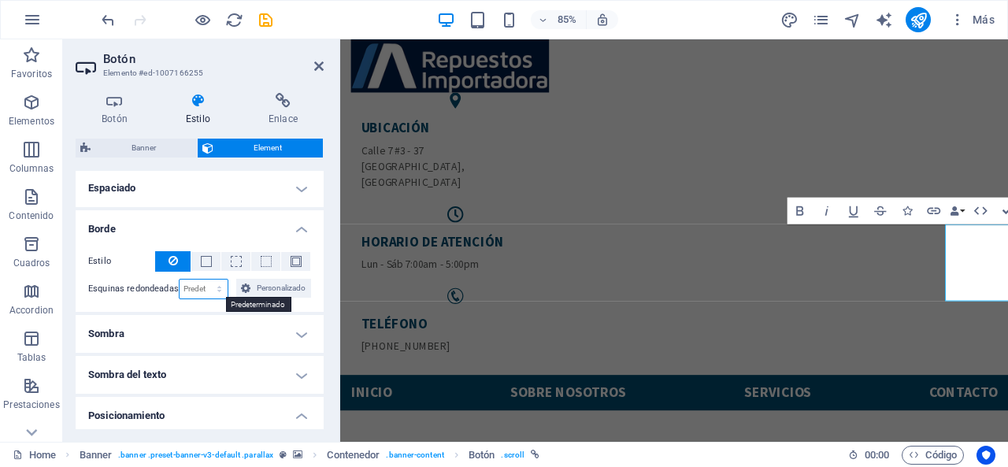
click at [217, 294] on select "Predeterminado px rem % vh vw Personalizado" at bounding box center [204, 289] width 49 height 19
select select "px"
click at [203, 280] on select "Predeterminado px rem % vh vw Personalizado" at bounding box center [204, 289] width 49 height 19
type input "20"
click at [323, 67] on icon at bounding box center [318, 66] width 9 height 13
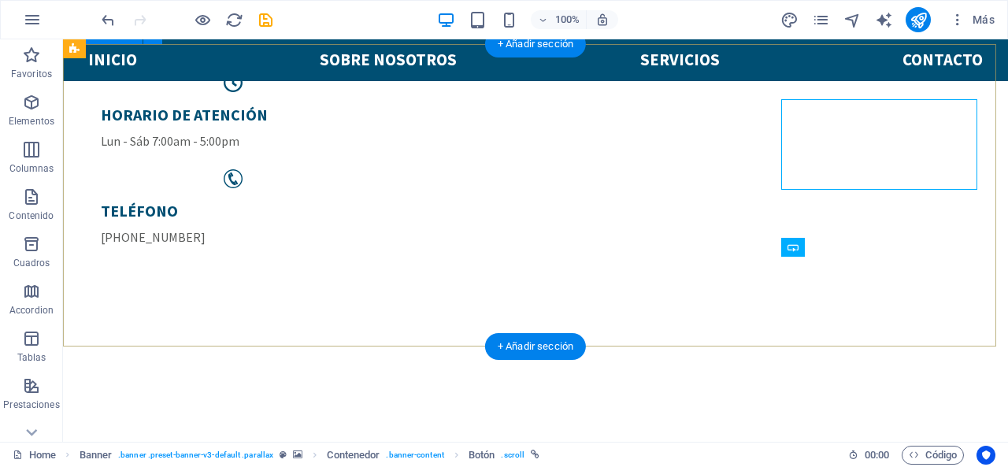
scroll to position [172, 0]
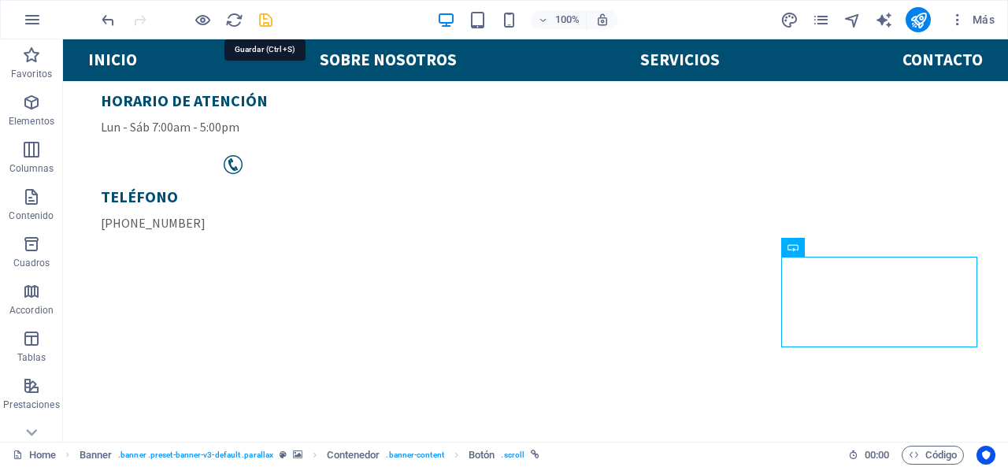
click at [266, 17] on icon "save" at bounding box center [266, 20] width 18 height 18
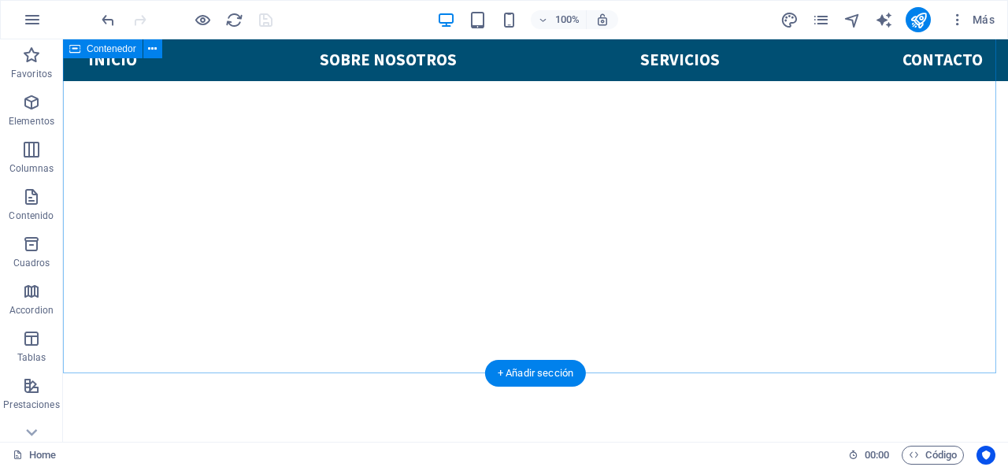
scroll to position [408, 0]
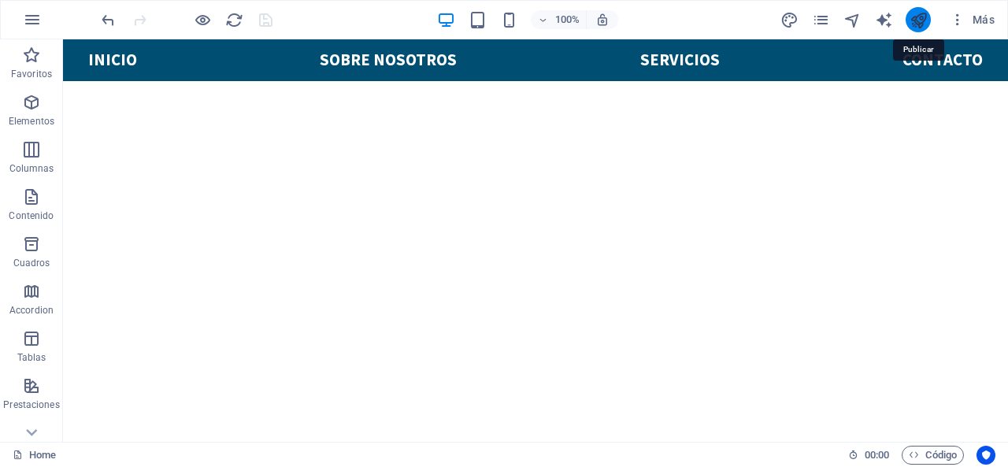
click at [921, 26] on icon "publish" at bounding box center [919, 20] width 18 height 18
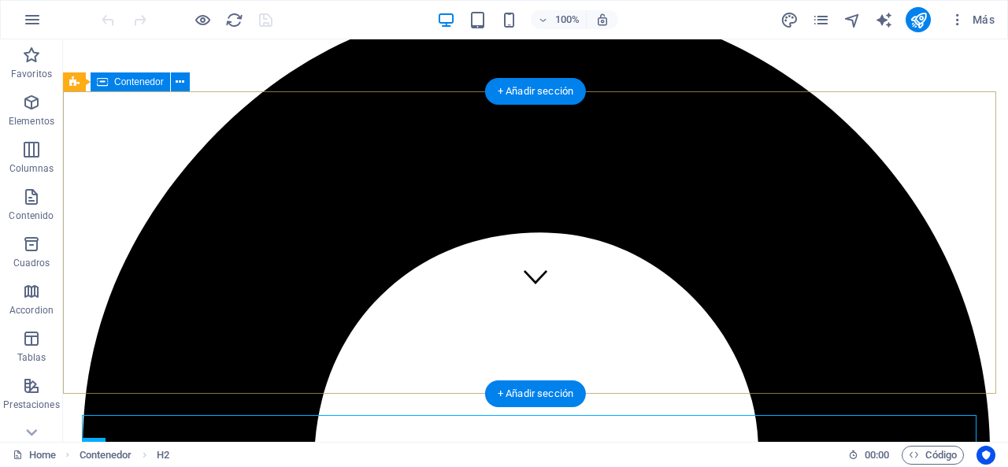
scroll to position [124, 0]
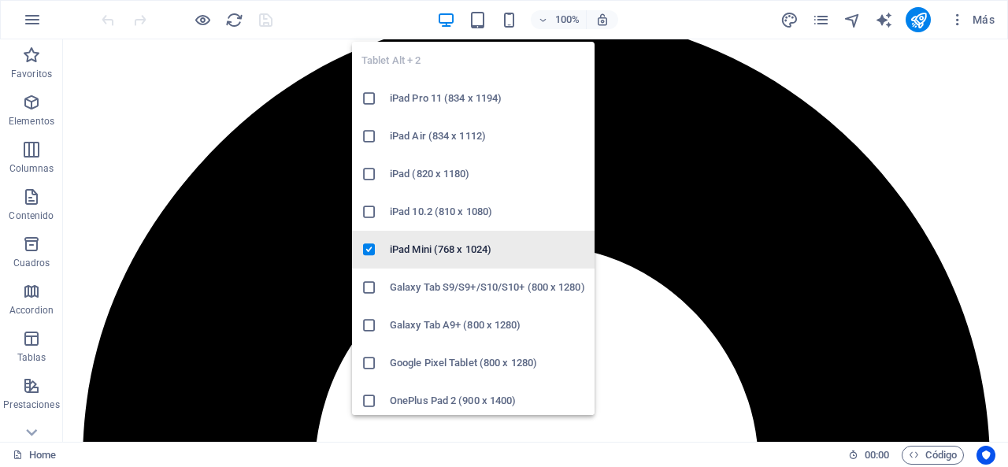
click at [418, 251] on h6 "iPad Mini (768 x 1024)" at bounding box center [487, 249] width 195 height 19
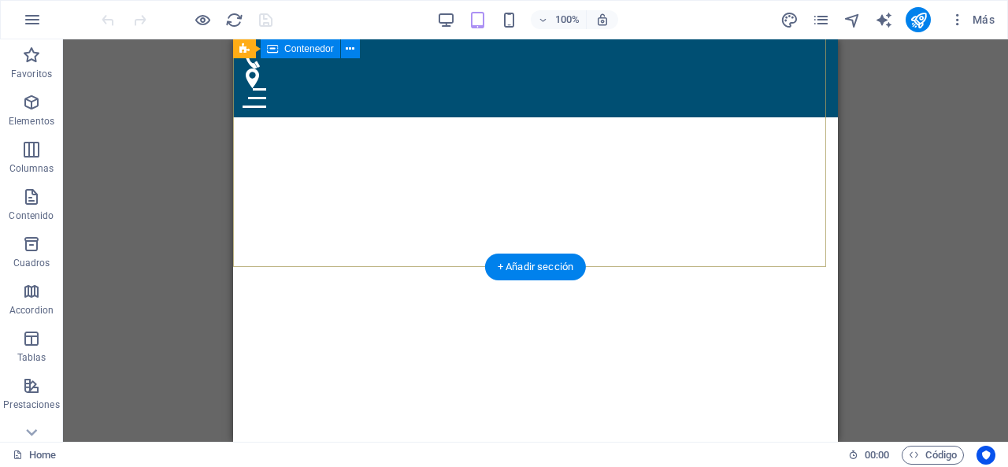
scroll to position [282, 0]
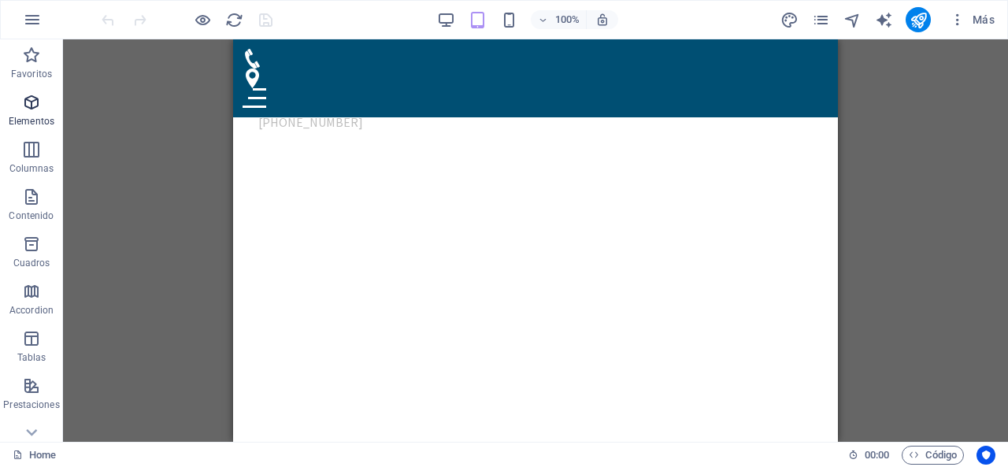
click at [25, 106] on icon "button" at bounding box center [31, 102] width 19 height 19
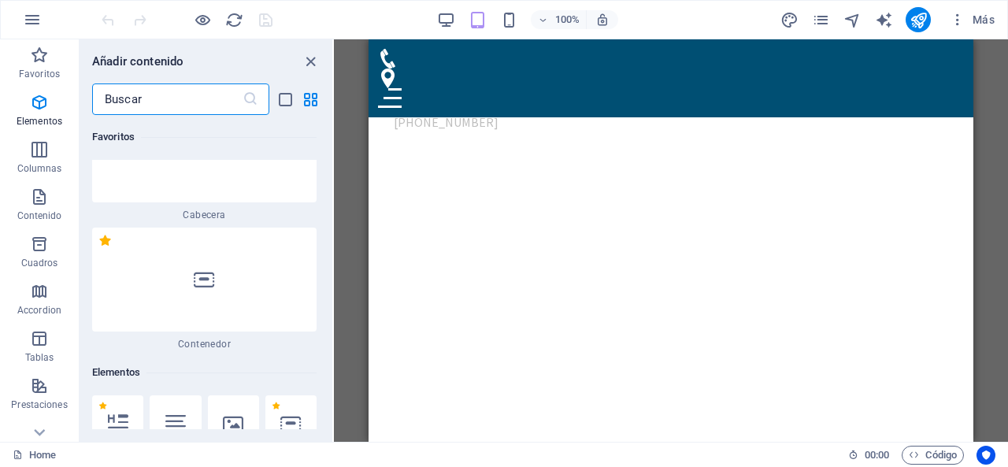
scroll to position [297, 0]
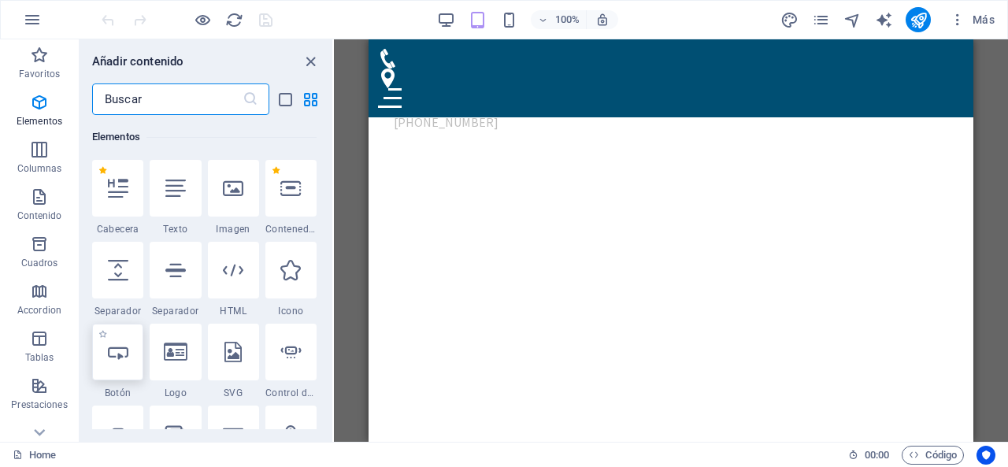
click at [128, 358] on div at bounding box center [117, 352] width 51 height 57
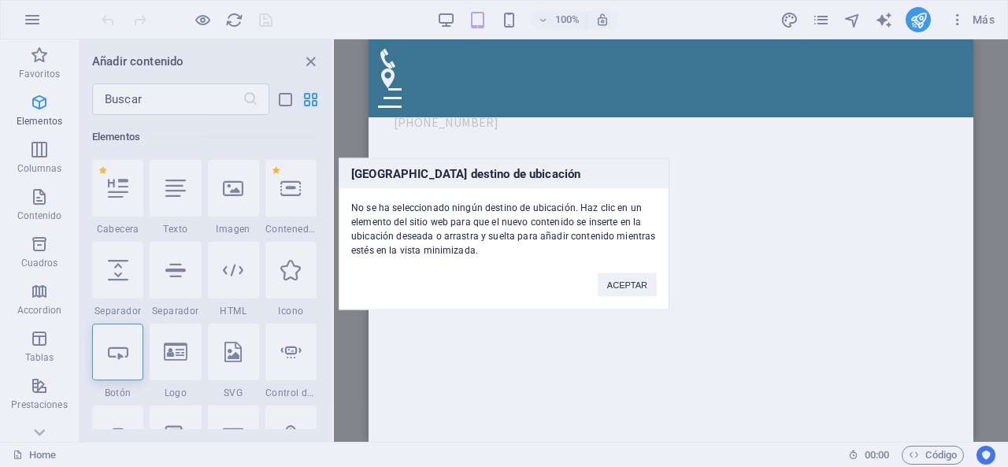
click at [305, 314] on div "[GEOGRAPHIC_DATA] destino de ubicación No se ha seleccionado ningún destino de …" at bounding box center [504, 233] width 1008 height 467
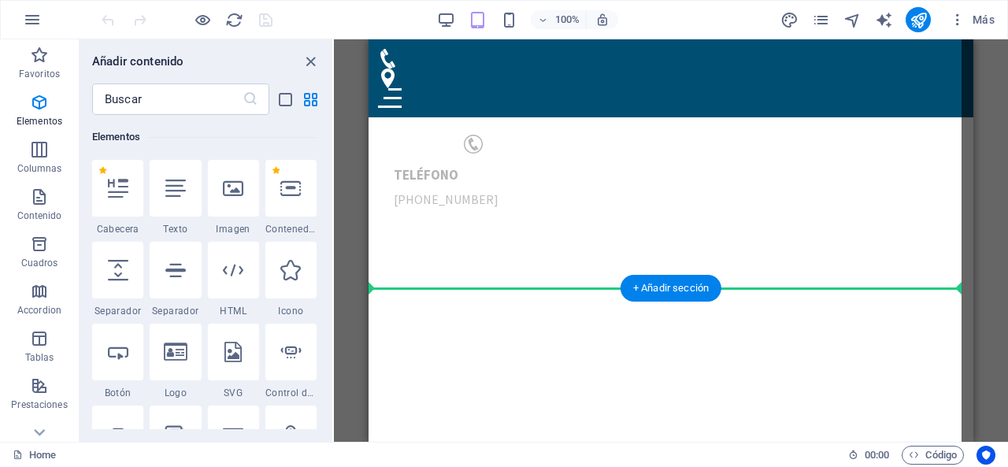
scroll to position [282, 0]
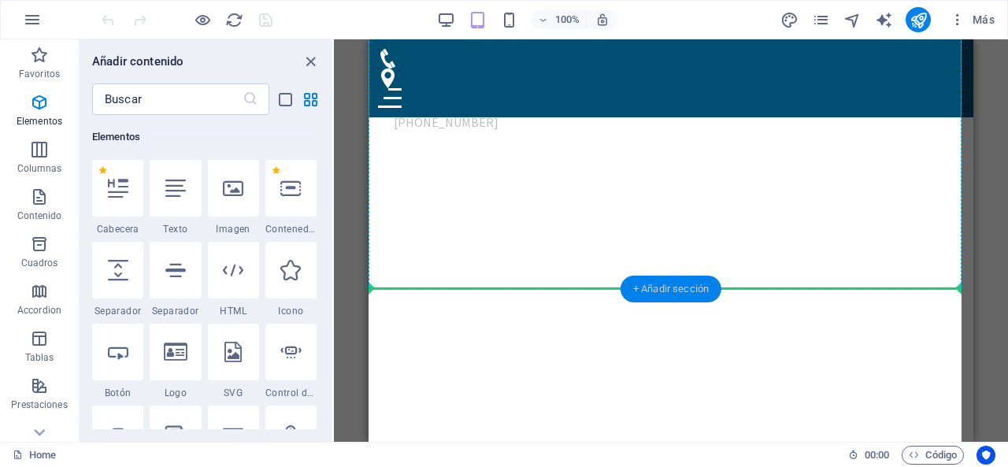
click at [718, 294] on div "+ Añadir sección" at bounding box center [671, 289] width 101 height 27
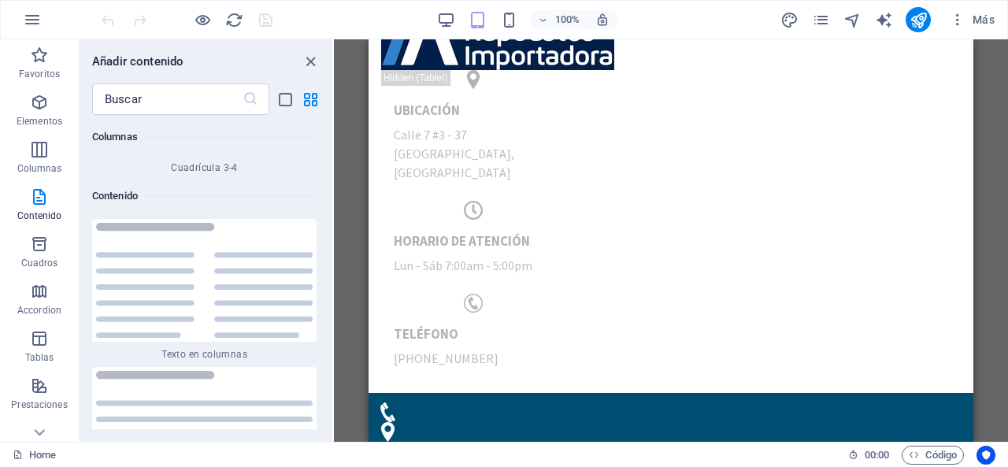
scroll to position [0, 0]
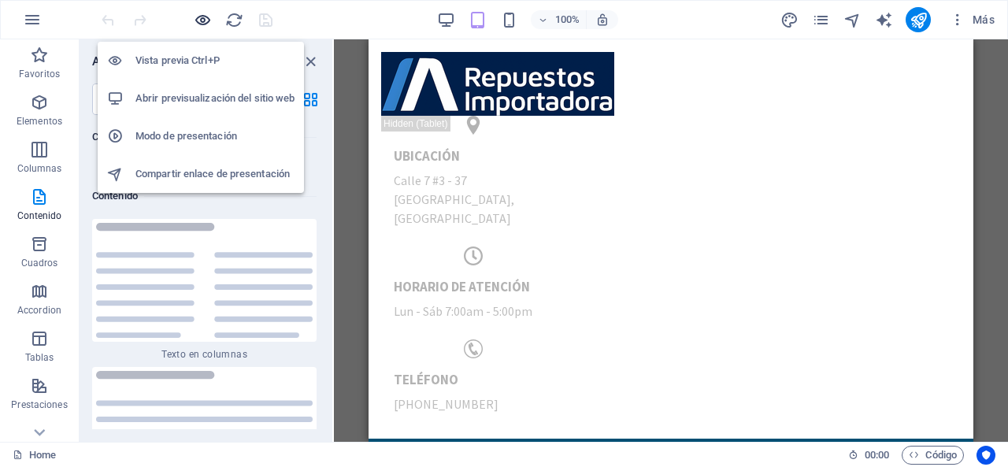
click at [202, 21] on icon "button" at bounding box center [203, 20] width 18 height 18
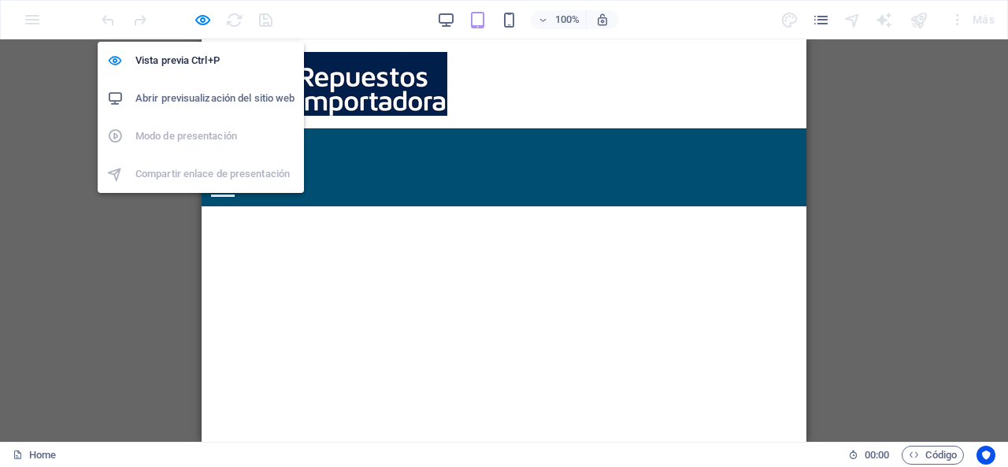
click at [220, 96] on h6 "Abrir previsualización del sitio web" at bounding box center [214, 98] width 159 height 19
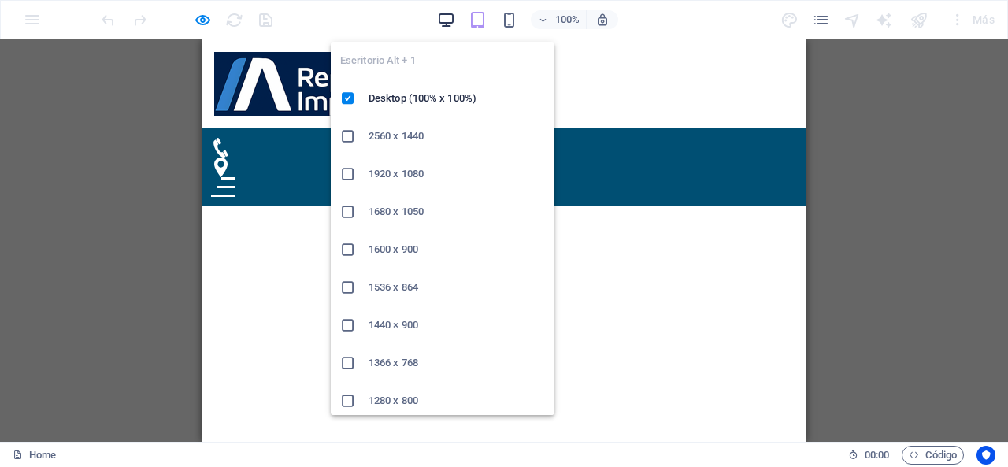
click at [447, 17] on icon "button" at bounding box center [446, 20] width 18 height 18
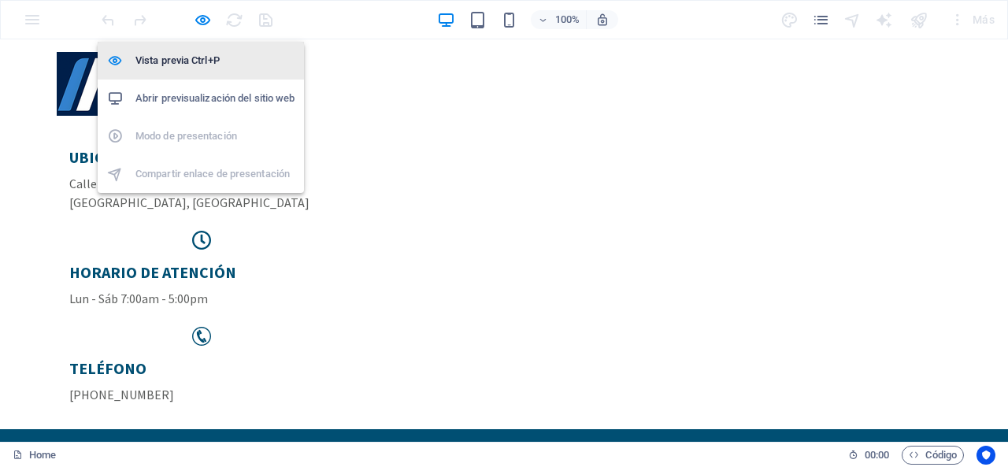
click at [195, 61] on h6 "Vista previa Ctrl+P" at bounding box center [214, 60] width 159 height 19
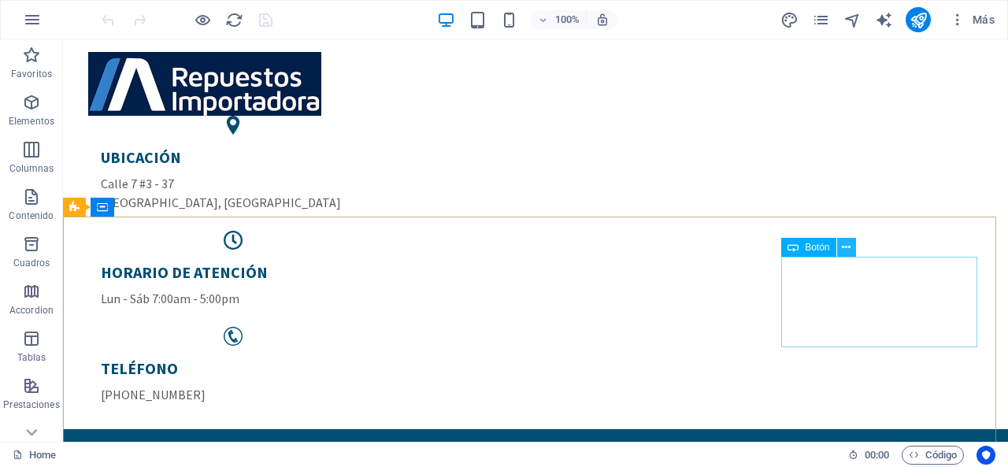
click at [851, 249] on icon at bounding box center [846, 247] width 9 height 17
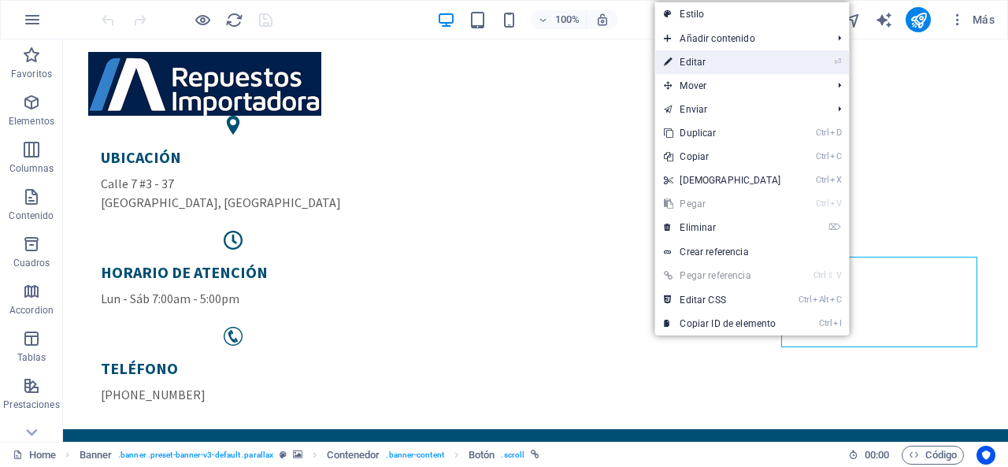
click at [739, 64] on link "⏎ Editar" at bounding box center [722, 62] width 135 height 24
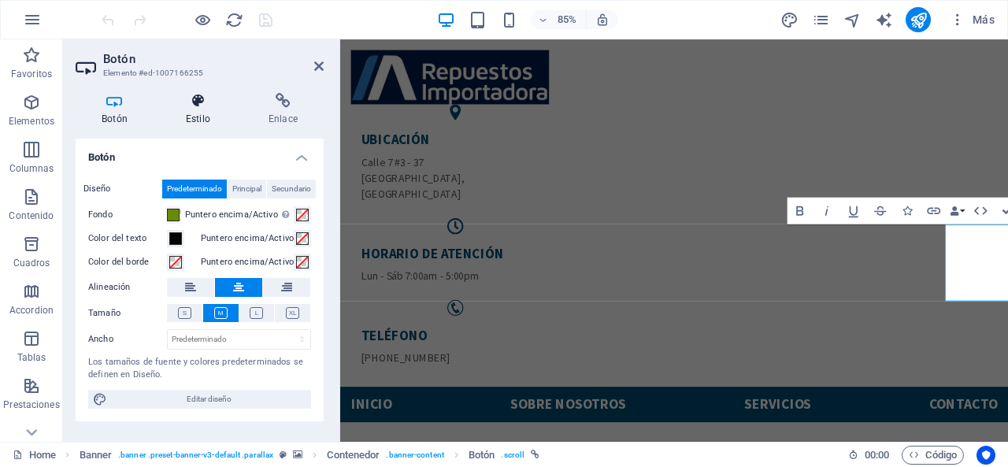
click at [208, 108] on icon at bounding box center [198, 101] width 76 height 16
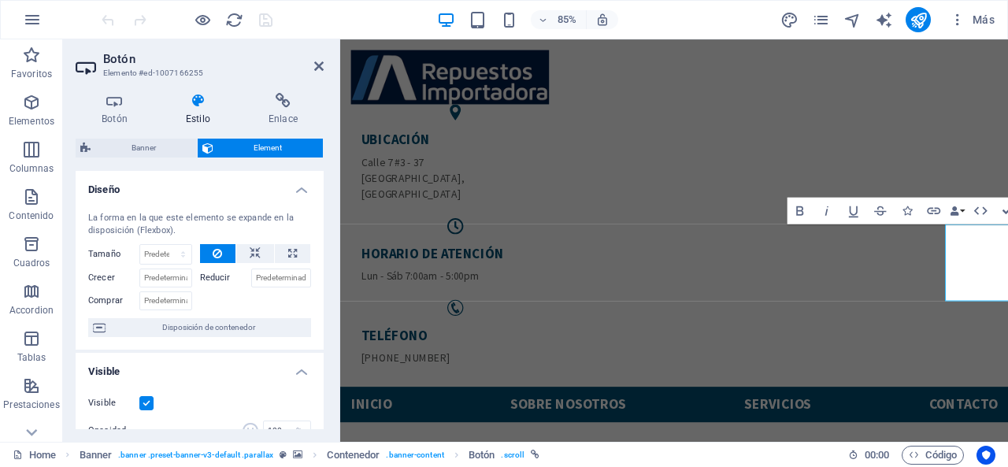
click at [206, 172] on h4 "Diseño" at bounding box center [200, 185] width 248 height 28
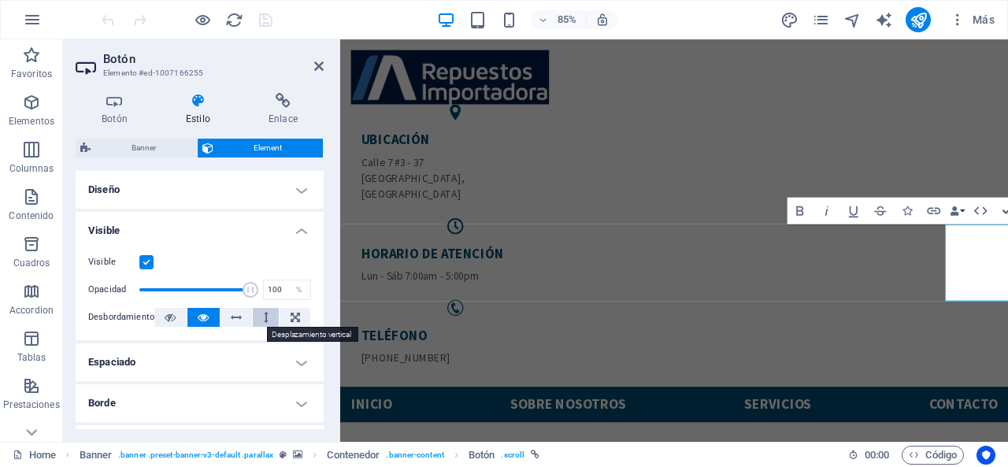
click at [264, 315] on icon at bounding box center [266, 317] width 5 height 19
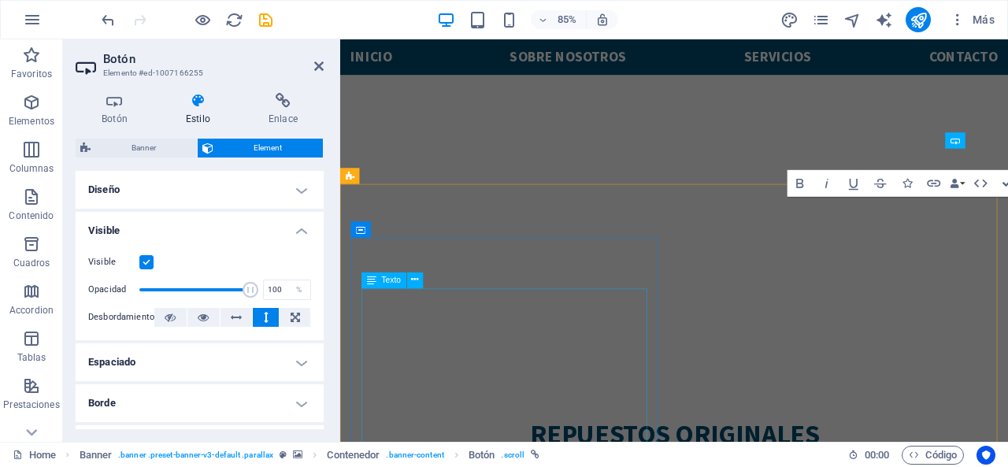
scroll to position [788, 0]
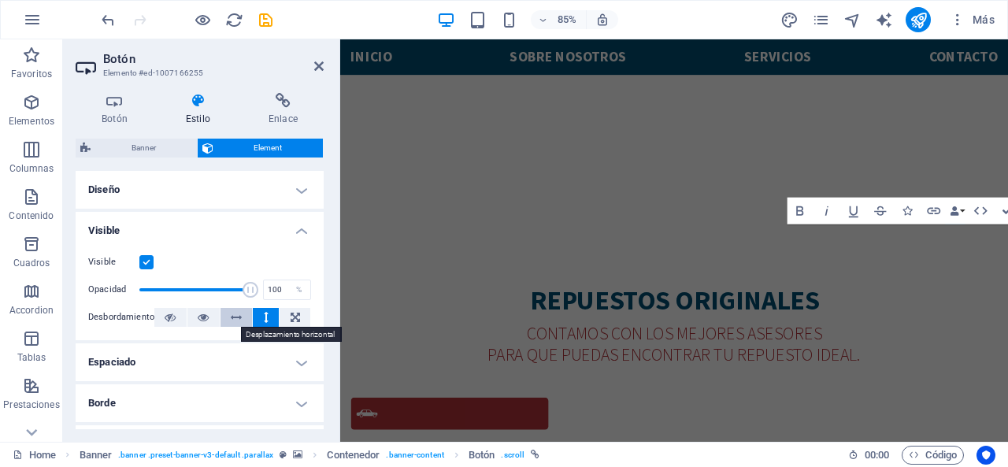
click at [244, 309] on button at bounding box center [237, 317] width 32 height 19
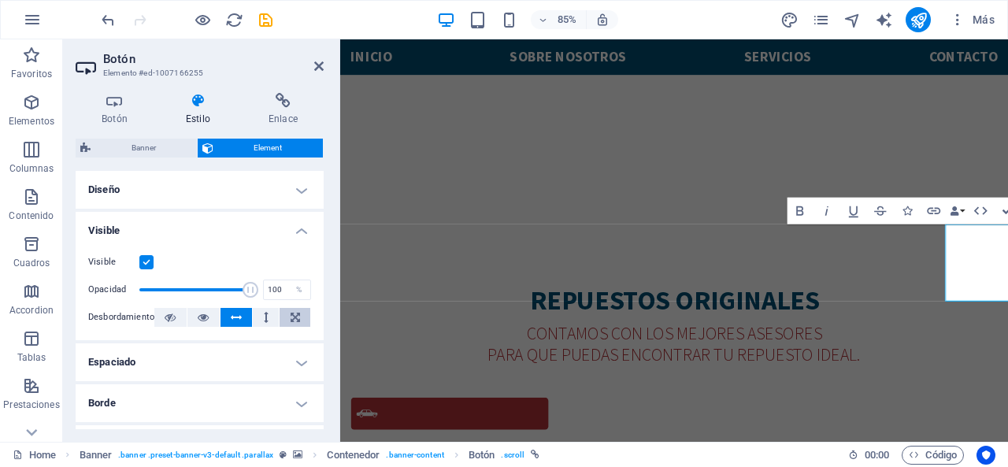
click at [296, 313] on icon at bounding box center [295, 317] width 9 height 19
click at [295, 315] on icon at bounding box center [295, 317] width 9 height 19
click at [179, 317] on button at bounding box center [170, 317] width 32 height 19
click at [38, 14] on icon "button" at bounding box center [32, 19] width 19 height 19
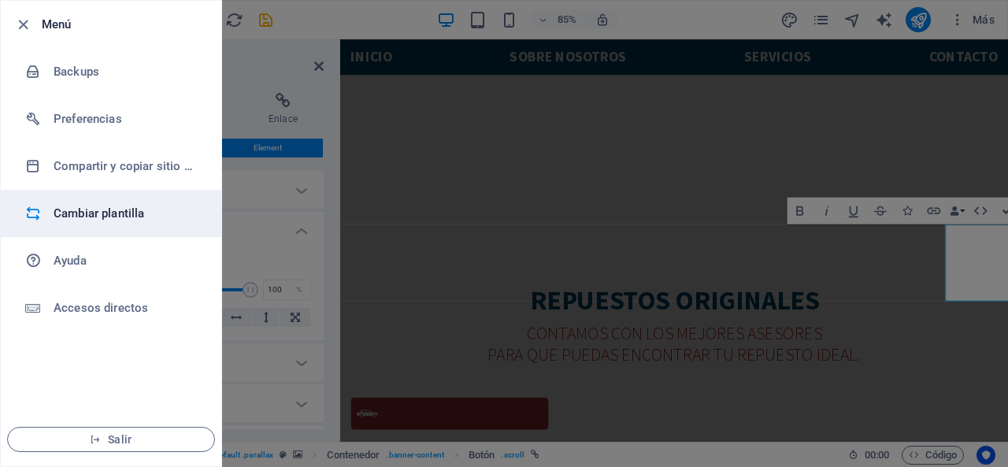
click at [96, 223] on li "Cambiar plantilla" at bounding box center [111, 213] width 221 height 47
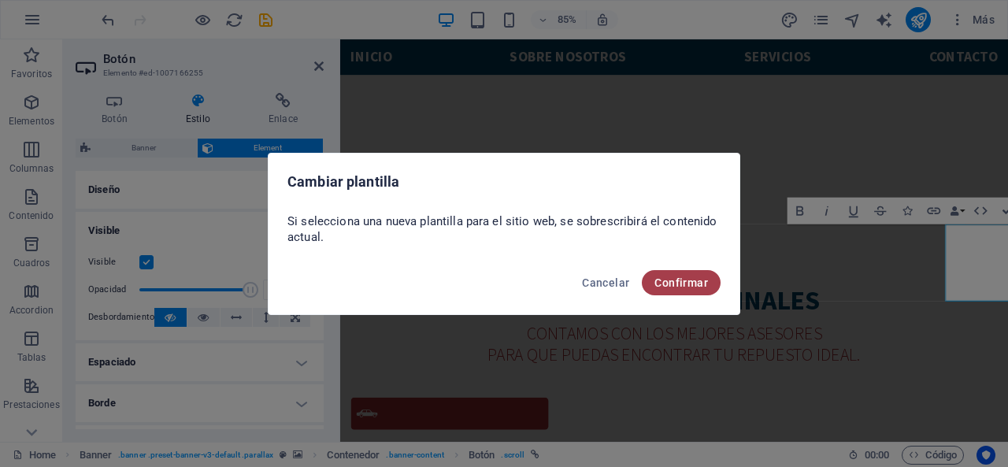
click at [687, 281] on span "Confirmar" at bounding box center [682, 282] width 54 height 13
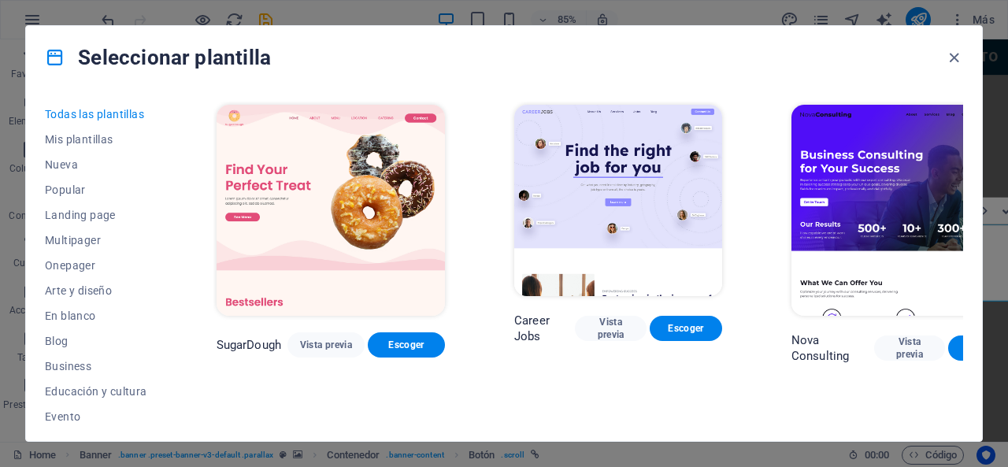
scroll to position [79, 0]
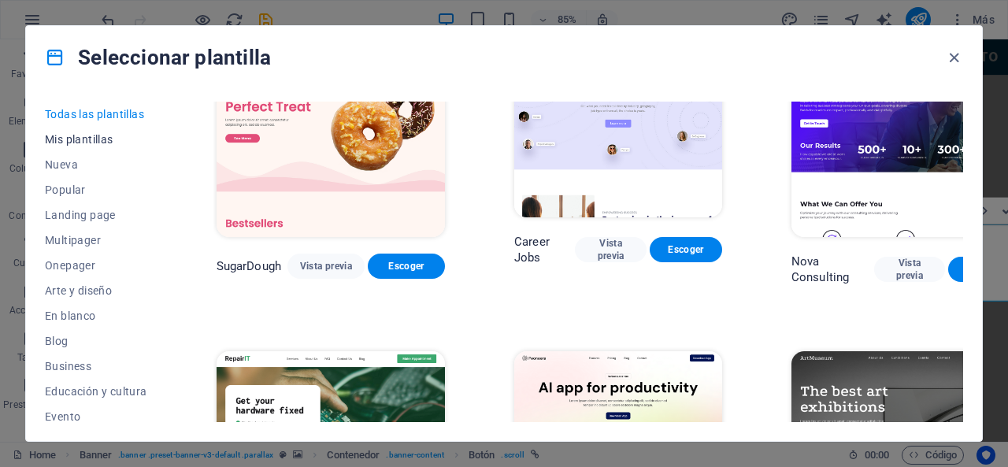
click at [110, 143] on span "Mis plantillas" at bounding box center [96, 139] width 102 height 13
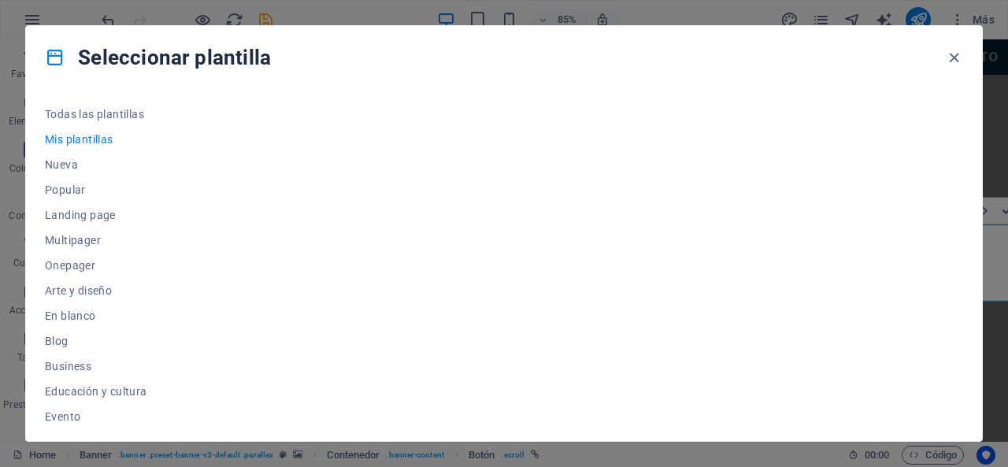
scroll to position [0, 0]
click at [48, 167] on span "Nueva" at bounding box center [96, 164] width 102 height 13
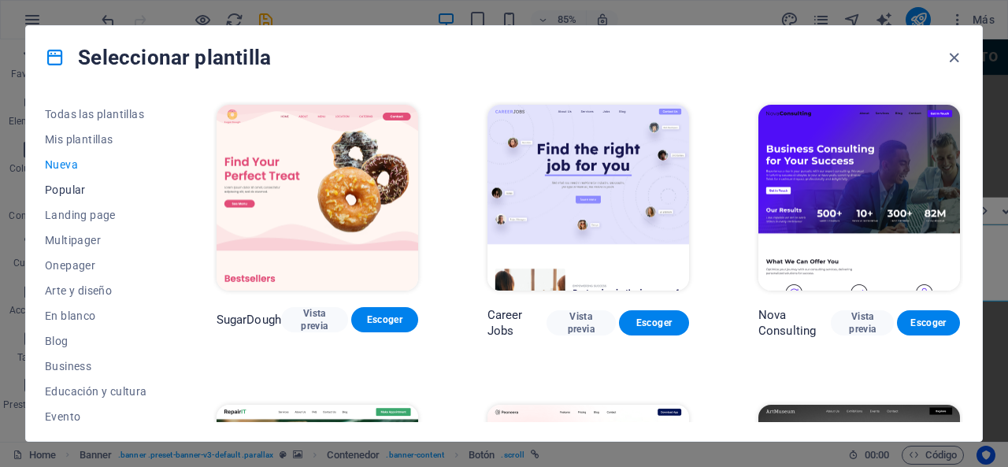
click at [60, 177] on button "Popular" at bounding box center [96, 189] width 102 height 25
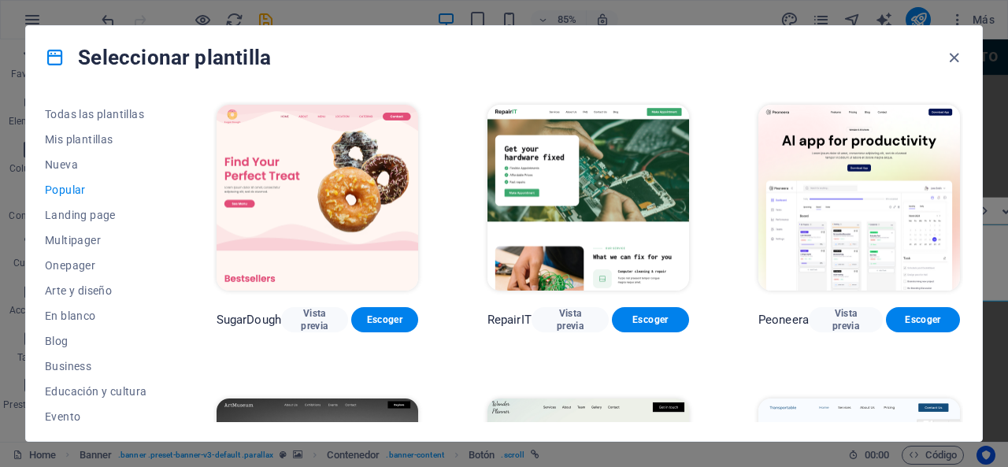
click at [65, 184] on span "Popular" at bounding box center [96, 190] width 102 height 13
click at [82, 217] on span "Landing page" at bounding box center [96, 215] width 102 height 13
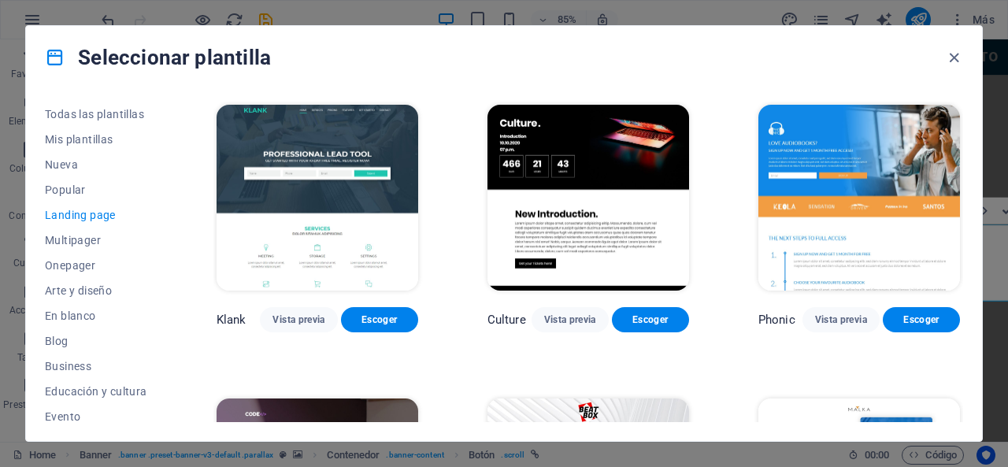
drag, startPoint x: 117, startPoint y: 120, endPoint x: 176, endPoint y: 142, distance: 63.1
click at [117, 121] on button "Todas las plantillas" at bounding box center [96, 114] width 102 height 25
click at [121, 111] on span "Todas las plantillas" at bounding box center [96, 114] width 102 height 13
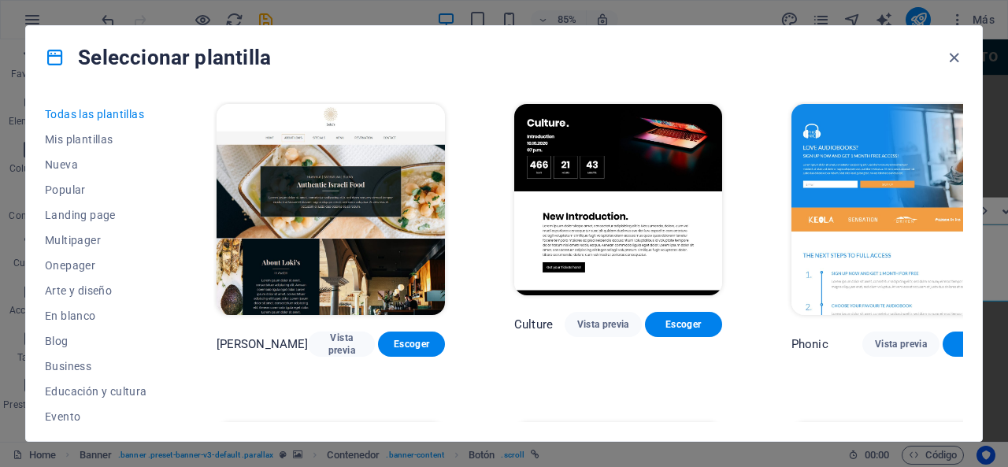
scroll to position [14550, 0]
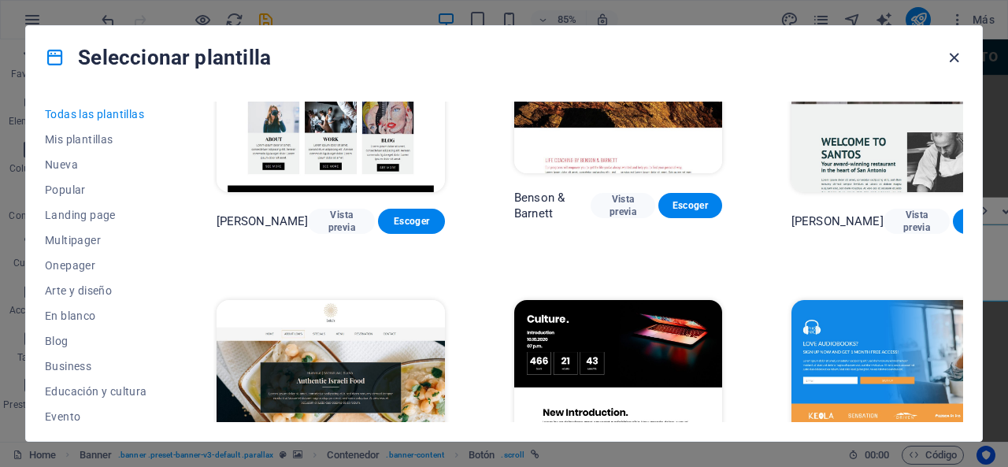
drag, startPoint x: 958, startPoint y: 56, endPoint x: 268, endPoint y: 190, distance: 702.8
click at [958, 56] on icon "button" at bounding box center [954, 58] width 18 height 18
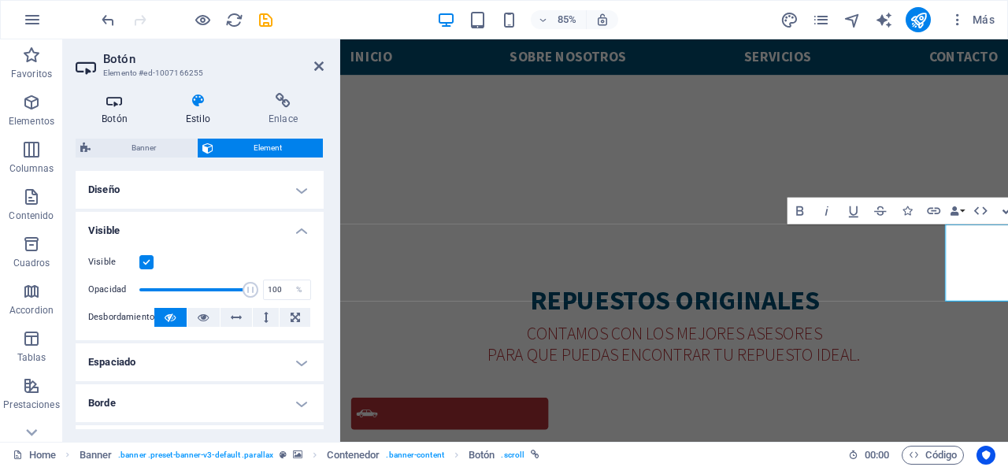
click at [83, 97] on icon at bounding box center [115, 101] width 78 height 16
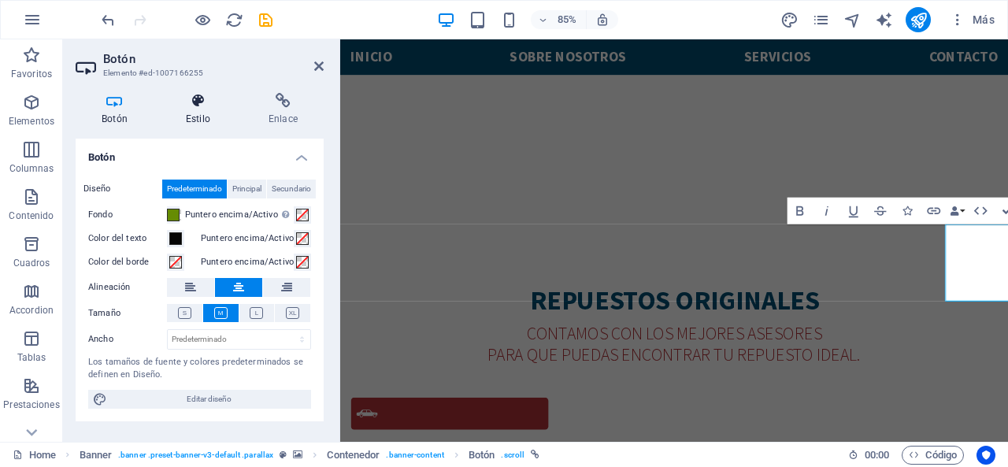
click at [198, 109] on h4 "Estilo" at bounding box center [201, 109] width 83 height 33
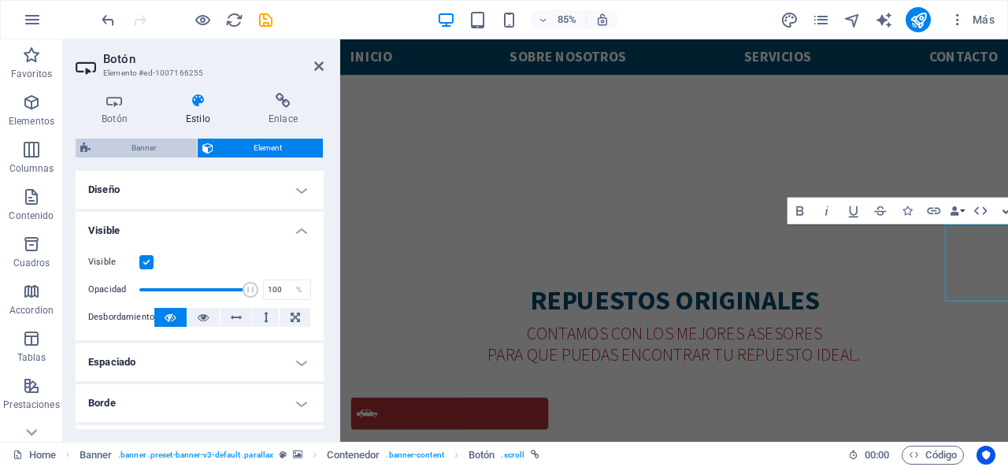
click at [143, 142] on span "Banner" at bounding box center [143, 148] width 97 height 19
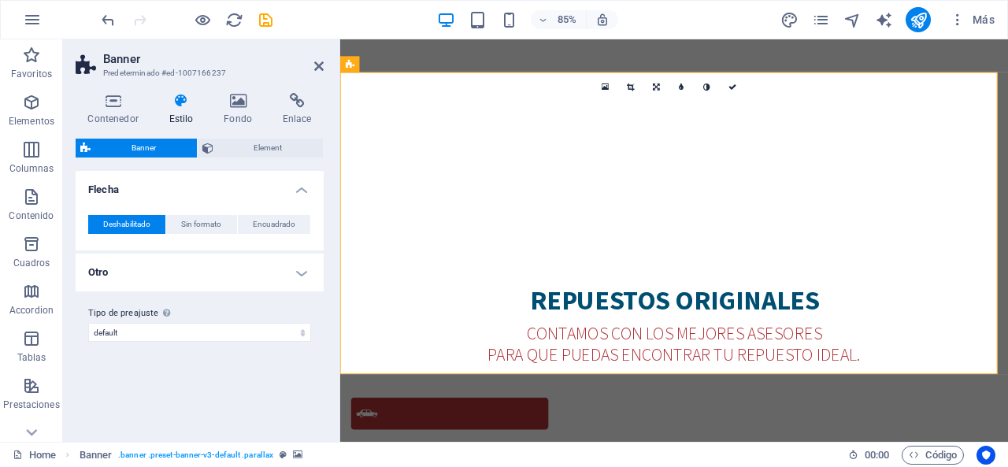
scroll to position [97, 0]
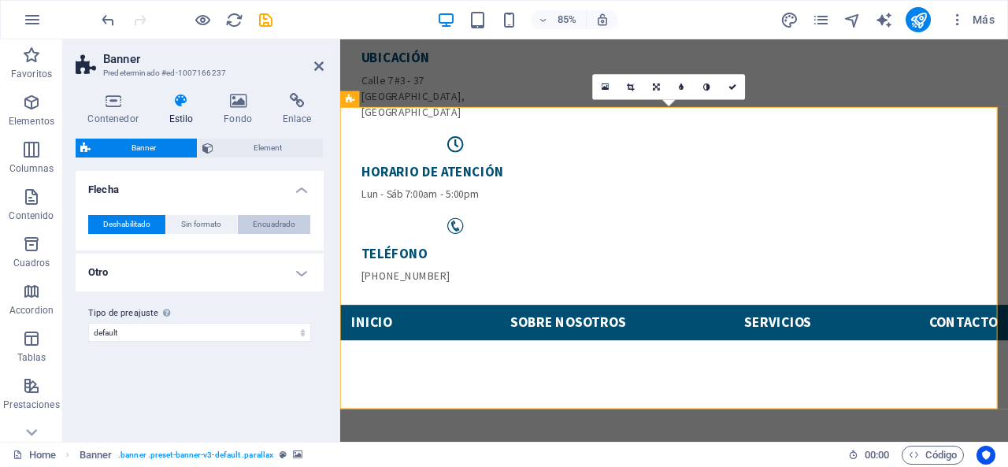
click at [291, 219] on span "Encuadrado" at bounding box center [274, 224] width 43 height 19
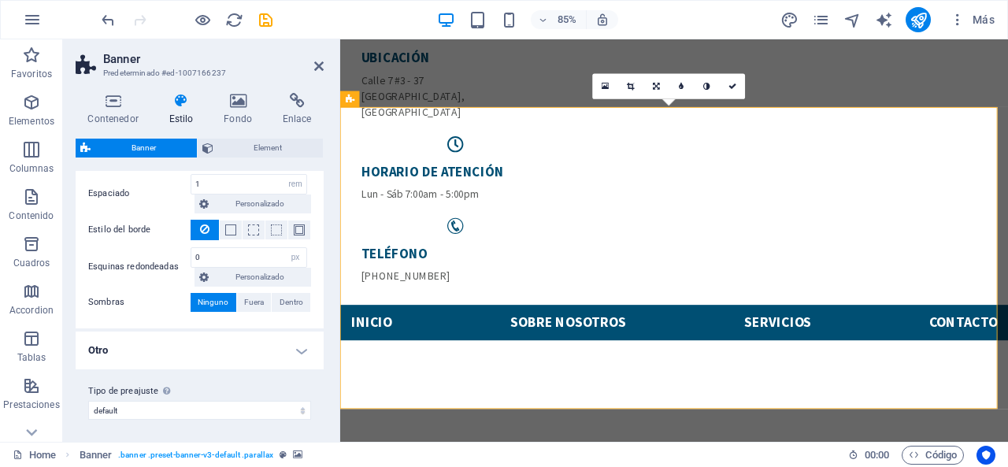
scroll to position [0, 0]
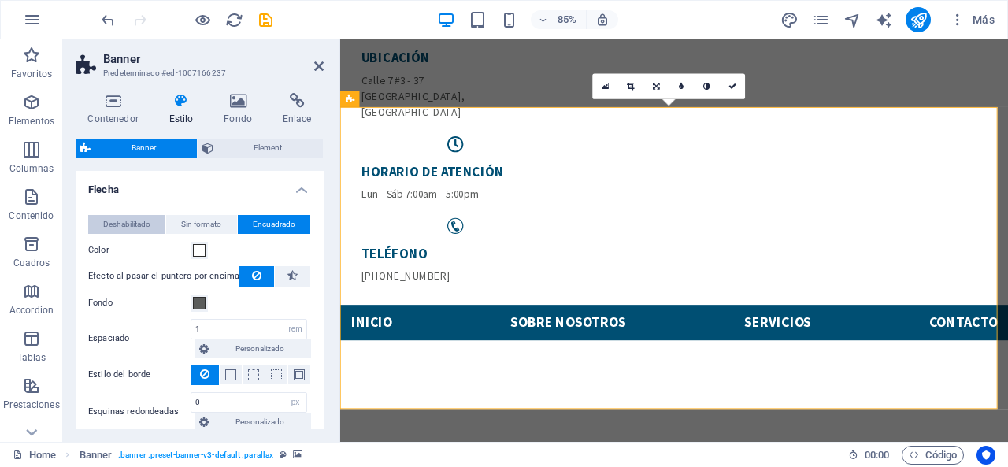
click at [143, 221] on span "Deshabilitado" at bounding box center [126, 224] width 47 height 19
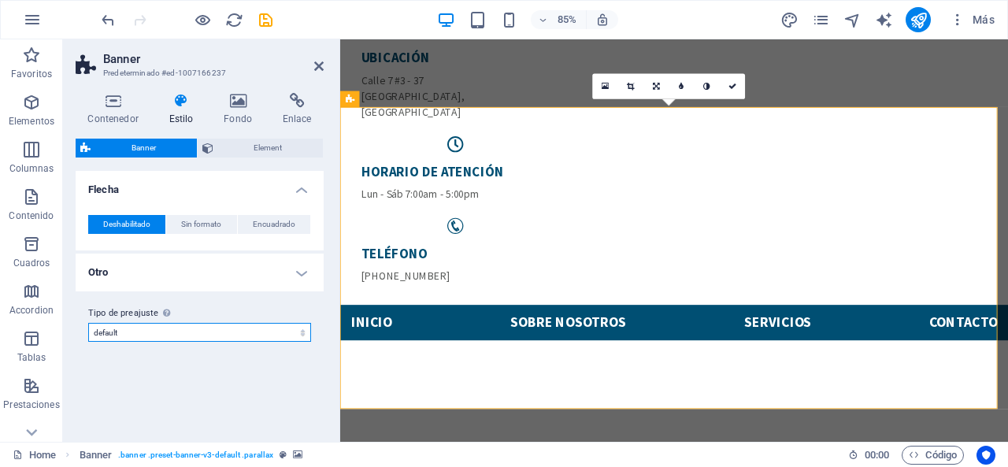
click at [201, 330] on select "default Añadir tipo de preajuste" at bounding box center [199, 332] width 223 height 19
click at [281, 276] on h4 "Otro" at bounding box center [200, 273] width 248 height 38
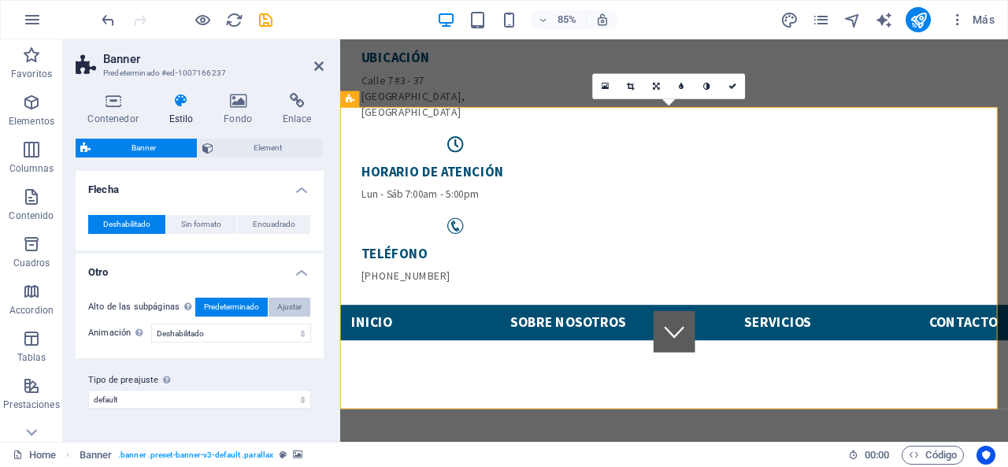
click at [284, 308] on span "Ajustar" at bounding box center [289, 307] width 24 height 19
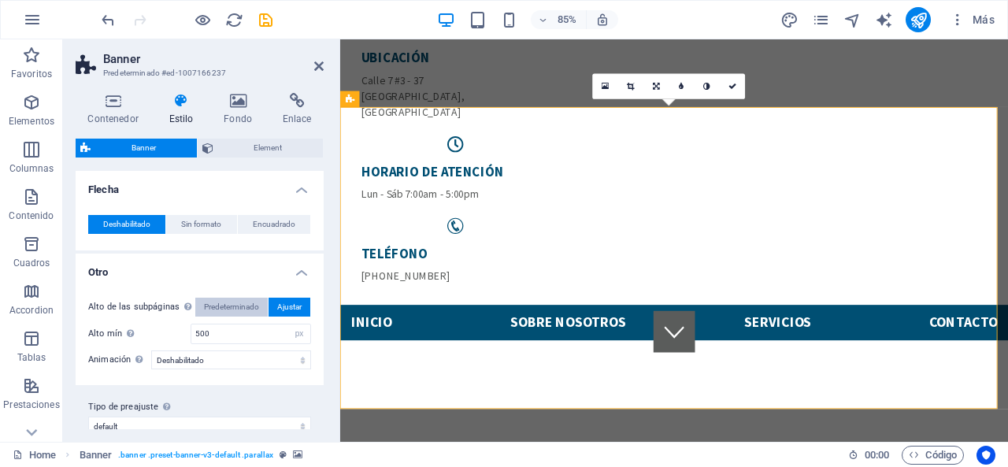
click at [228, 298] on span "Predeterminado" at bounding box center [231, 307] width 55 height 19
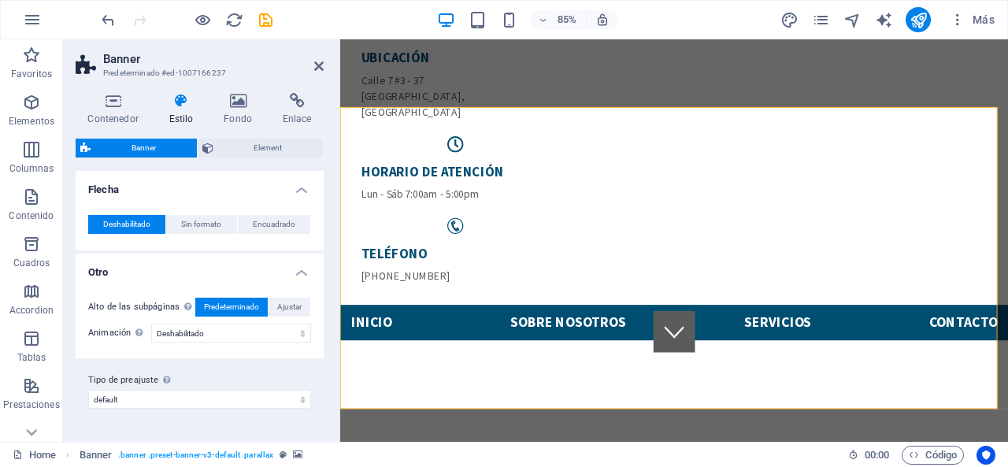
click at [302, 65] on h2 "Banner" at bounding box center [213, 59] width 221 height 14
click at [313, 64] on h2 "Banner" at bounding box center [213, 59] width 221 height 14
click at [317, 69] on icon at bounding box center [318, 66] width 9 height 13
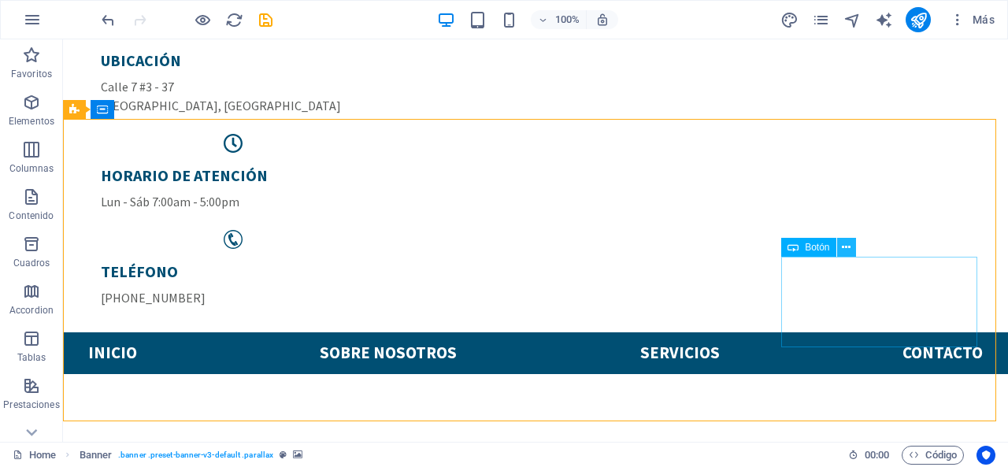
click at [844, 248] on icon at bounding box center [846, 247] width 9 height 17
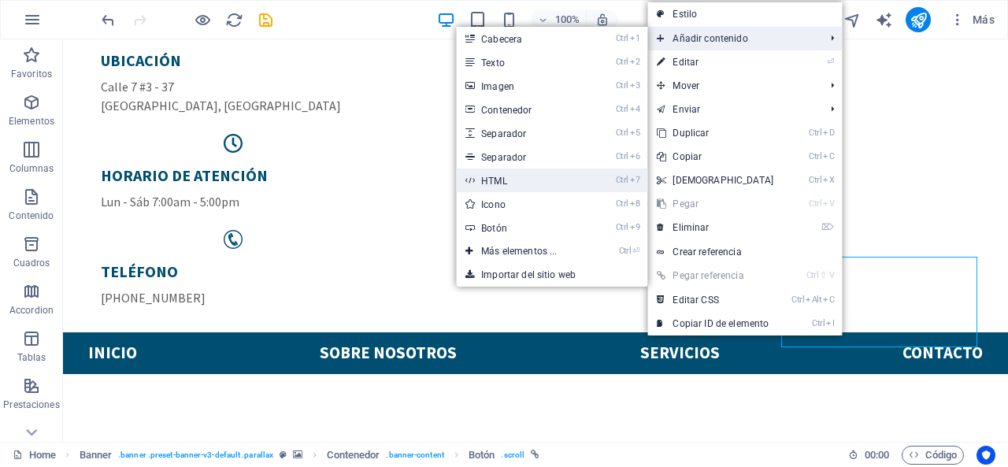
click at [526, 178] on link "Ctrl 7 HTML" at bounding box center [522, 181] width 132 height 24
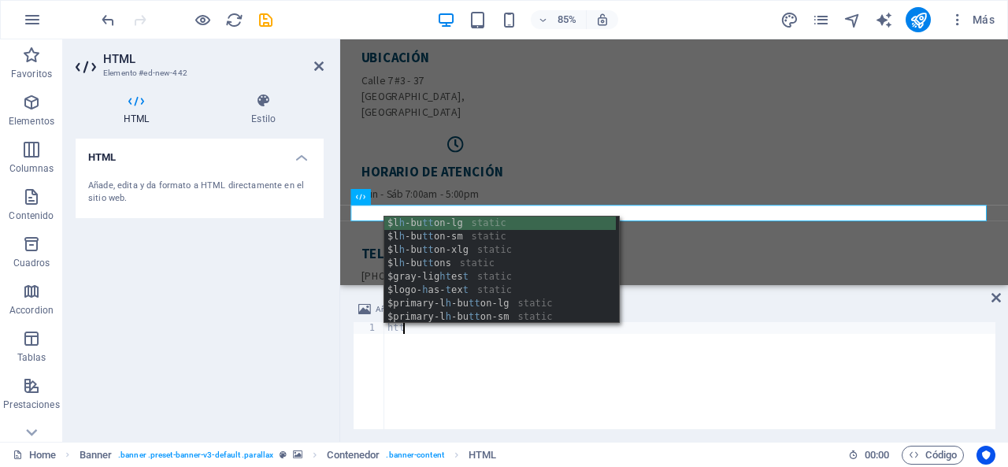
scroll to position [0, 1]
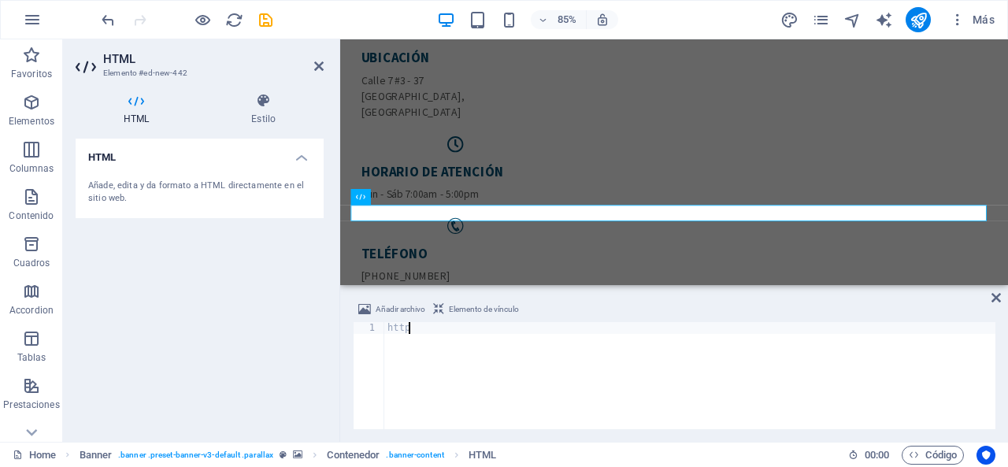
type textarea "h"
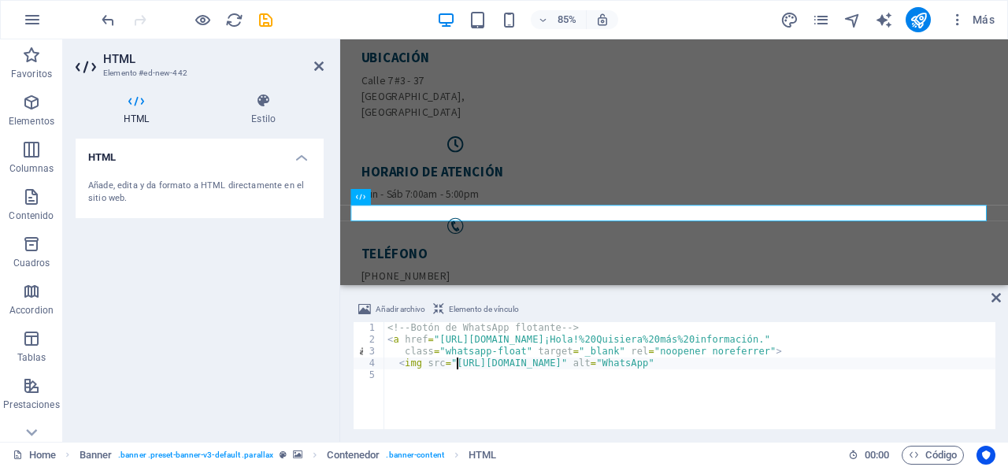
click at [457, 362] on div "<!-- Botón de WhatsApp flotante --> < a href = "https://wa.me/573001234567?text…" at bounding box center [689, 387] width 611 height 131
type textarea "<img src="https://cdn.jsdelivr.net/gh/simple-icons/simple-icons/icons/whatsapp.…"
click at [640, 374] on div "<!-- Botón de WhatsApp flotante --> < a href = "https://wa.me/573001234567?text…" at bounding box center [689, 387] width 611 height 131
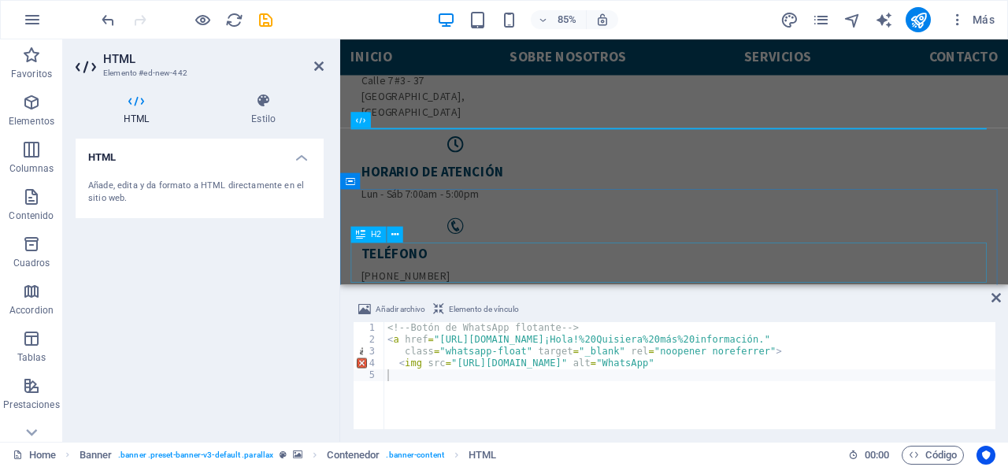
scroll to position [176, 0]
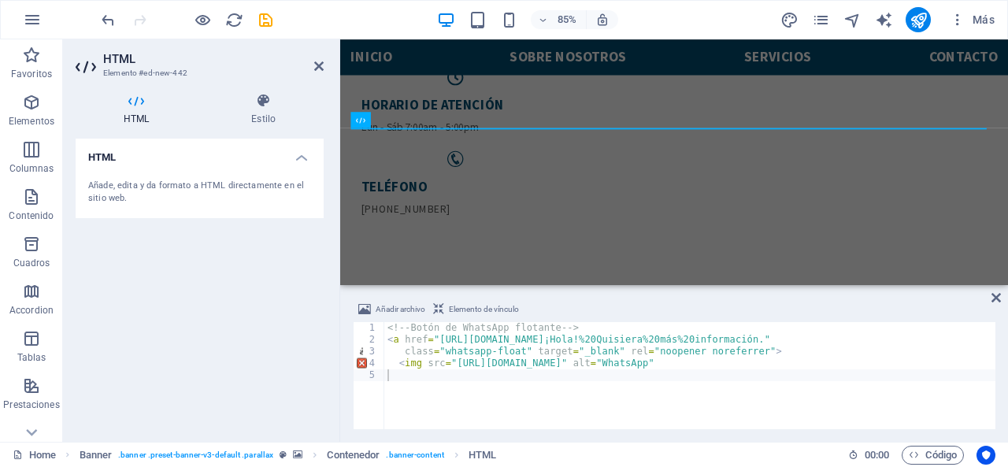
click at [495, 308] on span "Elemento de vínculo" at bounding box center [484, 309] width 70 height 19
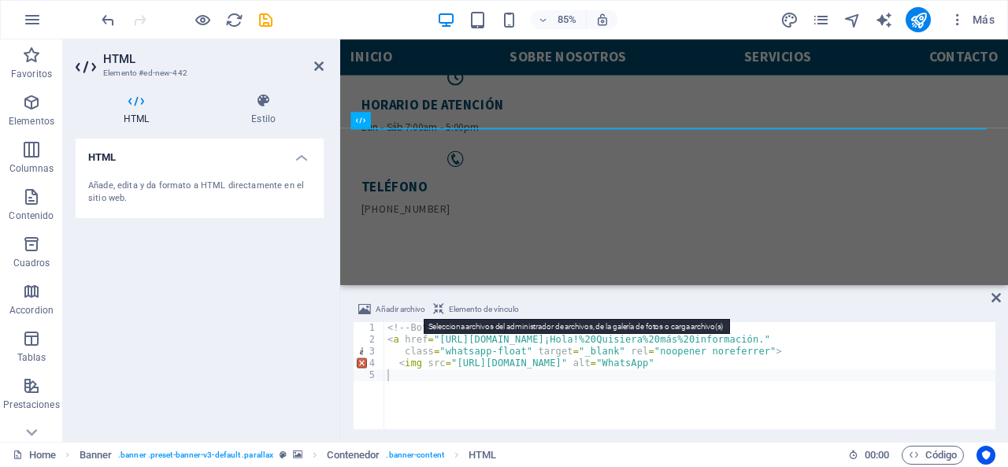
click at [398, 305] on span "Añadir archivo" at bounding box center [401, 309] width 50 height 19
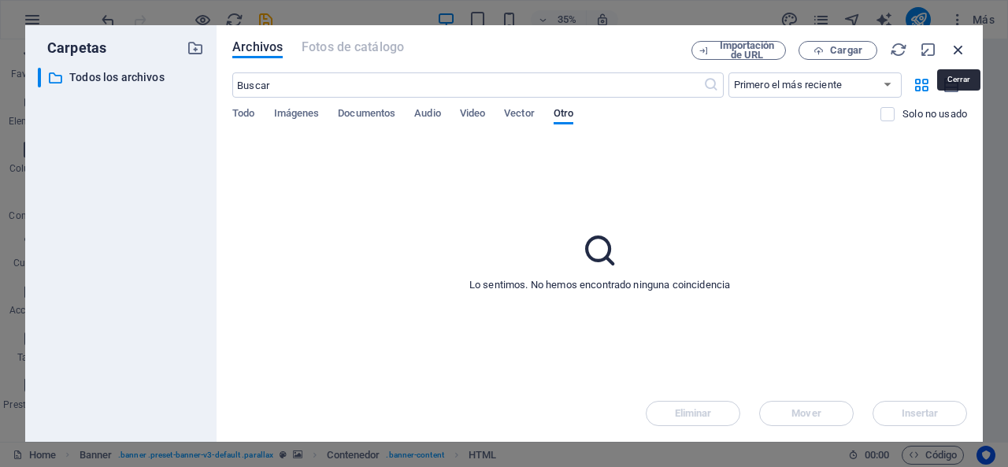
drag, startPoint x: 949, startPoint y: 53, endPoint x: 699, endPoint y: 114, distance: 257.9
click at [950, 53] on icon "button" at bounding box center [958, 49] width 17 height 17
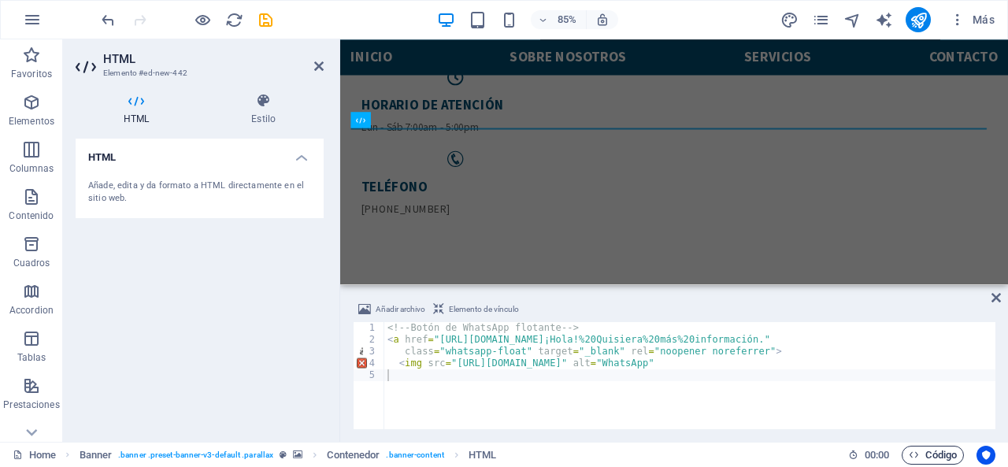
click at [948, 450] on span "Código" at bounding box center [933, 455] width 48 height 19
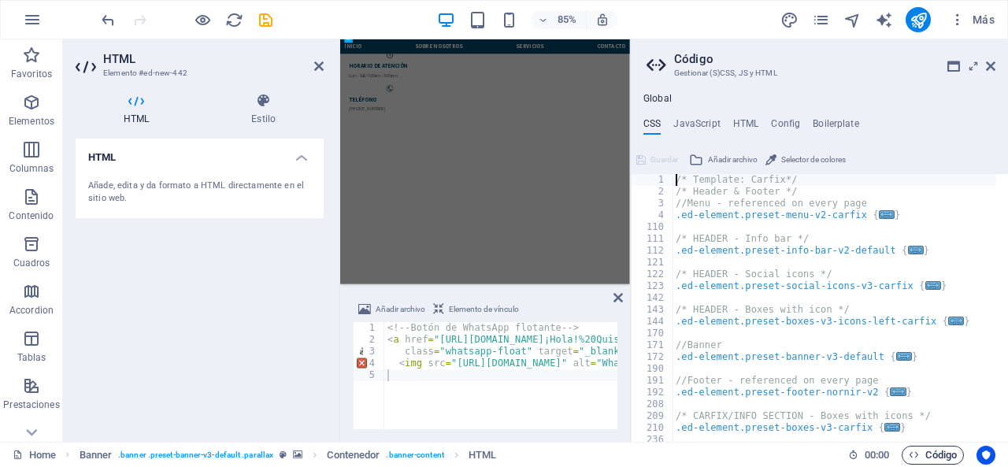
scroll to position [424, 0]
click at [737, 118] on h4 "HTML" at bounding box center [746, 126] width 26 height 17
type textarea "<a href="#main-content" class="wv-link-content button">Skip to main content</a>"
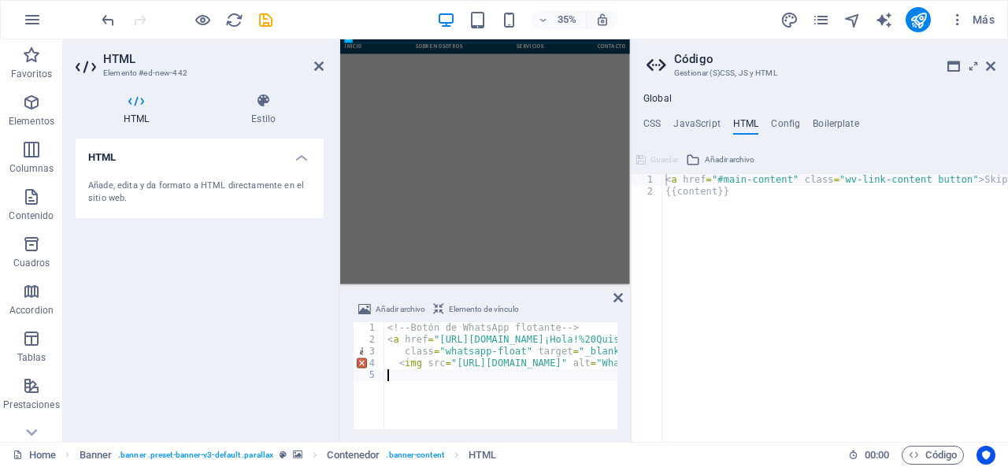
click at [432, 370] on div "<!-- Botón de WhatsApp flotante --> < a href = "https://wa.me/573001234567?text…" at bounding box center [689, 387] width 611 height 131
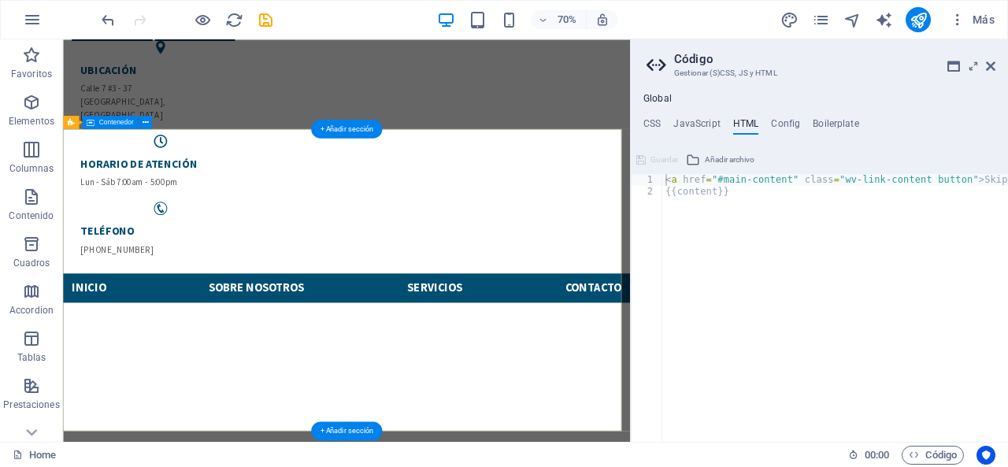
scroll to position [49, 0]
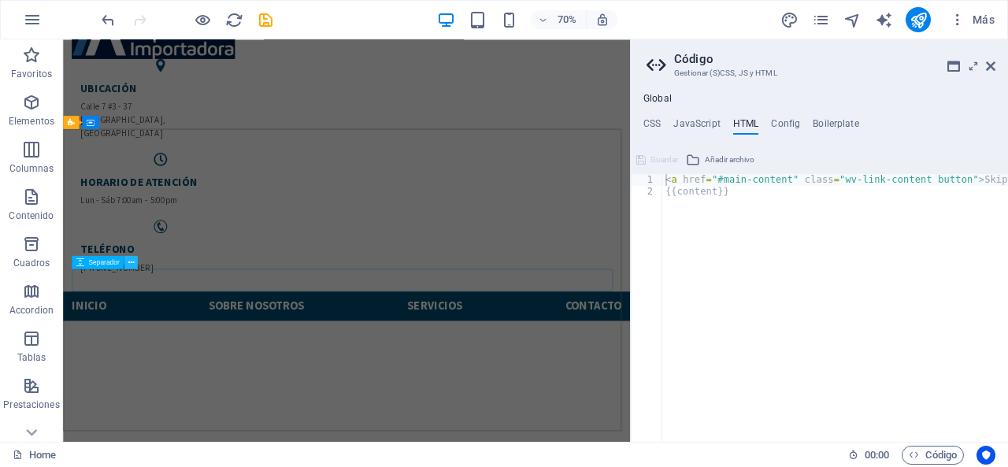
click at [129, 268] on icon at bounding box center [131, 263] width 6 height 12
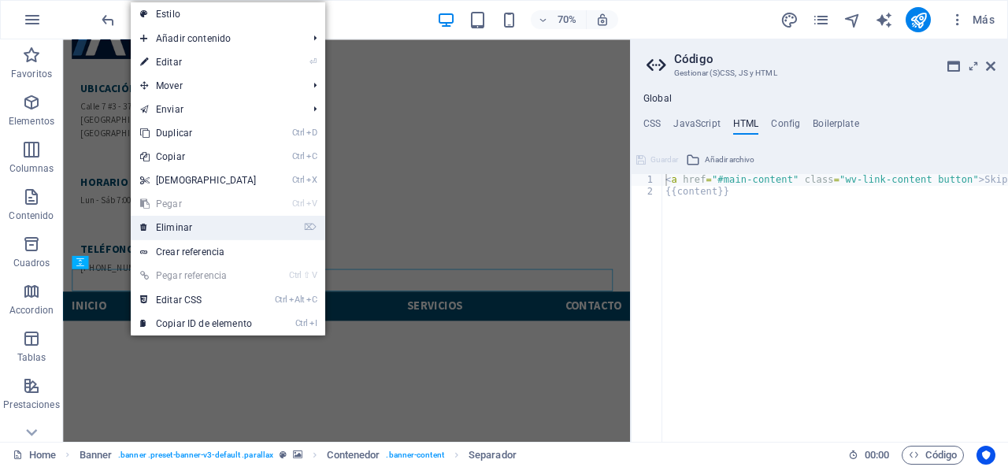
click at [157, 227] on link "⌦ Eliminar" at bounding box center [198, 228] width 135 height 24
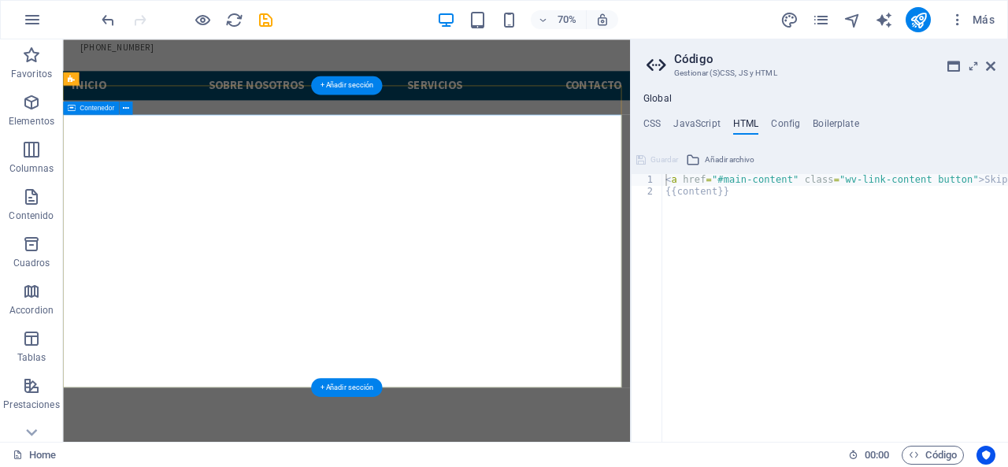
scroll to position [0, 0]
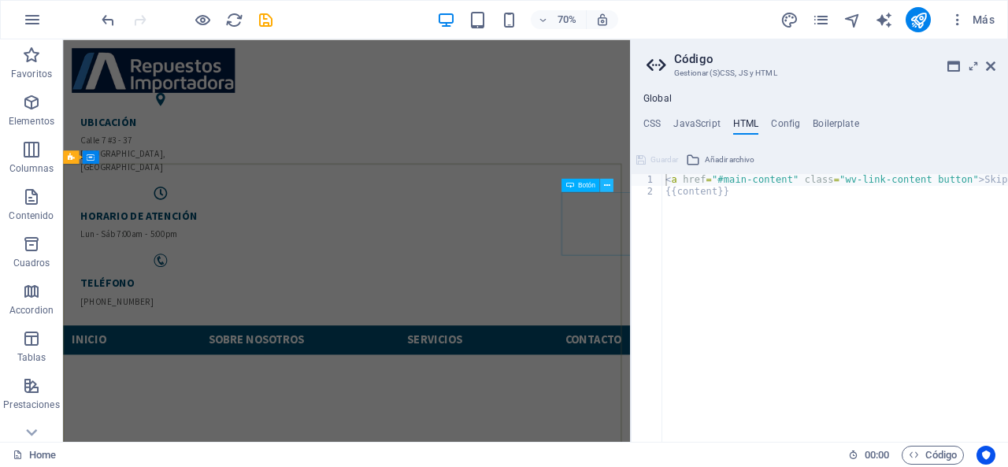
click at [606, 191] on button at bounding box center [606, 185] width 13 height 13
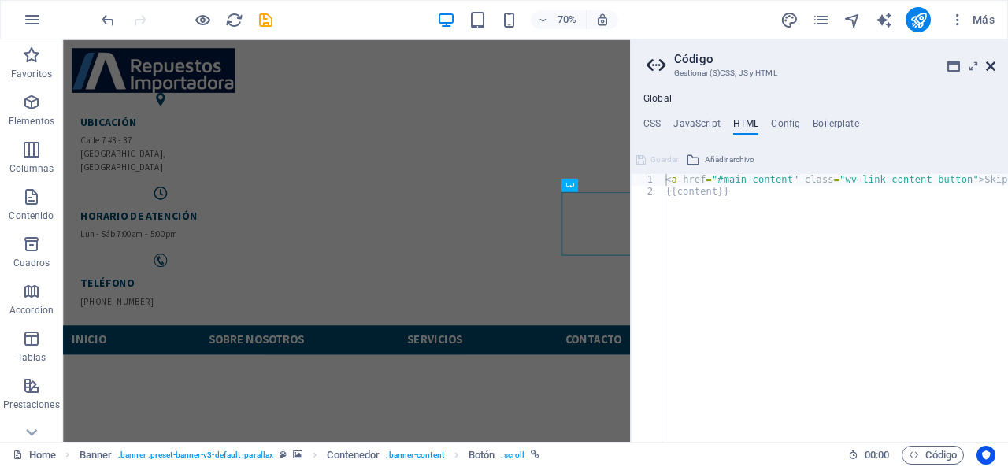
click at [989, 63] on icon at bounding box center [990, 66] width 9 height 13
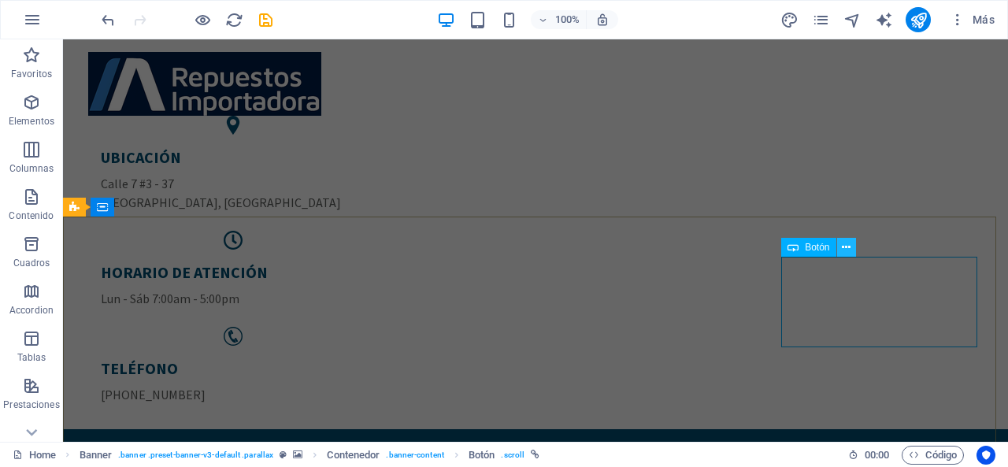
click at [851, 245] on icon at bounding box center [846, 247] width 9 height 17
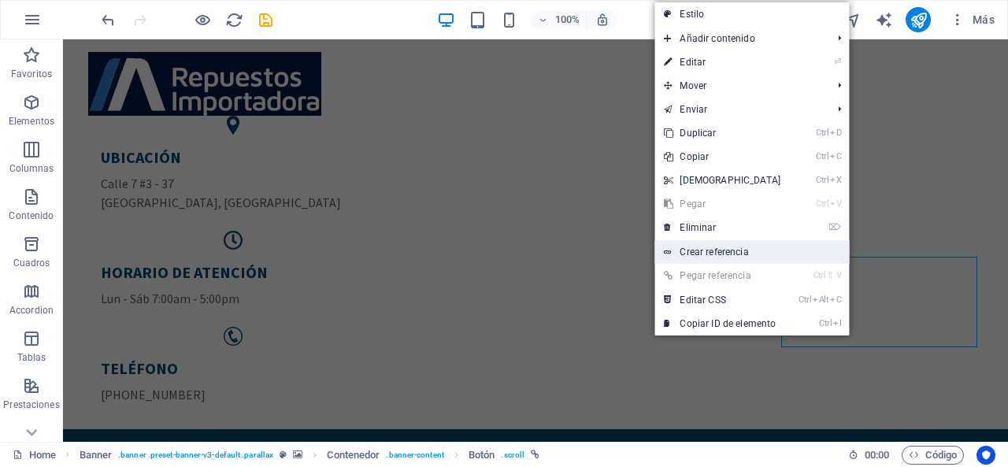
click at [703, 253] on link "Crear referencia" at bounding box center [752, 252] width 195 height 24
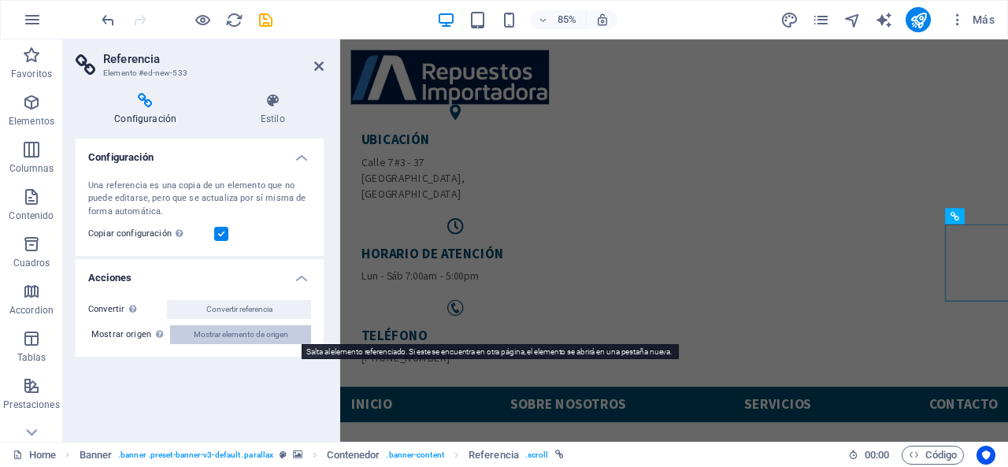
click at [263, 330] on span "Mostrar elemento de origen" at bounding box center [241, 334] width 95 height 19
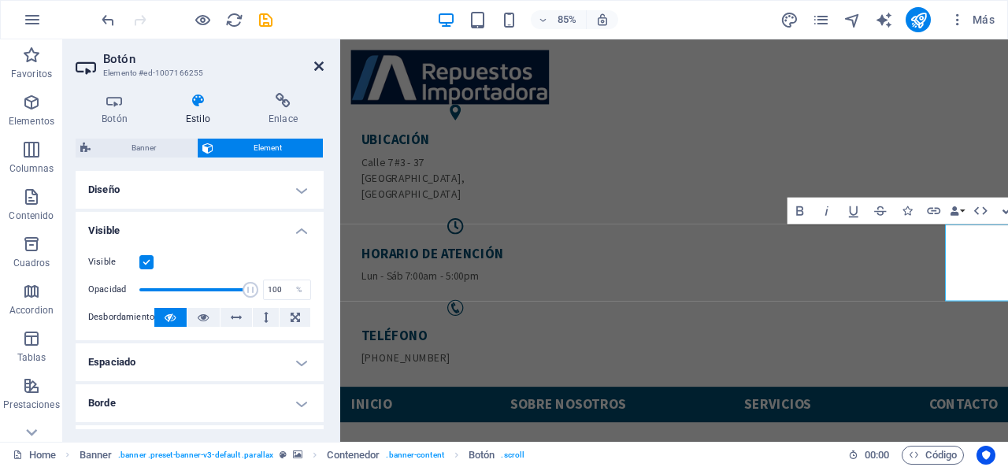
click at [323, 63] on icon at bounding box center [318, 66] width 9 height 13
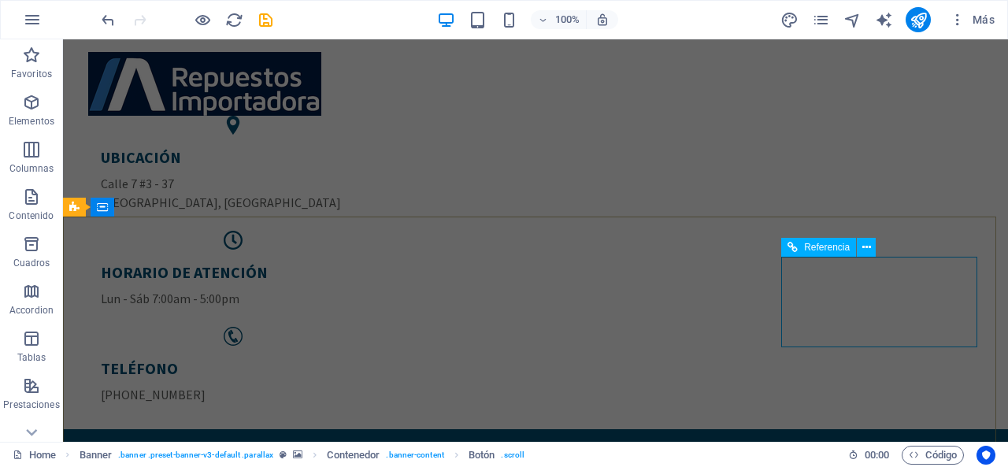
click at [835, 251] on span "Referencia" at bounding box center [827, 247] width 46 height 9
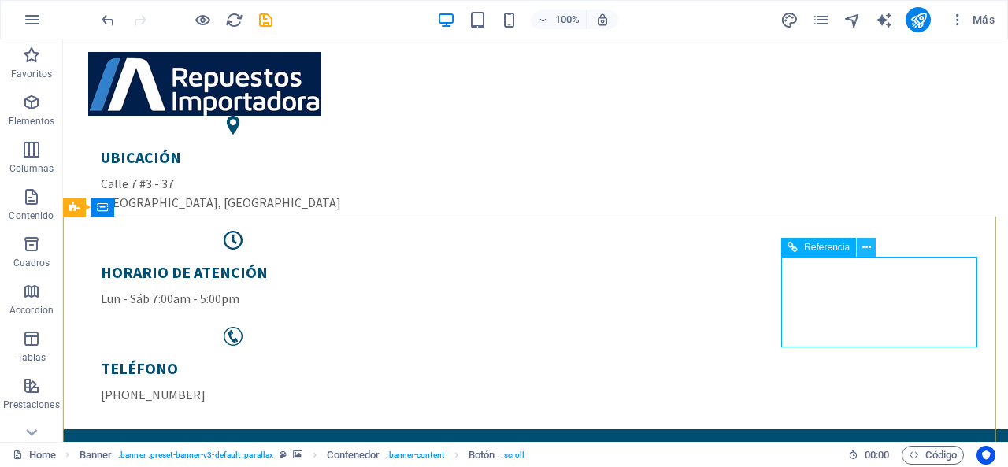
click at [862, 247] on button at bounding box center [866, 247] width 19 height 19
click at [833, 250] on span "Referencia" at bounding box center [827, 247] width 46 height 9
click at [865, 244] on icon at bounding box center [866, 247] width 9 height 17
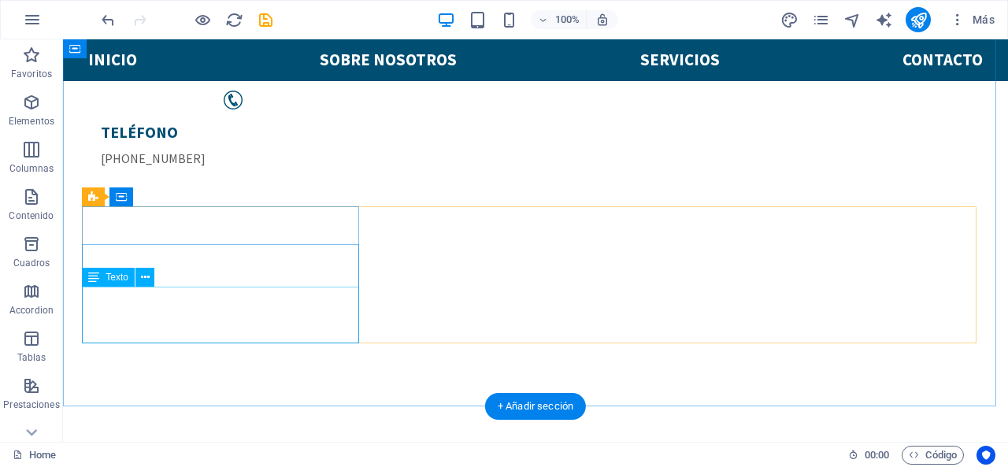
scroll to position [473, 0]
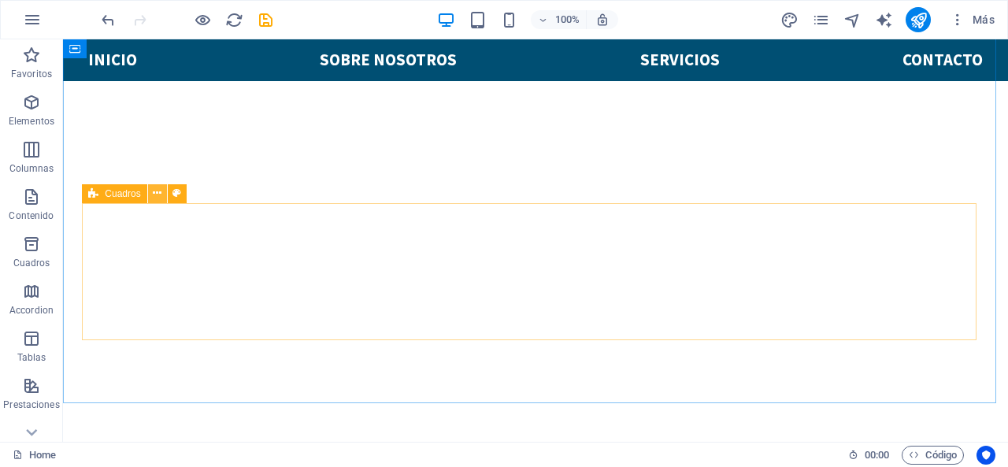
click at [153, 191] on icon at bounding box center [157, 193] width 9 height 17
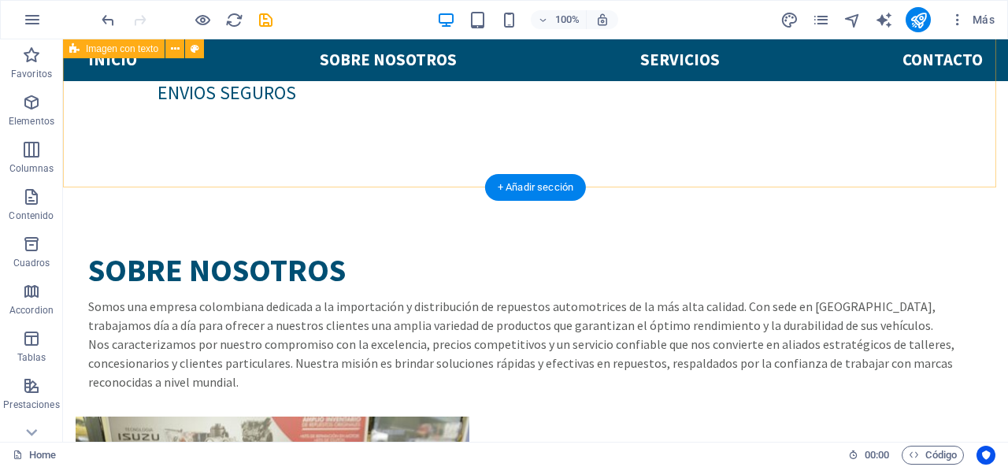
scroll to position [1090, 0]
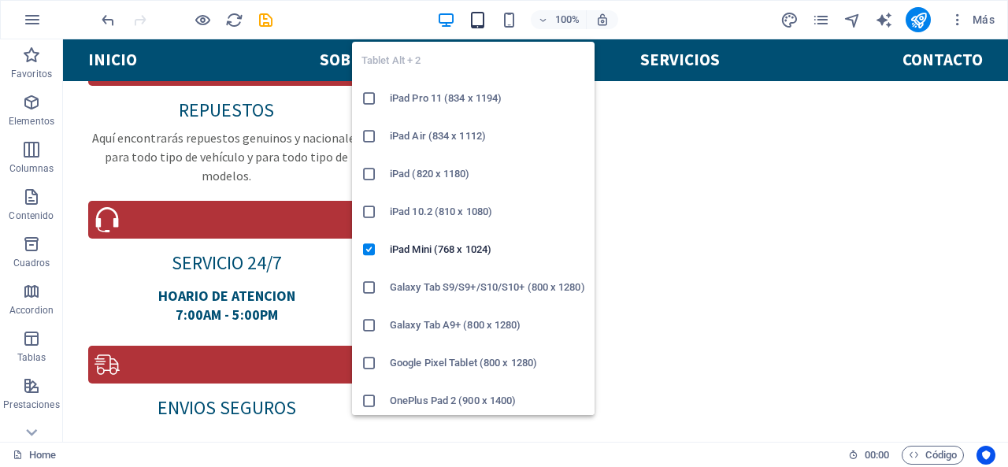
click at [473, 20] on icon "button" at bounding box center [478, 20] width 18 height 18
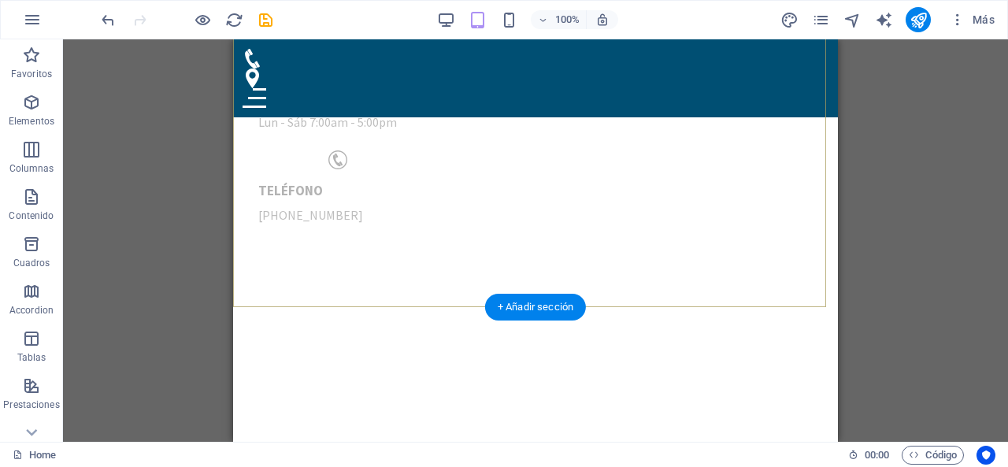
scroll to position [302, 0]
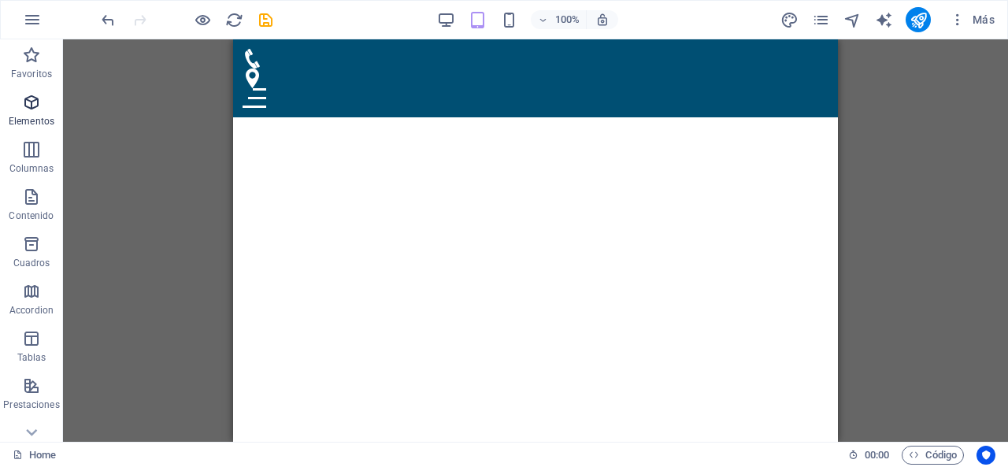
click at [29, 116] on p "Elementos" at bounding box center [32, 121] width 46 height 13
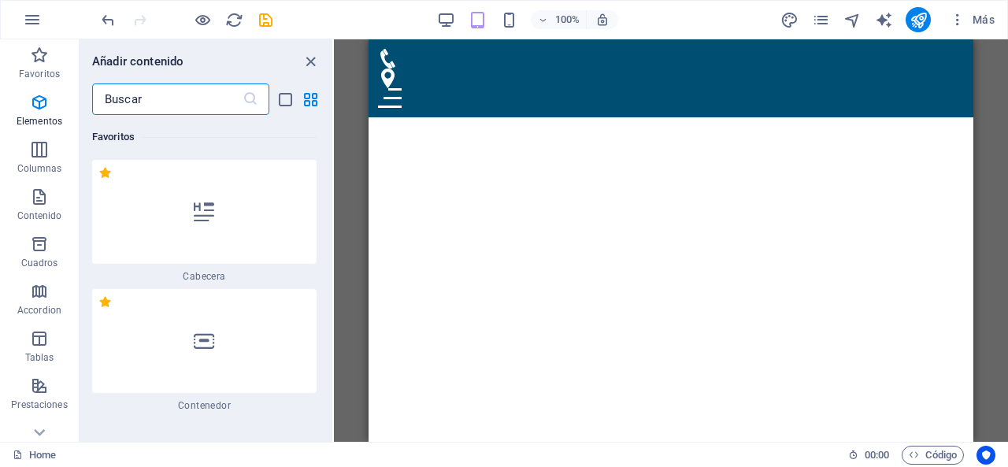
scroll to position [297, 0]
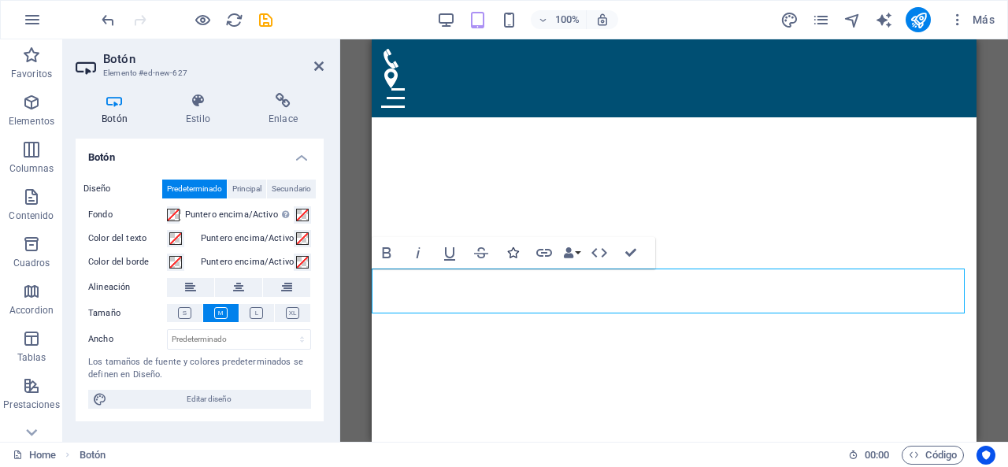
click at [512, 254] on icon "button" at bounding box center [512, 252] width 11 height 11
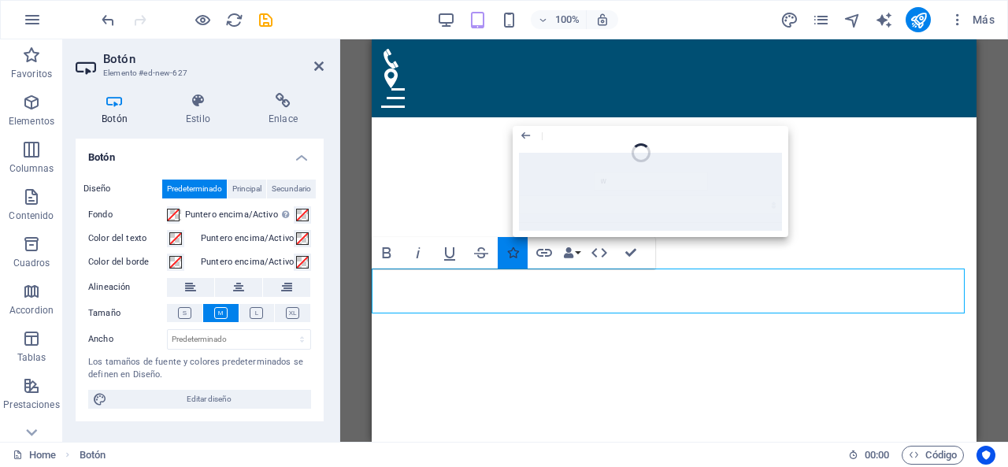
type input "wh"
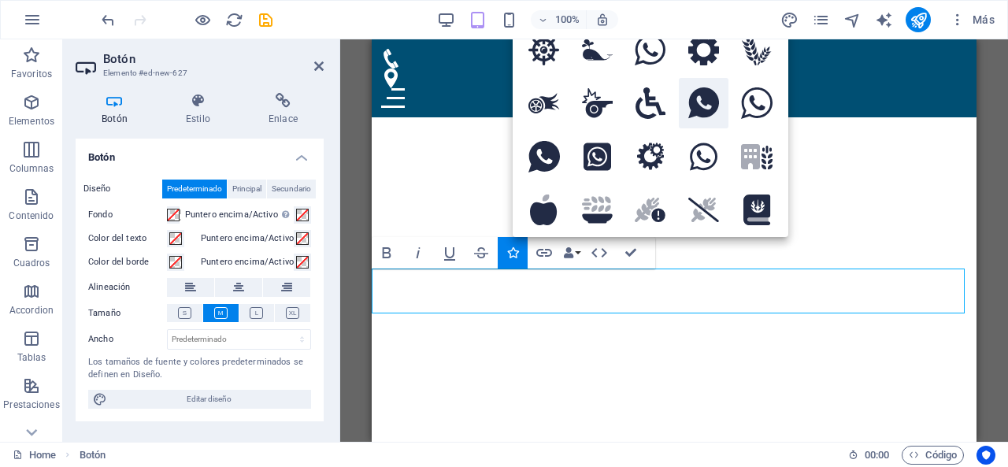
click at [706, 105] on icon at bounding box center [703, 103] width 31 height 32
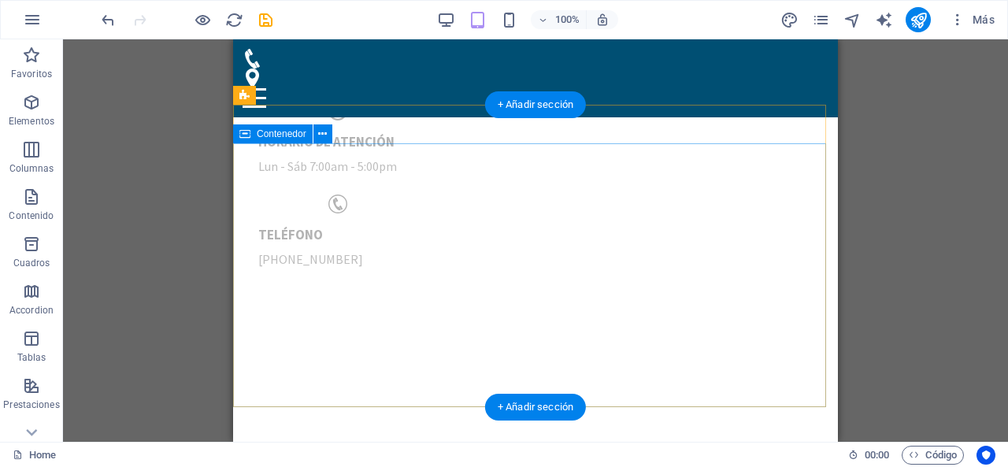
scroll to position [302, 0]
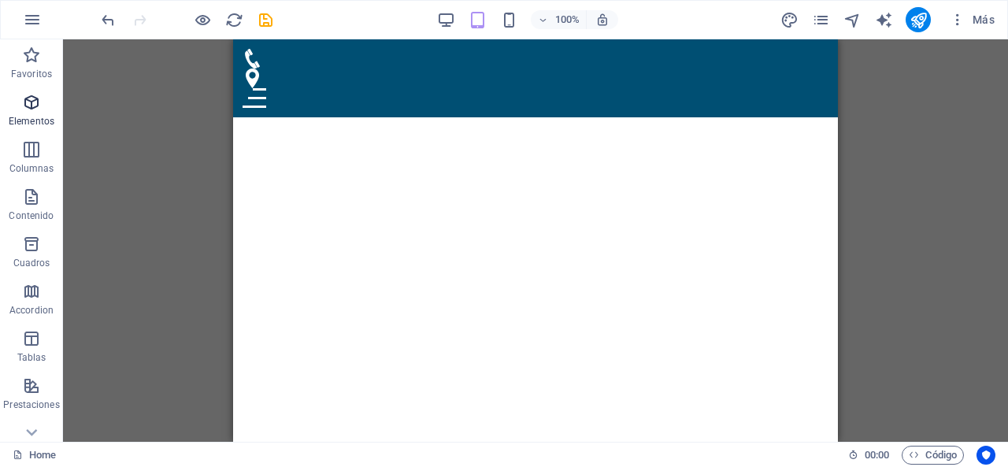
click at [23, 95] on icon "button" at bounding box center [31, 102] width 19 height 19
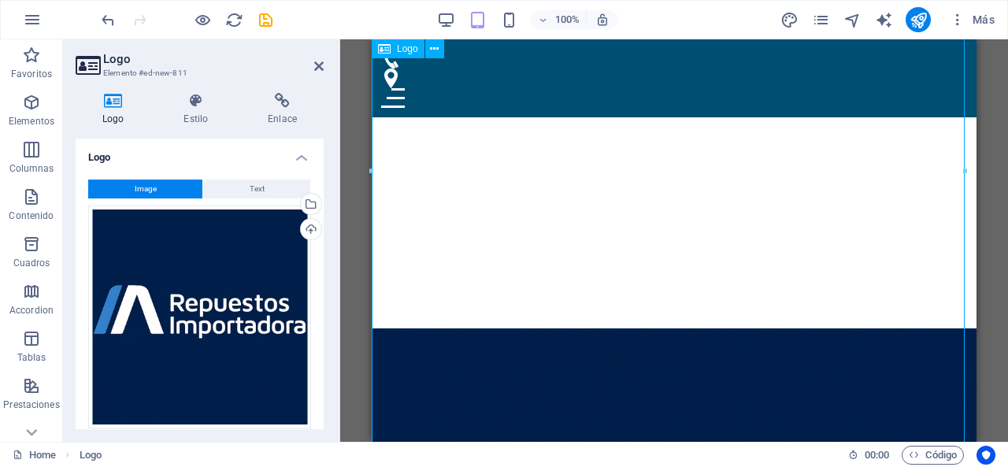
scroll to position [696, 0]
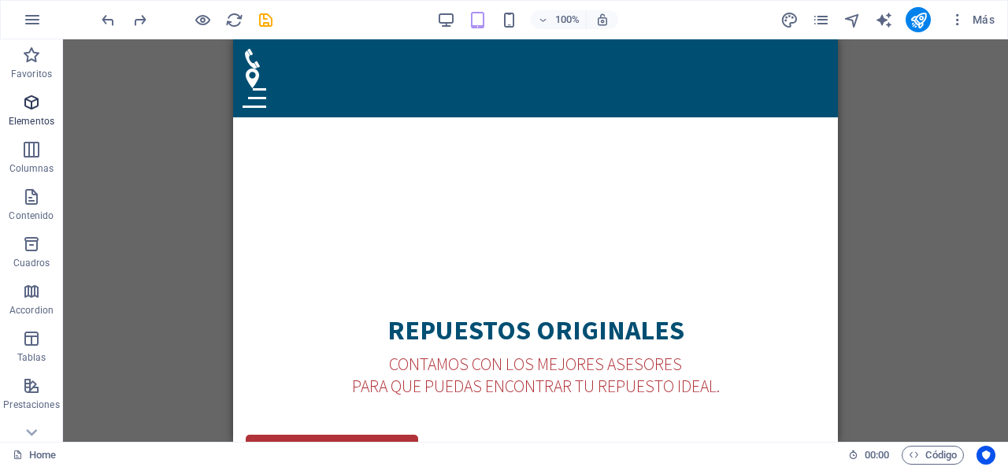
click at [36, 100] on icon "button" at bounding box center [31, 102] width 19 height 19
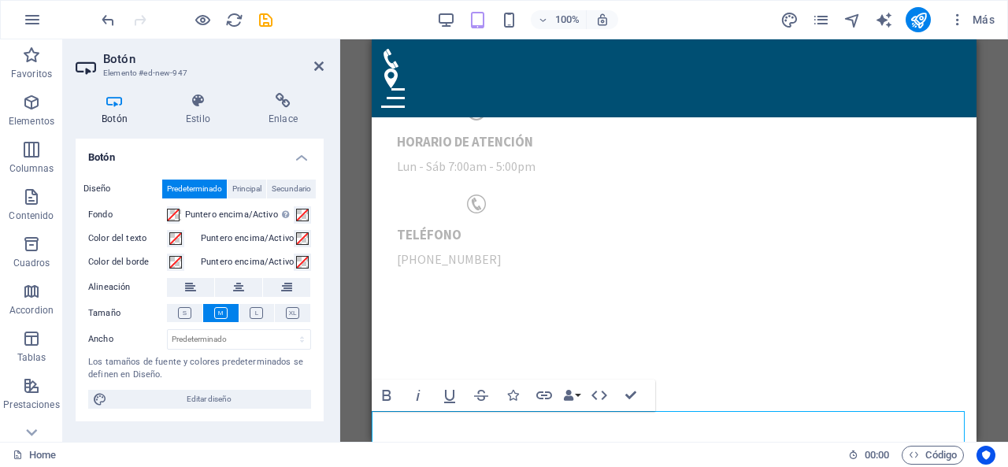
scroll to position [159, 0]
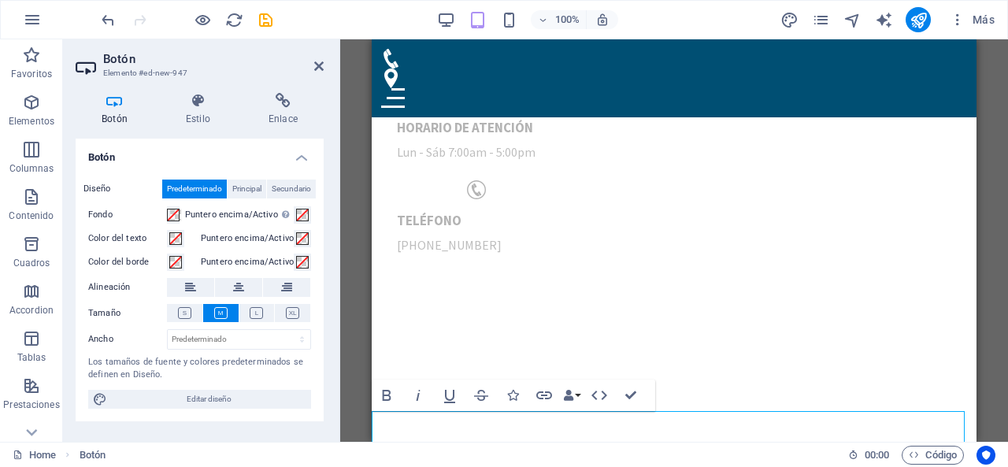
click at [521, 396] on button "Icons" at bounding box center [513, 396] width 30 height 32
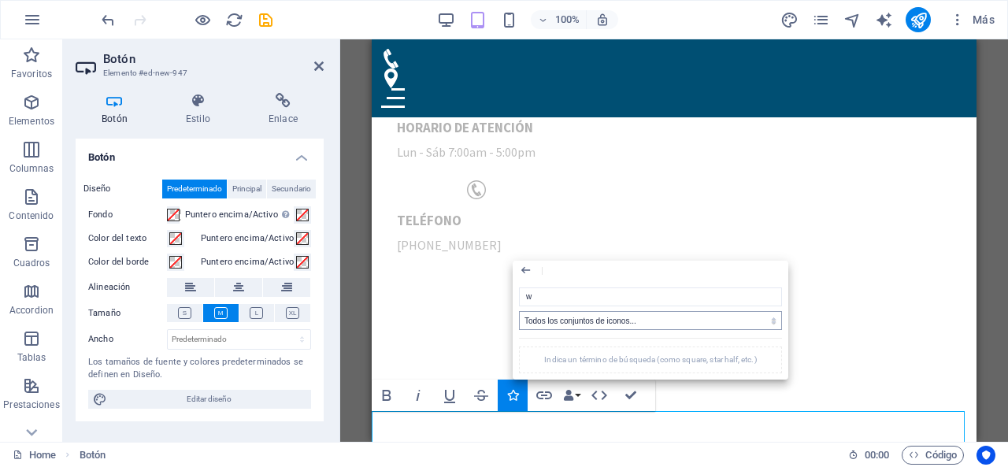
type input "wh"
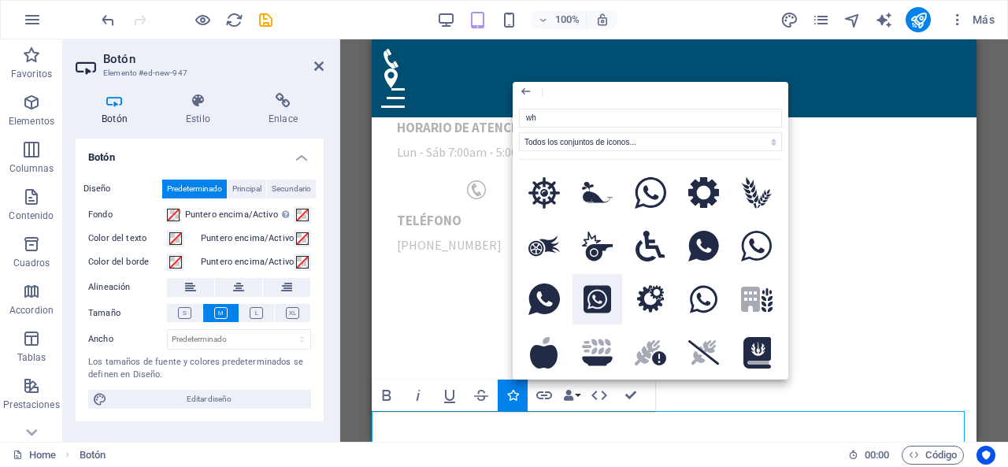
click at [589, 290] on icon at bounding box center [598, 300] width 28 height 28
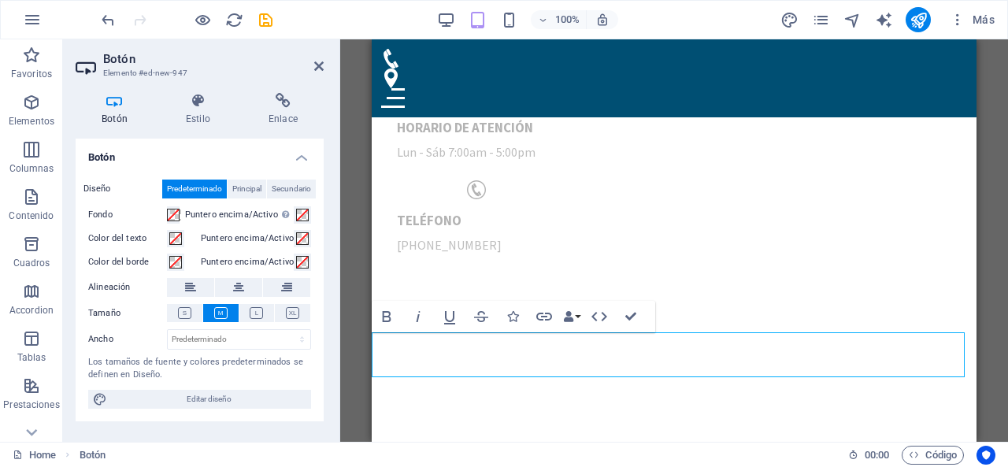
scroll to position [238, 0]
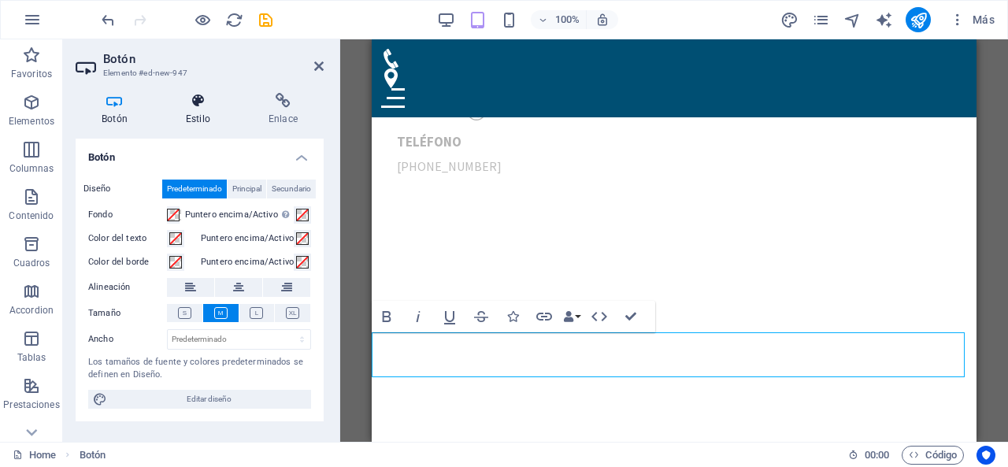
click at [192, 95] on icon at bounding box center [198, 101] width 76 height 16
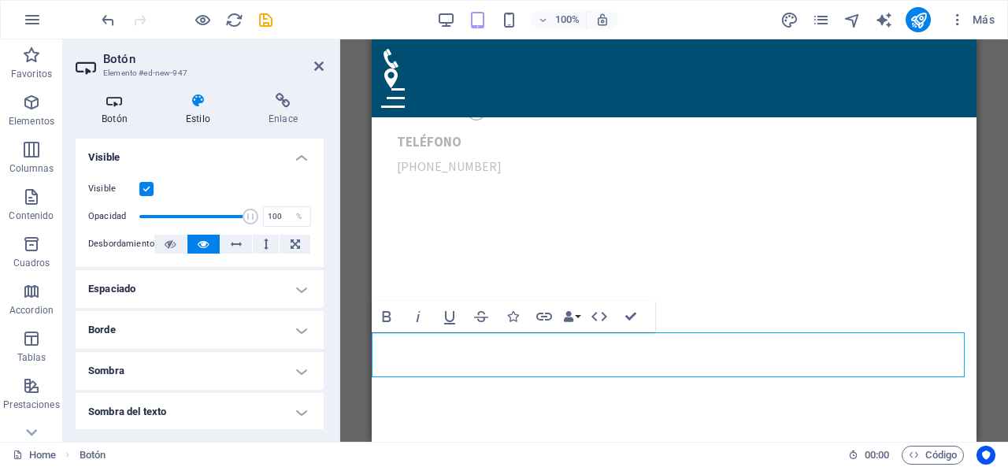
click at [114, 100] on icon at bounding box center [115, 101] width 78 height 16
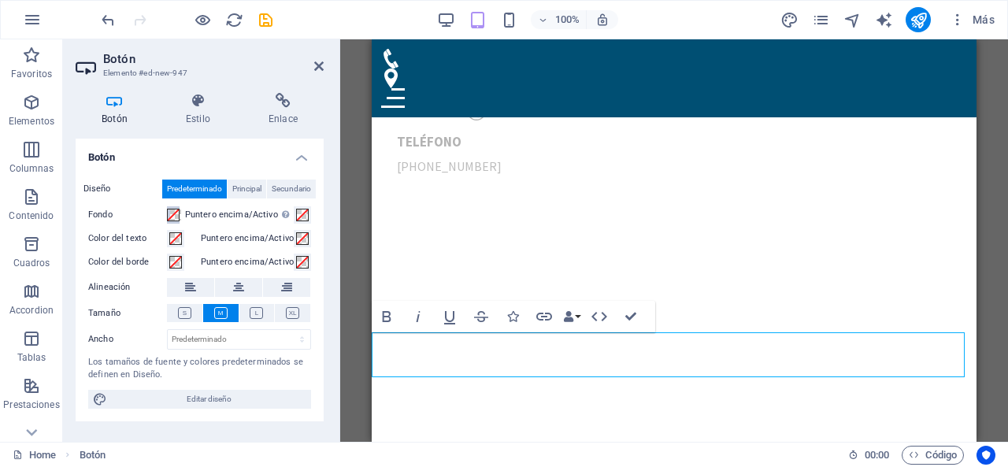
click at [176, 217] on span at bounding box center [173, 215] width 13 height 13
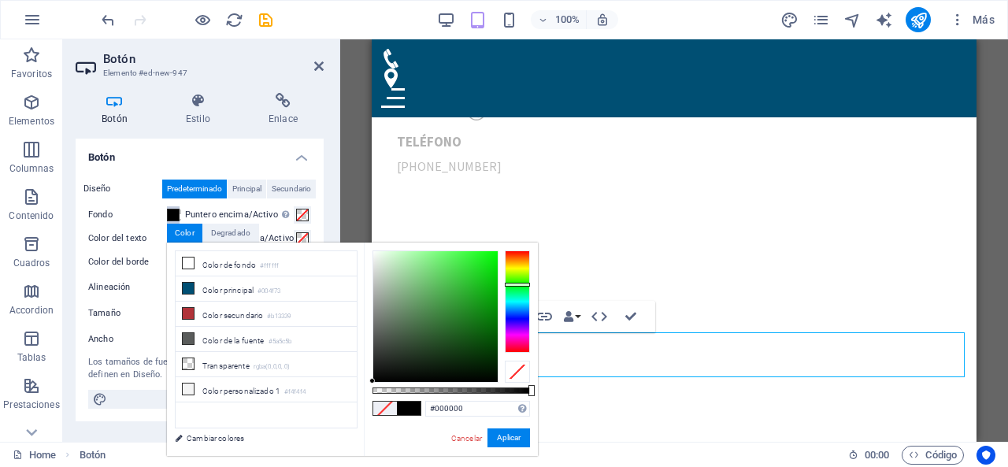
click at [510, 284] on div at bounding box center [517, 301] width 25 height 102
type input "#247825"
click at [460, 320] on div at bounding box center [435, 316] width 124 height 131
click at [501, 435] on button "Aplicar" at bounding box center [509, 437] width 43 height 19
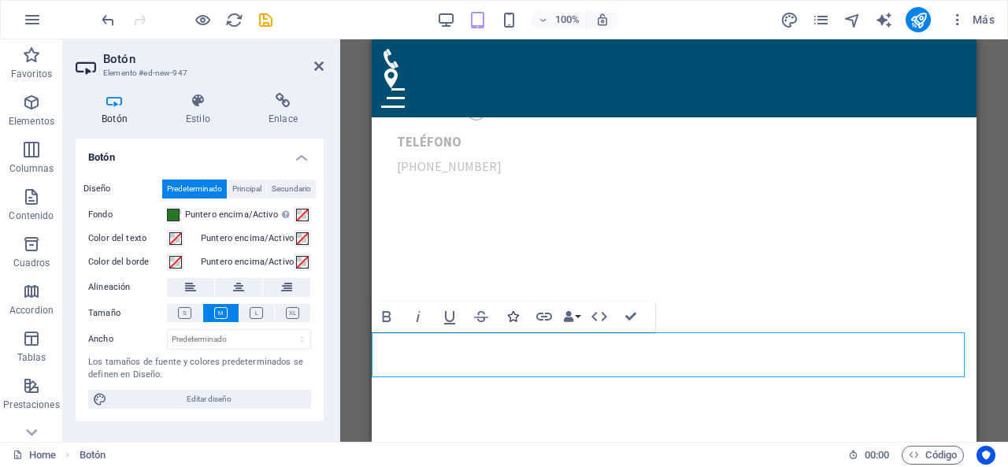
click at [512, 321] on icon "button" at bounding box center [512, 316] width 11 height 11
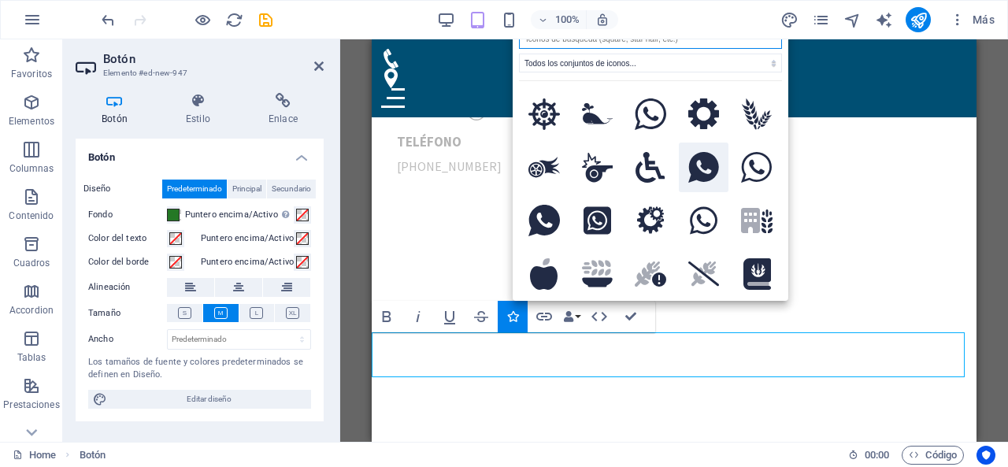
click at [695, 166] on icon at bounding box center [703, 168] width 31 height 32
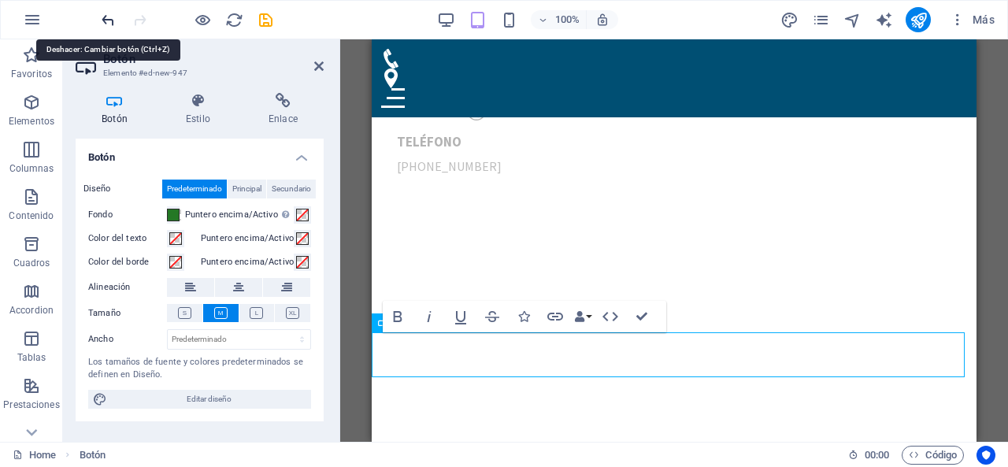
click at [111, 20] on icon "undo" at bounding box center [108, 20] width 18 height 18
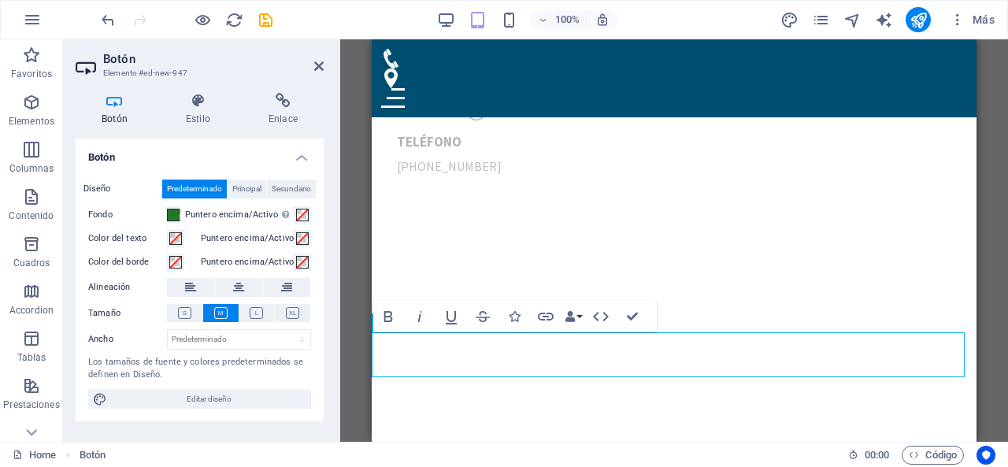
click at [518, 321] on icon "button" at bounding box center [514, 316] width 11 height 11
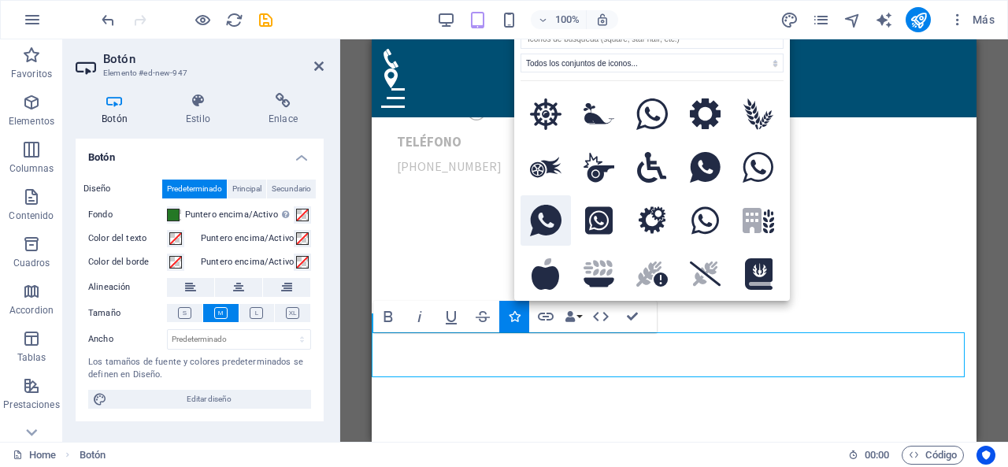
click at [561, 223] on button at bounding box center [546, 220] width 50 height 50
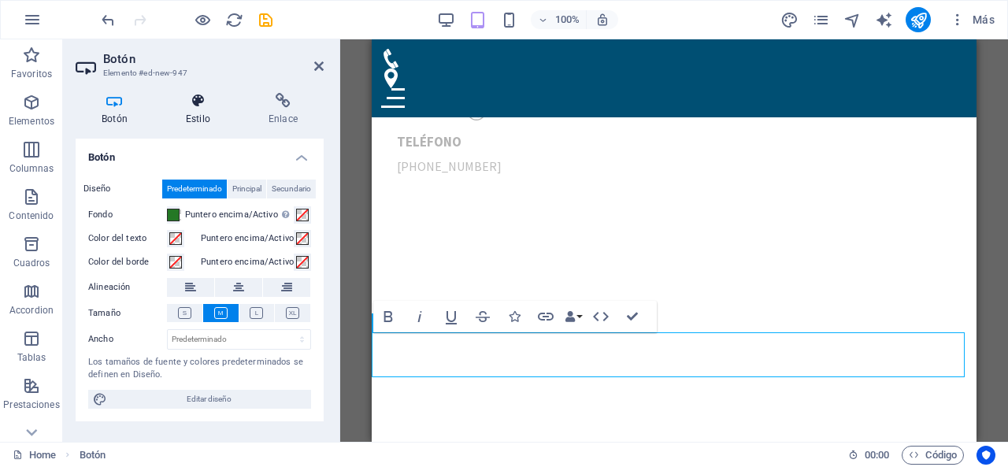
click at [198, 113] on h4 "Estilo" at bounding box center [201, 109] width 83 height 33
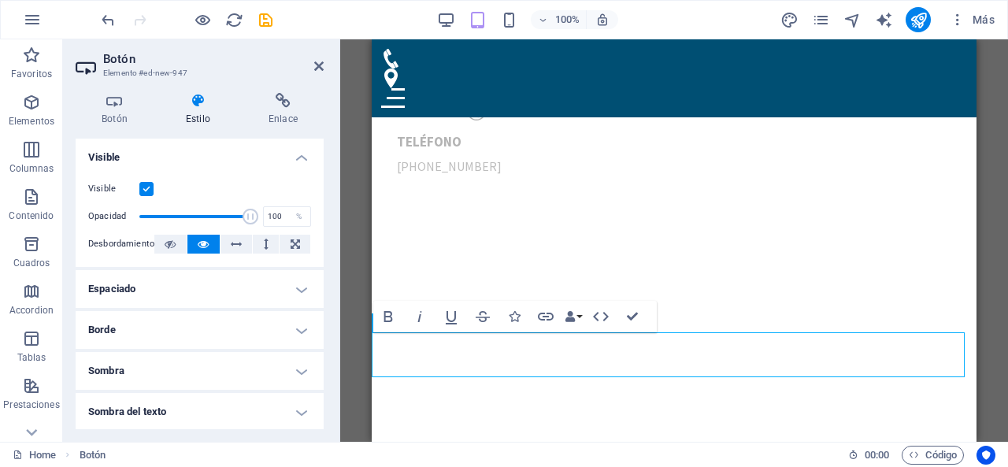
click at [206, 287] on h4 "Espaciado" at bounding box center [200, 289] width 248 height 38
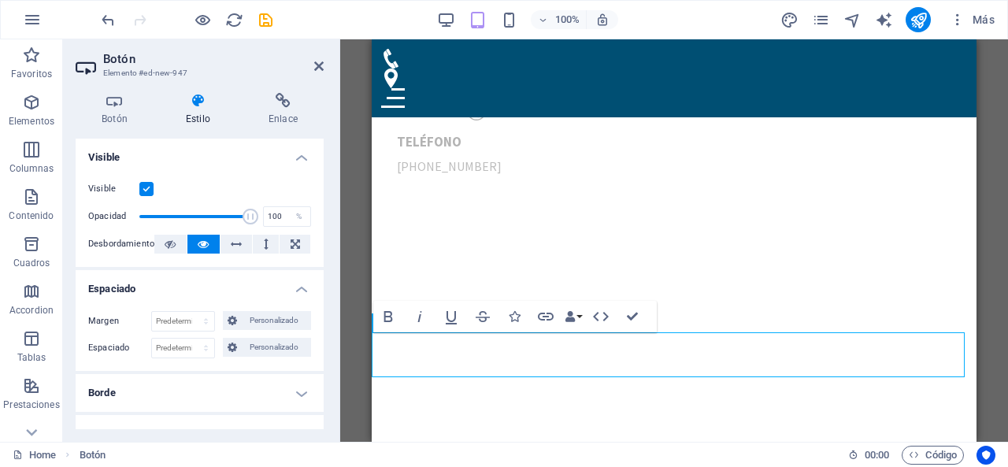
click at [206, 287] on h4 "Espaciado" at bounding box center [200, 284] width 248 height 28
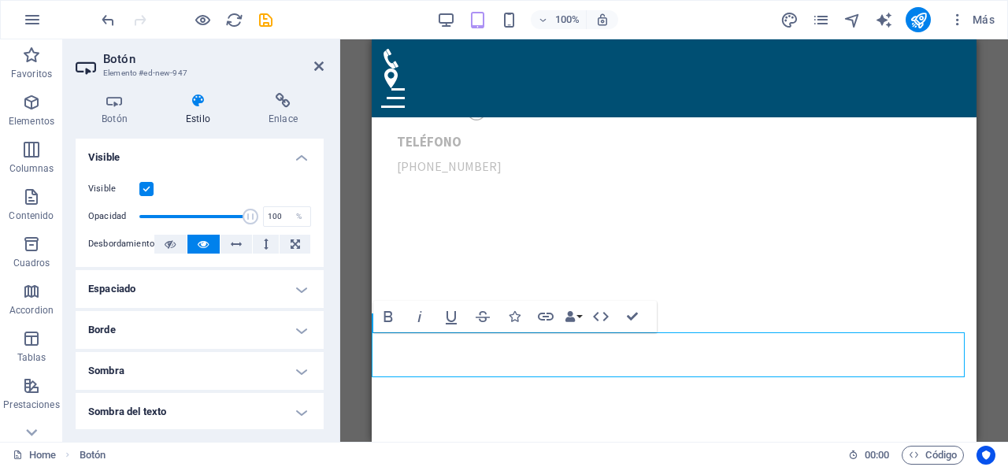
scroll to position [79, 0]
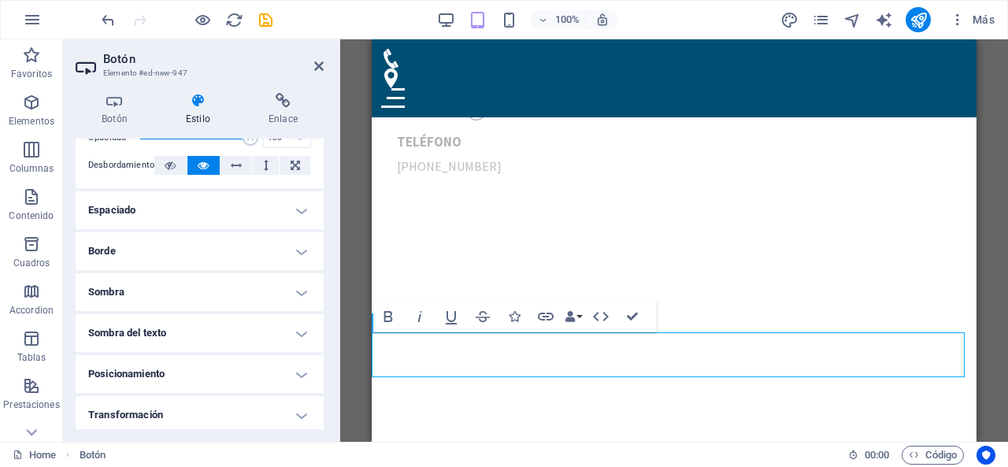
click at [224, 247] on h4 "Borde" at bounding box center [200, 251] width 248 height 38
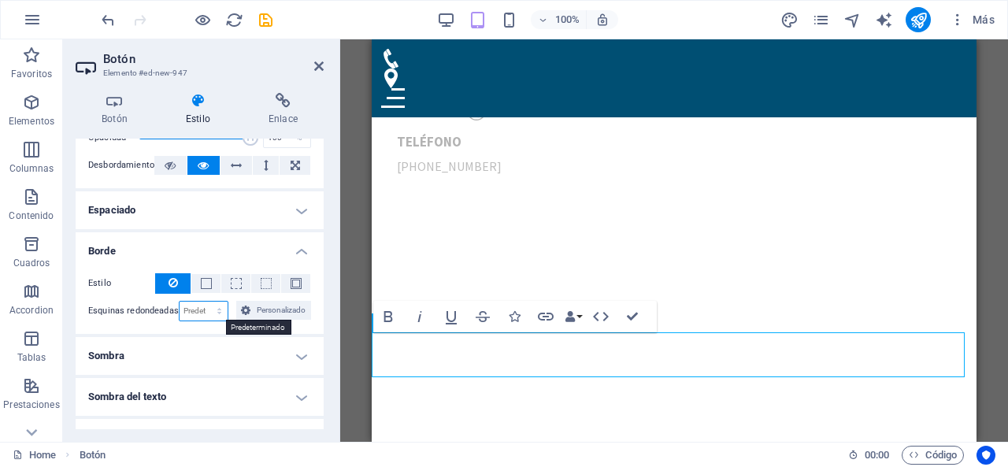
click at [204, 315] on select "Predeterminado px rem % vh vw Personalizado" at bounding box center [204, 311] width 49 height 19
select select "px"
click at [203, 302] on select "Predeterminado px rem % vh vw Personalizado" at bounding box center [204, 311] width 49 height 19
click at [195, 311] on input "10" at bounding box center [204, 311] width 49 height 19
type input "1"
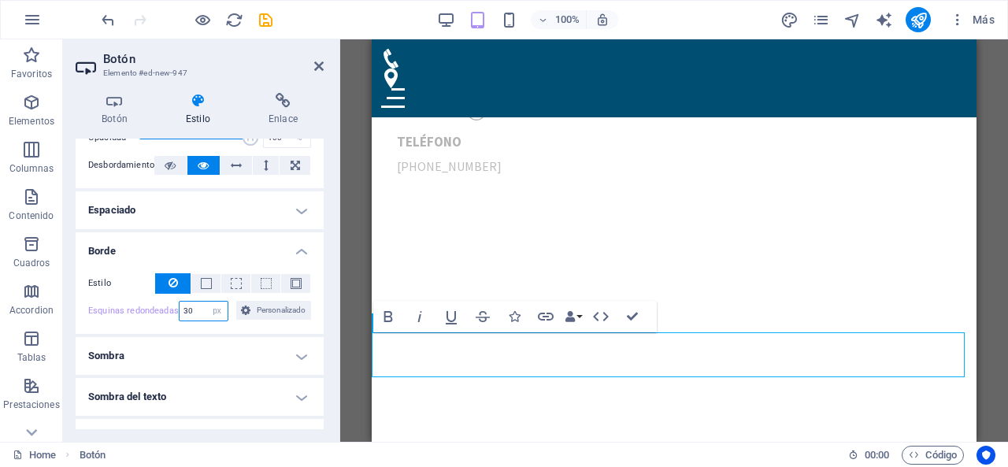
click at [200, 311] on input "30" at bounding box center [204, 311] width 49 height 19
type input "3"
type input "25"
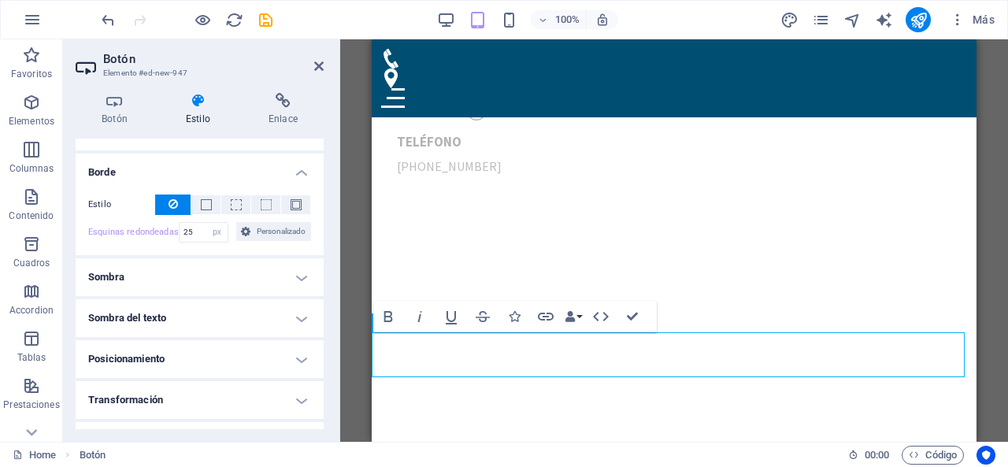
click at [176, 349] on h4 "Posicionamiento" at bounding box center [200, 359] width 248 height 38
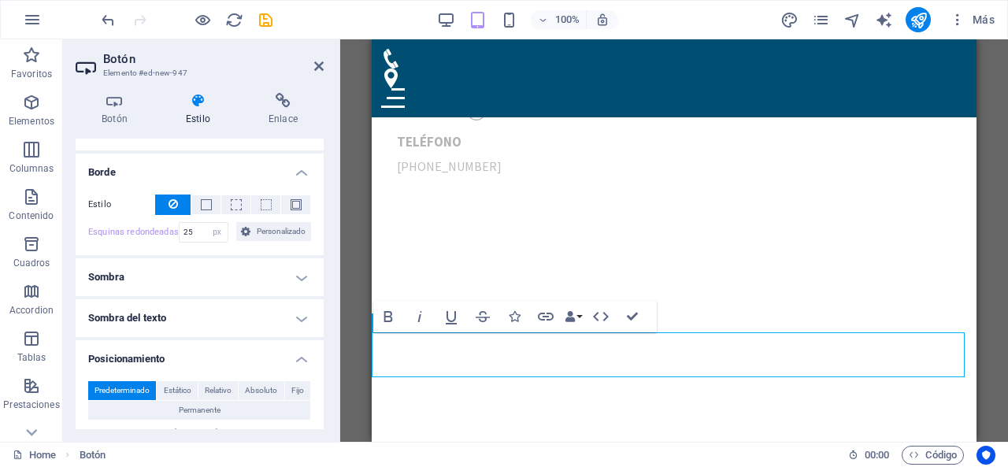
scroll to position [315, 0]
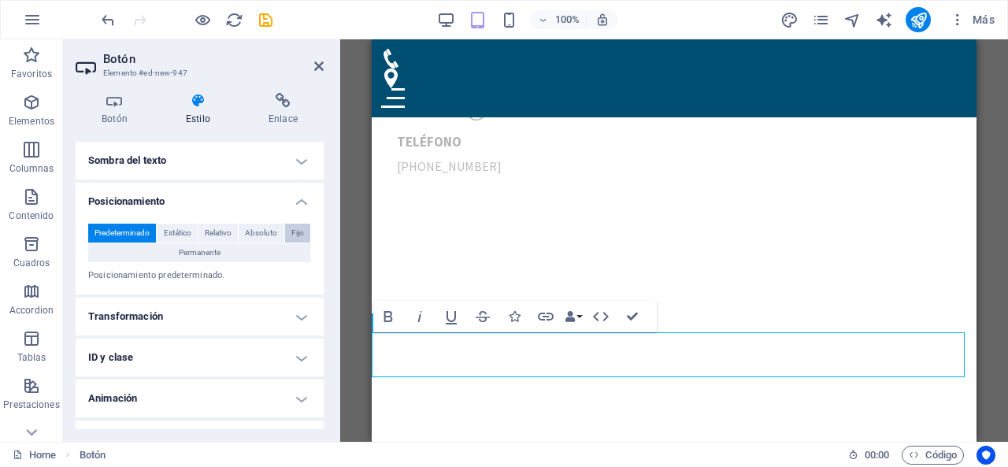
click at [291, 231] on span "Fijo" at bounding box center [297, 233] width 13 height 19
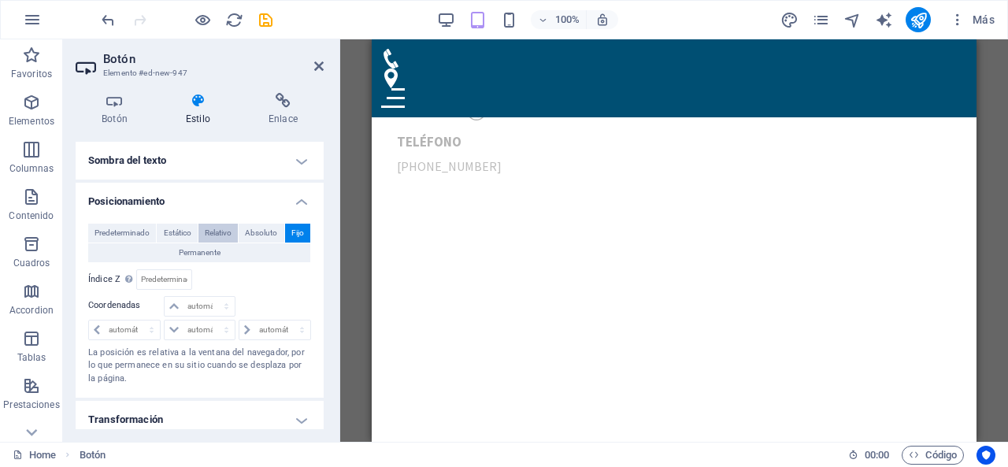
scroll to position [944, 0]
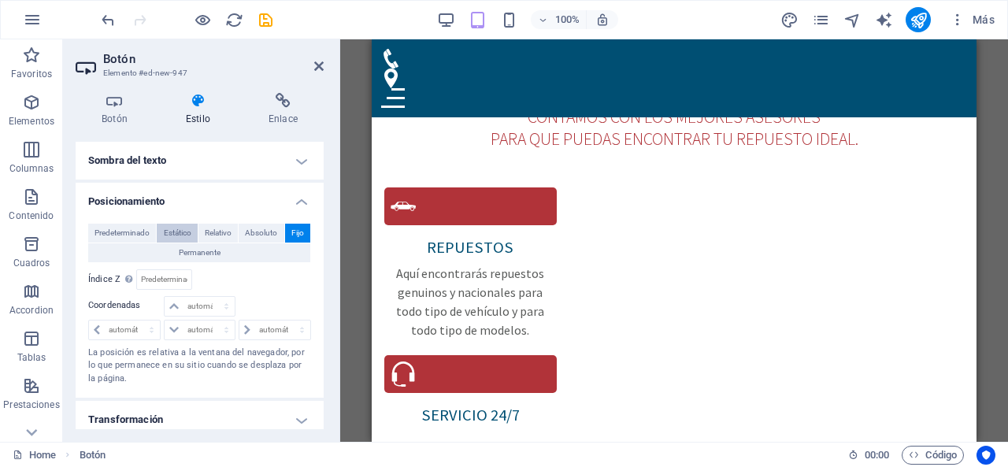
click at [180, 228] on span "Estático" at bounding box center [178, 233] width 28 height 19
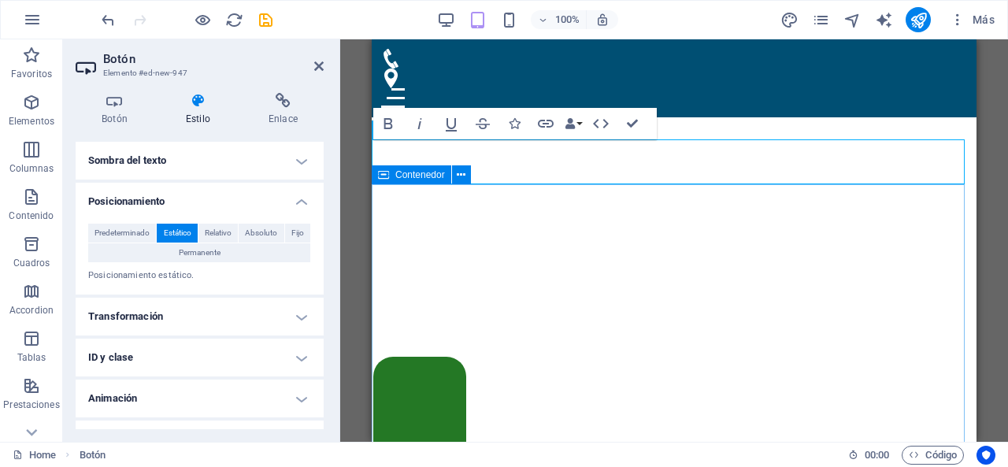
scroll to position [432, 0]
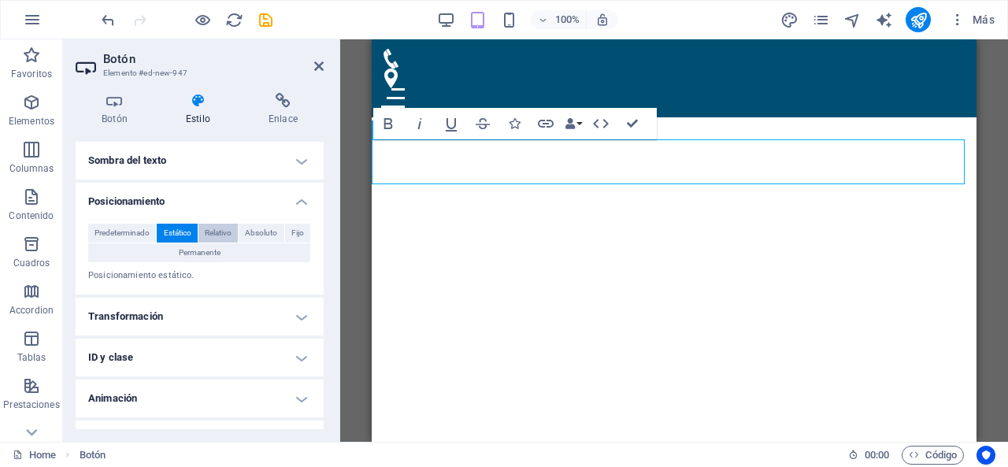
click at [215, 226] on span "Relativo" at bounding box center [218, 233] width 27 height 19
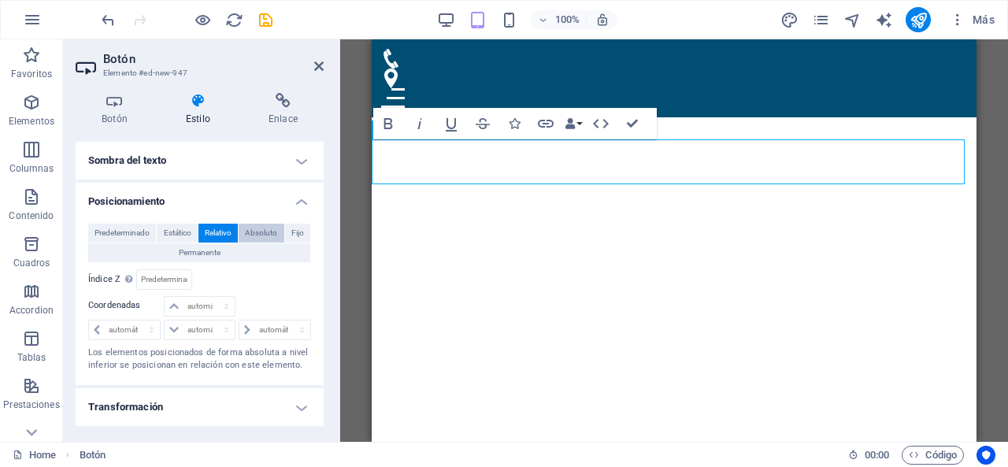
click at [263, 232] on span "Absoluto" at bounding box center [261, 233] width 32 height 19
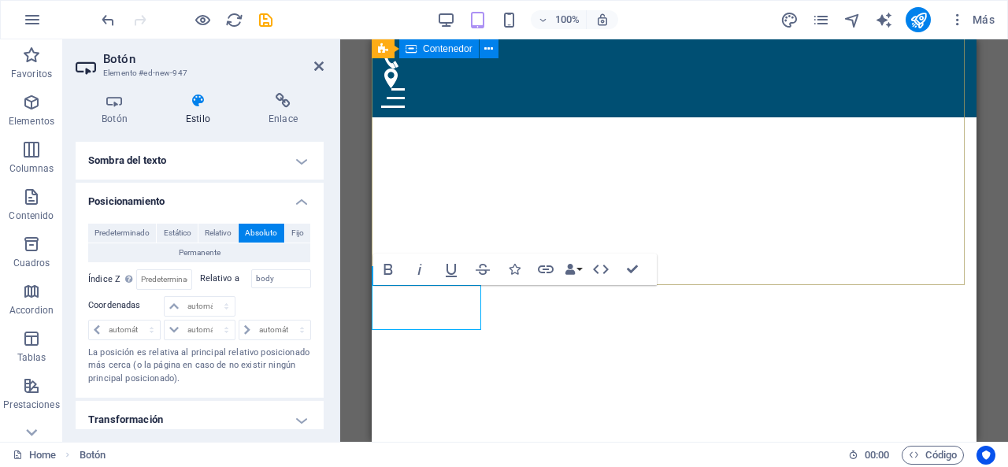
scroll to position [353, 0]
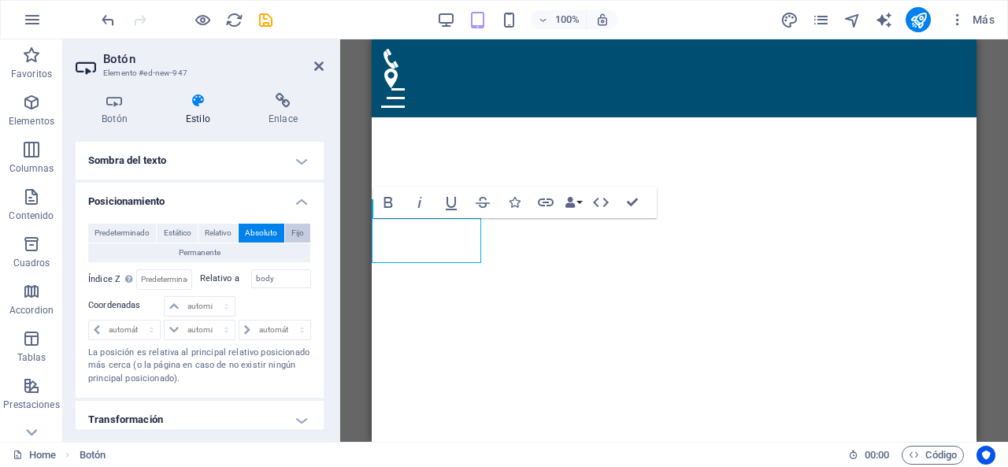
click at [299, 232] on span "Fijo" at bounding box center [297, 233] width 13 height 19
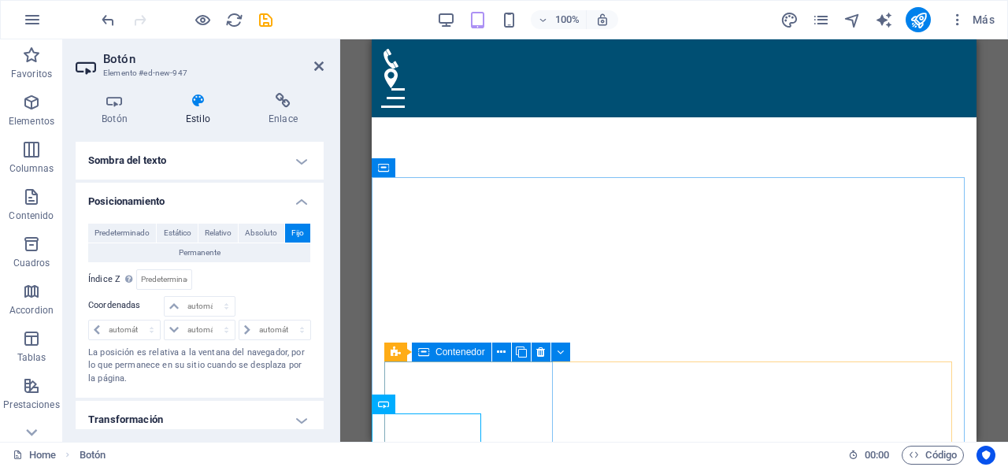
scroll to position [394, 0]
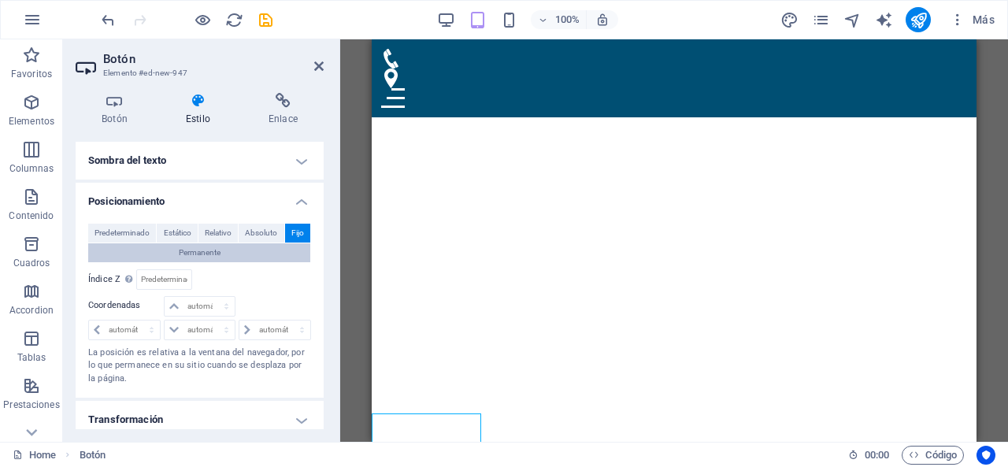
click at [256, 243] on button "Permanente" at bounding box center [199, 252] width 222 height 19
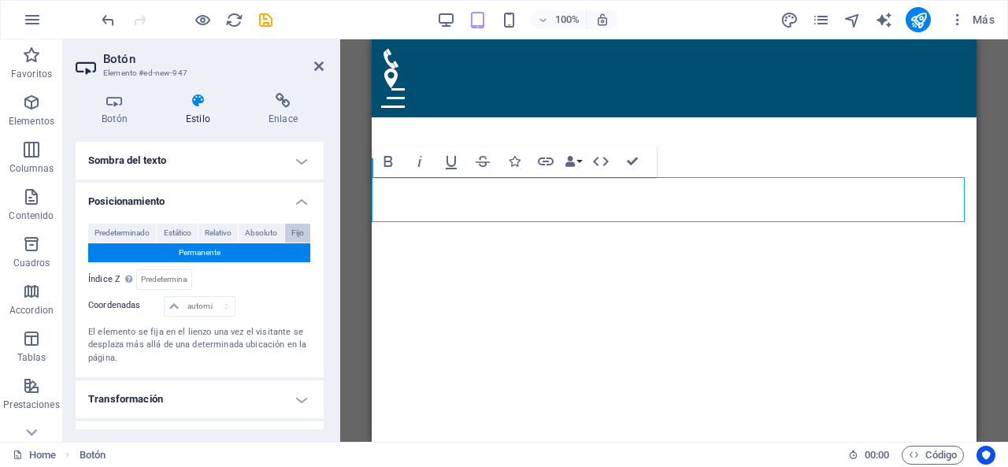
click at [295, 232] on span "Fijo" at bounding box center [297, 233] width 13 height 19
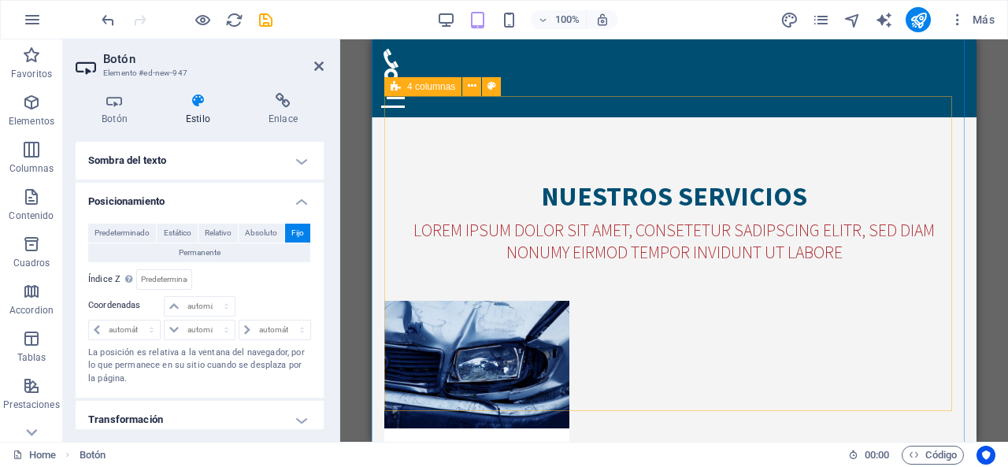
scroll to position [2281, 0]
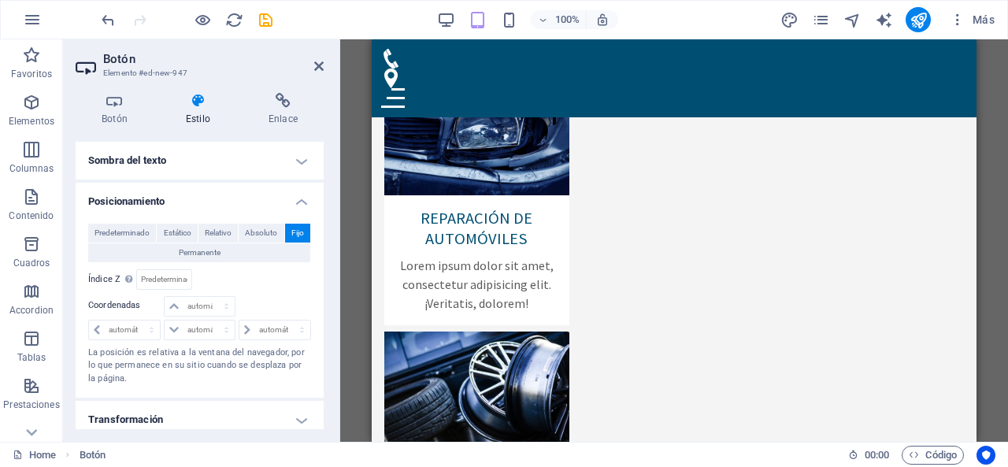
click at [225, 220] on div "Predeterminado Estático Relativo Absoluto Fijo Permanente Índice Z Define el or…" at bounding box center [200, 304] width 248 height 187
click at [227, 224] on span "Relativo" at bounding box center [218, 233] width 27 height 19
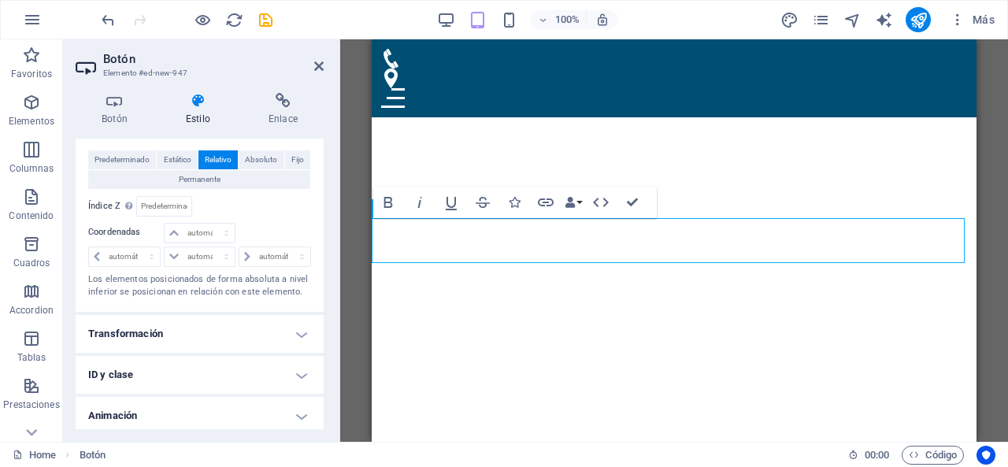
scroll to position [394, 0]
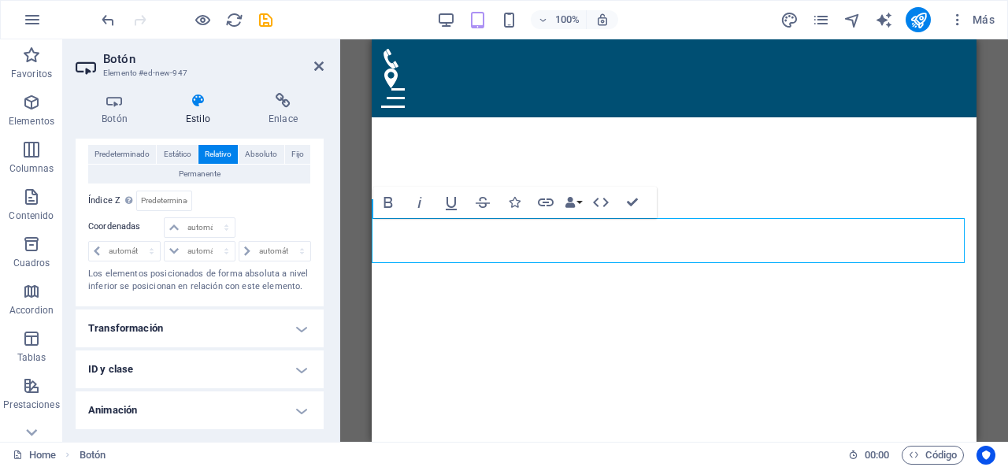
click at [250, 322] on h4 "Transformación" at bounding box center [200, 329] width 248 height 38
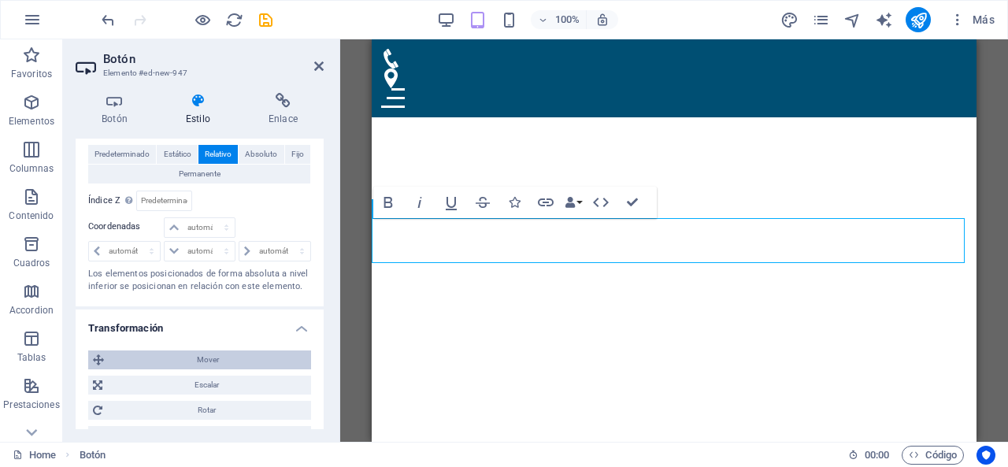
click at [202, 363] on span "Mover" at bounding box center [208, 359] width 198 height 19
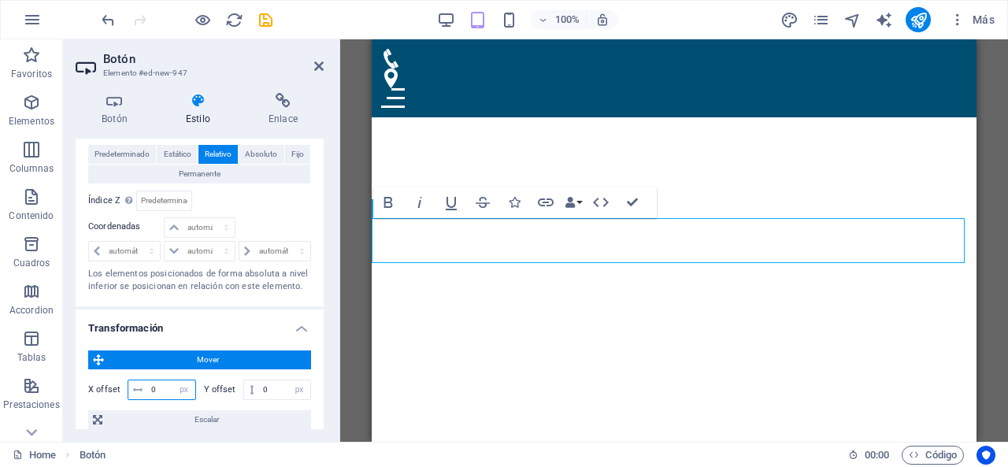
click at [148, 380] on input "0" at bounding box center [171, 389] width 48 height 19
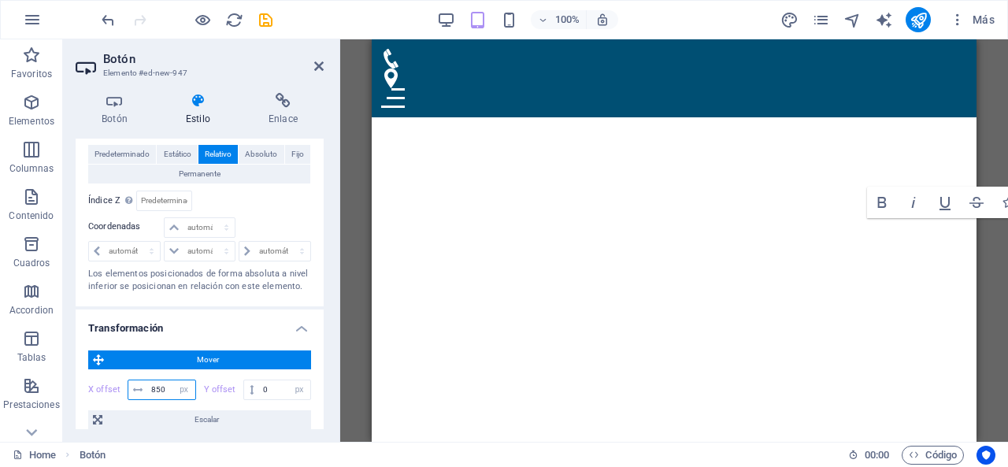
click at [155, 385] on input "850" at bounding box center [171, 389] width 48 height 19
type input "8"
click at [158, 384] on input "700" at bounding box center [171, 389] width 48 height 19
type input "600"
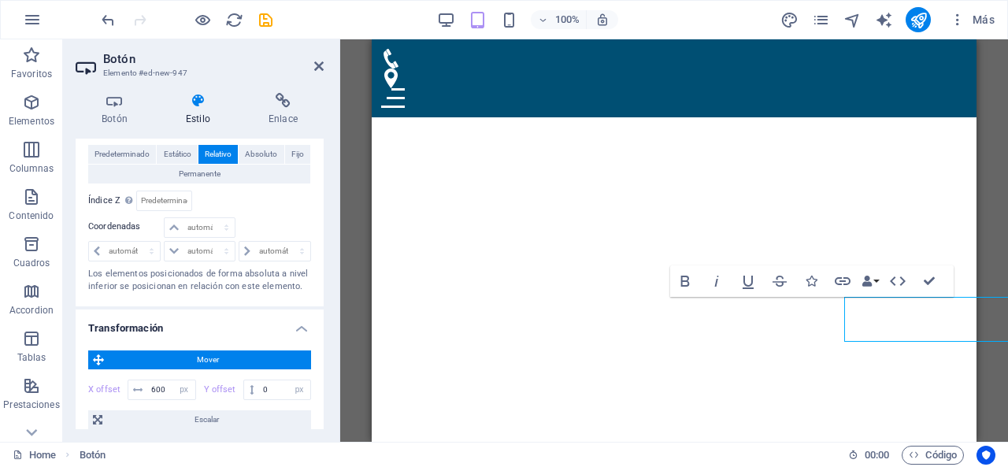
scroll to position [274, 0]
click at [288, 152] on button "Fijo" at bounding box center [297, 154] width 25 height 19
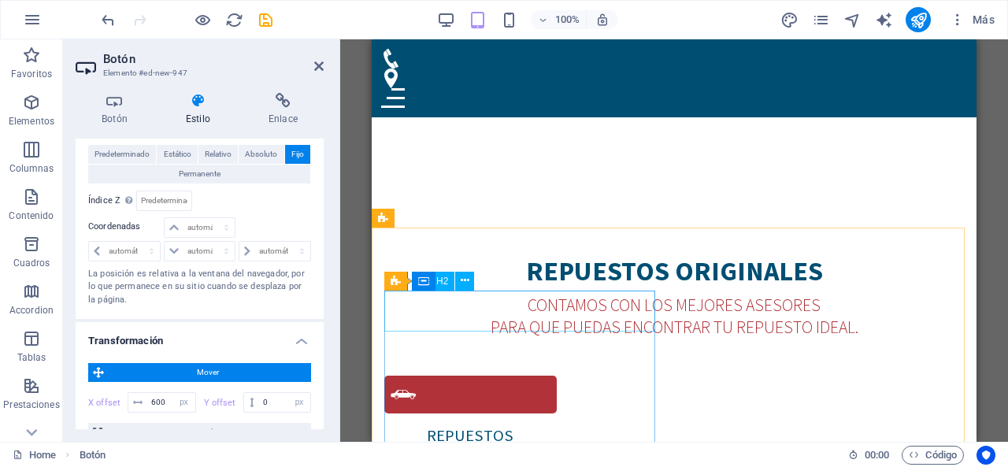
scroll to position [744, 0]
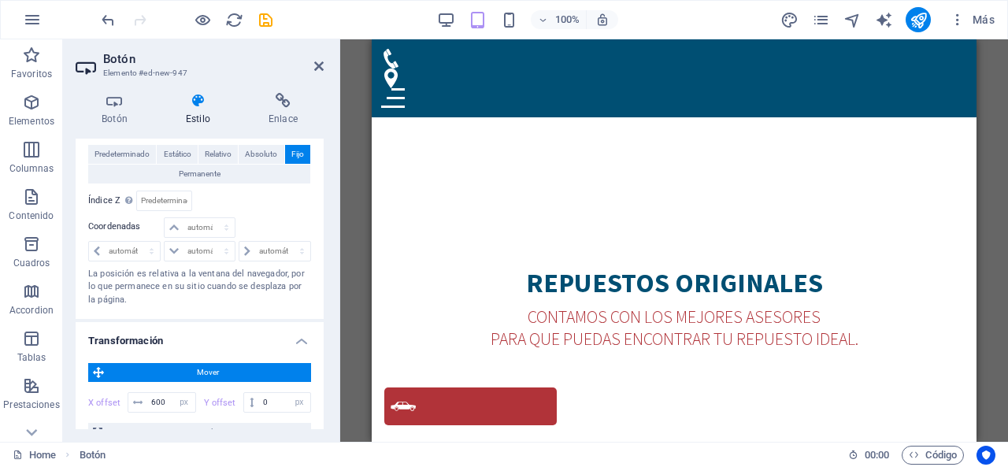
click at [291, 150] on span "Fijo" at bounding box center [297, 154] width 13 height 19
click at [130, 155] on span "Predeterminado" at bounding box center [122, 154] width 55 height 19
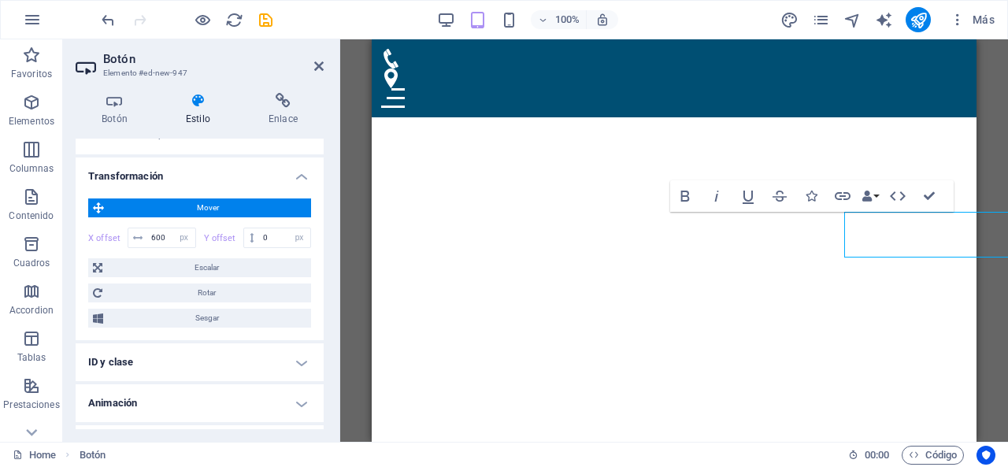
scroll to position [487, 0]
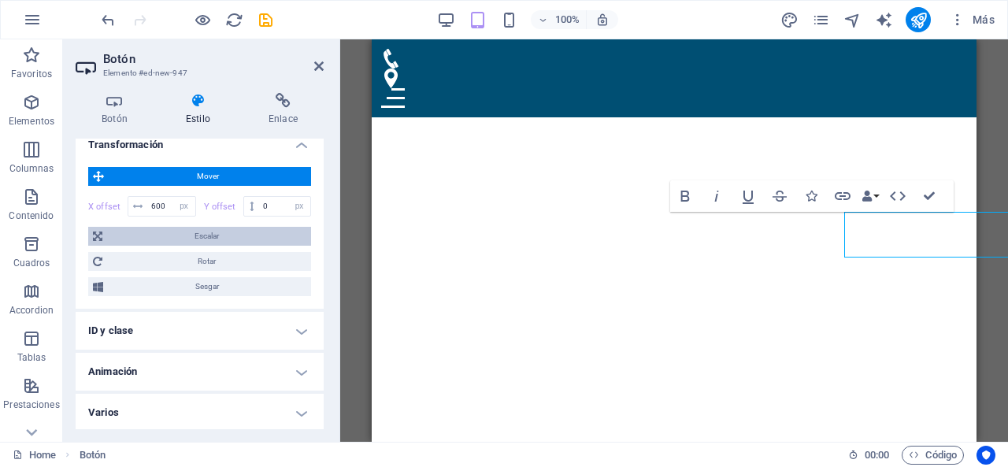
click at [212, 241] on span "Escalar" at bounding box center [206, 236] width 199 height 19
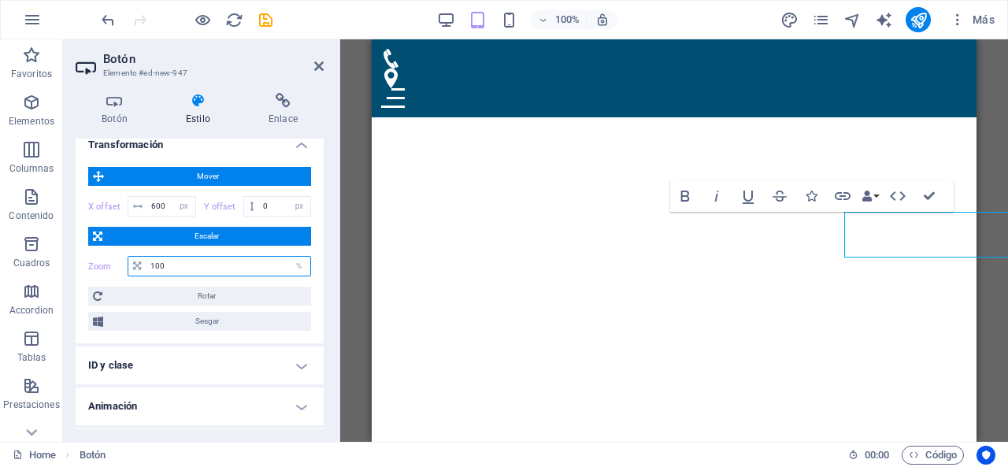
click at [202, 265] on input "100" at bounding box center [228, 266] width 164 height 19
type input "1"
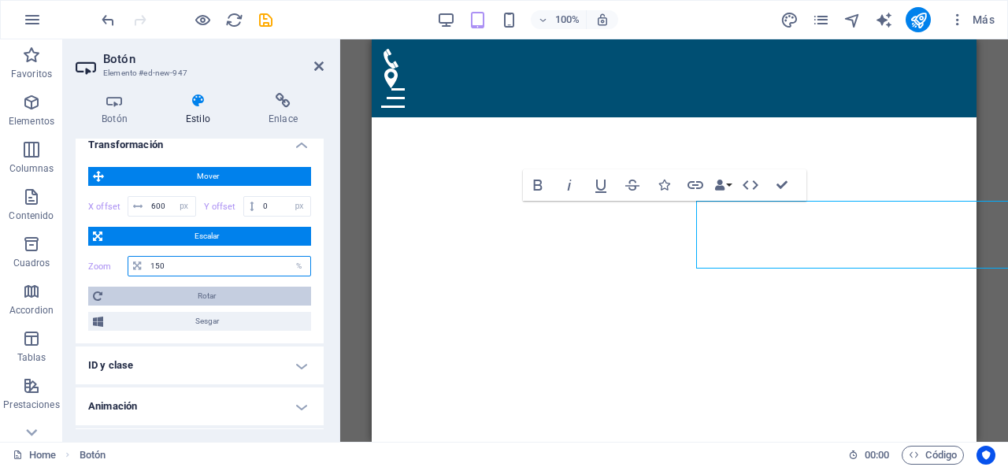
type input "150"
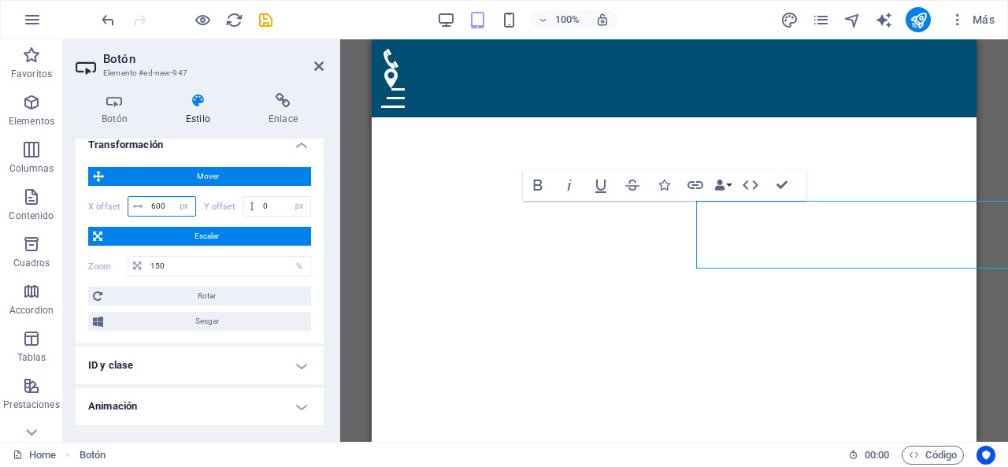
click at [167, 209] on input "600" at bounding box center [171, 206] width 48 height 19
type input "6"
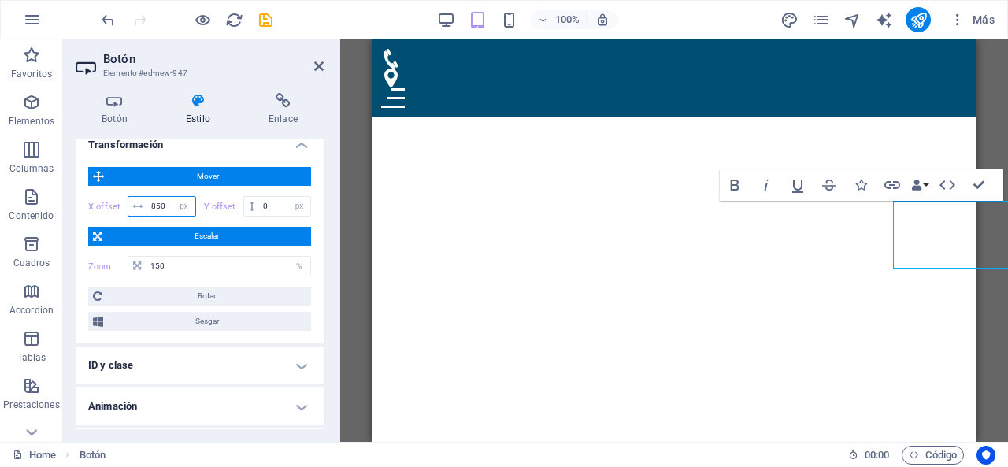
click at [167, 209] on input "850" at bounding box center [171, 206] width 48 height 19
type input "8"
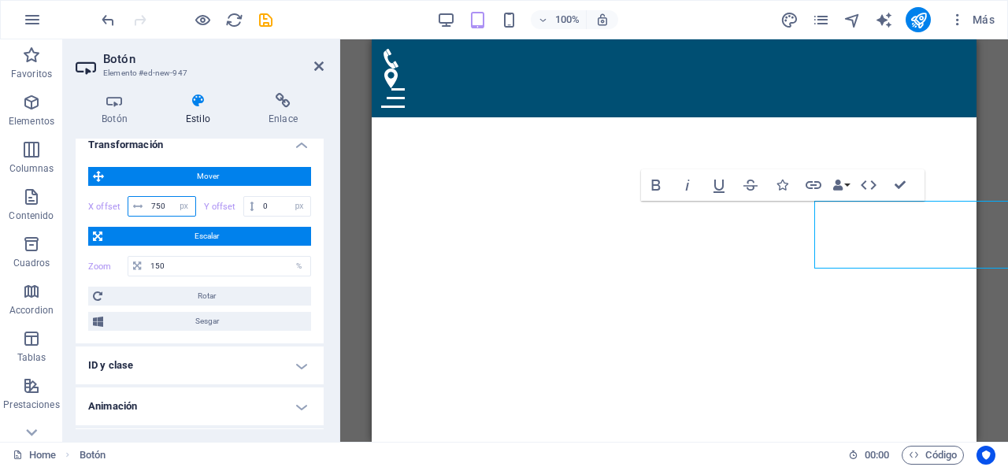
click at [167, 209] on input "750" at bounding box center [171, 206] width 48 height 19
click at [168, 210] on input "700" at bounding box center [171, 206] width 48 height 19
type input "720"
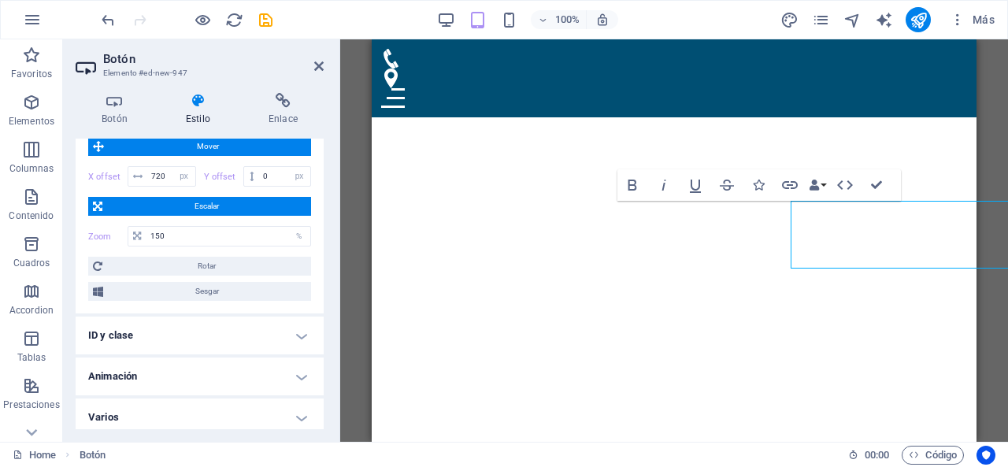
scroll to position [521, 0]
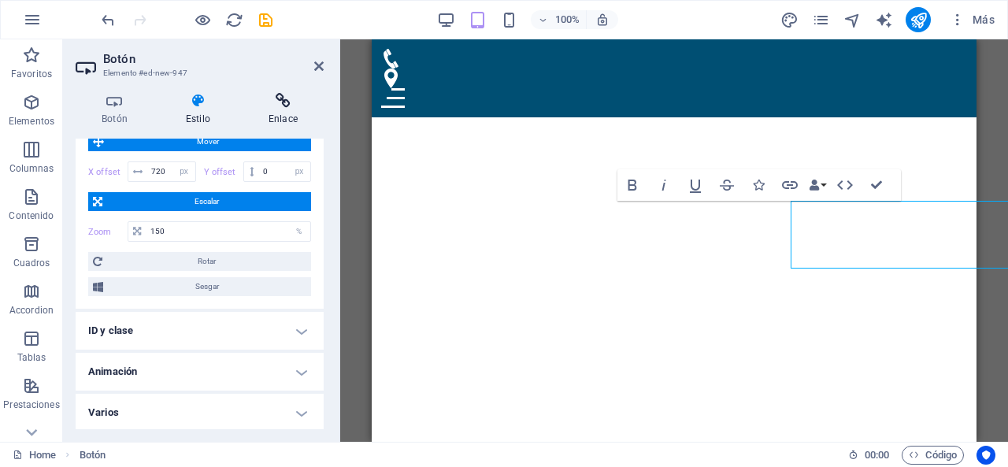
click at [285, 106] on icon at bounding box center [283, 101] width 81 height 16
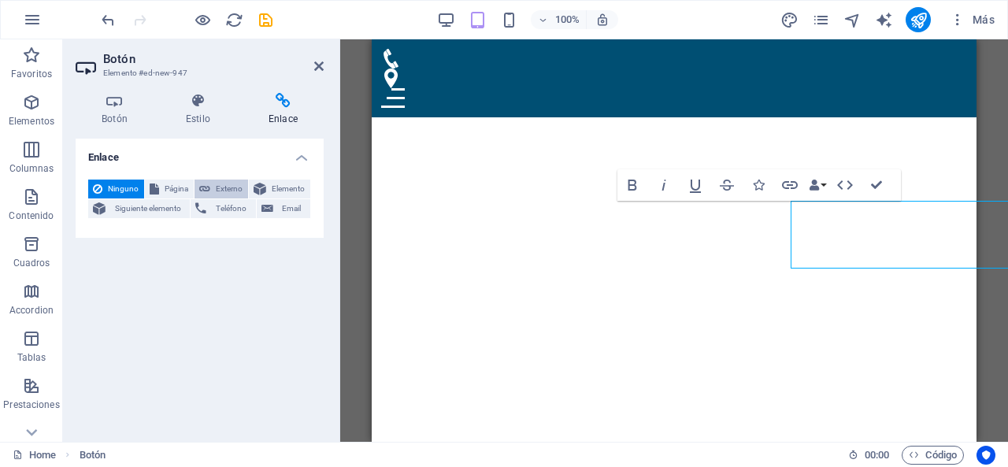
click at [210, 190] on icon at bounding box center [204, 189] width 11 height 19
select select "blank"
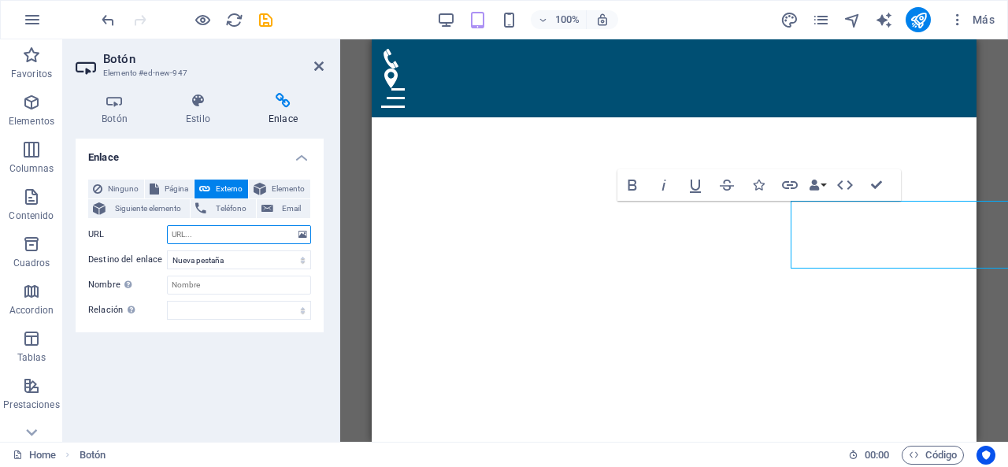
click at [224, 237] on input "URL" at bounding box center [239, 234] width 144 height 19
paste input "<!-- Botón de WhatsApp flotante --> <a href="https://wa.me/573001234567?text=¡H…"
type input "<!-- Botón de WhatsApp flotante --> <a href="https://wa.me/573001234567?text=¡H…"
click at [238, 229] on input "URL" at bounding box center [239, 234] width 144 height 19
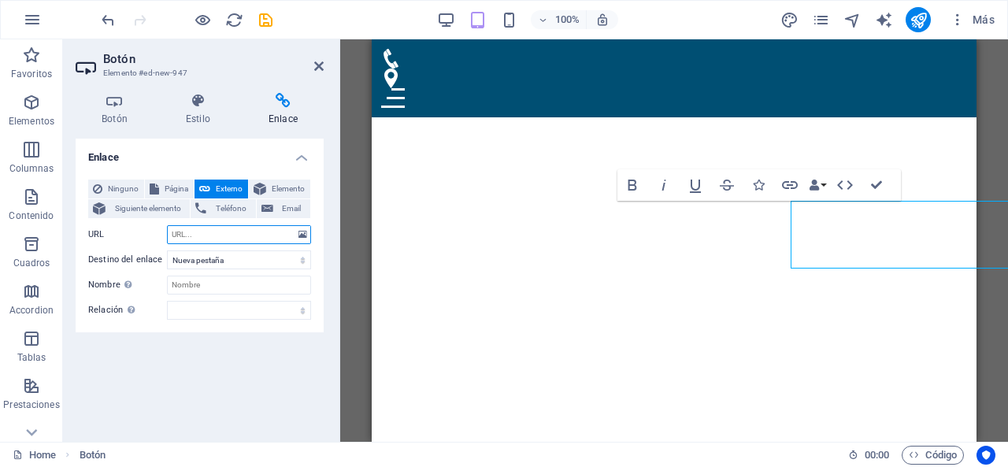
paste input "wa.link/4h9594"
type input "wa.link/4h9594"
click at [259, 261] on select "Nueva pestaña Misma pestaña Superposición" at bounding box center [239, 259] width 144 height 19
select select
click at [167, 250] on select "Nueva pestaña Misma pestaña Superposición" at bounding box center [239, 259] width 144 height 19
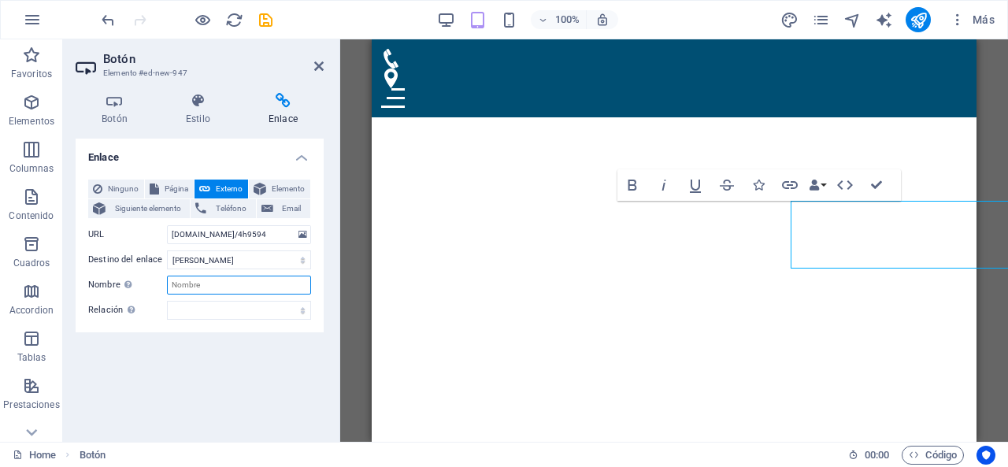
click at [218, 287] on input "Nombre Una descripción adicional del enlace no debería ser igual al texto del e…" at bounding box center [239, 285] width 144 height 19
type input "whatsapp"
click at [215, 305] on select "alternativo autor marcador externo ayuda licencia siguiente nofollow noreferrer…" at bounding box center [239, 310] width 144 height 19
select select "alternate"
click at [167, 301] on select "alternativo autor marcador externo ayuda licencia siguiente nofollow noreferrer…" at bounding box center [239, 310] width 144 height 19
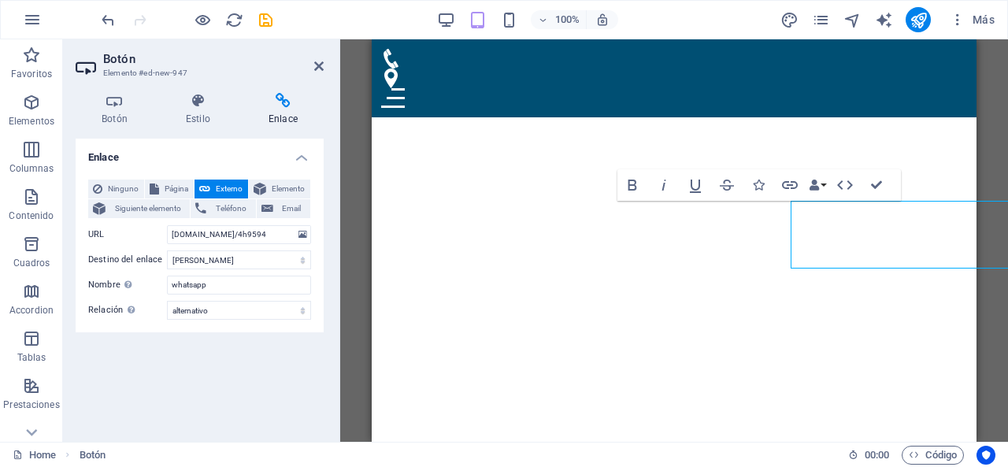
click at [350, 242] on div "H2 Contenedor Contenedor Contenedor Contenedor Cuadros Contenedor H3 Separador …" at bounding box center [674, 240] width 668 height 402
drag, startPoint x: 267, startPoint y: 17, endPoint x: 159, endPoint y: 66, distance: 118.4
click at [267, 17] on icon "save" at bounding box center [266, 20] width 18 height 18
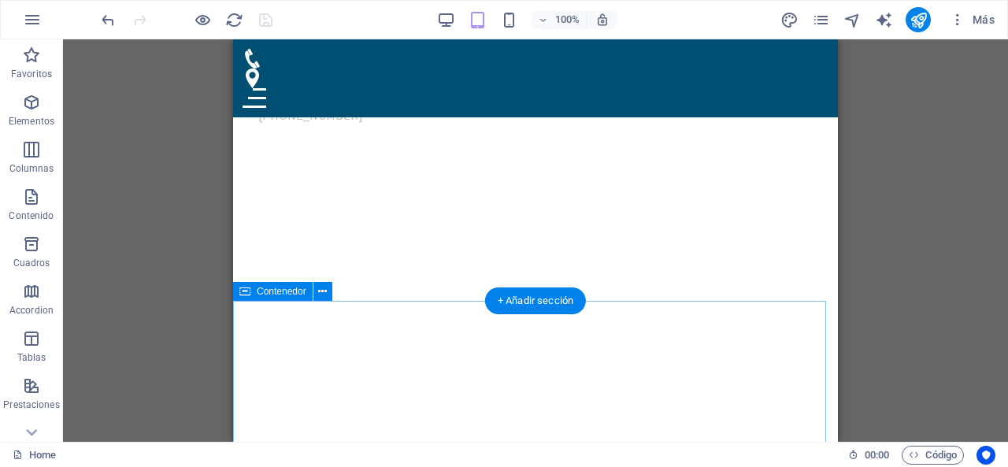
scroll to position [315, 0]
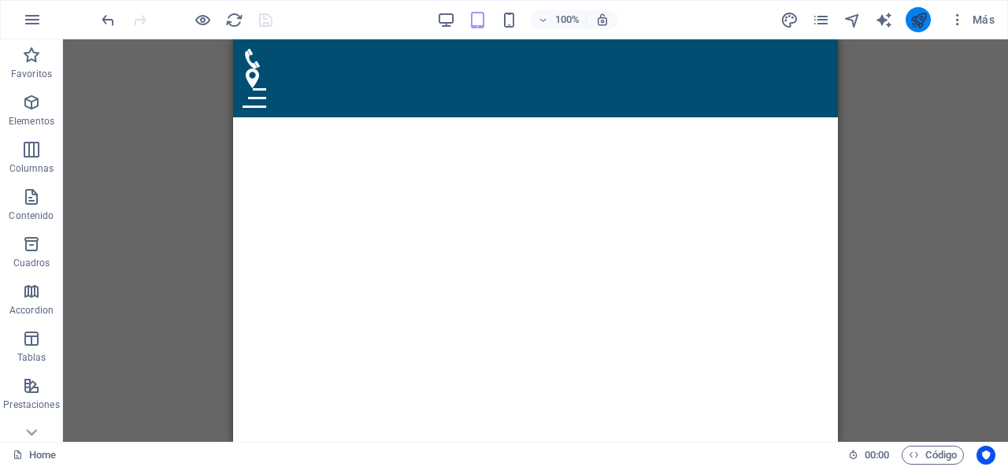
click at [910, 13] on icon "publish" at bounding box center [919, 20] width 18 height 18
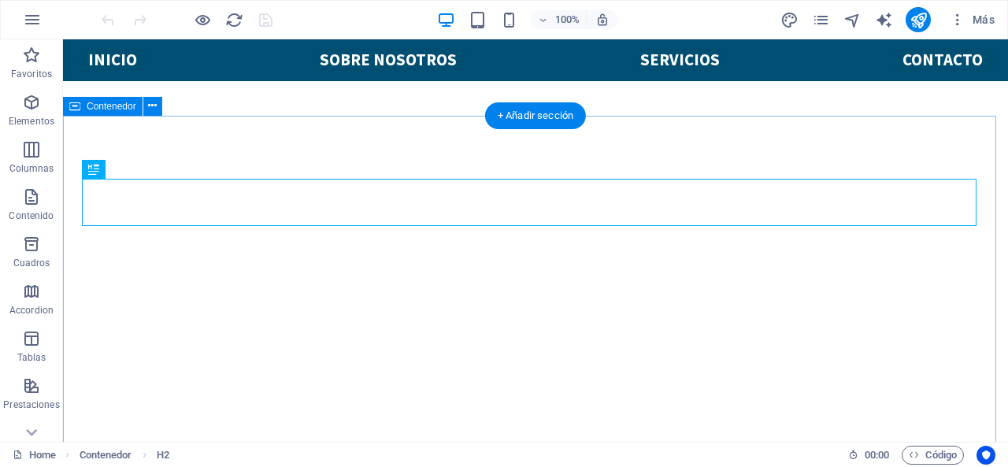
scroll to position [406, 0]
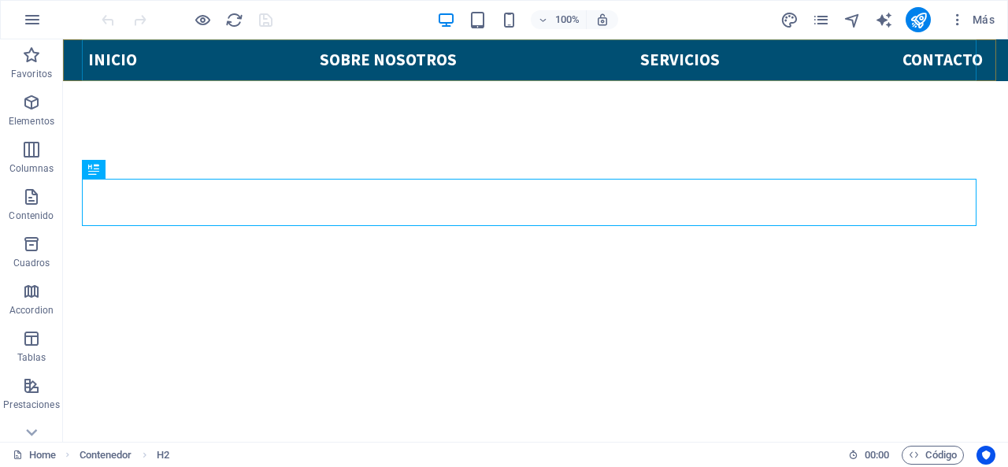
click at [128, 69] on nav "Inicio Sobre Nosotros Servicios Contacto" at bounding box center [535, 60] width 895 height 42
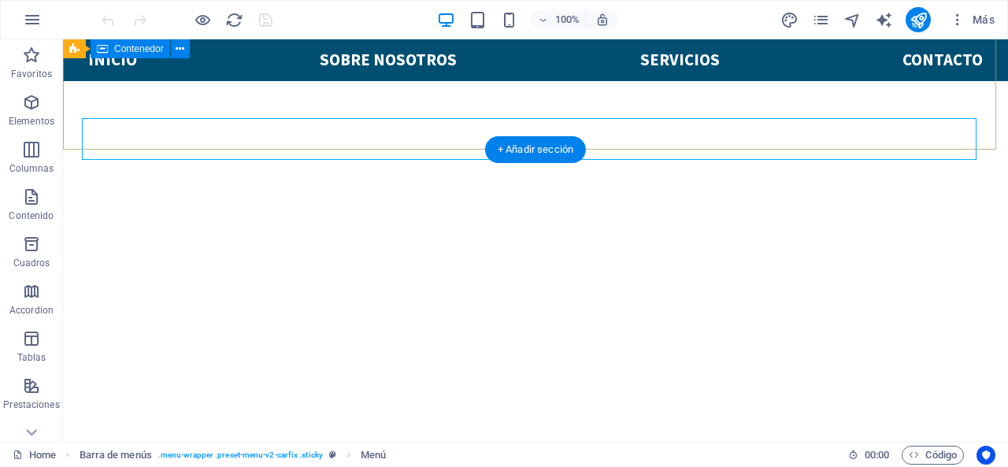
scroll to position [328, 0]
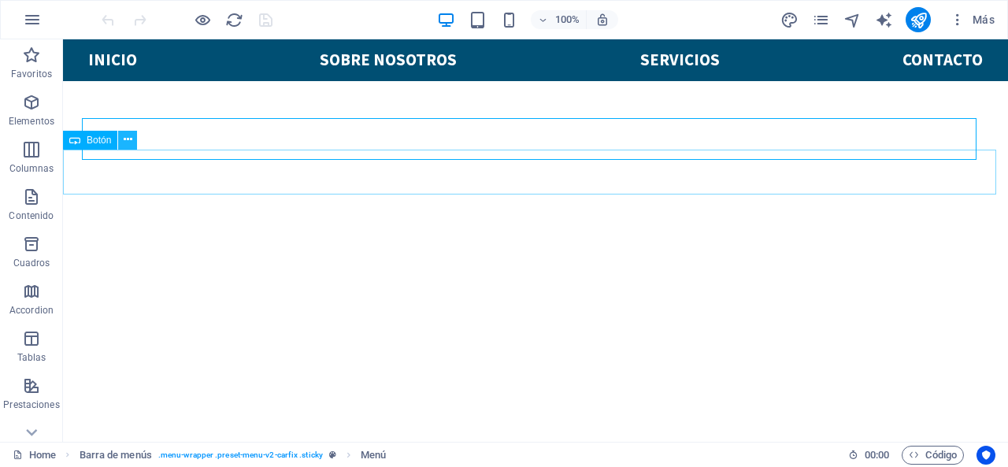
click at [122, 136] on button at bounding box center [127, 140] width 19 height 19
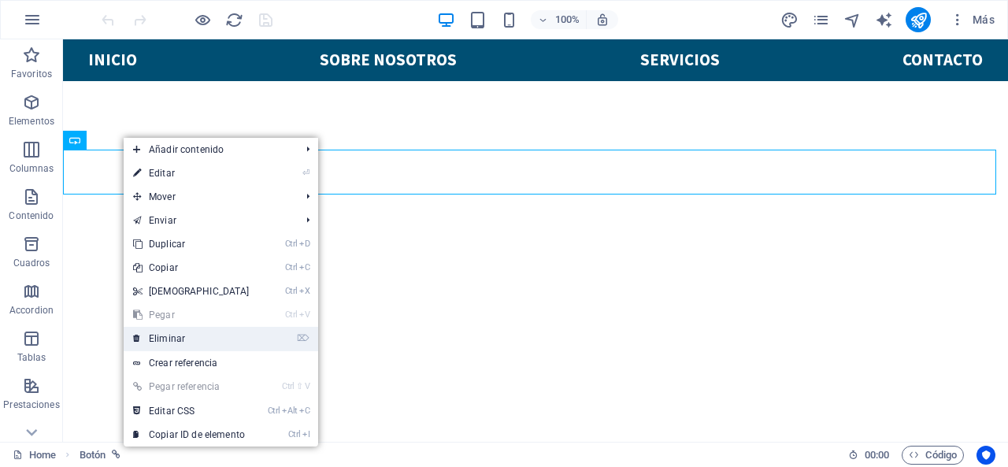
click at [220, 341] on link "⌦ Eliminar" at bounding box center [191, 339] width 135 height 24
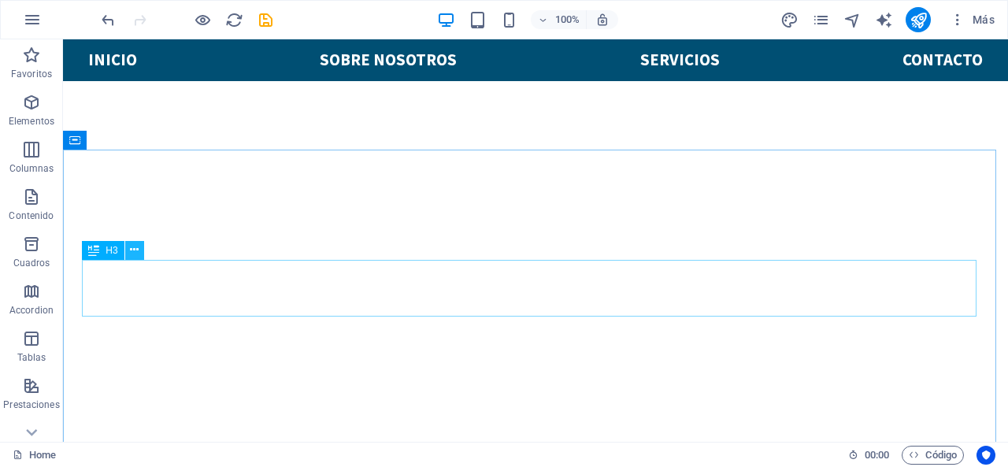
click at [139, 251] on button at bounding box center [134, 250] width 19 height 19
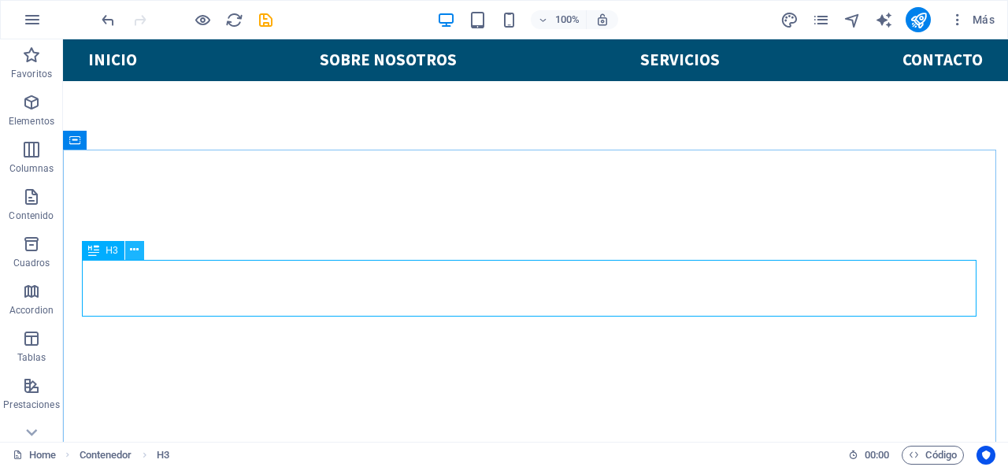
click at [129, 248] on button at bounding box center [134, 250] width 19 height 19
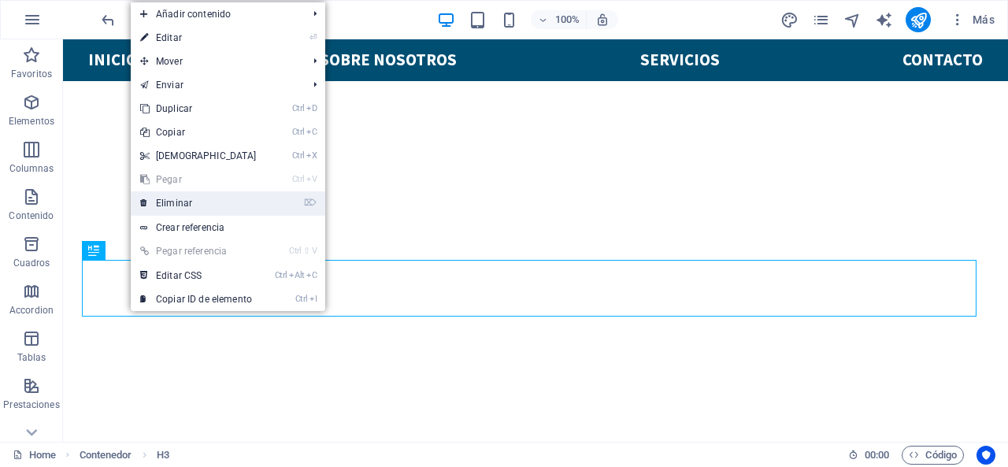
click at [180, 206] on link "⌦ Eliminar" at bounding box center [198, 203] width 135 height 24
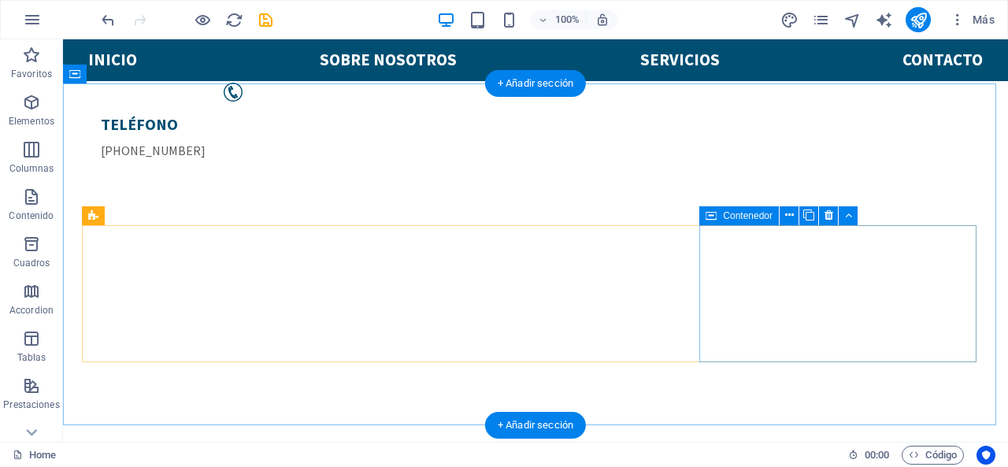
scroll to position [394, 0]
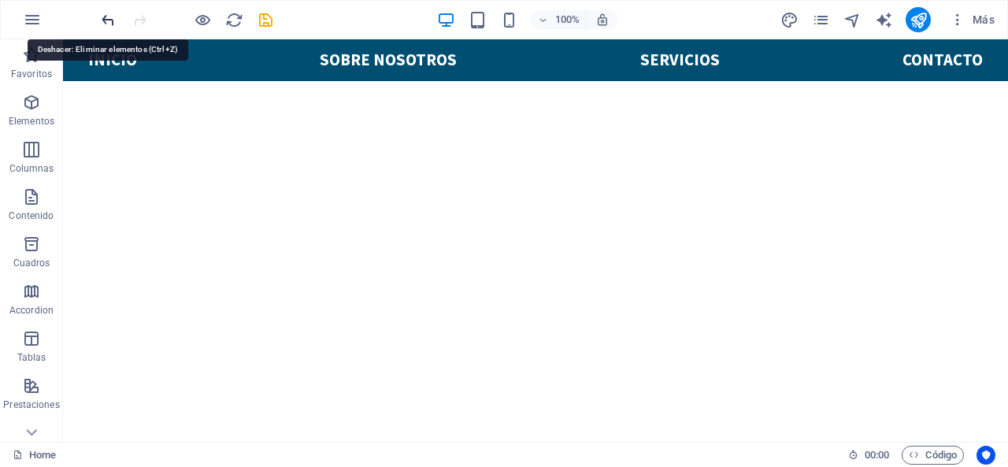
click at [102, 14] on icon "undo" at bounding box center [108, 20] width 18 height 18
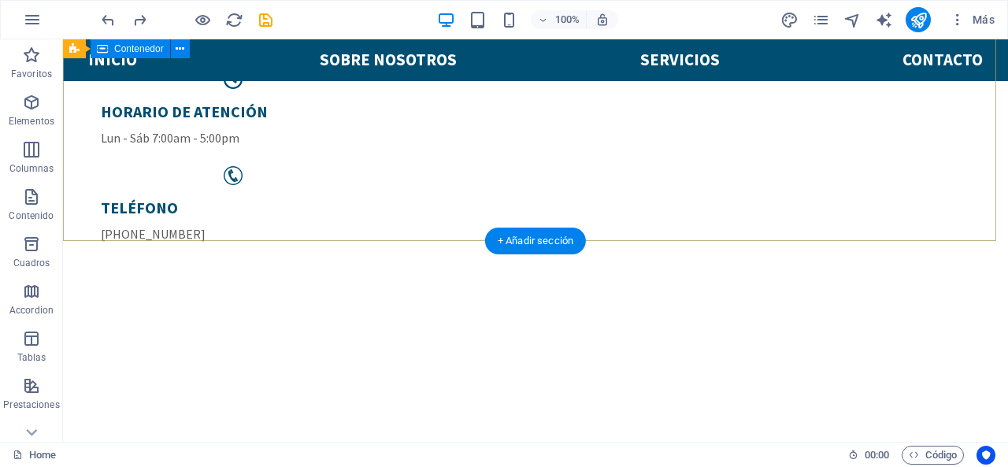
scroll to position [158, 0]
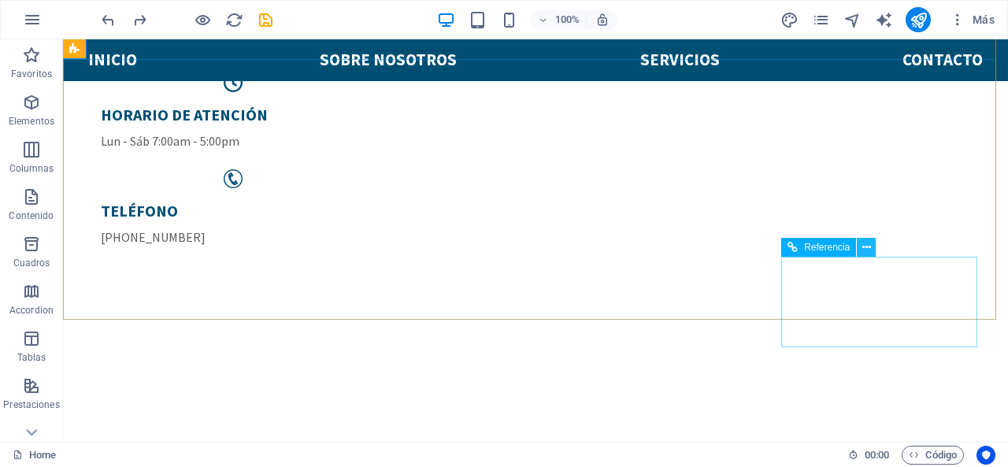
click at [865, 248] on icon at bounding box center [866, 247] width 9 height 17
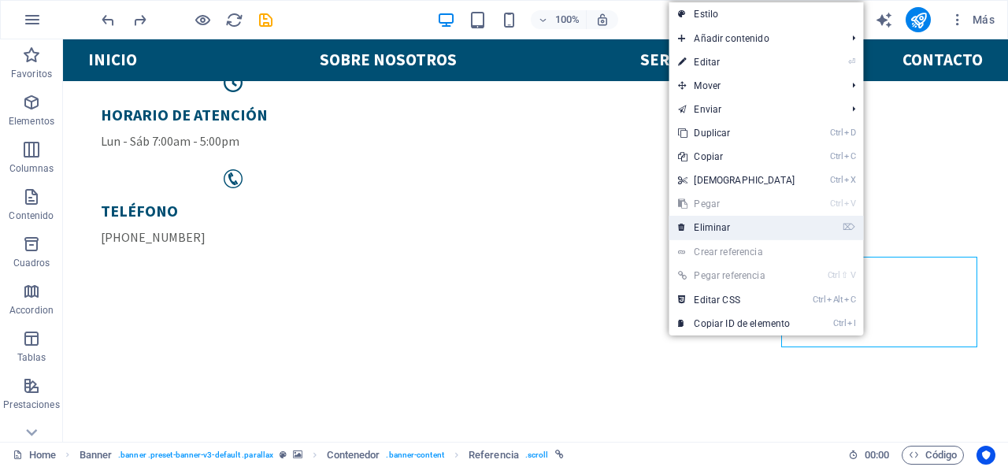
click at [723, 235] on link "⌦ Eliminar" at bounding box center [736, 228] width 135 height 24
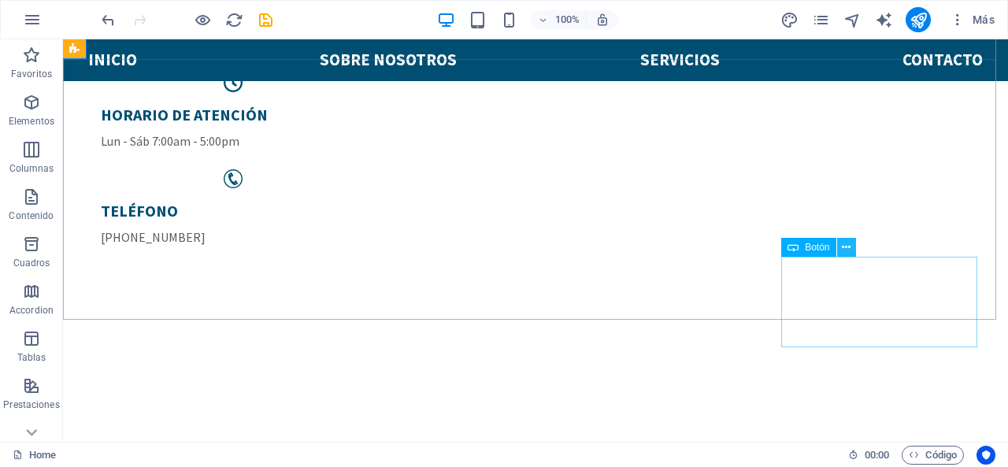
click at [849, 247] on icon at bounding box center [846, 247] width 9 height 17
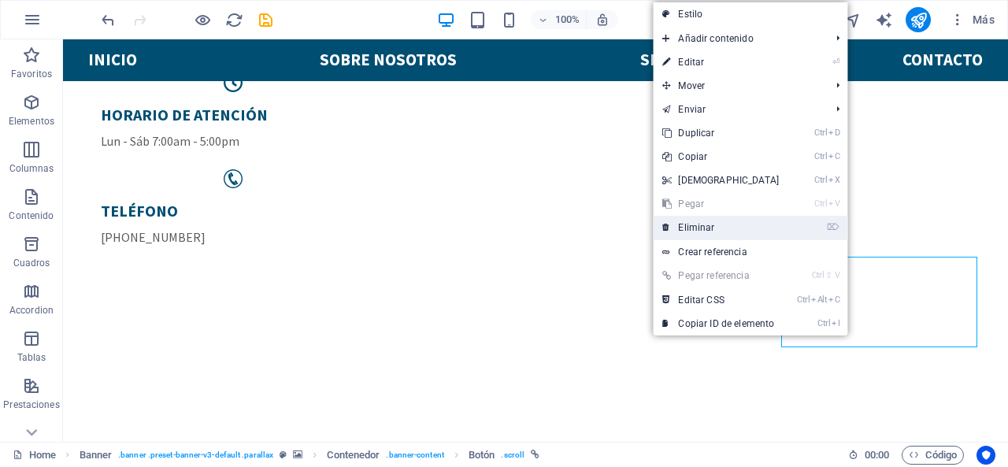
click at [803, 235] on li "⌦ Eliminar" at bounding box center [750, 228] width 195 height 24
click at [684, 228] on link "⌦ Eliminar" at bounding box center [720, 228] width 135 height 24
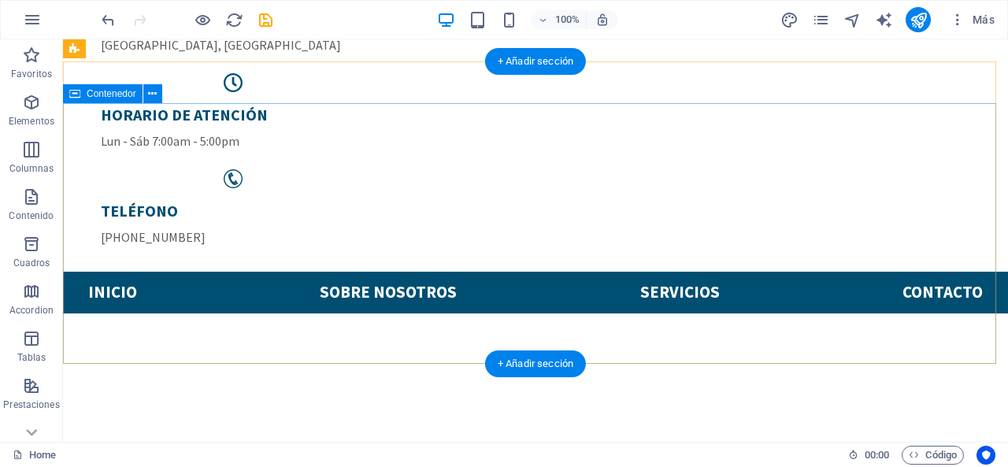
scroll to position [0, 0]
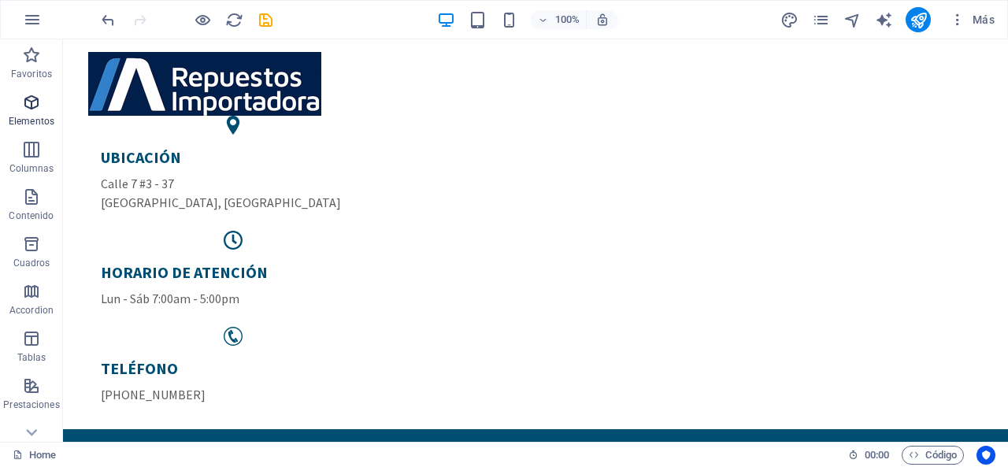
drag, startPoint x: 21, startPoint y: 107, endPoint x: 86, endPoint y: 284, distance: 187.9
click at [22, 107] on icon "button" at bounding box center [31, 102] width 19 height 19
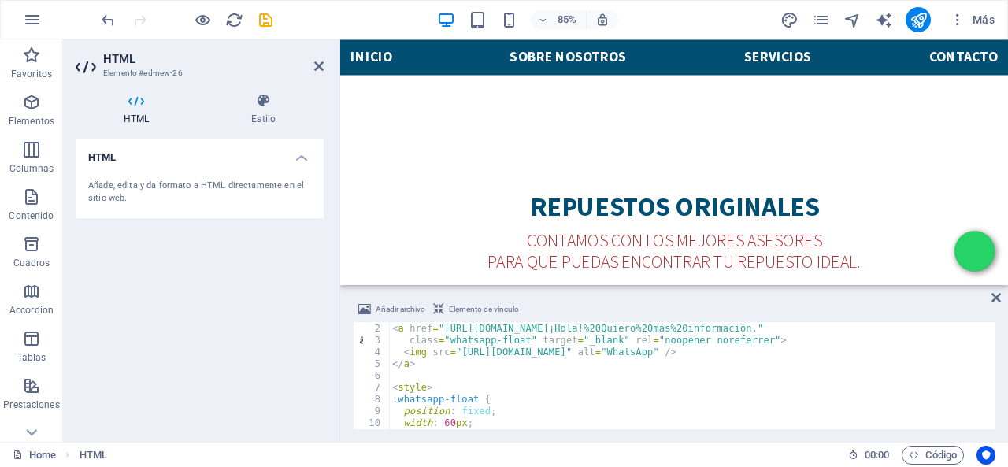
scroll to position [11, 0]
type textarea "<img src="[URL][DOMAIN_NAME]" alt="WhatsApp" />"
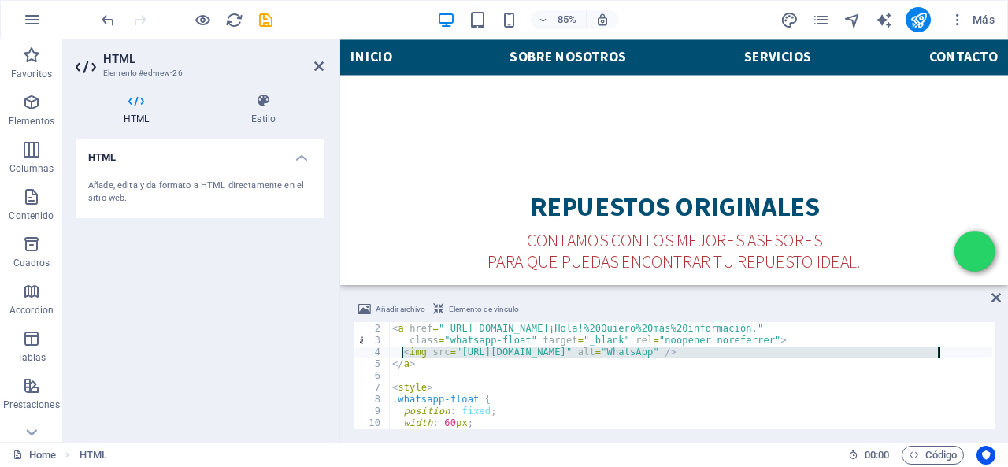
drag, startPoint x: 403, startPoint y: 351, endPoint x: 949, endPoint y: 357, distance: 545.8
click at [949, 357] on div "<!-- Botón flotante de WhatsApp --> < a href = "[URL][DOMAIN_NAME]¡Hola!%20Quie…" at bounding box center [690, 376] width 603 height 131
paste textarea
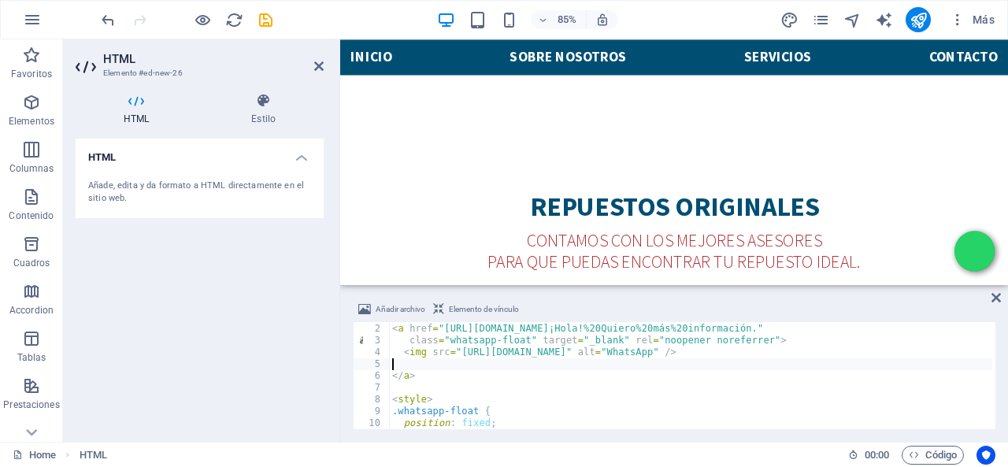
type textarea "<img src="[URL][DOMAIN_NAME]" alt="WhatsApp" />"
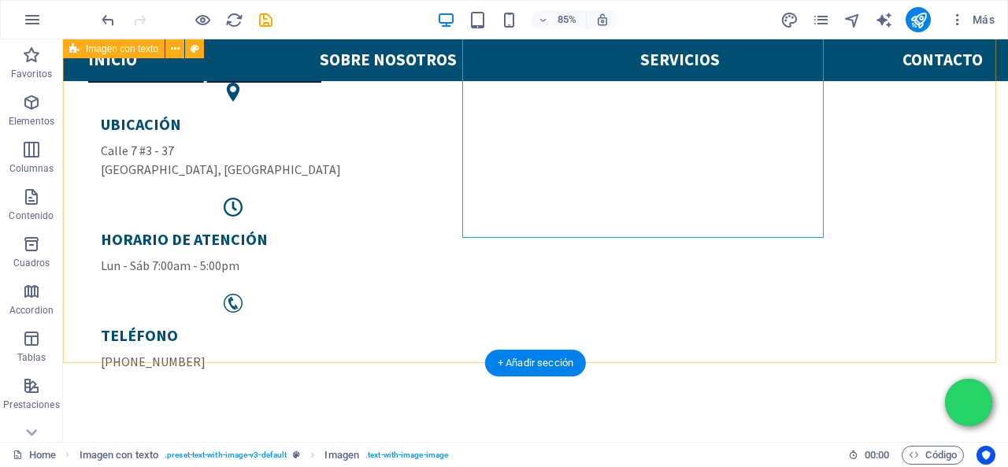
scroll to position [956, 0]
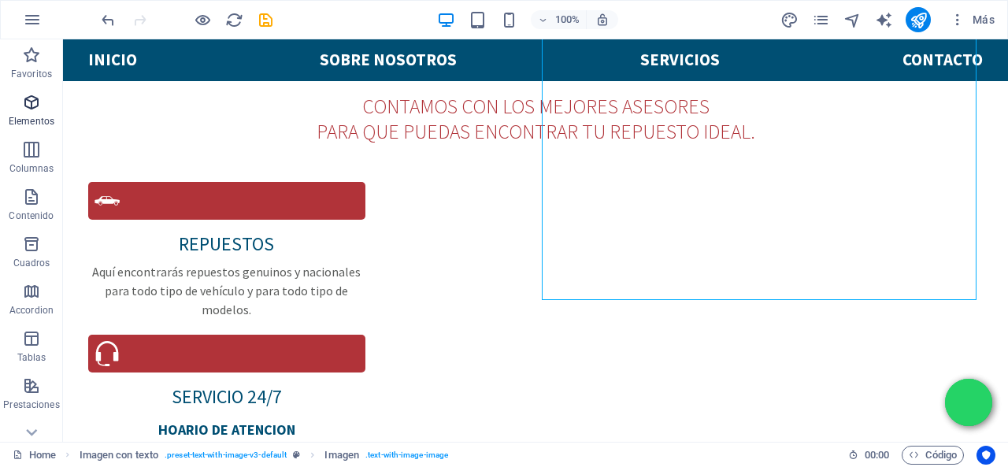
click at [29, 113] on span "Elementos" at bounding box center [31, 112] width 63 height 38
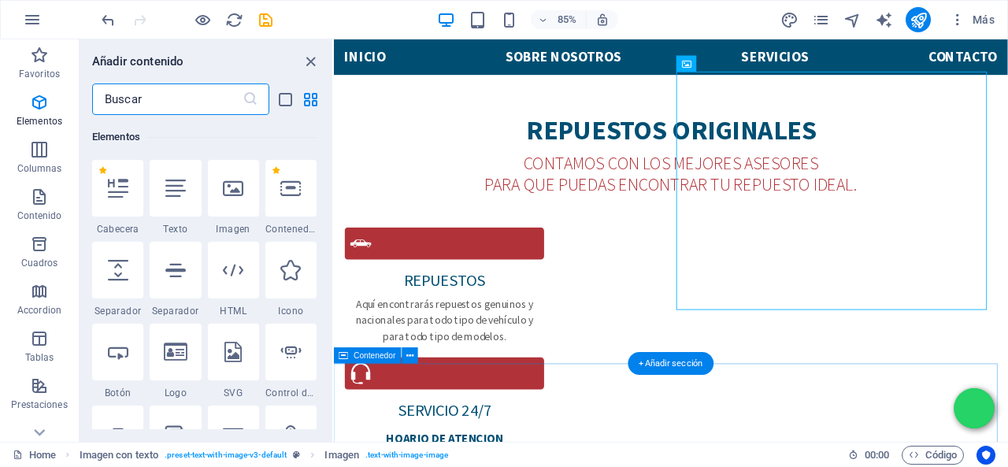
scroll to position [297, 0]
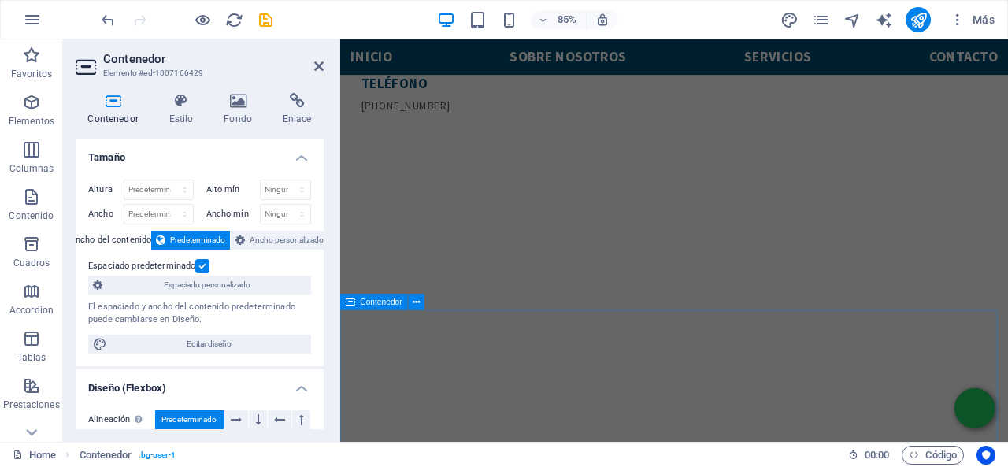
scroll to position [158, 0]
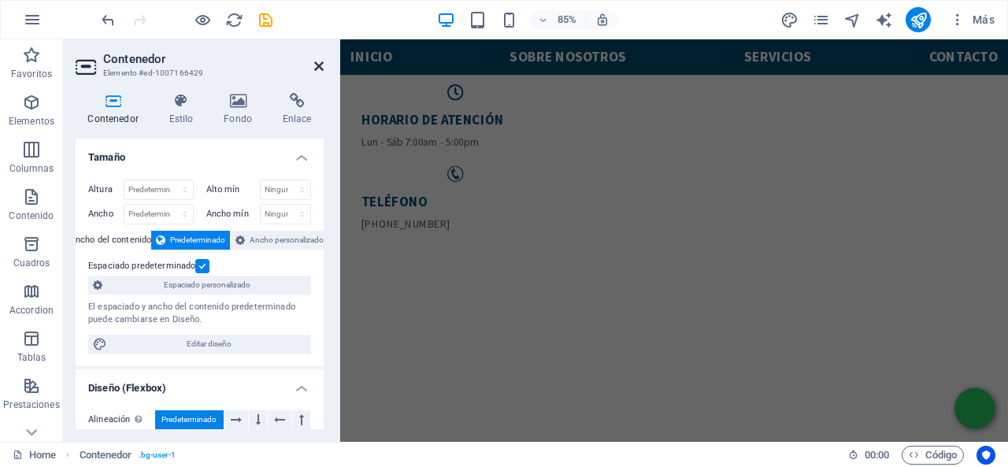
drag, startPoint x: 317, startPoint y: 64, endPoint x: 260, endPoint y: 32, distance: 64.9
click at [317, 64] on icon at bounding box center [318, 66] width 9 height 13
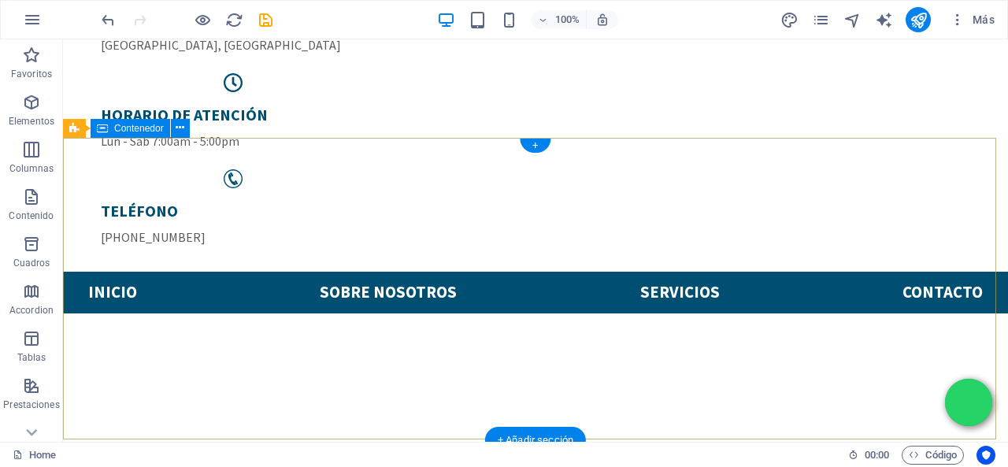
scroll to position [79, 0]
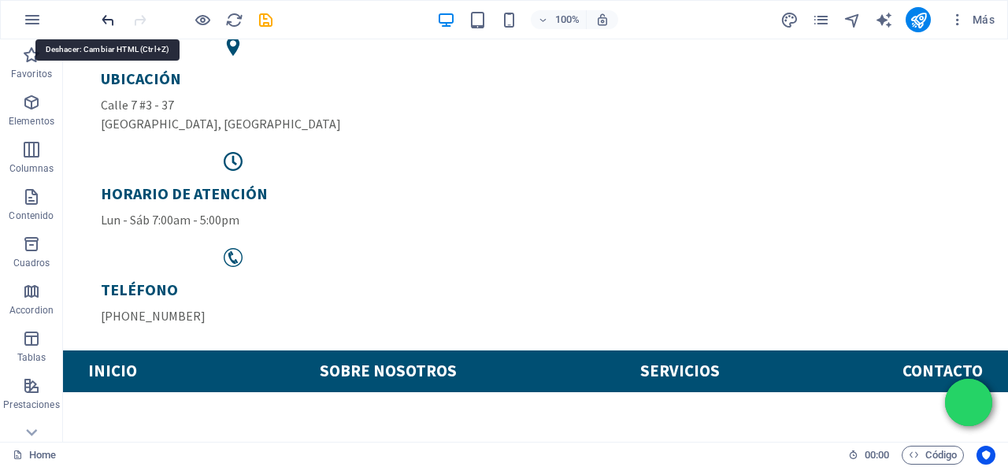
click at [109, 15] on icon "undo" at bounding box center [108, 20] width 18 height 18
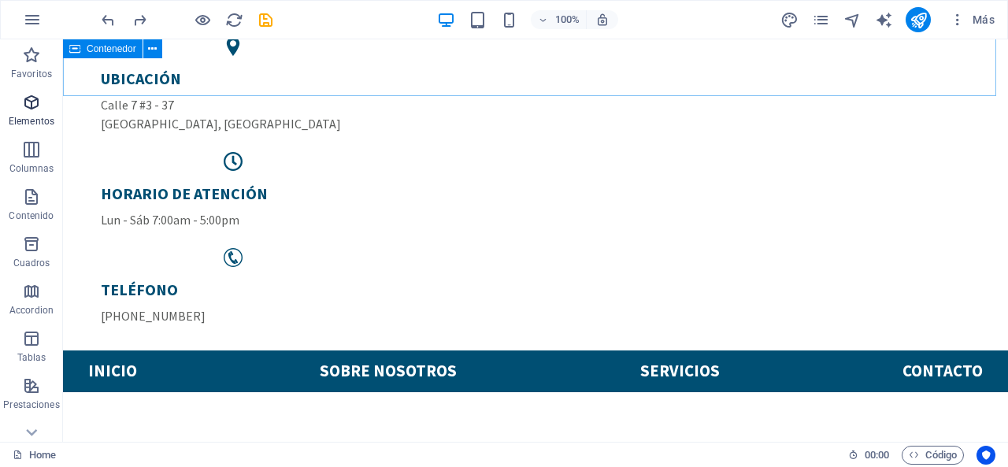
click at [45, 87] on button "Elementos" at bounding box center [31, 110] width 63 height 47
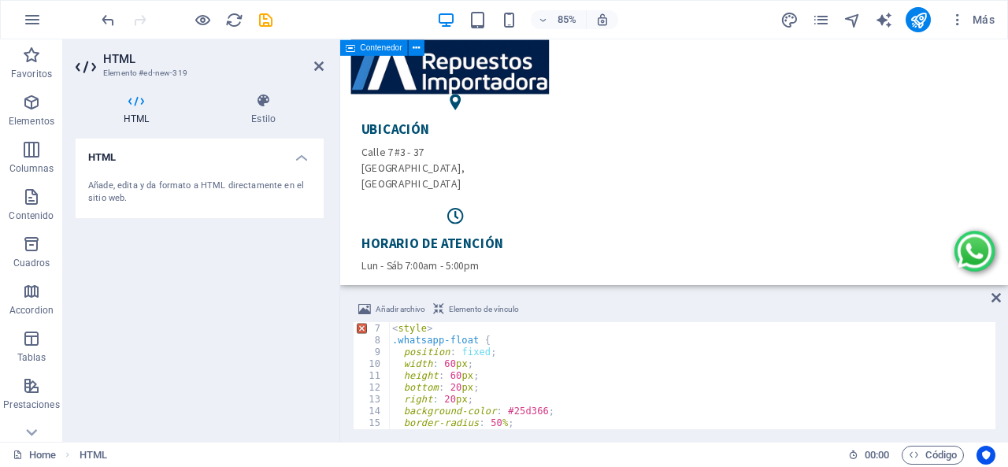
scroll to position [70, 0]
click at [455, 389] on div "< style > .whatsapp-float { position : fixed ; width : 60 px ; height : 60 px ;…" at bounding box center [690, 376] width 603 height 131
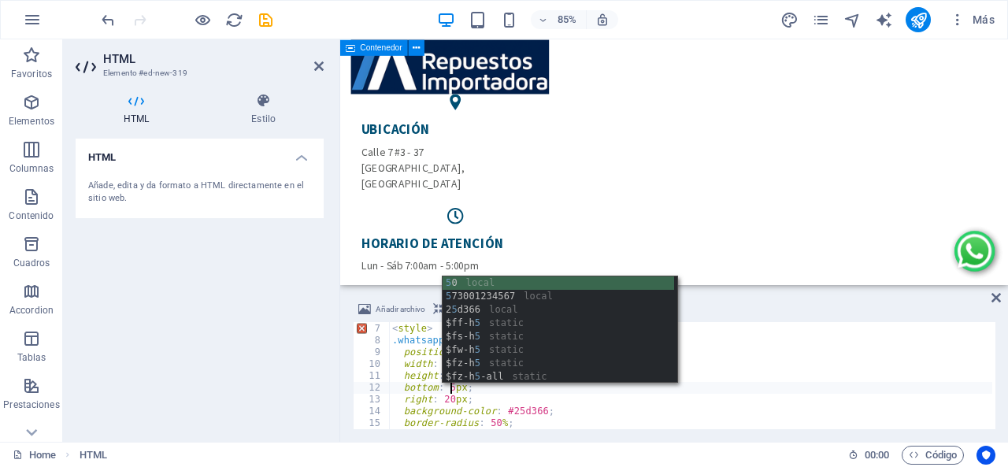
scroll to position [0, 5]
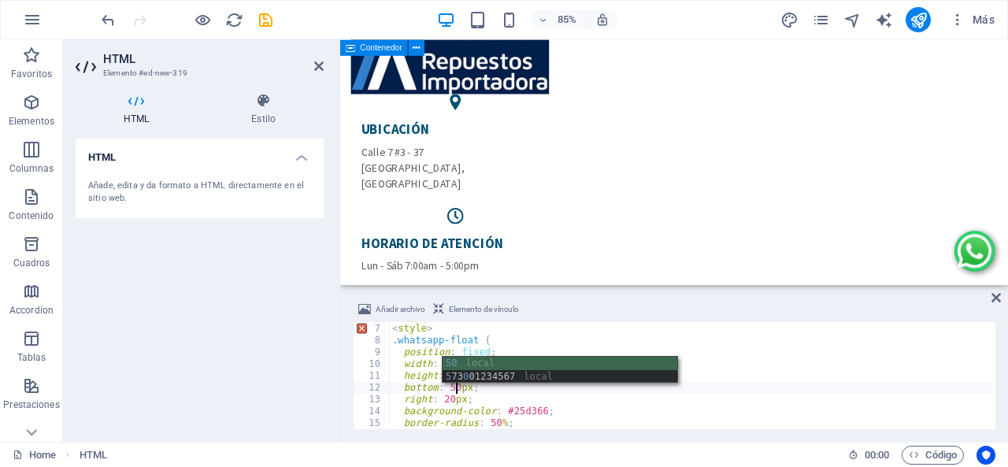
click at [701, 371] on div "< style > .whatsapp-float { position : fixed ; width : 60 px ; height : 60 px ;…" at bounding box center [690, 376] width 603 height 131
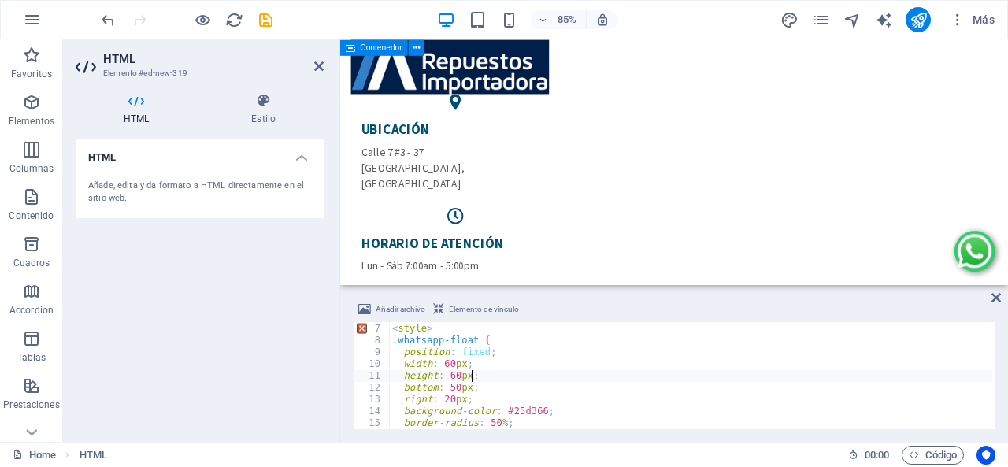
click at [456, 390] on div "< style > .whatsapp-float { position : fixed ; width : 60 px ; height : 60 px ;…" at bounding box center [690, 376] width 603 height 131
click at [449, 363] on div "< style > .whatsapp-float { position : fixed ; width : 60 px ; height : 60 px ;…" at bounding box center [690, 376] width 603 height 131
type textarea "width: 80px;"
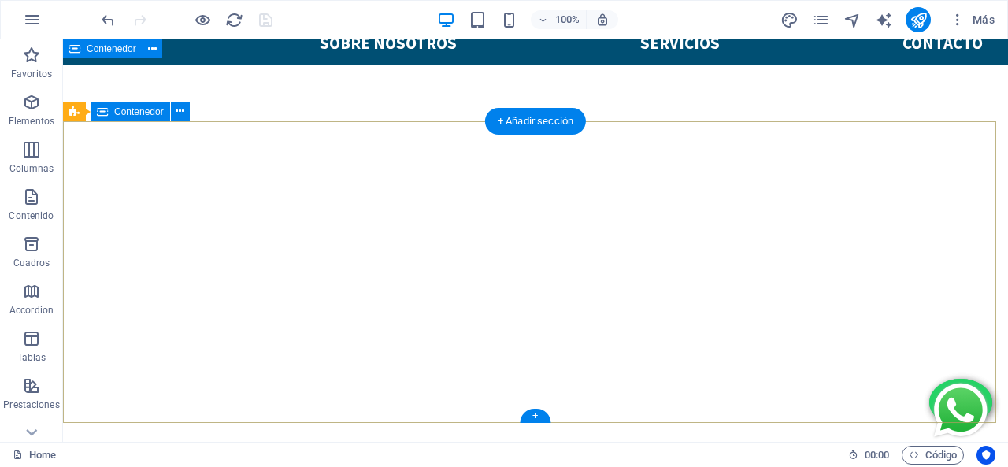
scroll to position [91, 0]
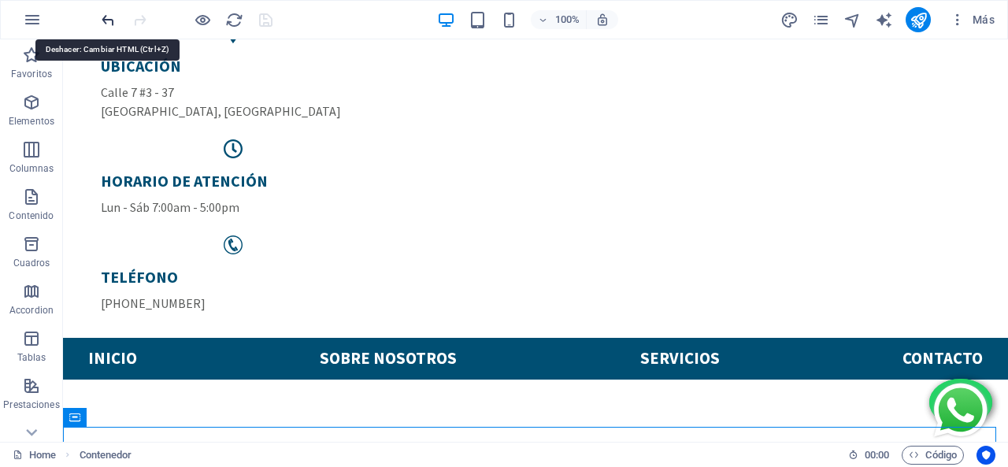
click at [109, 18] on icon "undo" at bounding box center [108, 20] width 18 height 18
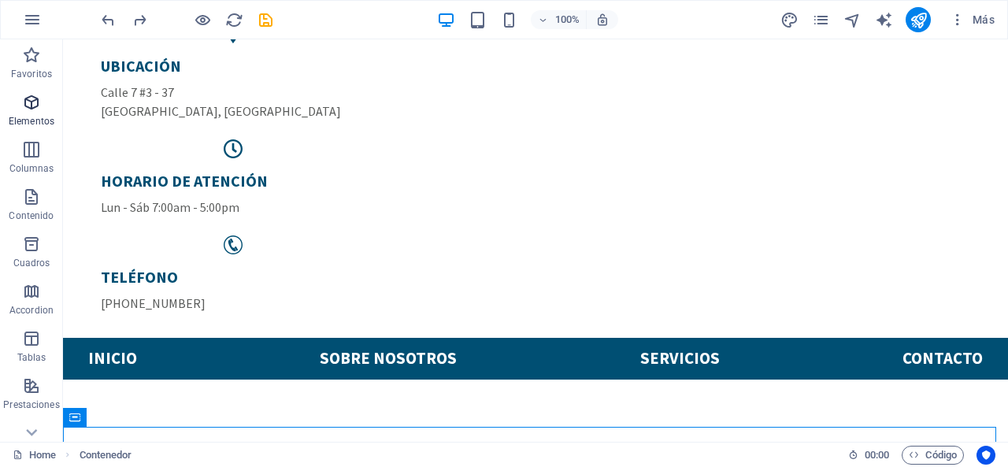
click at [22, 102] on icon "button" at bounding box center [31, 102] width 19 height 19
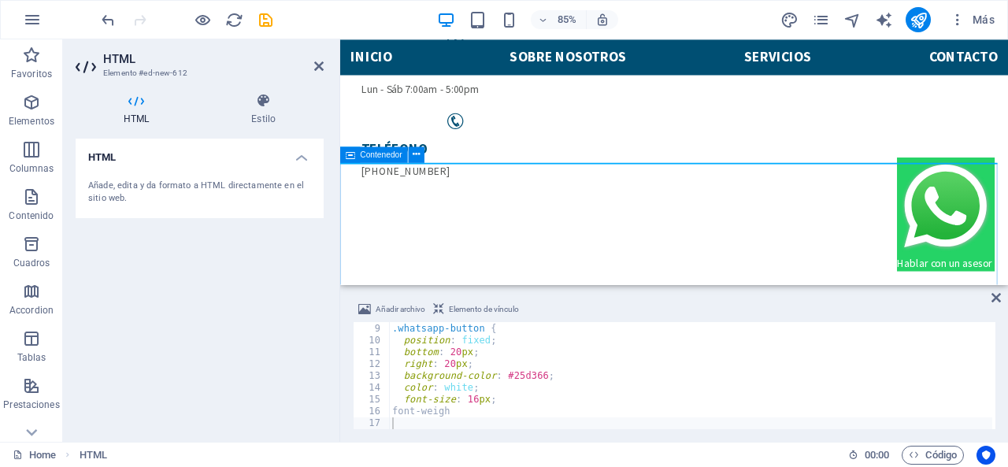
scroll to position [249, 0]
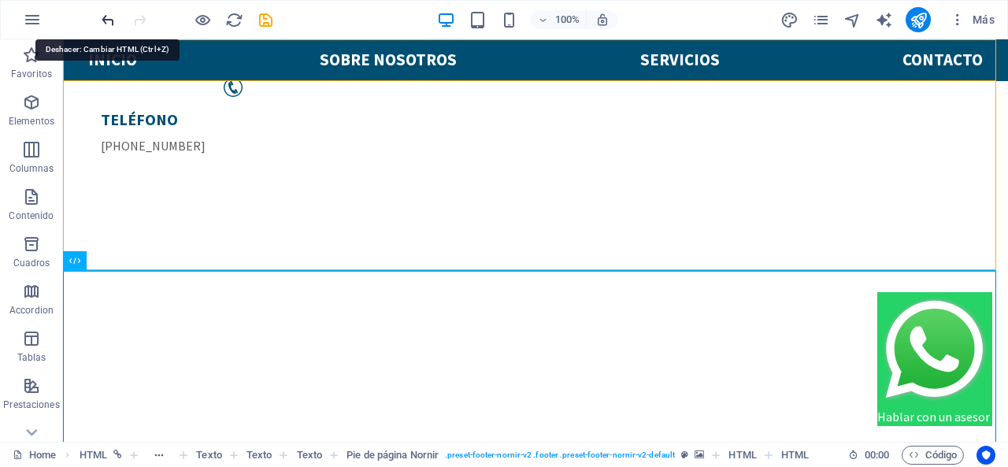
click at [110, 13] on icon "undo" at bounding box center [108, 20] width 18 height 18
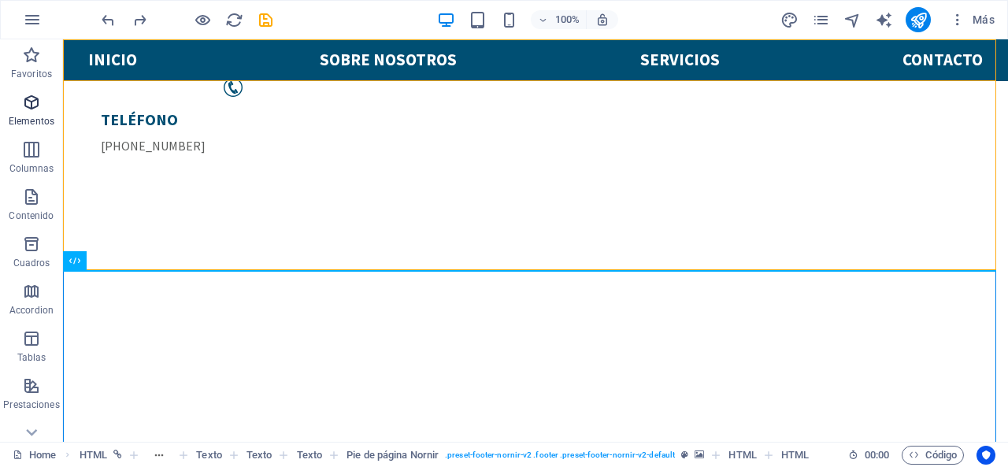
click at [36, 93] on icon "button" at bounding box center [31, 102] width 19 height 19
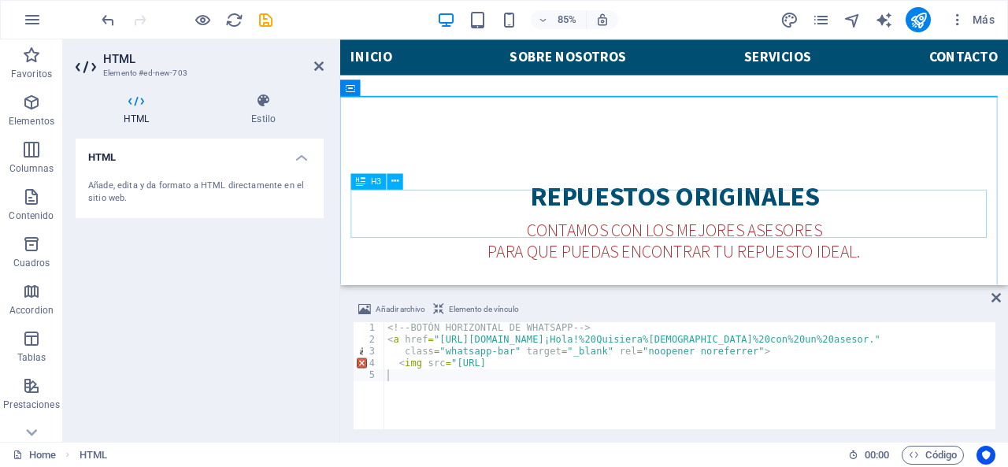
scroll to position [328, 0]
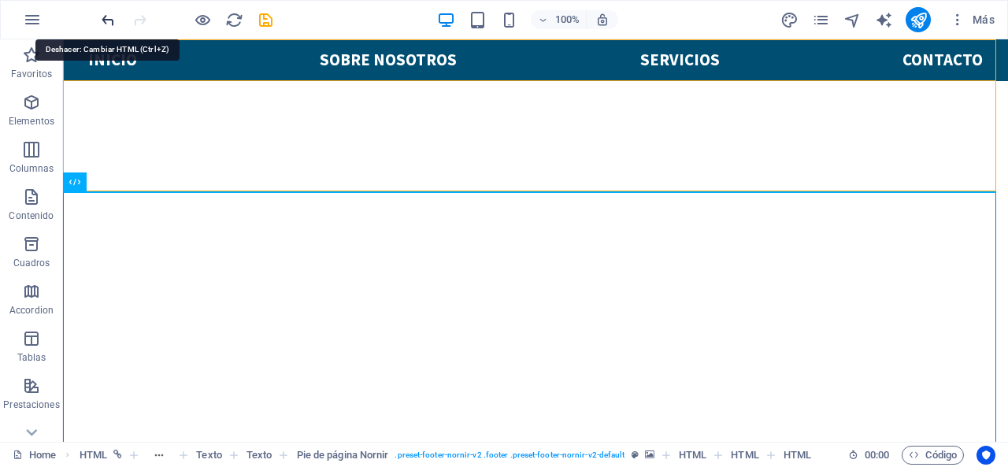
drag, startPoint x: 104, startPoint y: 20, endPoint x: 258, endPoint y: 20, distance: 154.4
click at [104, 20] on icon "undo" at bounding box center [108, 20] width 18 height 18
click at [27, 12] on icon "button" at bounding box center [32, 19] width 19 height 19
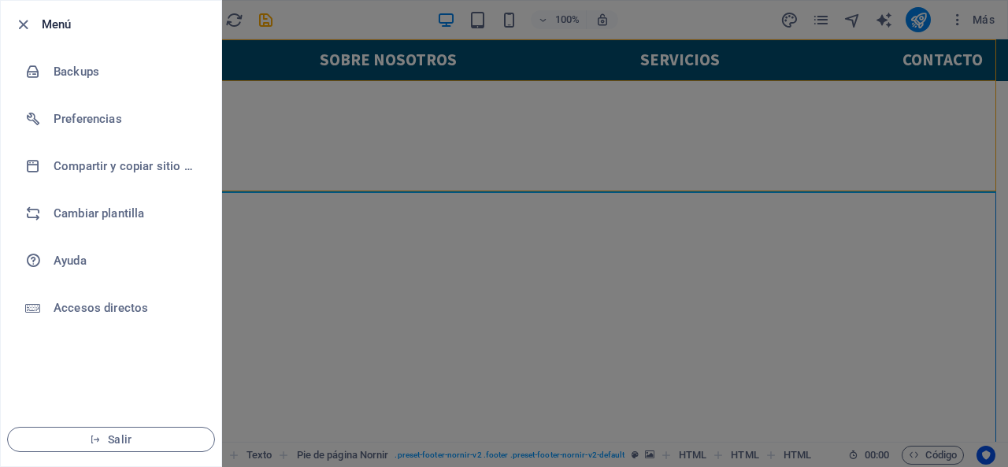
click at [310, 116] on div at bounding box center [504, 233] width 1008 height 467
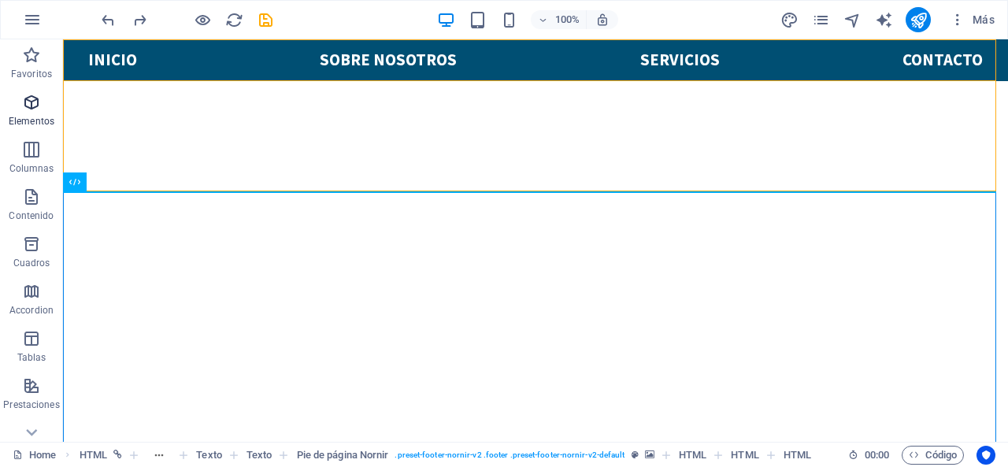
click at [30, 102] on icon "button" at bounding box center [31, 102] width 19 height 19
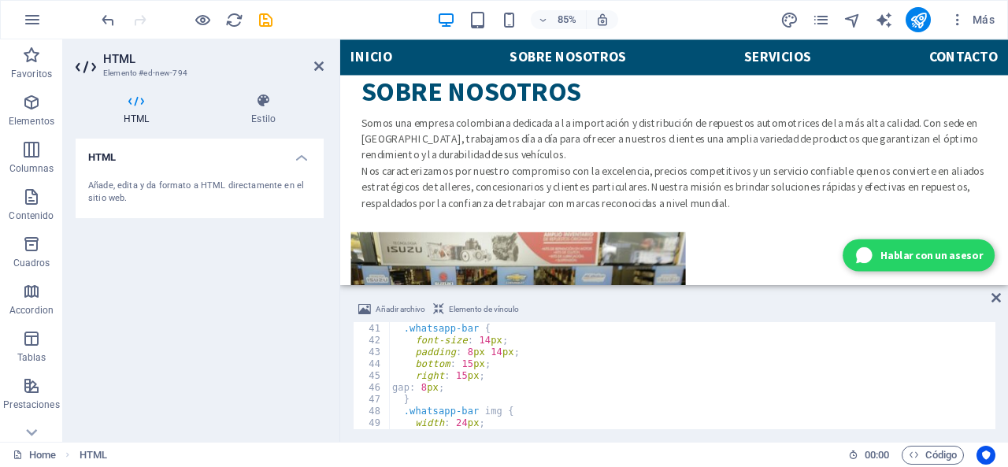
scroll to position [472, 0]
click at [504, 420] on div "@ media (max-width: 600px) { .whatsapp-bar { font-size : 14 px ; padding : 8 px…" at bounding box center [690, 376] width 603 height 131
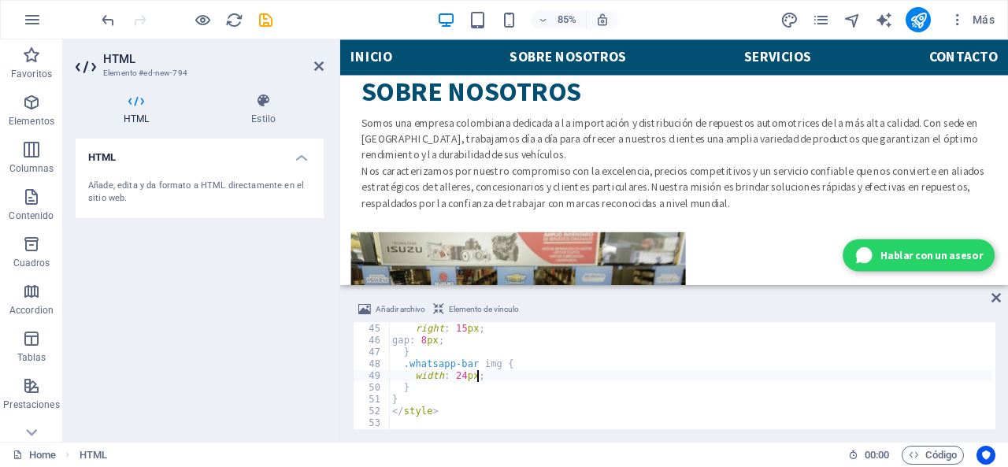
scroll to position [519, 0]
click at [477, 413] on div "bottom : 15 px ; right : 15 px ; gap : 8 px ; } .whatsapp-bar img { width : 24 …" at bounding box center [690, 376] width 603 height 131
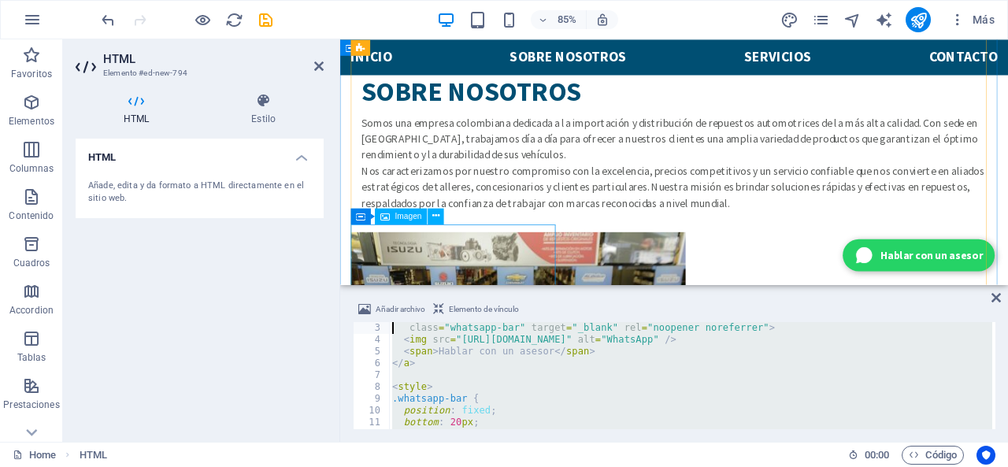
scroll to position [0, 0]
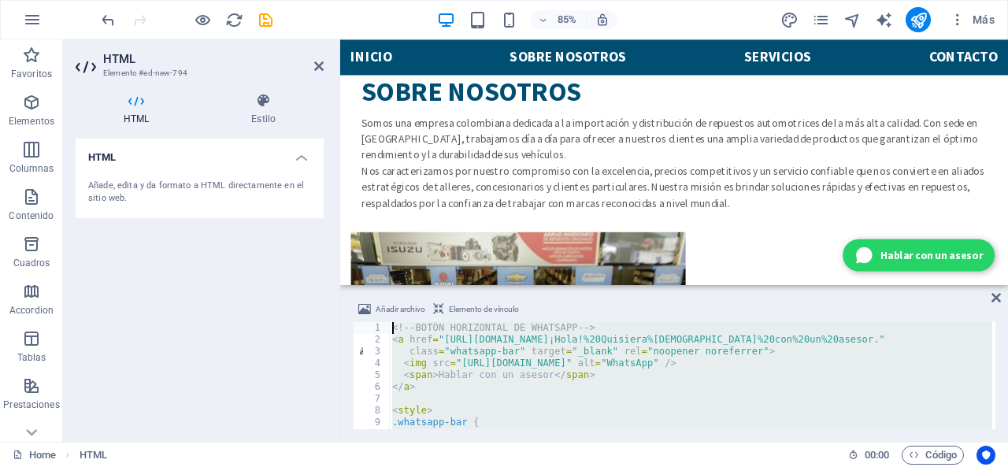
drag, startPoint x: 469, startPoint y: 417, endPoint x: 391, endPoint y: 327, distance: 119.5
click at [391, 327] on div "<!-- BOTÓN HORIZONTAL DE WHATSAPP --> < a href = "[URL][DOMAIN_NAME]¡Hola!%20Qu…" at bounding box center [690, 387] width 603 height 131
type textarea "<!-- BOTÓN HORIZONTAL DE WHATSAPP --> <a href="[URL][DOMAIN_NAME]¡Hola!%20Quisi…"
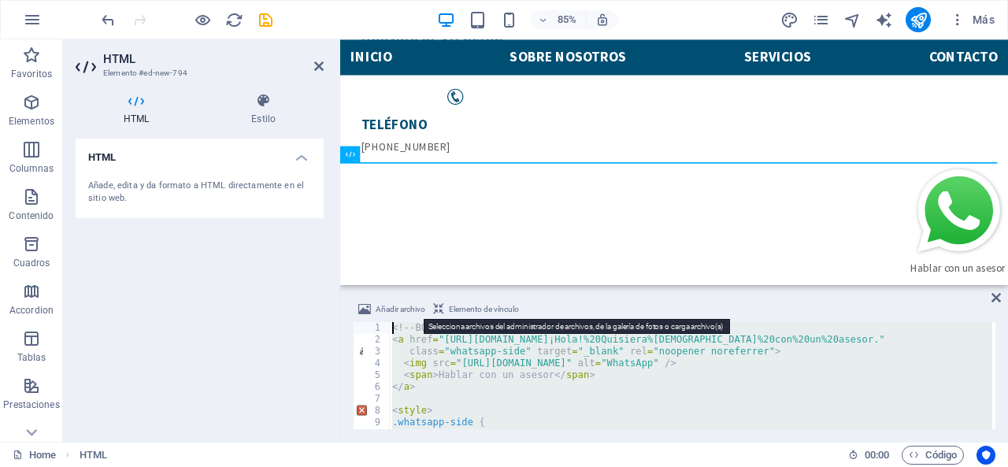
drag, startPoint x: 417, startPoint y: 415, endPoint x: 384, endPoint y: 316, distance: 104.4
click at [384, 316] on div "Añadir archivo Elemento de vínculo 1 2 3 4 5 6 7 8 9 10 11 <!-- BOTÓN LATERAL D…" at bounding box center [674, 364] width 643 height 129
type textarea "<!-- BOTÓN LATERAL DE WHATSAPP --> <a href="[URL][DOMAIN_NAME]¡Hola!%20Quisiera…"
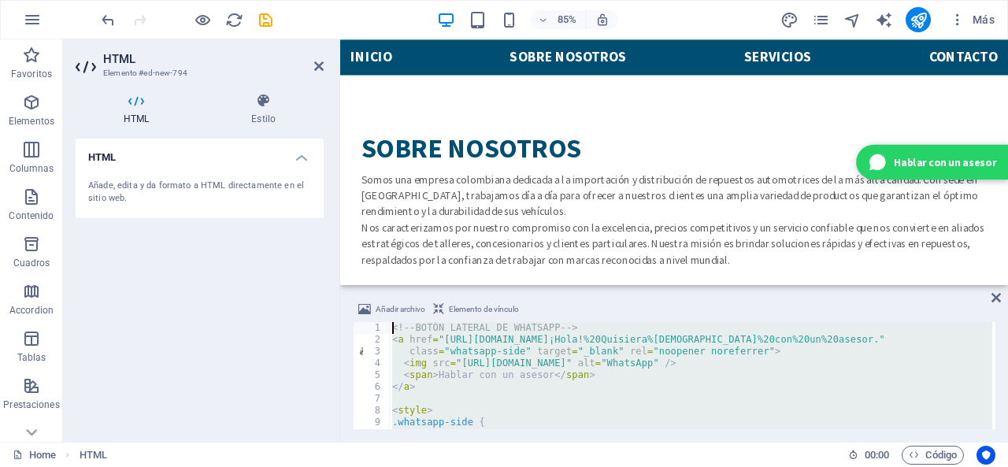
drag, startPoint x: 406, startPoint y: 410, endPoint x: 394, endPoint y: 324, distance: 85.9
click at [394, 324] on div "<!-- BOTÓN LATERAL DE WHATSAPP --> < a href = "[URL][DOMAIN_NAME]¡Hola!%20Quisi…" at bounding box center [690, 387] width 603 height 131
type textarea "<!-- BOTÓN LATERAL DE WHATSAPP --> <a href="[URL][DOMAIN_NAME]¡Hola!%20Quisiera…"
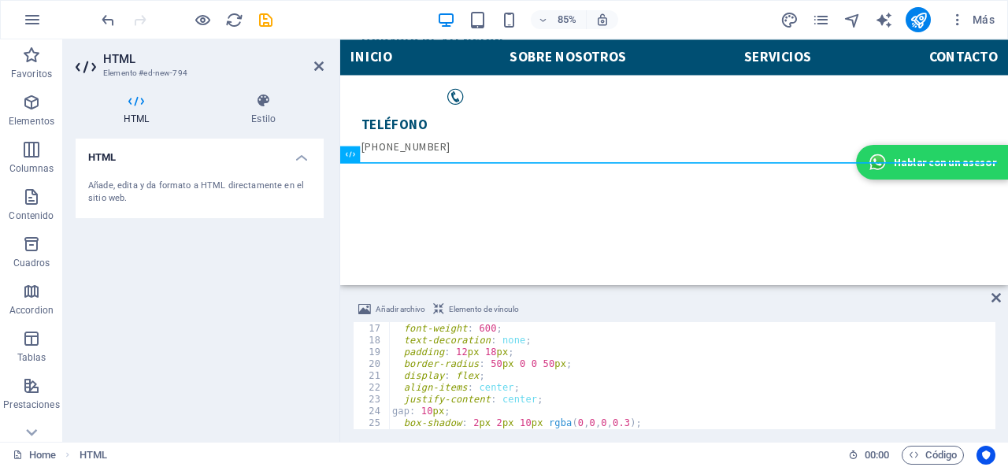
scroll to position [141, 0]
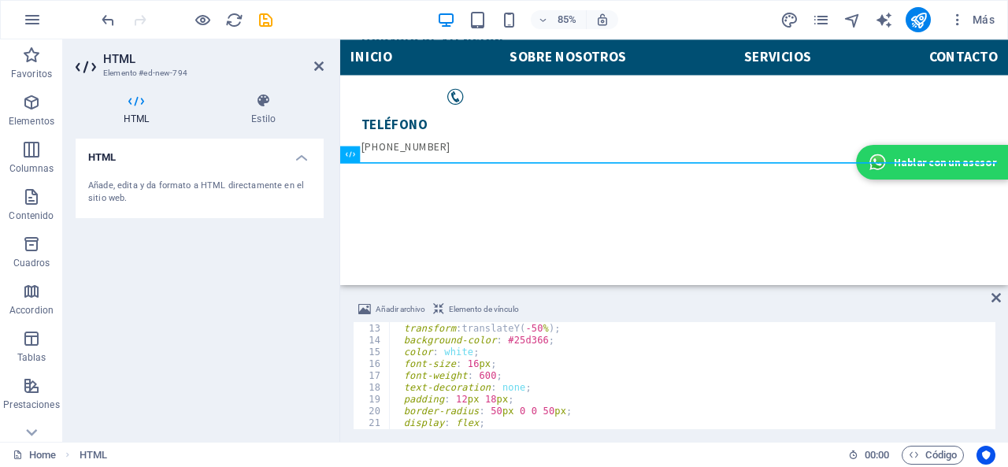
click at [458, 401] on div "right : 0 ; transform : translateY( -50 % ) ; background-color : #25d366 ; colo…" at bounding box center [690, 376] width 603 height 131
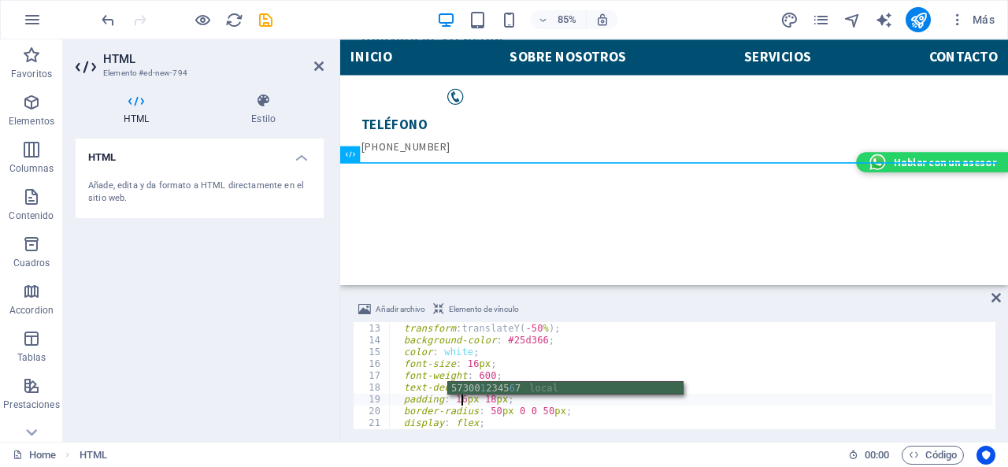
scroll to position [0, 5]
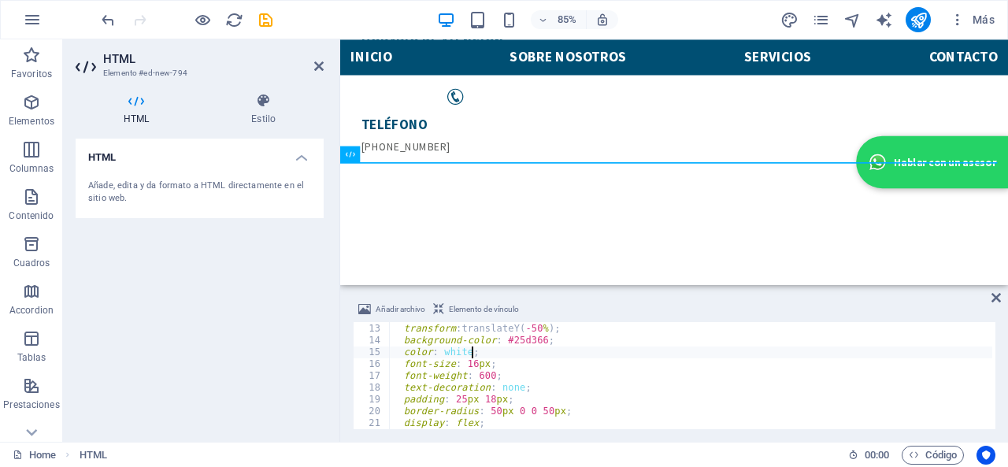
click at [508, 350] on div "right : 0 ; transform : translateY( -50 % ) ; background-color : #25d366 ; colo…" at bounding box center [690, 376] width 603 height 131
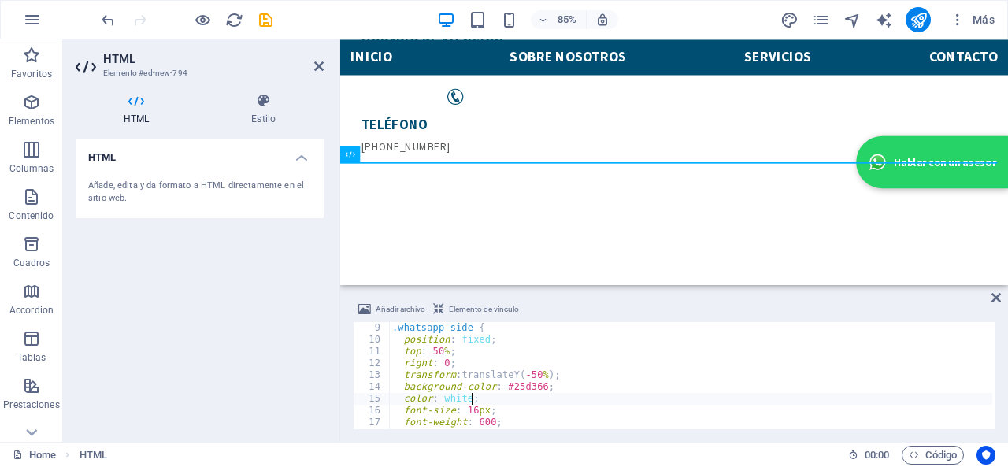
scroll to position [142, 0]
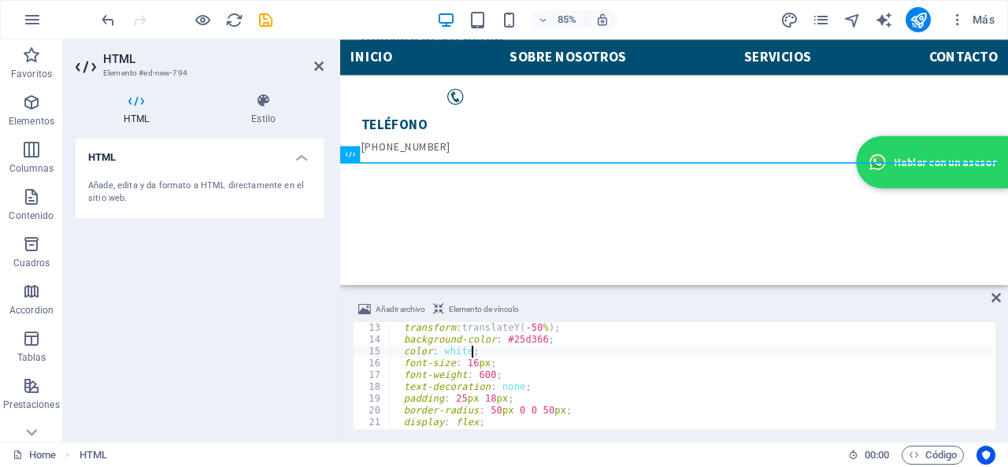
click at [469, 365] on div "transform : translateY( -50 % ) ; background-color : #25d366 ; color : white ; …" at bounding box center [690, 387] width 603 height 131
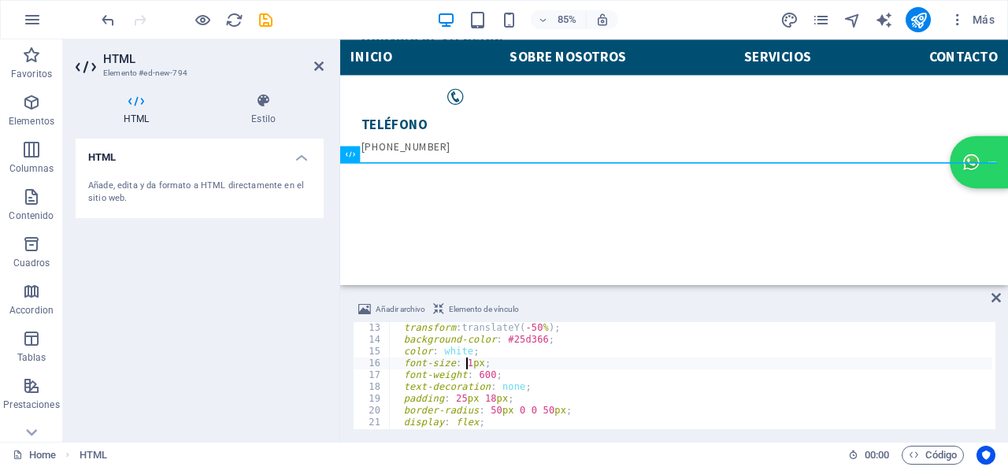
scroll to position [0, 6]
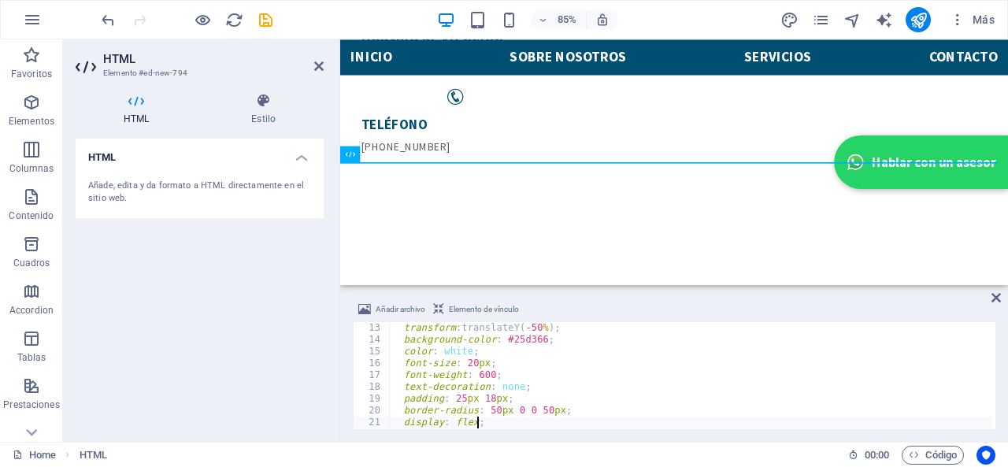
click at [624, 421] on div "transform : translateY( -50 % ) ; background-color : #25d366 ; color : white ; …" at bounding box center [690, 387] width 603 height 131
type textarea "display: flex;"
click at [257, 14] on icon "save" at bounding box center [266, 20] width 18 height 18
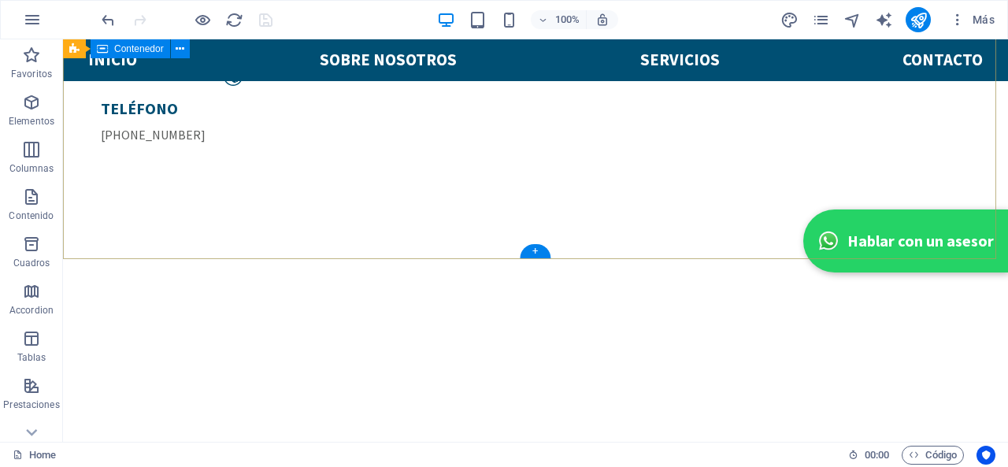
scroll to position [249, 0]
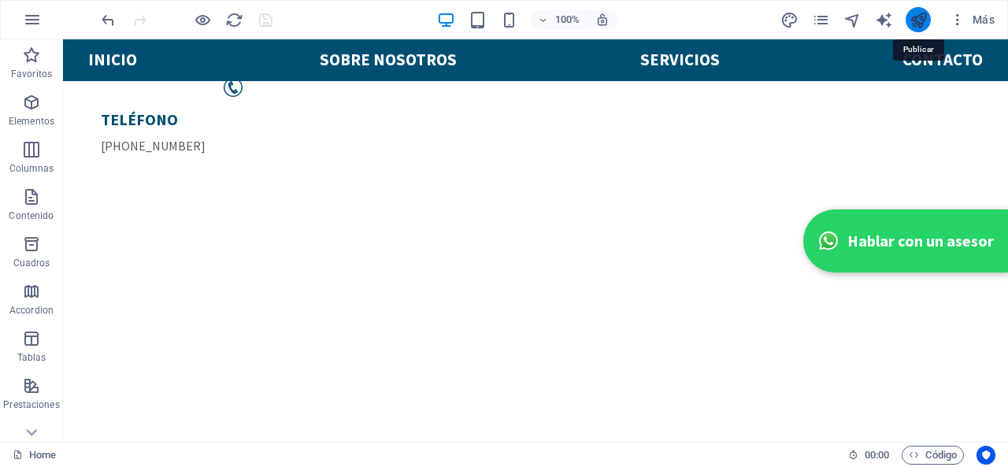
click at [916, 18] on icon "publish" at bounding box center [919, 20] width 18 height 18
